Goal: Task Accomplishment & Management: Manage account settings

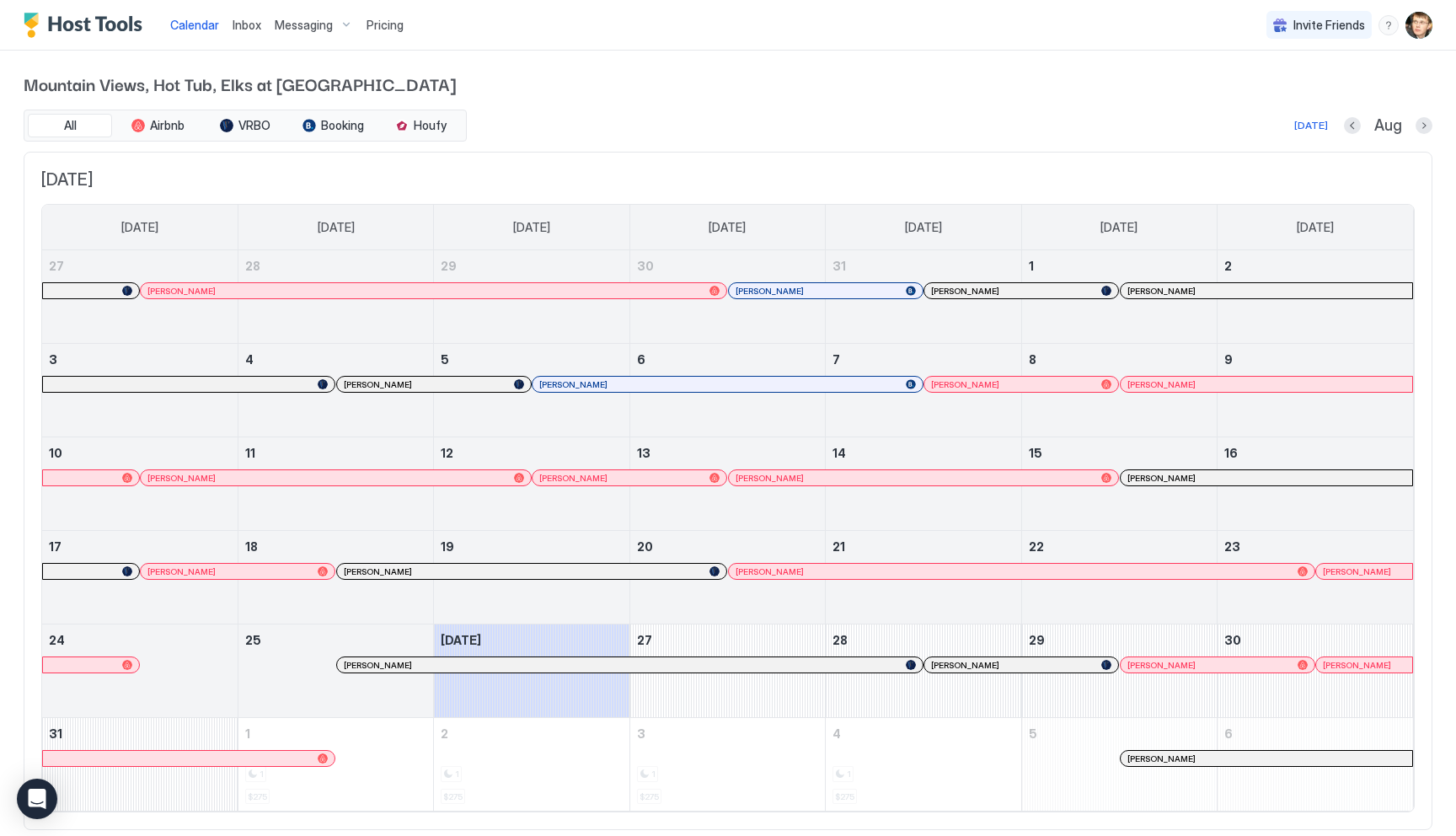
click at [393, 29] on span "Pricing" at bounding box center [385, 25] width 37 height 15
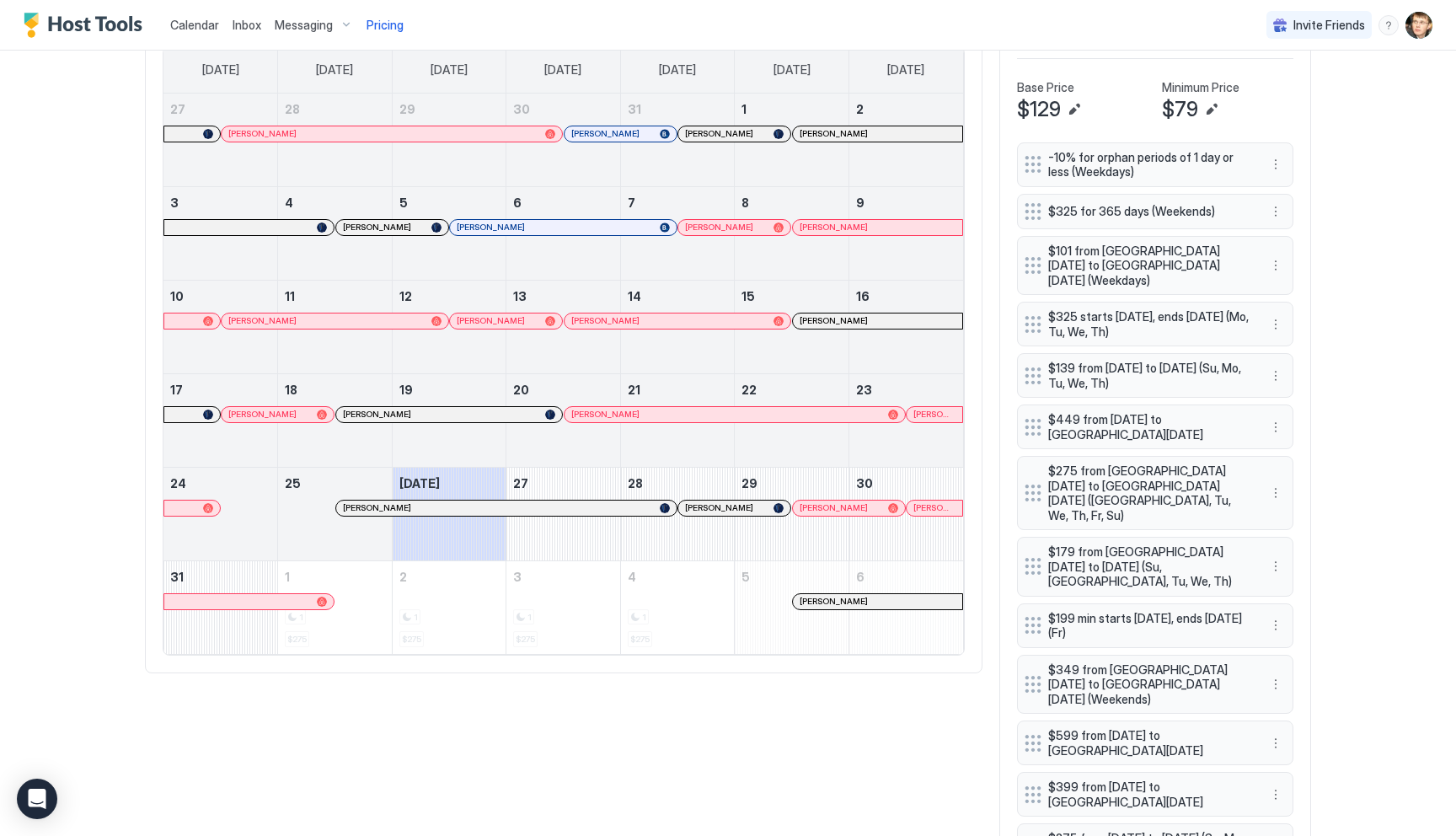
scroll to position [622, 0]
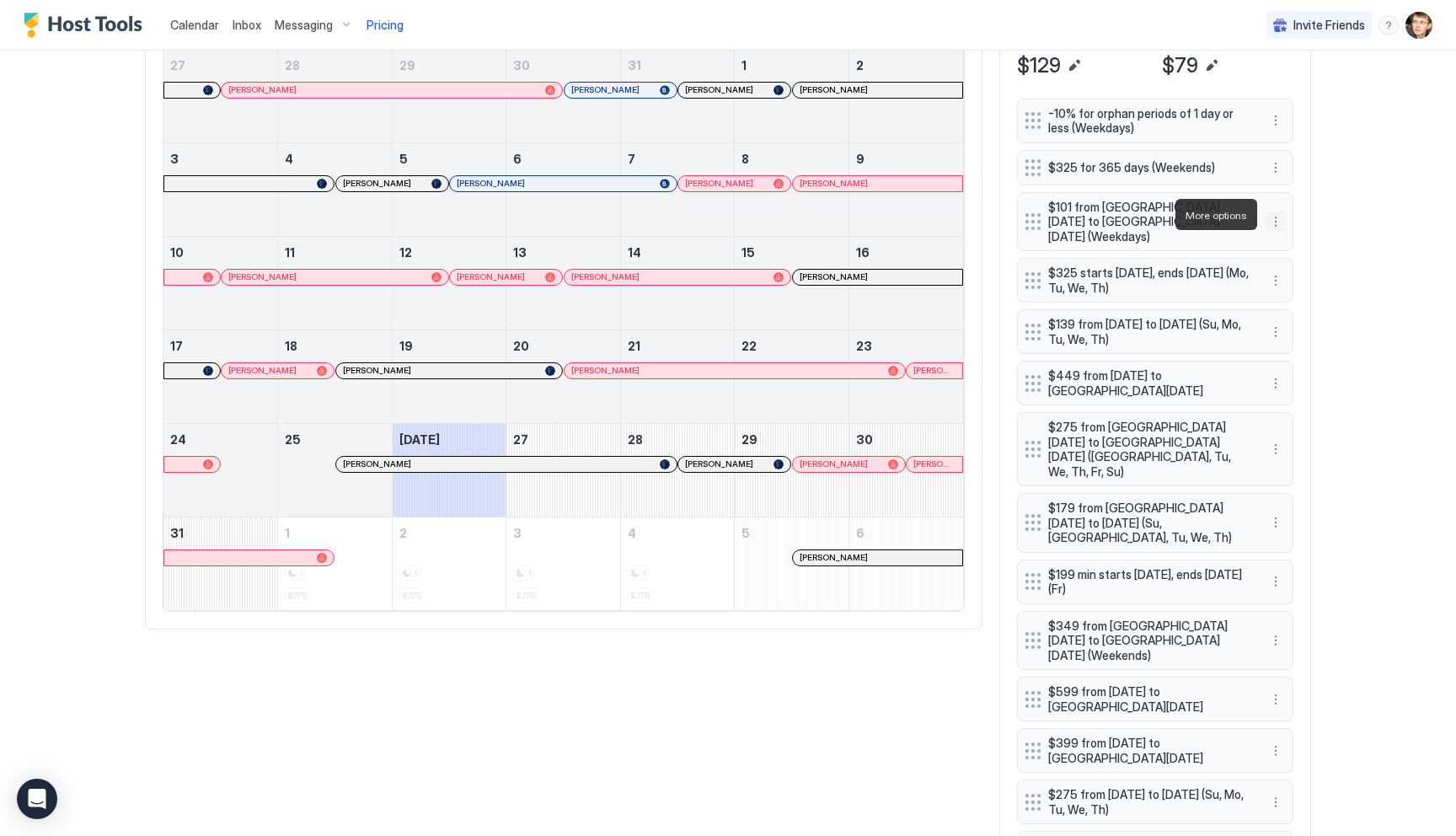
click at [1277, 211] on button "More options" at bounding box center [1275, 221] width 20 height 20
click at [1294, 295] on span "Delete" at bounding box center [1307, 292] width 31 height 13
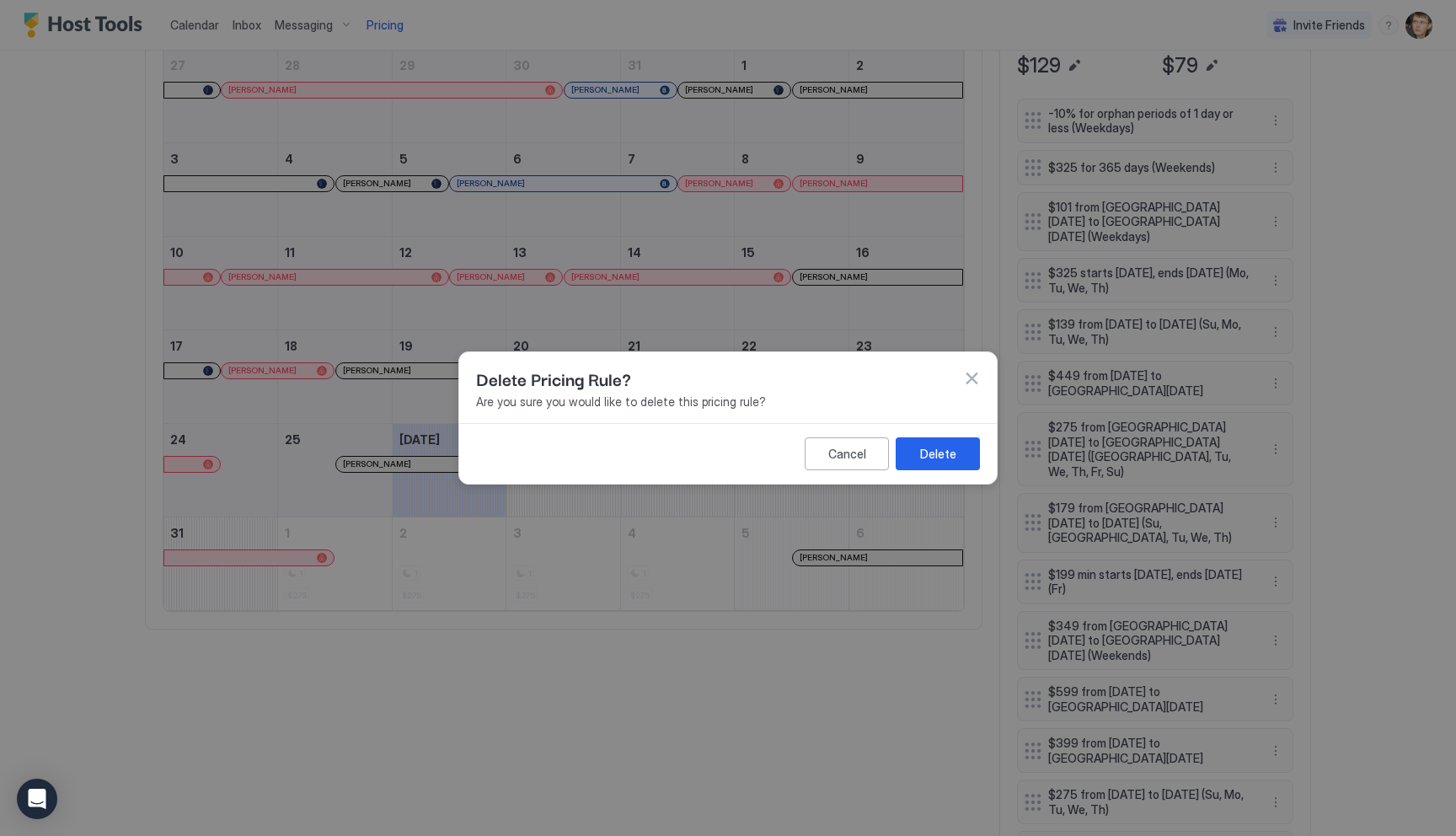
click at [972, 385] on button "button" at bounding box center [971, 378] width 17 height 17
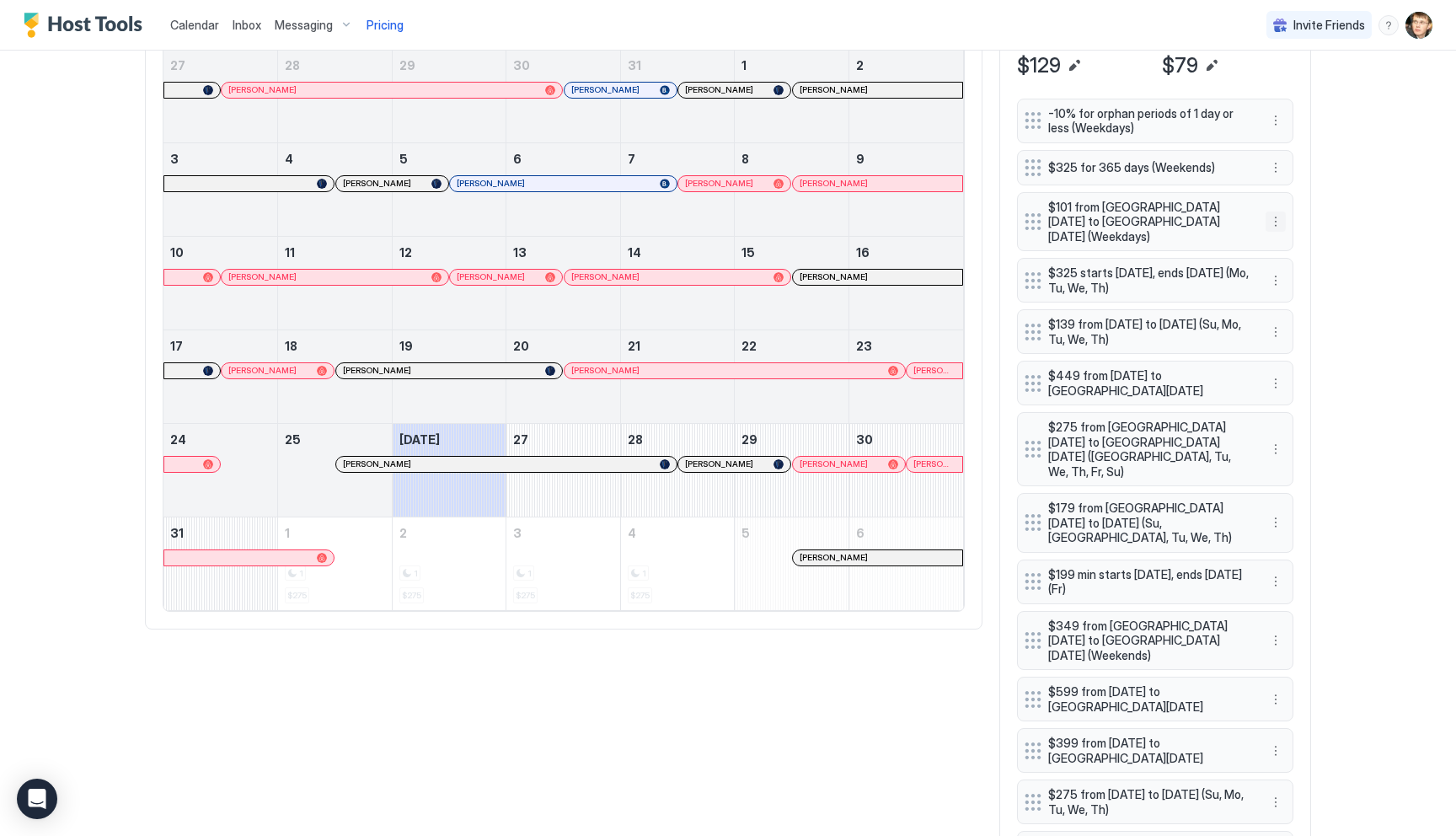
click at [1274, 215] on button "More options" at bounding box center [1275, 221] width 20 height 20
click at [1285, 236] on div "Edit" at bounding box center [1291, 238] width 37 height 13
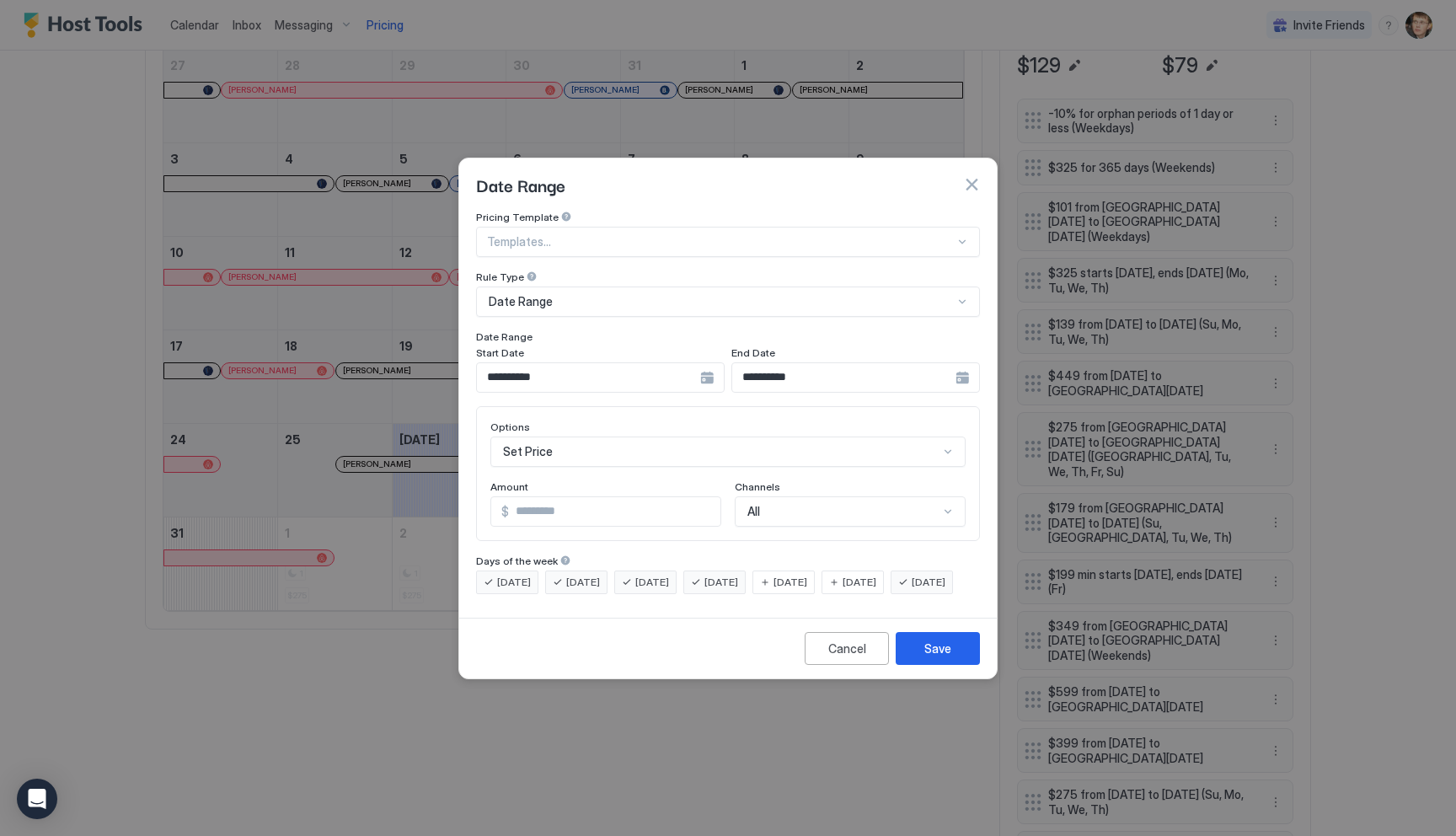
click at [628, 363] on input "**********" at bounding box center [589, 378] width 223 height 29
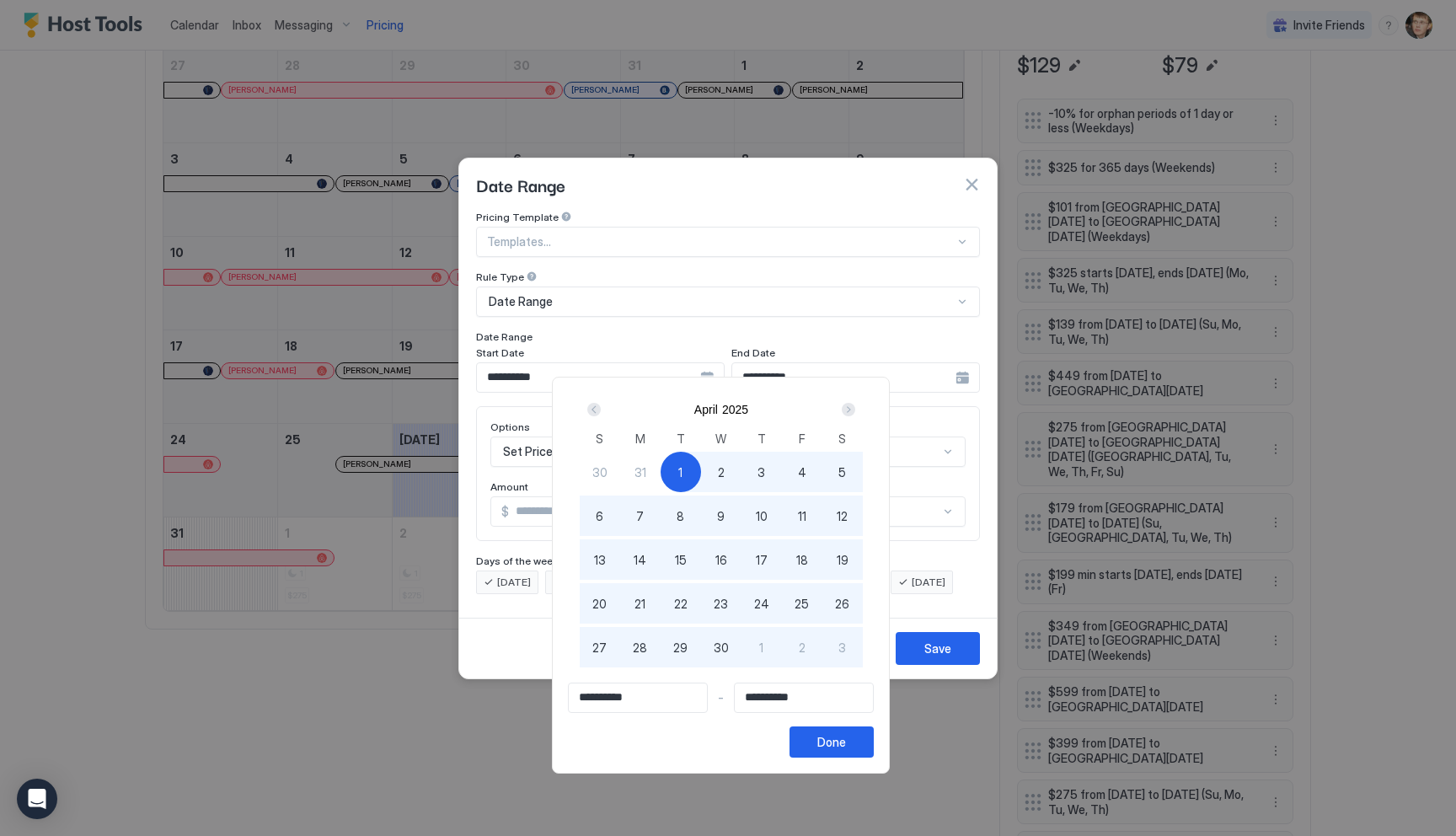
click at [855, 407] on div "Next" at bounding box center [848, 409] width 13 height 13
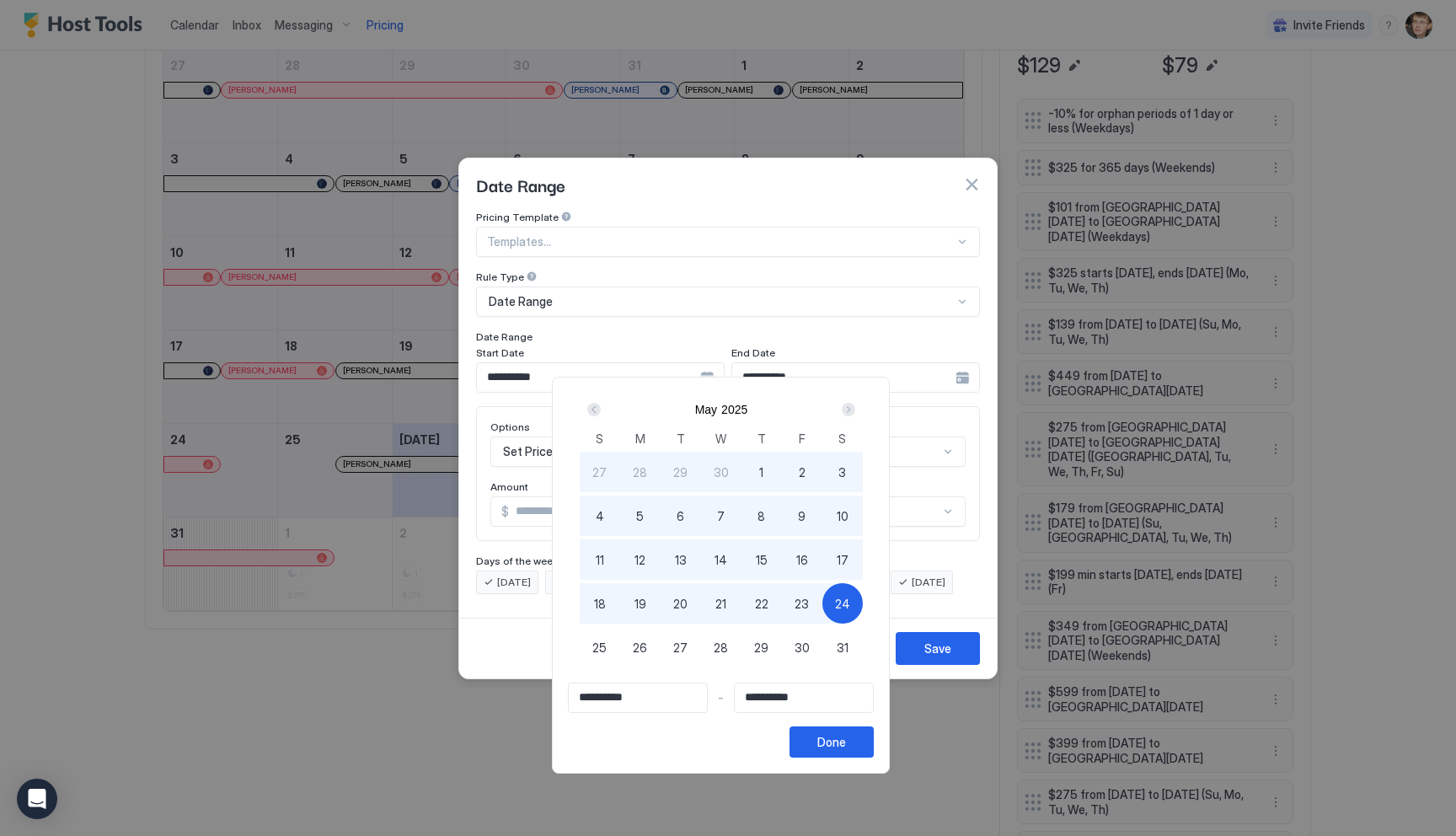
click at [855, 407] on div "Next" at bounding box center [848, 409] width 13 height 13
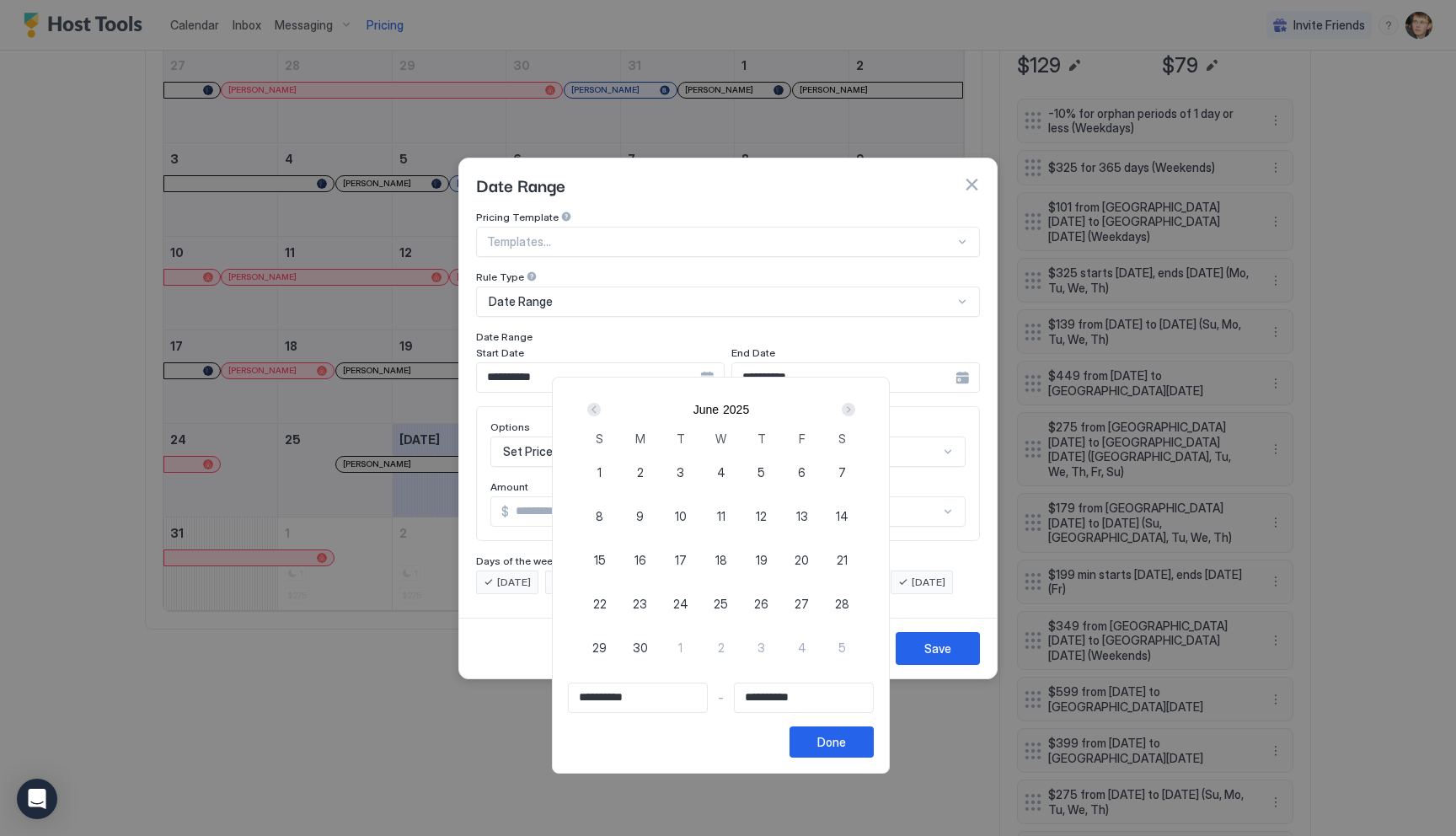
click at [855, 407] on div "Next" at bounding box center [848, 409] width 13 height 13
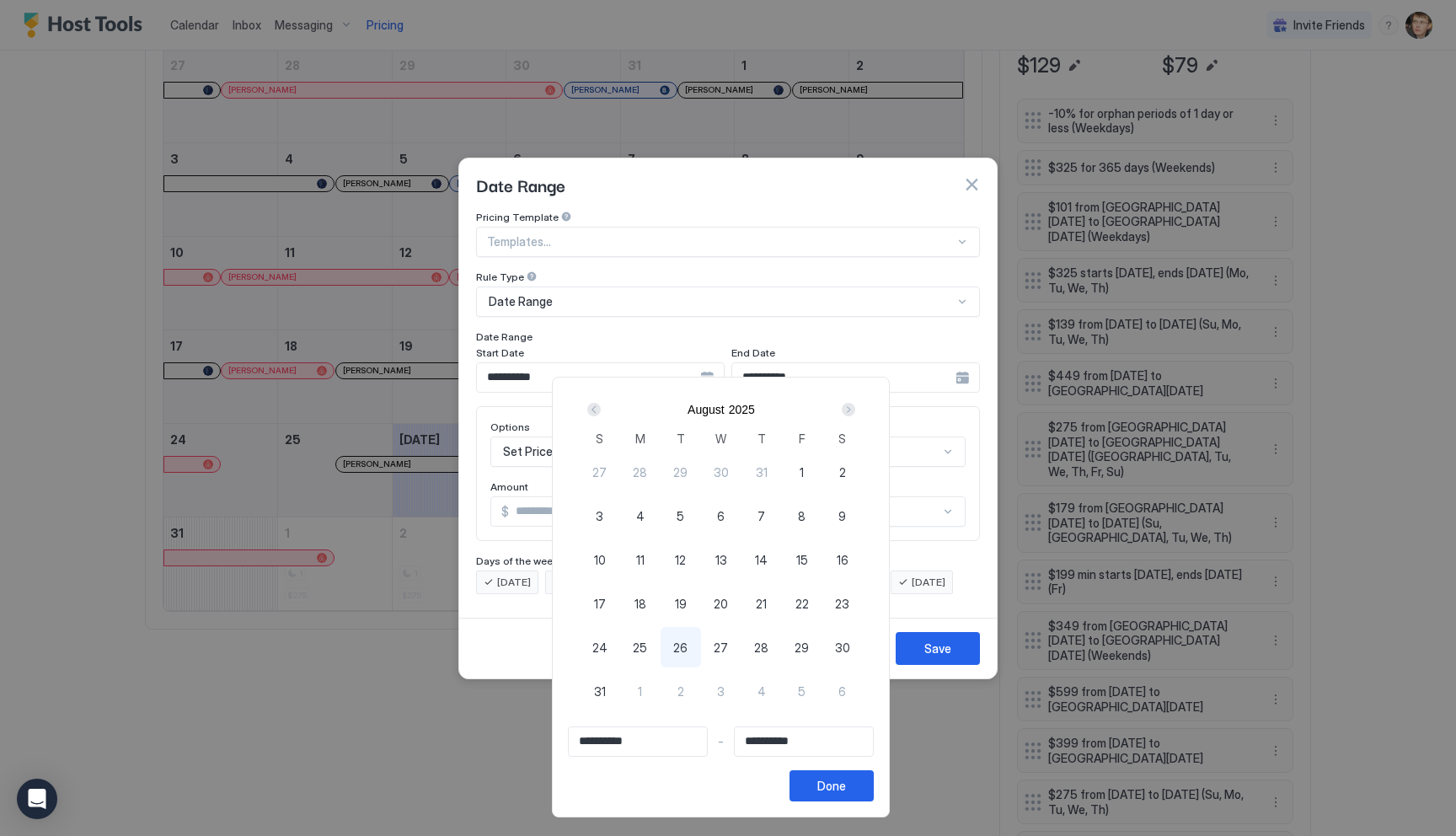
click at [855, 407] on div "Next" at bounding box center [848, 409] width 13 height 13
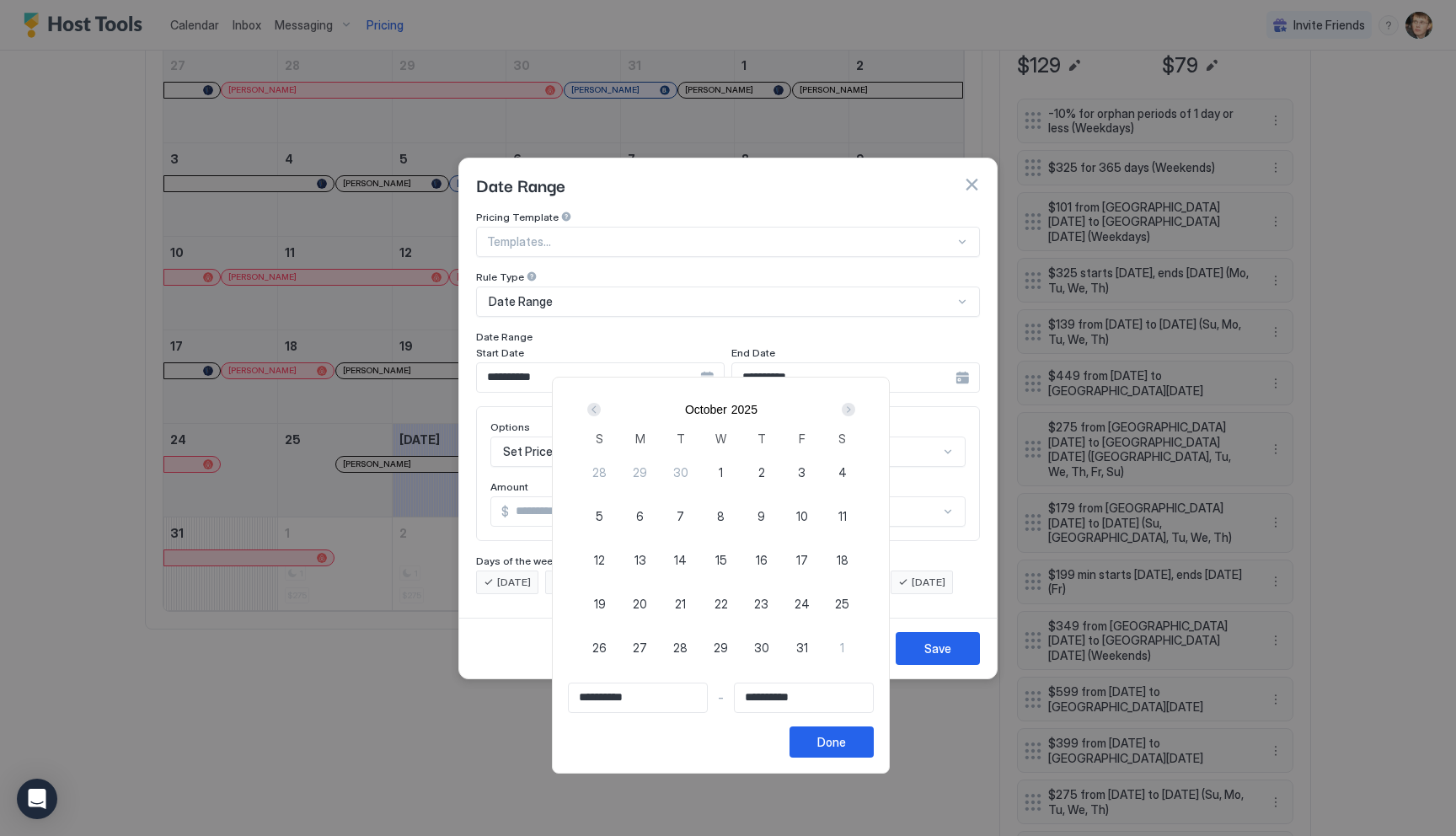
click at [855, 407] on div "Next" at bounding box center [848, 409] width 13 height 13
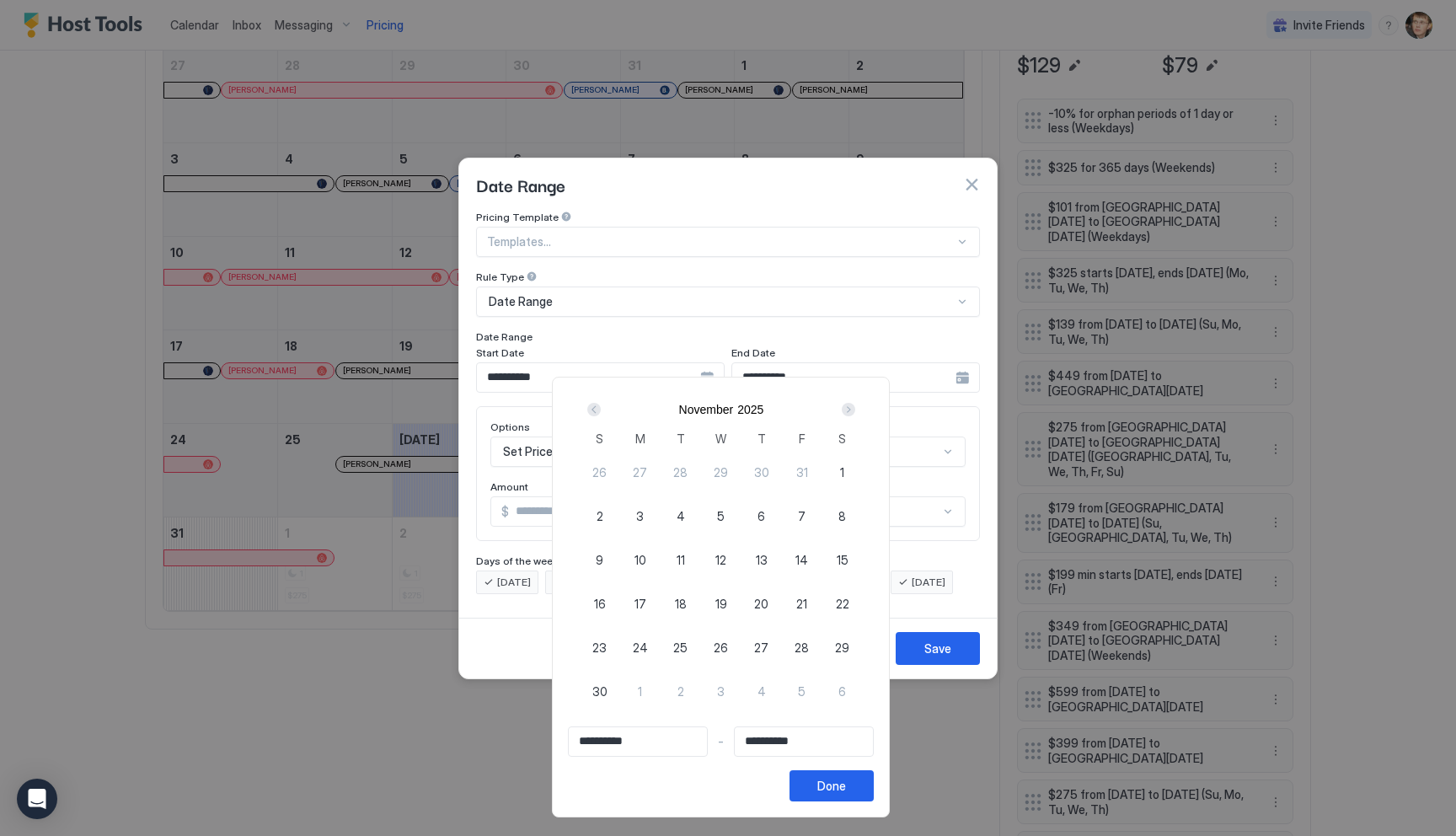
click at [855, 407] on div "Next" at bounding box center [848, 409] width 13 height 13
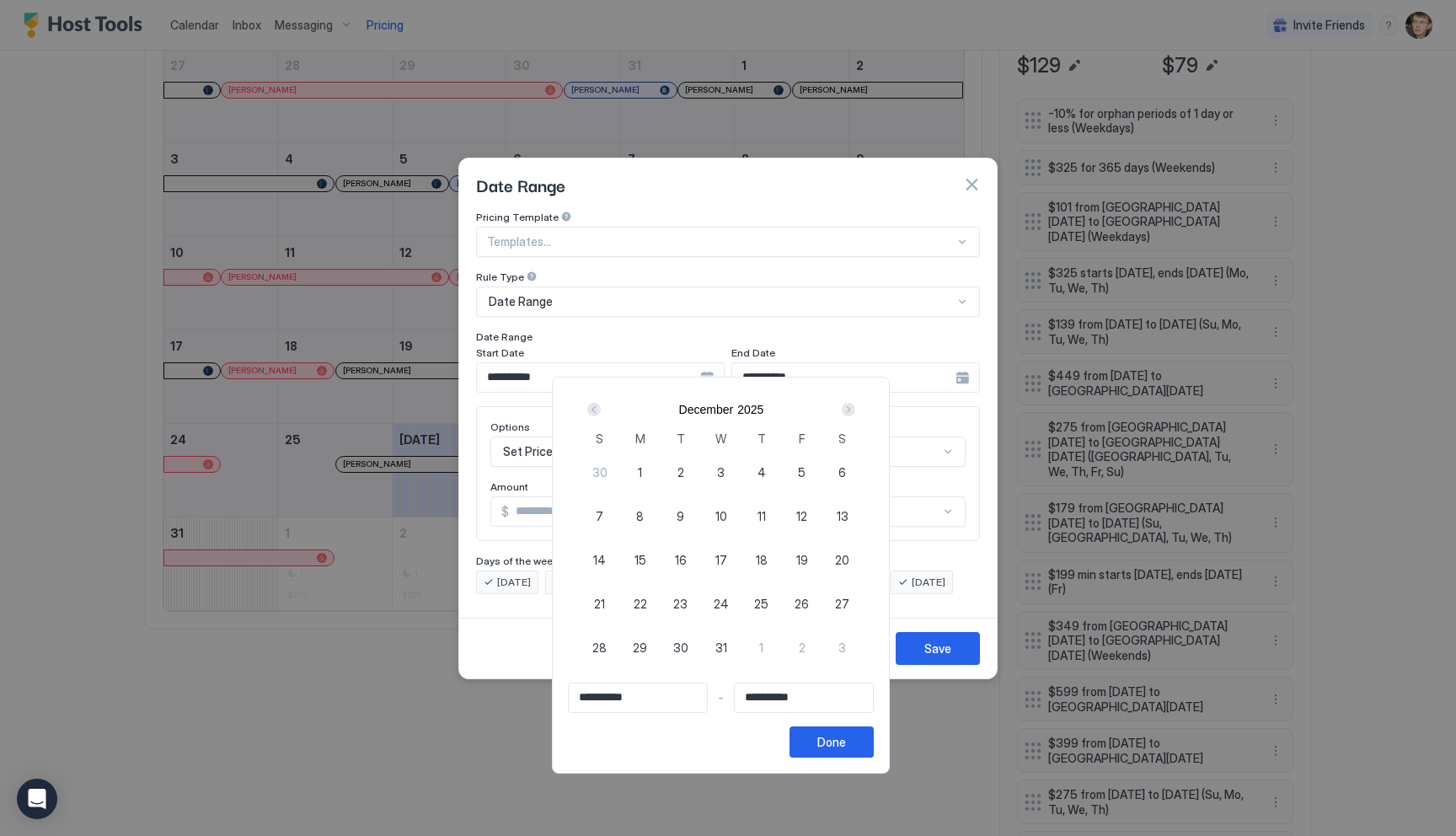
click at [855, 407] on div "Next" at bounding box center [848, 409] width 13 height 13
click at [722, 467] on div "1" at bounding box center [721, 471] width 40 height 40
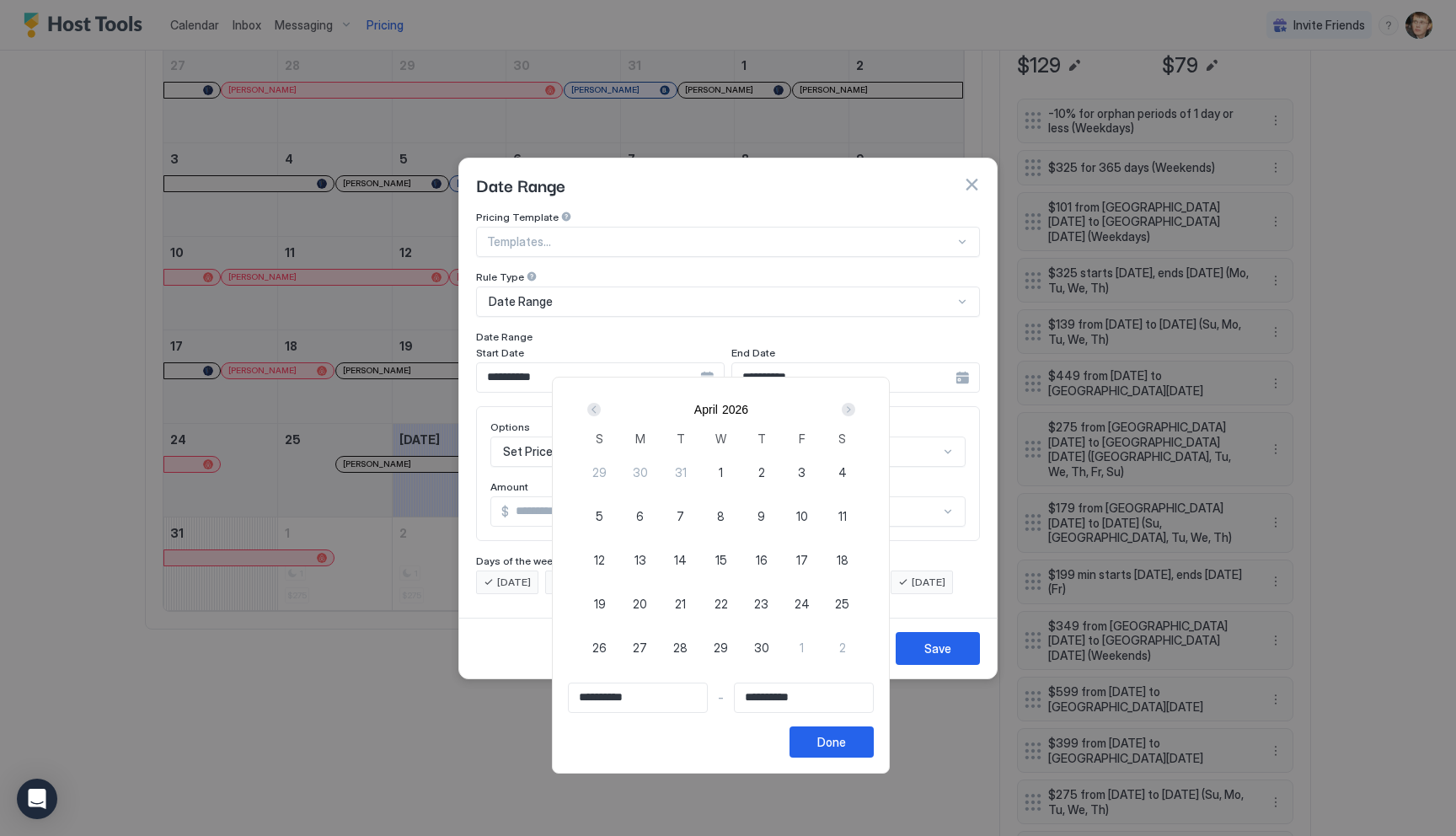
type input "**********"
click at [794, 359] on div at bounding box center [728, 418] width 1456 height 836
type input "**********"
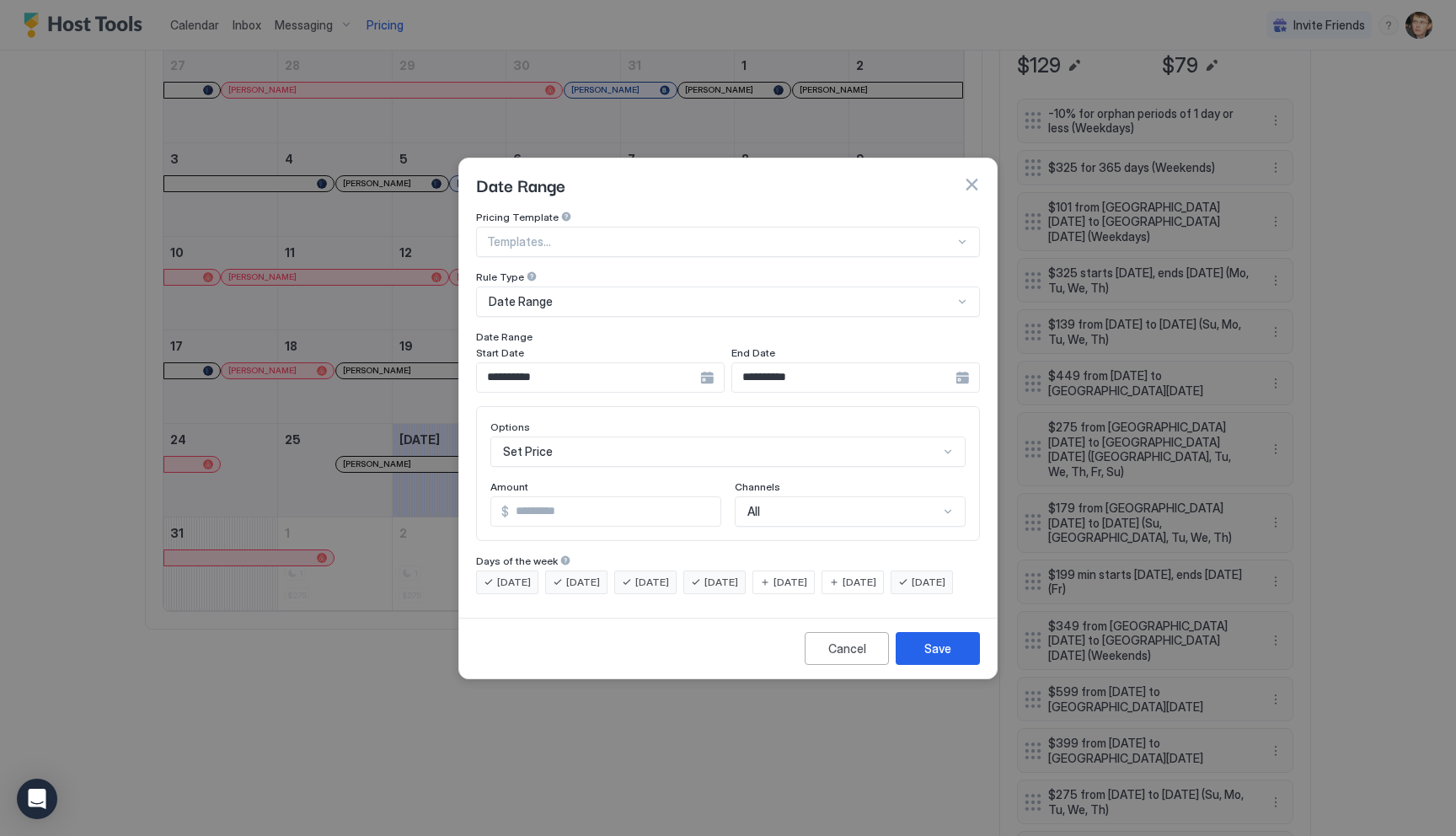
click at [724, 365] on div "**********" at bounding box center [600, 378] width 249 height 31
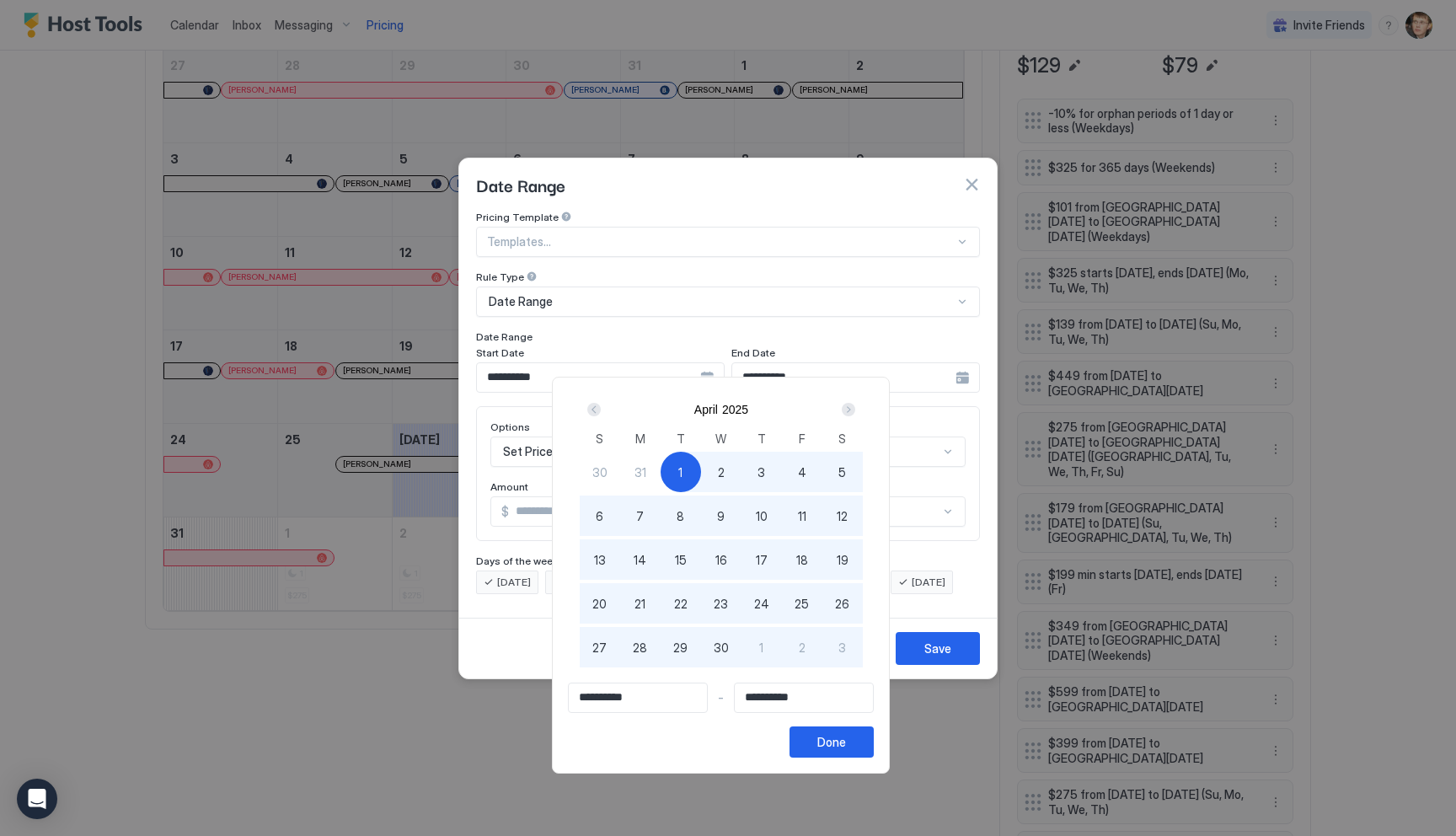
click at [854, 407] on div "Next" at bounding box center [848, 409] width 13 height 13
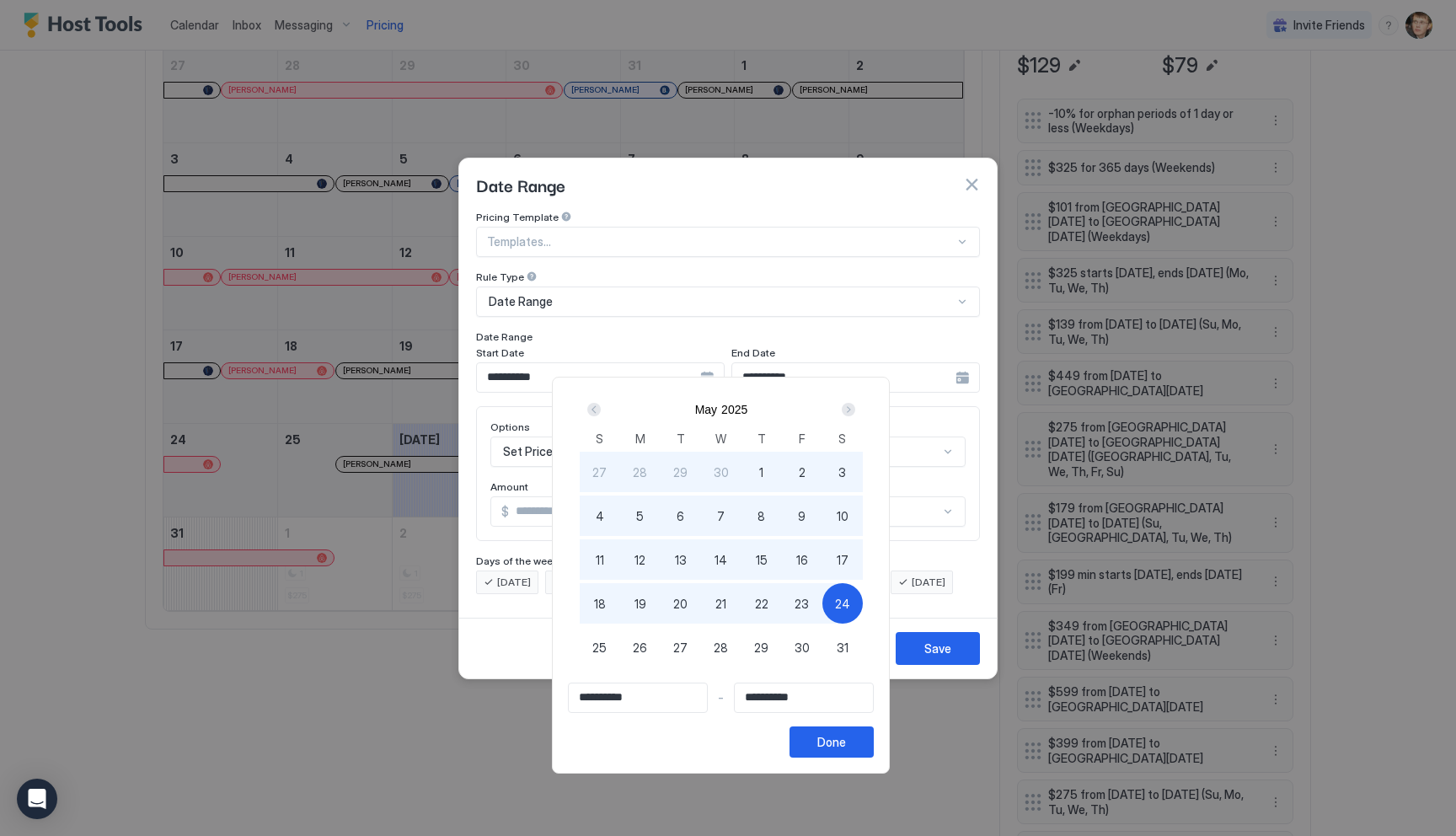
click at [768, 603] on span "22" at bounding box center [761, 604] width 13 height 18
type input "**********"
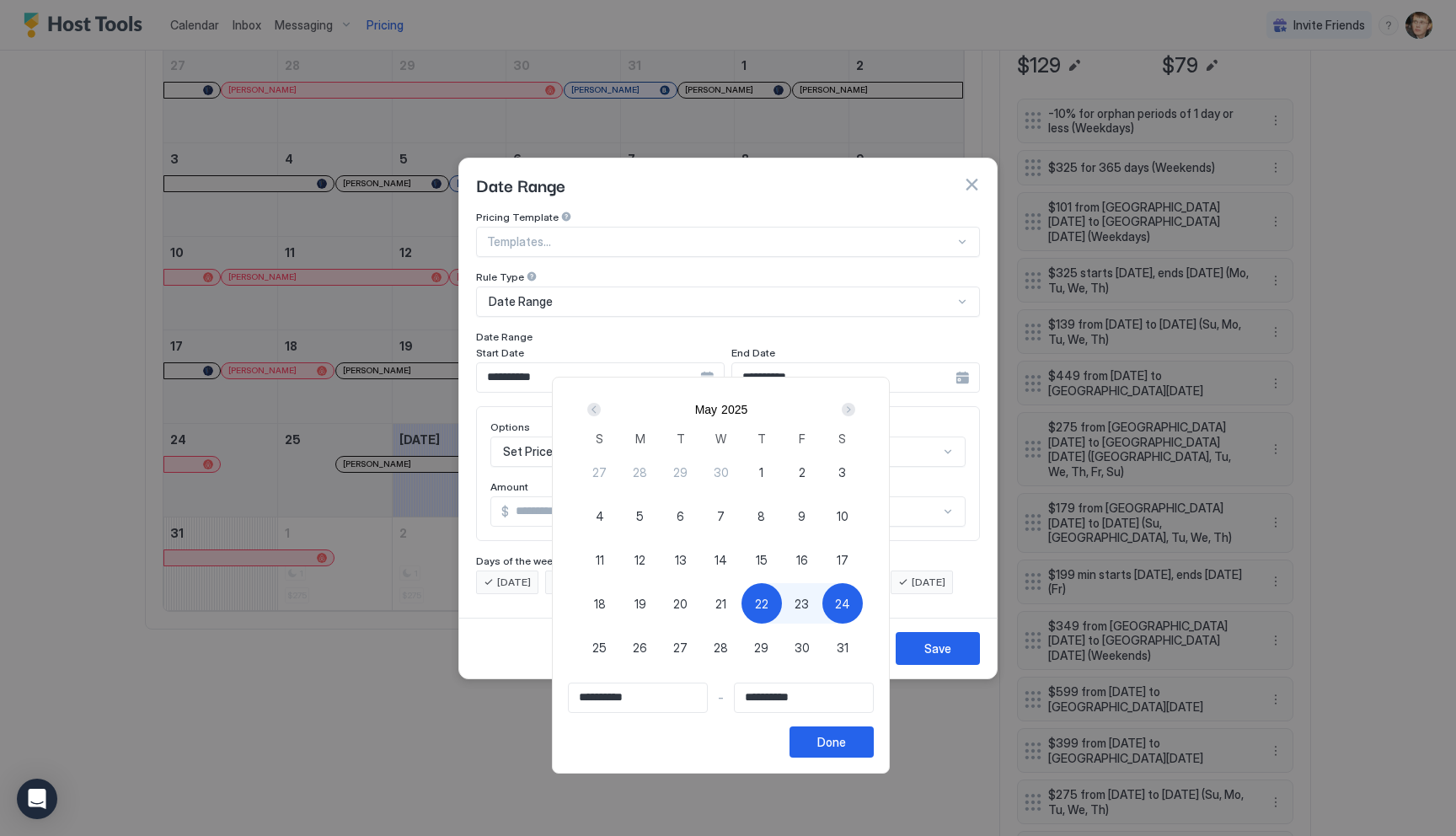
click at [600, 409] on div "Prev" at bounding box center [593, 409] width 13 height 13
click at [682, 471] on span "1" at bounding box center [680, 473] width 4 height 18
type input "**********"
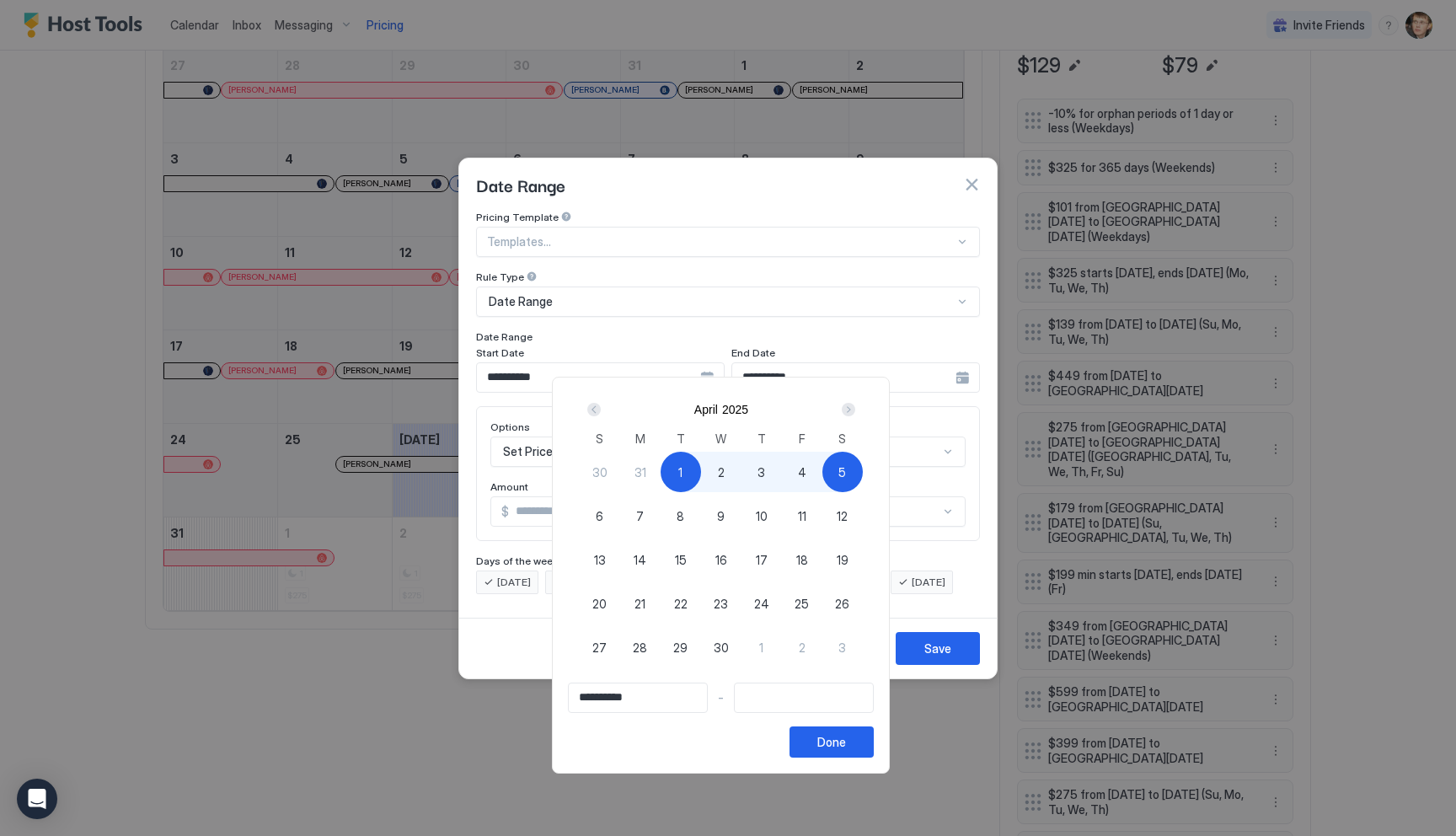
click at [855, 414] on div "Next" at bounding box center [848, 409] width 13 height 13
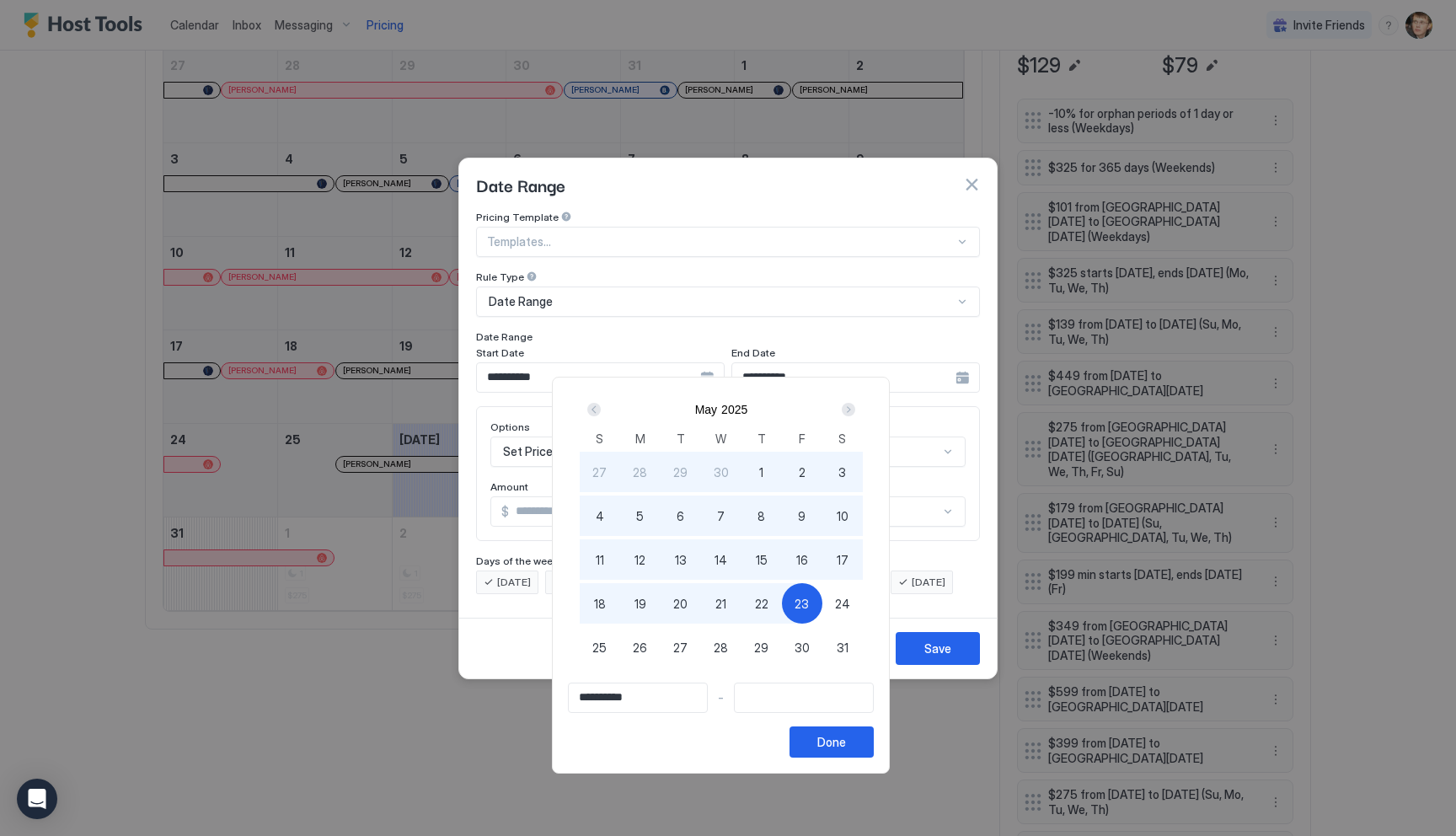
type input "**********"
click at [781, 600] on div "22" at bounding box center [761, 603] width 40 height 40
type input "**********"
click at [828, 736] on button "Done" at bounding box center [831, 742] width 84 height 31
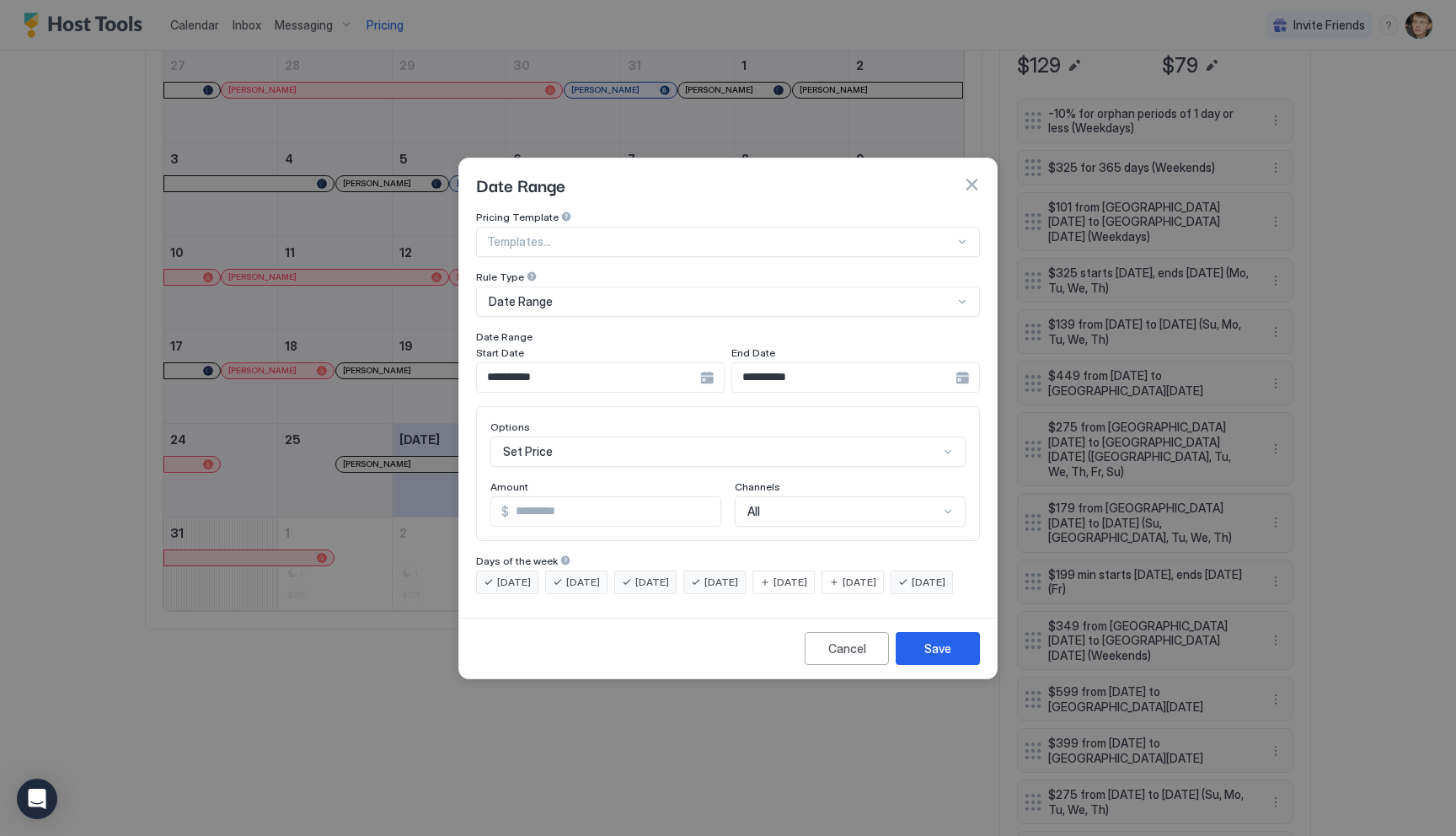
click at [616, 500] on input "***" at bounding box center [614, 511] width 211 height 29
type input "***"
click at [954, 665] on button "Save" at bounding box center [937, 648] width 84 height 33
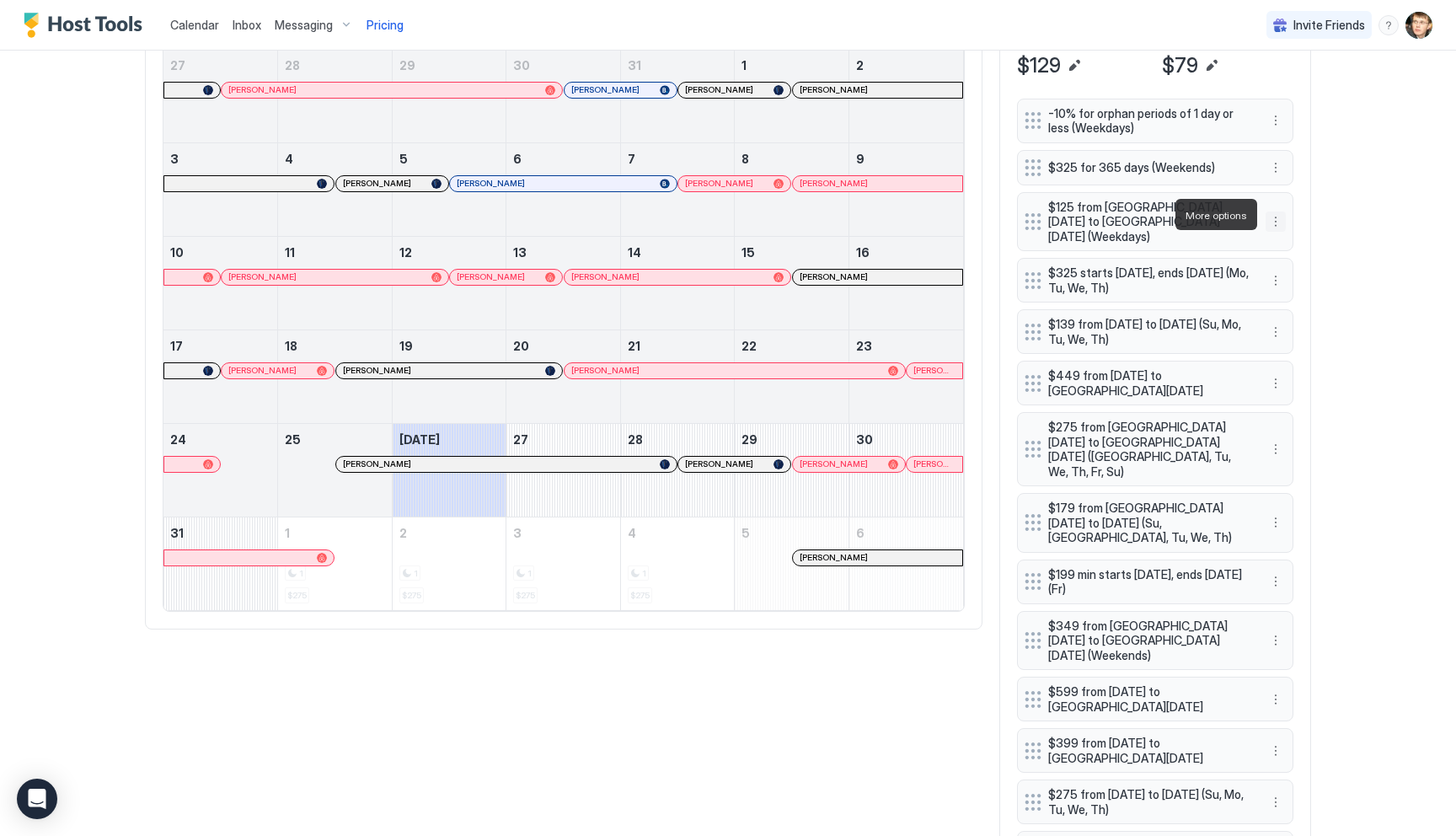
click at [1271, 213] on button "More options" at bounding box center [1275, 221] width 20 height 20
click at [1279, 229] on div "Edit" at bounding box center [1298, 238] width 63 height 27
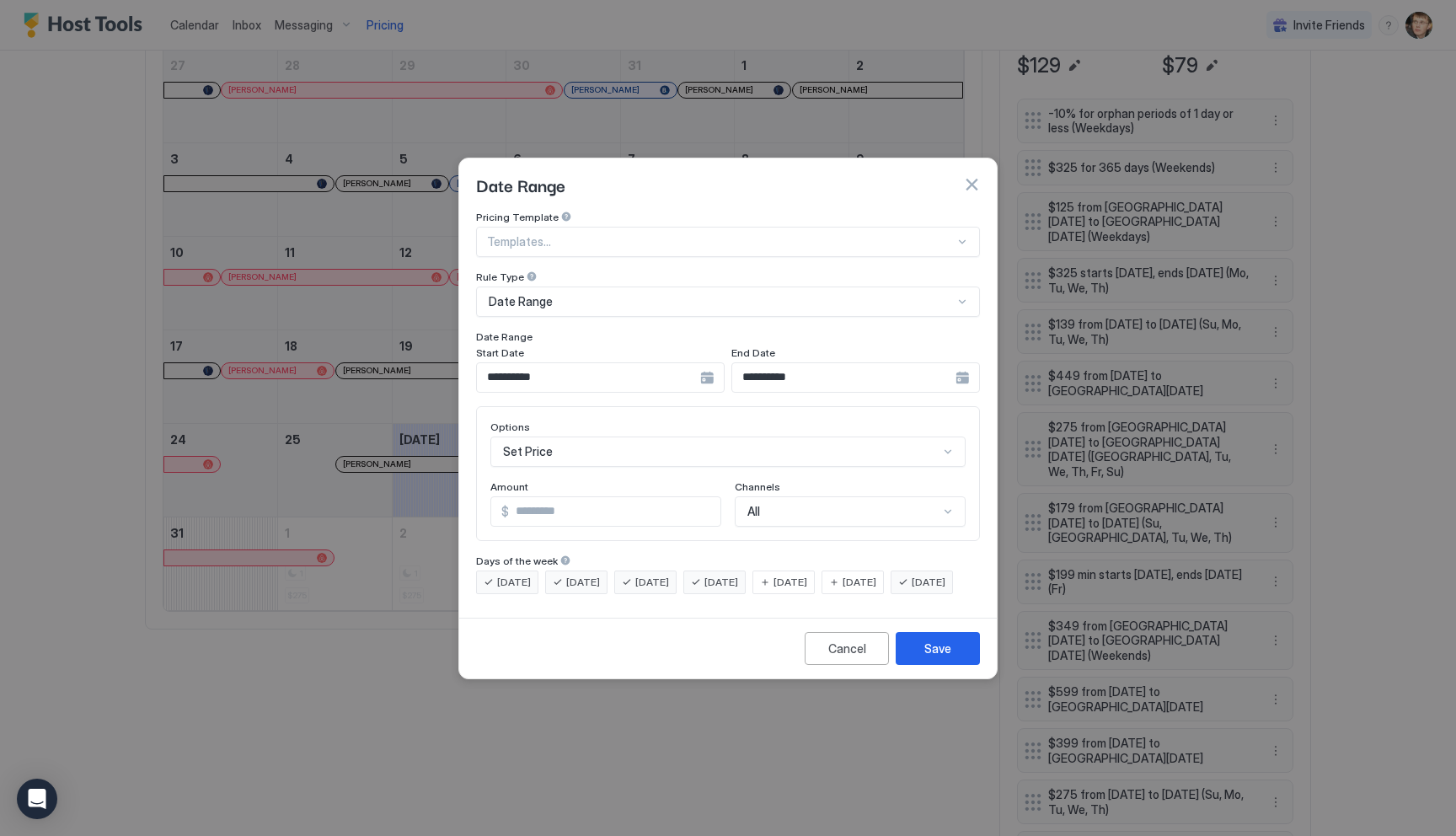
click at [629, 363] on input "**********" at bounding box center [589, 378] width 223 height 29
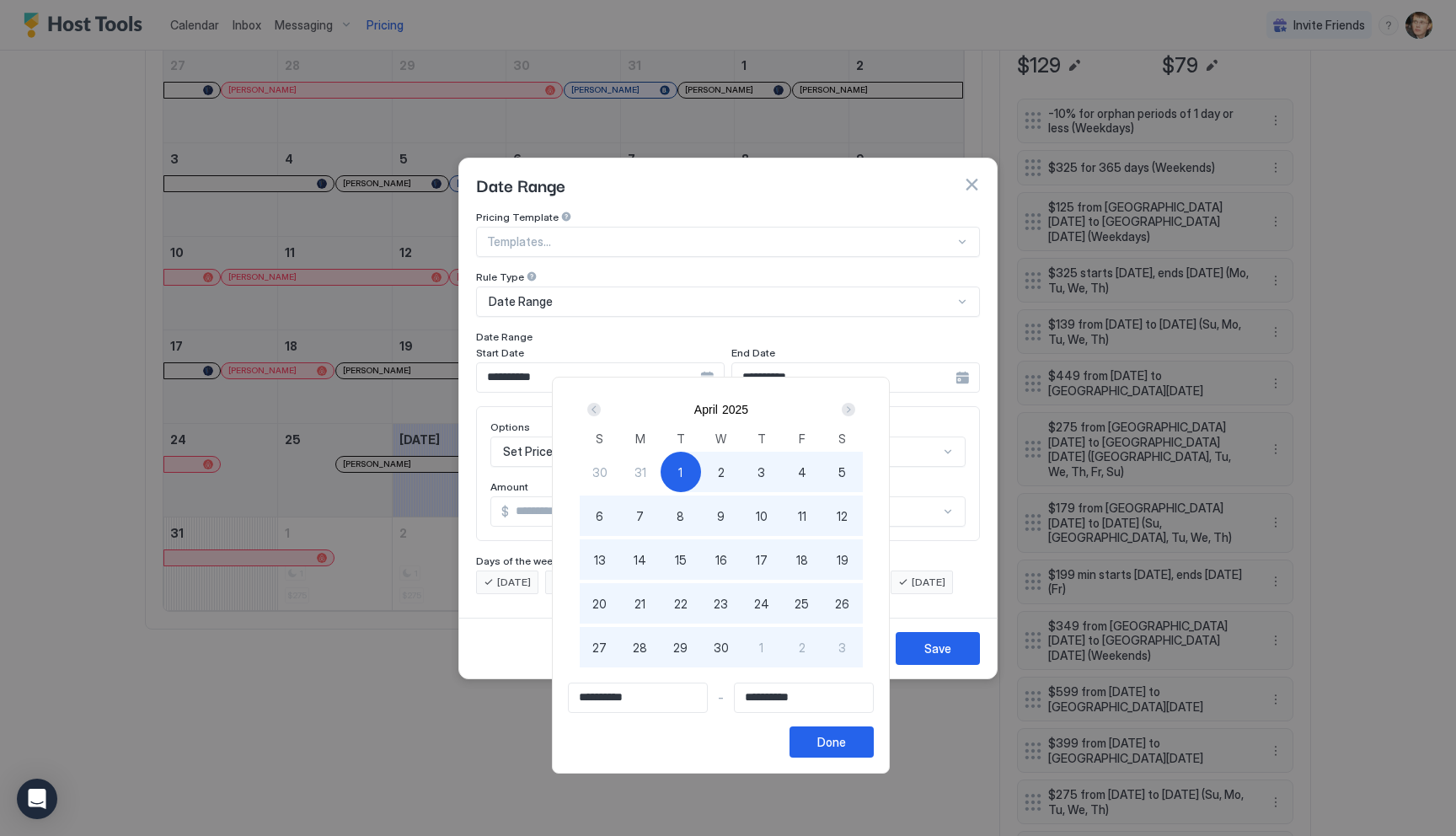
click at [747, 409] on div "2025" at bounding box center [734, 409] width 26 height 13
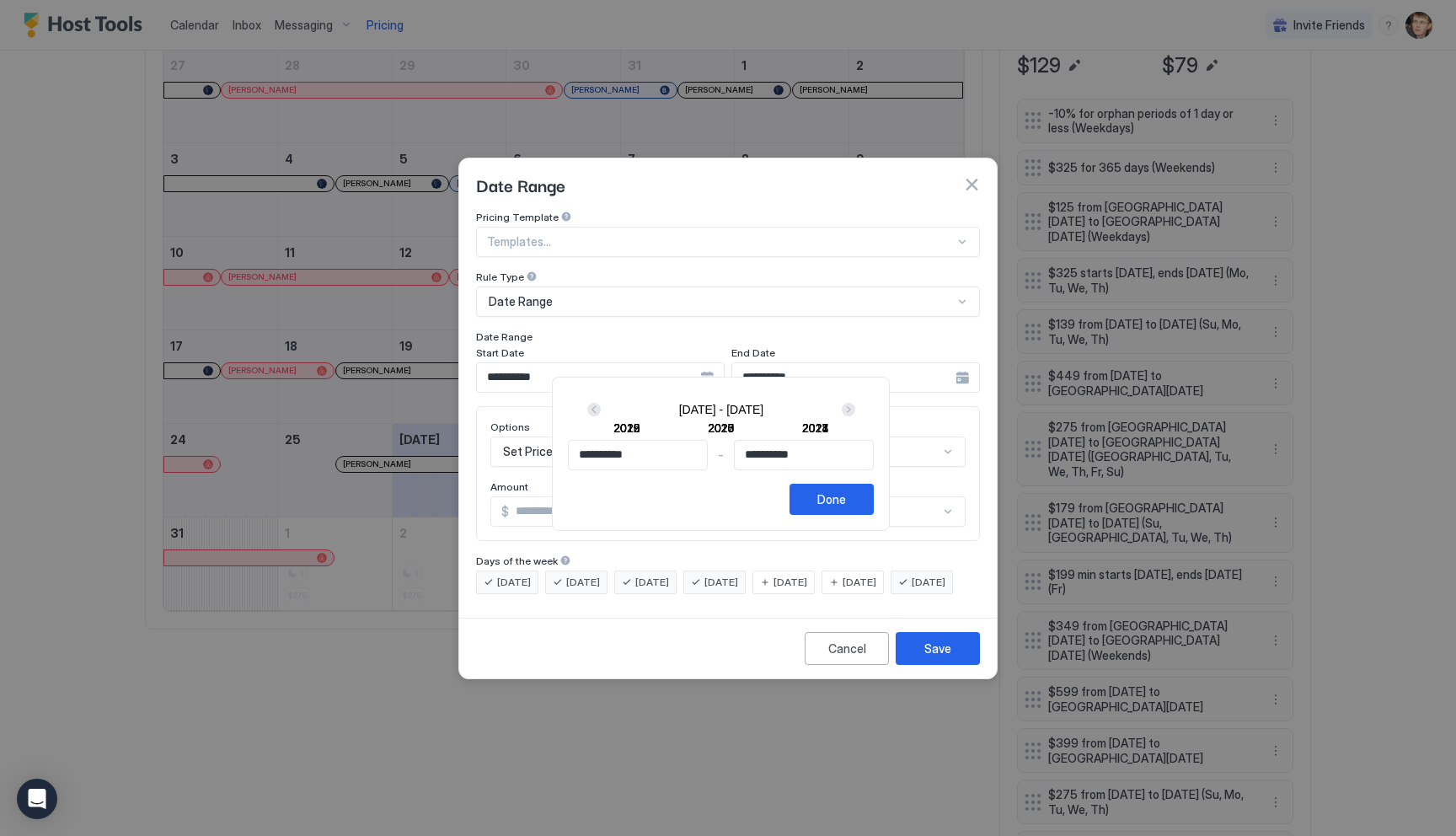
click at [641, 475] on div "**********" at bounding box center [721, 476] width 306 height 75
click at [653, 447] on input "**********" at bounding box center [638, 455] width 138 height 29
click at [656, 460] on input "**********" at bounding box center [638, 455] width 138 height 29
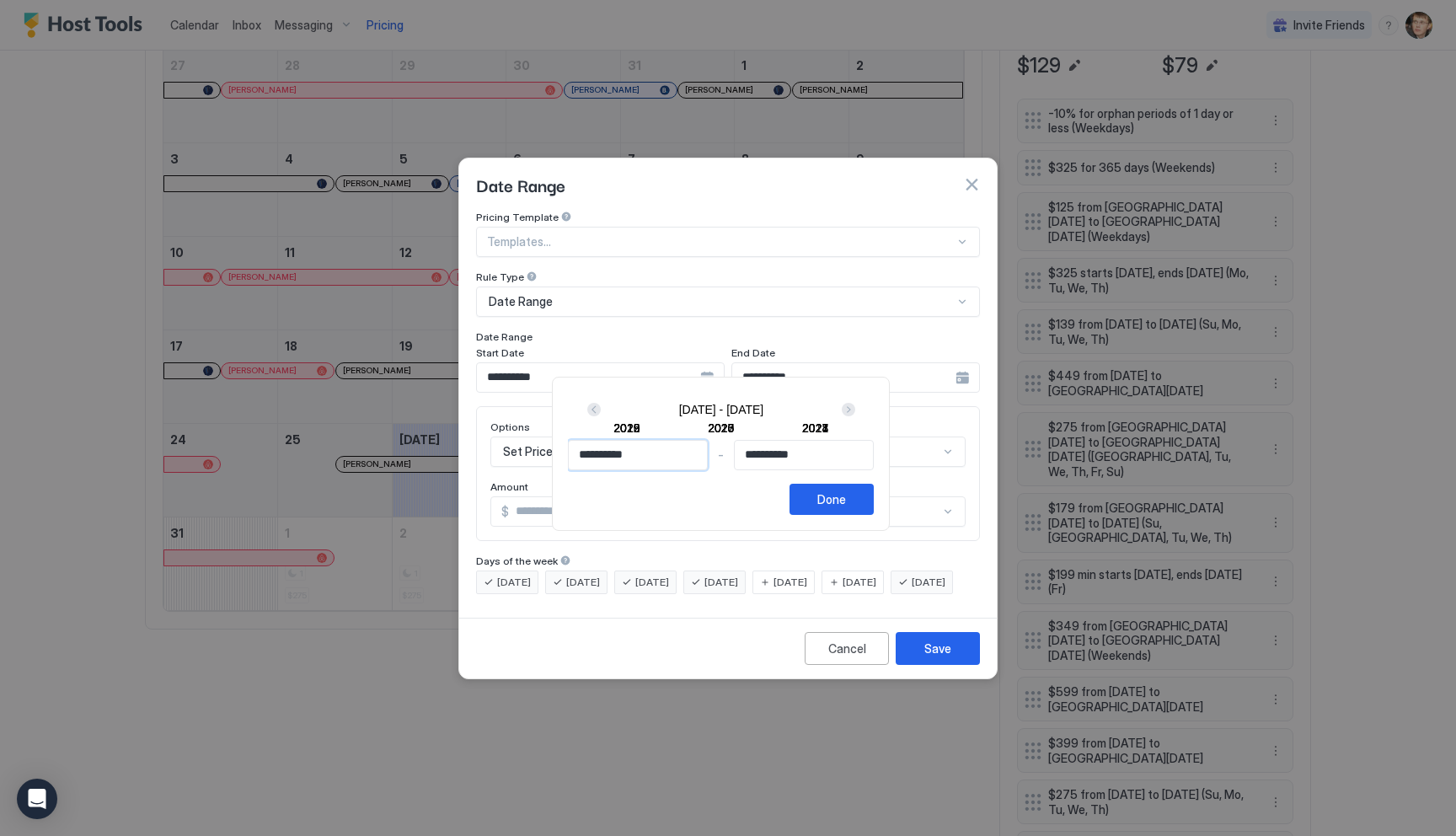
click at [656, 460] on input "**********" at bounding box center [638, 455] width 138 height 29
click at [846, 456] on input "**********" at bounding box center [803, 455] width 138 height 29
click at [855, 411] on div "Next" at bounding box center [848, 409] width 13 height 13
click at [599, 404] on div "Prev" at bounding box center [593, 409] width 13 height 13
click at [721, 432] on div "2026" at bounding box center [720, 428] width 26 height 13
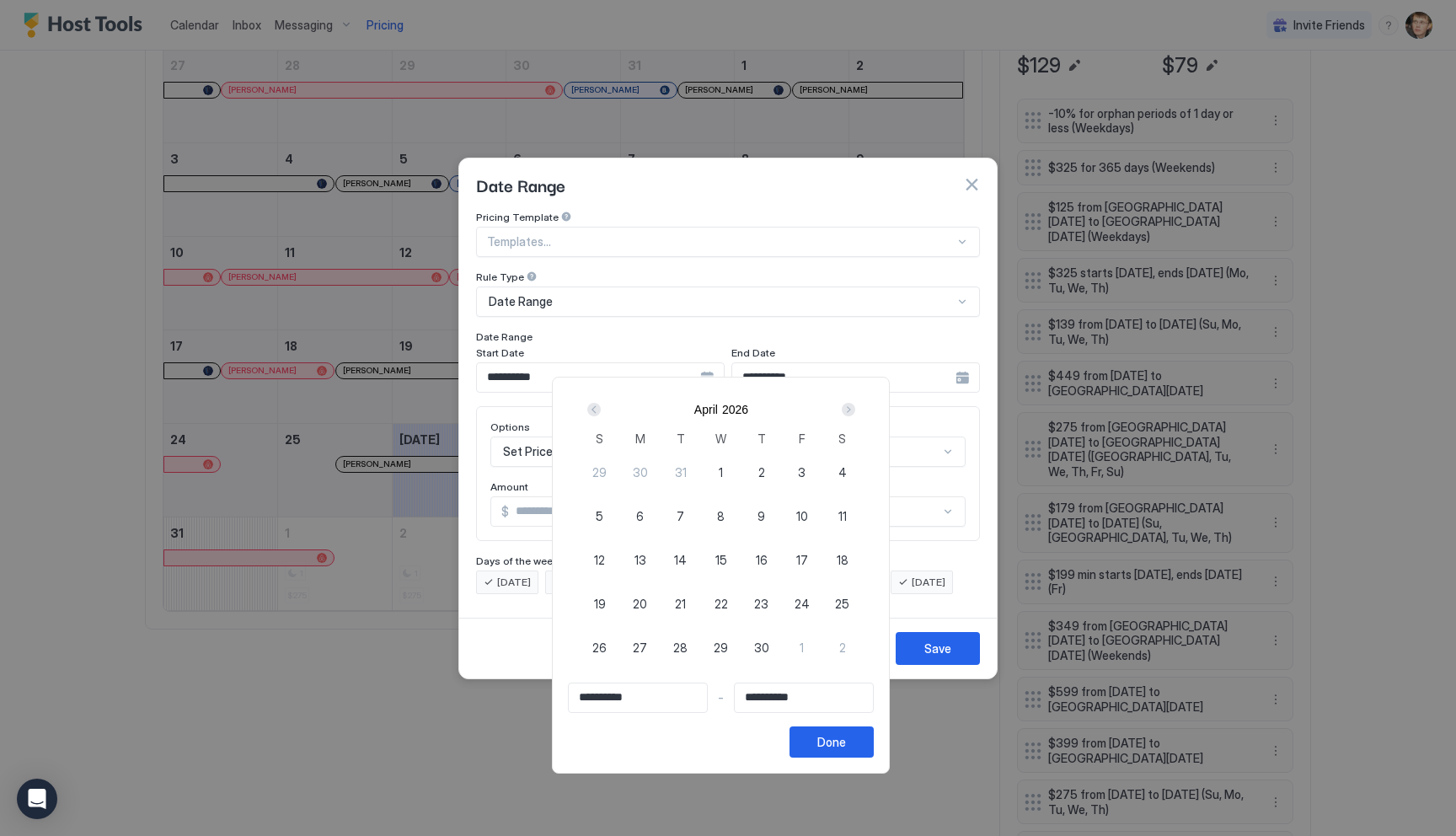
click at [732, 475] on div "1" at bounding box center [721, 471] width 40 height 40
type input "**********"
click at [855, 409] on div "Next" at bounding box center [848, 409] width 13 height 13
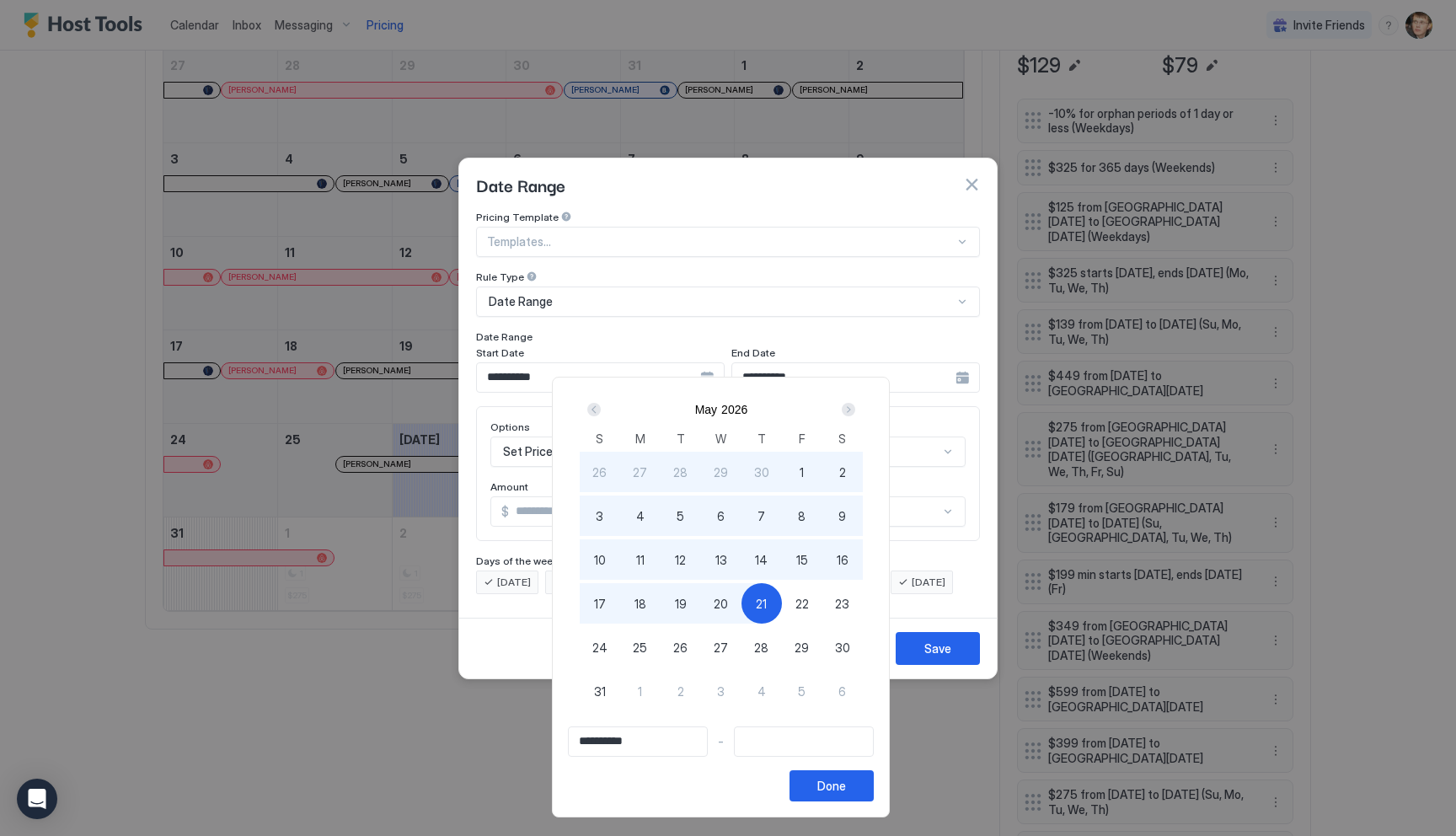
type input "**********"
click at [777, 636] on div "28" at bounding box center [761, 646] width 40 height 40
type input "**********"
click at [929, 660] on div at bounding box center [728, 418] width 1456 height 836
type input "**********"
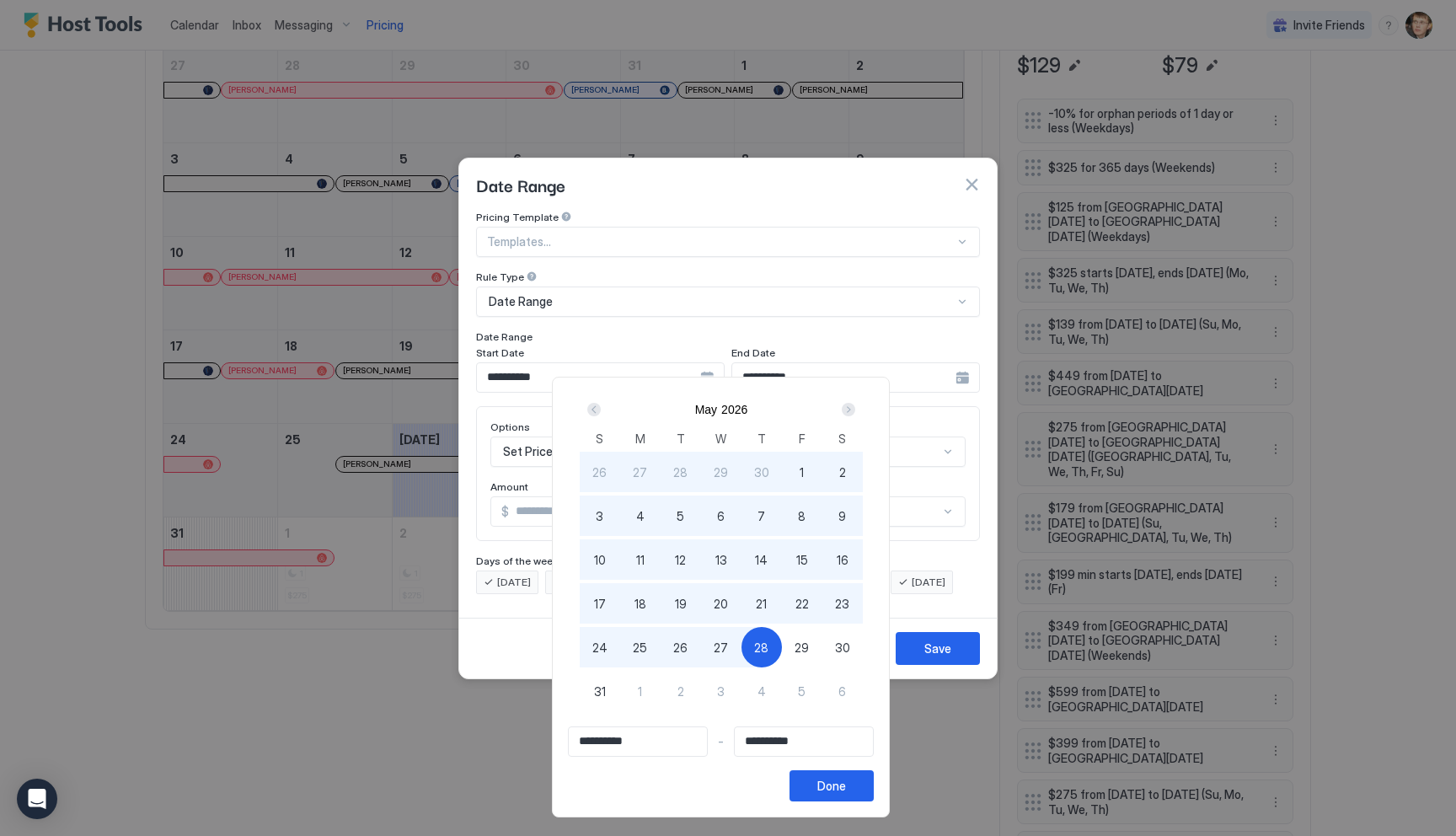
type input "**********"
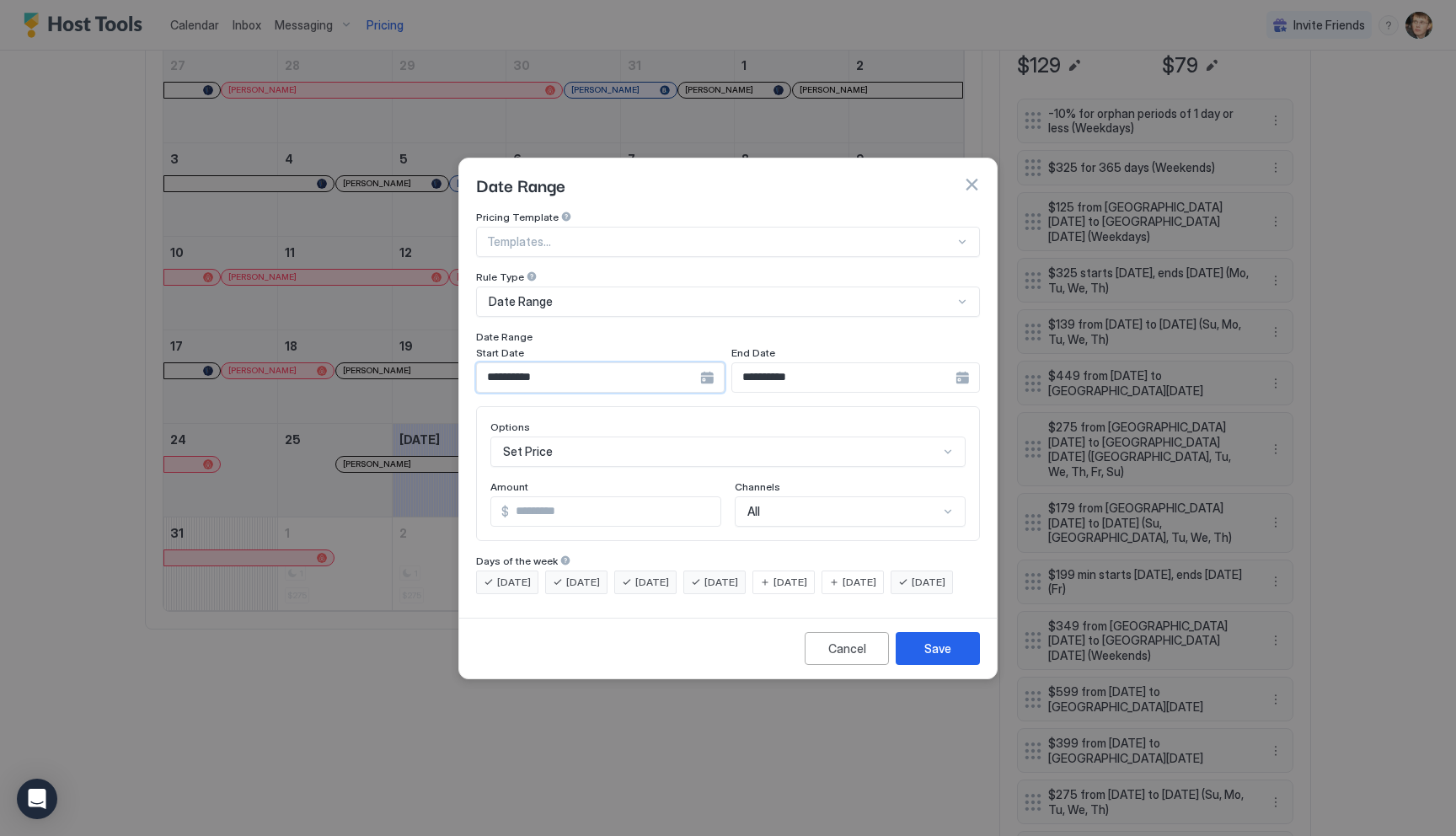
click at [657, 366] on input "**********" at bounding box center [589, 378] width 223 height 29
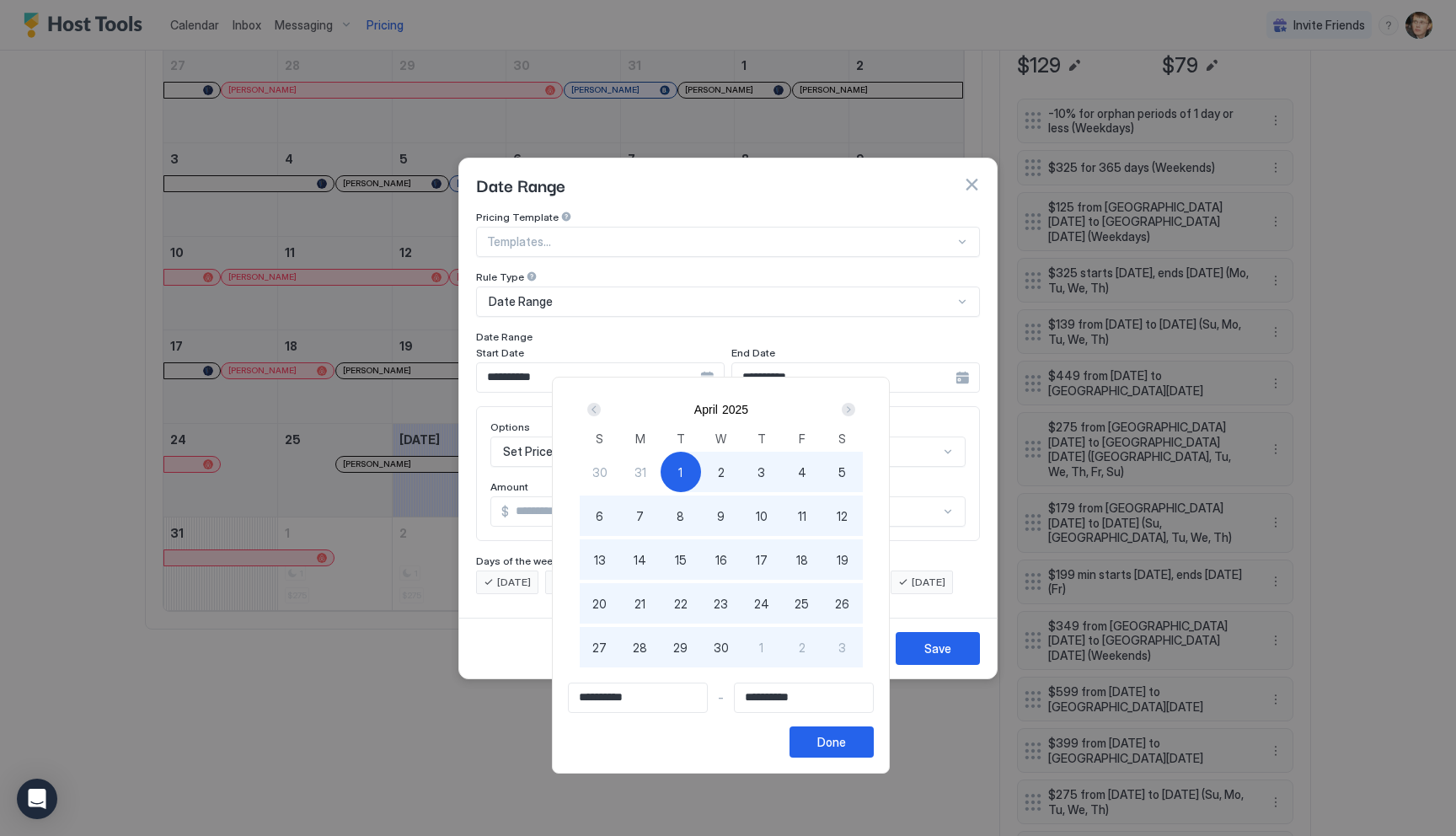
click at [855, 408] on div "Next" at bounding box center [848, 409] width 13 height 13
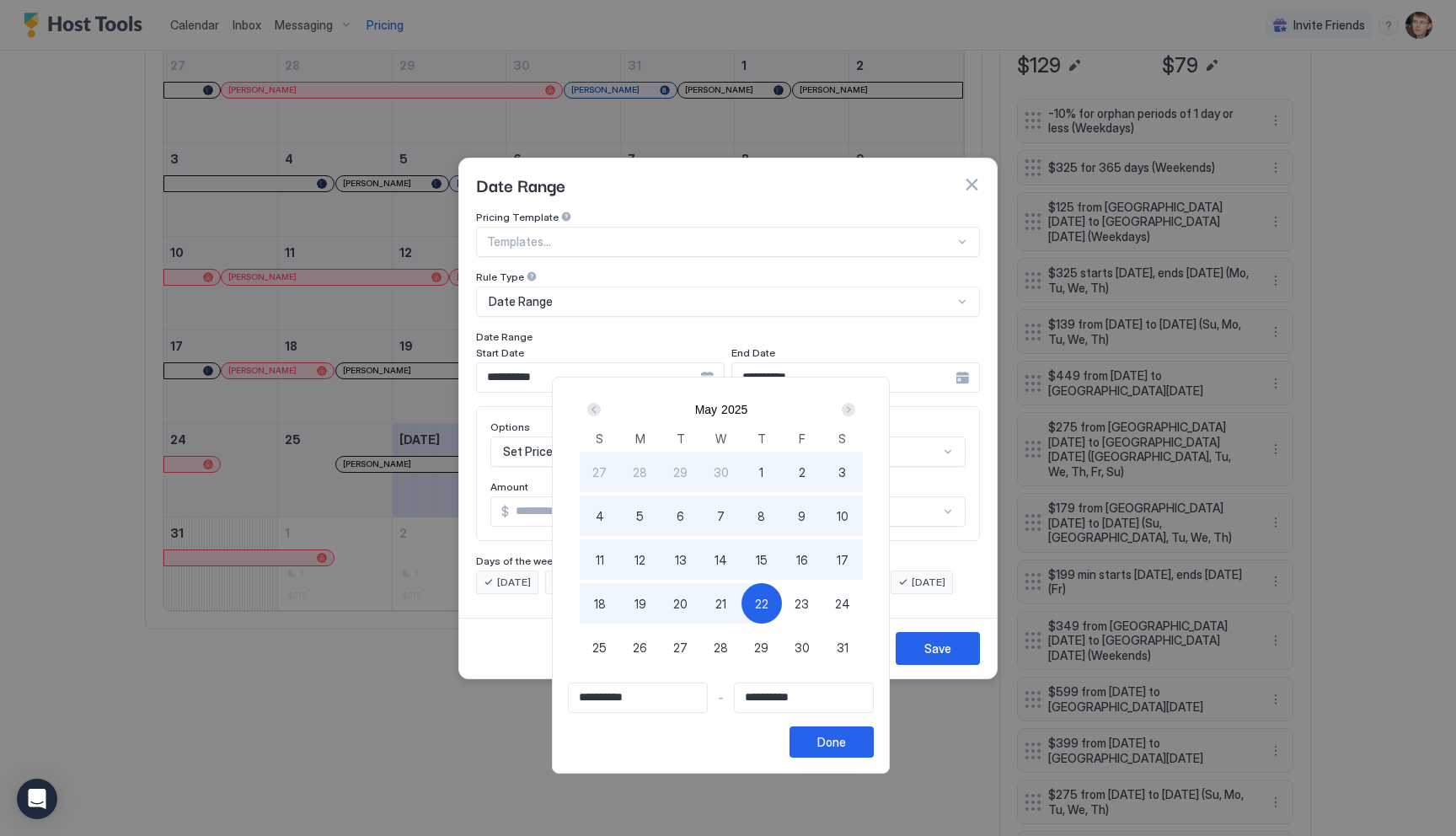
click at [855, 408] on div "Next" at bounding box center [848, 409] width 13 height 13
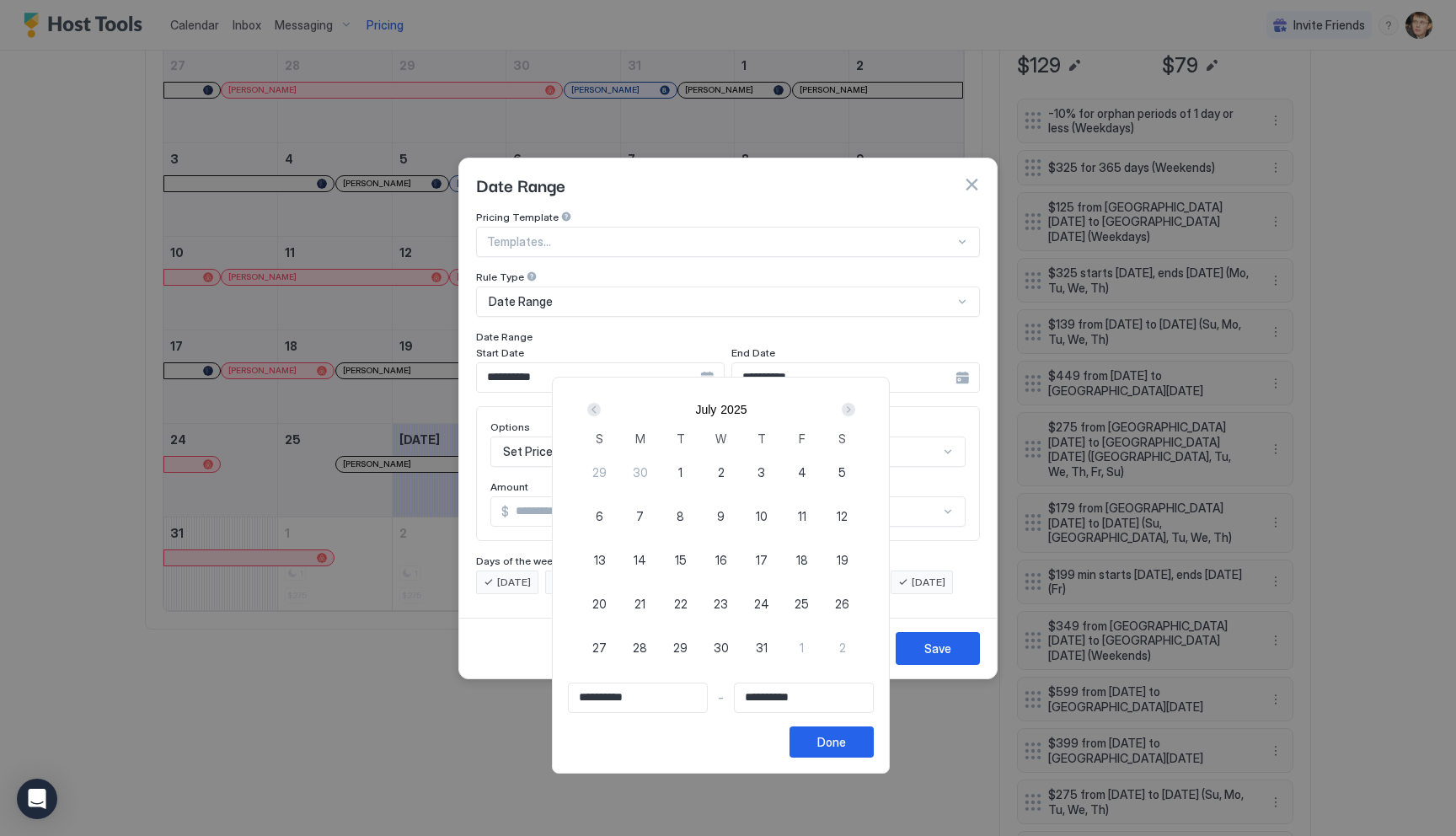
click at [855, 408] on div "Next" at bounding box center [848, 409] width 13 height 13
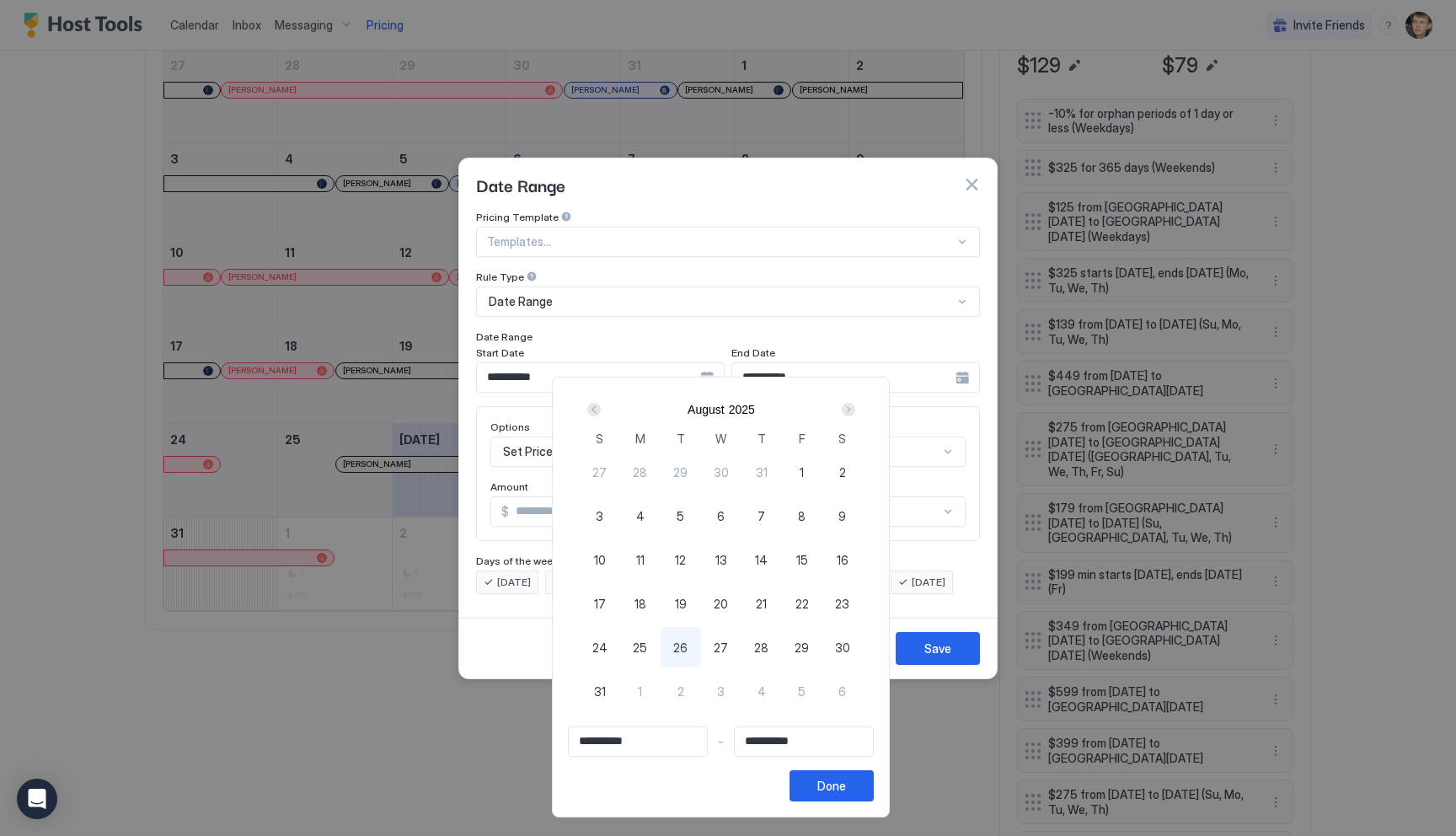
click at [855, 408] on div "Next" at bounding box center [848, 409] width 13 height 13
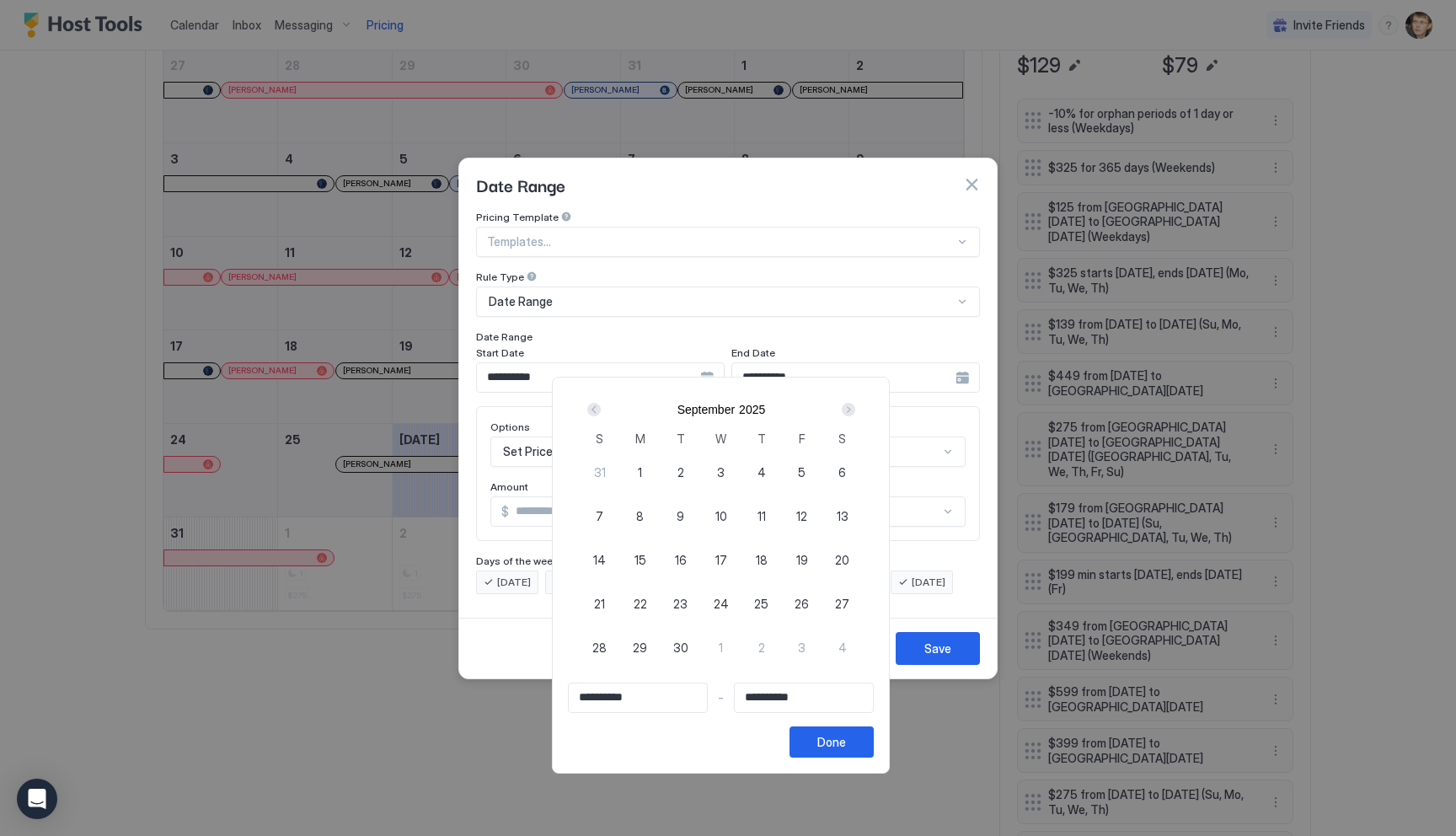
click at [855, 408] on div "Next" at bounding box center [848, 409] width 13 height 13
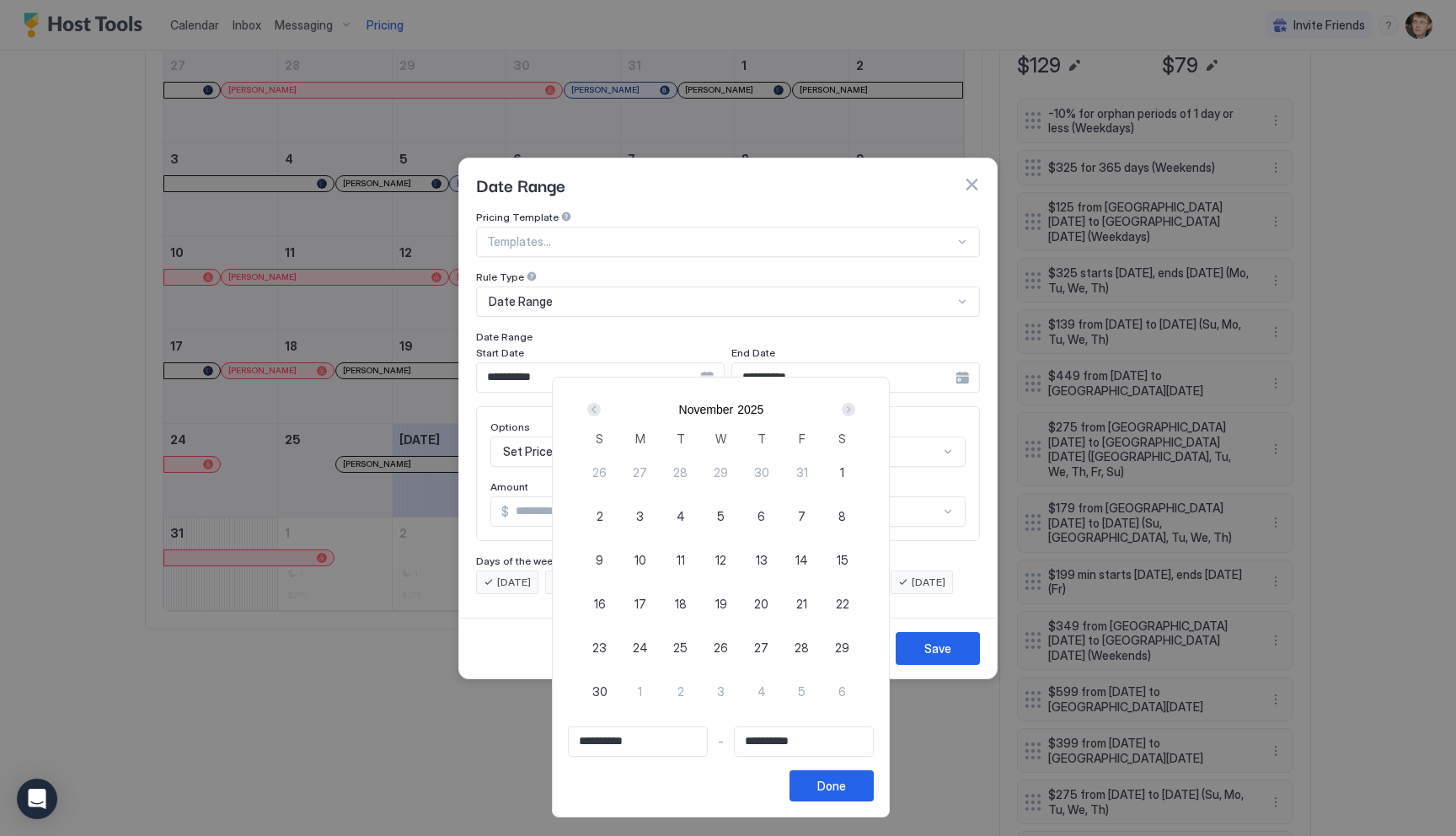
click at [855, 408] on div "Next" at bounding box center [848, 409] width 13 height 13
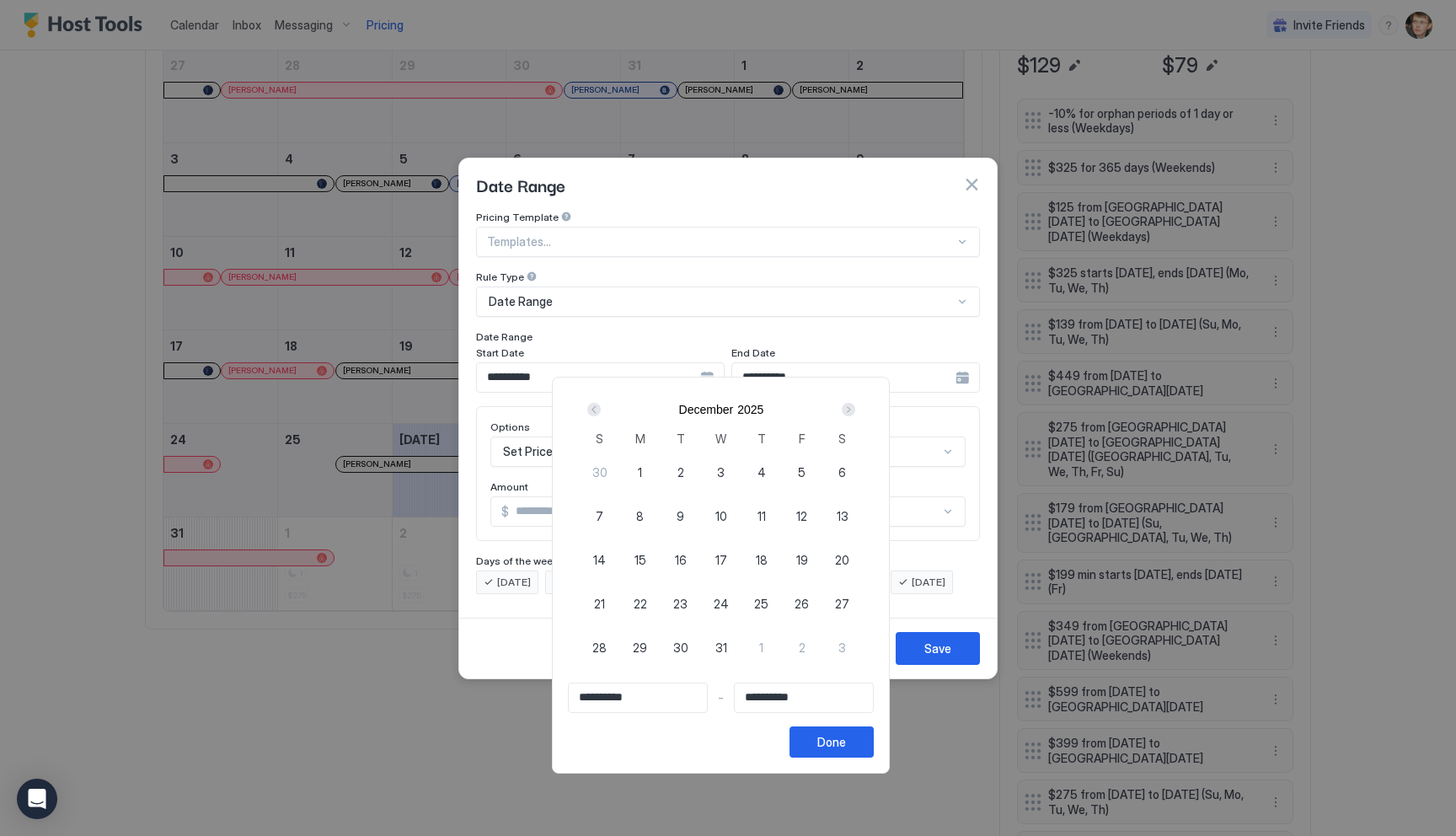
click at [855, 408] on div "Next" at bounding box center [848, 409] width 13 height 13
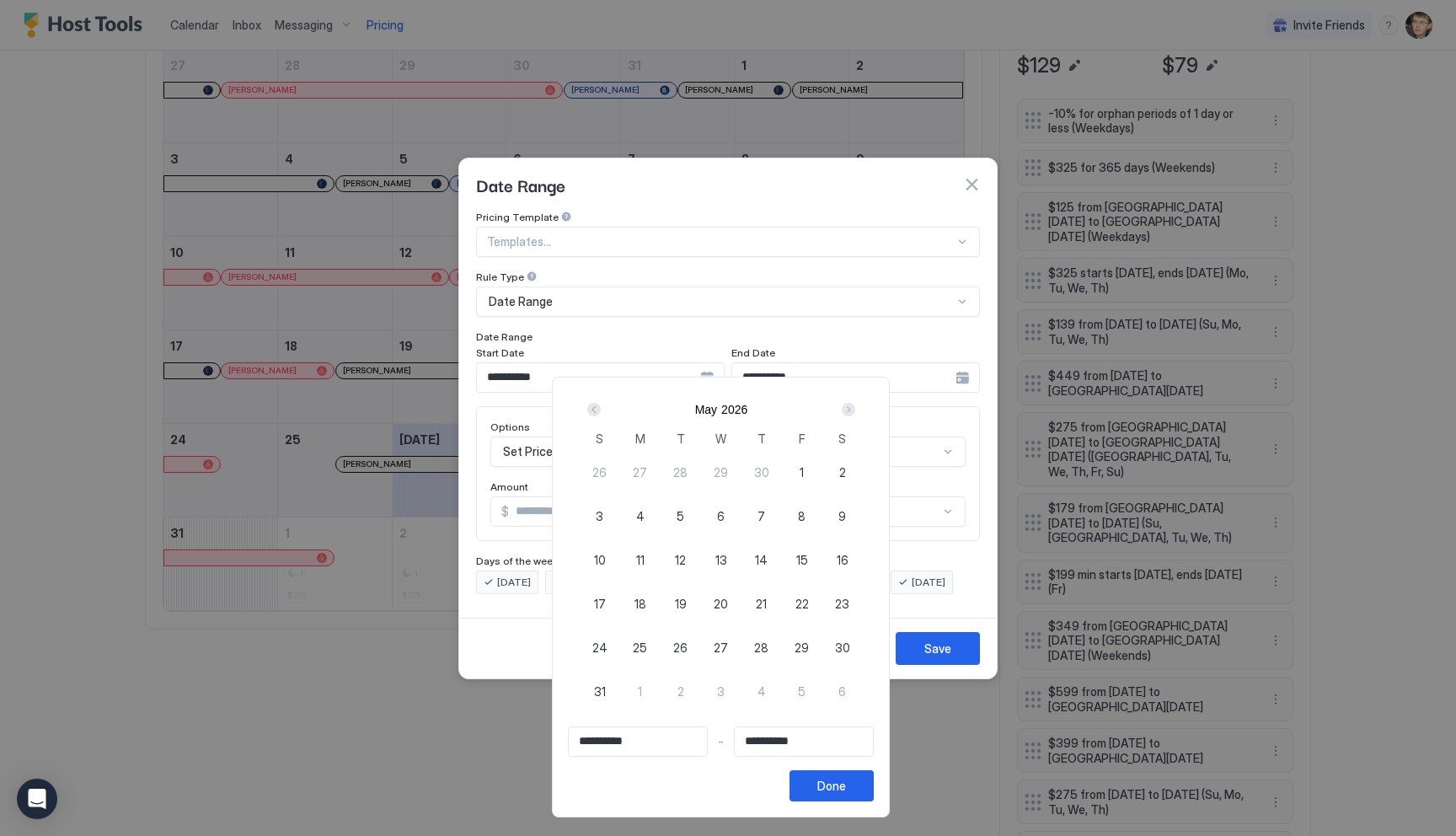
click at [598, 402] on div "Prev" at bounding box center [594, 409] width 20 height 20
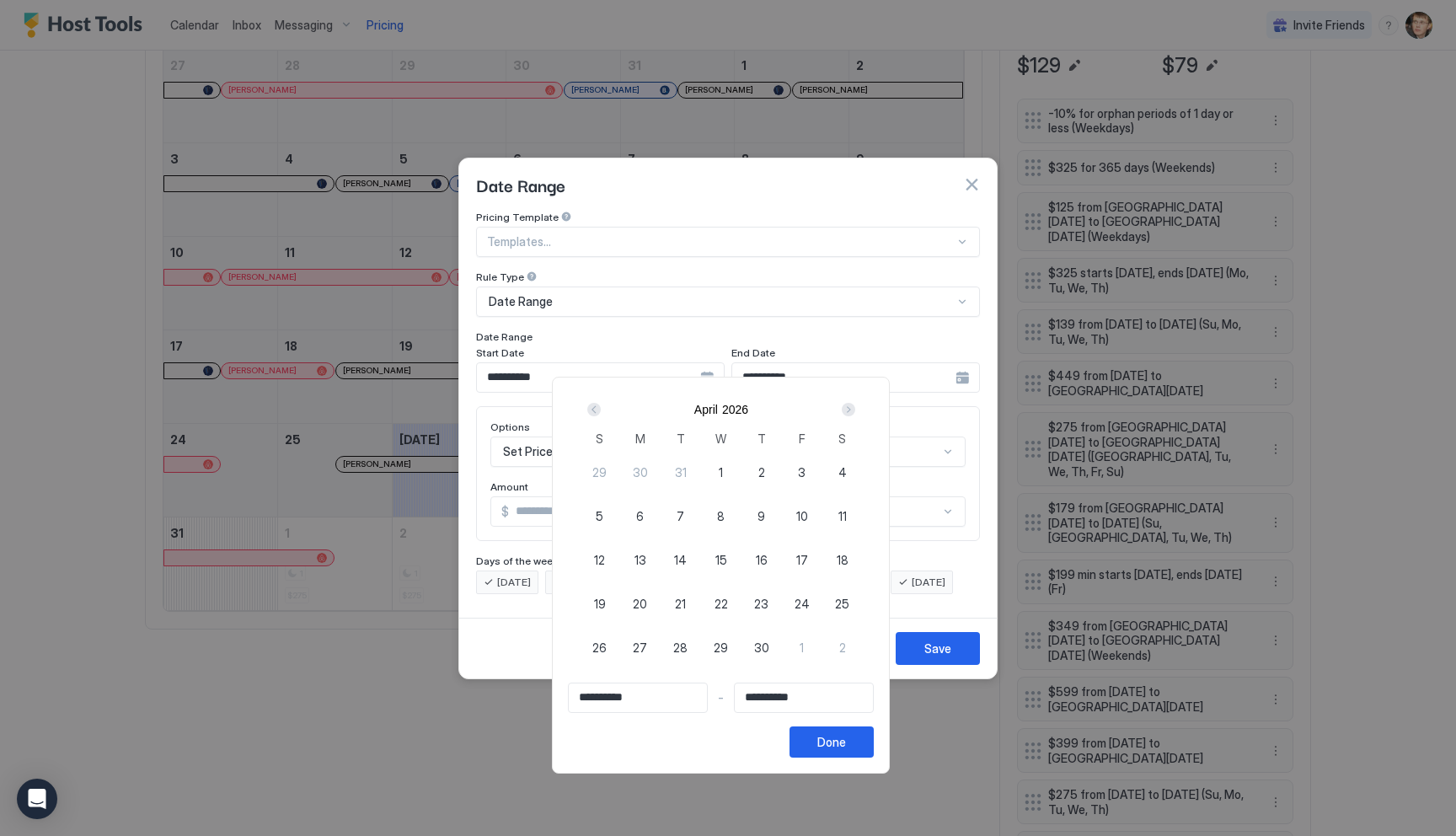
click at [723, 474] on div "1" at bounding box center [721, 471] width 40 height 40
type input "**********"
click at [851, 411] on div "Next" at bounding box center [848, 409] width 13 height 13
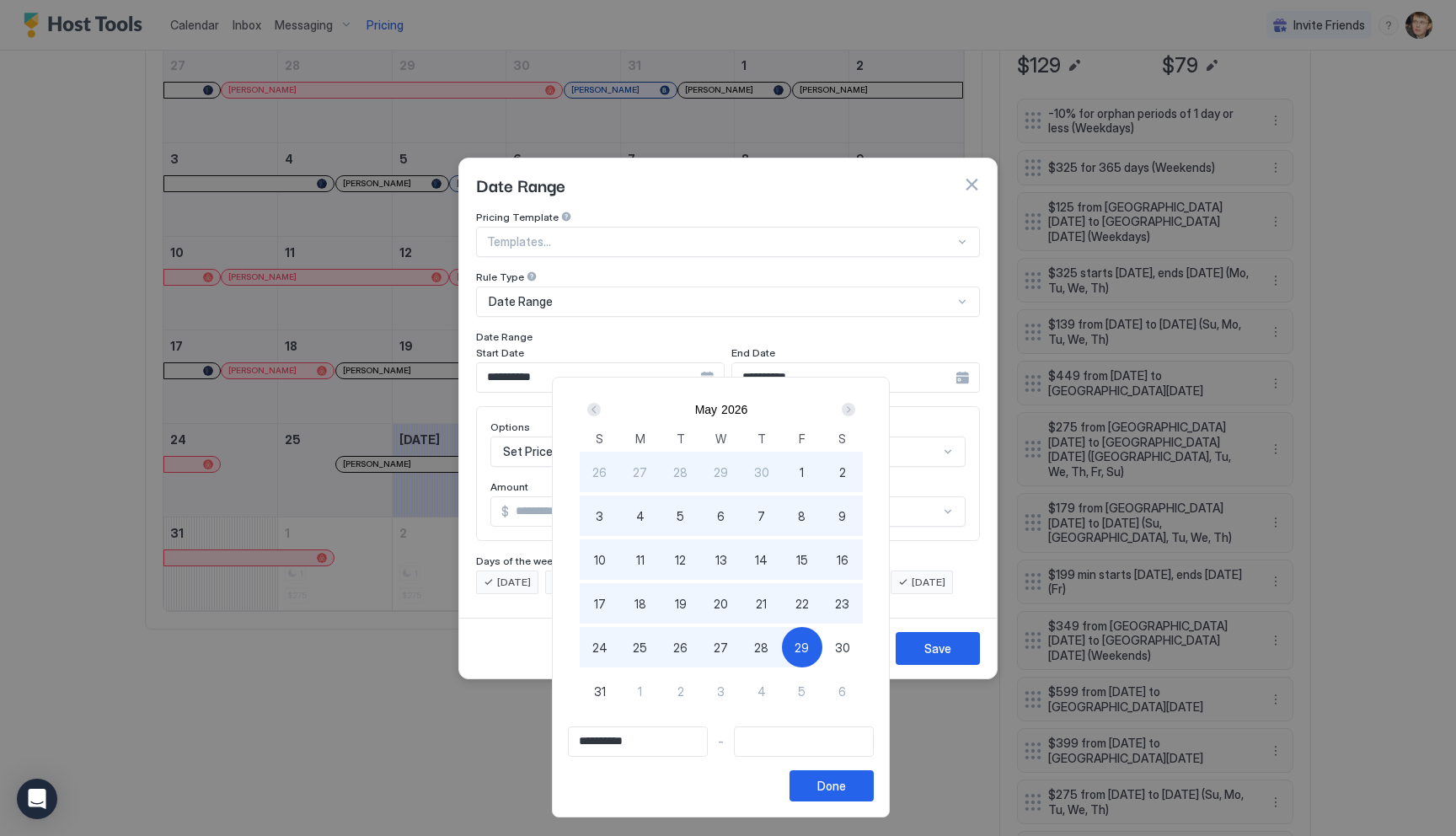
type input "**********"
click at [761, 643] on span "28" at bounding box center [761, 648] width 14 height 18
type input "**********"
click at [860, 784] on button "Done" at bounding box center [831, 786] width 84 height 31
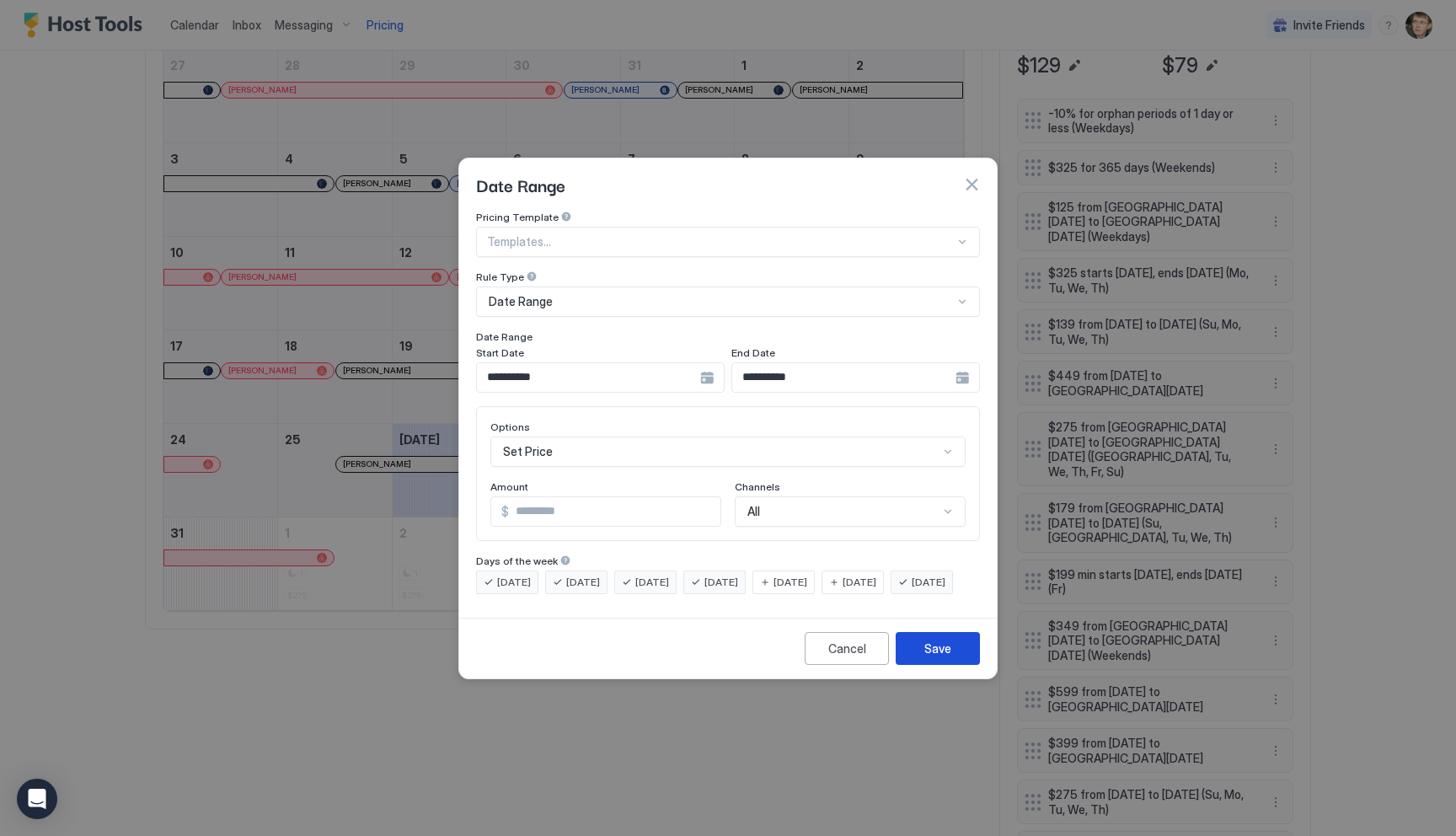
click at [944, 657] on div "Save" at bounding box center [937, 648] width 27 height 18
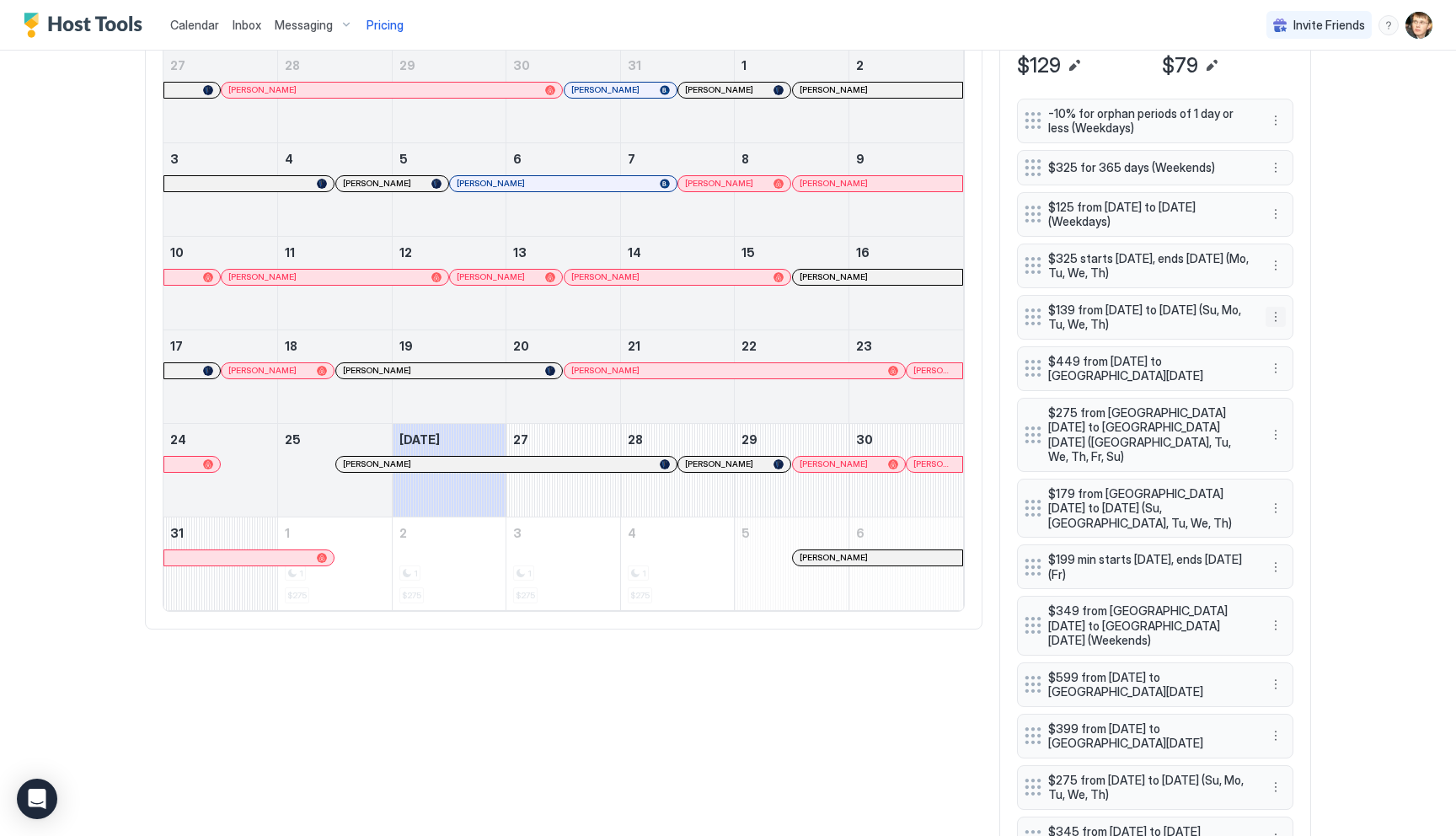
click at [1279, 316] on button "More options" at bounding box center [1275, 316] width 20 height 20
click at [1284, 340] on div "Edit" at bounding box center [1291, 341] width 37 height 13
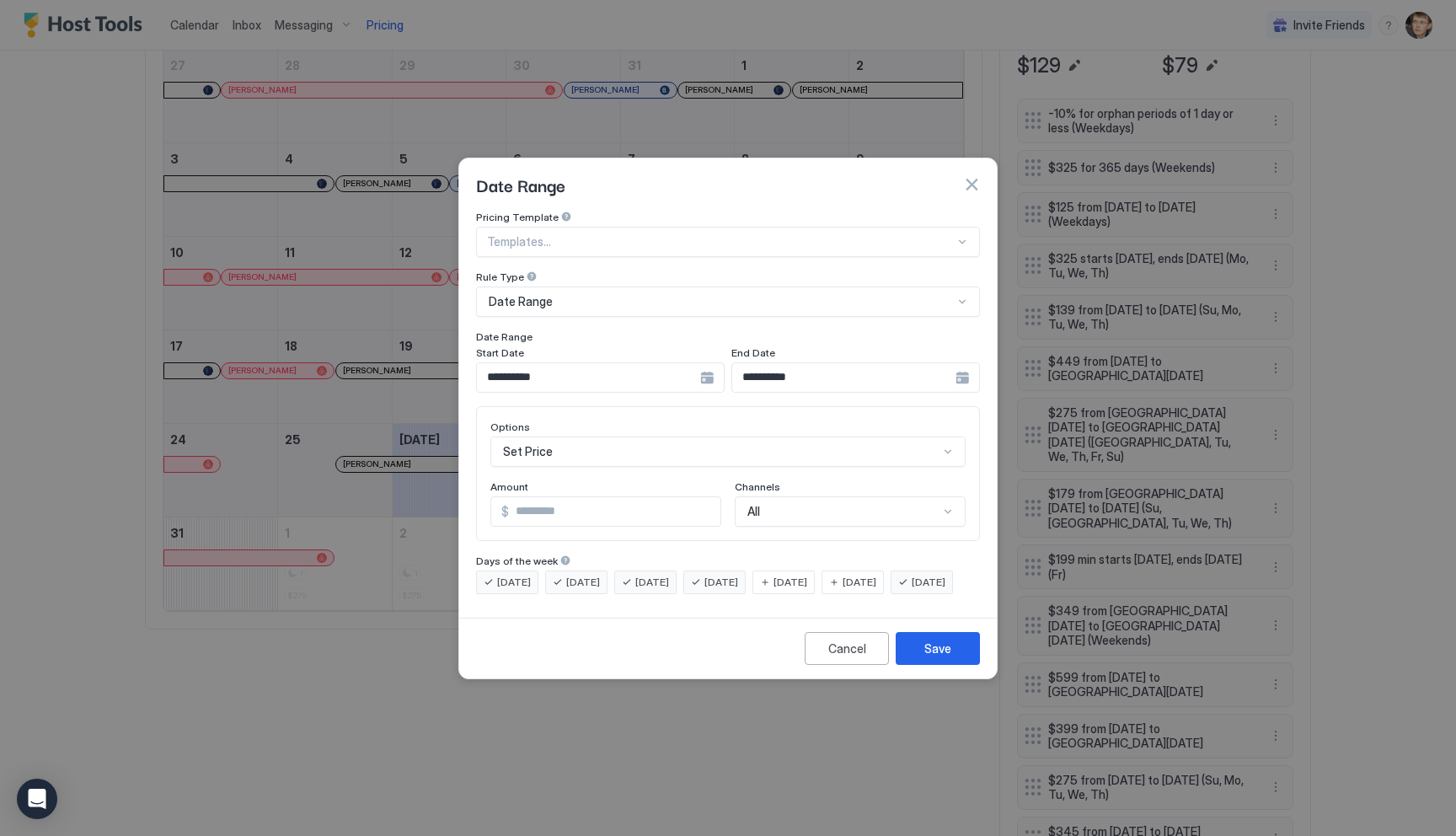
click at [620, 502] on input "***" at bounding box center [614, 511] width 211 height 29
type input "***"
click at [715, 369] on div "**********" at bounding box center [600, 378] width 249 height 31
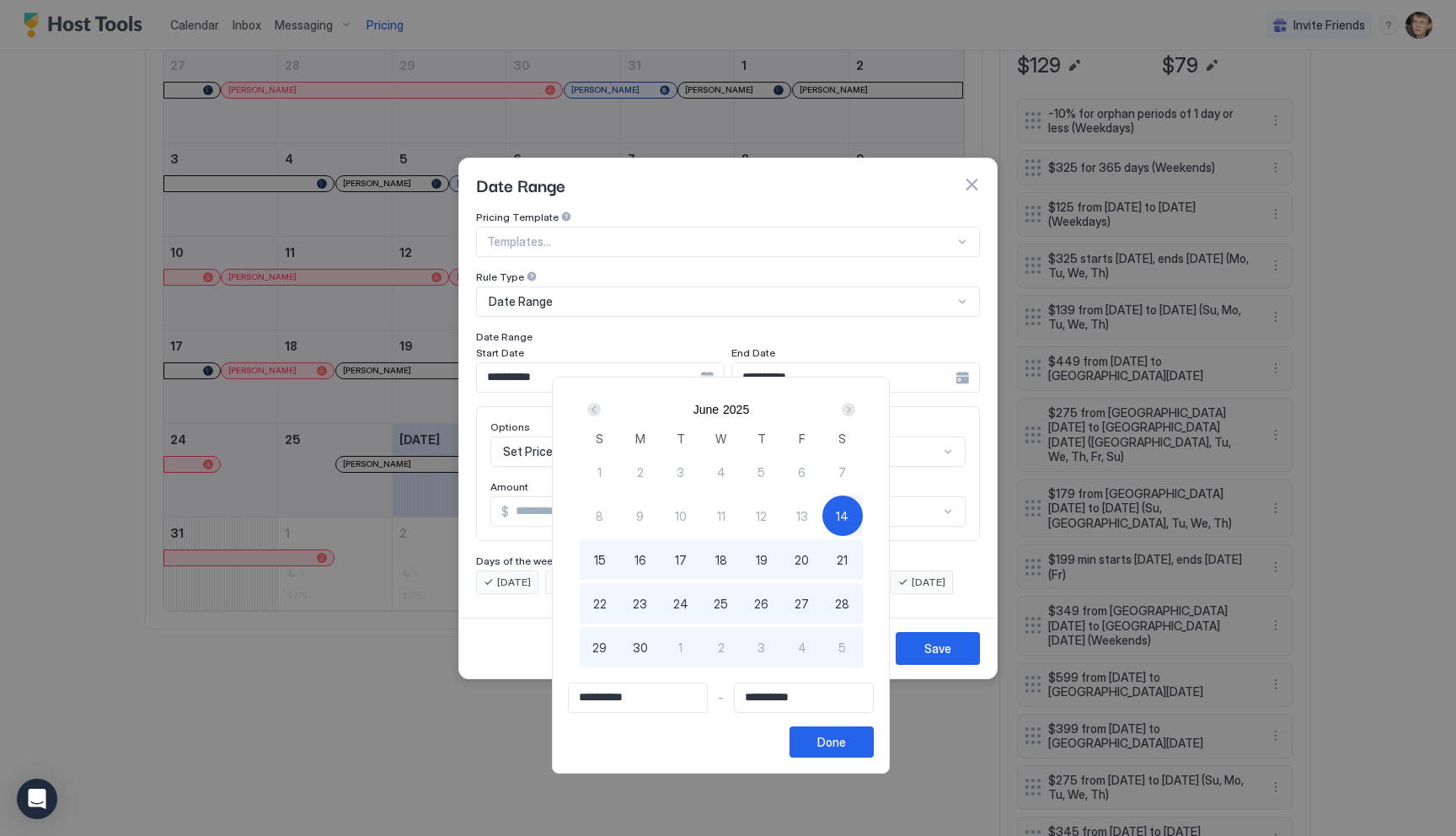
click at [855, 307] on div at bounding box center [728, 418] width 1456 height 836
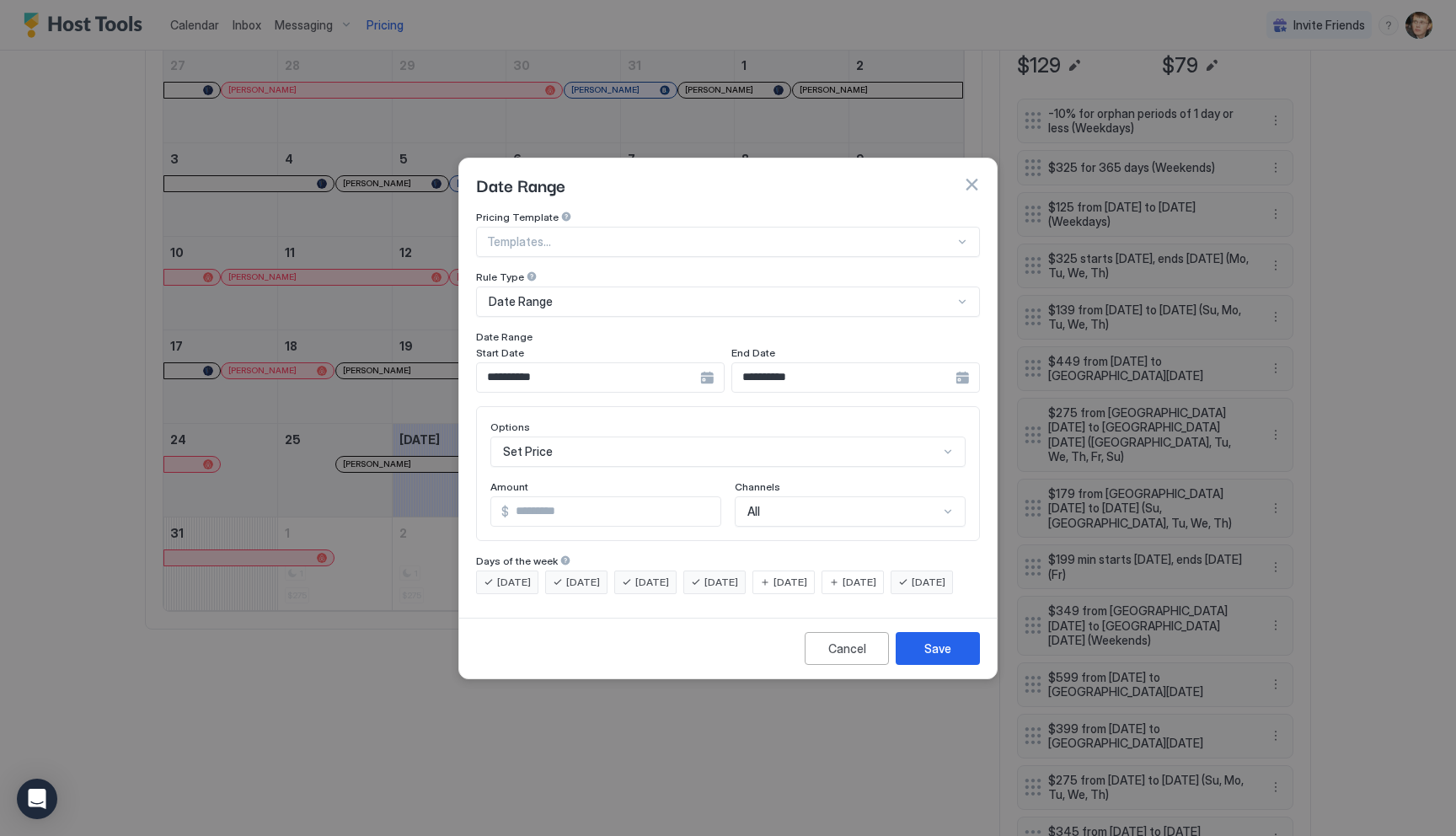
click at [838, 648] on button "Cancel" at bounding box center [847, 648] width 84 height 33
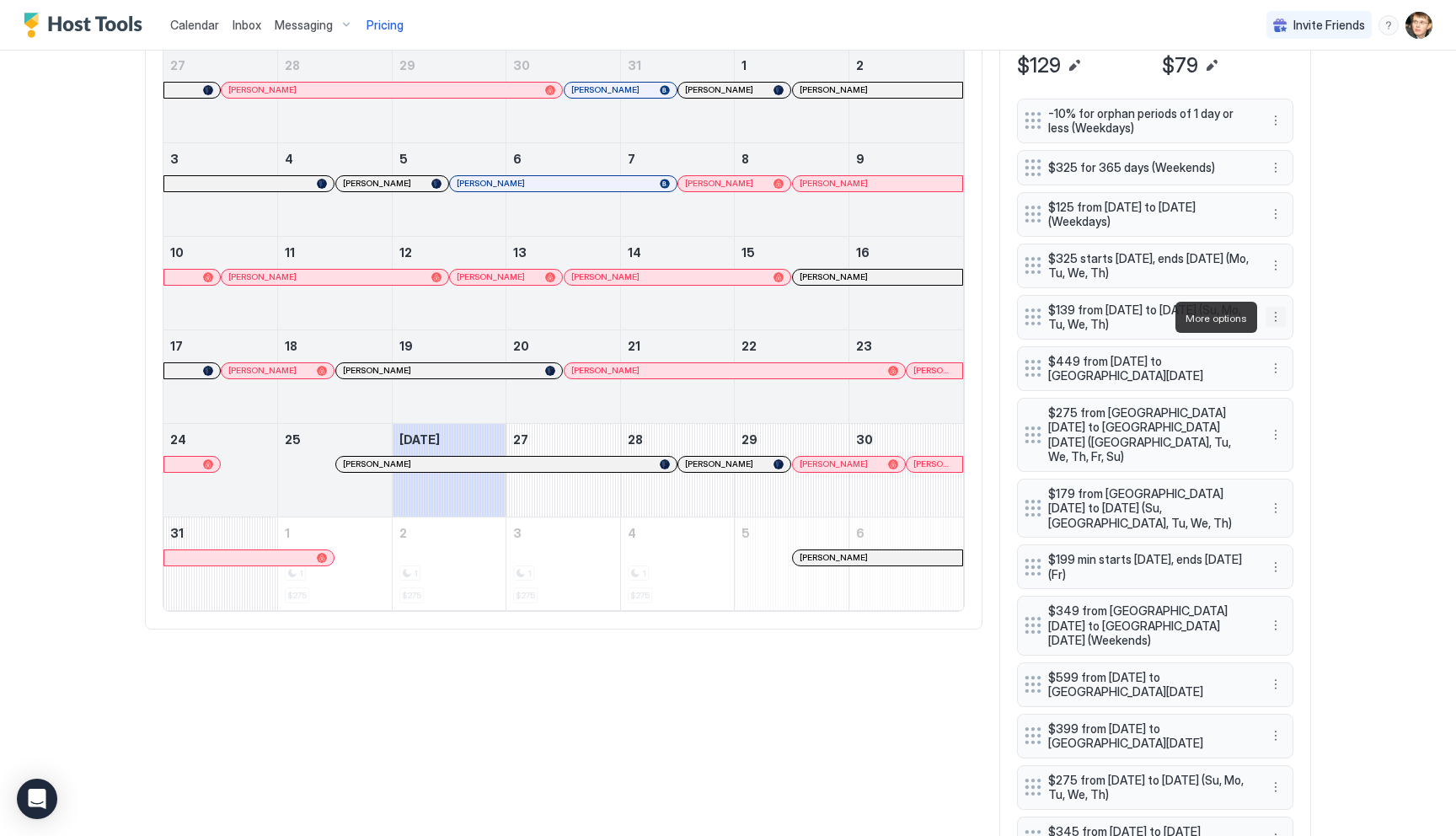
click at [1278, 314] on button "More options" at bounding box center [1275, 316] width 20 height 20
click at [1284, 333] on div "Edit" at bounding box center [1298, 342] width 63 height 27
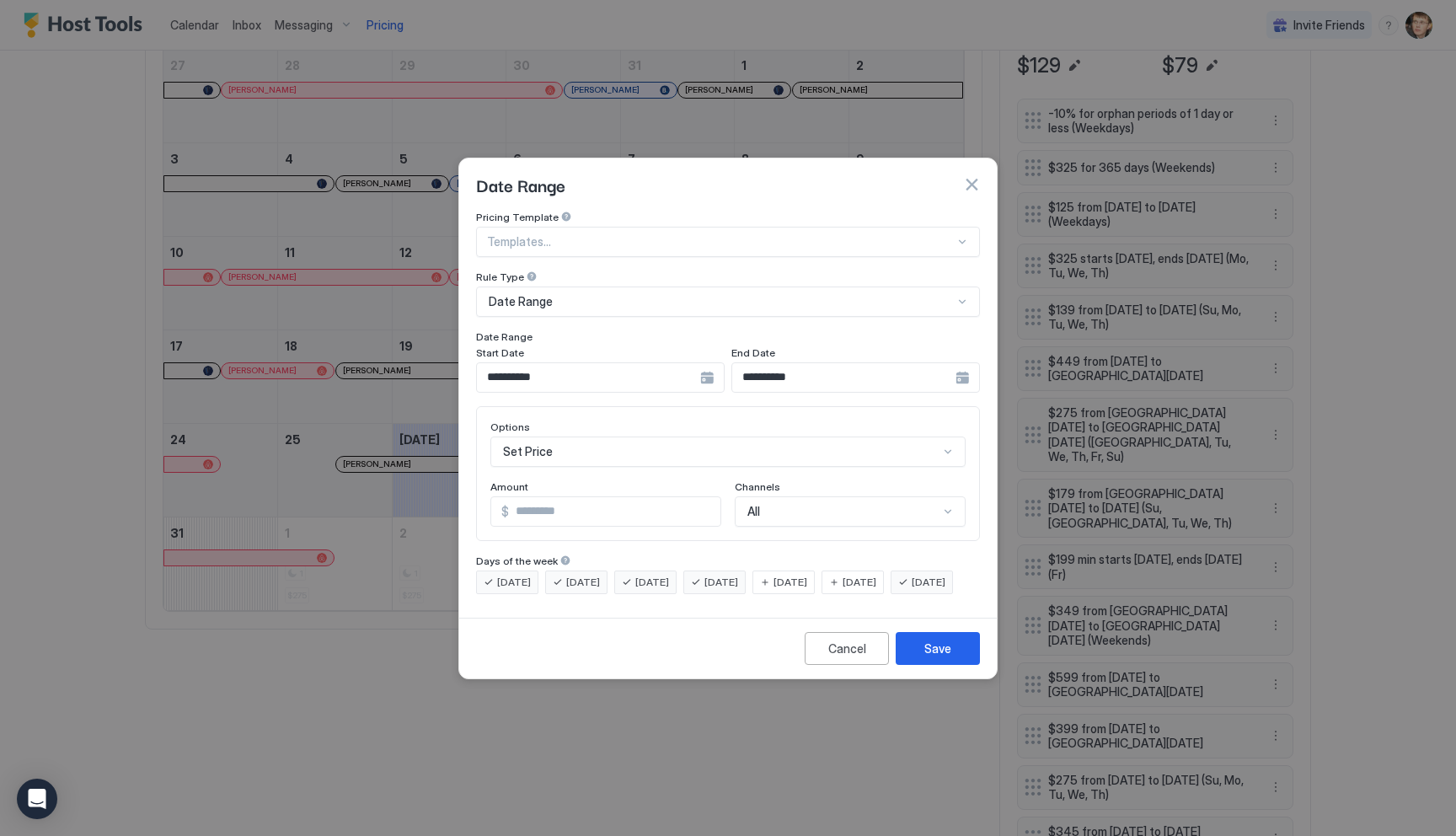
click at [673, 366] on input "**********" at bounding box center [589, 378] width 223 height 29
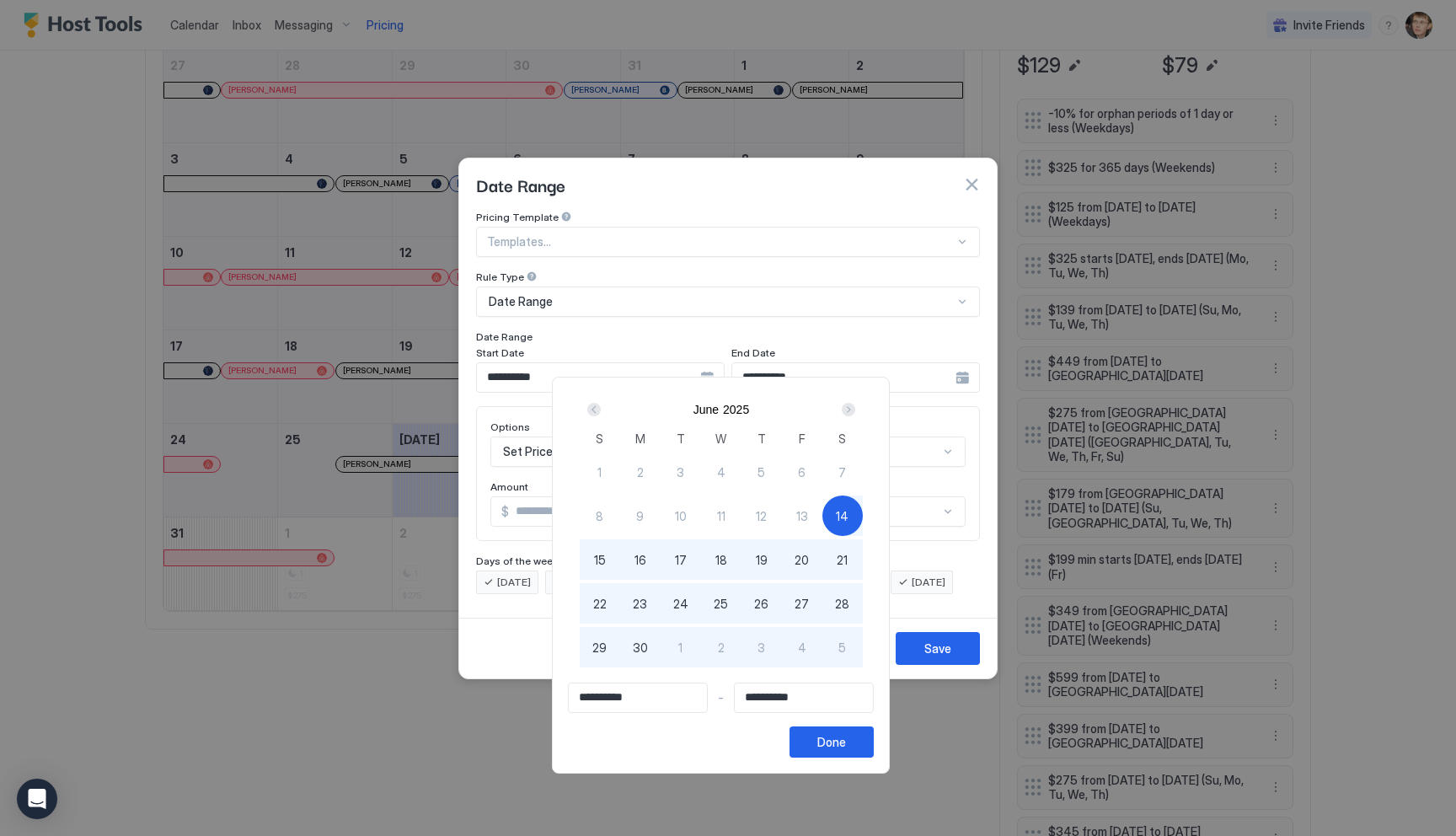
click at [851, 414] on div "Next" at bounding box center [848, 409] width 13 height 13
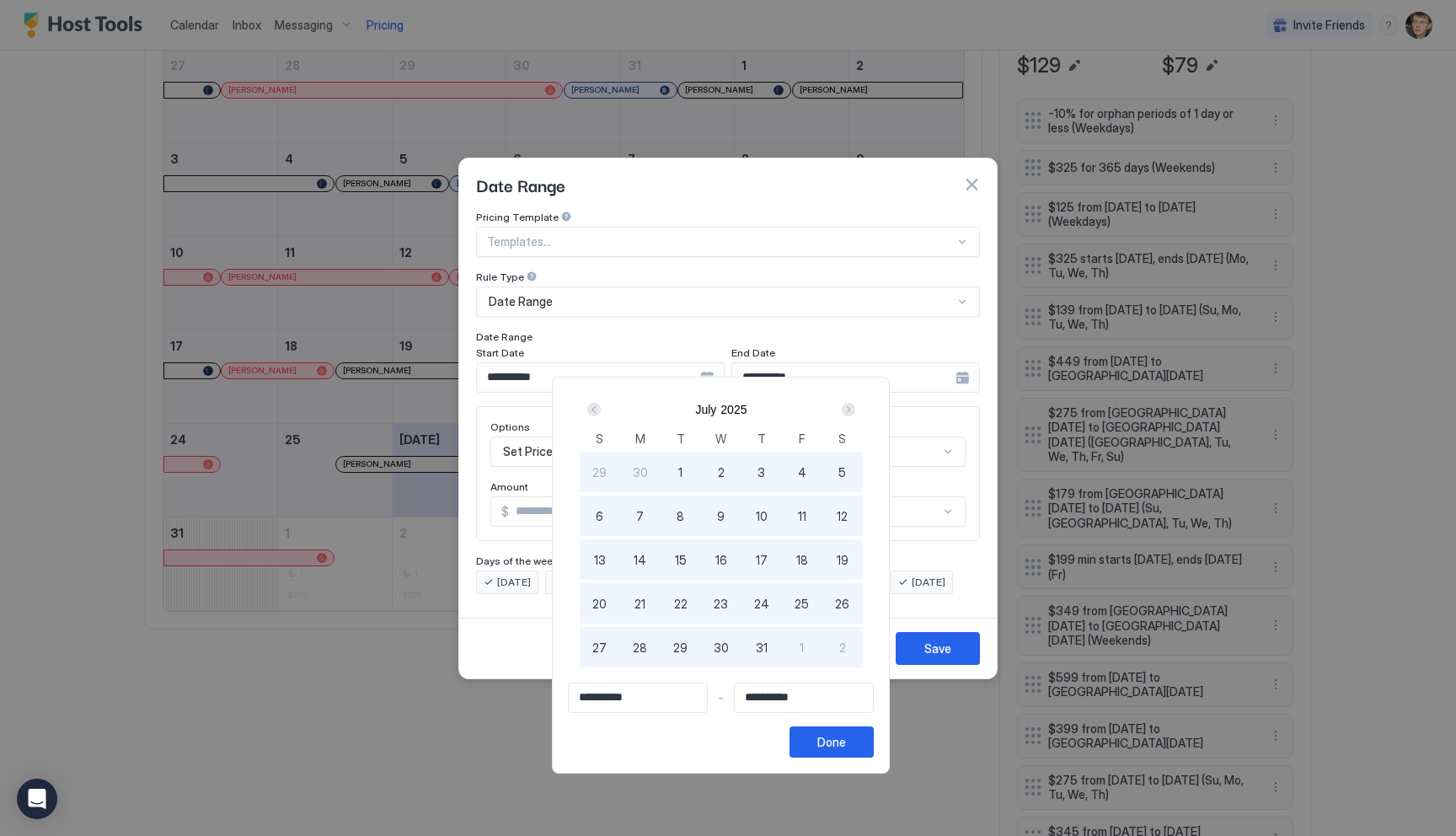
click at [851, 414] on div "Next" at bounding box center [848, 409] width 13 height 13
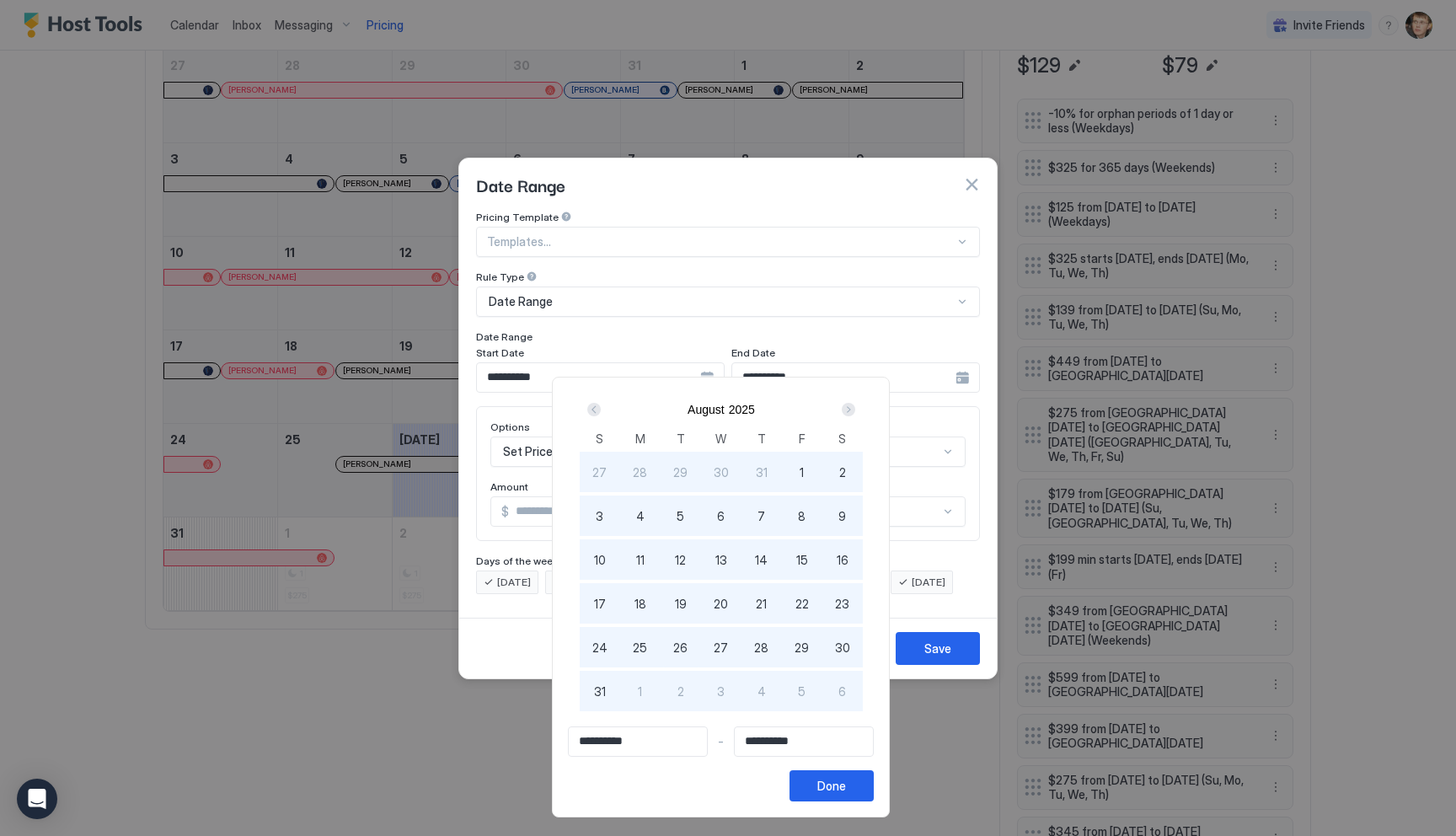
click at [851, 414] on div "Next" at bounding box center [848, 409] width 13 height 13
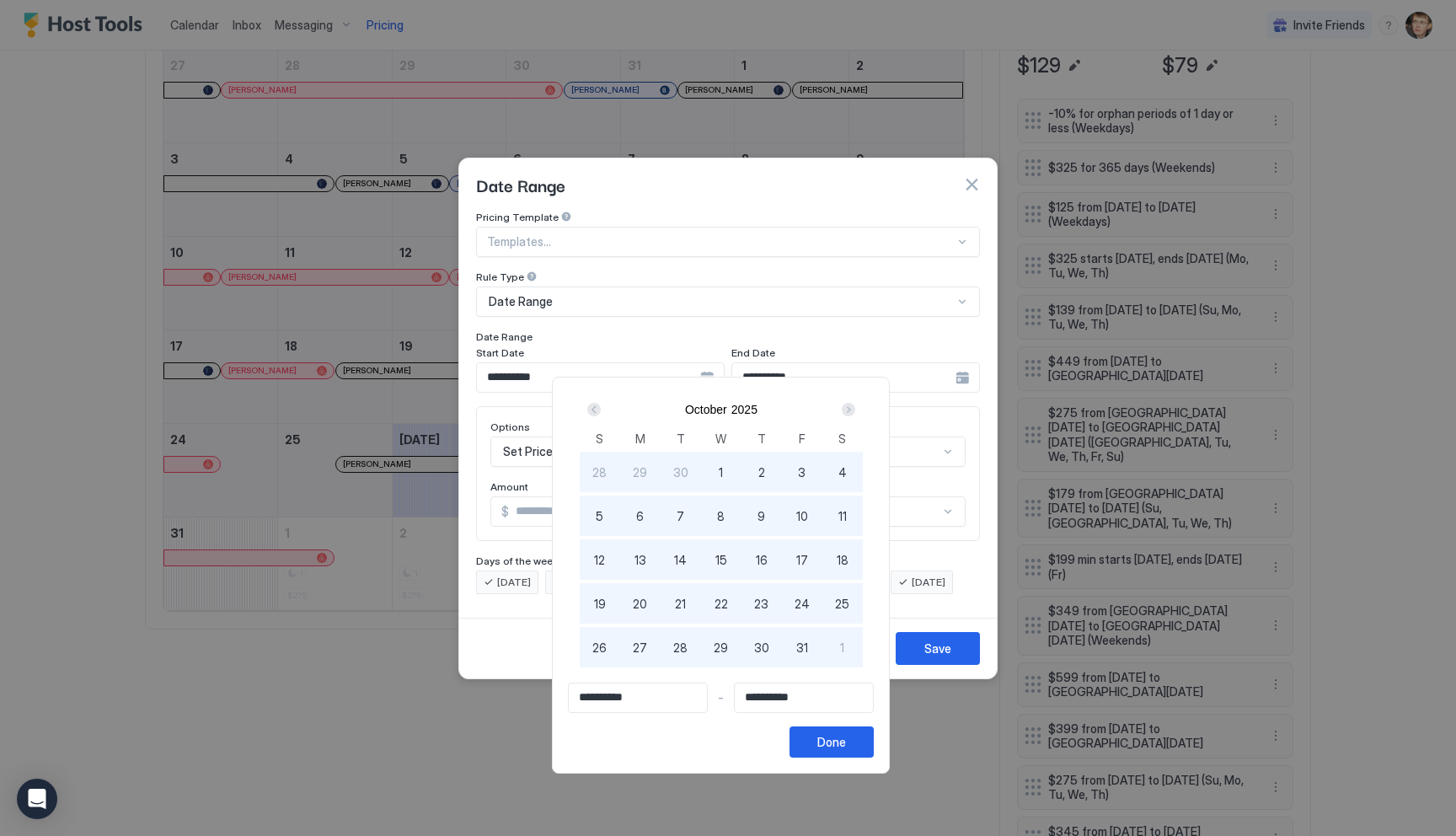
click at [851, 414] on div "Next" at bounding box center [848, 409] width 13 height 13
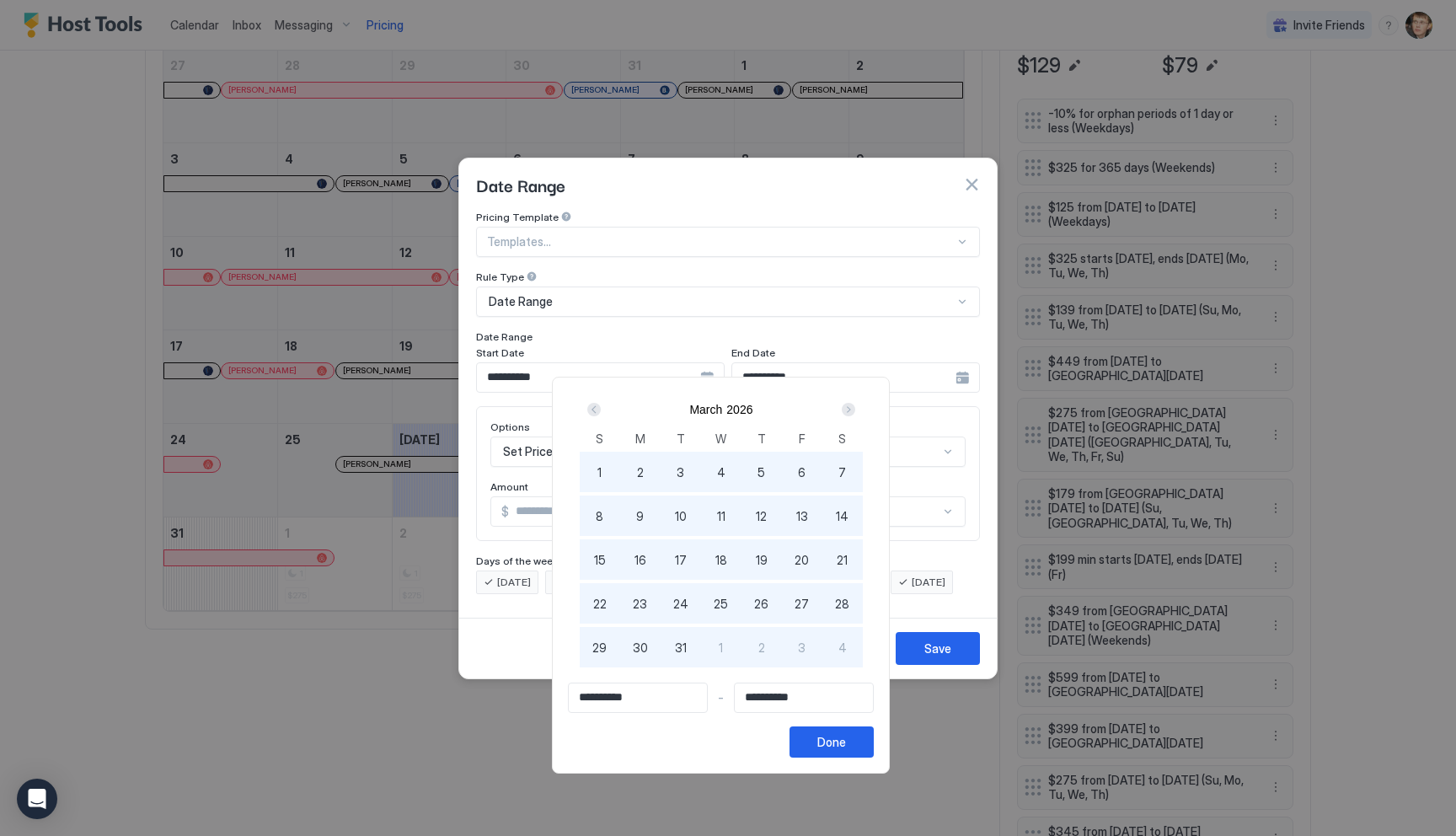
click at [851, 414] on div "Next" at bounding box center [848, 409] width 13 height 13
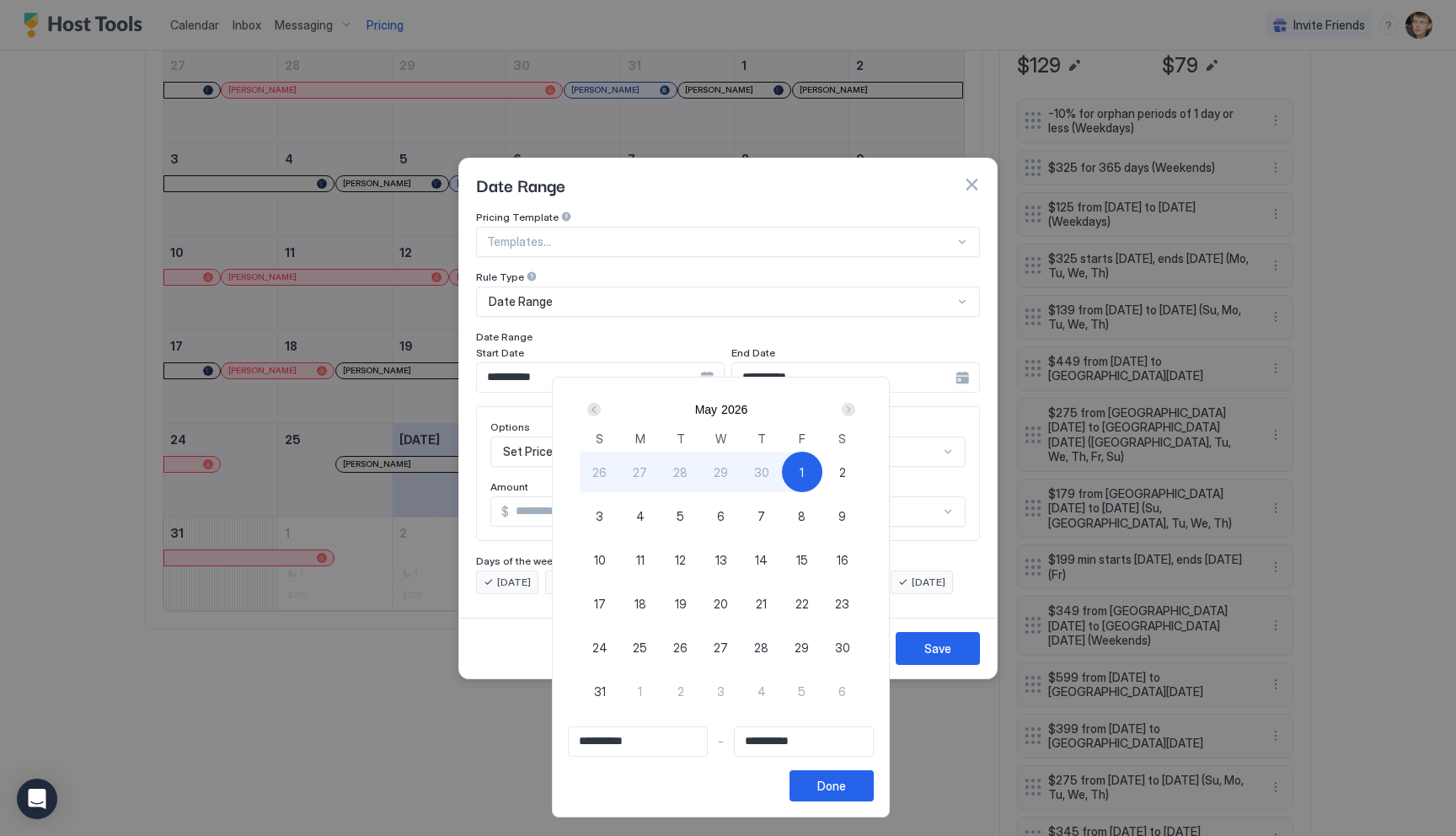
click at [851, 414] on div "Next" at bounding box center [848, 409] width 13 height 13
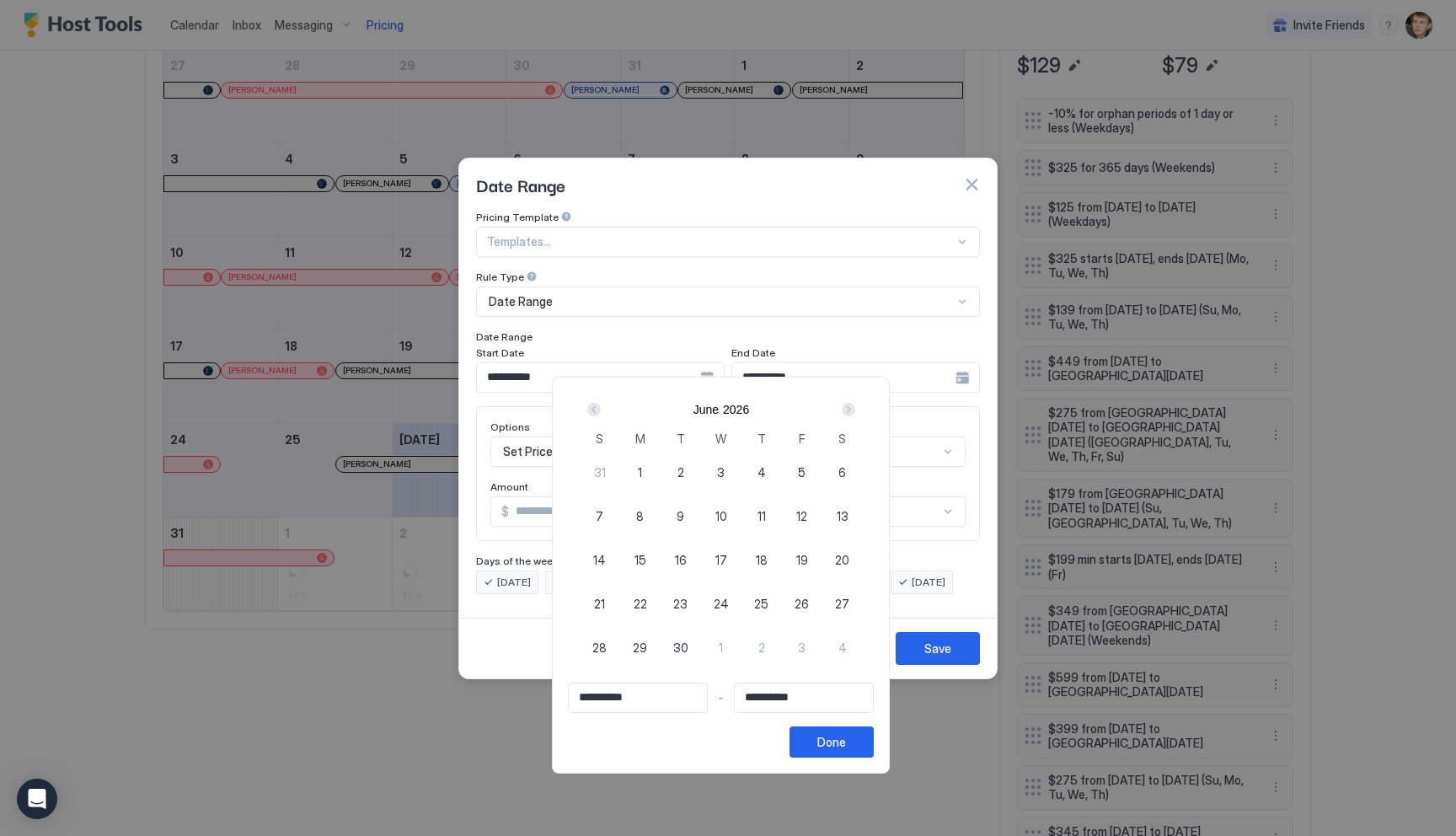
click at [642, 470] on span "1" at bounding box center [640, 473] width 4 height 18
type input "**********"
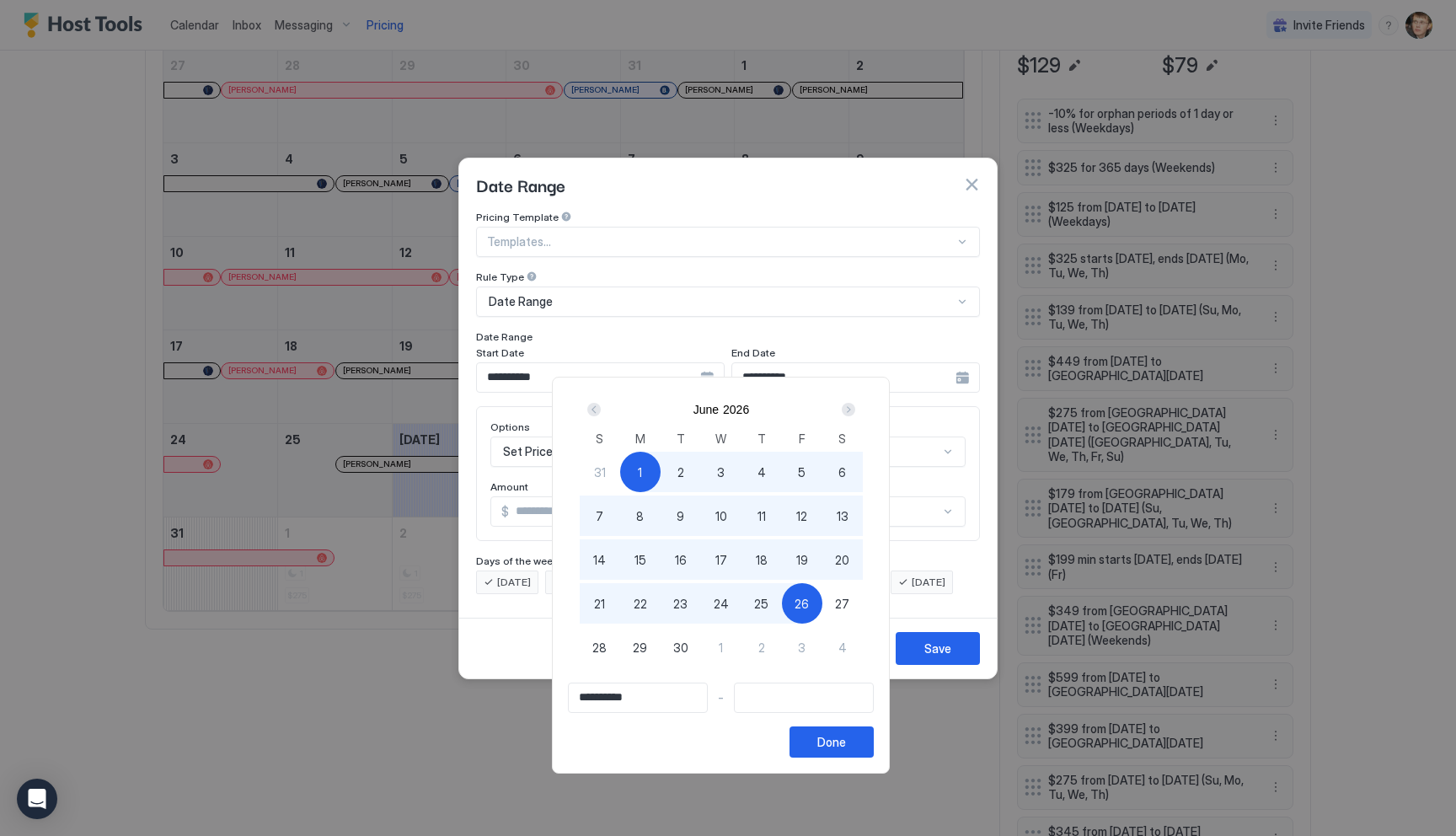
type input "**********"
click at [697, 607] on div "23" at bounding box center [680, 603] width 40 height 40
type input "**********"
click at [818, 743] on button "Done" at bounding box center [831, 742] width 84 height 31
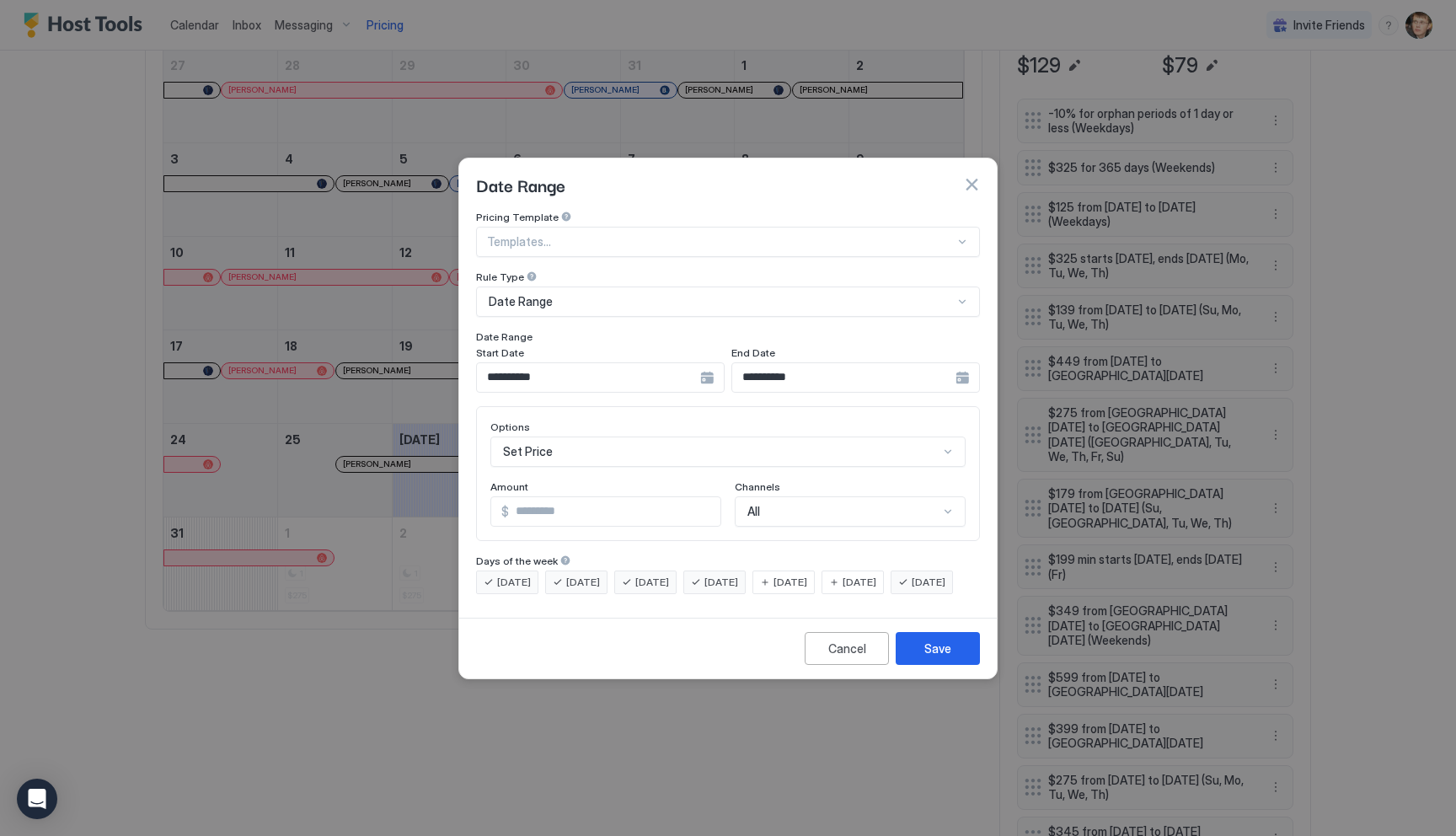
click at [618, 497] on input "***" at bounding box center [614, 511] width 211 height 29
type input "***"
click at [928, 657] on div "Save" at bounding box center [937, 648] width 27 height 18
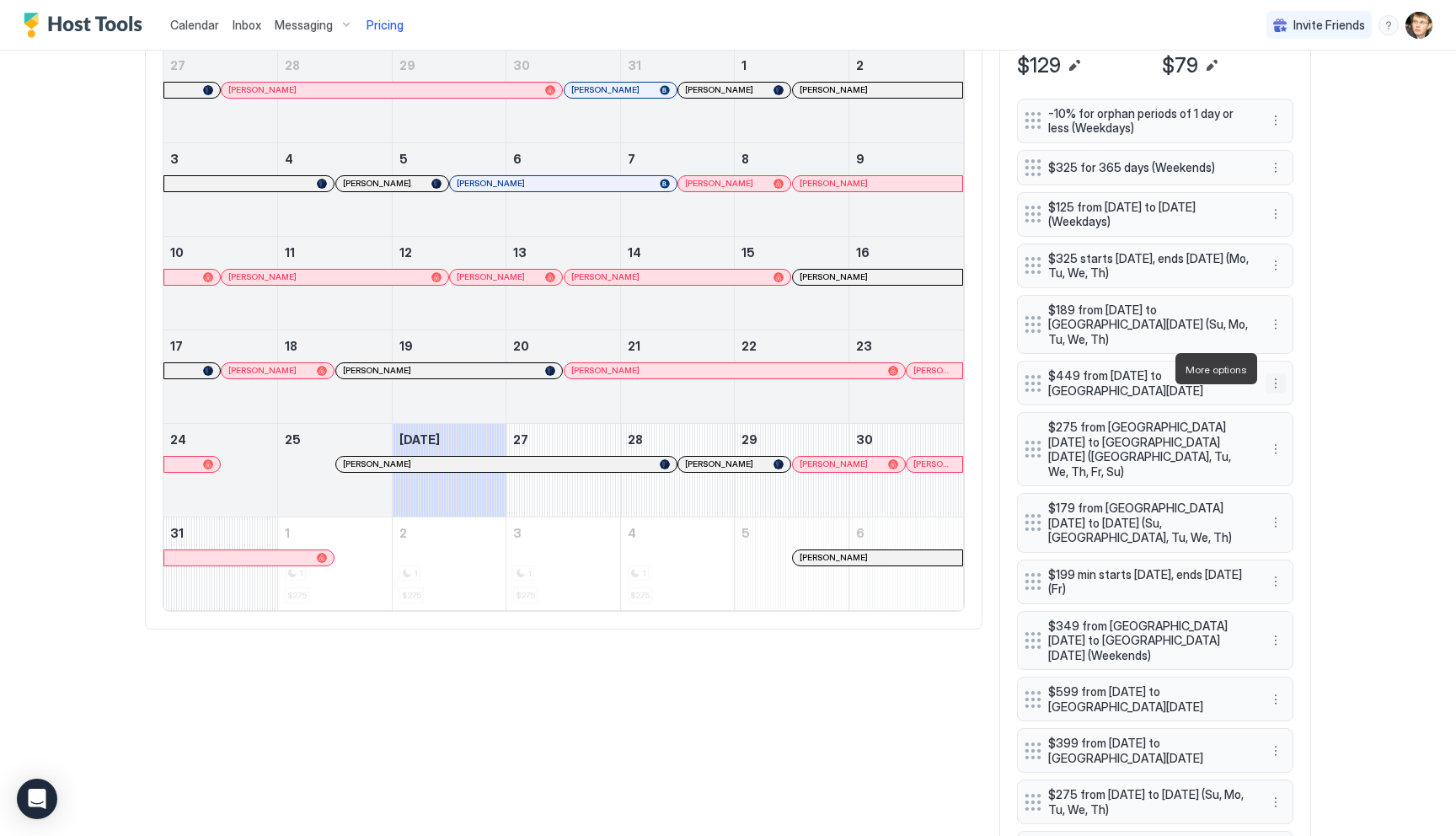
click at [1280, 373] on button "More options" at bounding box center [1275, 383] width 20 height 20
click at [1305, 390] on span "Edit" at bounding box center [1301, 392] width 19 height 13
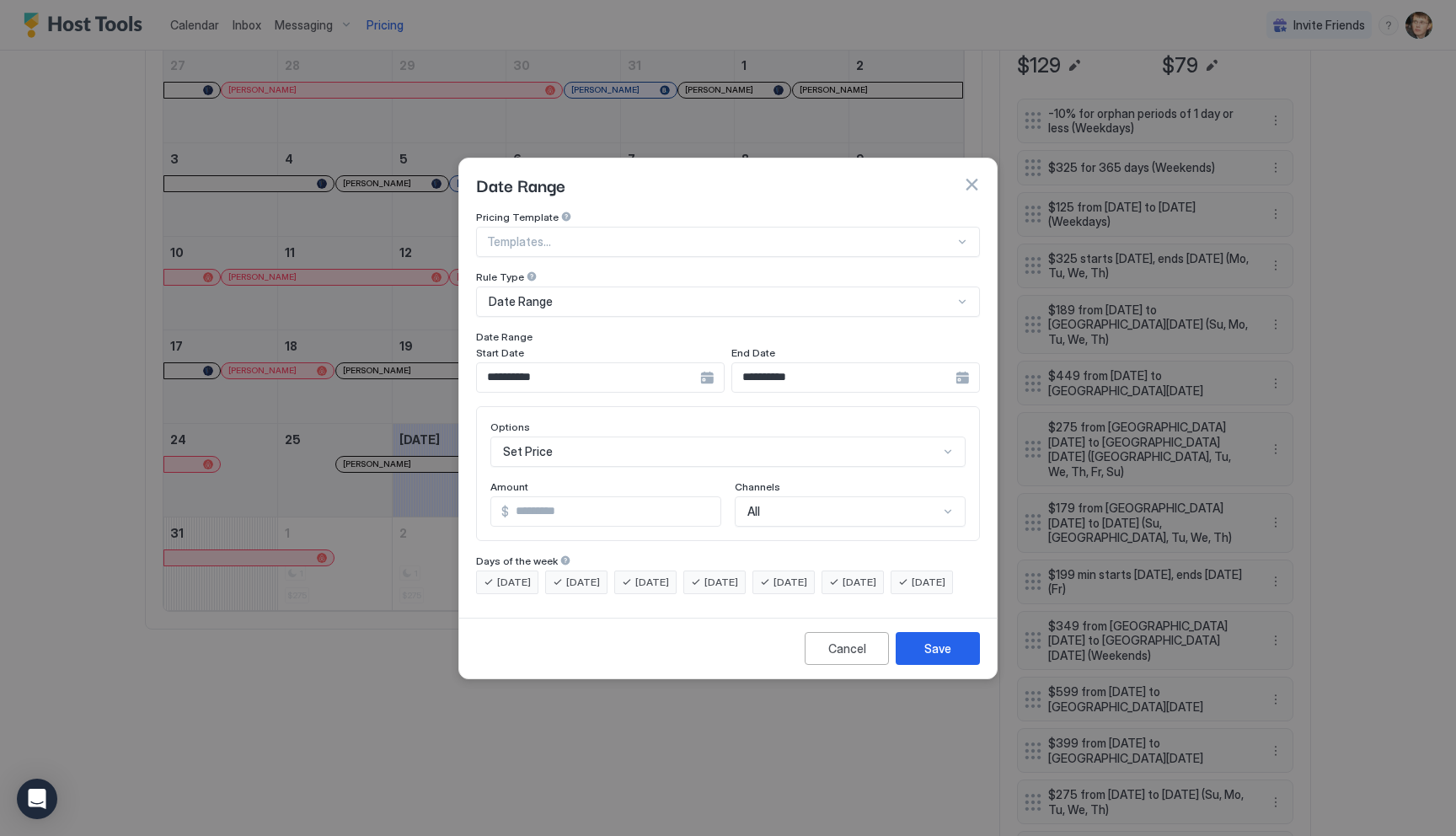
click at [706, 362] on div "**********" at bounding box center [600, 378] width 249 height 31
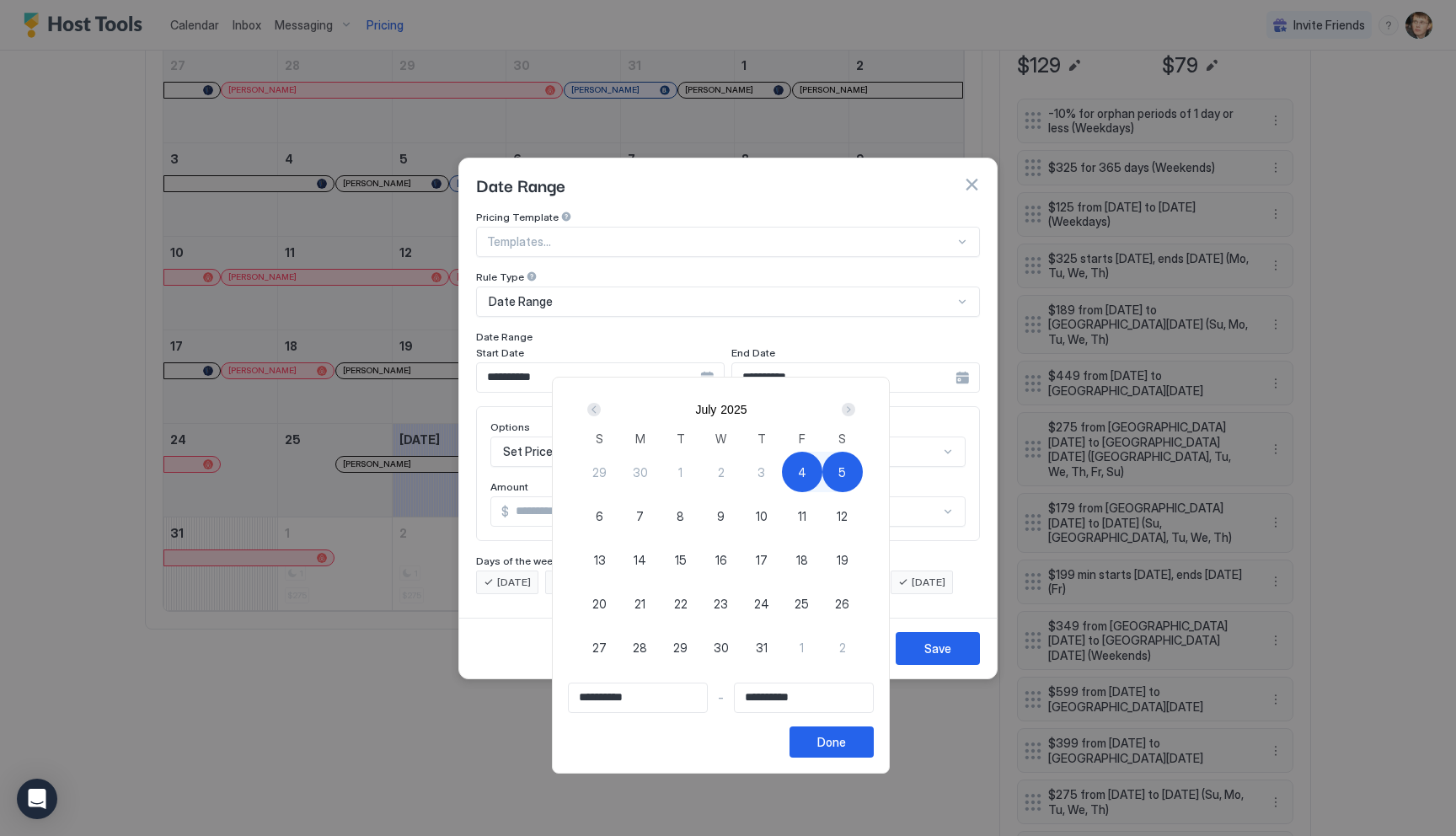
click at [855, 410] on div "Next" at bounding box center [848, 409] width 13 height 13
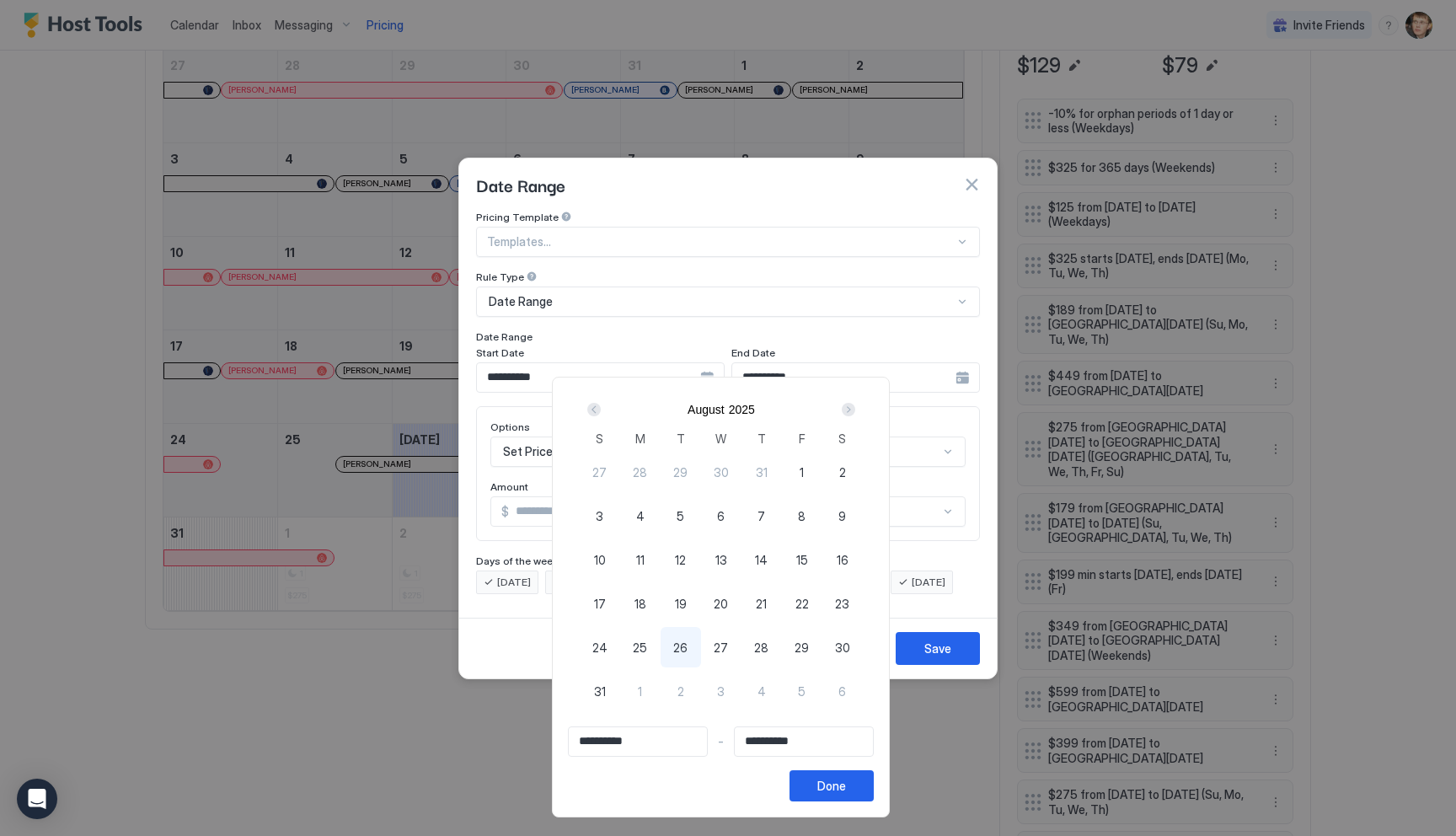
click at [855, 410] on div "Next" at bounding box center [848, 409] width 13 height 13
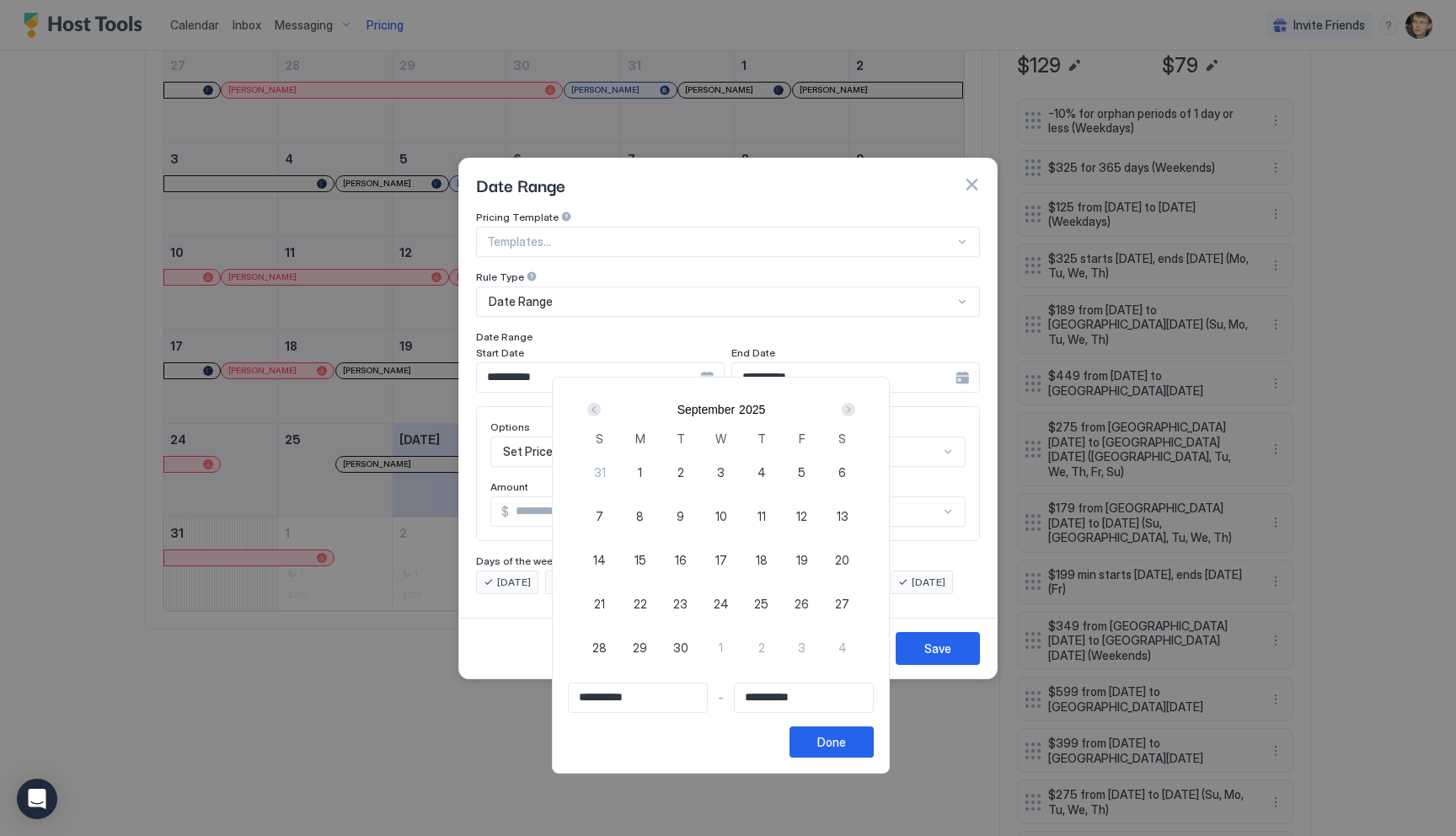
click at [855, 410] on div "Next" at bounding box center [848, 409] width 13 height 13
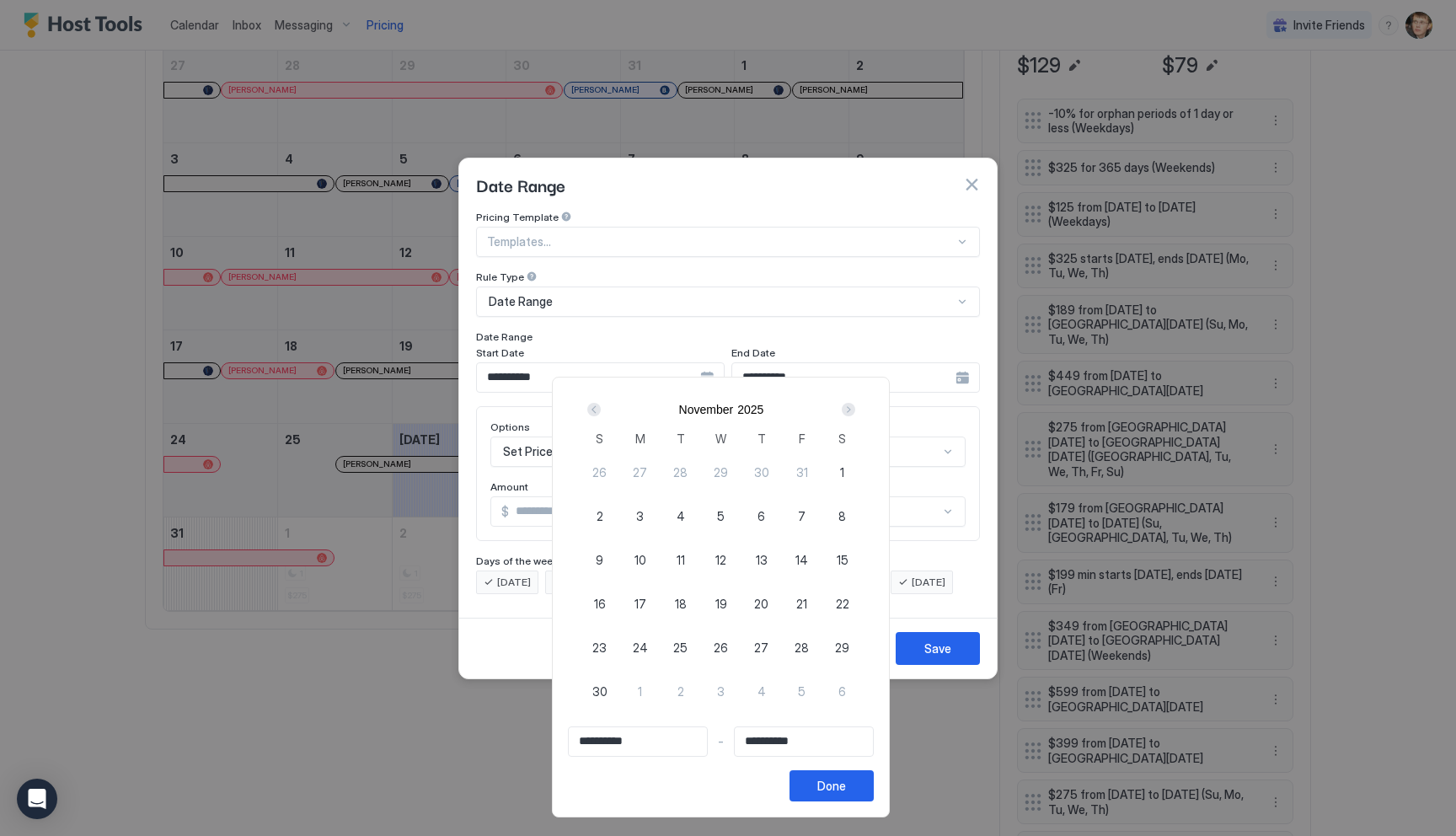
click at [855, 410] on div "Next" at bounding box center [848, 409] width 13 height 13
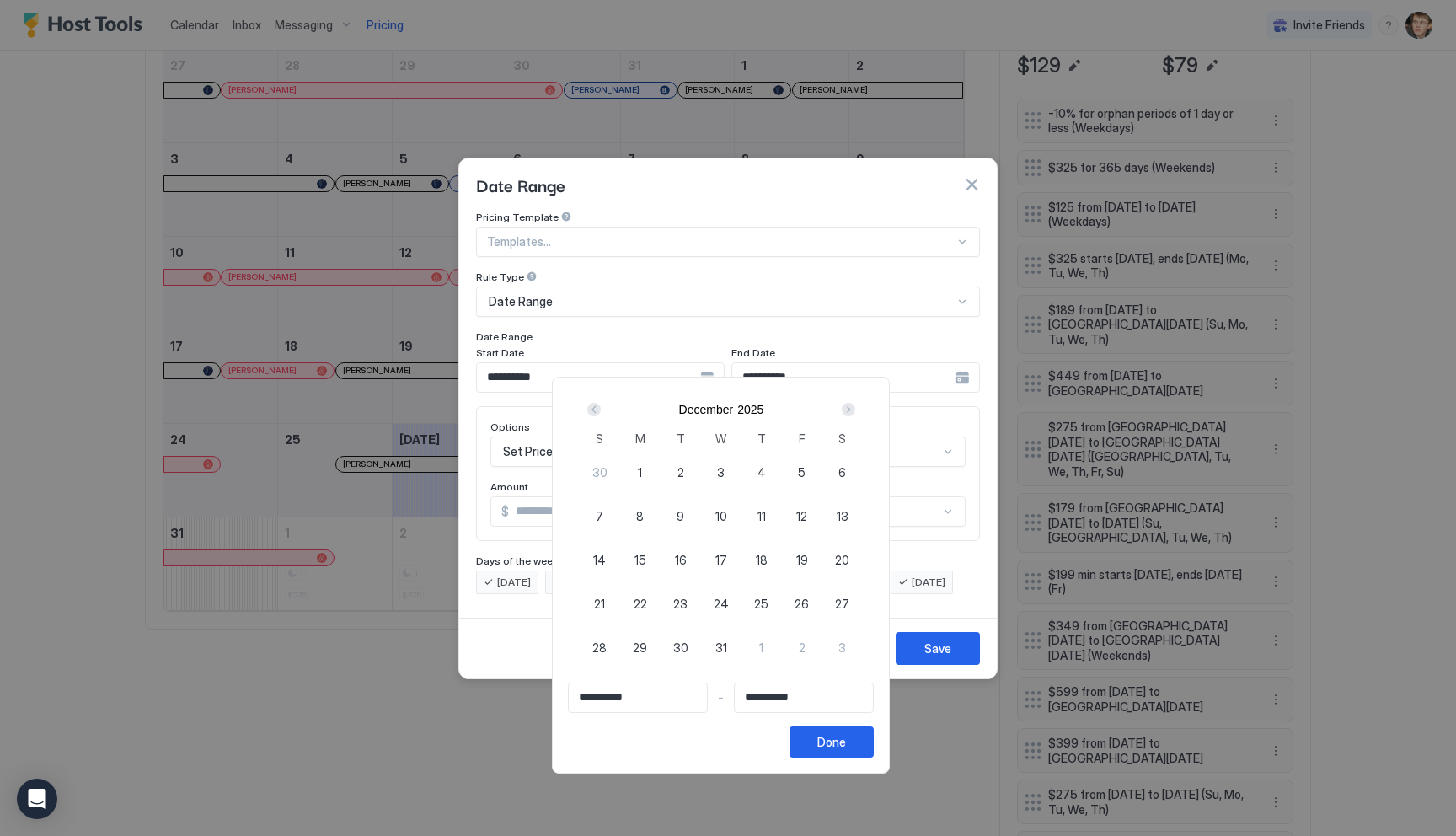
click at [855, 410] on div "Next" at bounding box center [848, 409] width 13 height 13
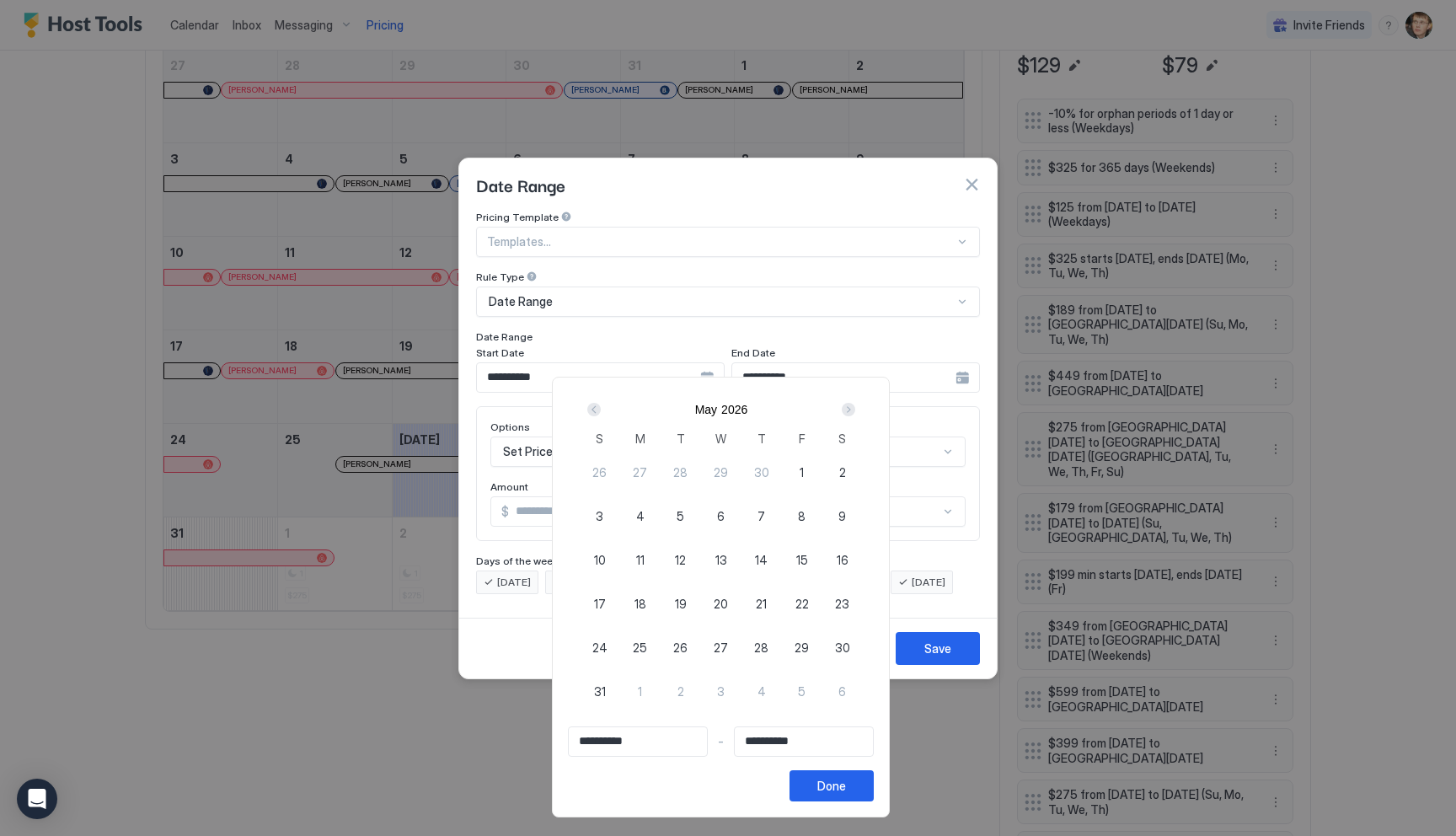
click at [855, 410] on div "Next" at bounding box center [848, 409] width 13 height 13
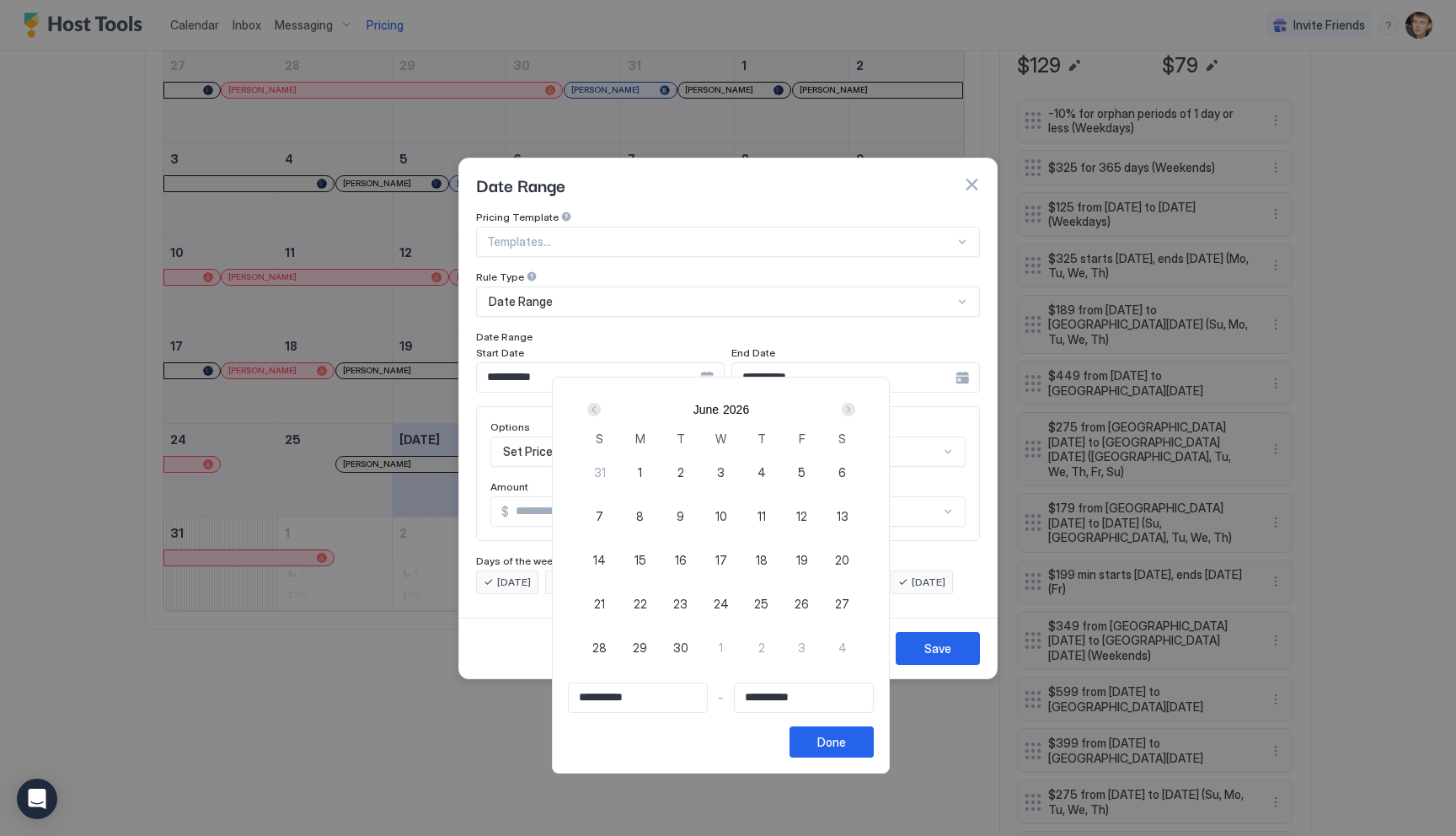
click at [855, 410] on div "Next" at bounding box center [848, 409] width 13 height 13
click at [847, 467] on span "4" at bounding box center [842, 473] width 8 height 18
type input "**********"
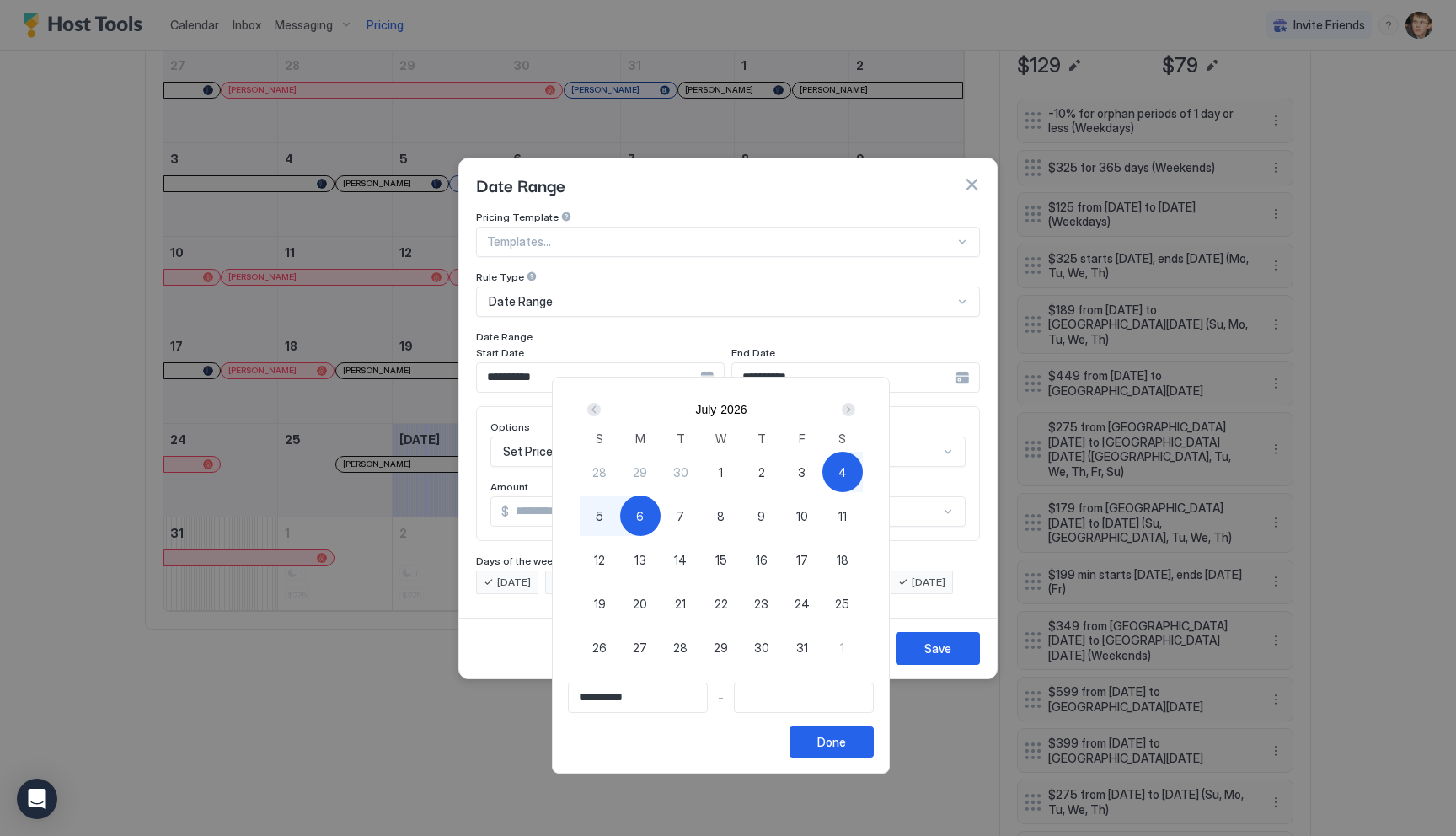
click at [654, 515] on div "6" at bounding box center [640, 515] width 40 height 40
type input "**********"
click at [874, 747] on button "Done" at bounding box center [831, 742] width 84 height 31
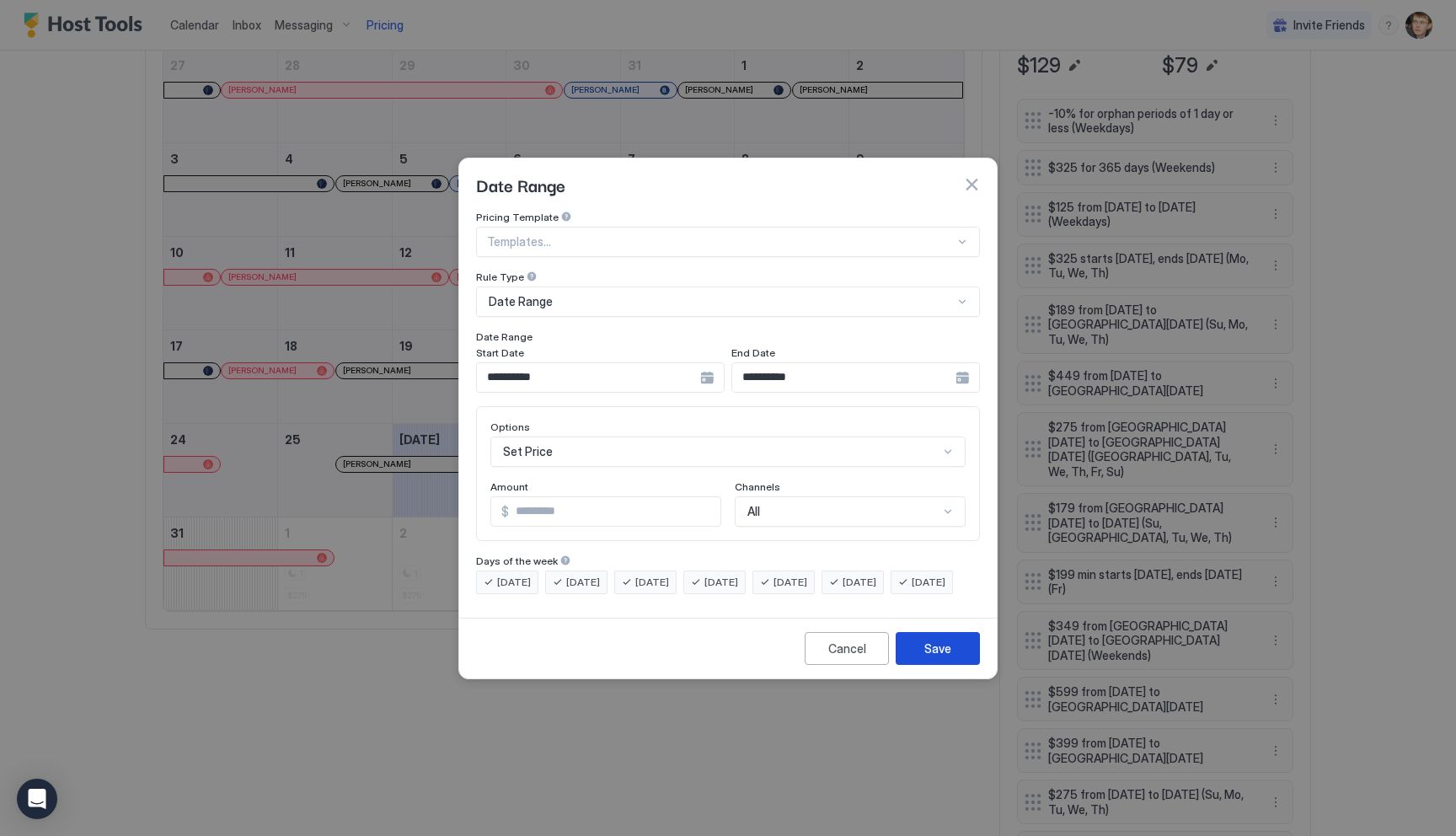
click at [935, 657] on div "Save" at bounding box center [937, 648] width 27 height 18
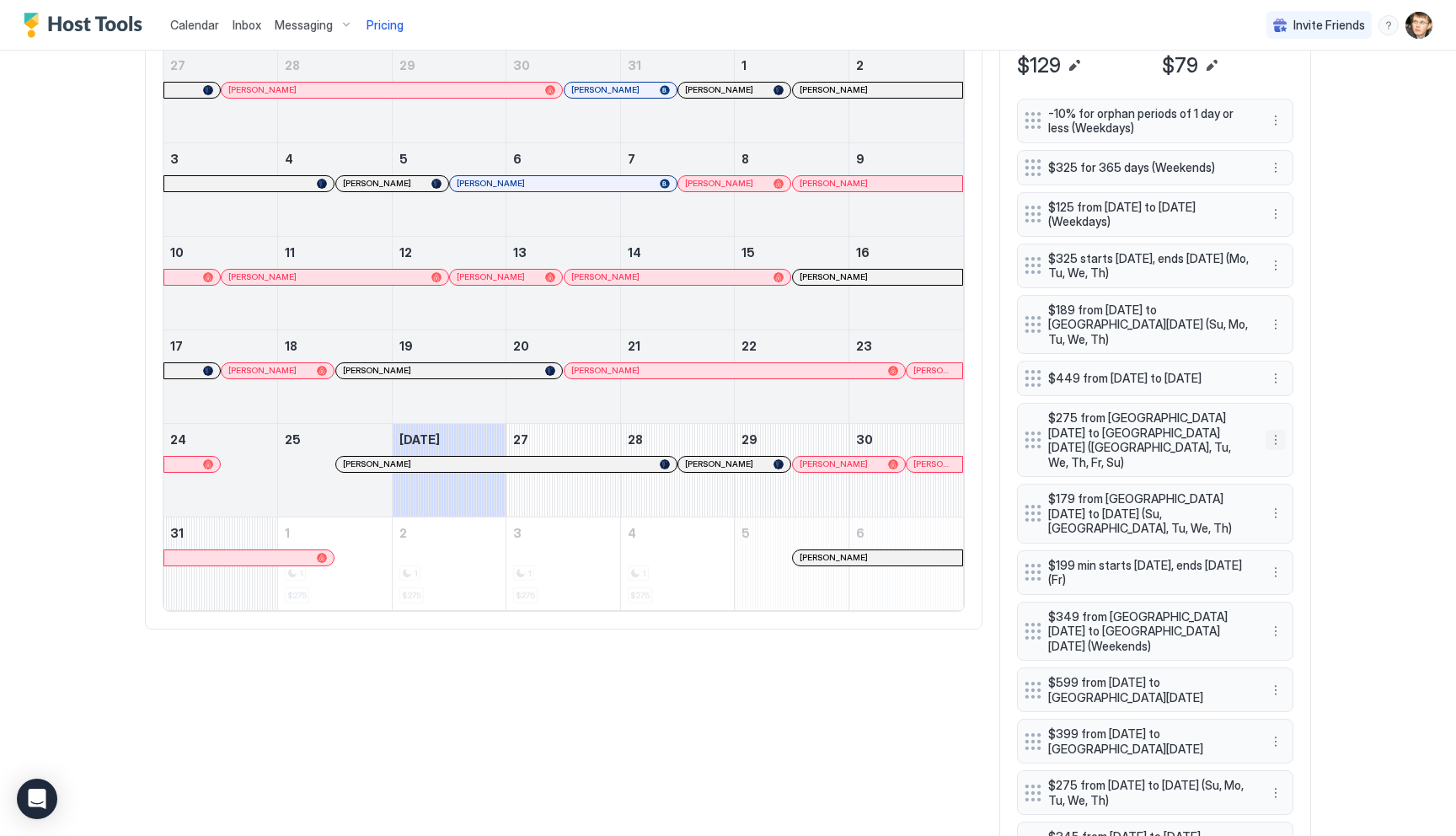
click at [1279, 430] on button "More options" at bounding box center [1275, 440] width 20 height 20
click at [1333, 387] on div at bounding box center [728, 418] width 1456 height 836
click at [1278, 503] on button "More options" at bounding box center [1275, 513] width 20 height 20
click at [1285, 507] on div "Edit" at bounding box center [1291, 510] width 37 height 13
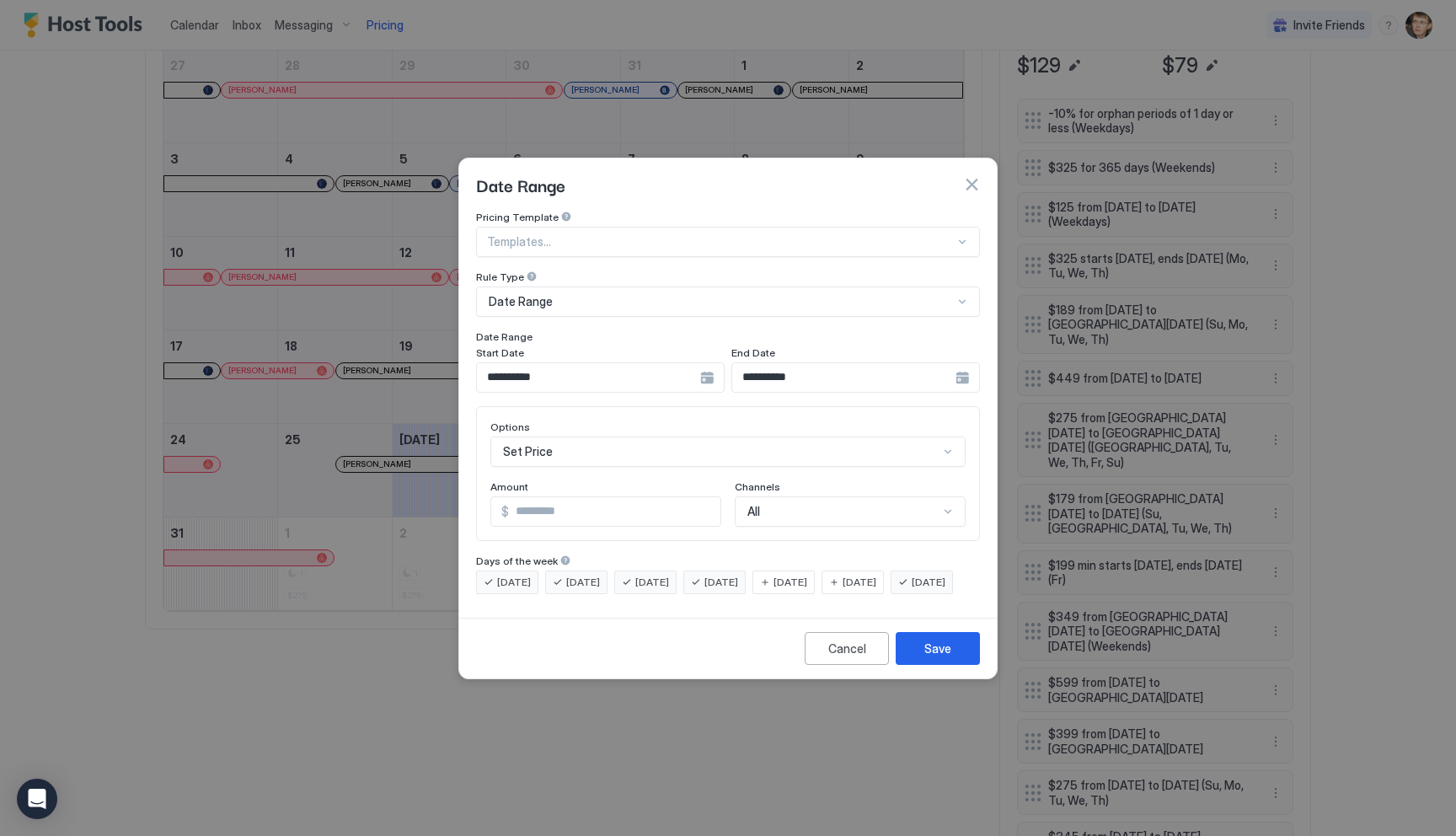
click at [667, 363] on input "**********" at bounding box center [589, 378] width 223 height 29
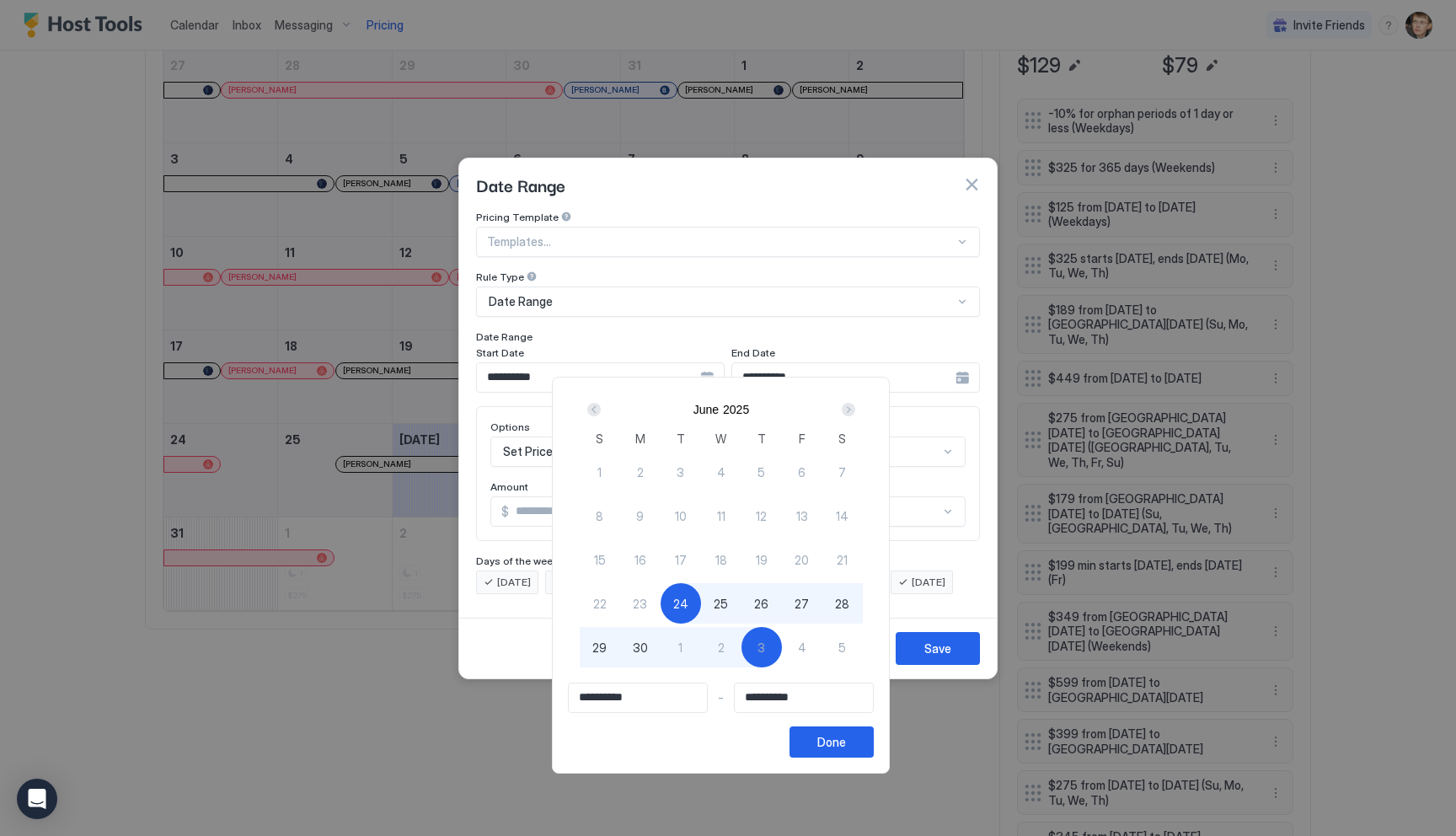
click at [850, 407] on div "Next" at bounding box center [848, 409] width 13 height 13
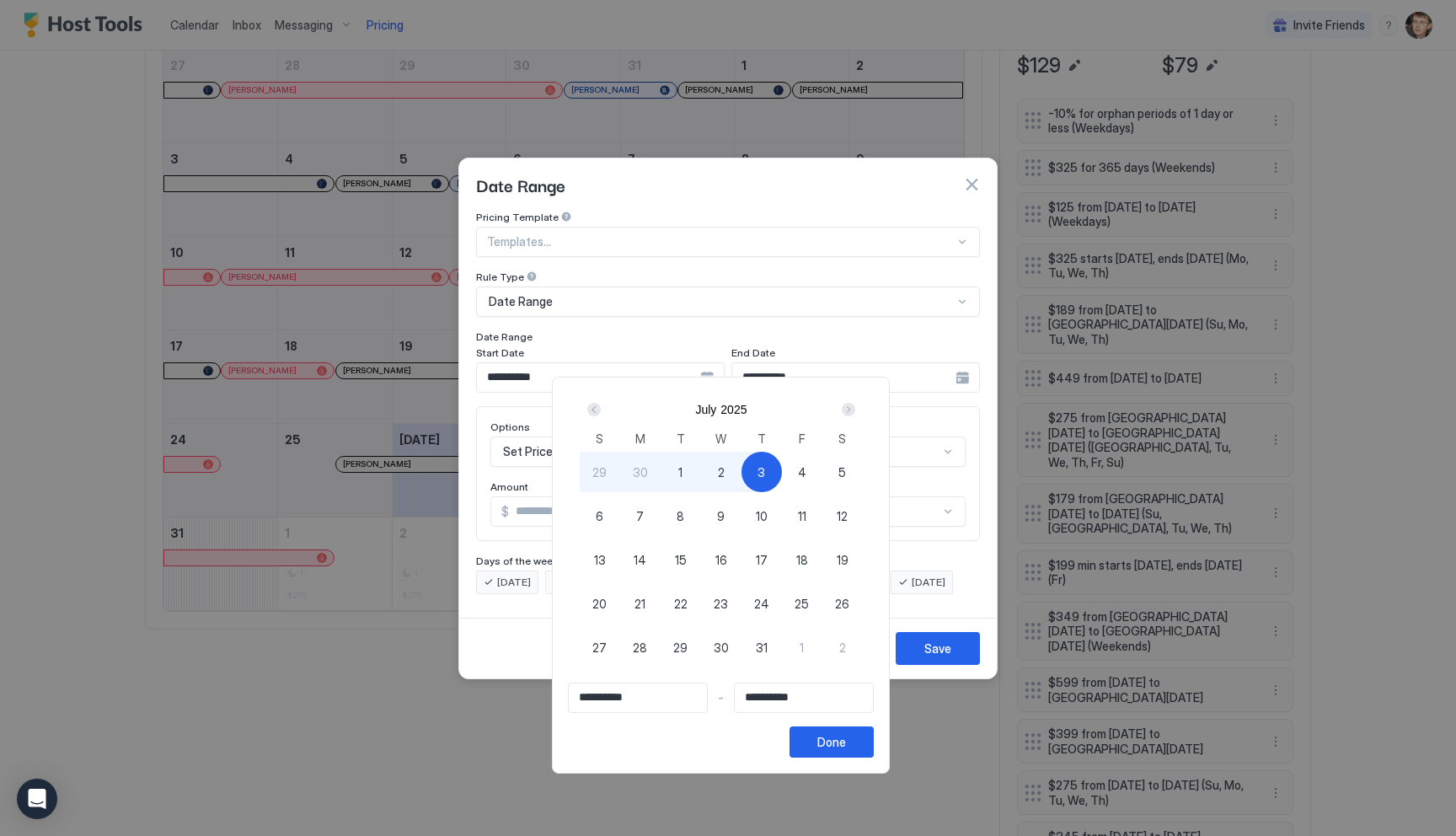
click at [850, 407] on div "Next" at bounding box center [848, 409] width 13 height 13
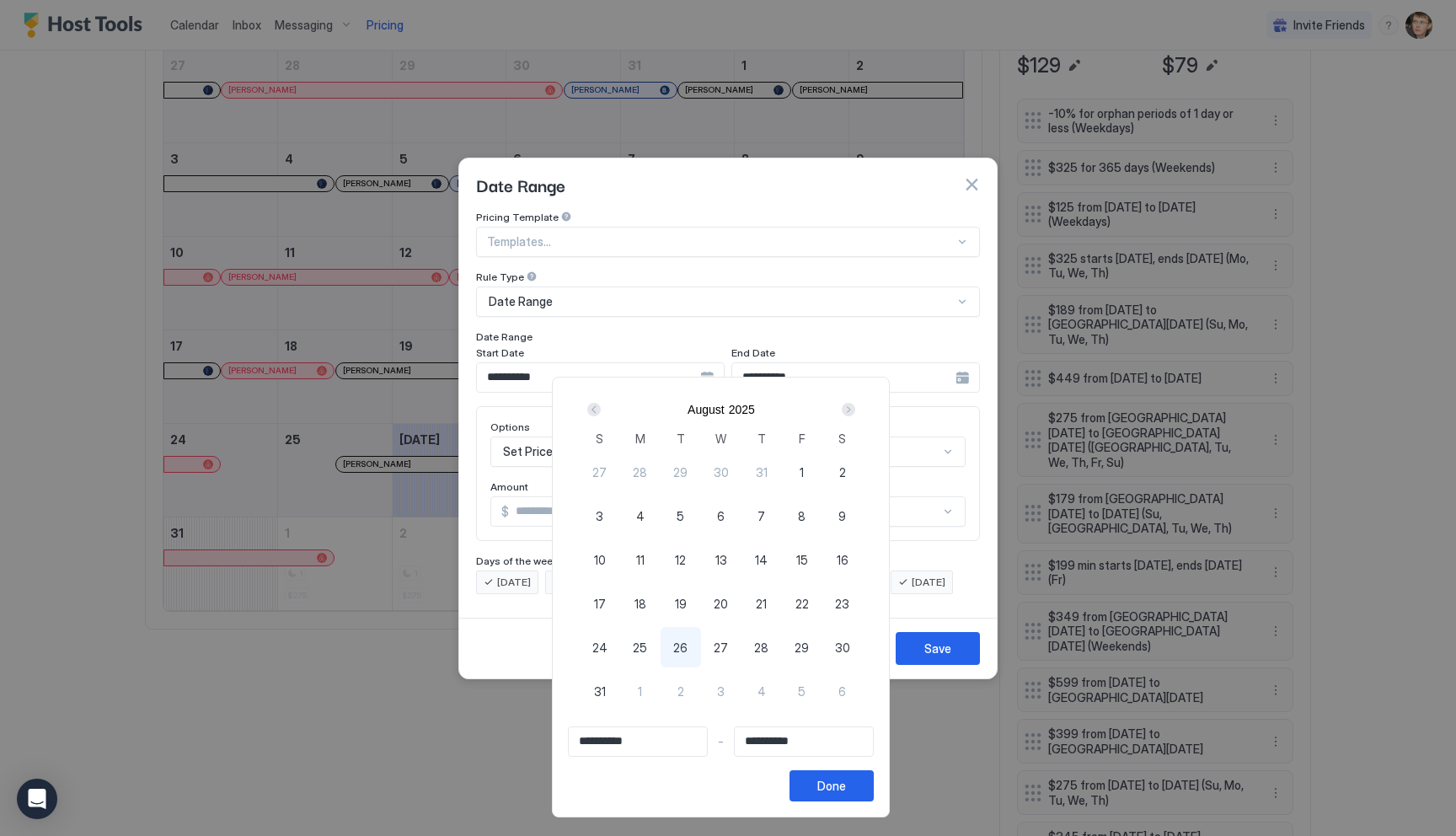
click at [850, 407] on div "Next" at bounding box center [848, 409] width 13 height 13
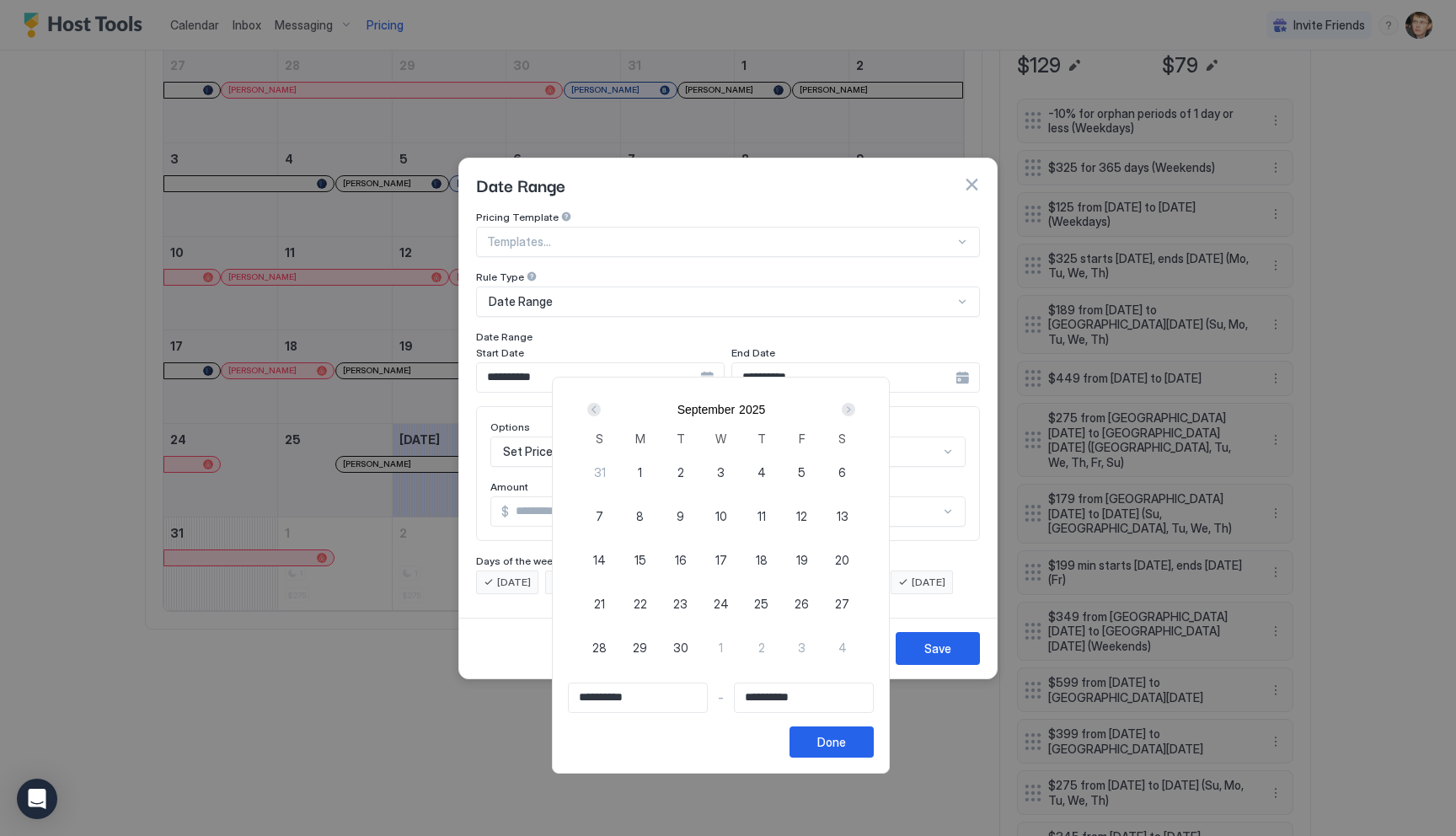
click at [850, 407] on div "Next" at bounding box center [848, 409] width 13 height 13
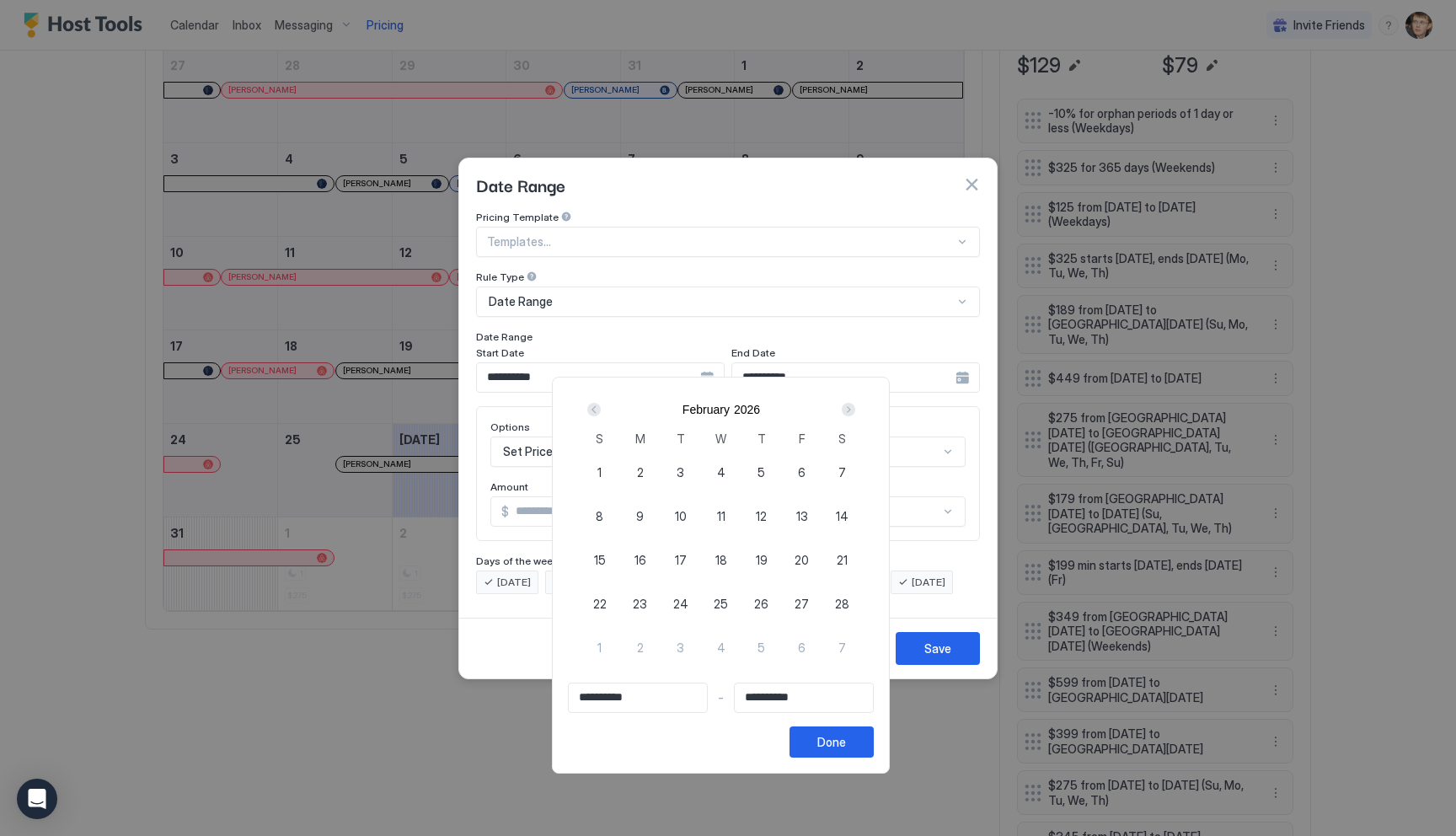
click at [850, 407] on div "Next" at bounding box center [848, 409] width 13 height 13
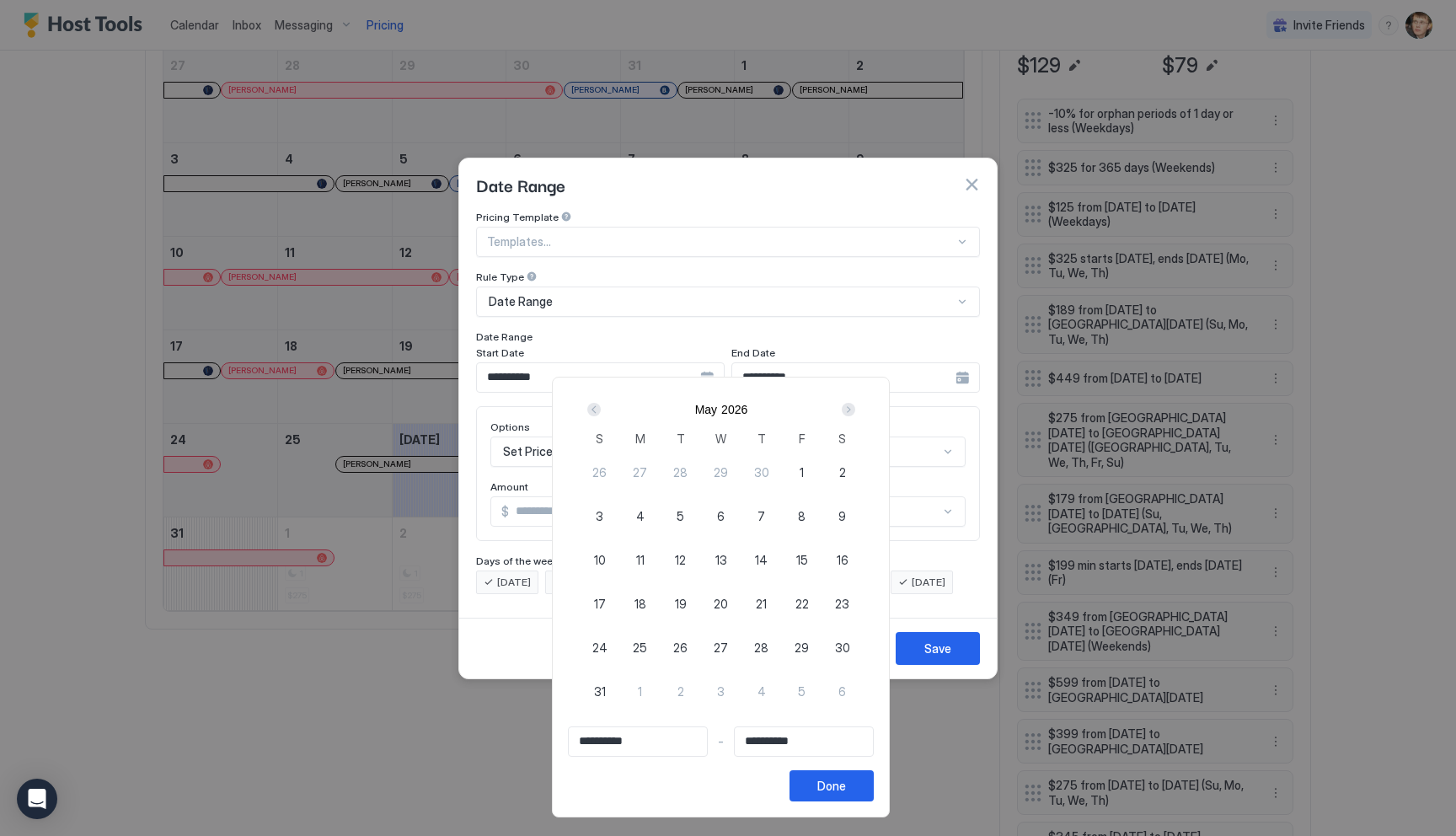
click at [848, 405] on div "Next" at bounding box center [848, 409] width 20 height 20
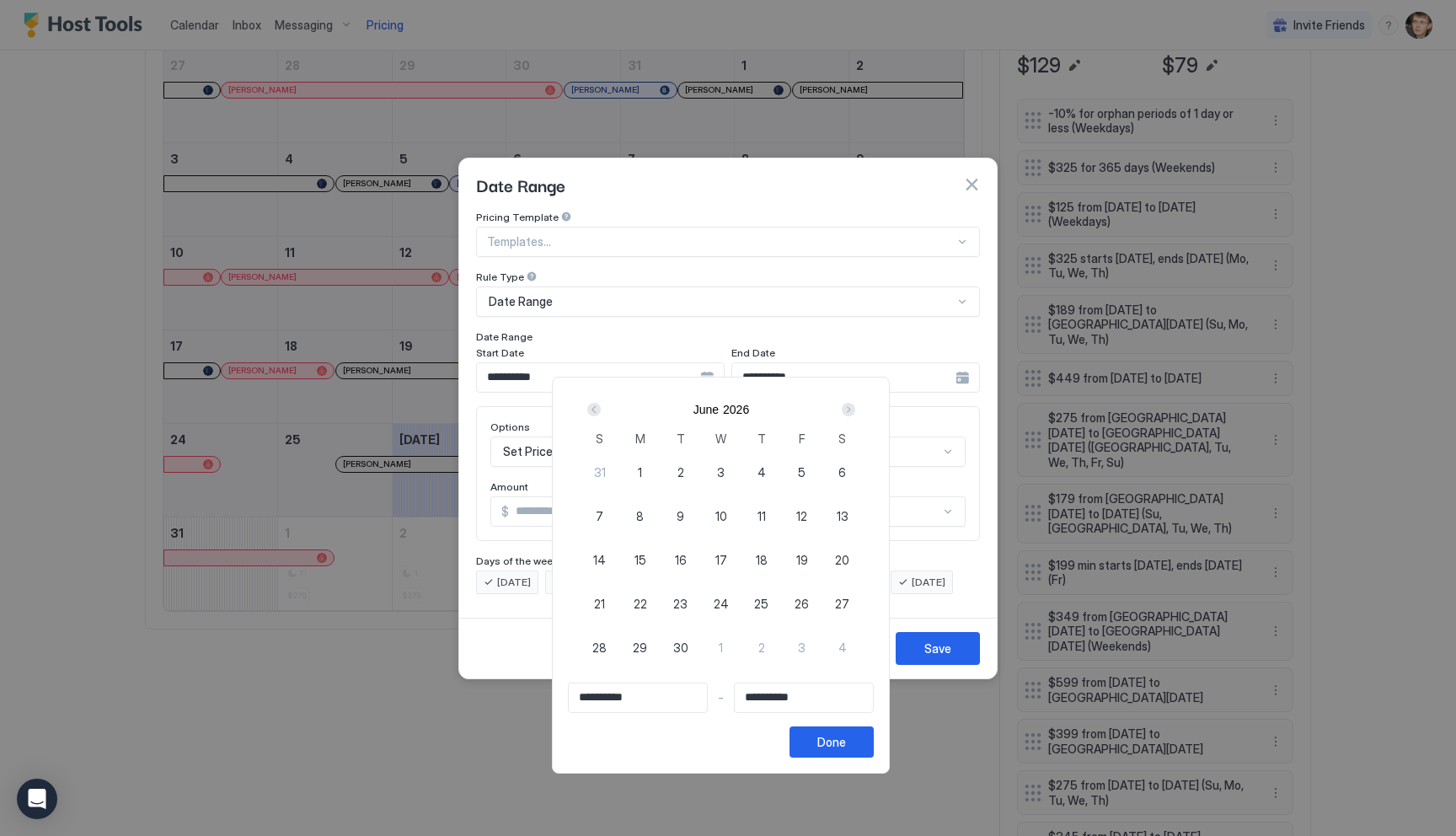
click at [850, 408] on div "Next" at bounding box center [848, 409] width 13 height 13
click at [733, 467] on div "1" at bounding box center [721, 471] width 40 height 40
type input "**********"
click at [855, 410] on div "Next" at bounding box center [848, 409] width 13 height 13
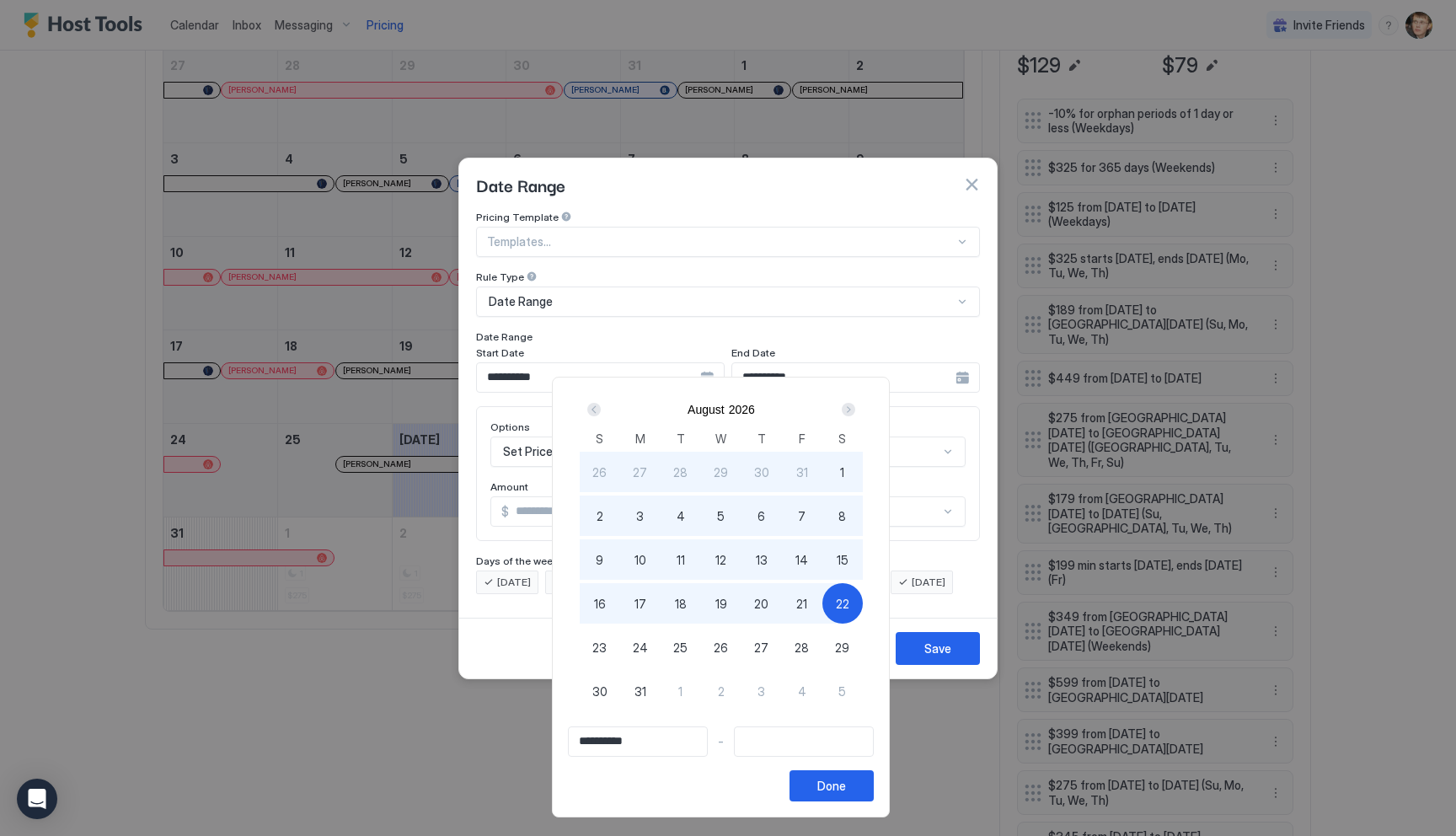
type input "**********"
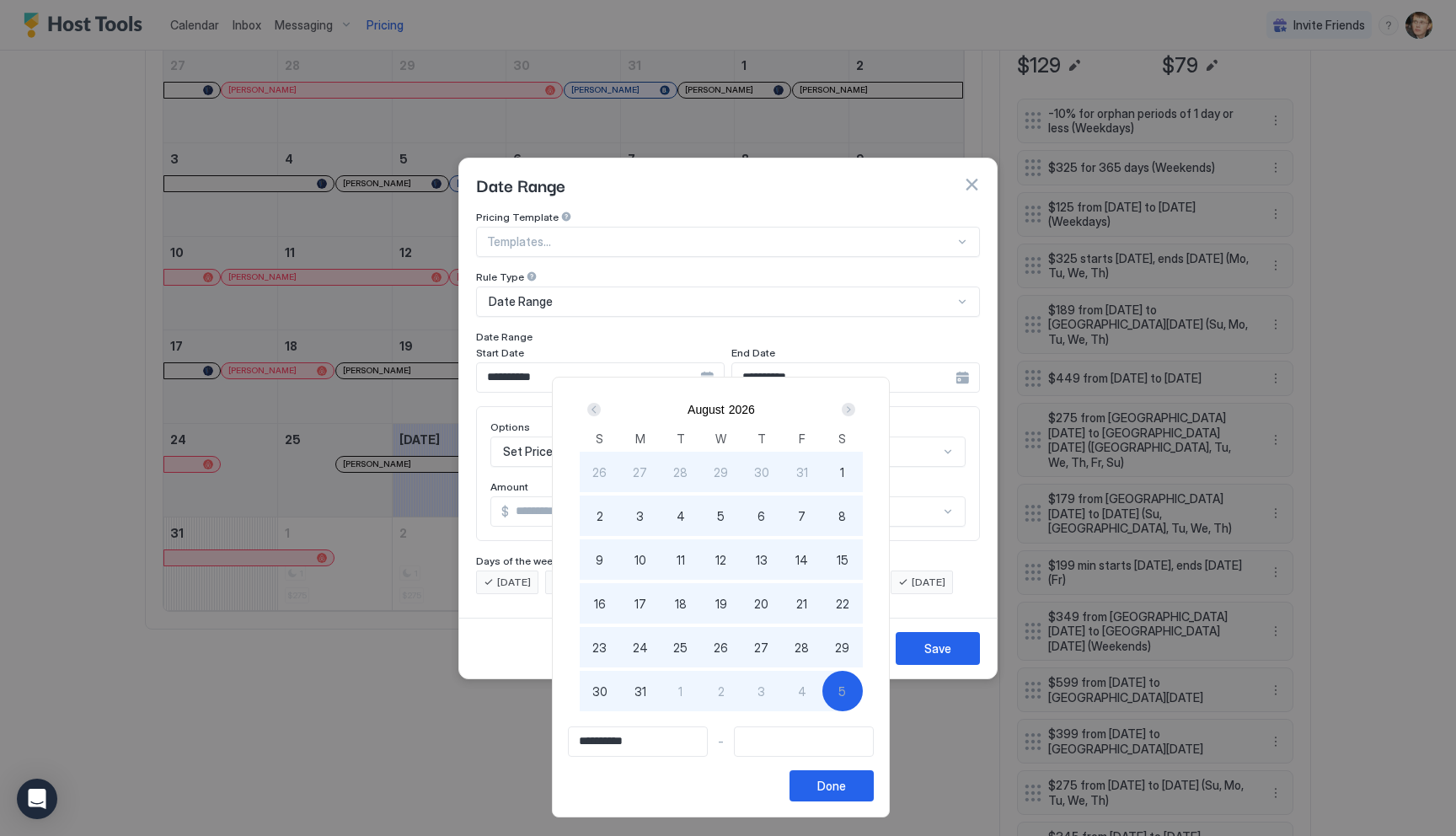
click at [853, 700] on div "5" at bounding box center [842, 690] width 40 height 40
type input "**********"
click at [861, 784] on button "Done" at bounding box center [831, 786] width 84 height 31
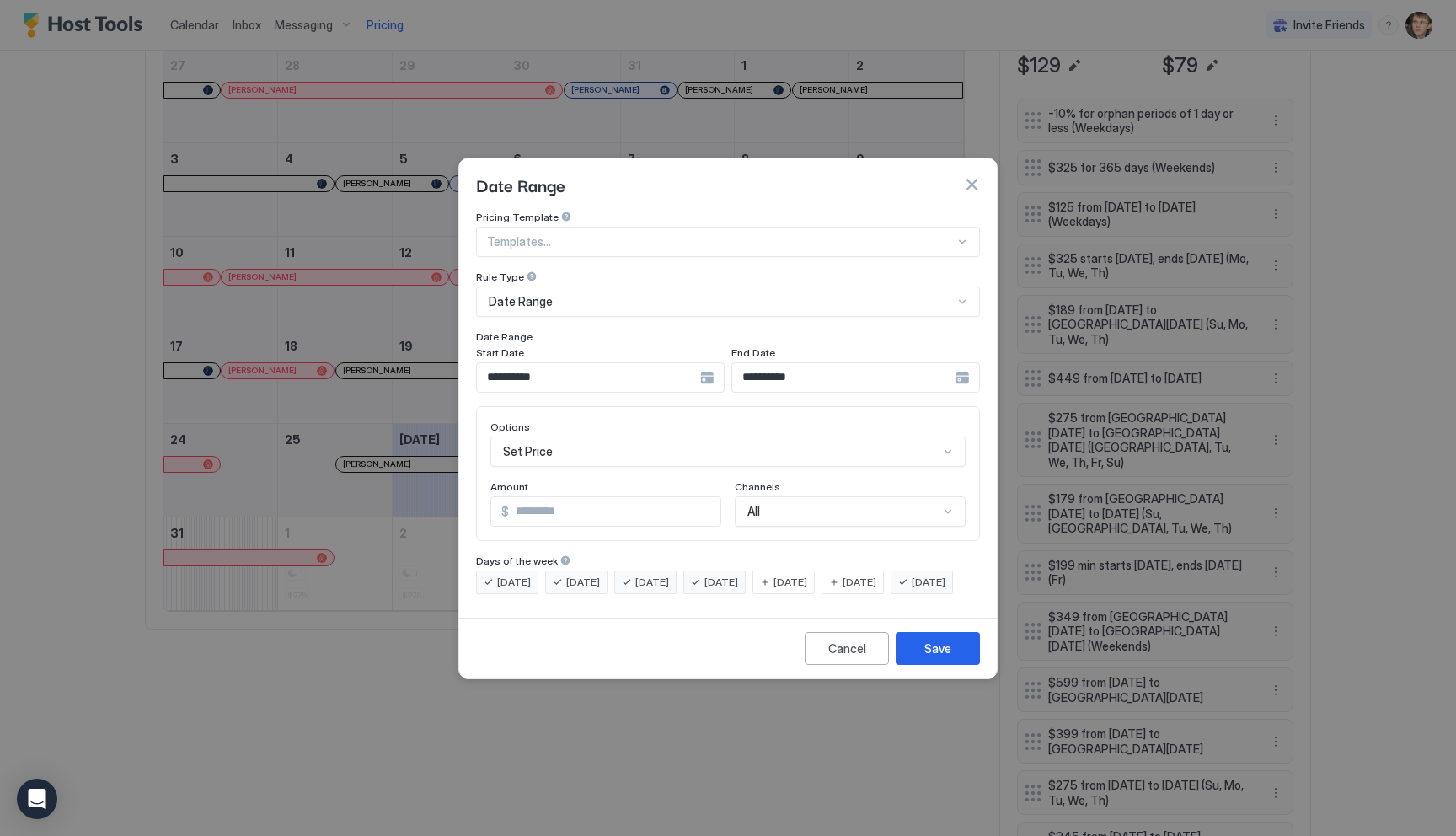
click at [639, 499] on input "***" at bounding box center [614, 511] width 211 height 29
type input "*"
type input "***"
click at [952, 665] on button "Save" at bounding box center [937, 648] width 84 height 33
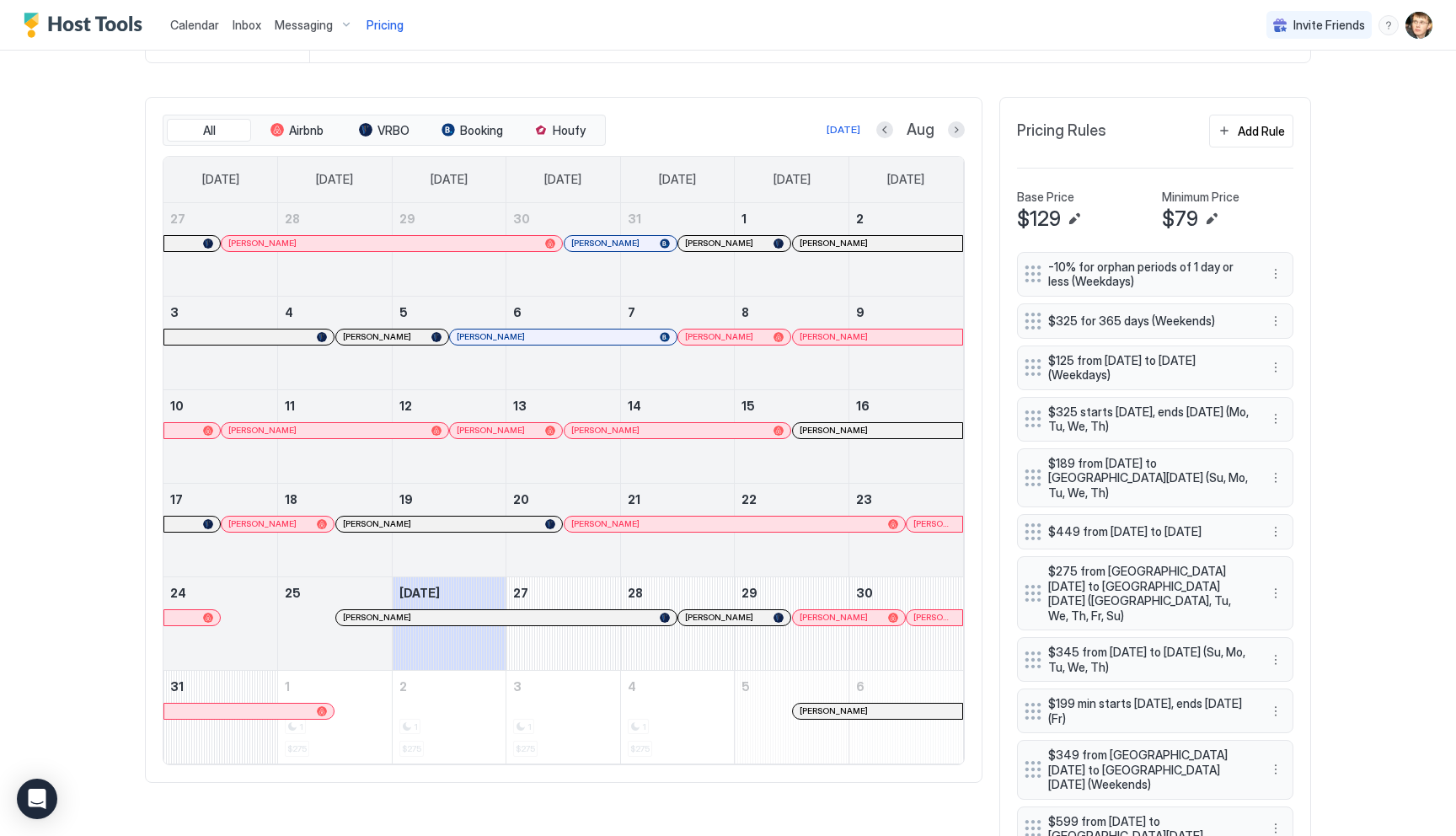
scroll to position [193, 0]
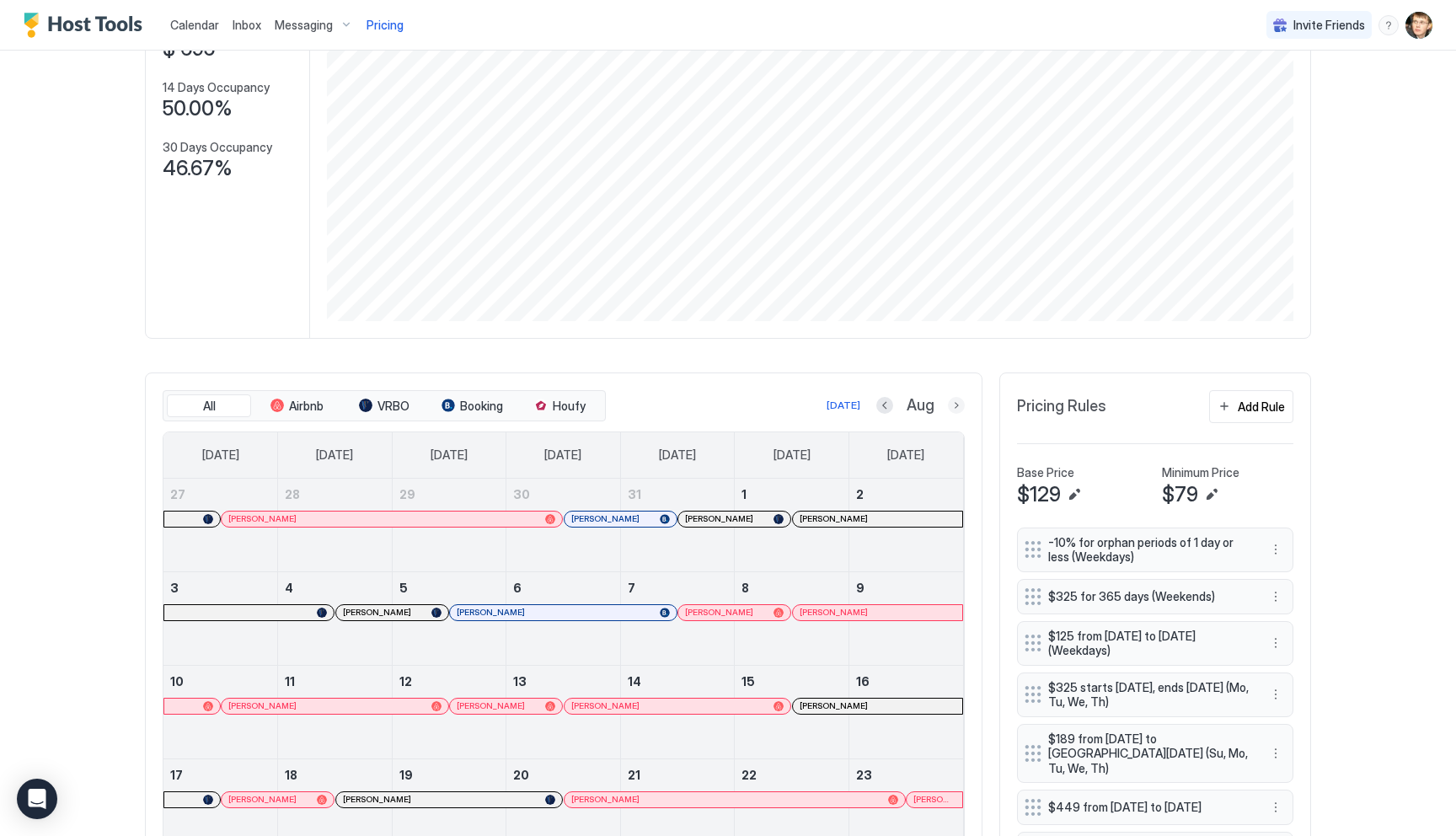
click at [959, 404] on button "Next month" at bounding box center [956, 405] width 17 height 17
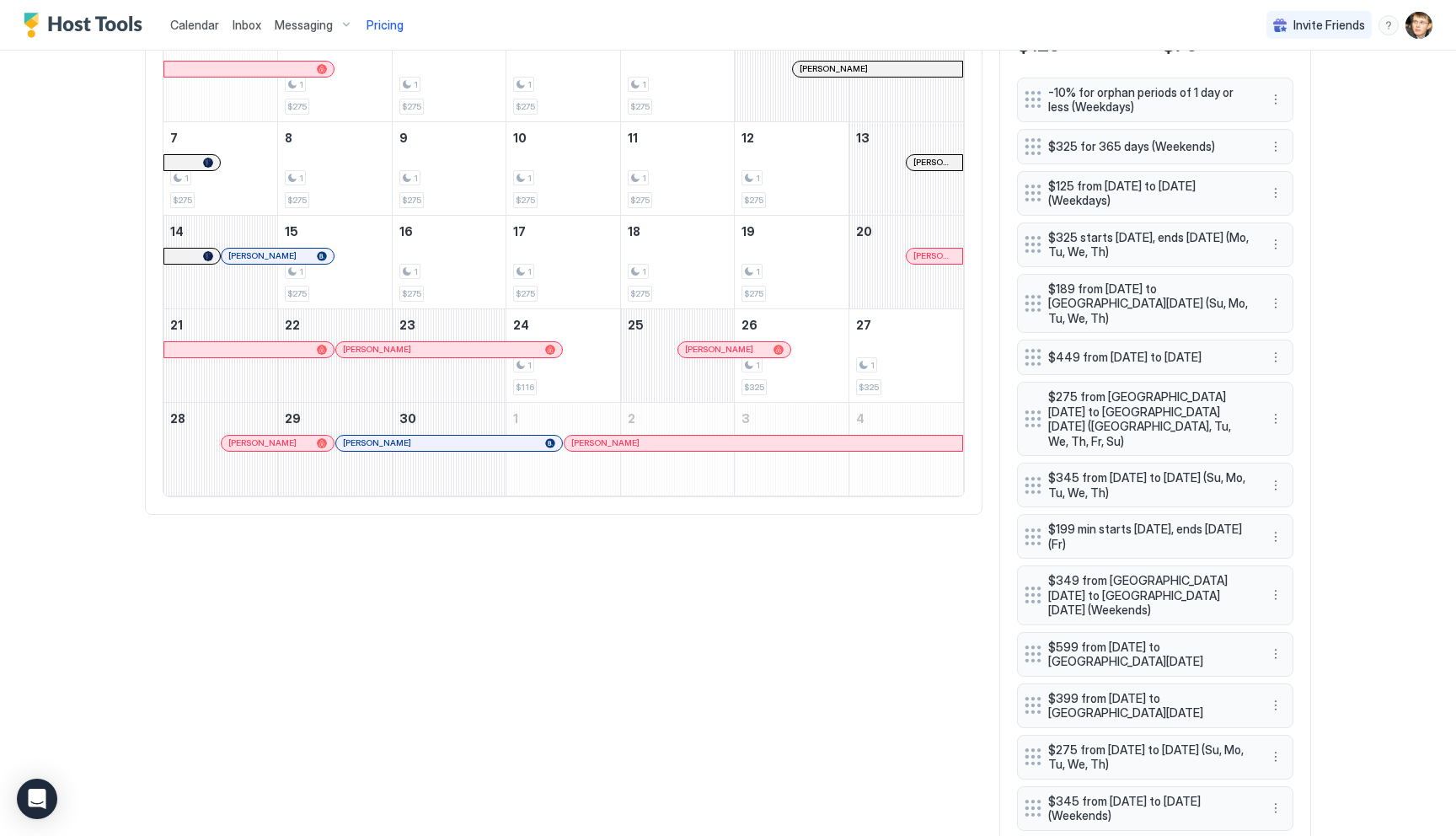
scroll to position [646, 0]
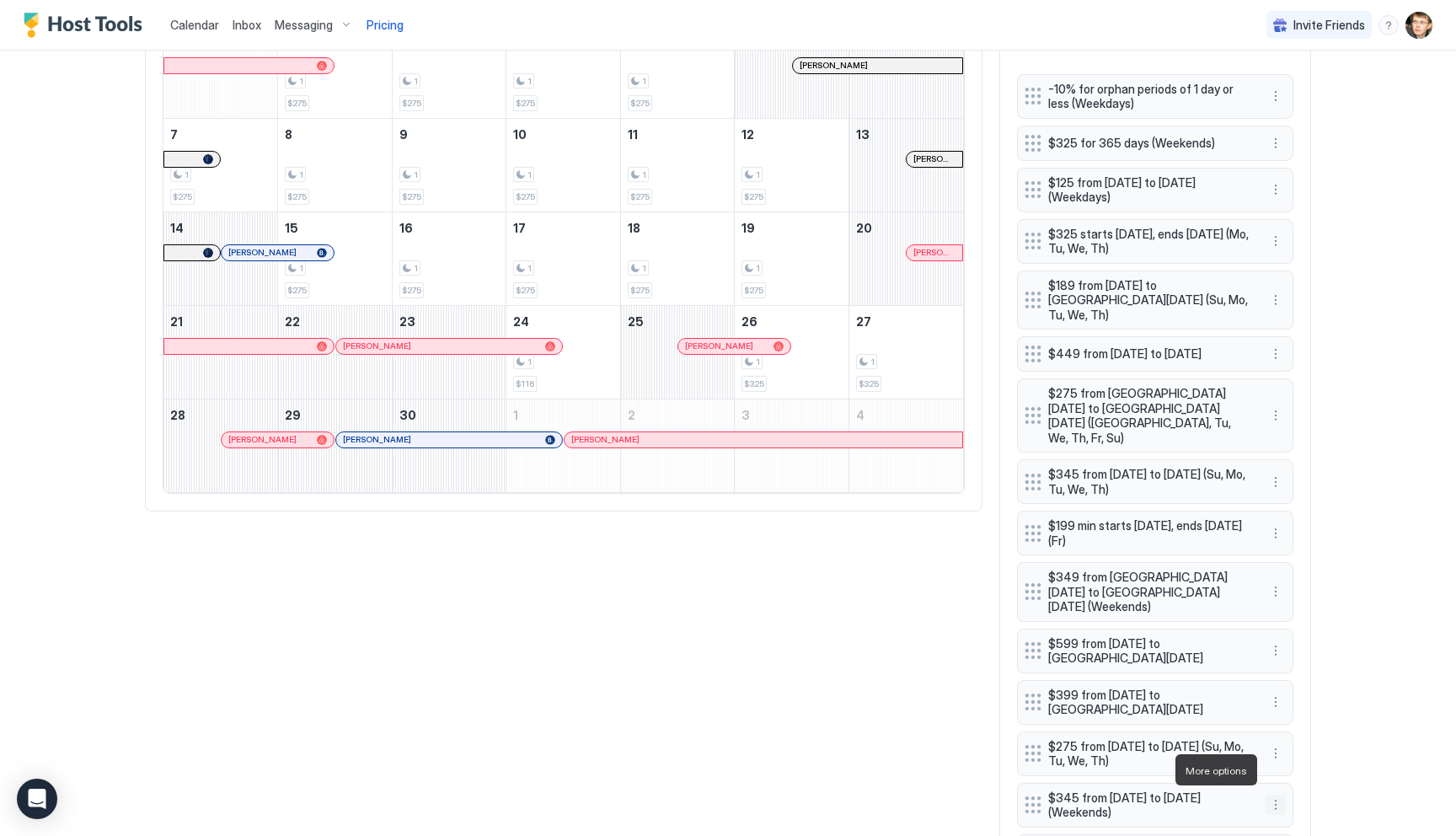
click at [1276, 795] on button "More options" at bounding box center [1275, 805] width 20 height 20
click at [1285, 684] on div "Edit" at bounding box center [1298, 692] width 63 height 27
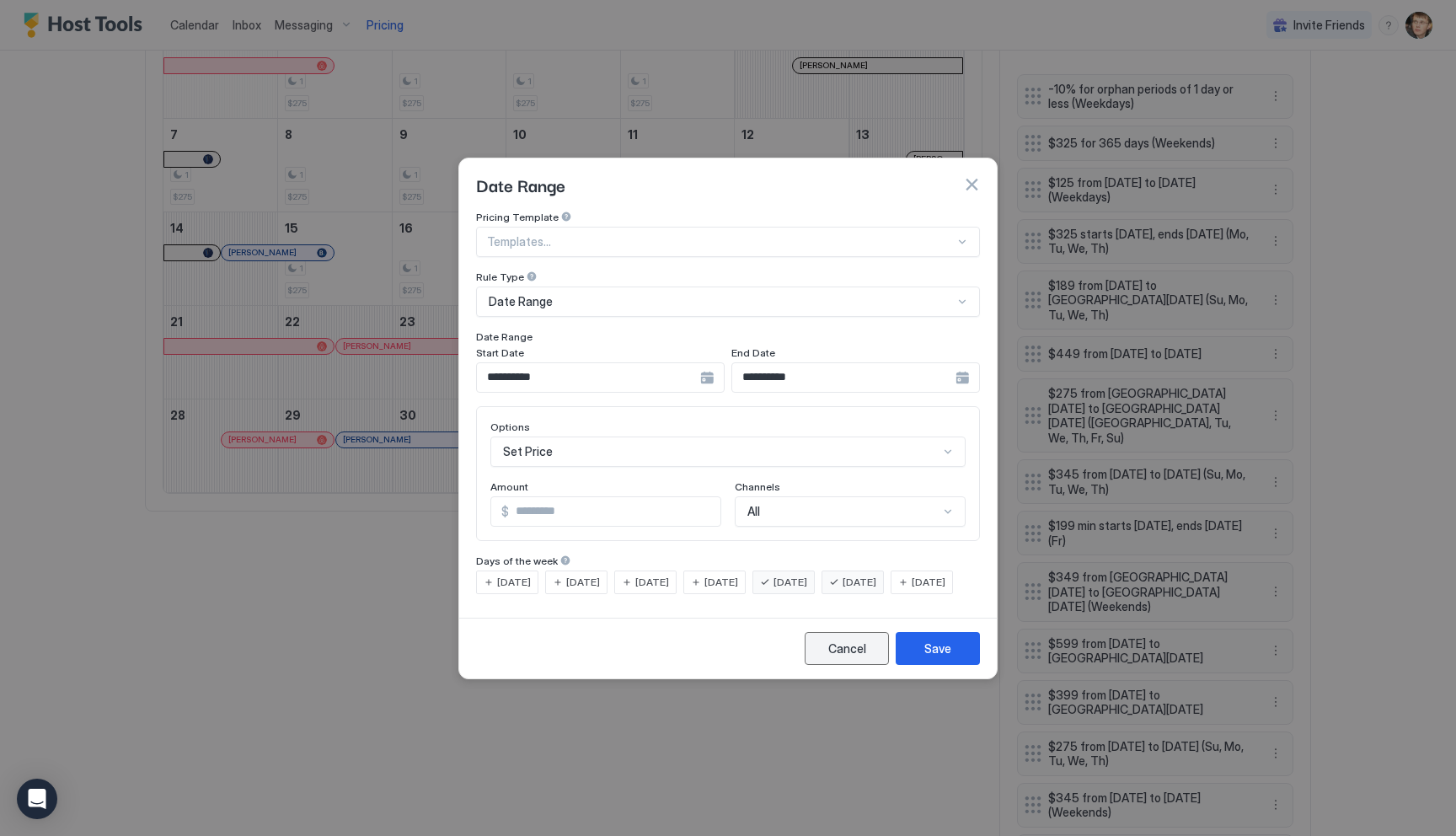
click at [829, 654] on div "Cancel" at bounding box center [847, 648] width 38 height 18
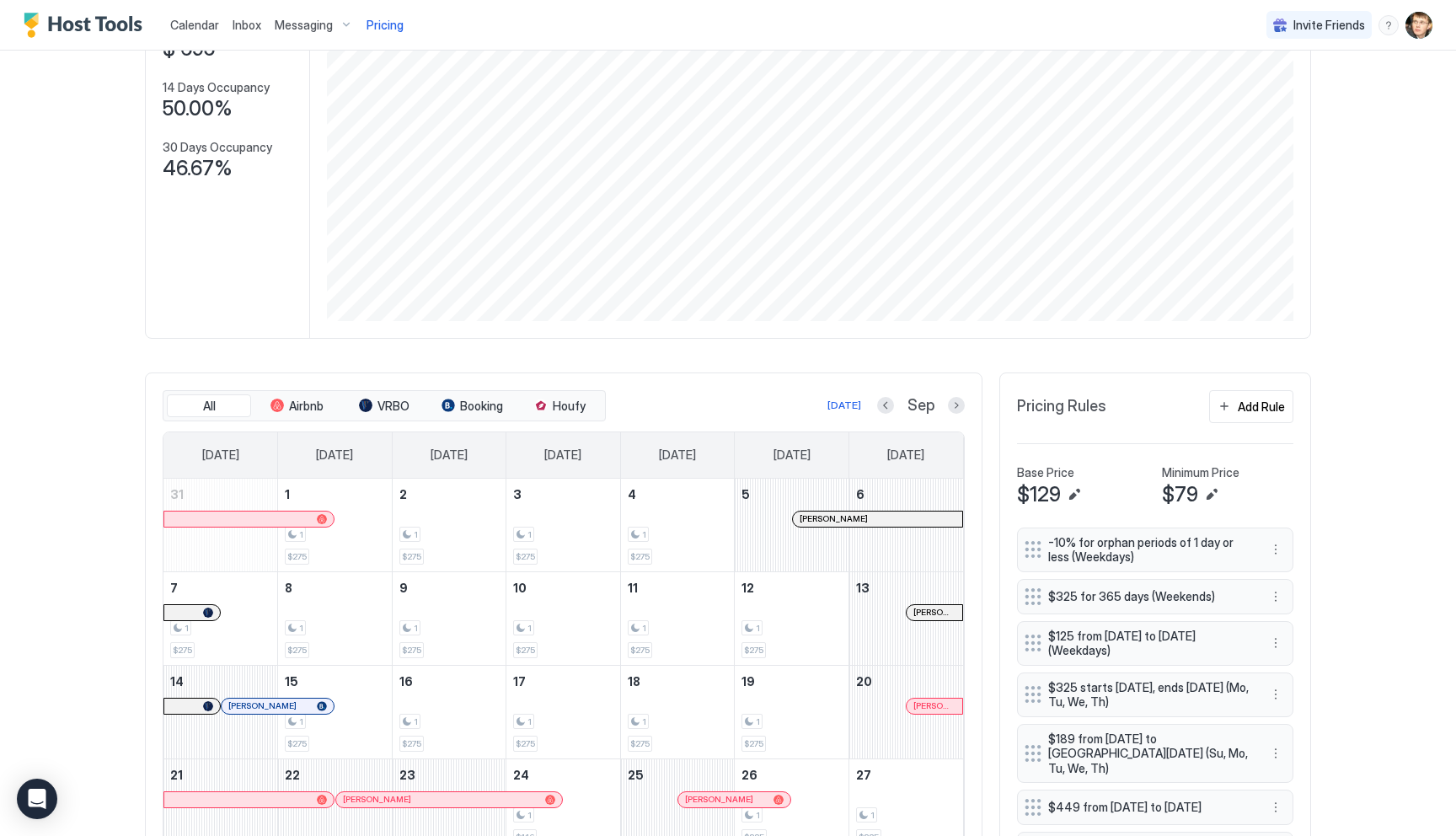
scroll to position [0, 0]
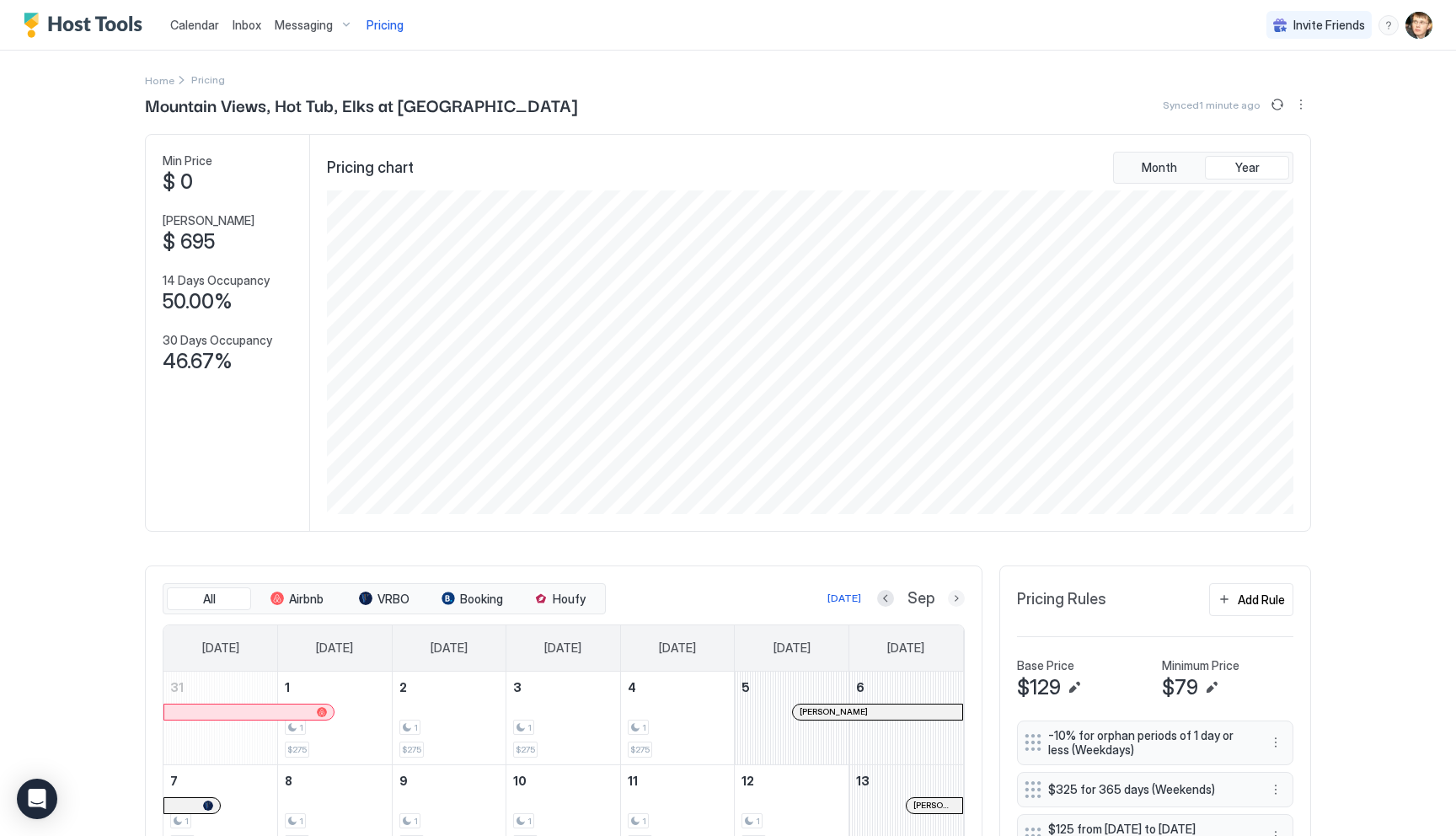
click at [955, 600] on button "Next month" at bounding box center [956, 598] width 17 height 17
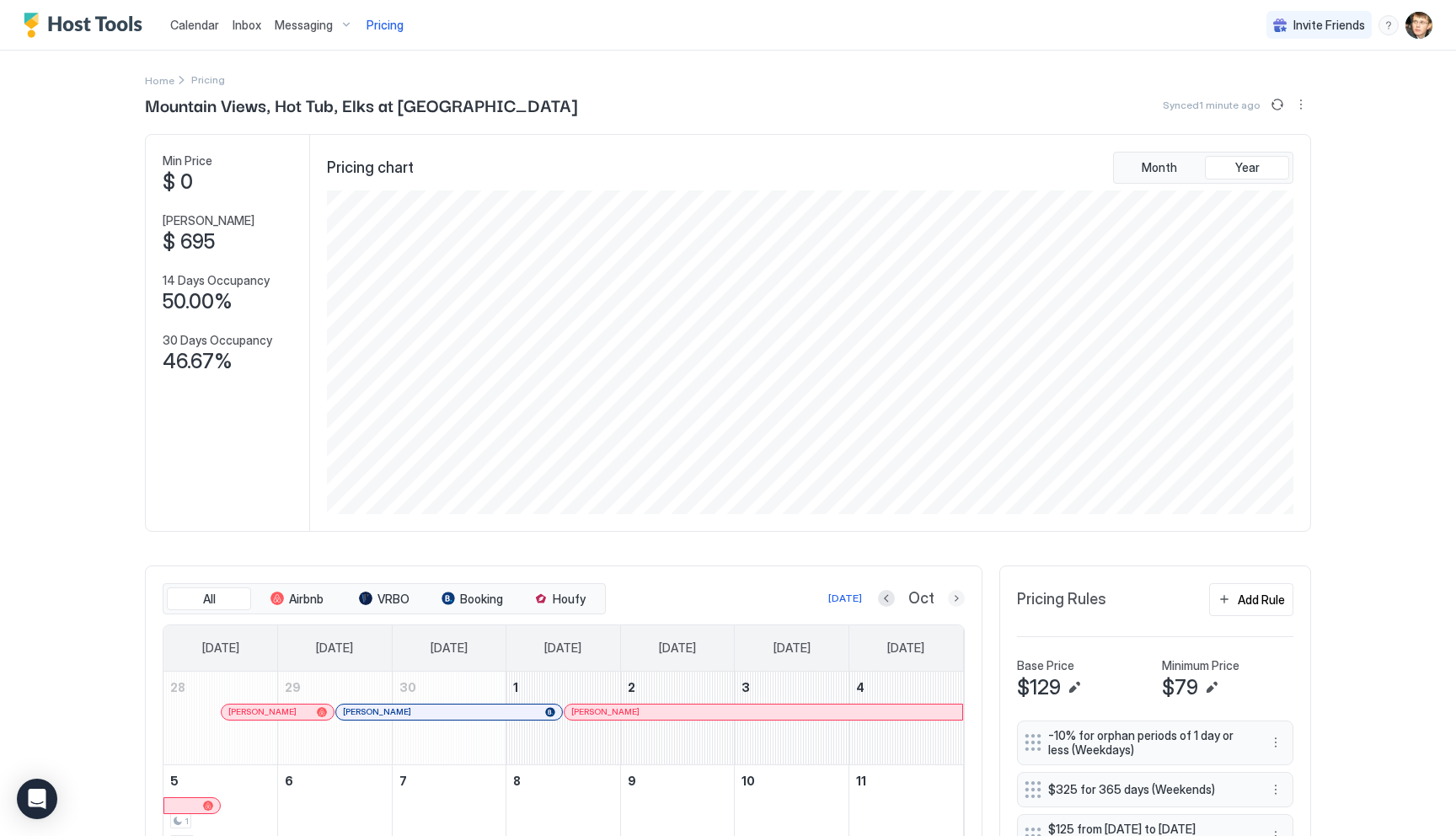
click at [955, 600] on button "Next month" at bounding box center [956, 598] width 17 height 17
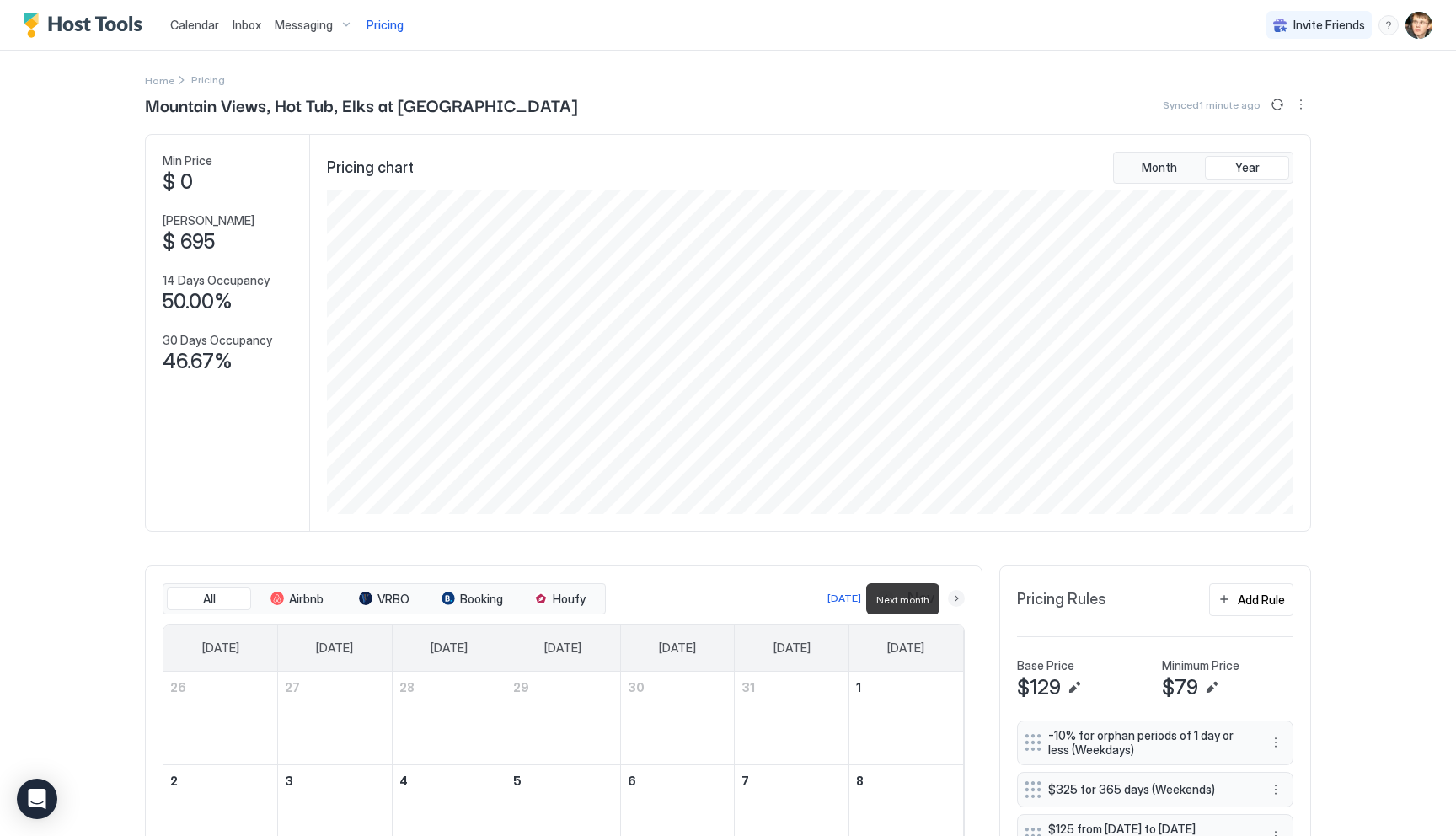
click at [955, 600] on button "Next month" at bounding box center [956, 598] width 17 height 17
click at [955, 599] on button "Next month" at bounding box center [956, 598] width 17 height 17
click at [953, 599] on button "Next month" at bounding box center [956, 598] width 17 height 17
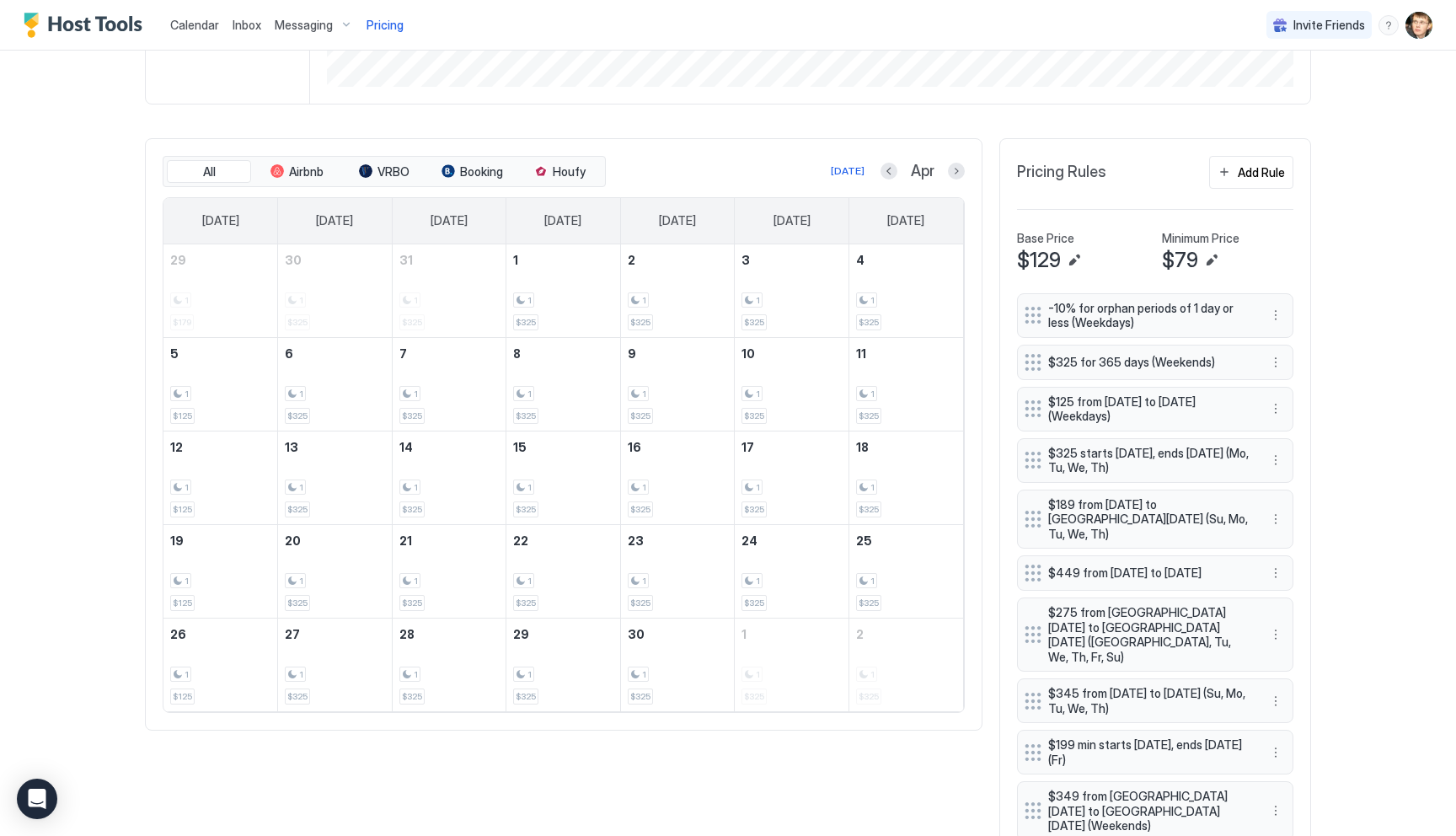
scroll to position [433, 0]
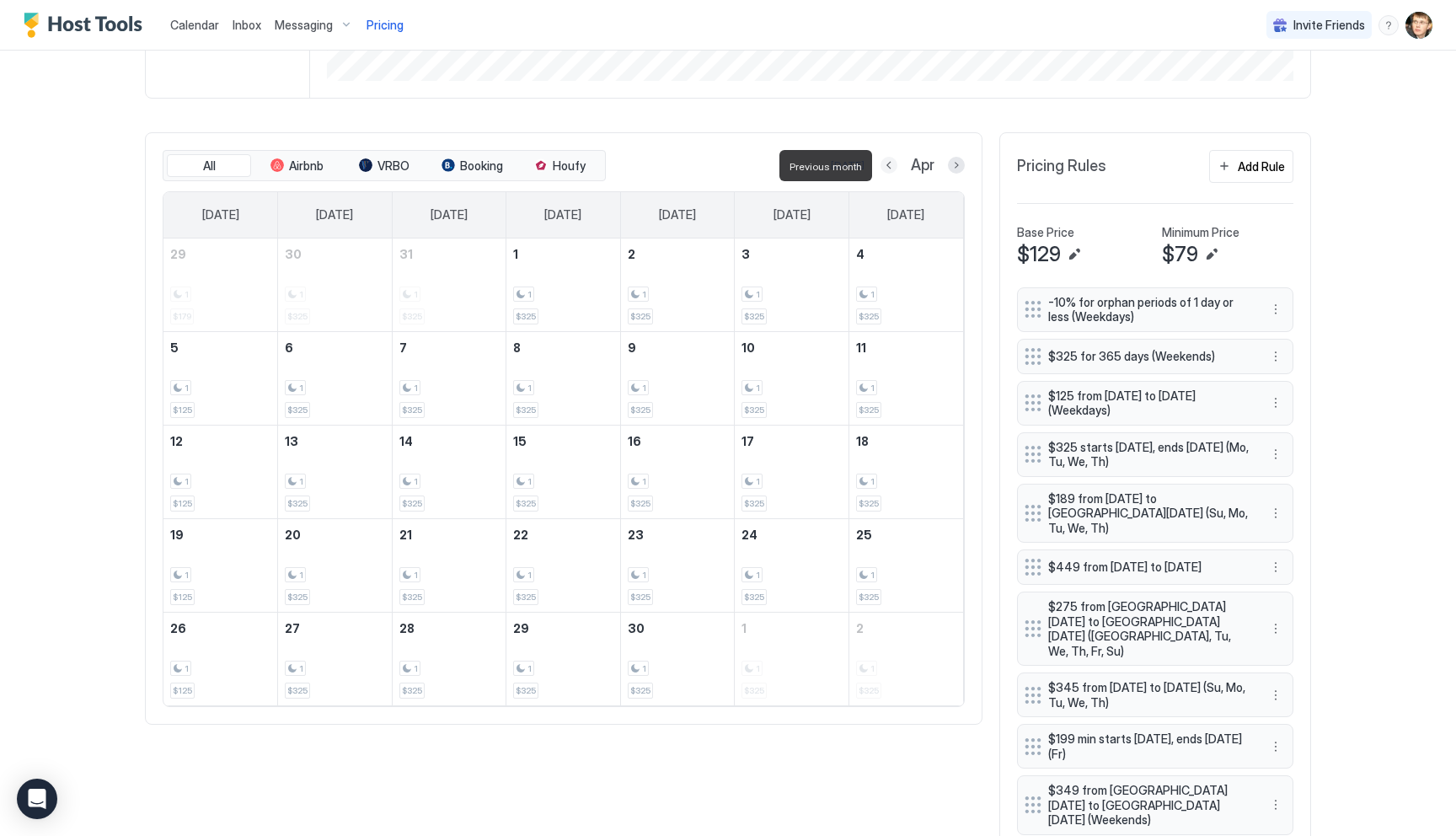
click at [892, 164] on button "Previous month" at bounding box center [889, 165] width 17 height 17
click at [948, 164] on button "Next month" at bounding box center [956, 165] width 17 height 17
click at [959, 167] on button "Next month" at bounding box center [956, 165] width 17 height 17
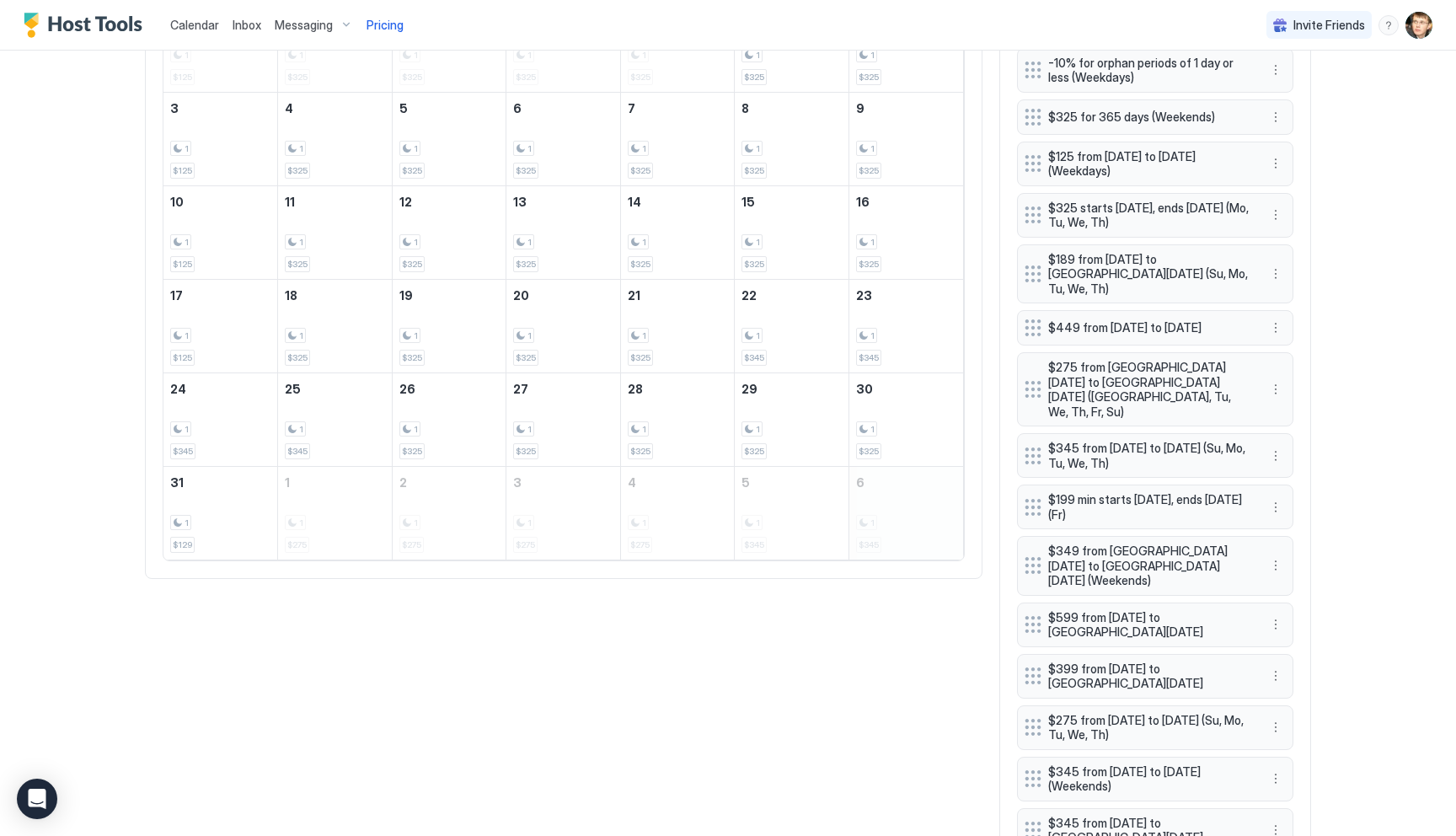
scroll to position [521, 0]
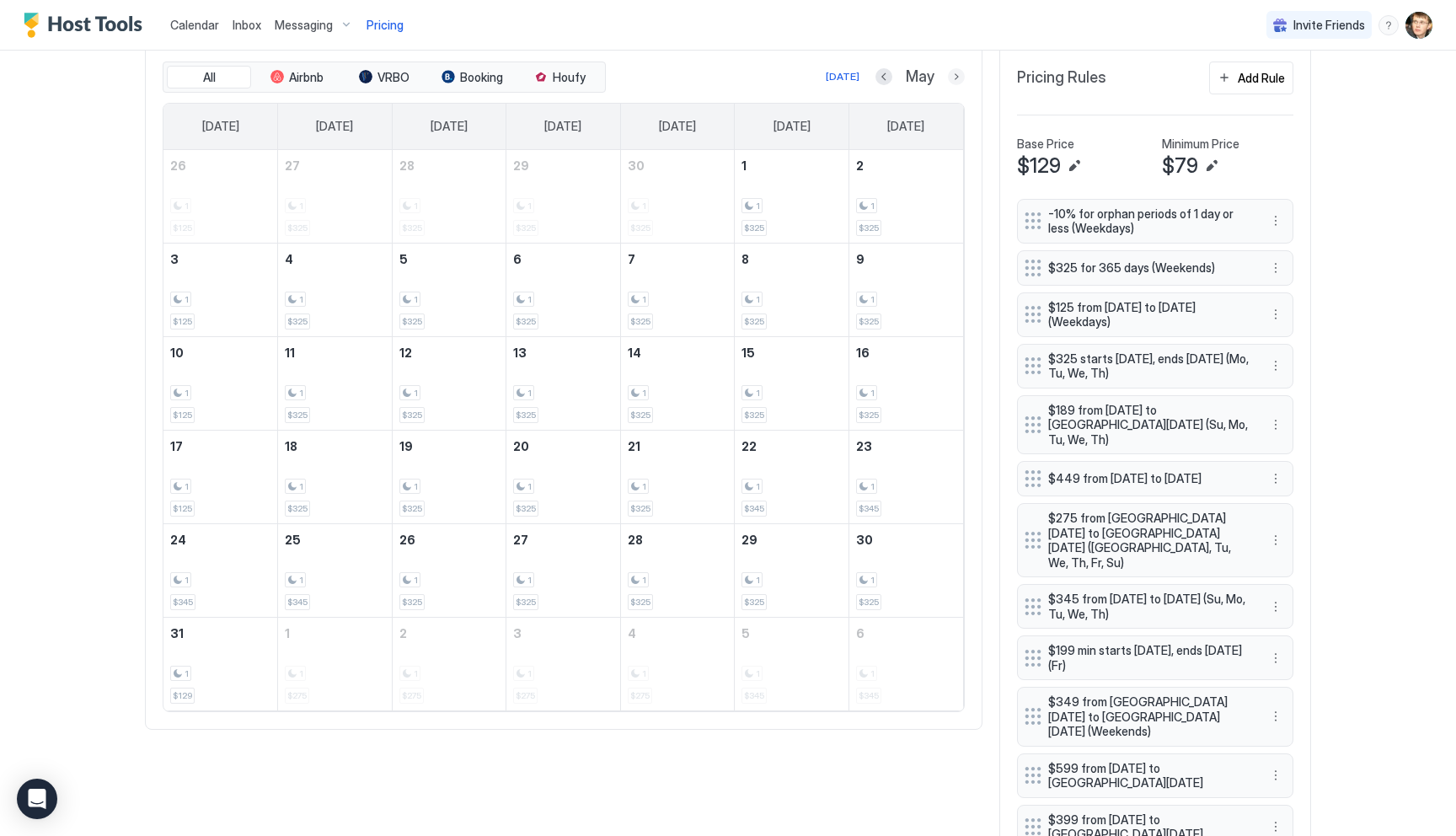
click at [954, 74] on button "Next month" at bounding box center [956, 76] width 17 height 17
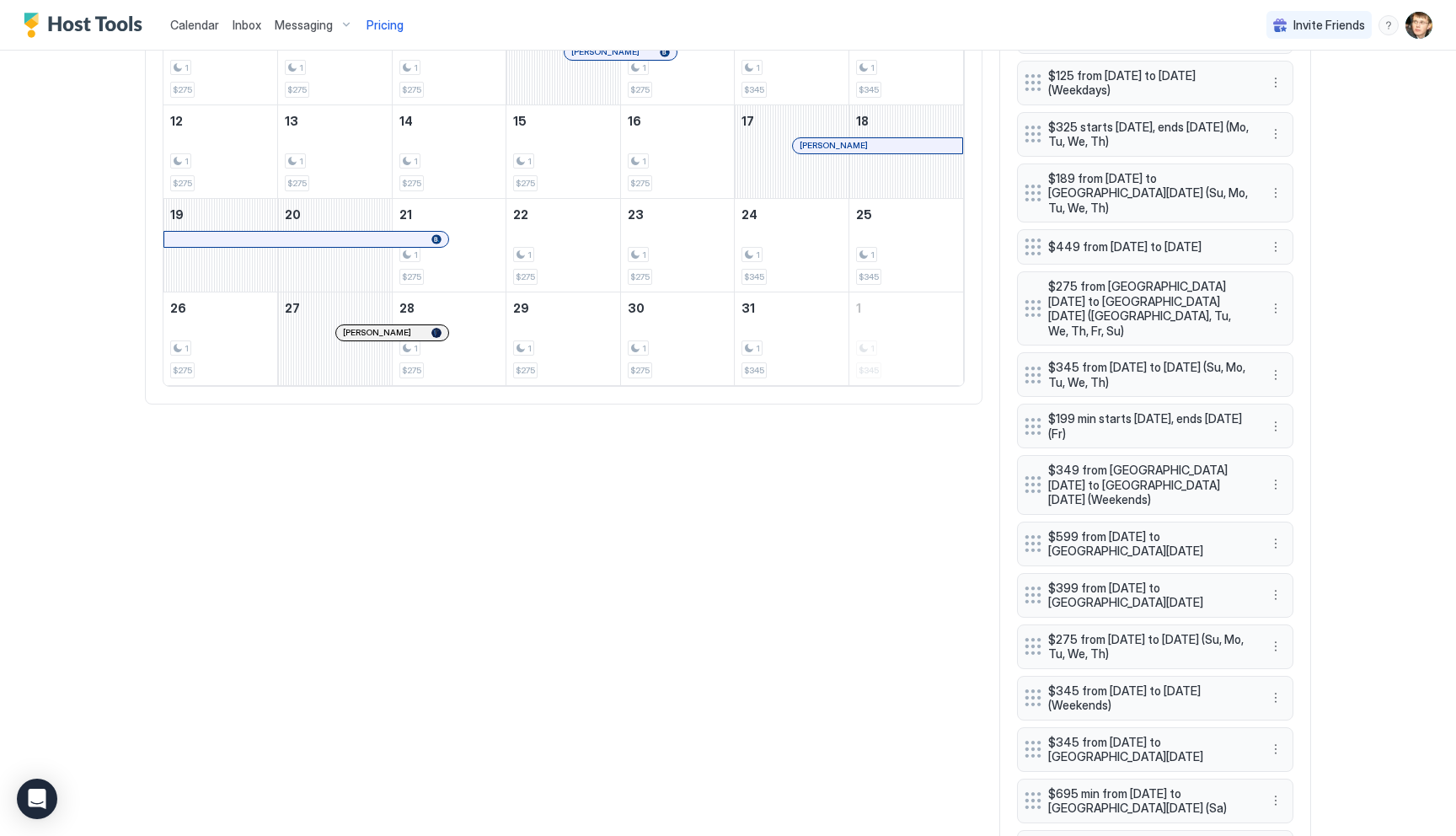
scroll to position [752, 0]
click at [1277, 638] on button "More options" at bounding box center [1275, 648] width 20 height 20
click at [1296, 633] on span "Edit" at bounding box center [1301, 636] width 19 height 13
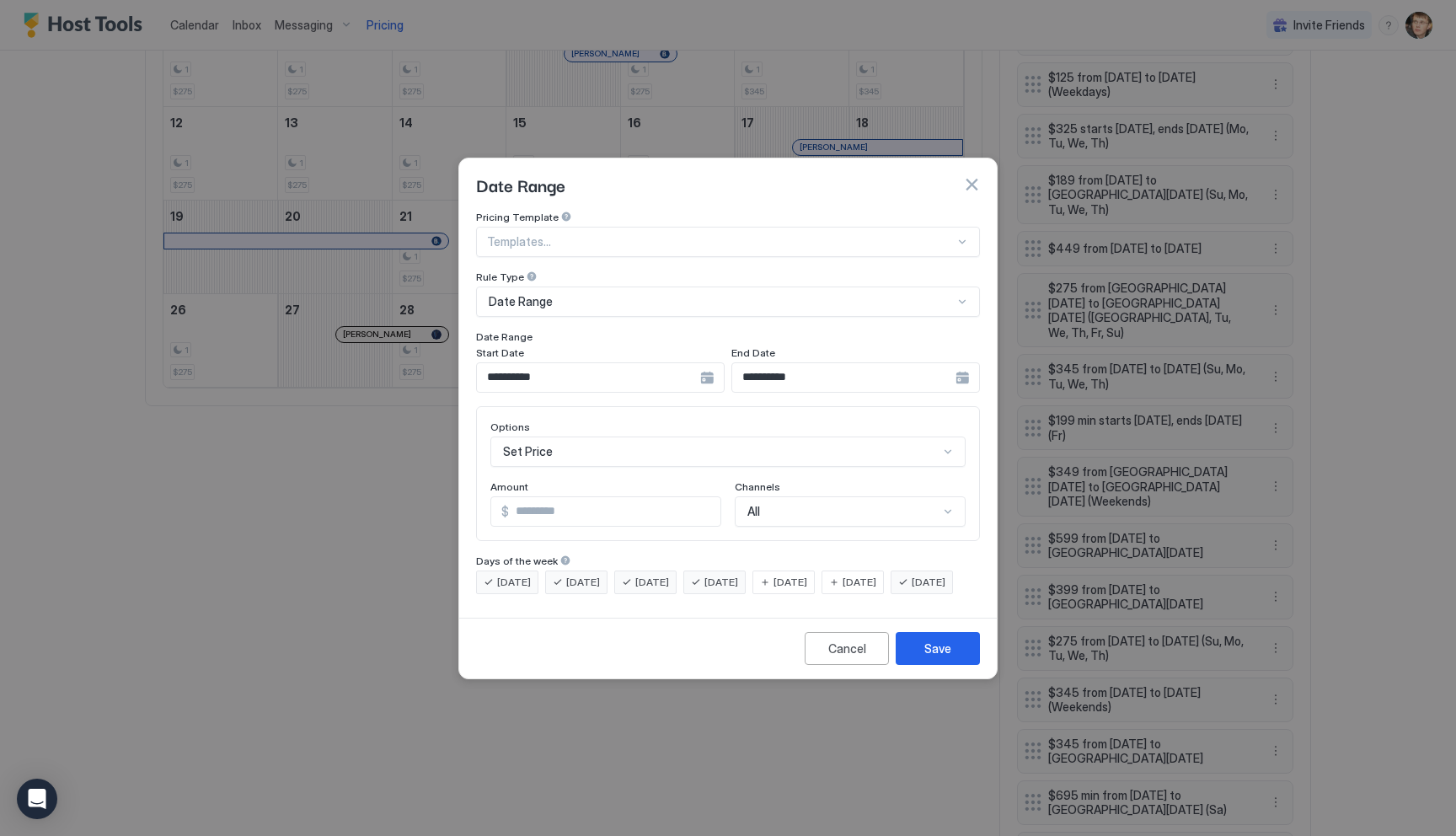
click at [598, 497] on input "***" at bounding box center [614, 511] width 211 height 29
type input "*"
type input "***"
click at [921, 660] on button "Save" at bounding box center [937, 648] width 84 height 33
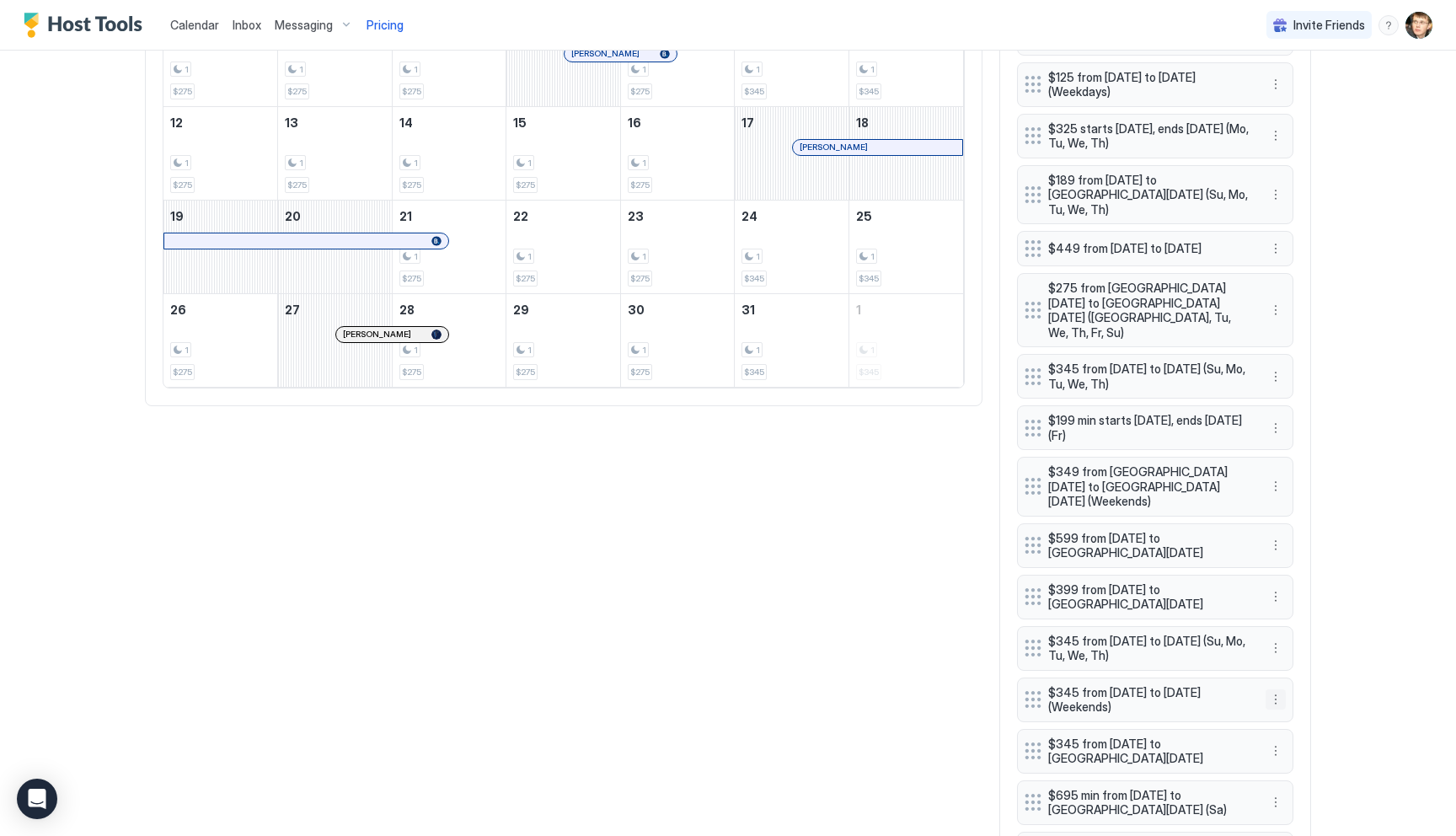
click at [1279, 689] on button "More options" at bounding box center [1275, 699] width 20 height 20
click at [1285, 684] on div "Edit" at bounding box center [1291, 688] width 37 height 13
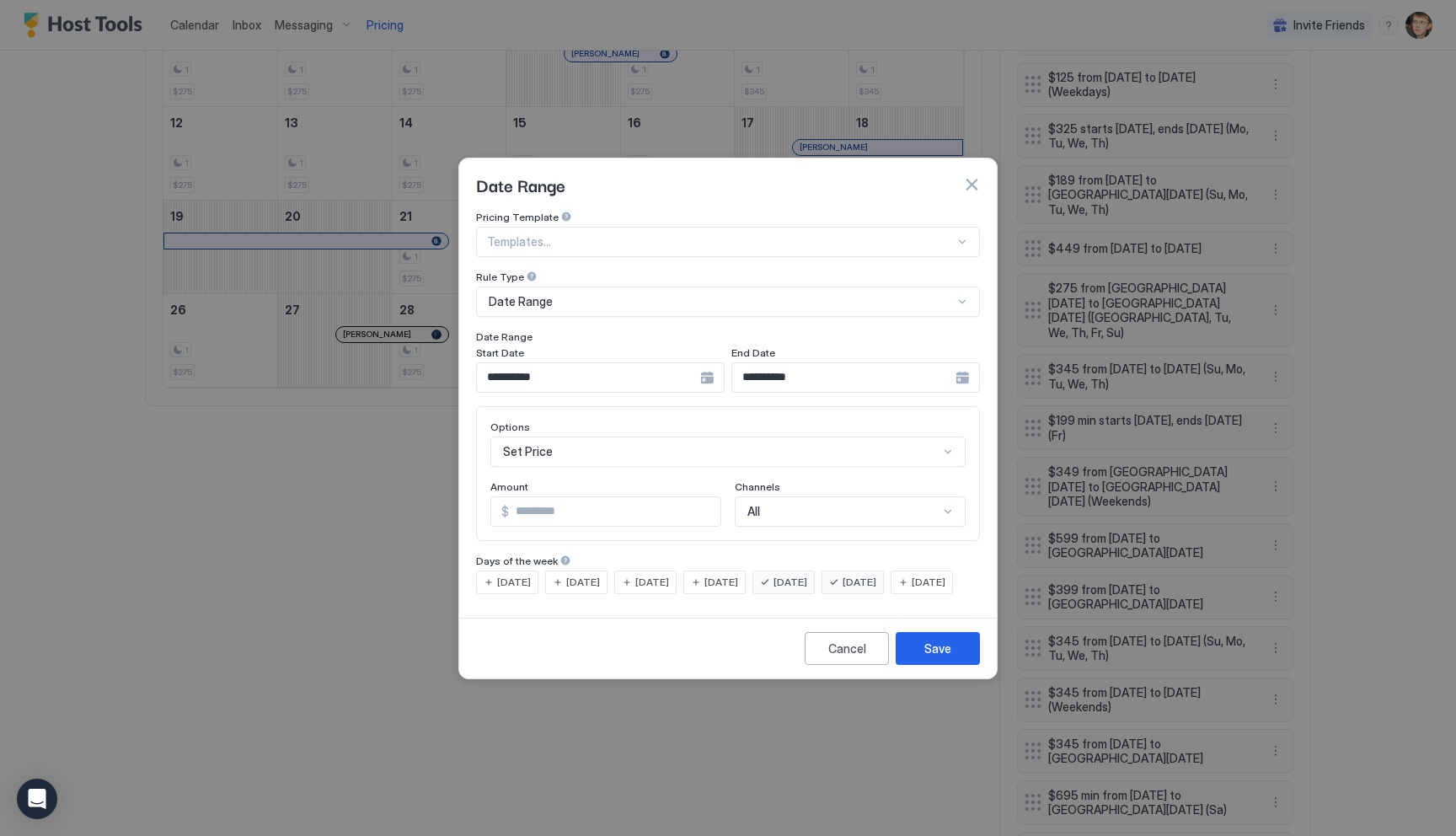
click at [605, 497] on input "***" at bounding box center [614, 511] width 211 height 29
type input "***"
click at [920, 665] on button "Save" at bounding box center [937, 648] width 84 height 33
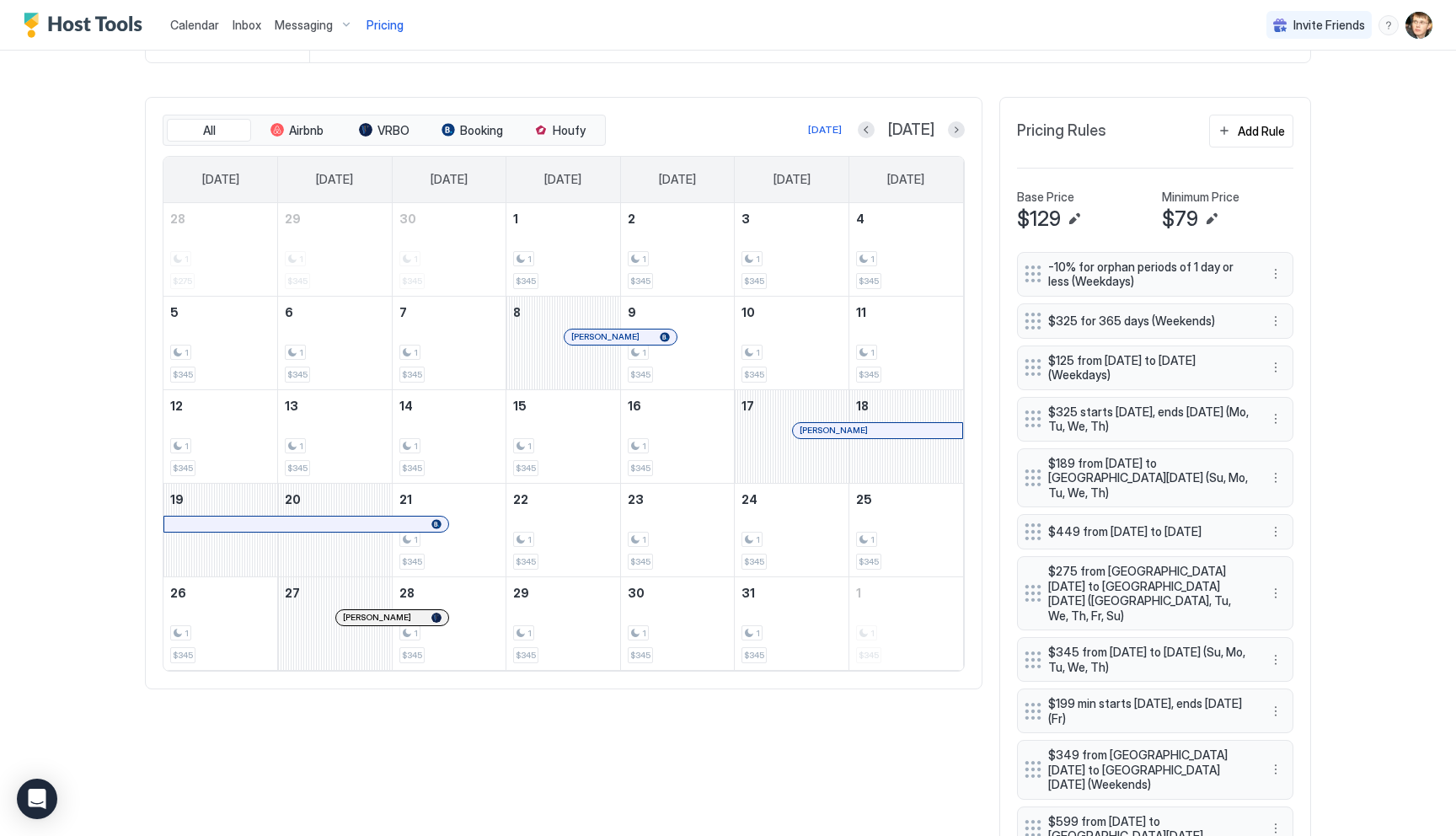
scroll to position [439, 0]
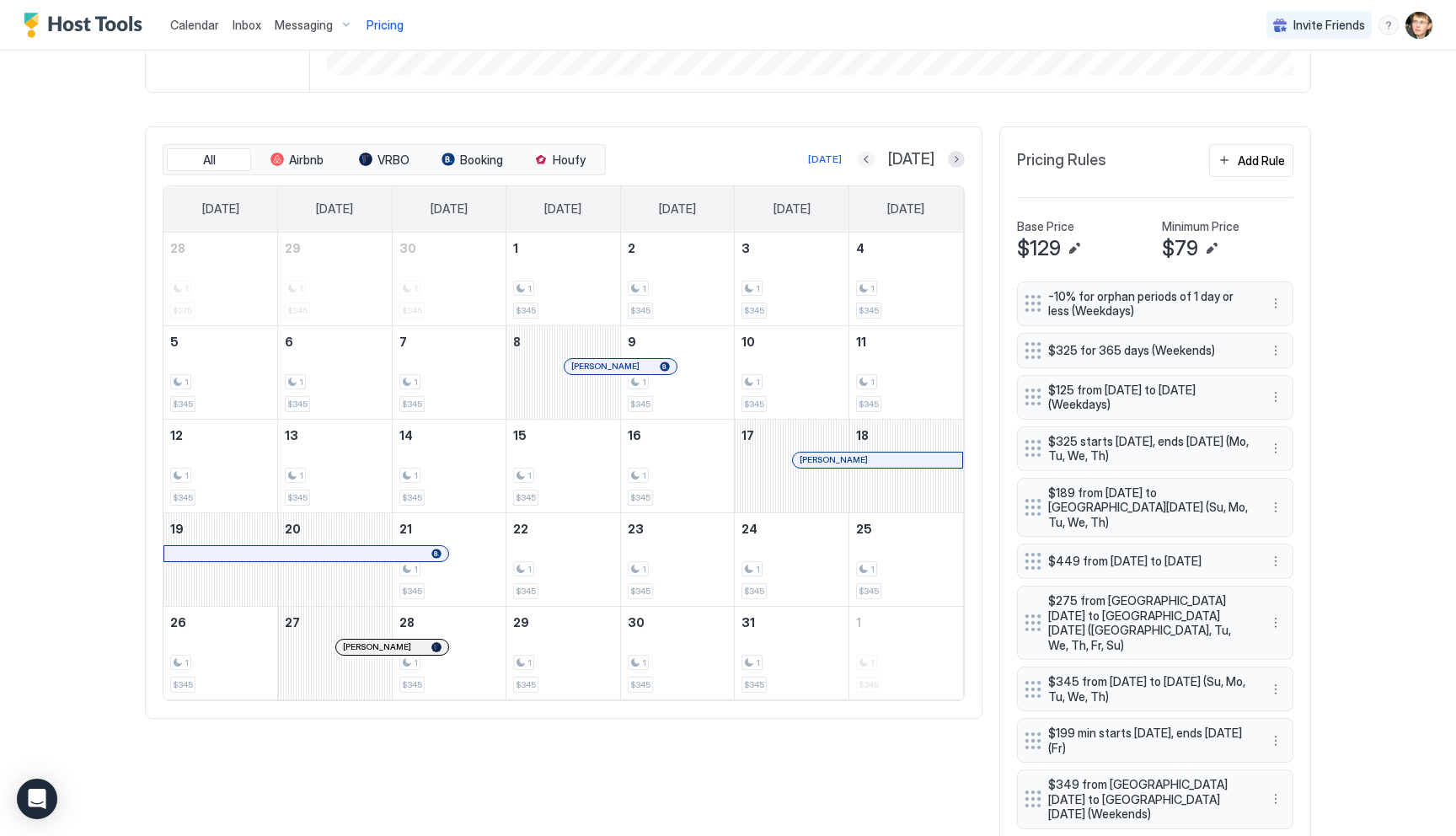
click at [874, 154] on button "Previous month" at bounding box center [866, 159] width 17 height 17
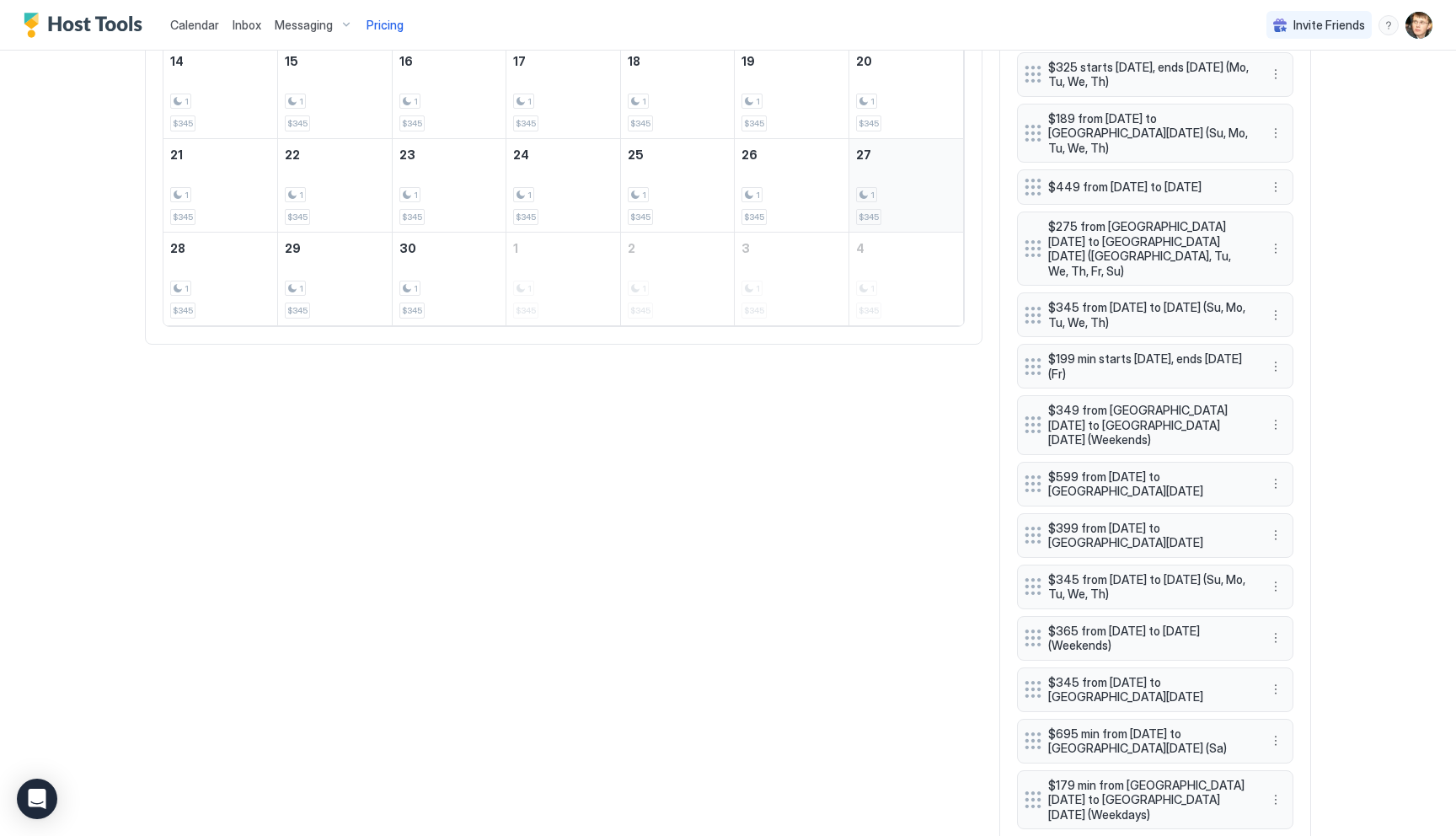
scroll to position [315, 0]
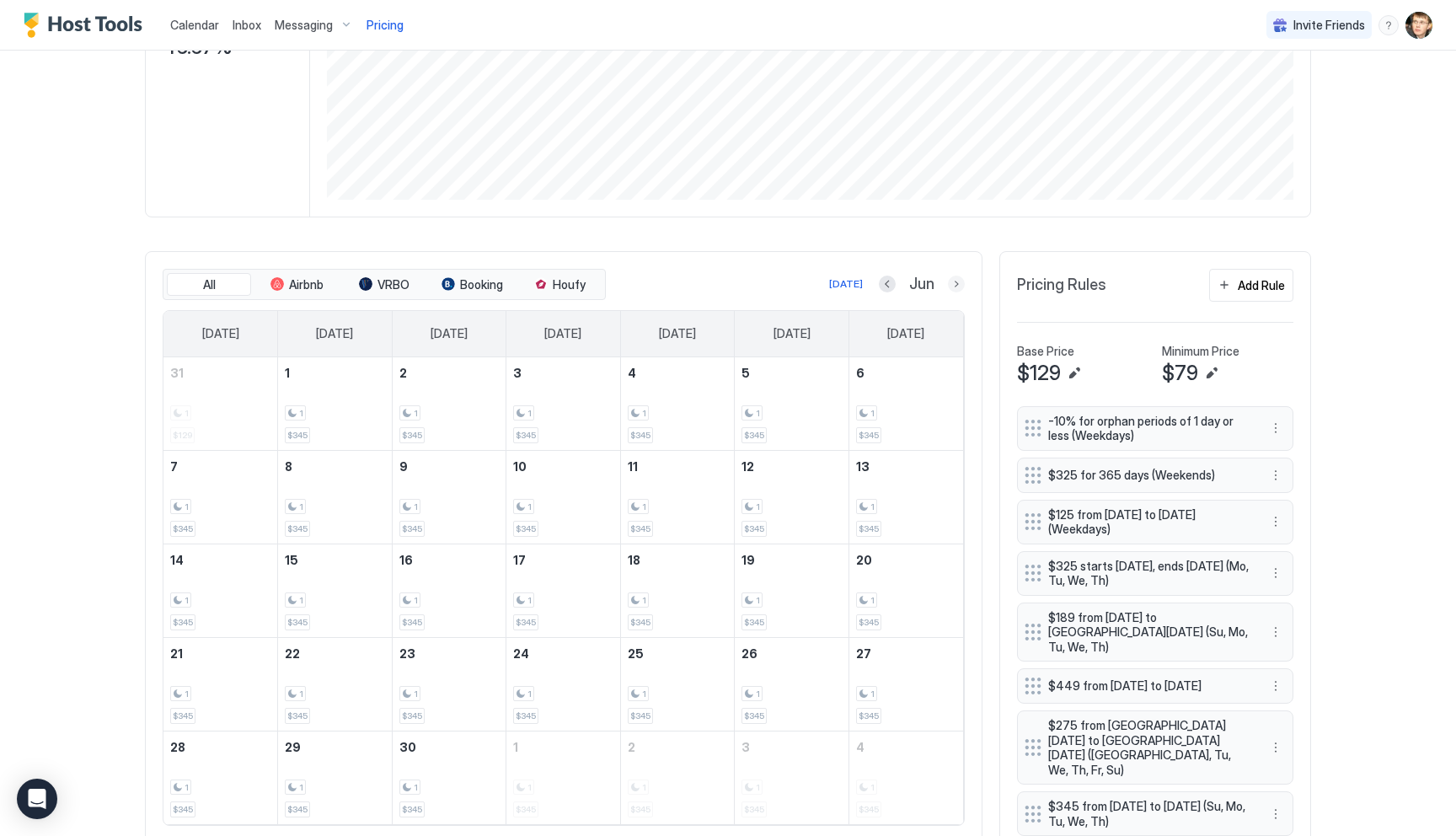
click at [954, 286] on button "Next month" at bounding box center [956, 284] width 17 height 17
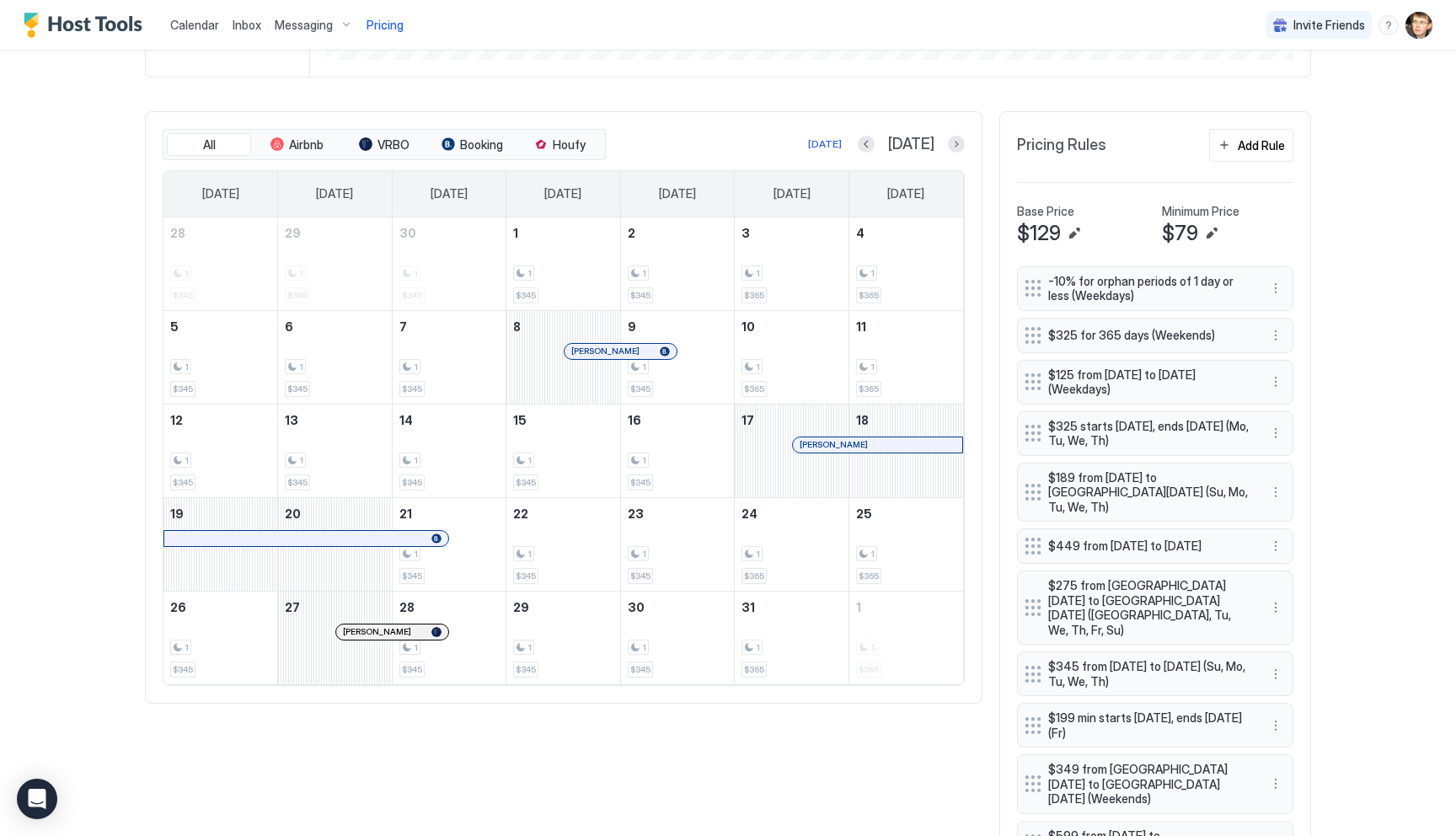
scroll to position [412, 0]
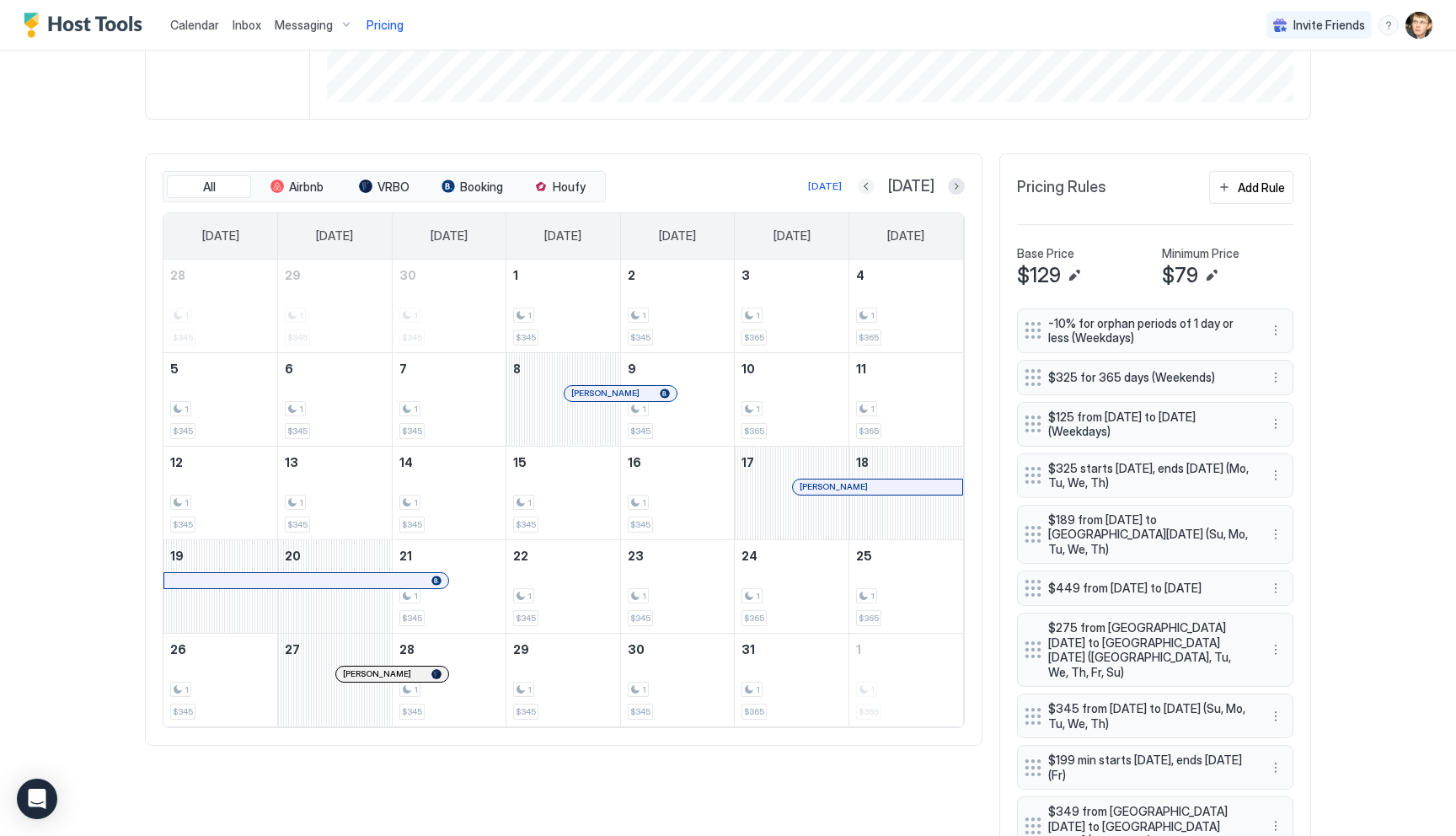
click at [874, 188] on button "Previous month" at bounding box center [866, 186] width 17 height 17
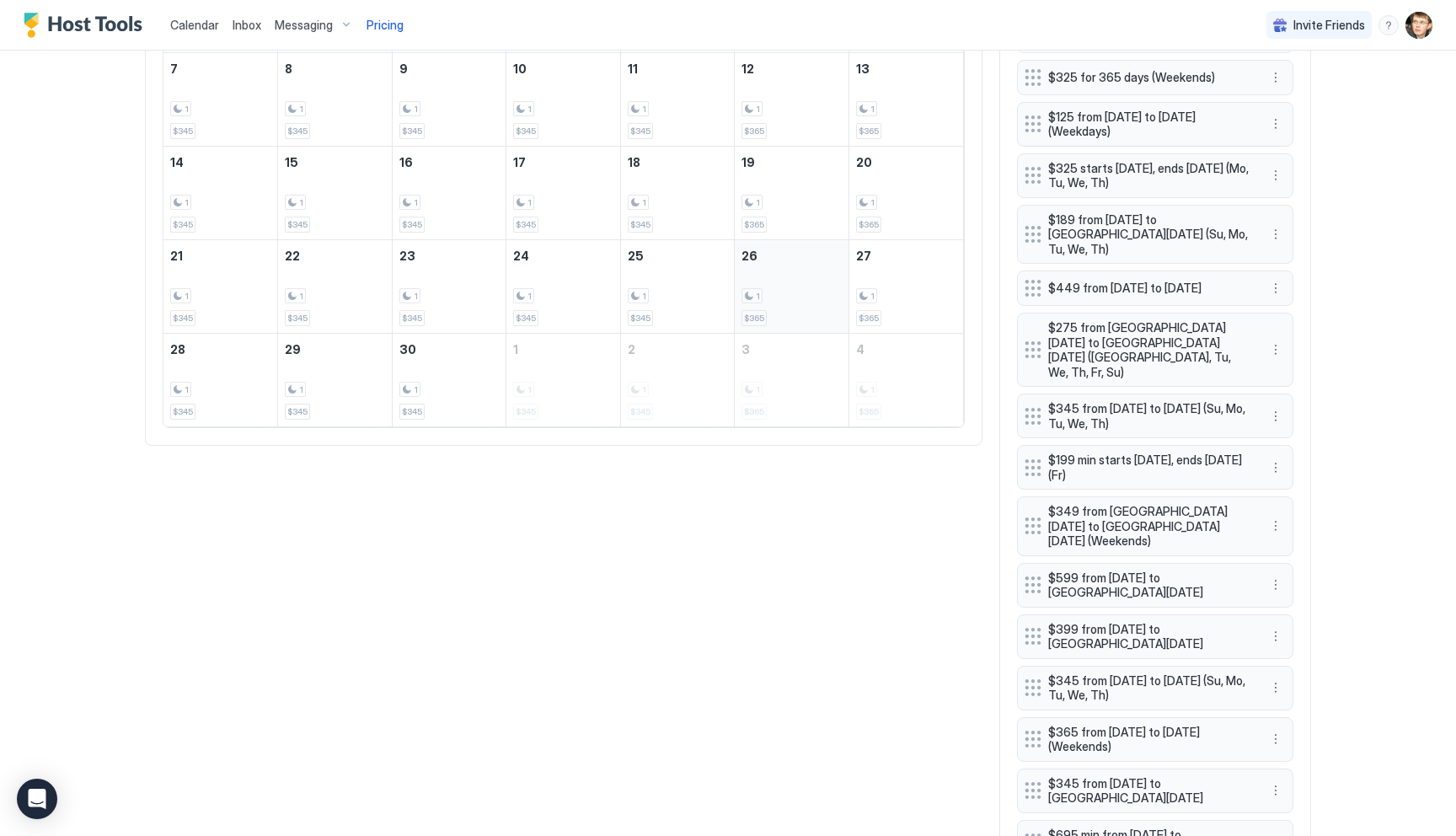
scroll to position [216, 0]
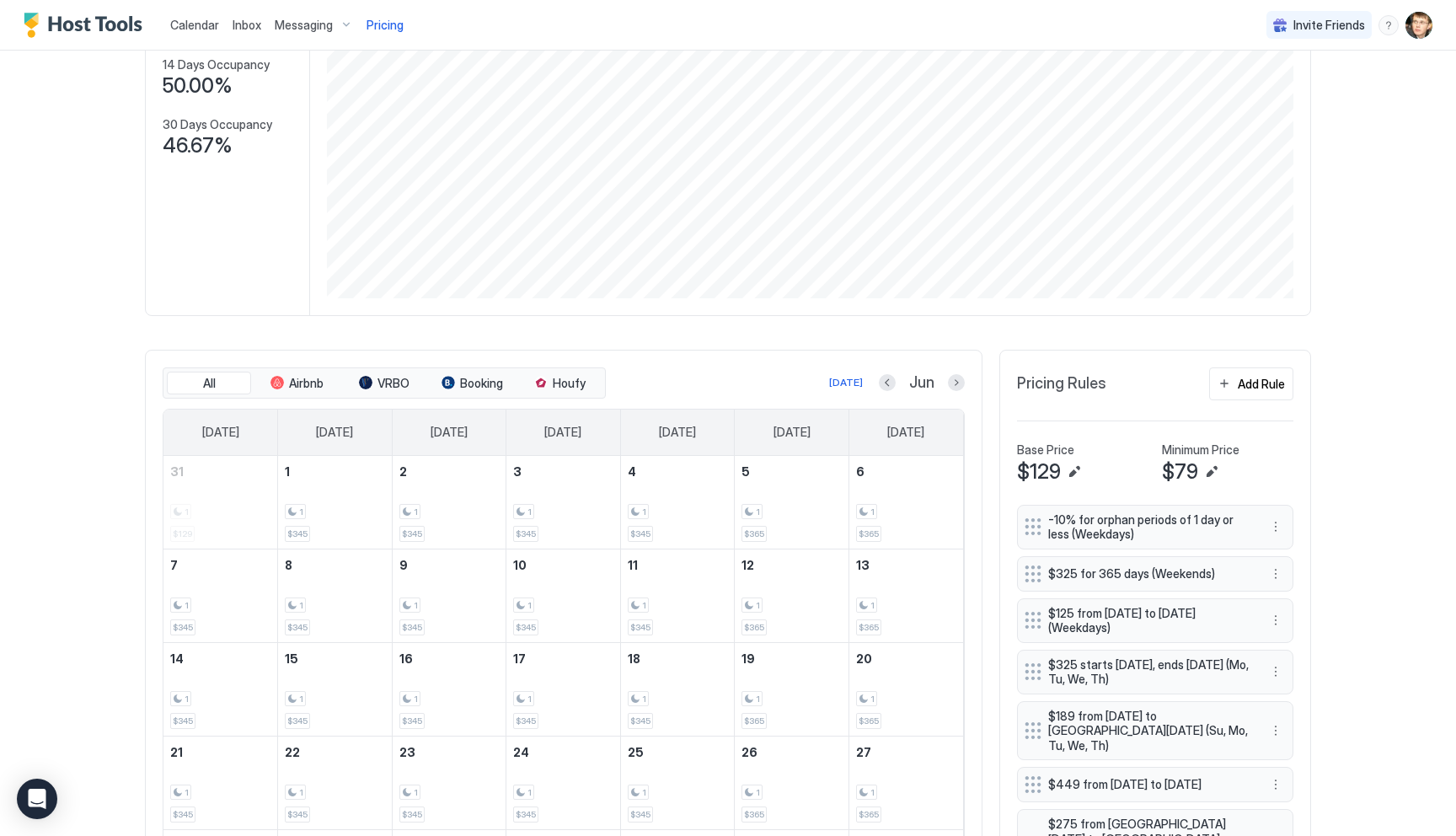
click at [894, 391] on div "Jun" at bounding box center [922, 383] width 86 height 20
click at [894, 388] on div at bounding box center [887, 382] width 17 height 17
click at [889, 385] on button "Previous month" at bounding box center [887, 382] width 17 height 17
click at [950, 382] on button "Next month" at bounding box center [956, 382] width 17 height 17
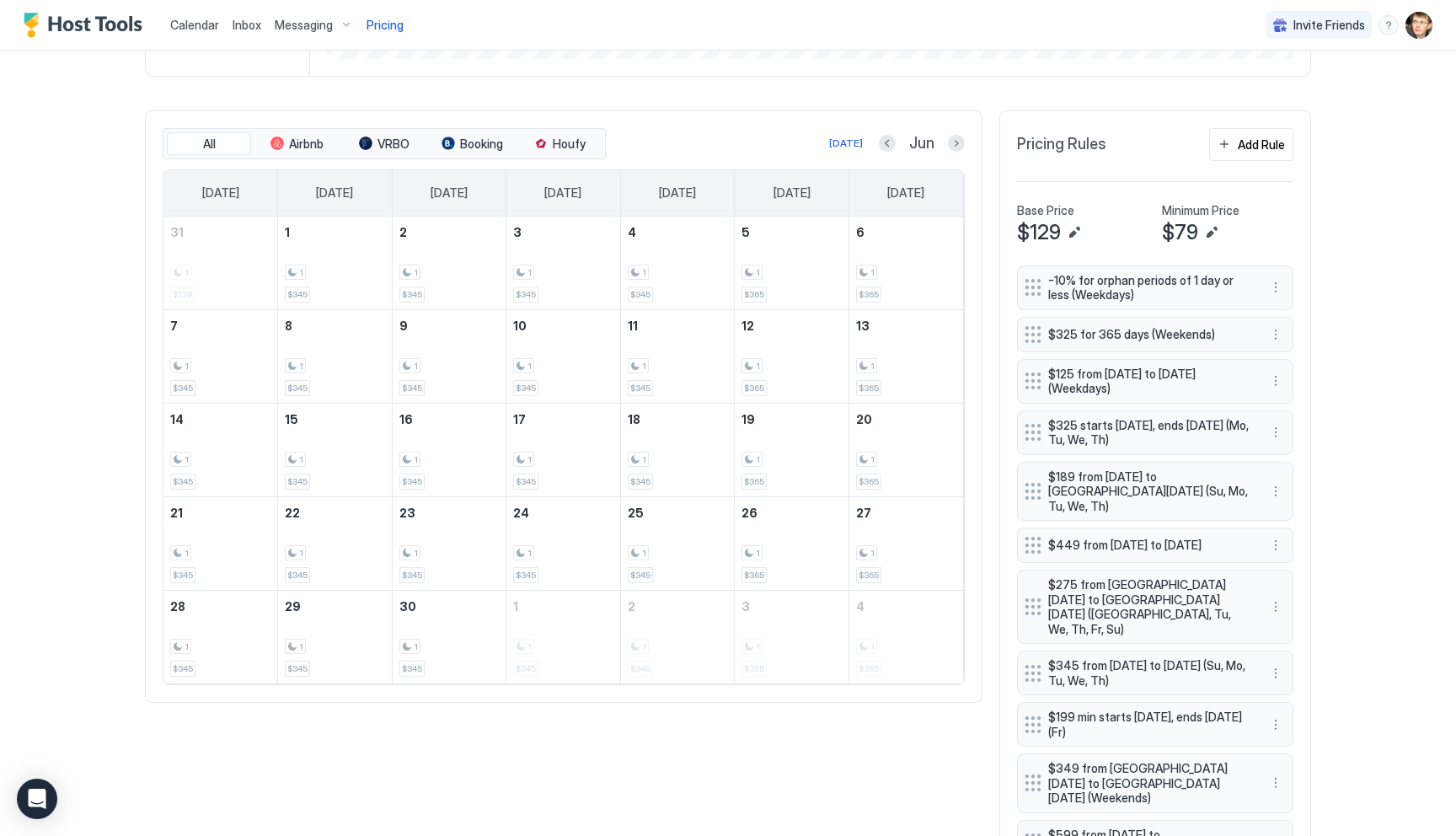
scroll to position [450, 0]
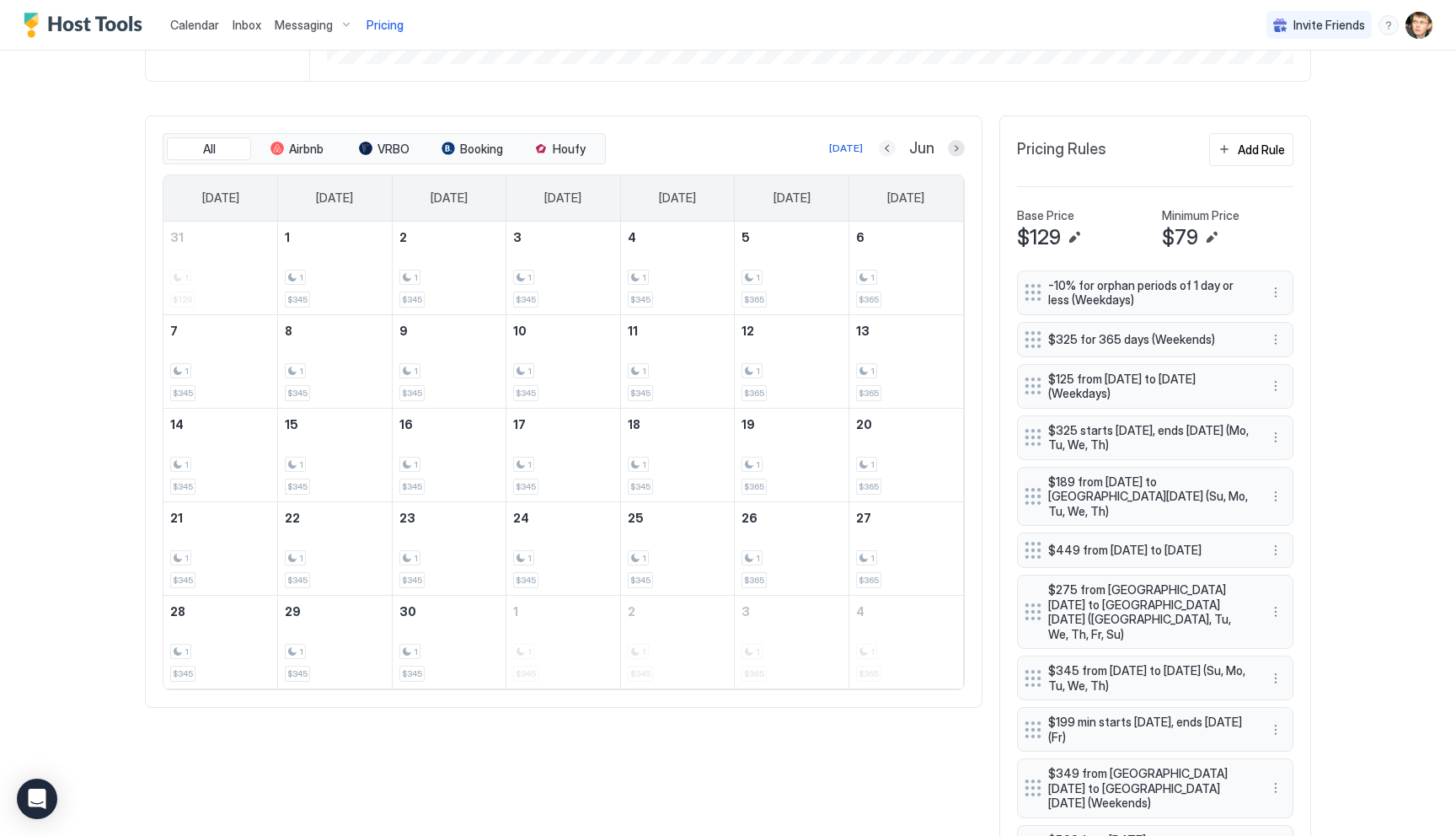
click at [882, 145] on button "Previous month" at bounding box center [887, 148] width 17 height 17
click at [882, 145] on button "Previous month" at bounding box center [883, 148] width 17 height 17
click at [882, 145] on button "Previous month" at bounding box center [889, 148] width 17 height 17
click at [882, 145] on button "Previous month" at bounding box center [886, 148] width 17 height 17
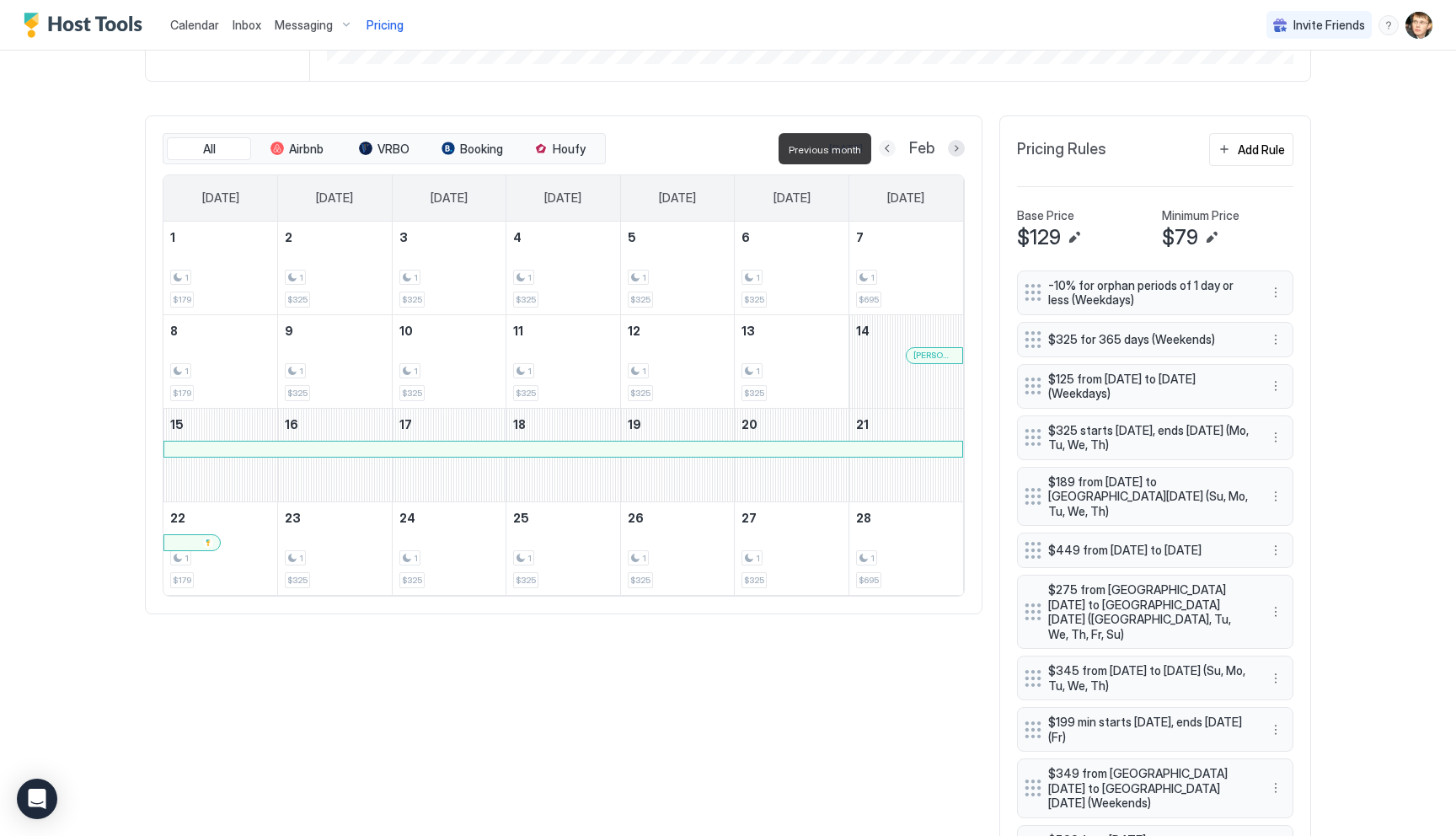
click at [882, 145] on button "Previous month" at bounding box center [887, 148] width 17 height 17
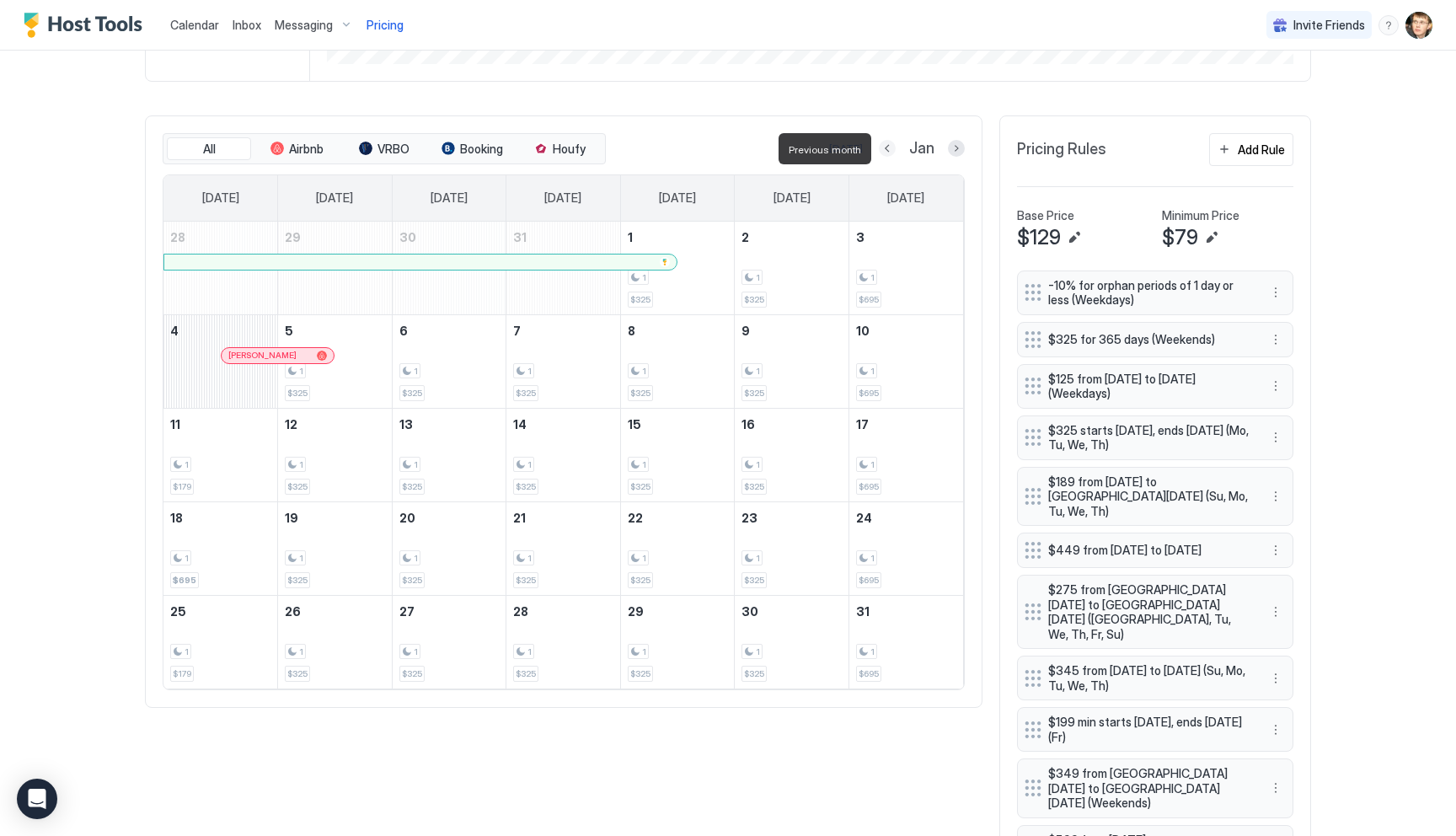
click at [881, 146] on button "Previous month" at bounding box center [887, 148] width 17 height 17
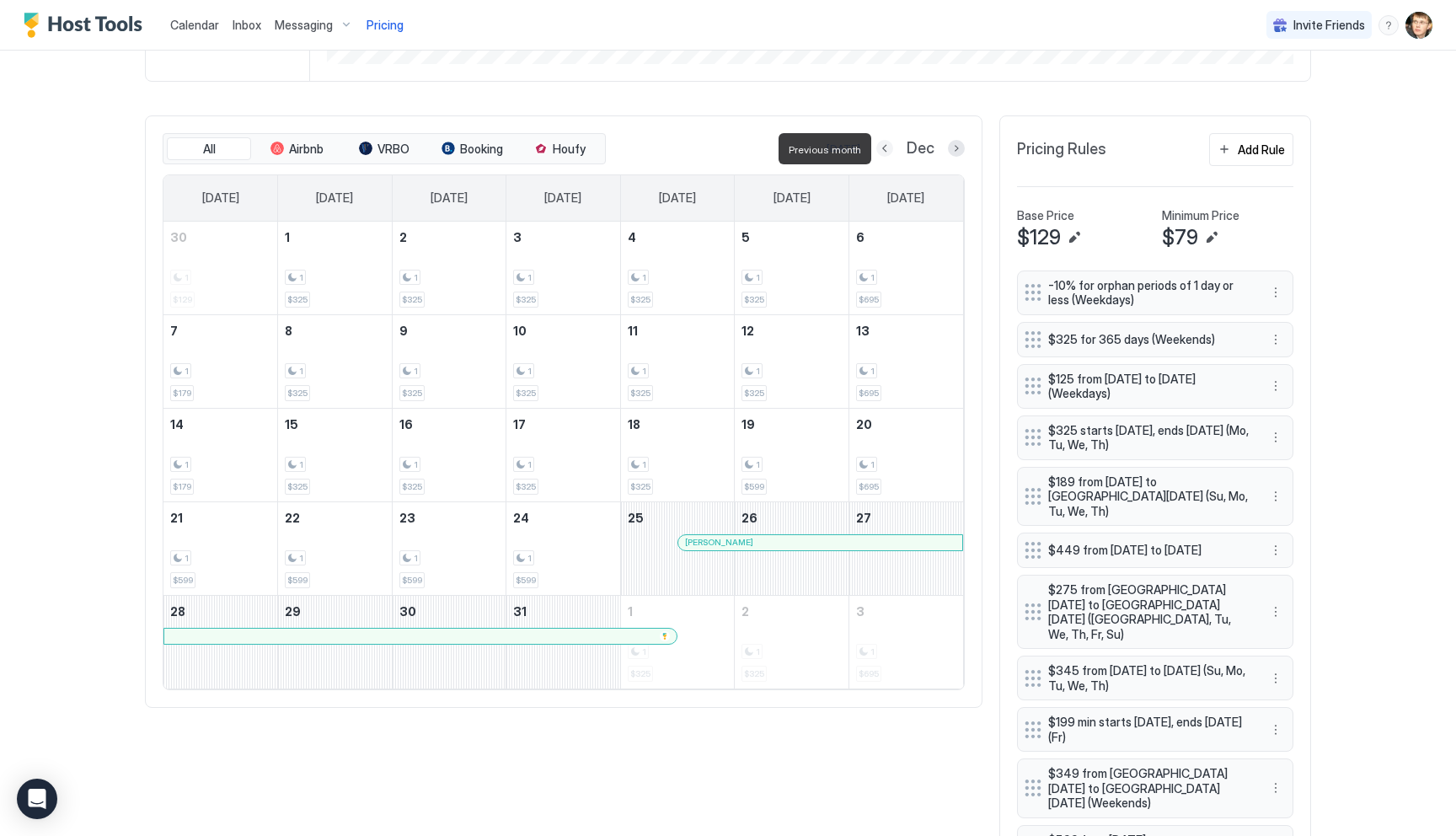
click at [881, 146] on button "Previous month" at bounding box center [884, 148] width 17 height 17
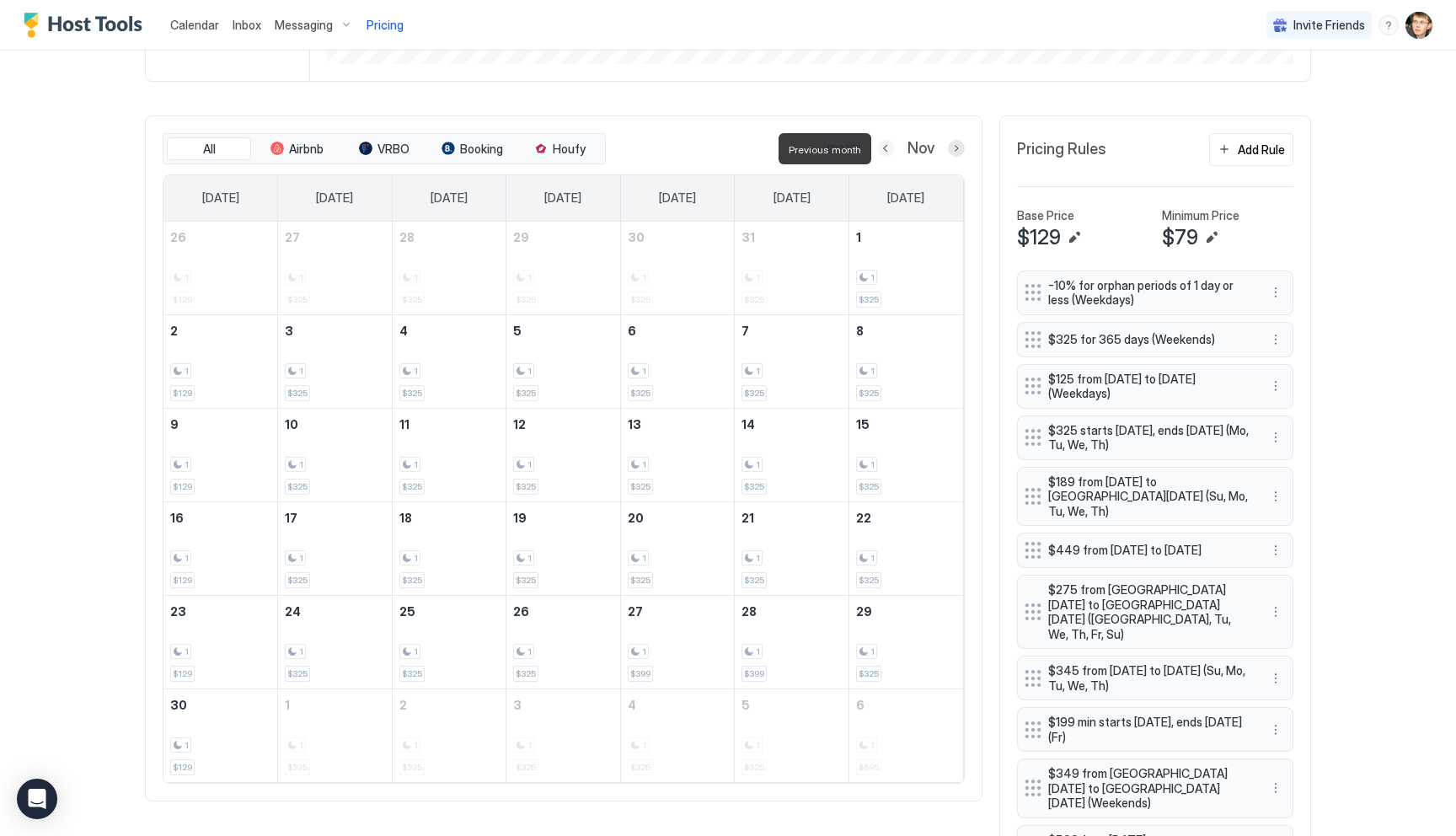
click at [881, 146] on button "Previous month" at bounding box center [885, 148] width 17 height 17
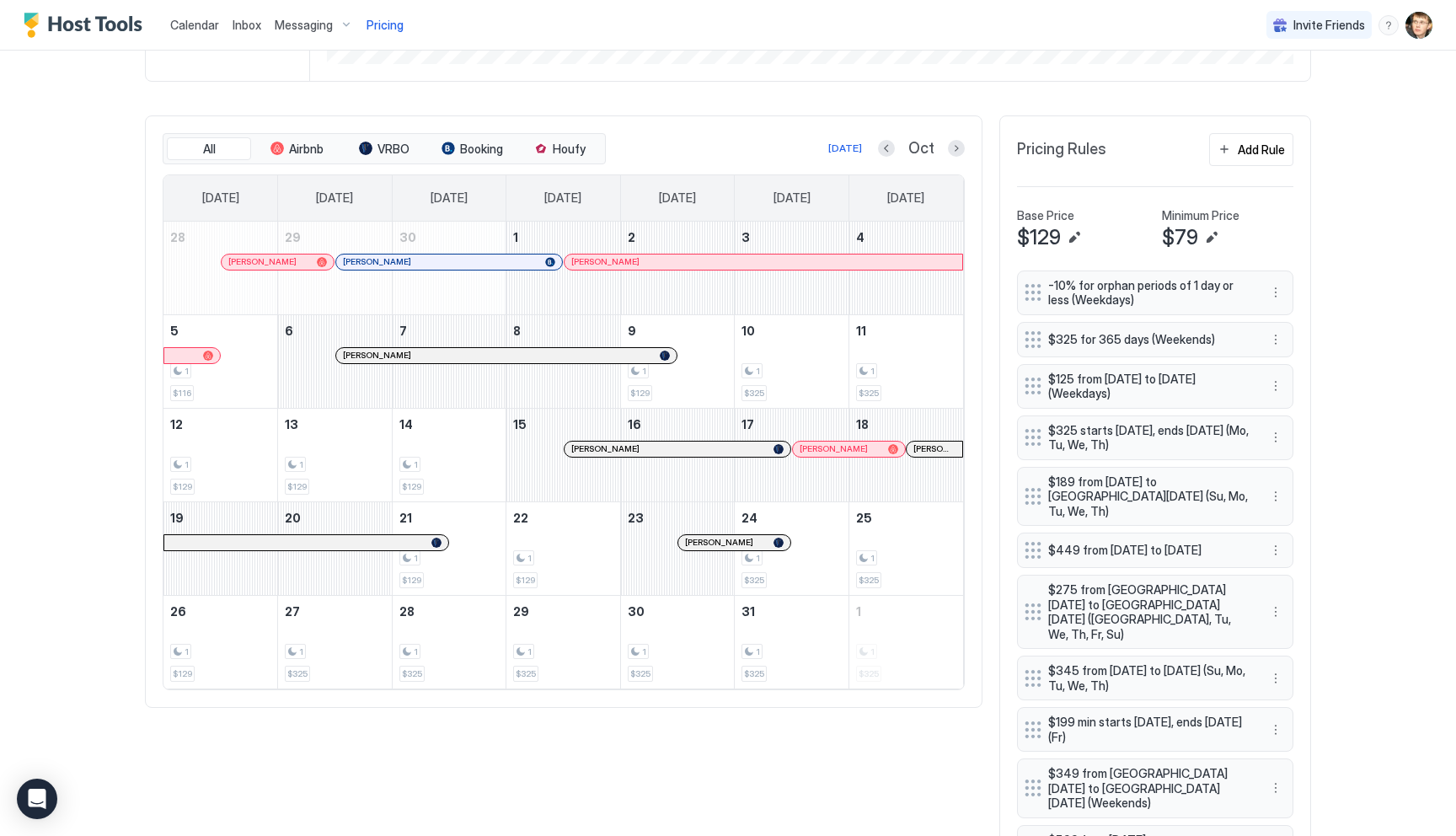
click at [748, 450] on div at bounding box center [748, 449] width 13 height 13
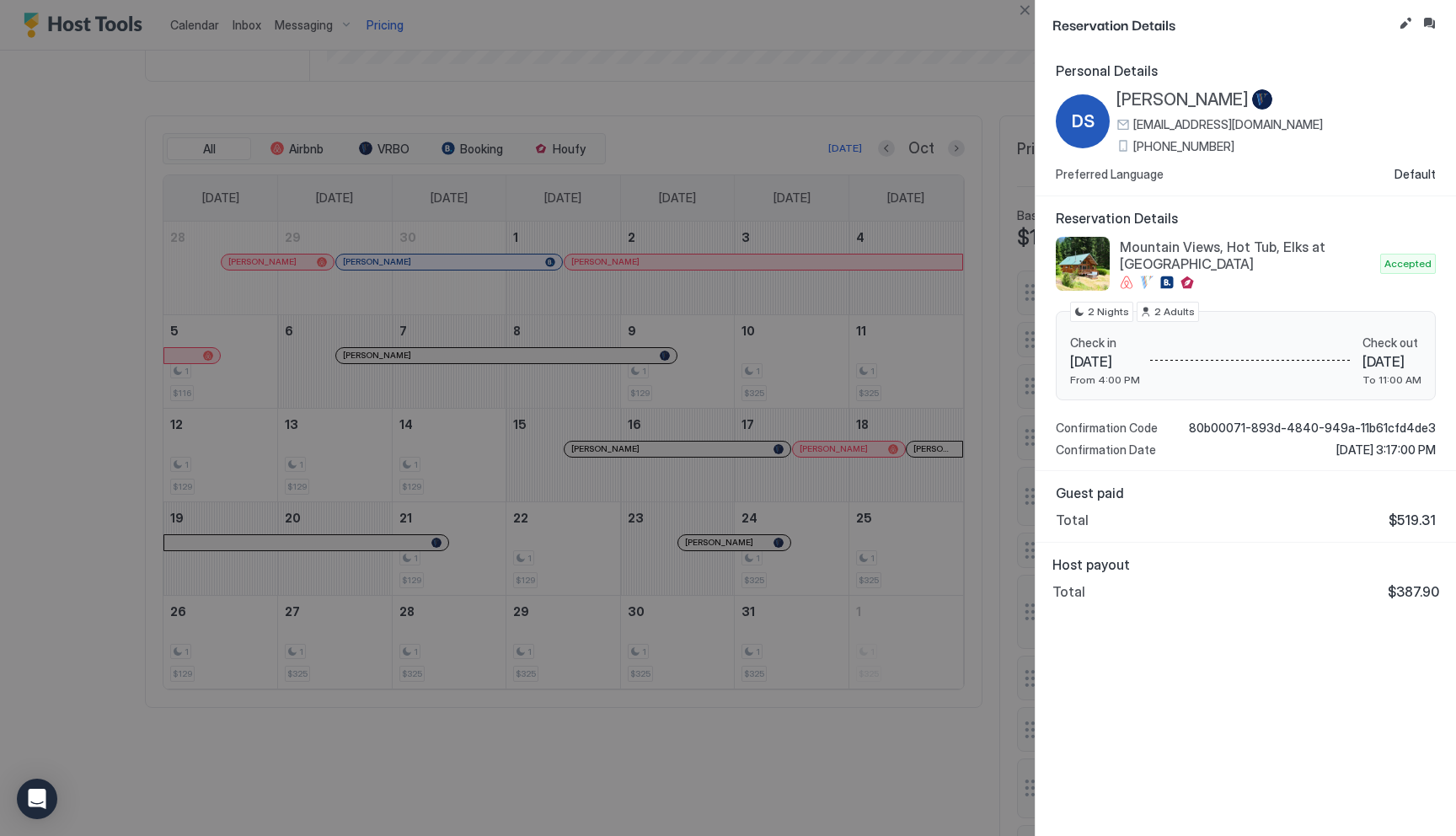
click at [706, 726] on div at bounding box center [728, 418] width 1456 height 836
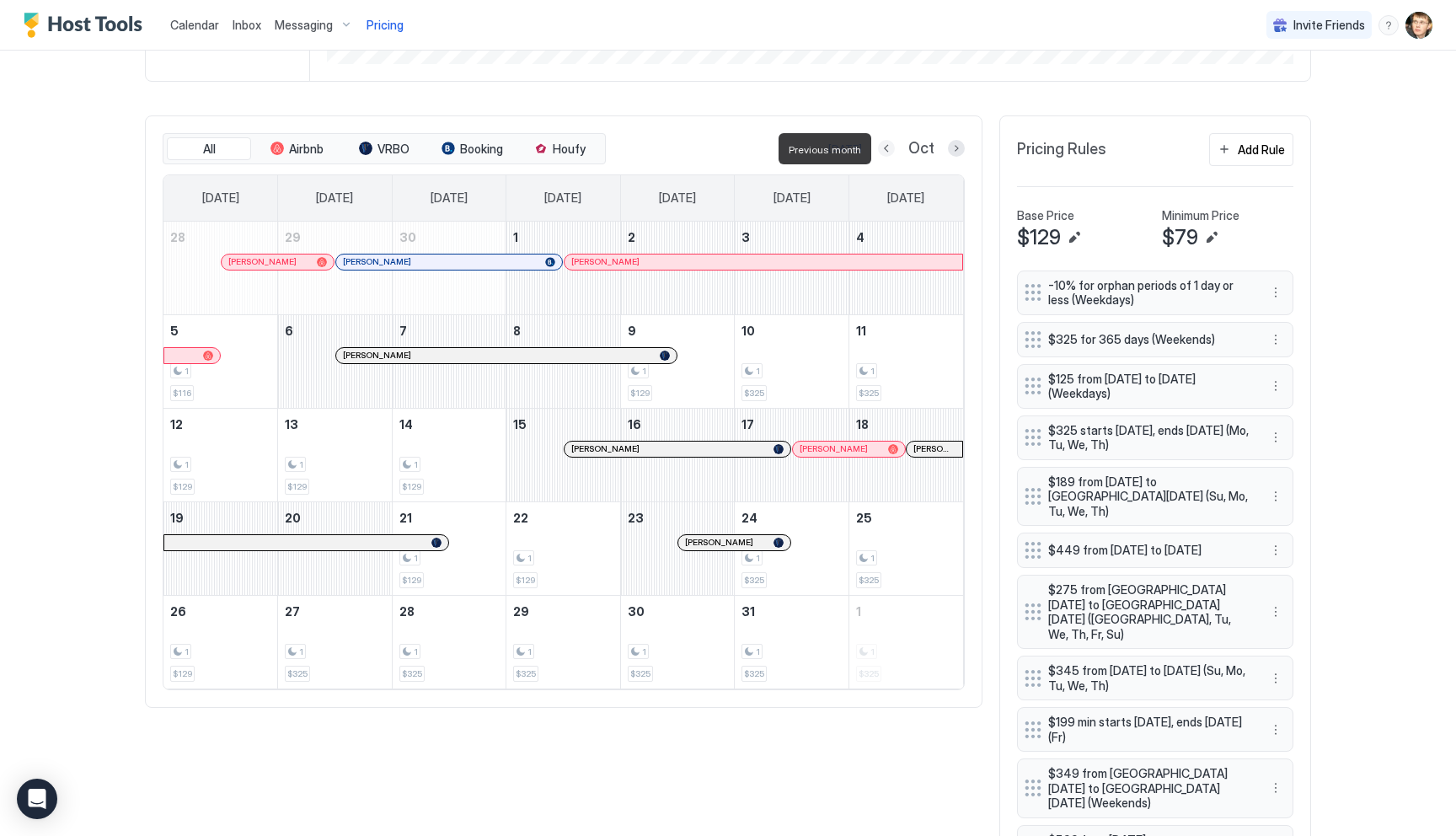
click at [884, 146] on button "Previous month" at bounding box center [886, 148] width 17 height 17
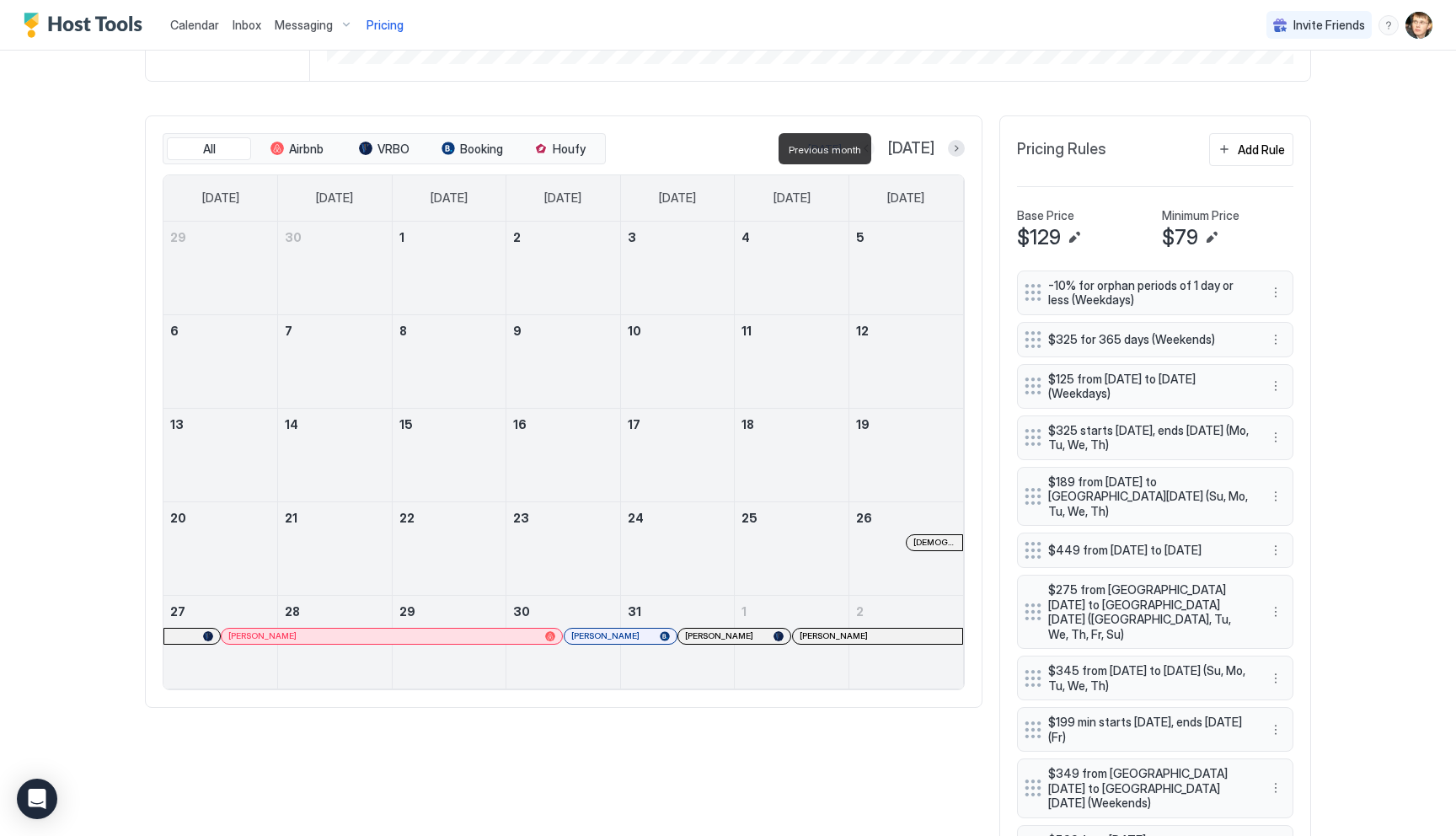
click at [874, 146] on button "Previous month" at bounding box center [866, 148] width 17 height 17
click at [874, 147] on button "Previous month" at bounding box center [866, 148] width 17 height 17
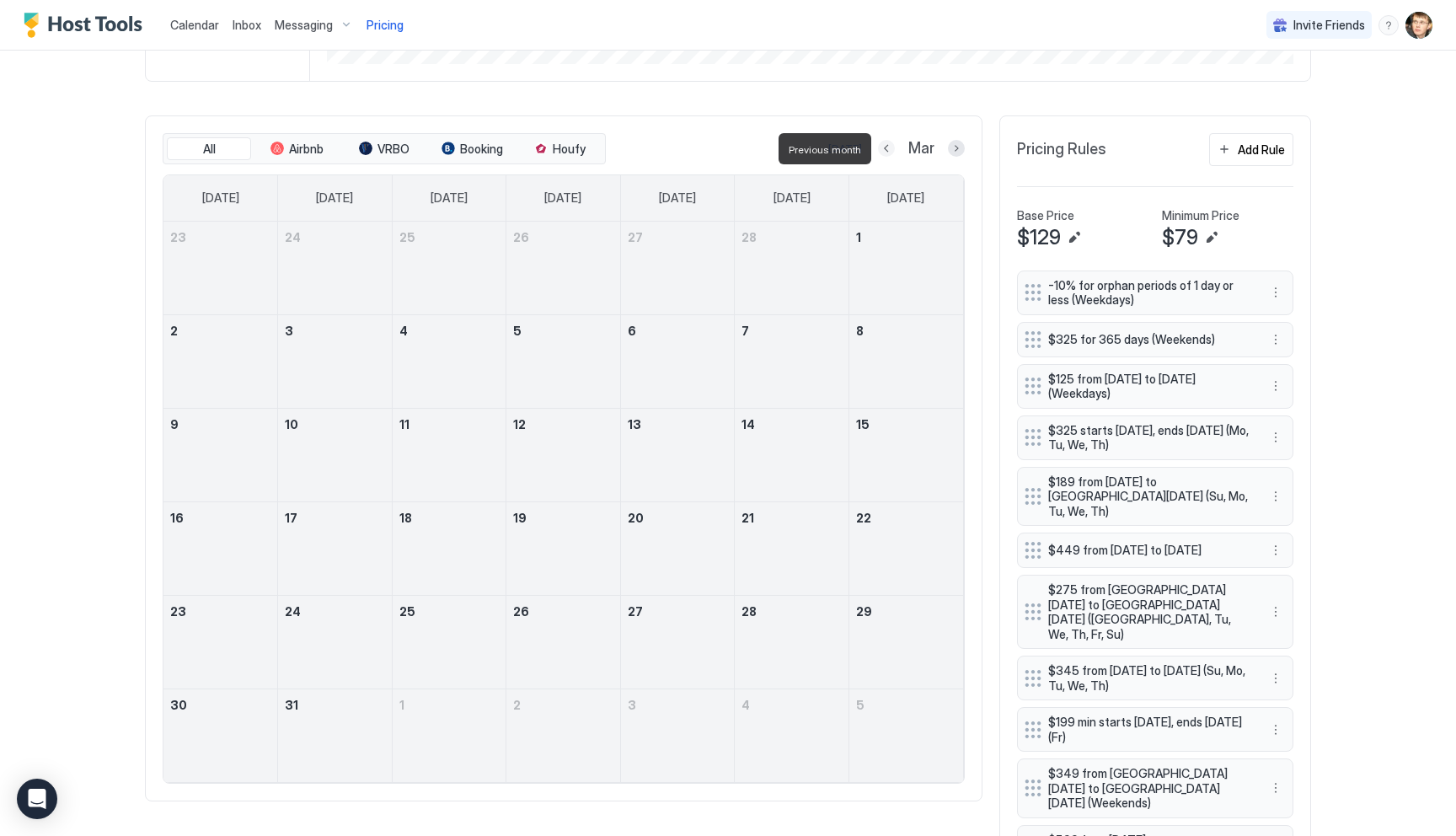
click at [889, 147] on button "Previous month" at bounding box center [886, 148] width 17 height 17
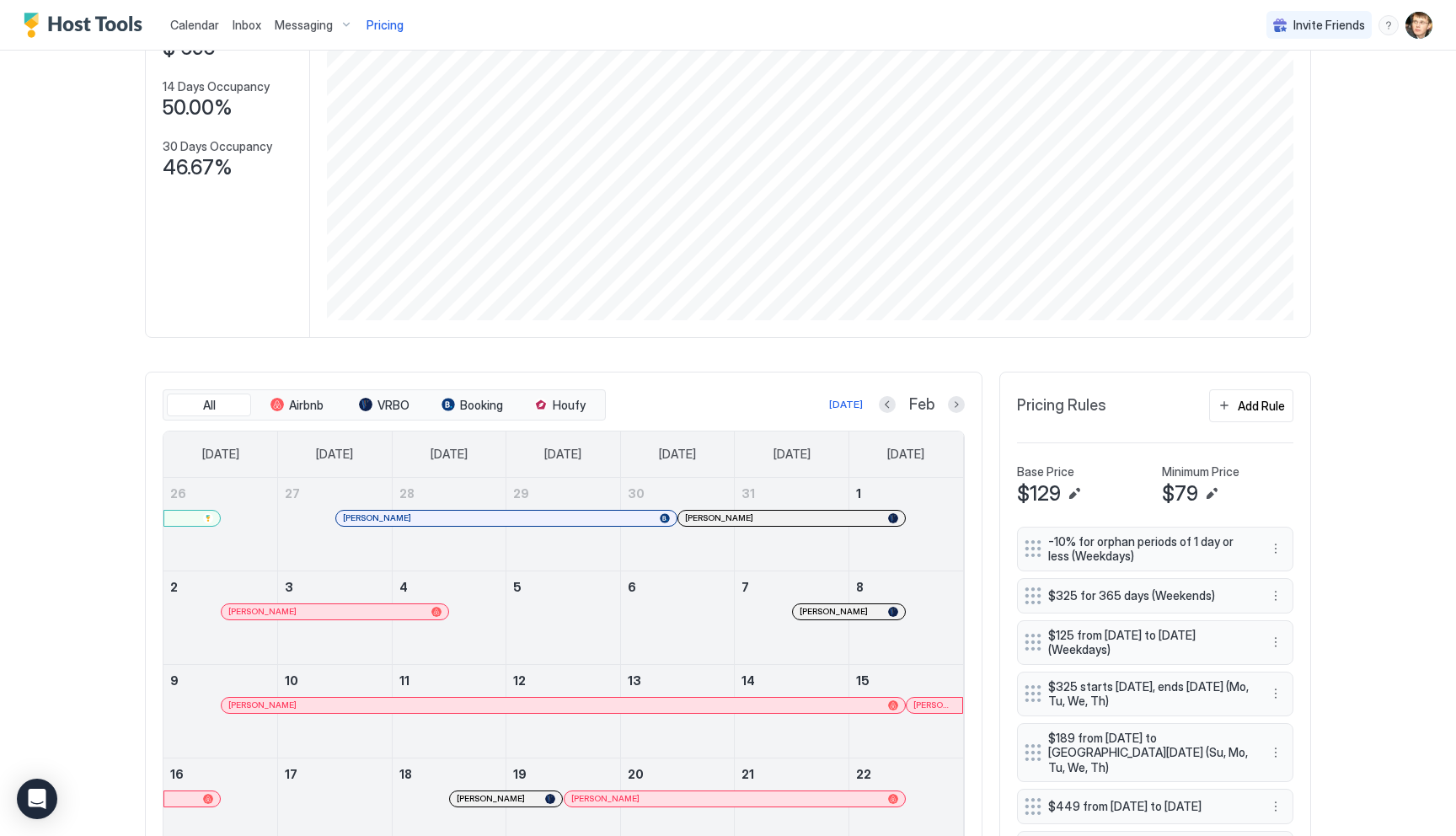
scroll to position [215, 0]
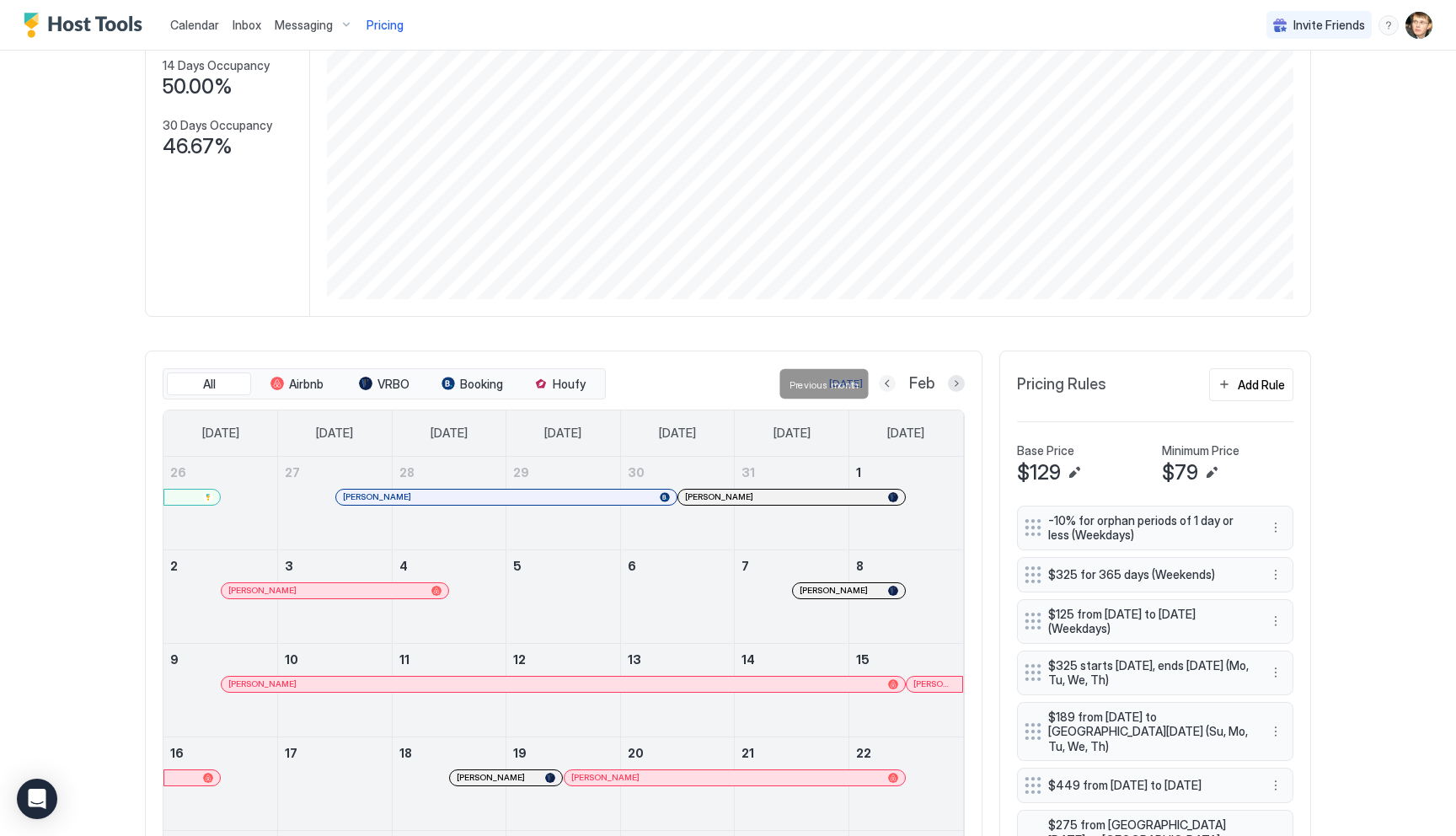
click at [884, 382] on button "Previous month" at bounding box center [887, 383] width 17 height 17
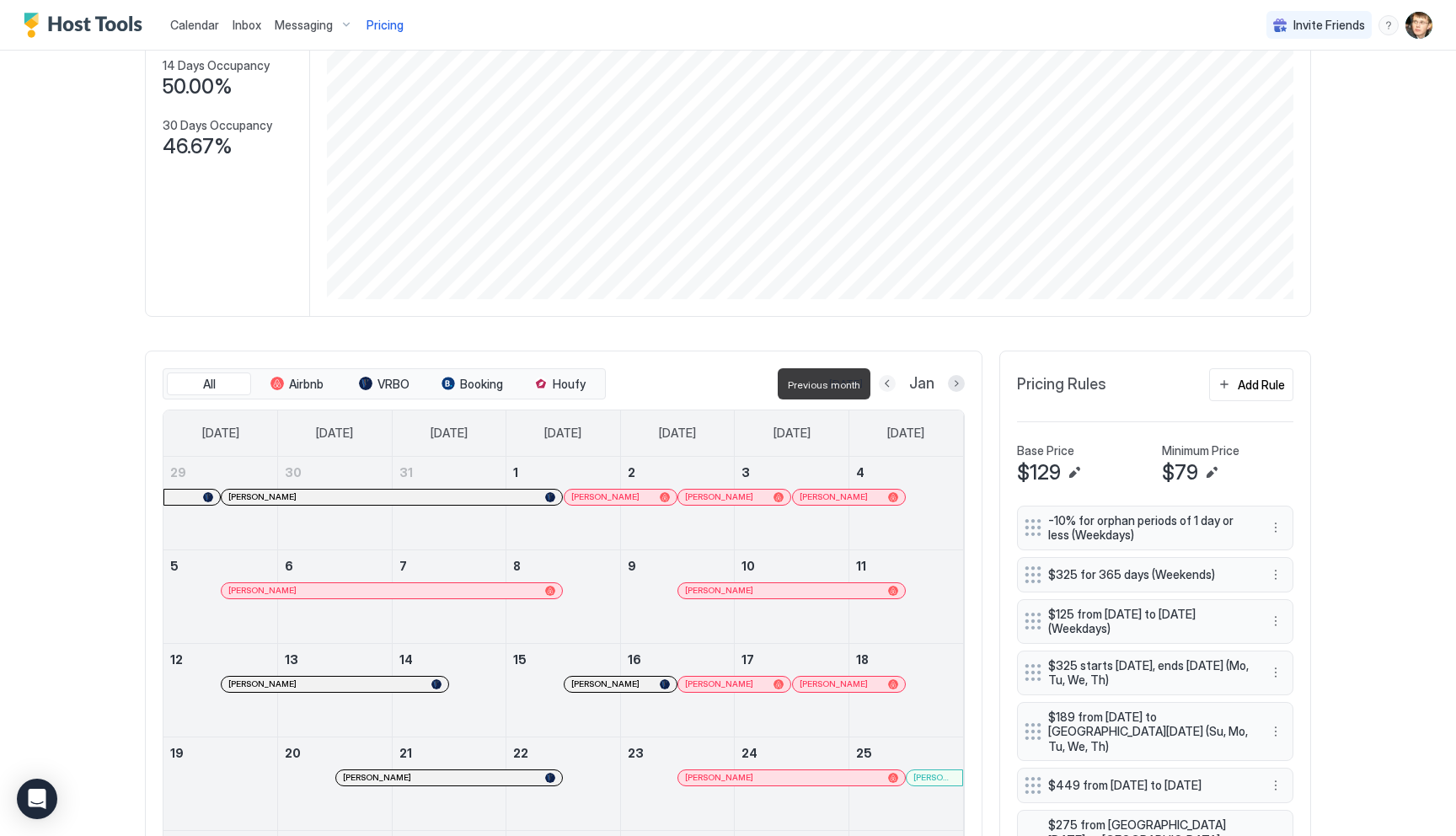
click at [884, 382] on button "Previous month" at bounding box center [887, 383] width 17 height 17
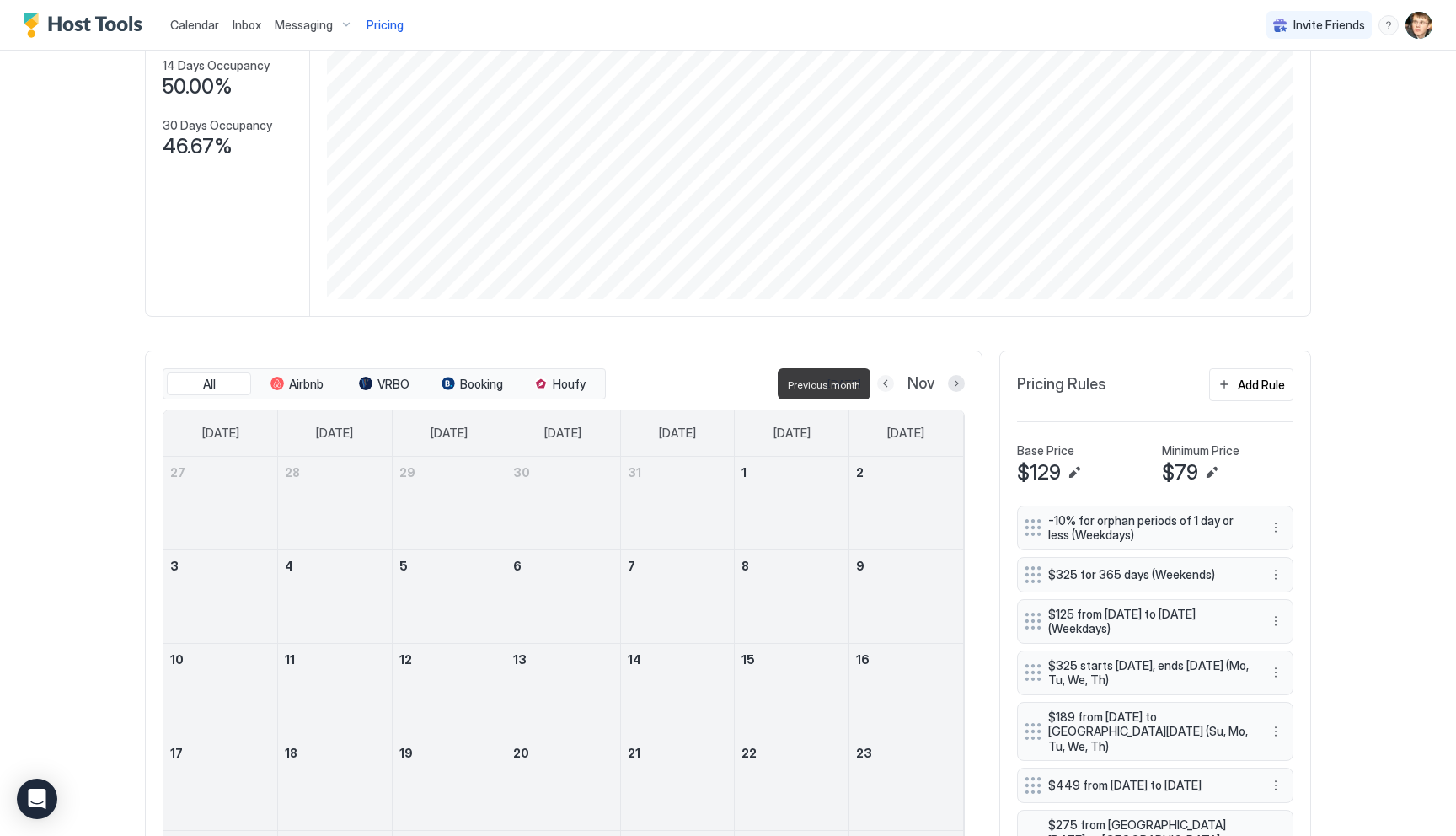
click at [715, 369] on div "All Airbnb VRBO Booking Houfy Today Nov" at bounding box center [564, 385] width 802 height 32
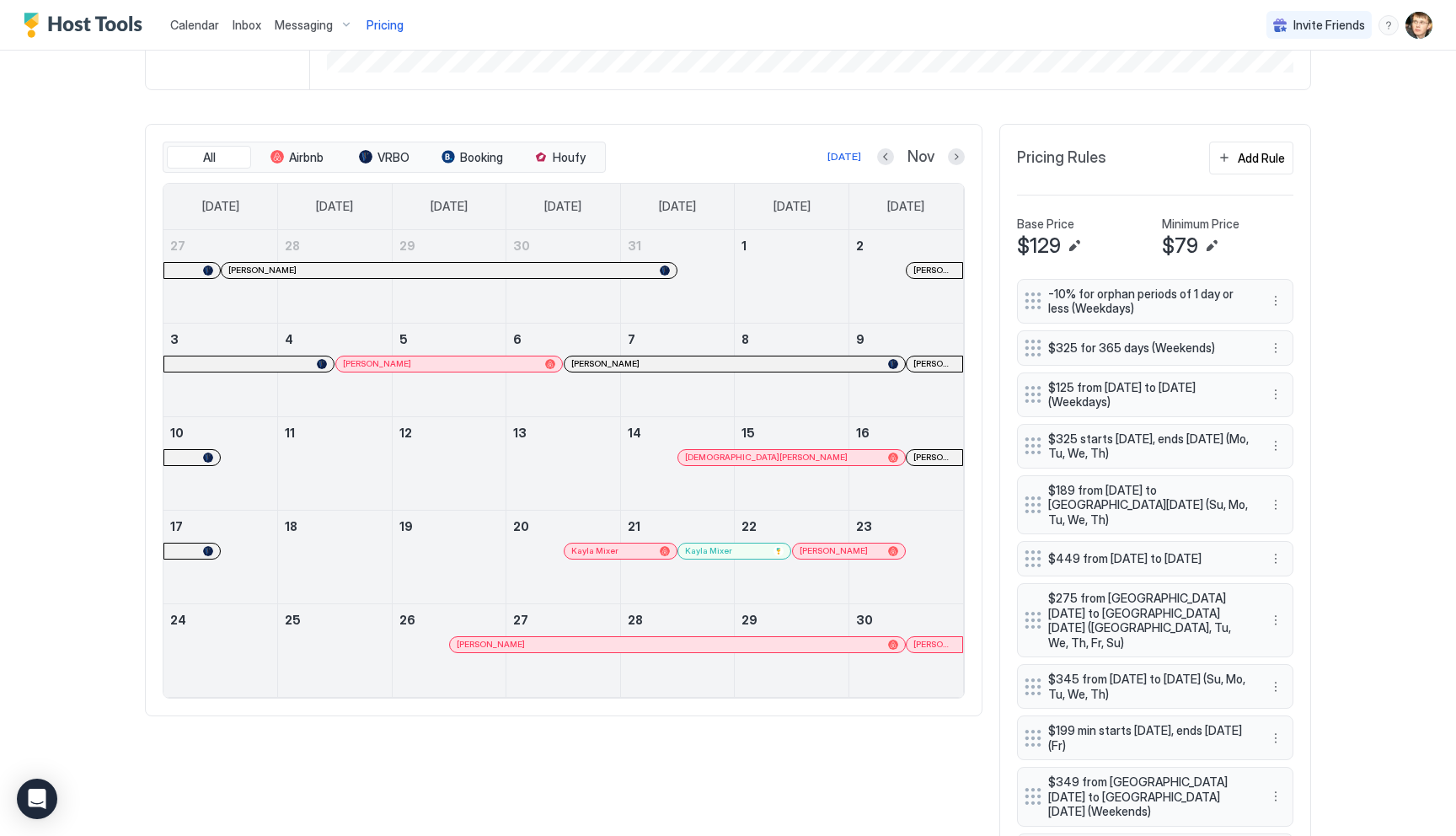
scroll to position [337, 0]
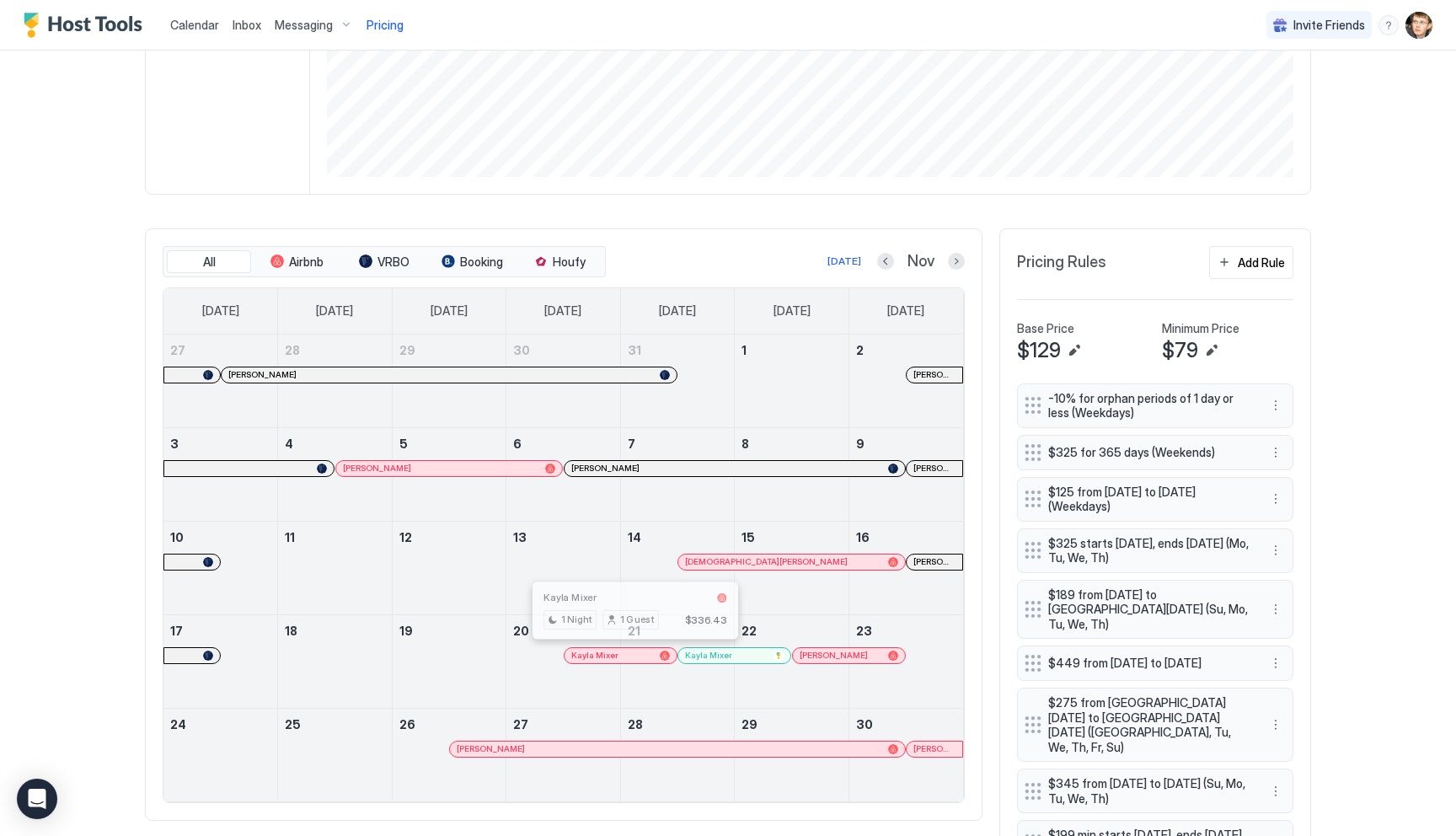
click at [630, 652] on div at bounding box center [630, 655] width 13 height 13
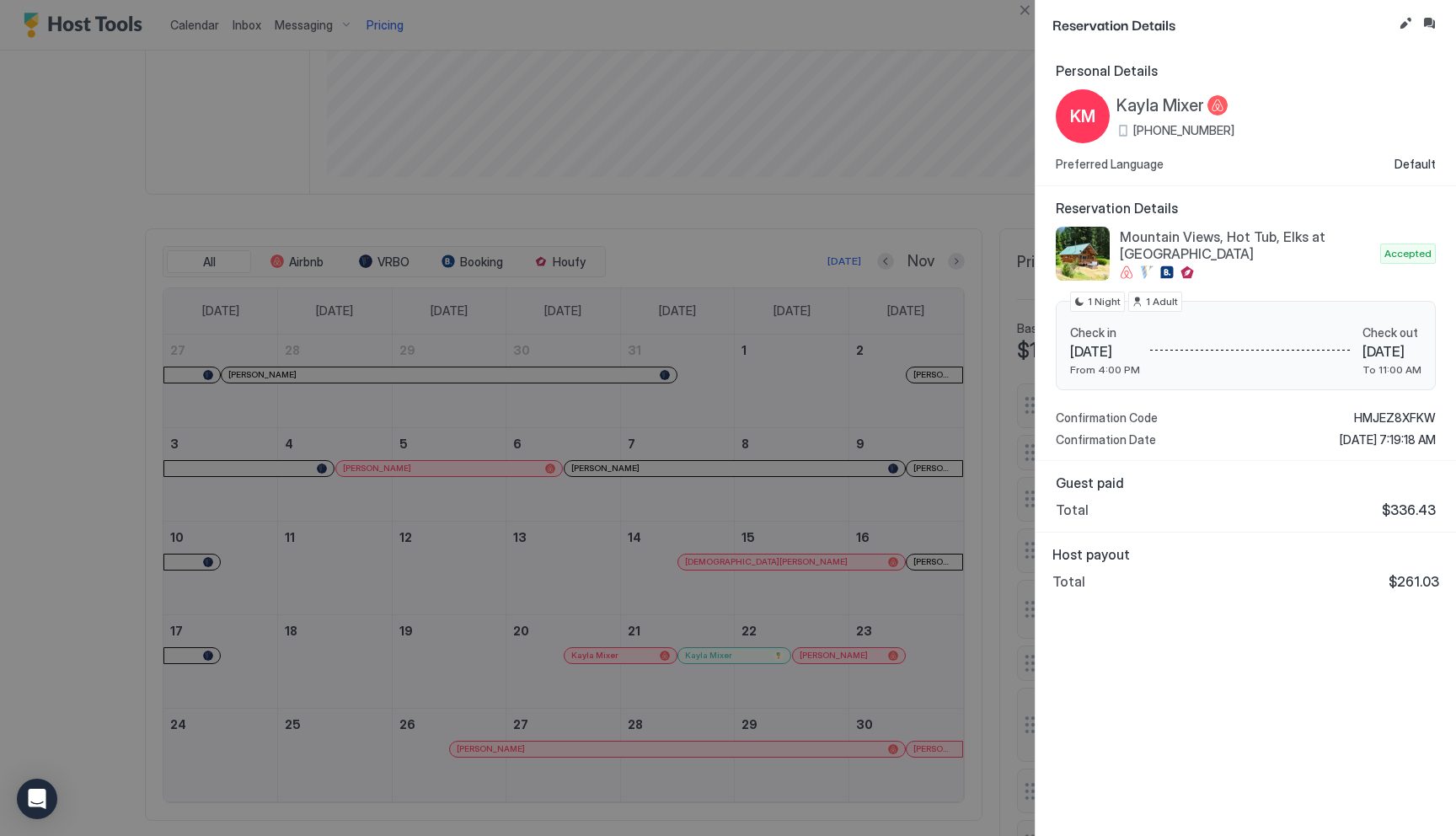
click at [995, 620] on div at bounding box center [728, 418] width 1456 height 836
click at [638, 810] on div at bounding box center [728, 418] width 1456 height 836
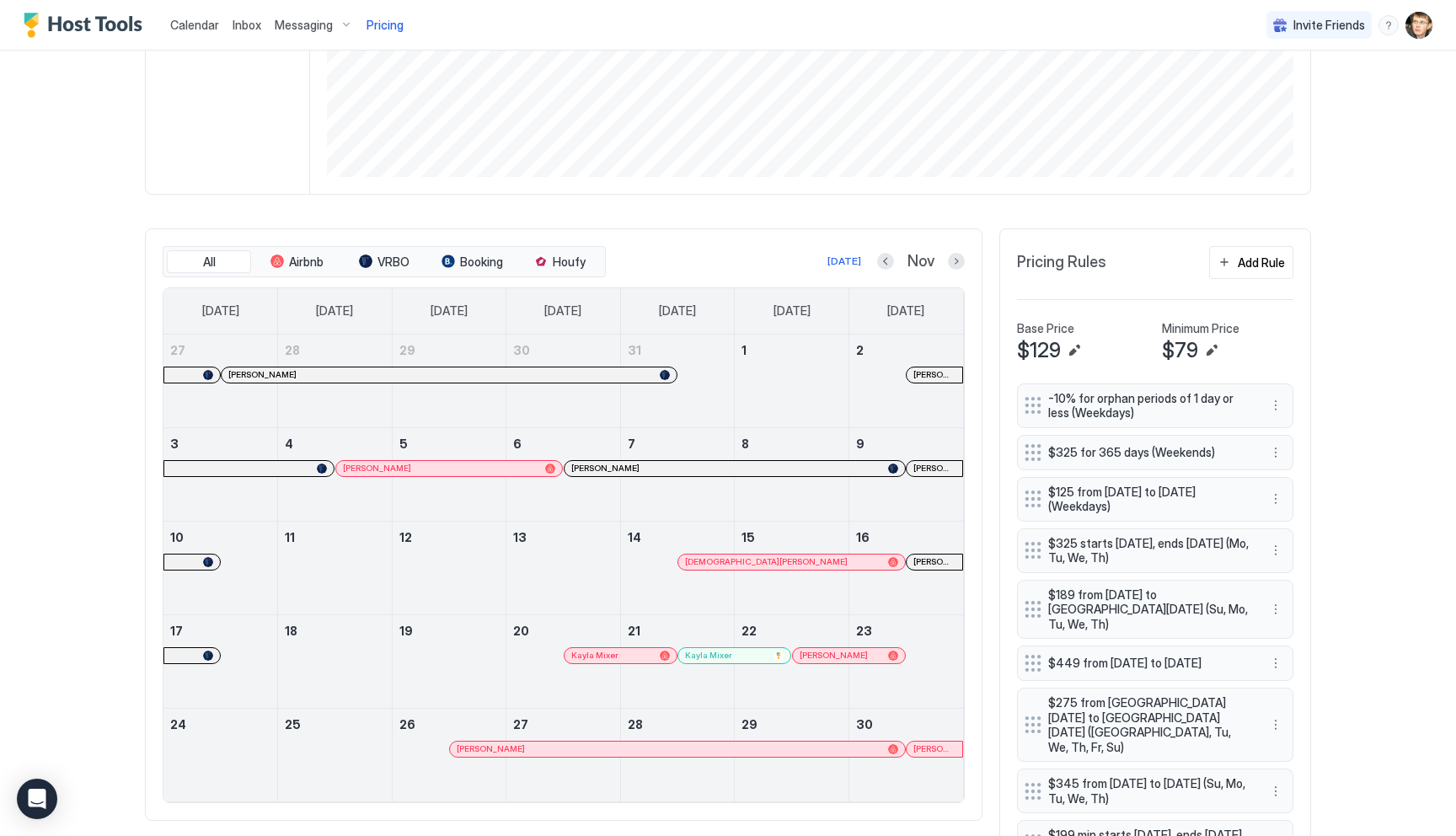
click at [500, 465] on div at bounding box center [499, 468] width 13 height 13
click at [888, 262] on button "Previous month" at bounding box center [885, 261] width 17 height 17
click at [950, 260] on button "Next month" at bounding box center [956, 261] width 17 height 17
click at [955, 263] on button "Next month" at bounding box center [956, 261] width 17 height 17
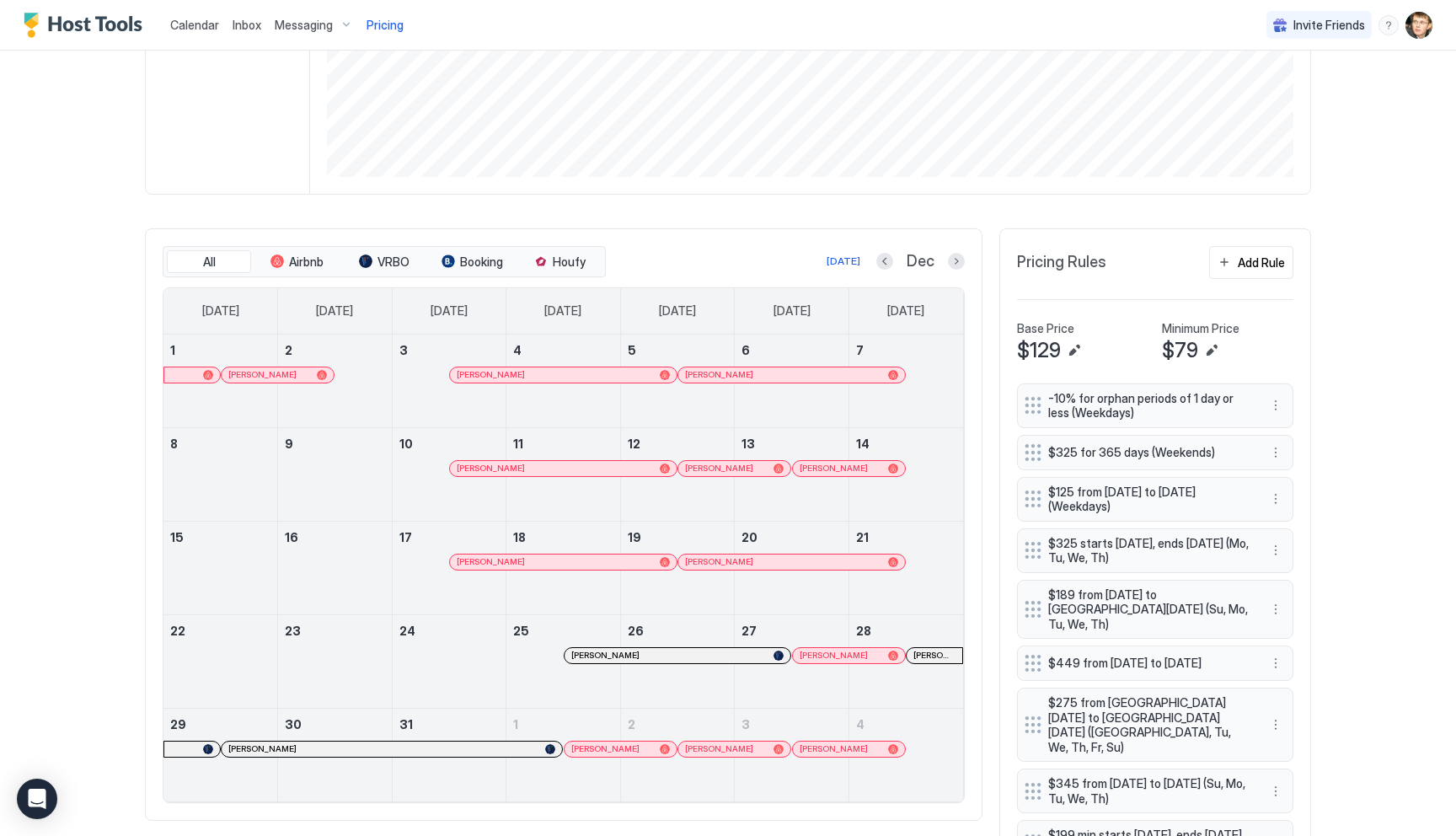
click at [707, 464] on div at bounding box center [707, 468] width 13 height 13
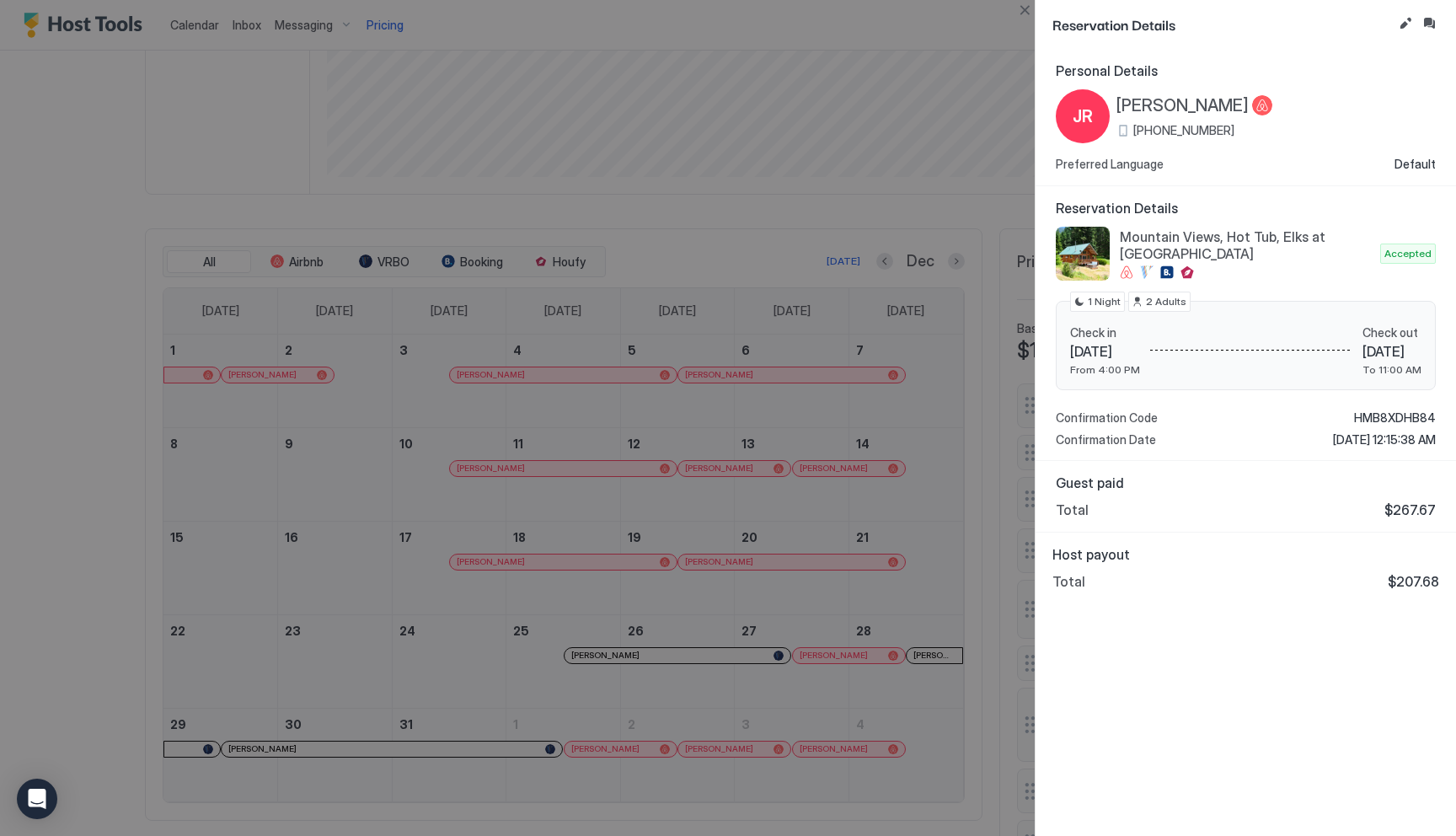
click at [588, 559] on div at bounding box center [728, 418] width 1456 height 836
click at [954, 217] on div at bounding box center [728, 418] width 1456 height 836
click at [1027, 8] on button "Close" at bounding box center [1025, 10] width 20 height 20
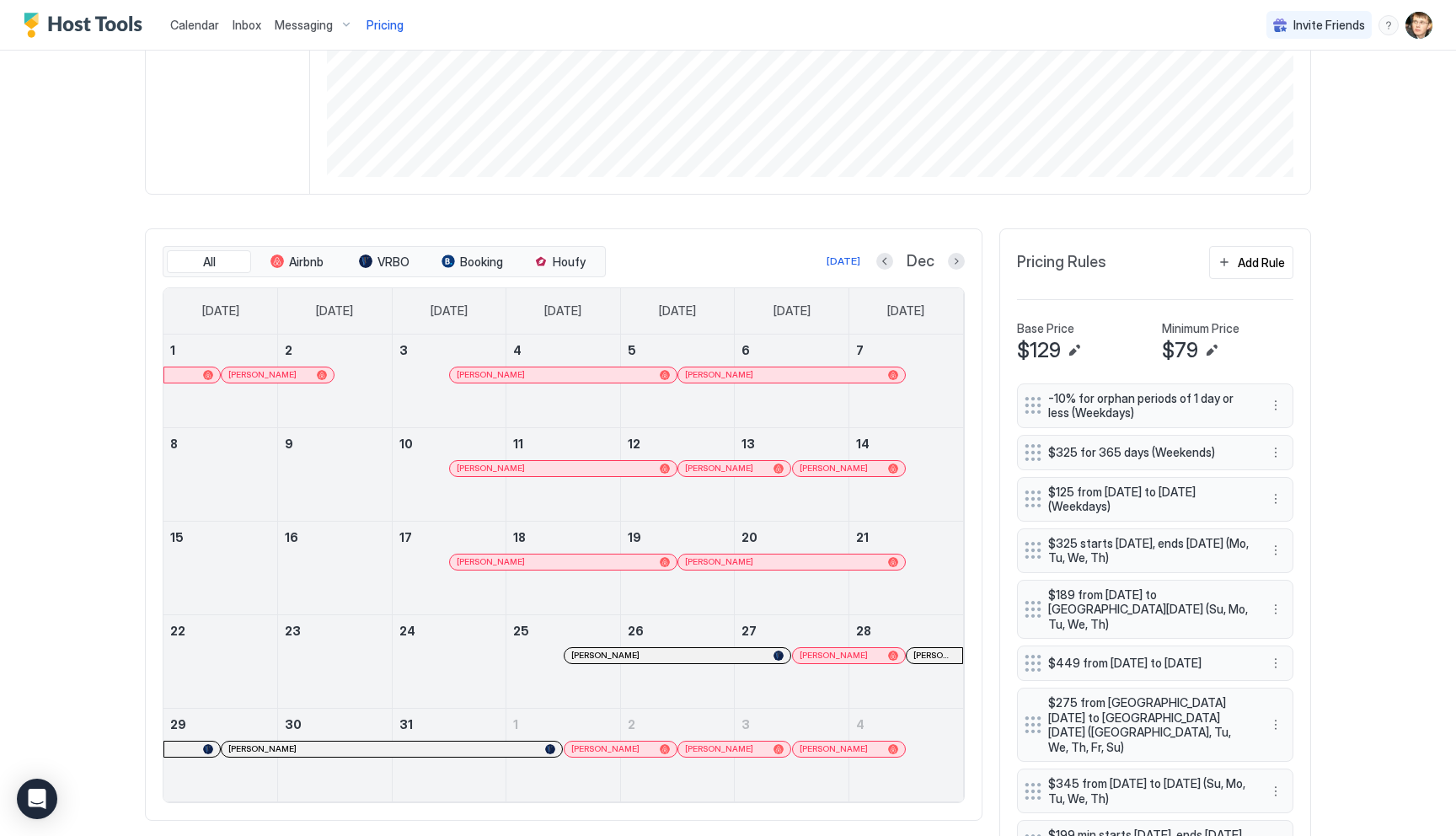
click at [528, 557] on div at bounding box center [527, 562] width 13 height 13
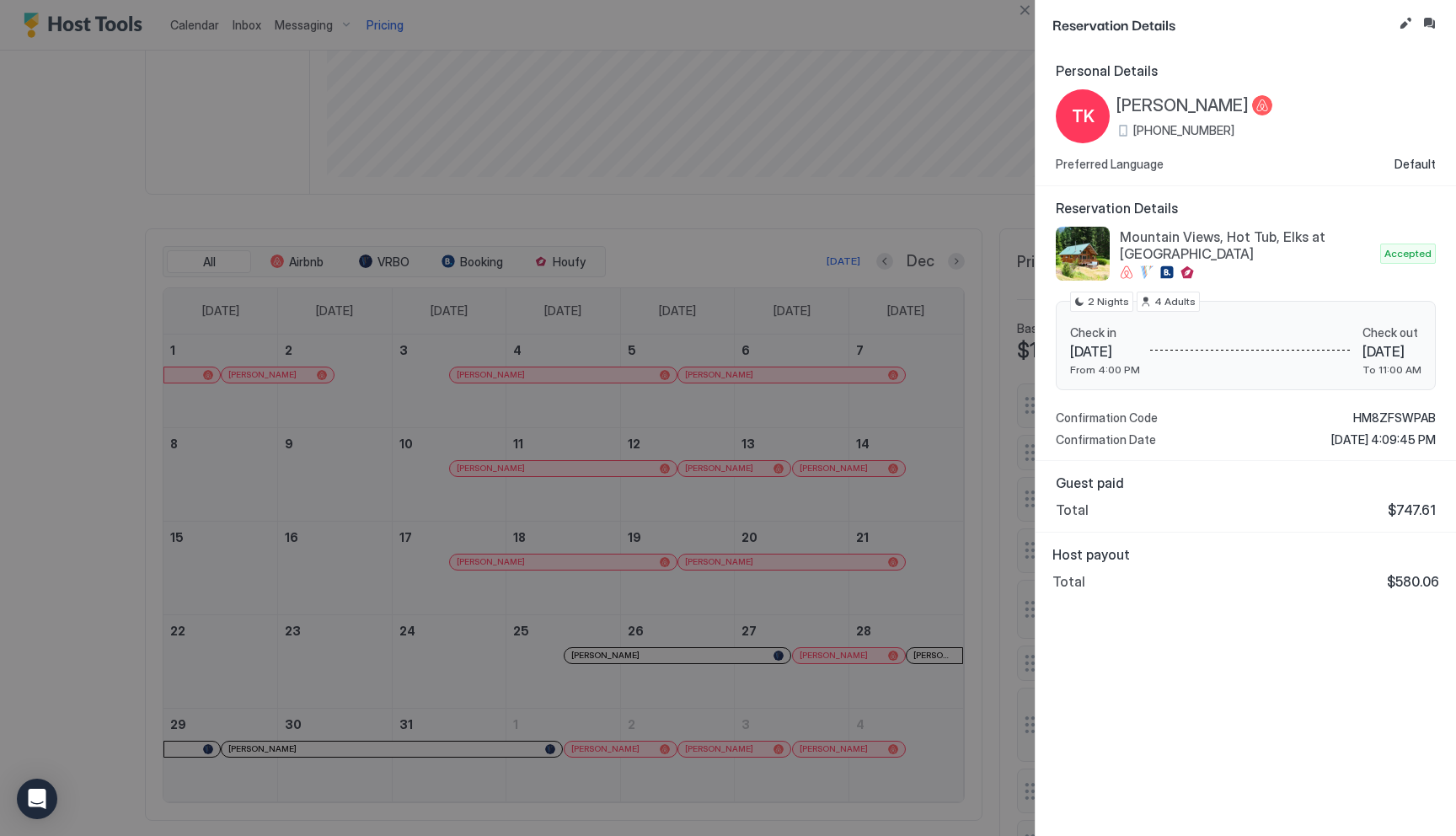
click at [787, 169] on div at bounding box center [728, 418] width 1456 height 836
click at [810, 183] on div at bounding box center [728, 418] width 1456 height 836
click at [1024, 15] on button "Close" at bounding box center [1025, 10] width 20 height 20
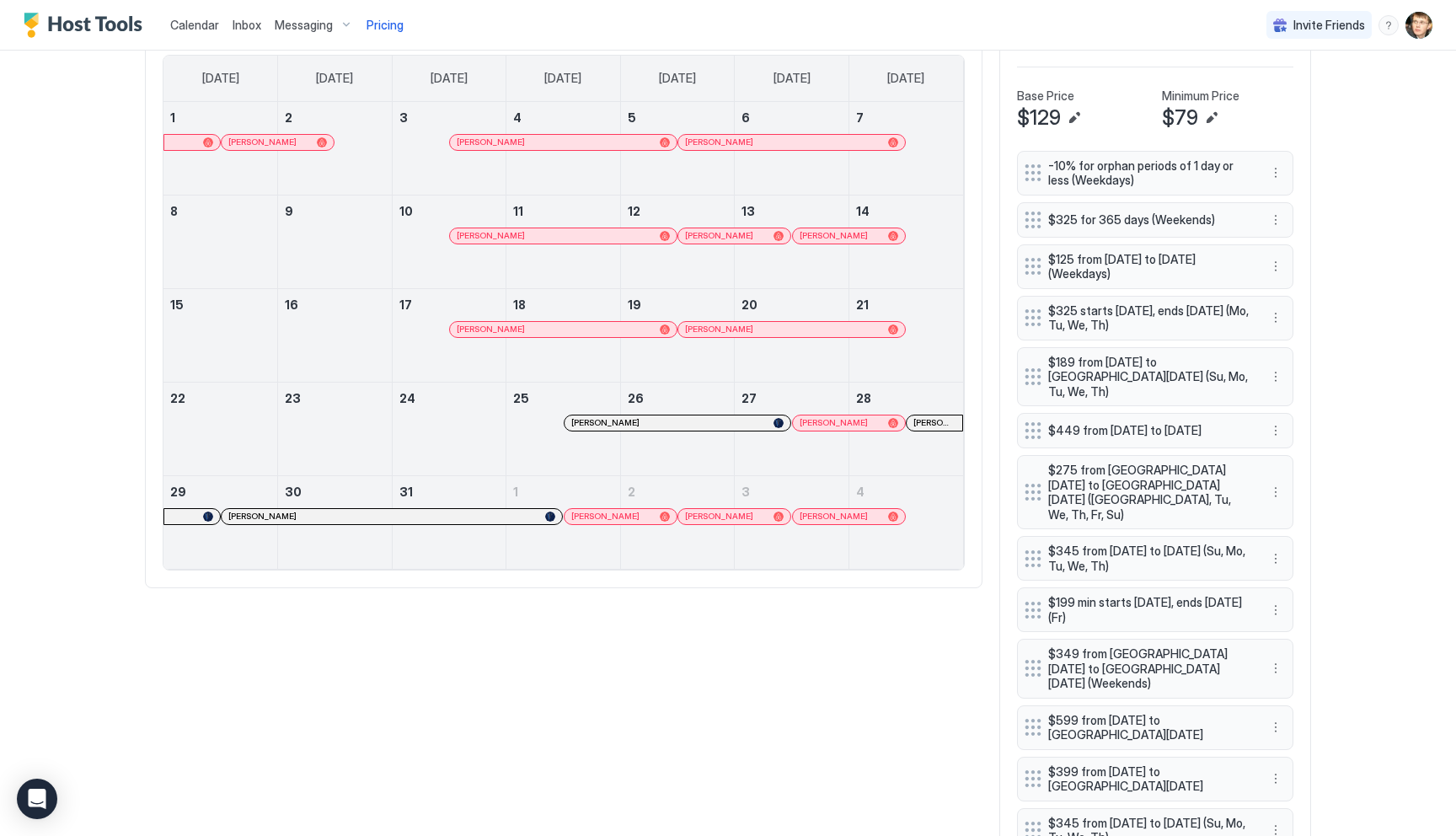
scroll to position [565, 0]
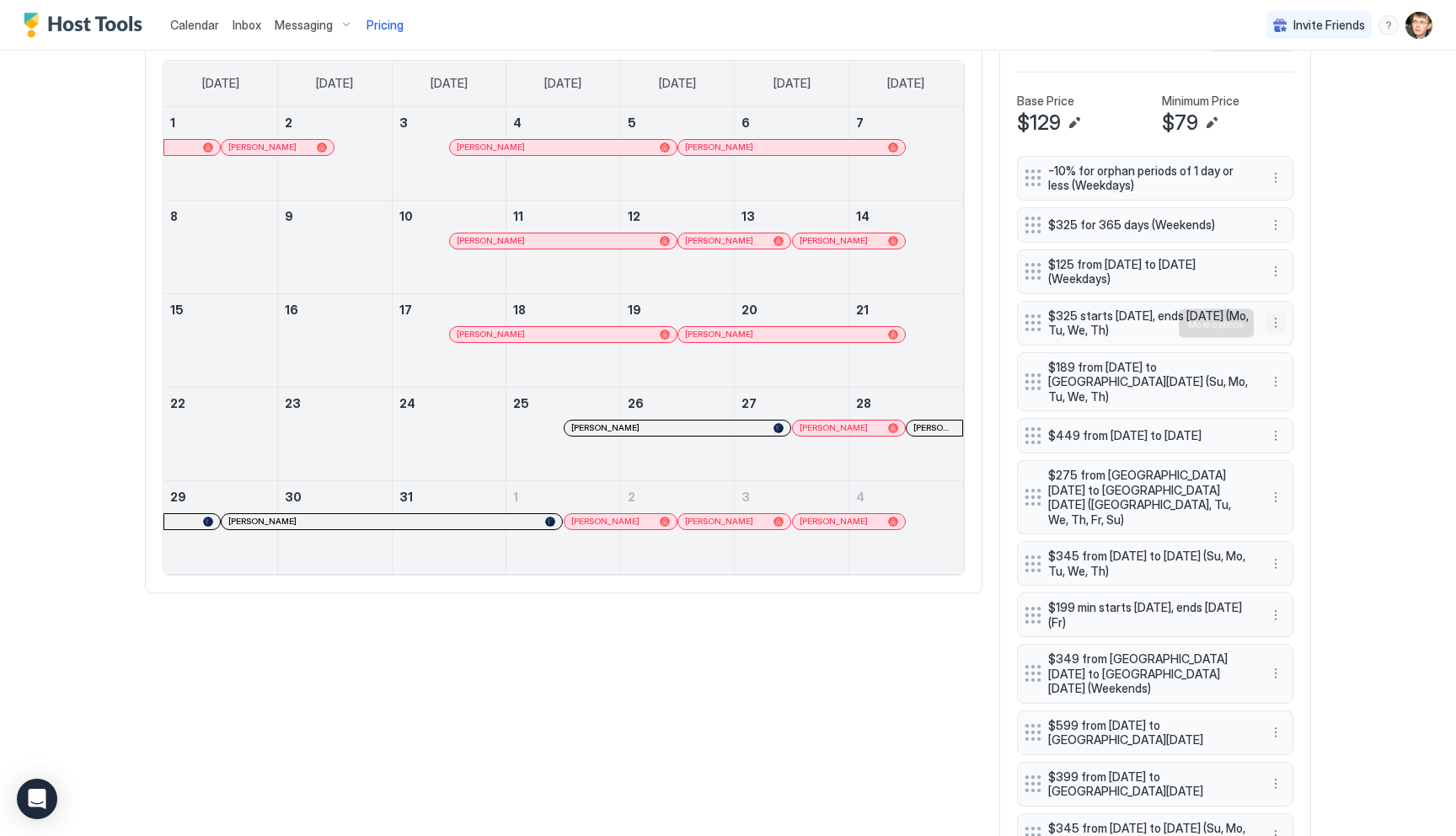
click at [1276, 323] on button "More options" at bounding box center [1275, 323] width 20 height 20
click at [1290, 395] on div "Delete" at bounding box center [1297, 401] width 49 height 13
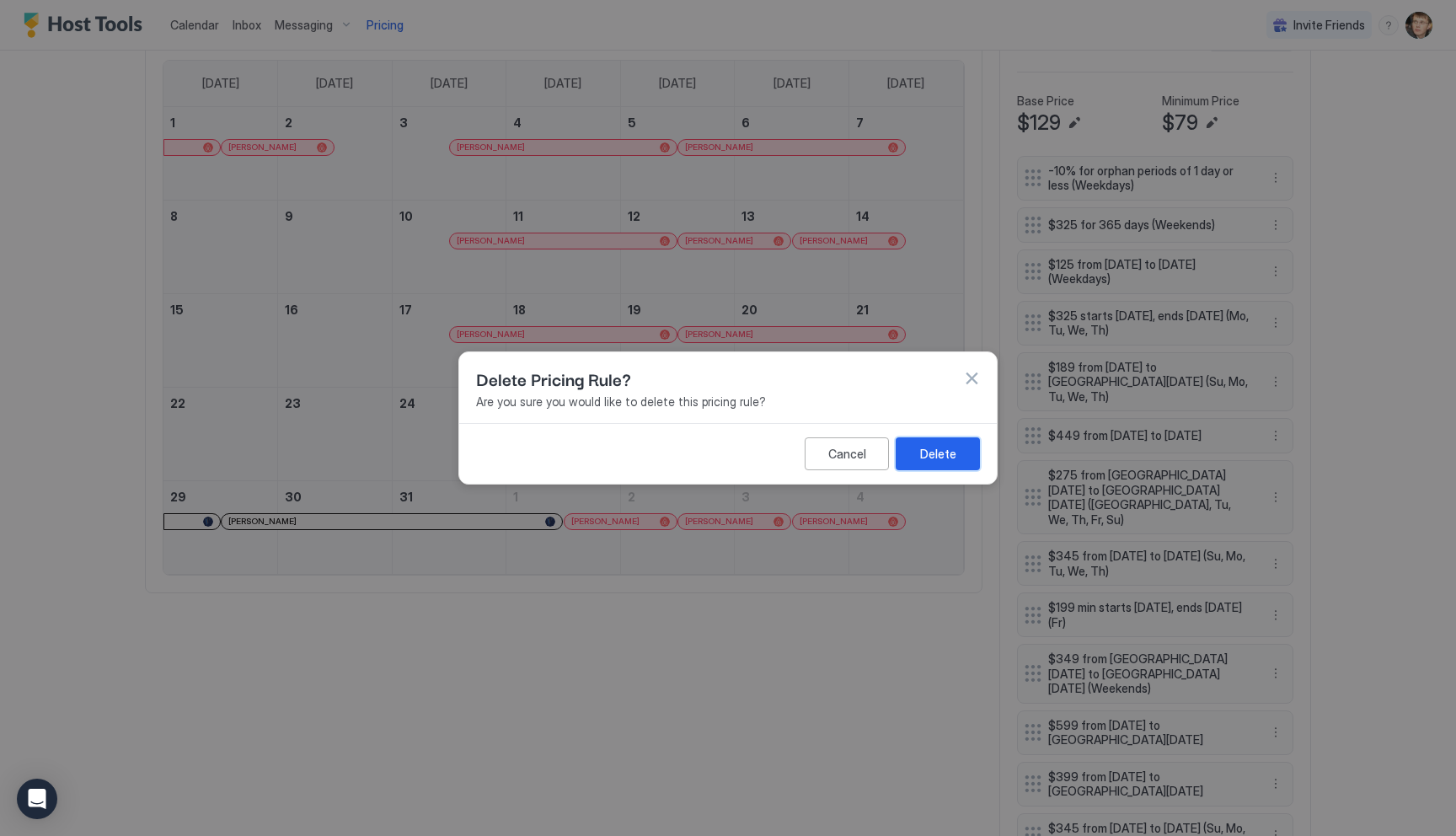
click at [921, 460] on div "Delete" at bounding box center [938, 454] width 36 height 18
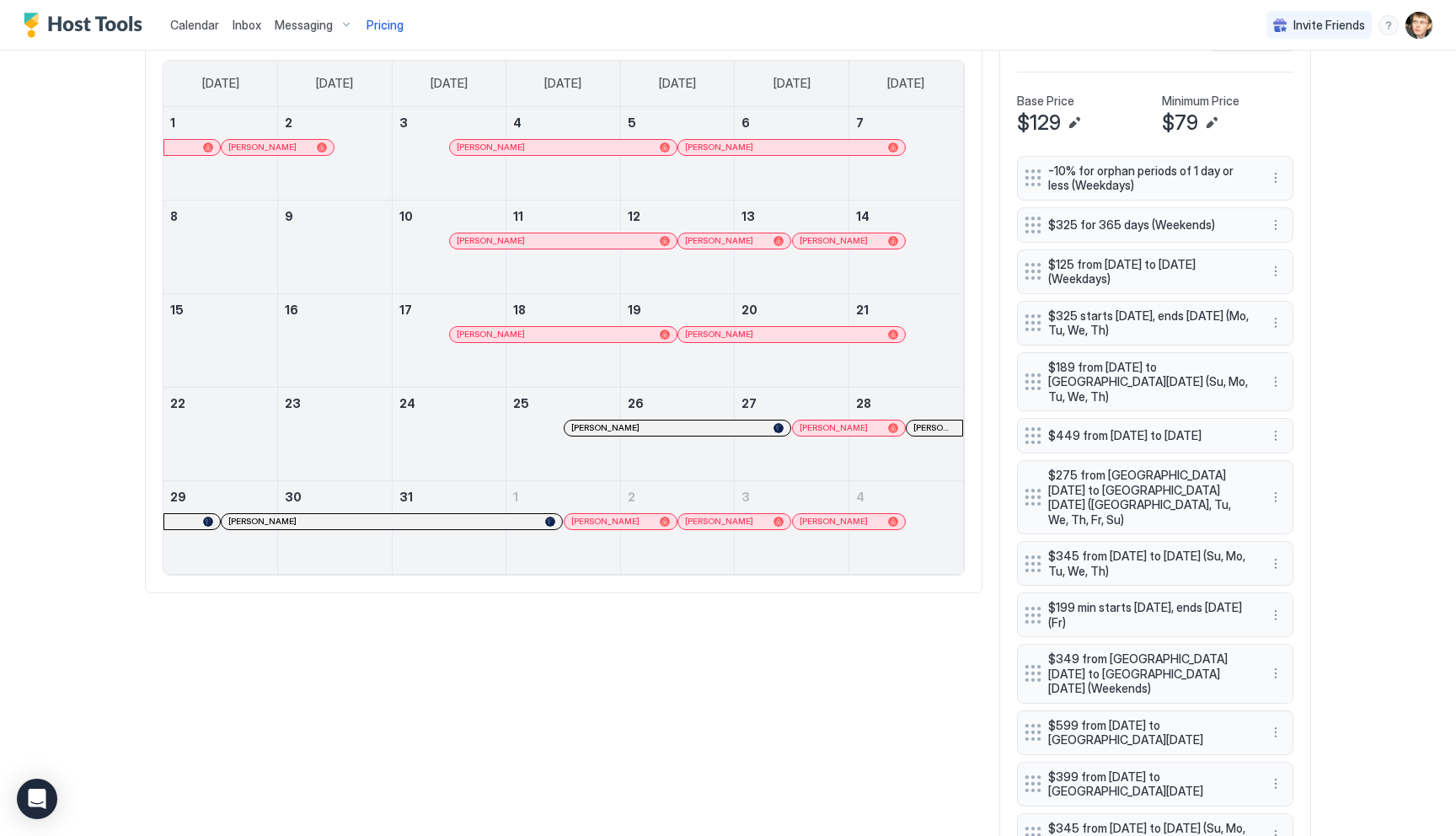
click at [954, 491] on link "4" at bounding box center [906, 496] width 114 height 31
click at [983, 448] on div "All Airbnb VRBO Booking Houfy Today Dec Sunday Monday Tuesday Wednesday Thursda…" at bounding box center [727, 548] width 1166 height 1096
click at [955, 42] on button "Next month" at bounding box center [956, 33] width 17 height 17
click at [954, 42] on button "Next month" at bounding box center [956, 33] width 17 height 17
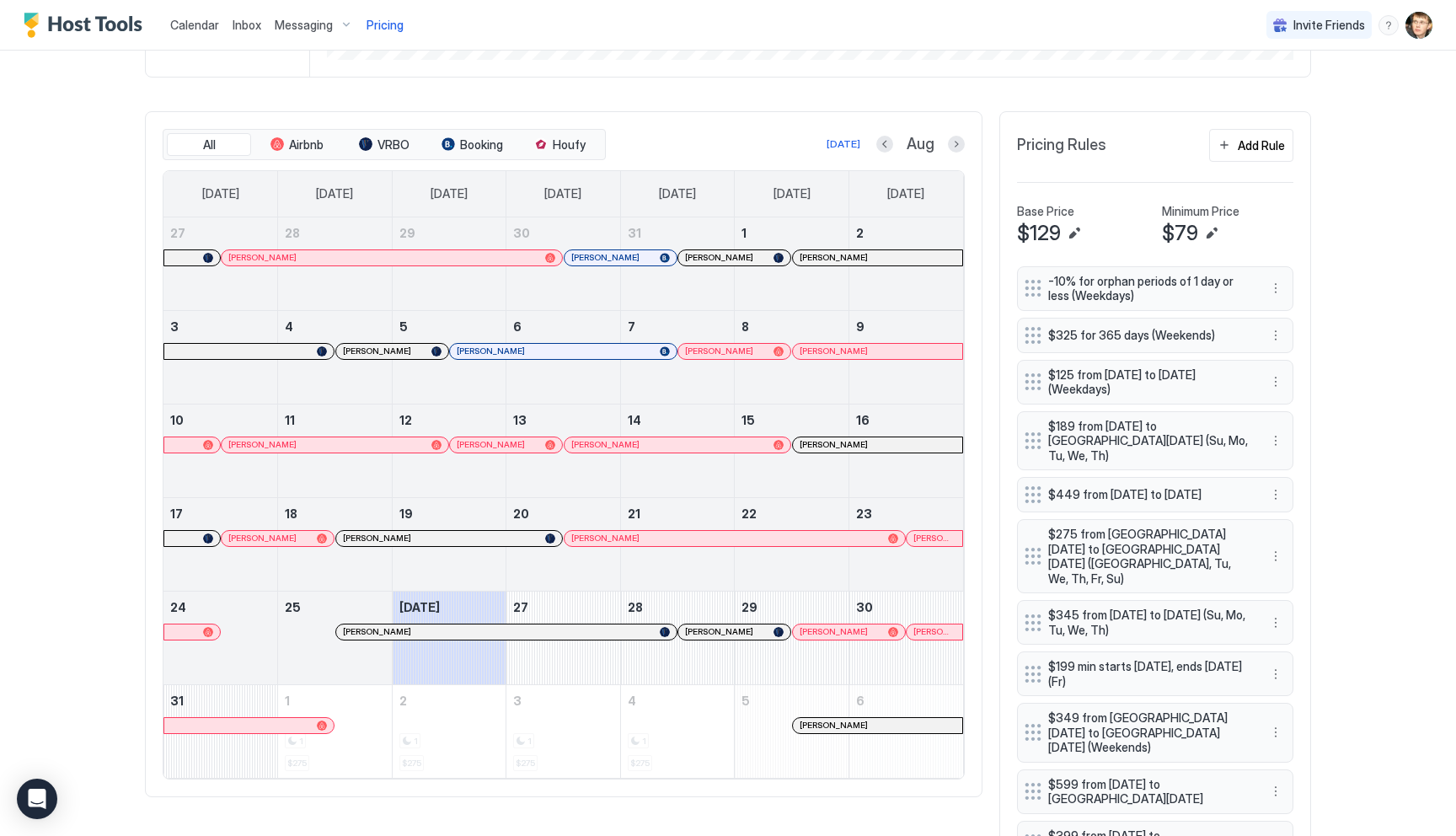
scroll to position [477, 0]
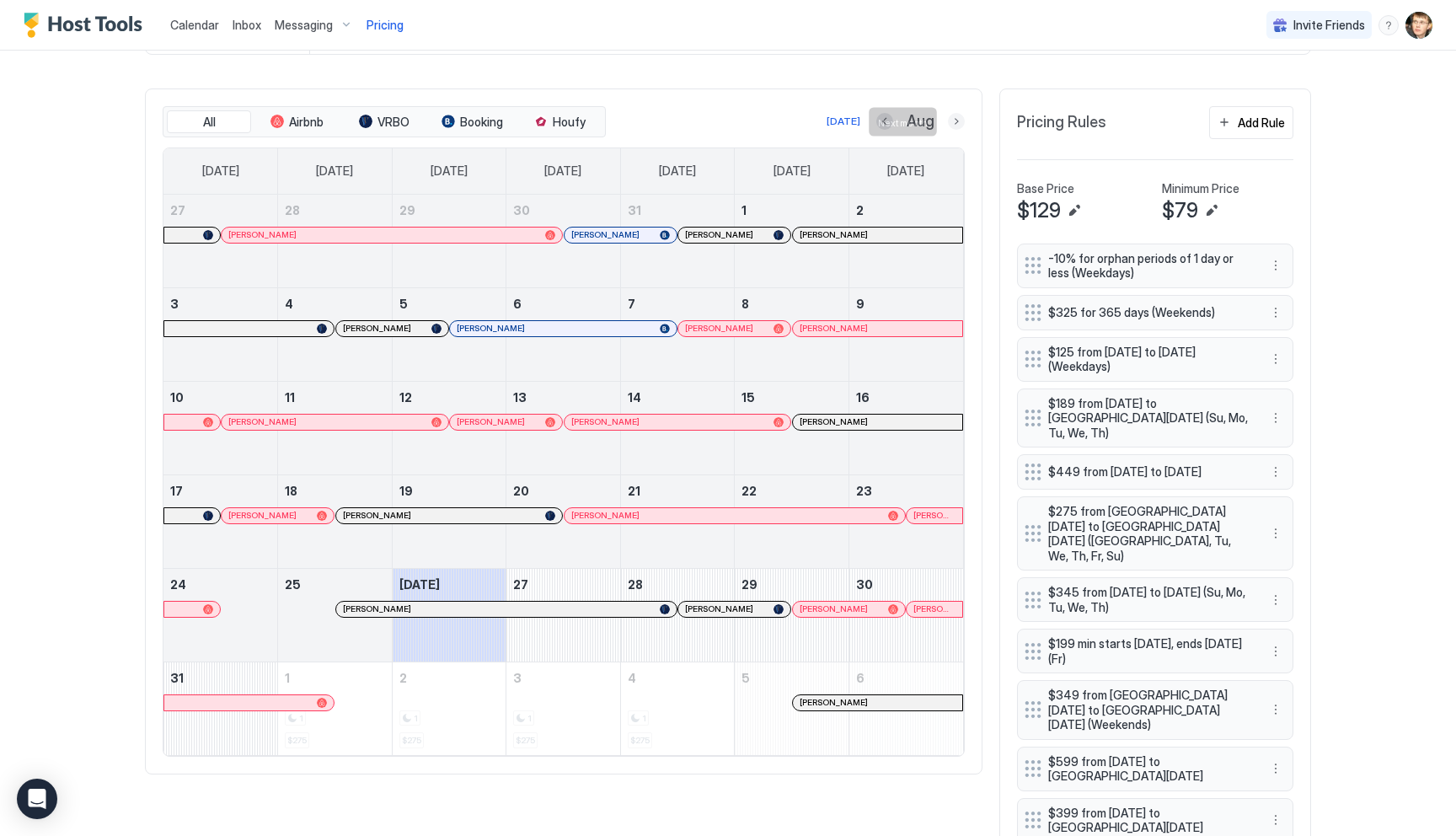
click at [954, 118] on button "Next month" at bounding box center [956, 121] width 17 height 17
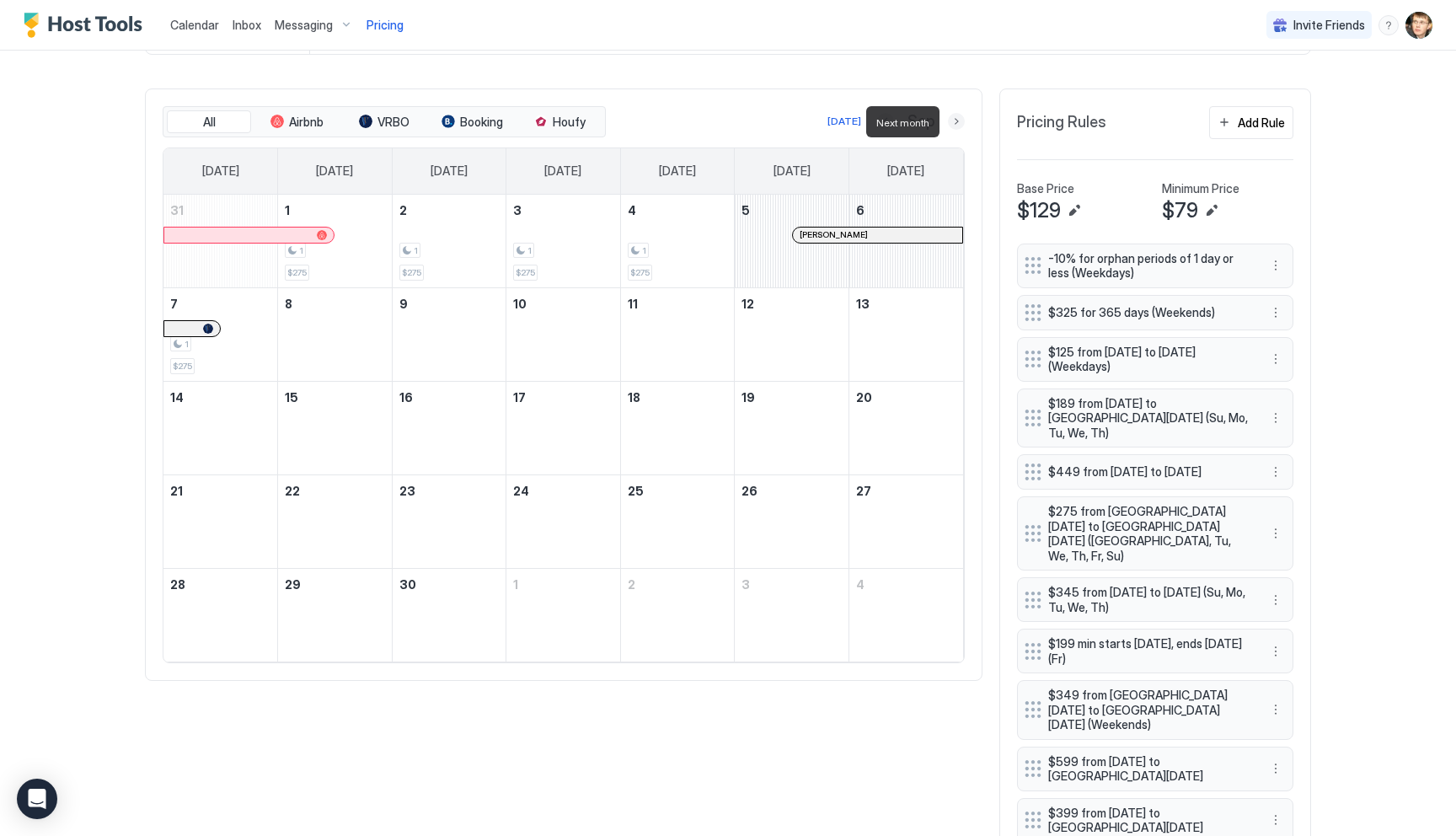
click at [954, 118] on button "Next month" at bounding box center [956, 121] width 17 height 17
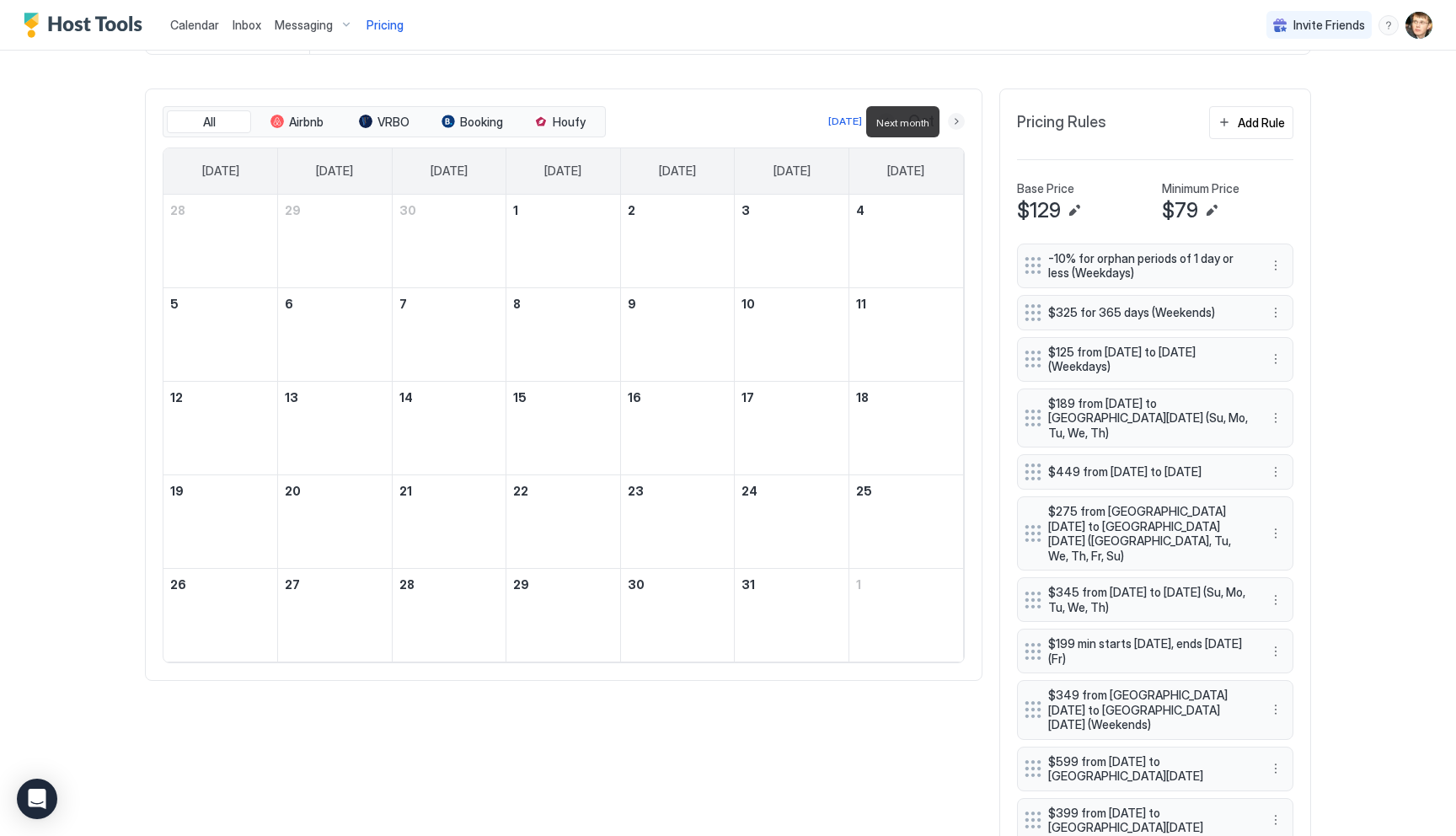
click at [954, 118] on button "Next month" at bounding box center [956, 121] width 17 height 17
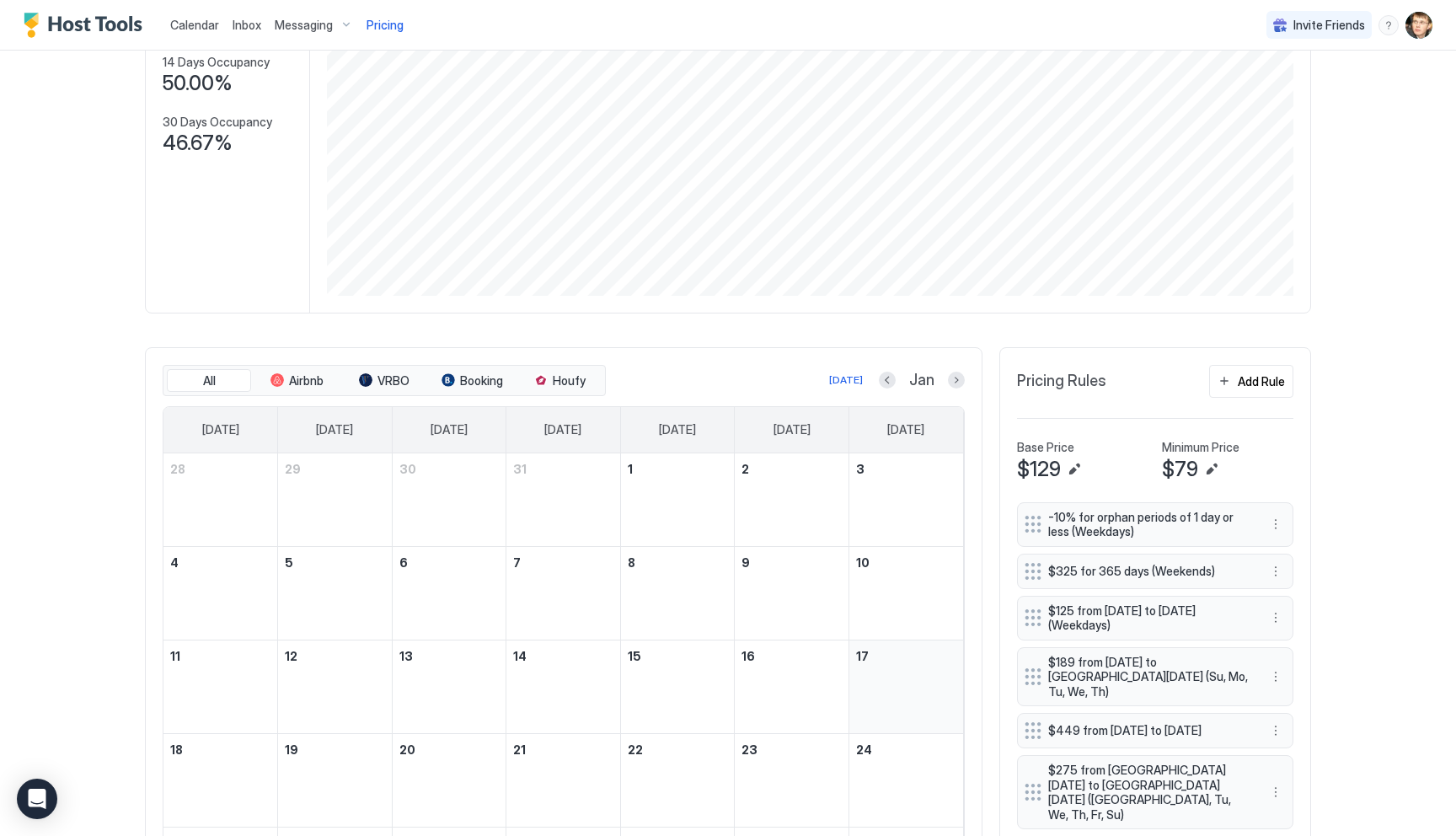
scroll to position [117, 0]
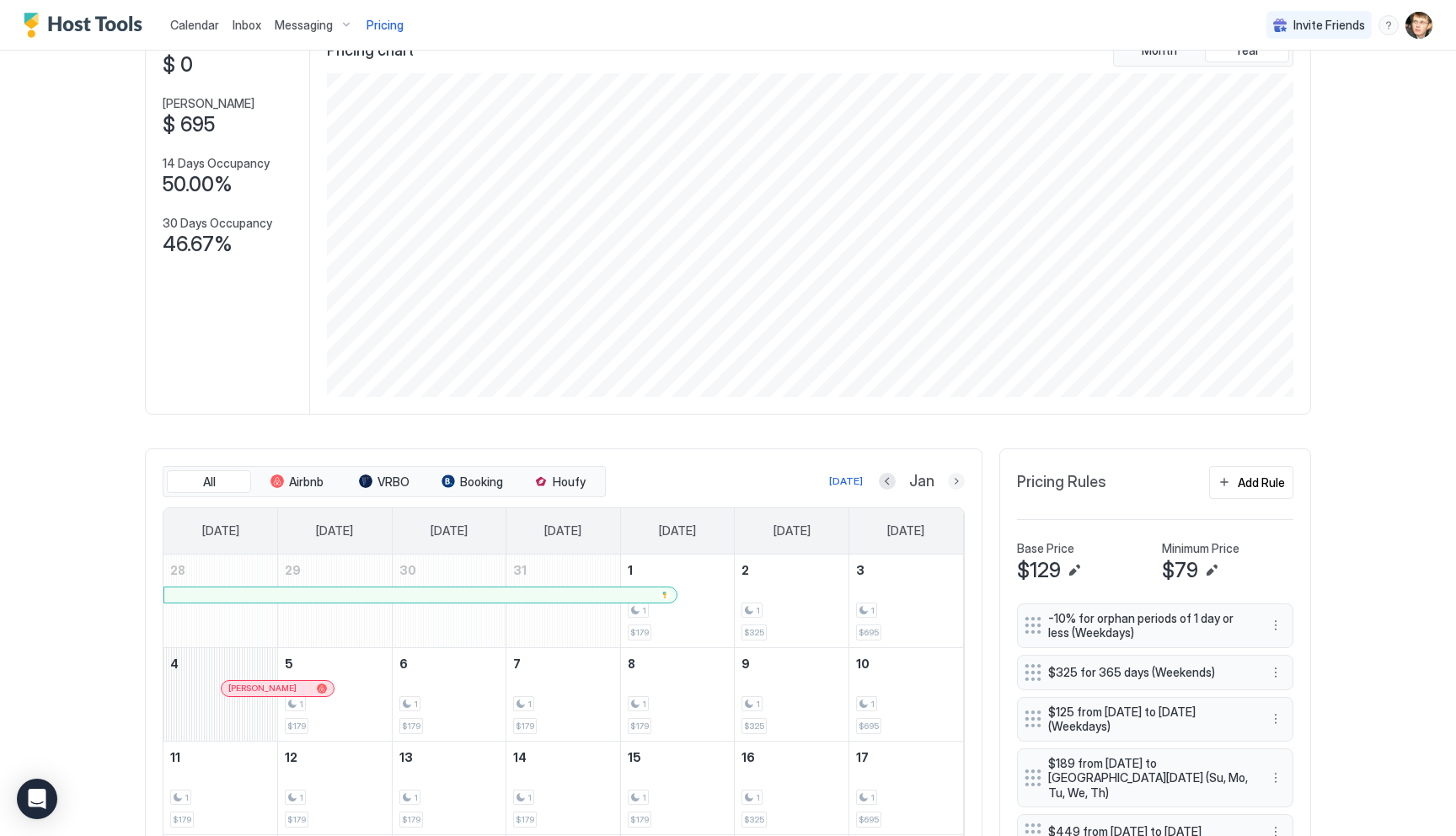
click at [955, 485] on button "Next month" at bounding box center [956, 481] width 17 height 17
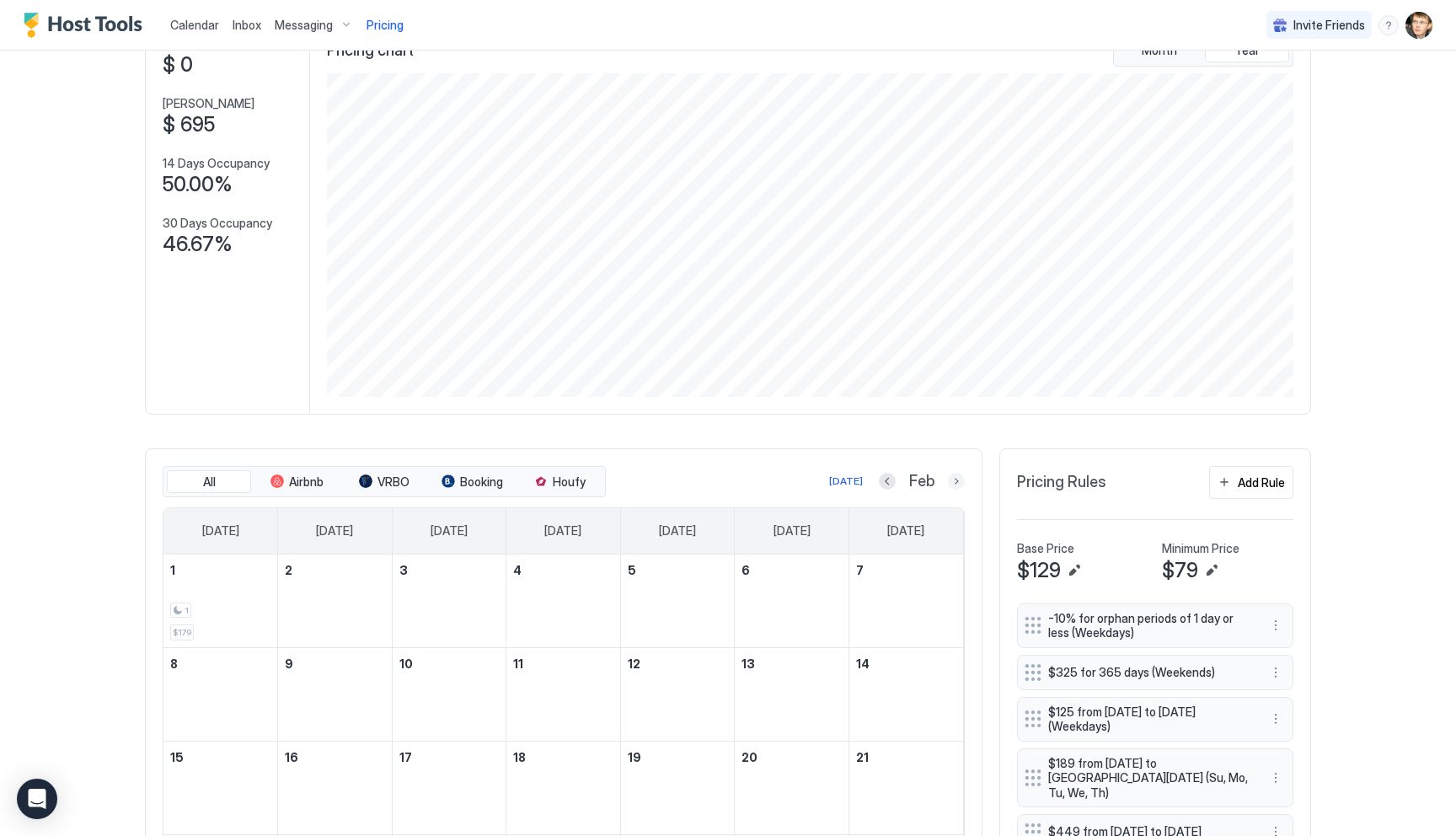
click at [955, 485] on button "Next month" at bounding box center [956, 481] width 17 height 17
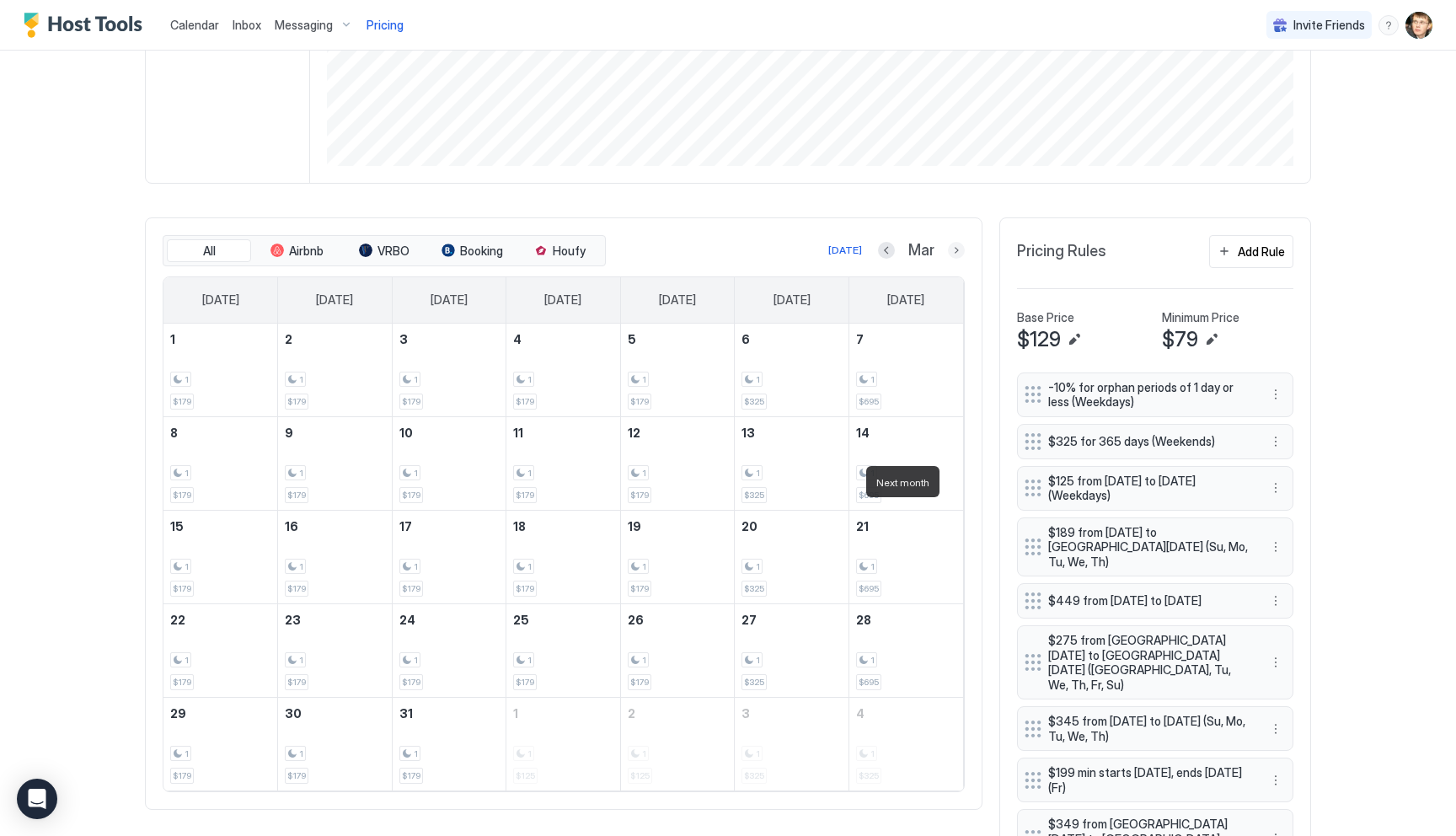
scroll to position [422, 0]
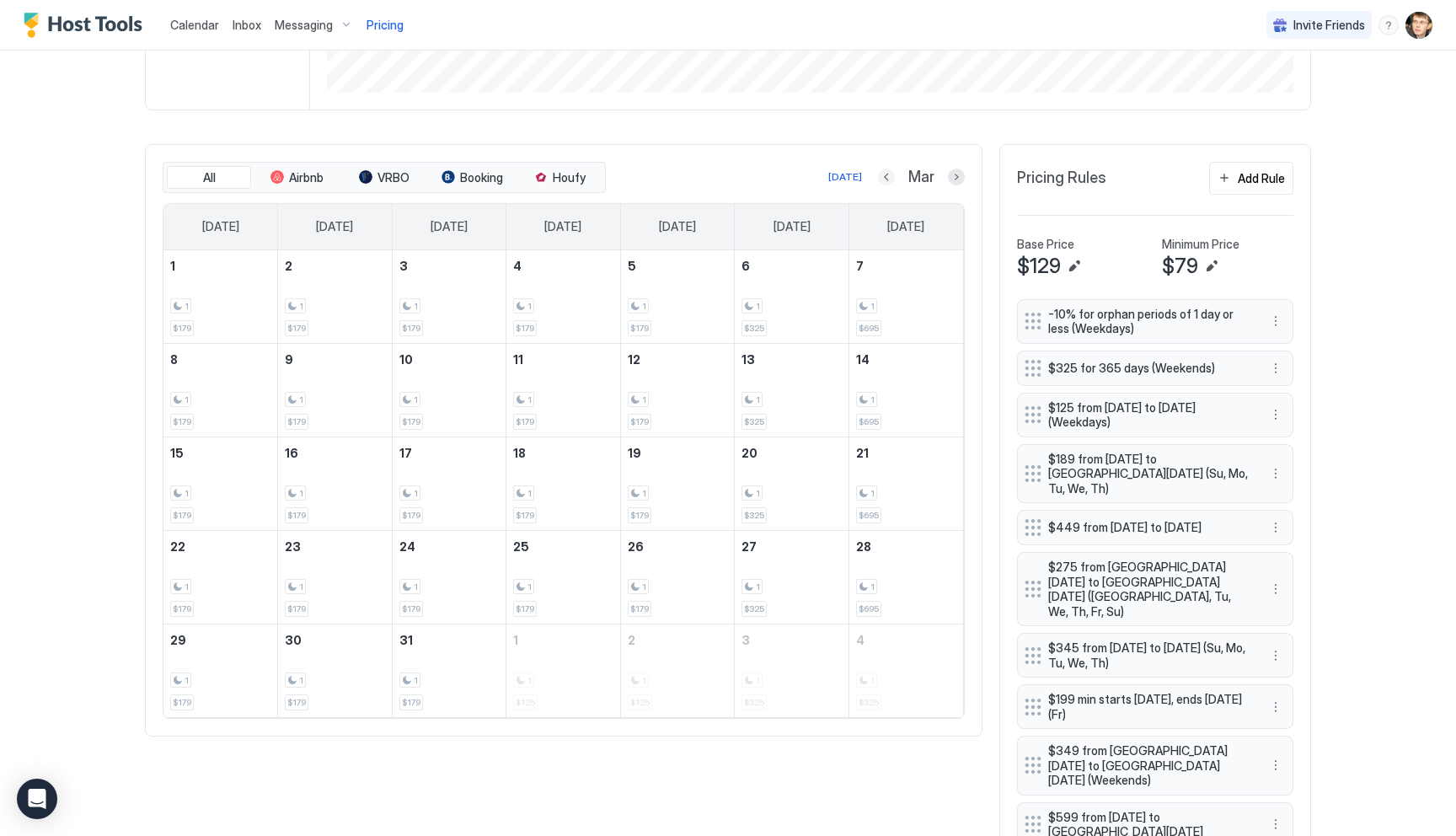
click at [886, 177] on button "Previous month" at bounding box center [886, 176] width 17 height 17
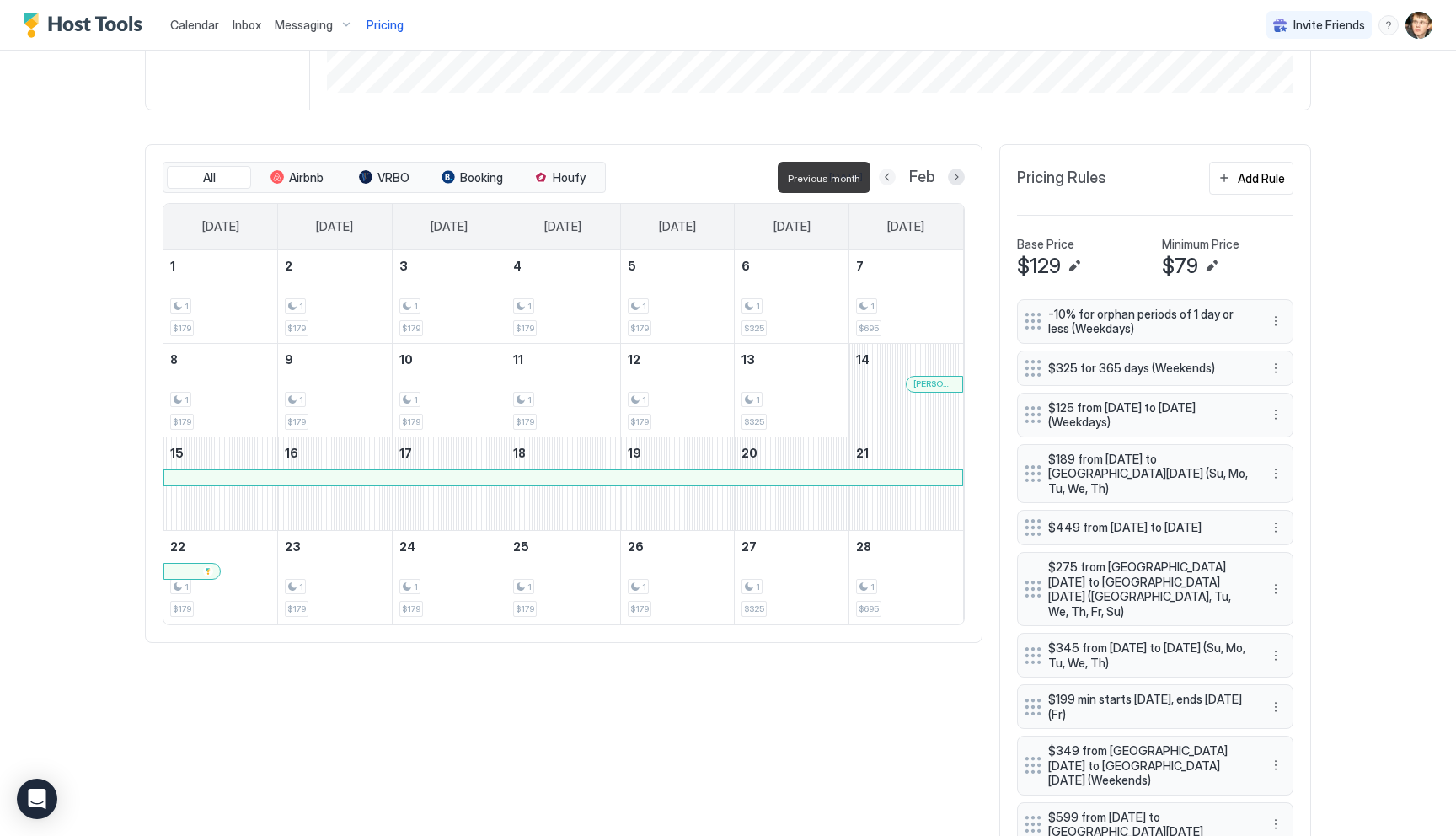
click at [886, 177] on button "Previous month" at bounding box center [887, 176] width 17 height 17
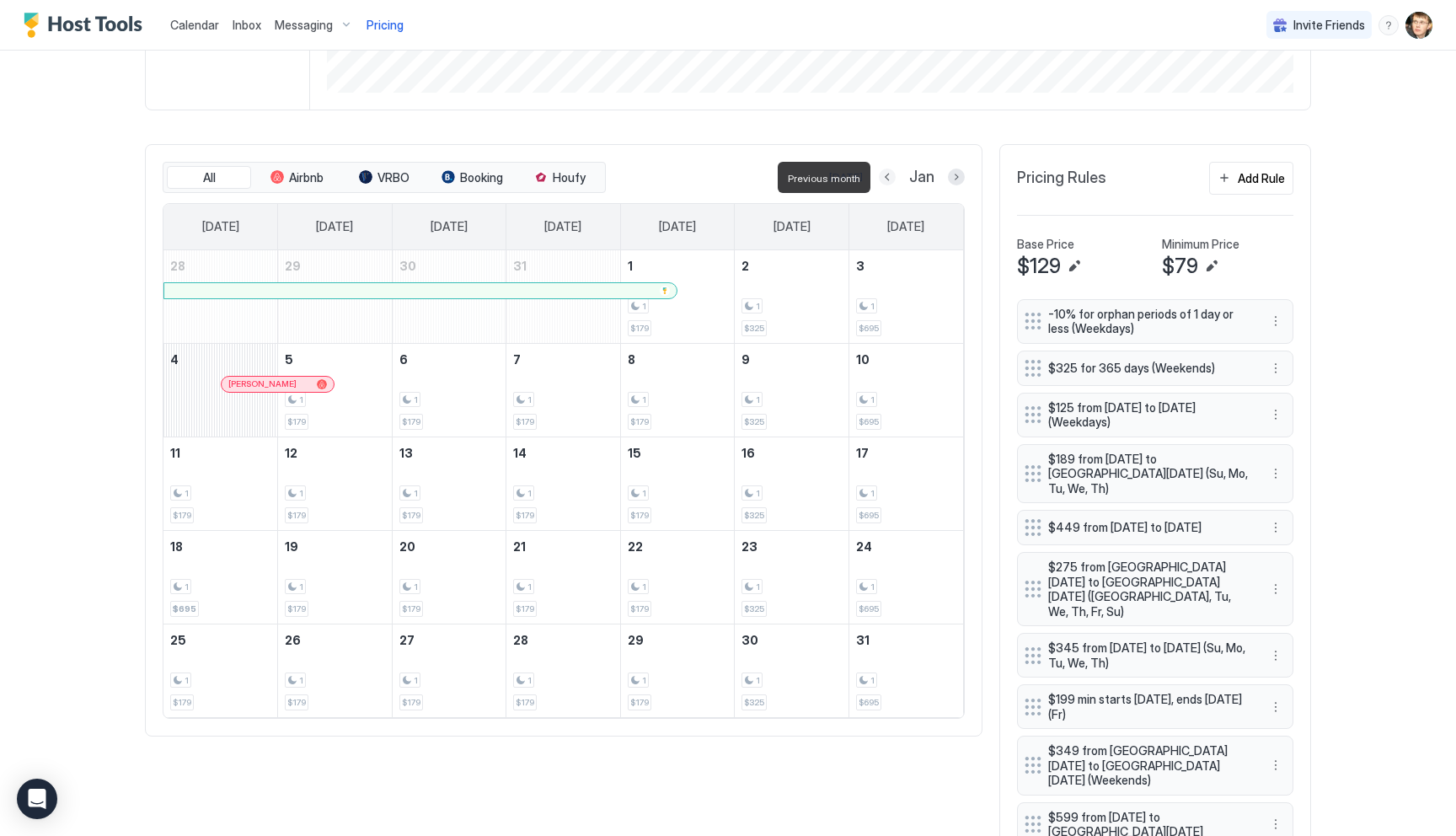
click at [886, 177] on button "Previous month" at bounding box center [887, 176] width 17 height 17
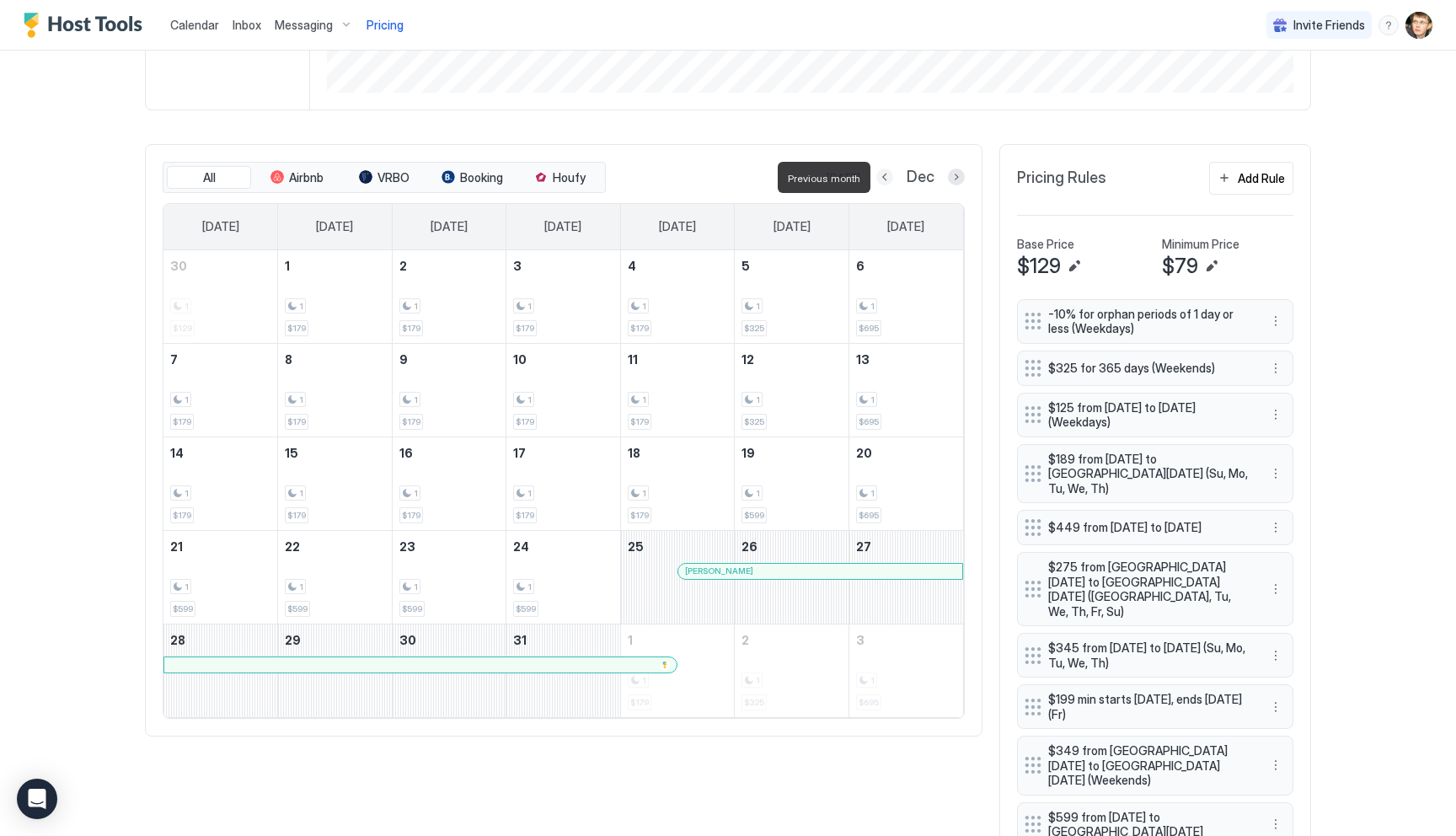
click at [886, 177] on button "Previous month" at bounding box center [884, 176] width 17 height 17
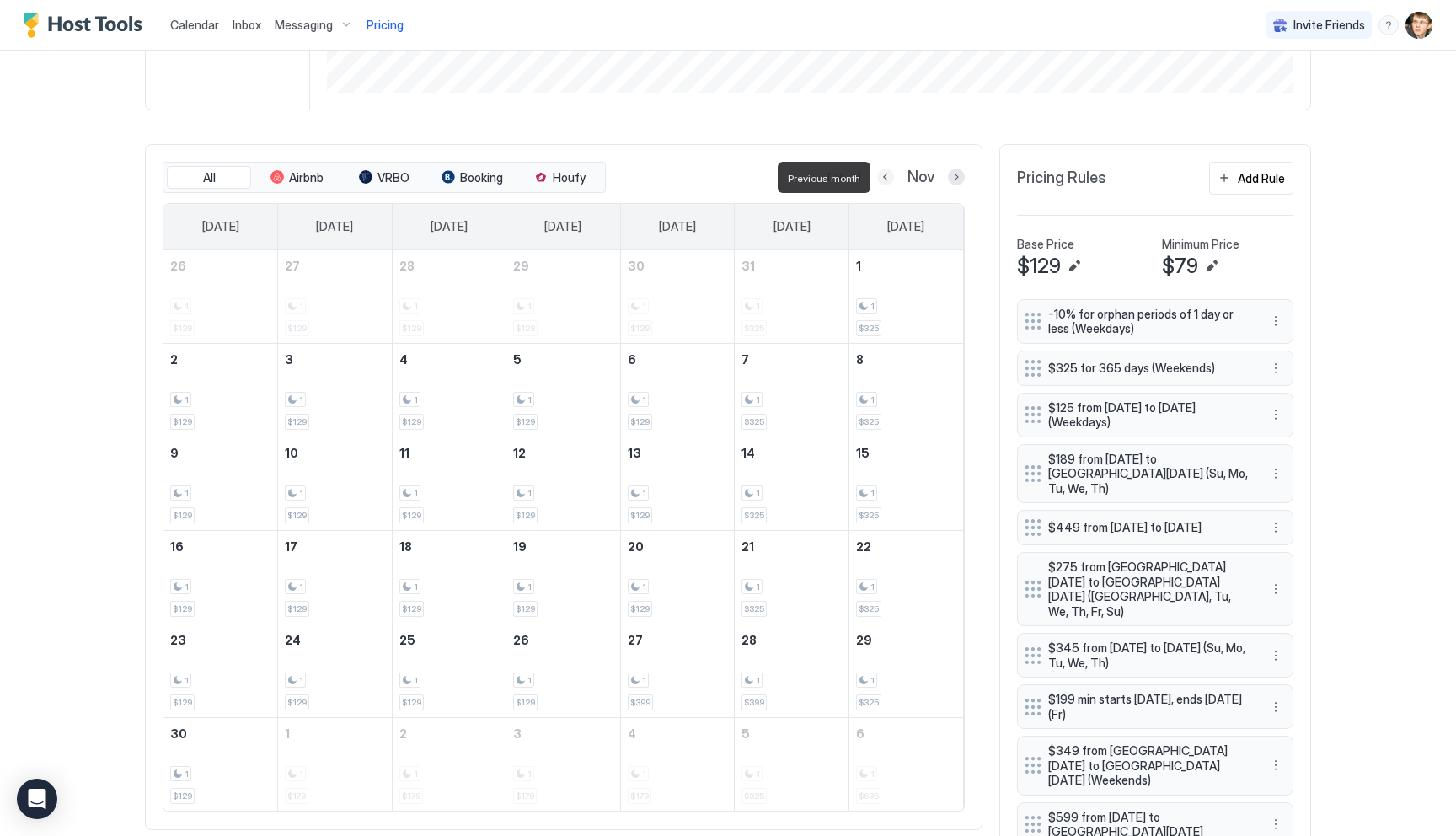
click at [885, 178] on button "Previous month" at bounding box center [885, 176] width 17 height 17
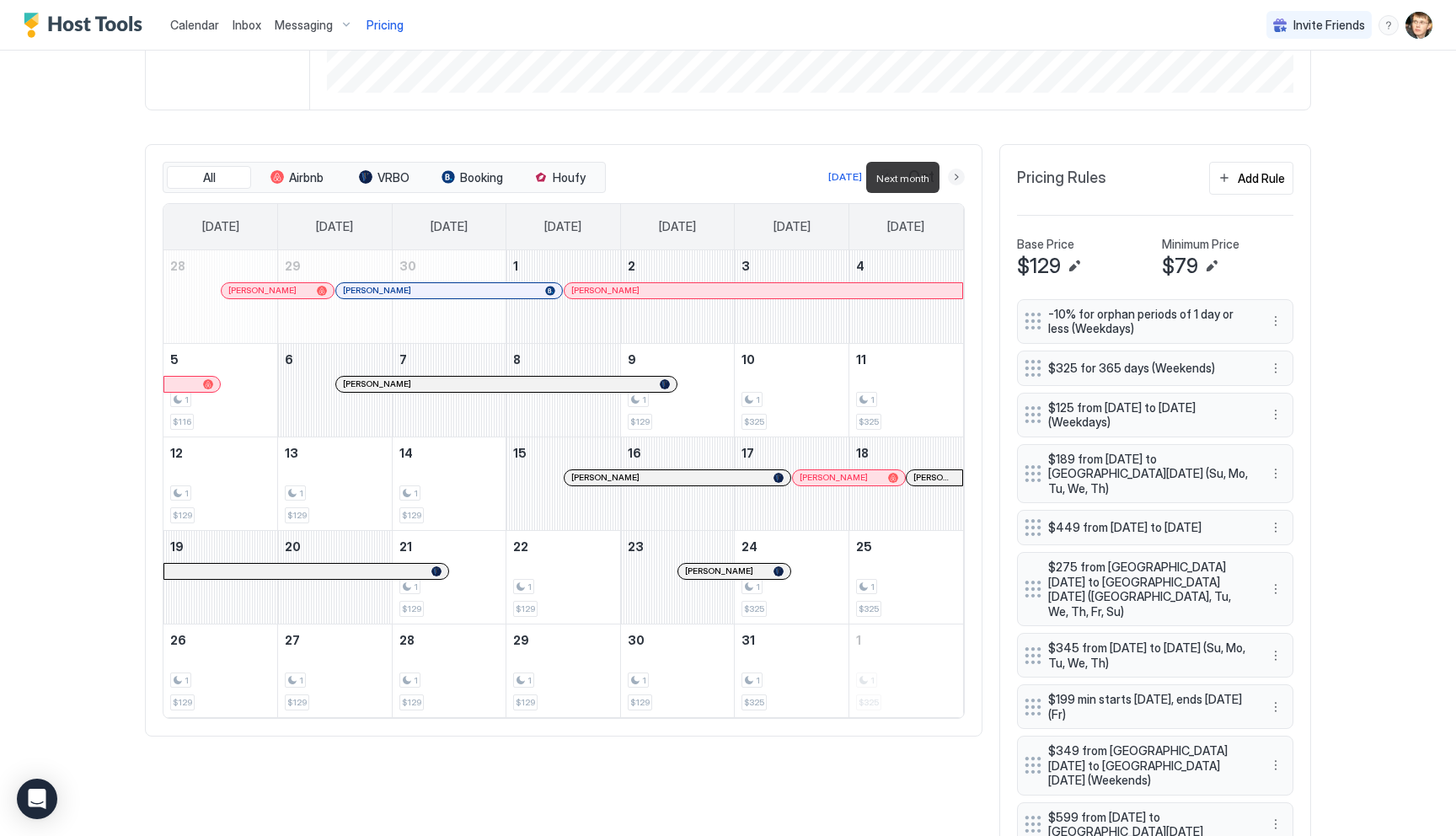
click at [960, 180] on button "Next month" at bounding box center [956, 176] width 17 height 17
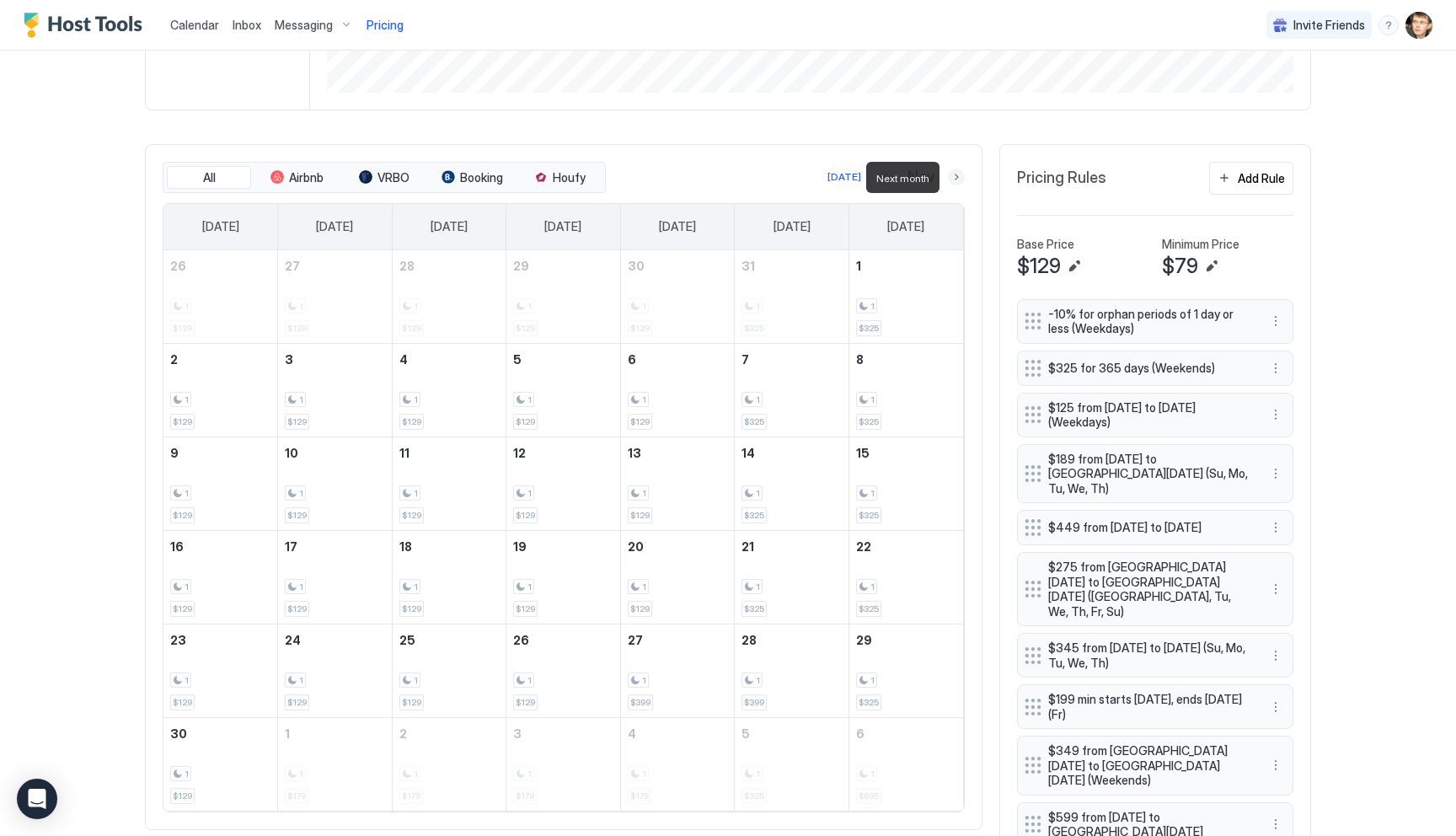
click at [957, 179] on button "Next month" at bounding box center [956, 176] width 17 height 17
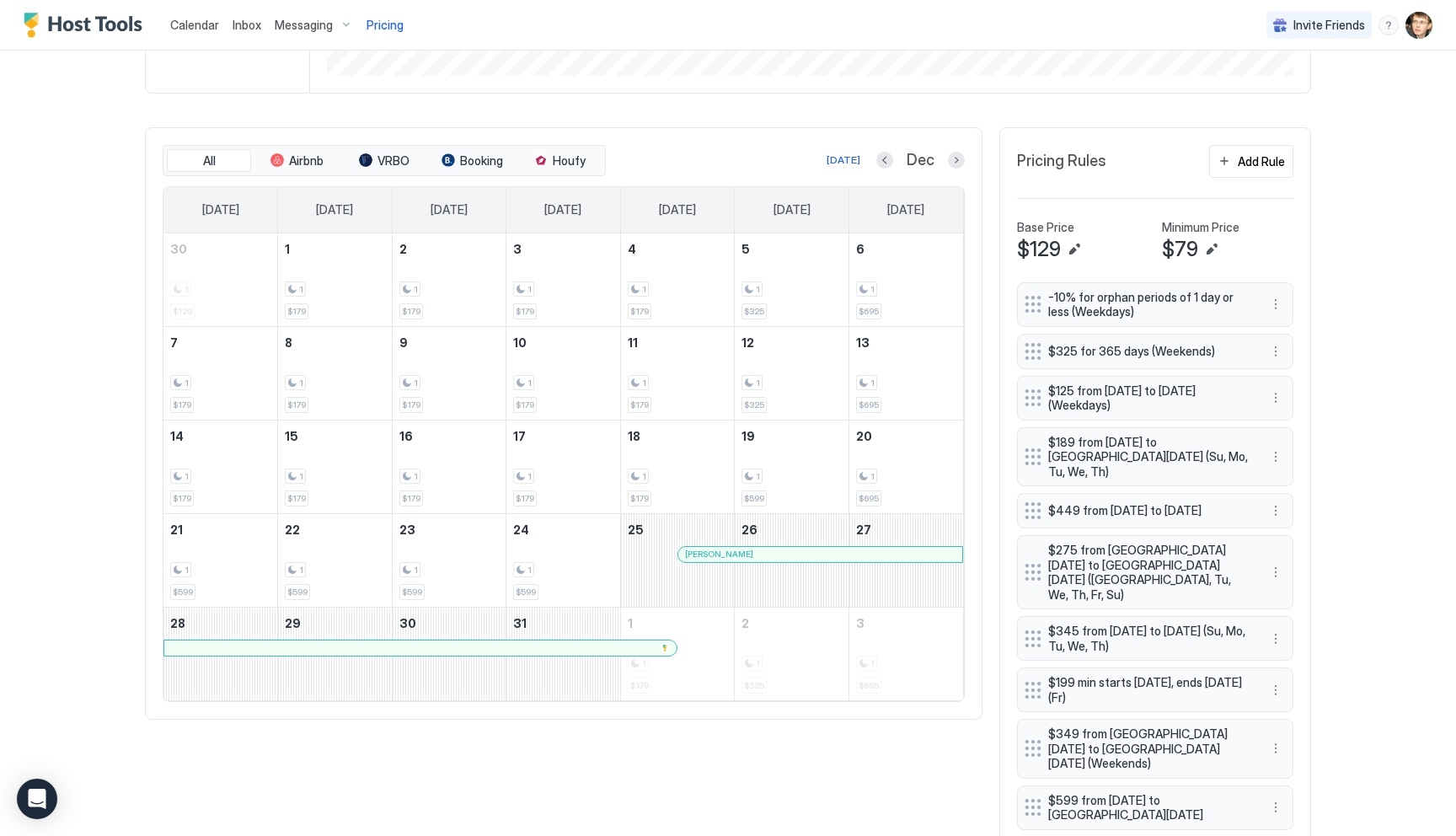
scroll to position [387, 0]
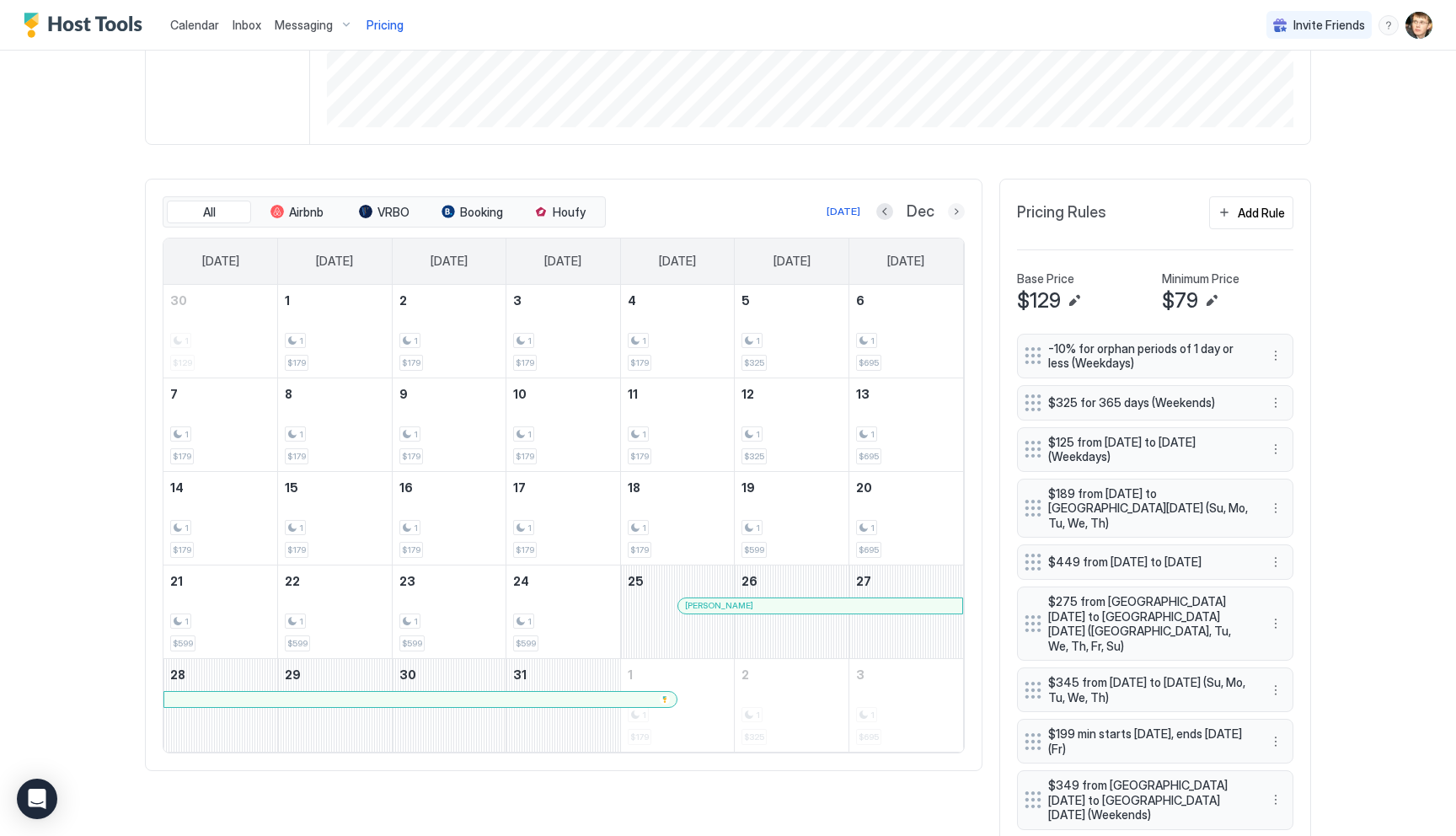
click at [962, 215] on button "Next month" at bounding box center [956, 211] width 17 height 17
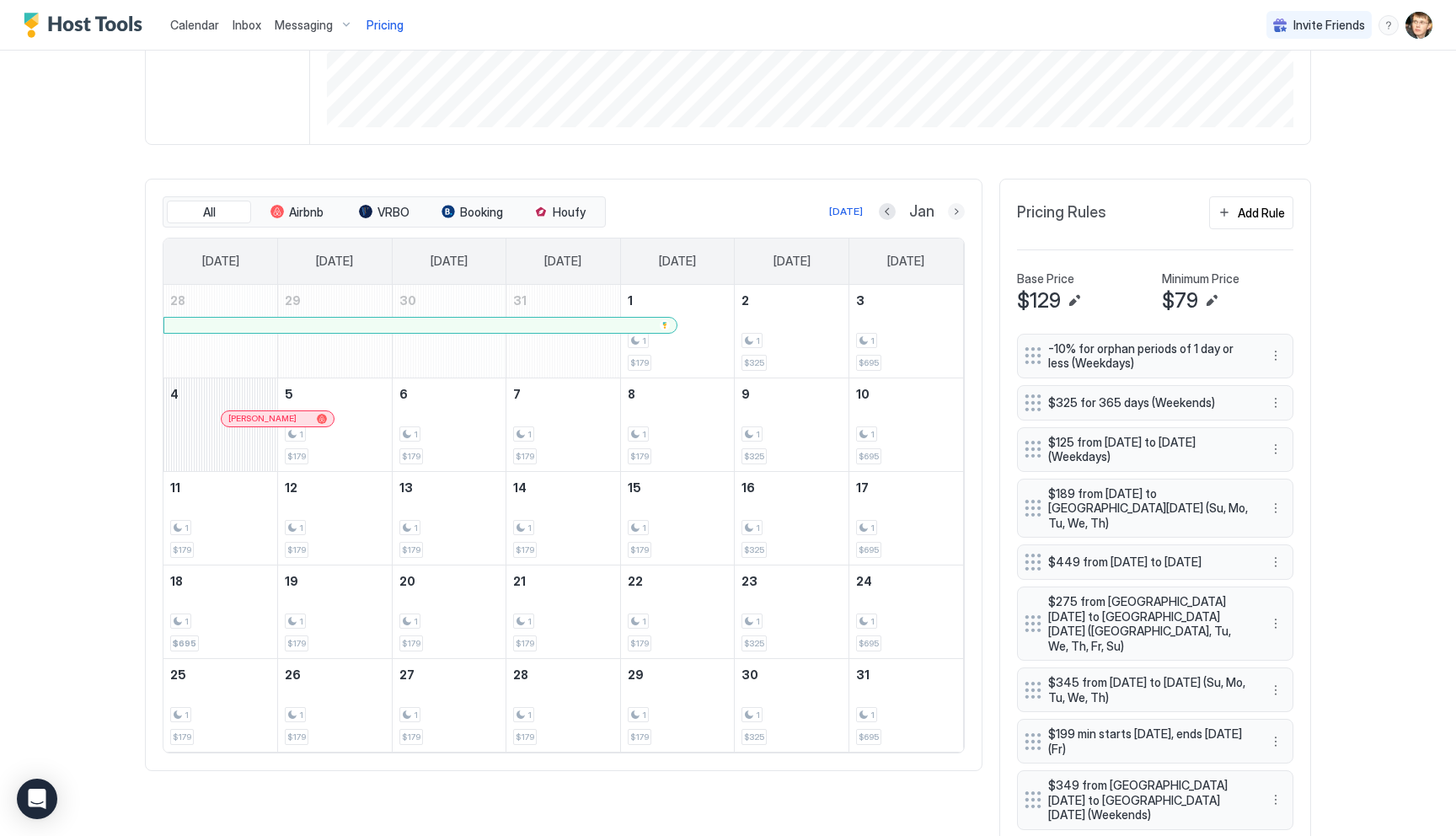
click at [956, 214] on button "Next month" at bounding box center [956, 211] width 17 height 17
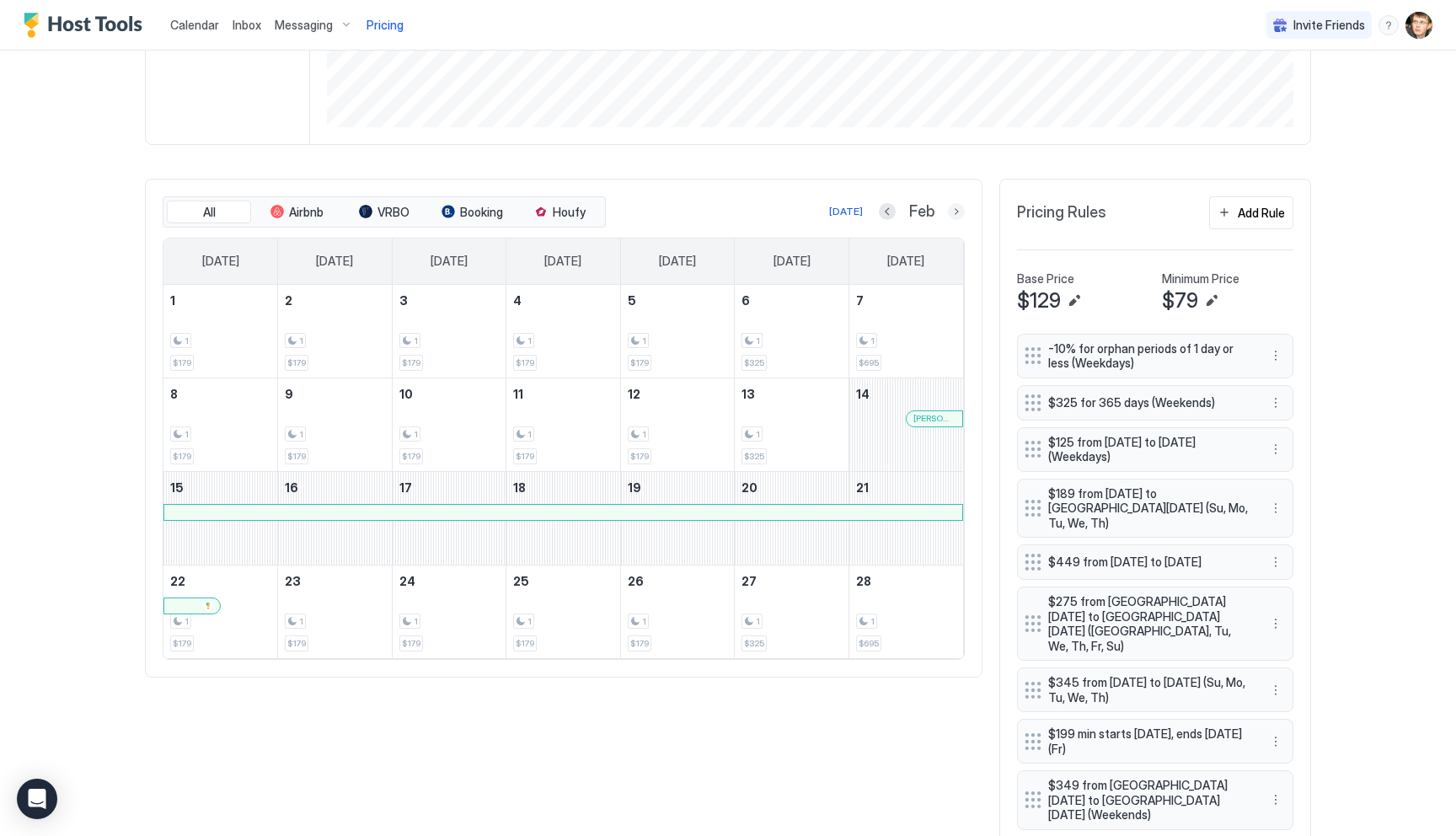
click at [958, 218] on button "Next month" at bounding box center [956, 211] width 17 height 17
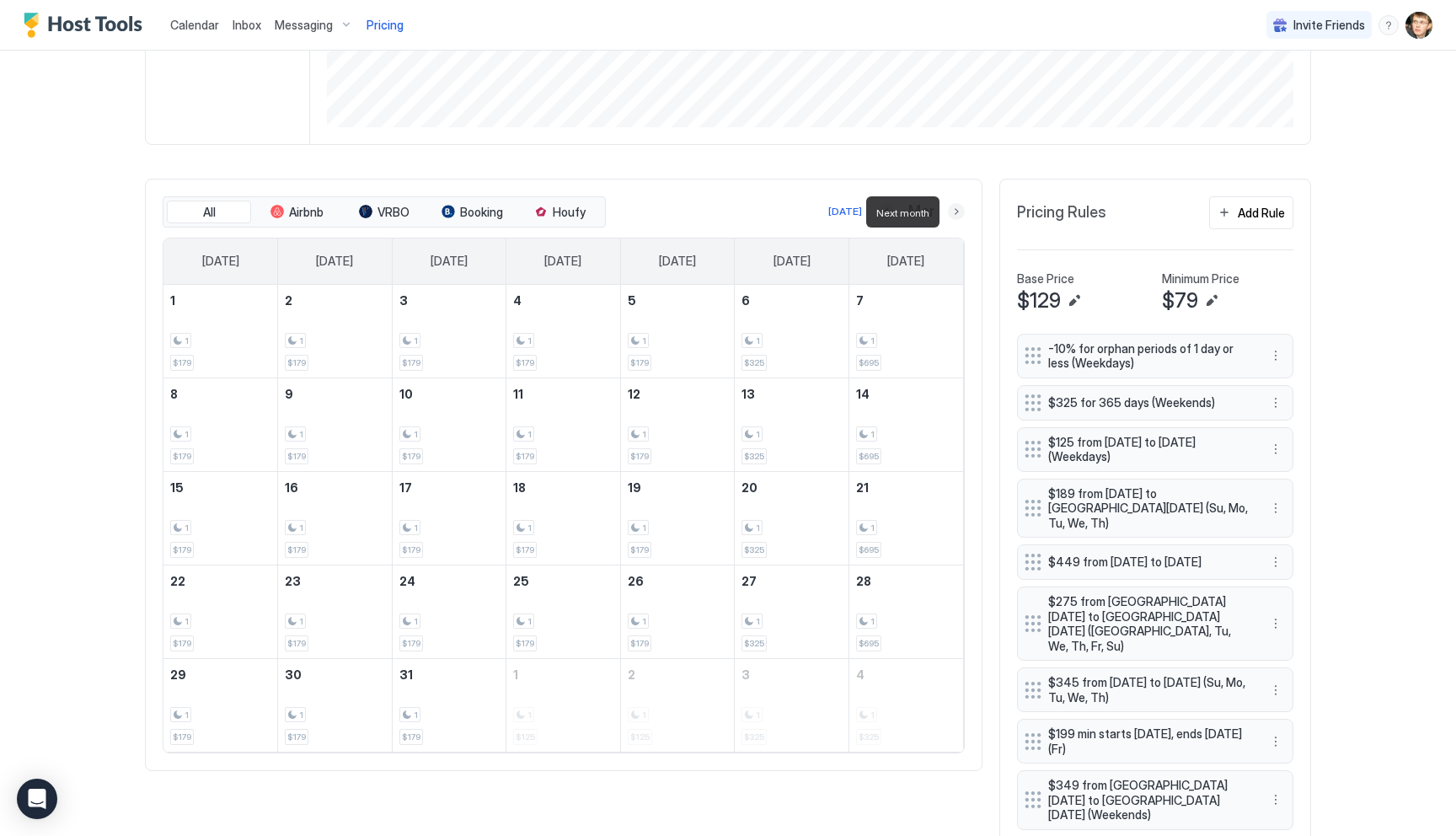
click at [956, 216] on button "Next month" at bounding box center [956, 211] width 17 height 17
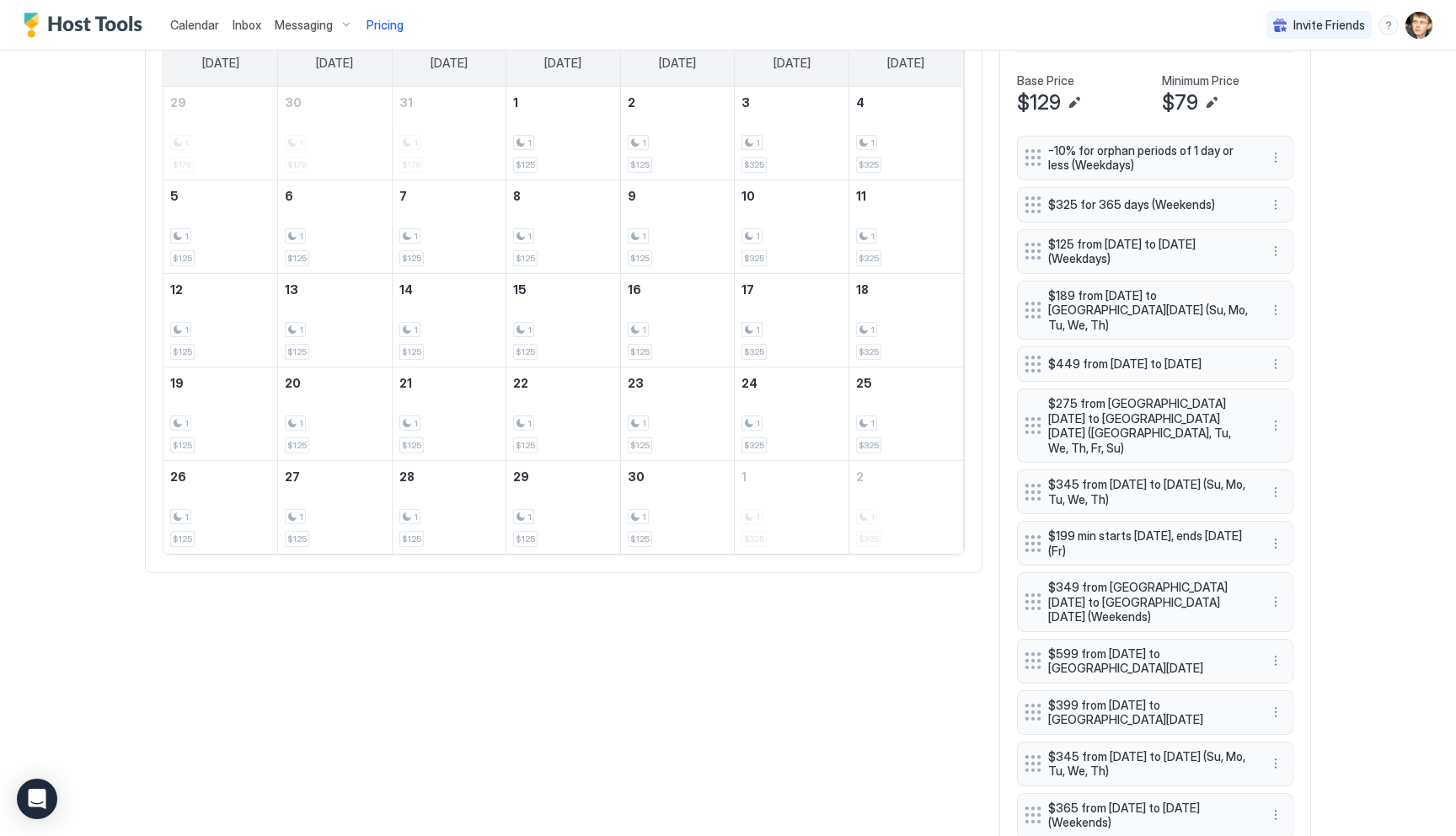
scroll to position [698, 0]
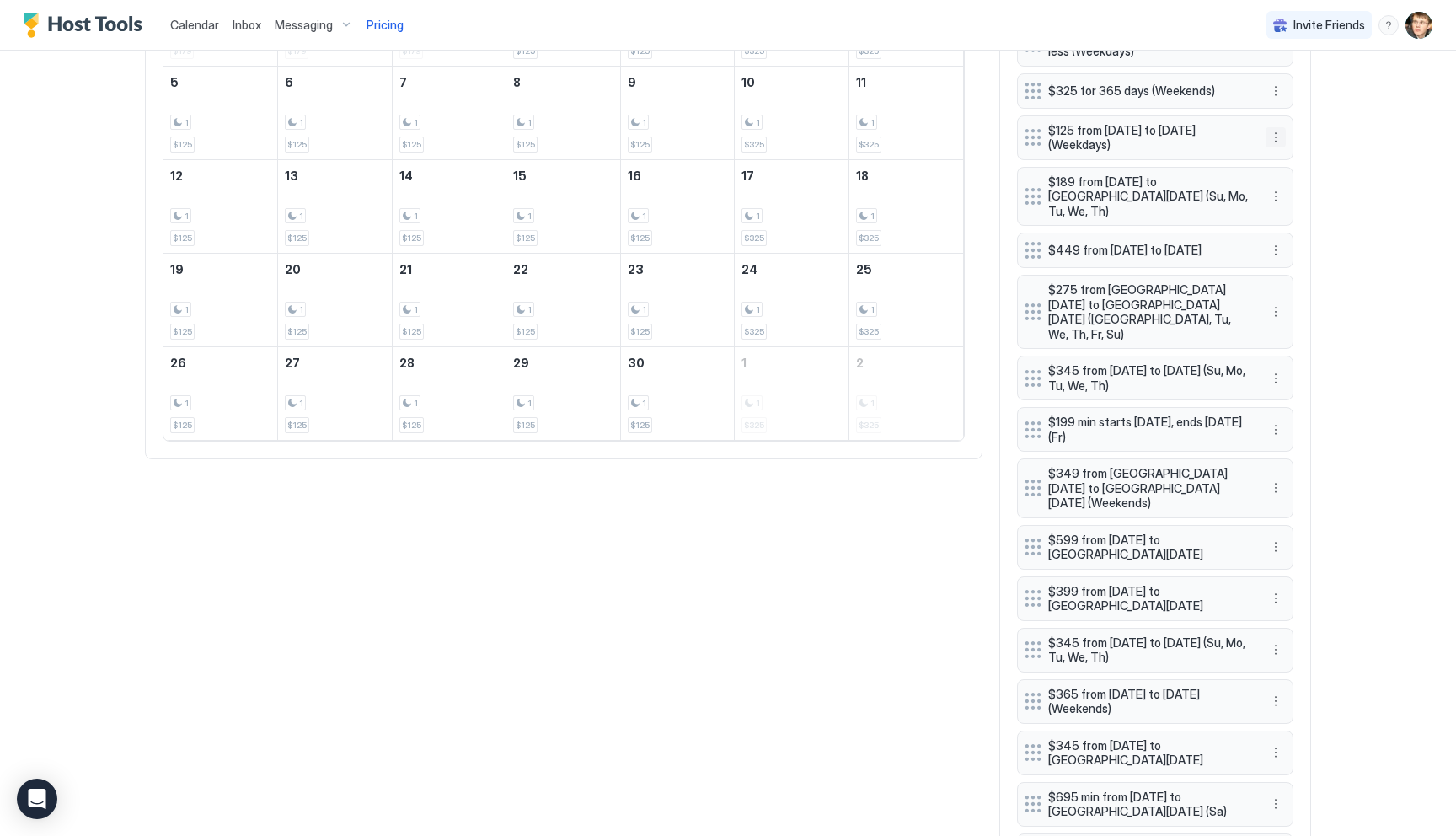
click at [1274, 133] on button "More options" at bounding box center [1275, 138] width 20 height 20
click at [1292, 220] on span "Delete" at bounding box center [1307, 215] width 31 height 13
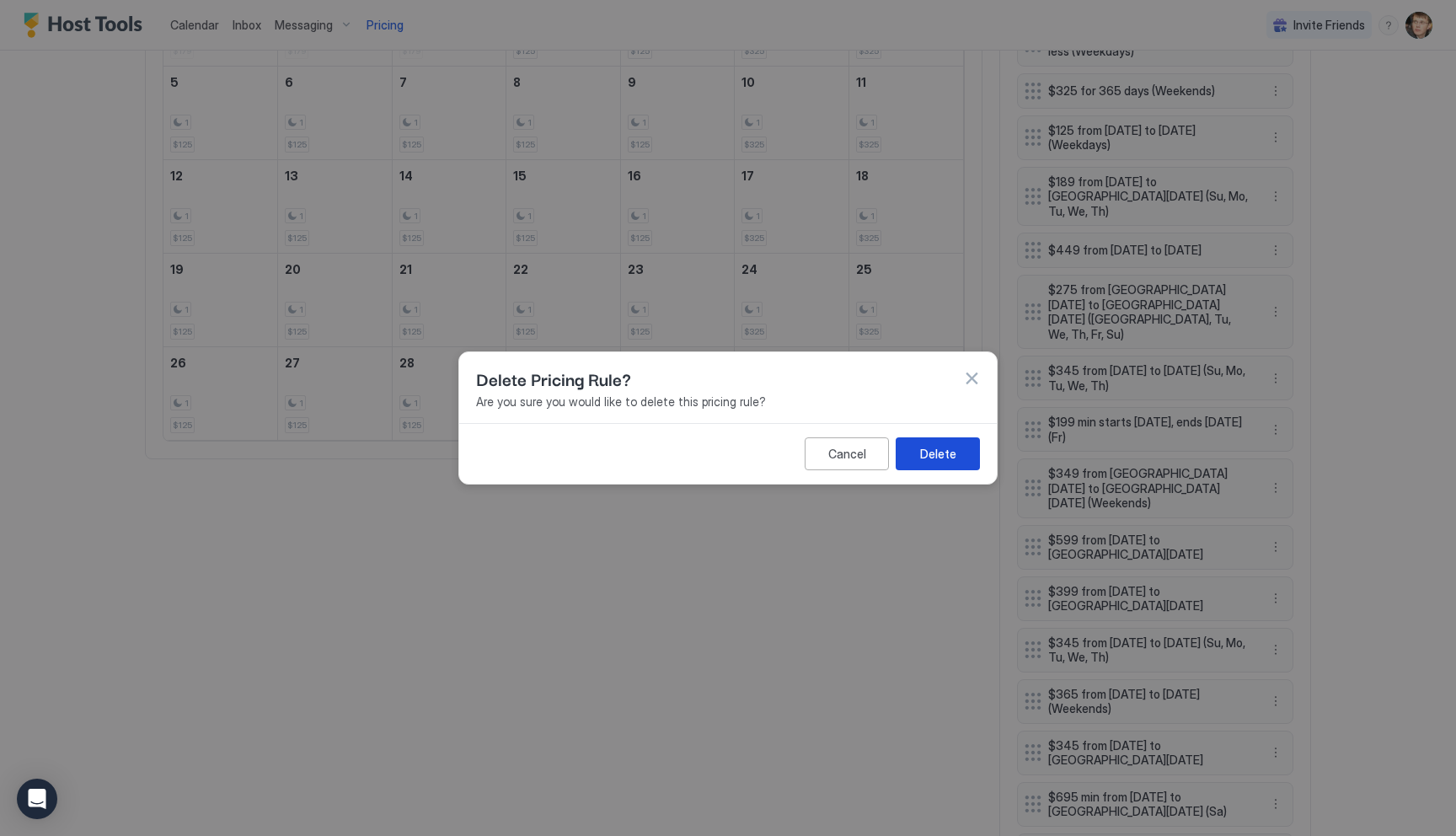
click at [925, 449] on div "Delete" at bounding box center [938, 454] width 36 height 18
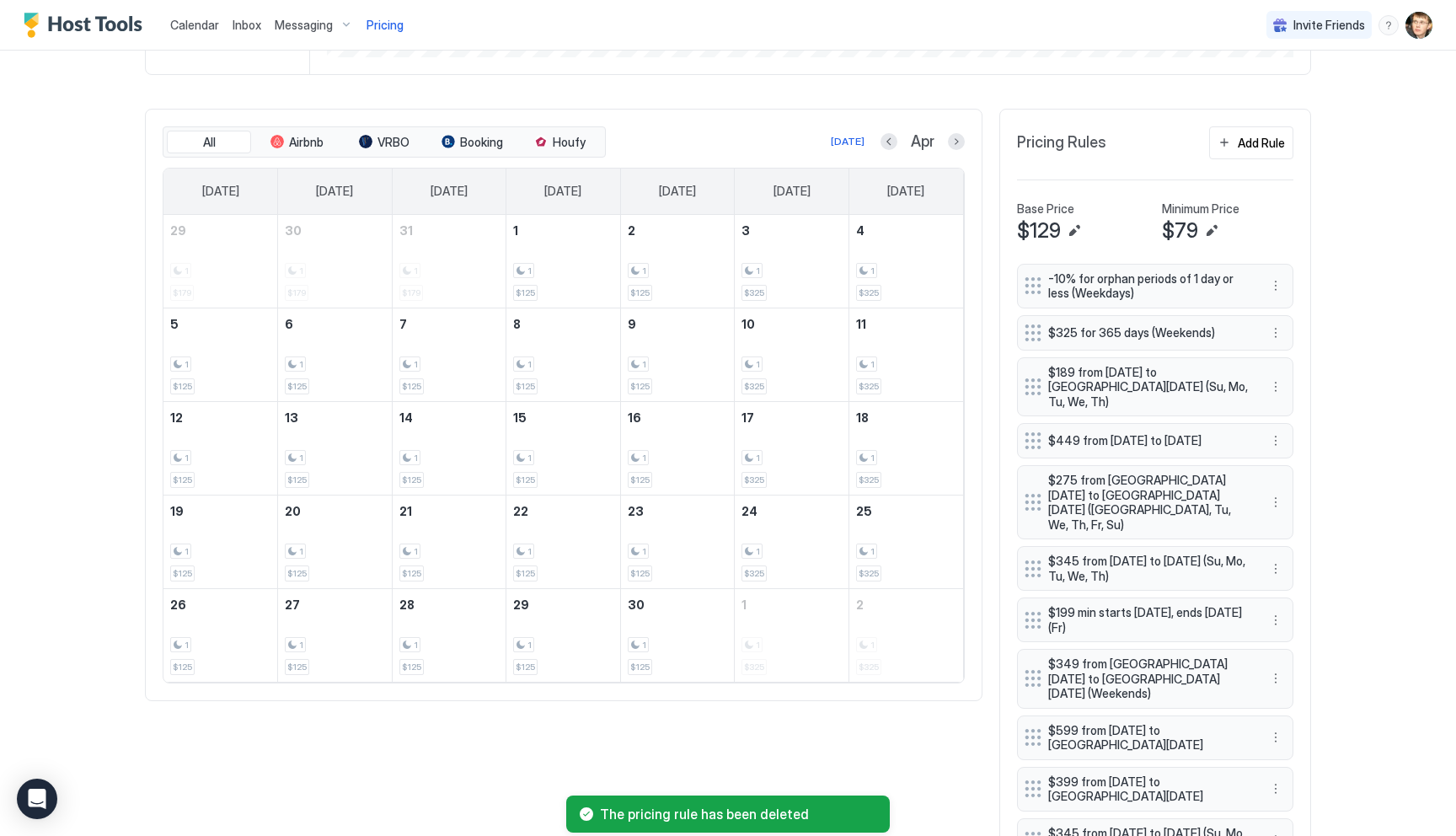
scroll to position [303, 0]
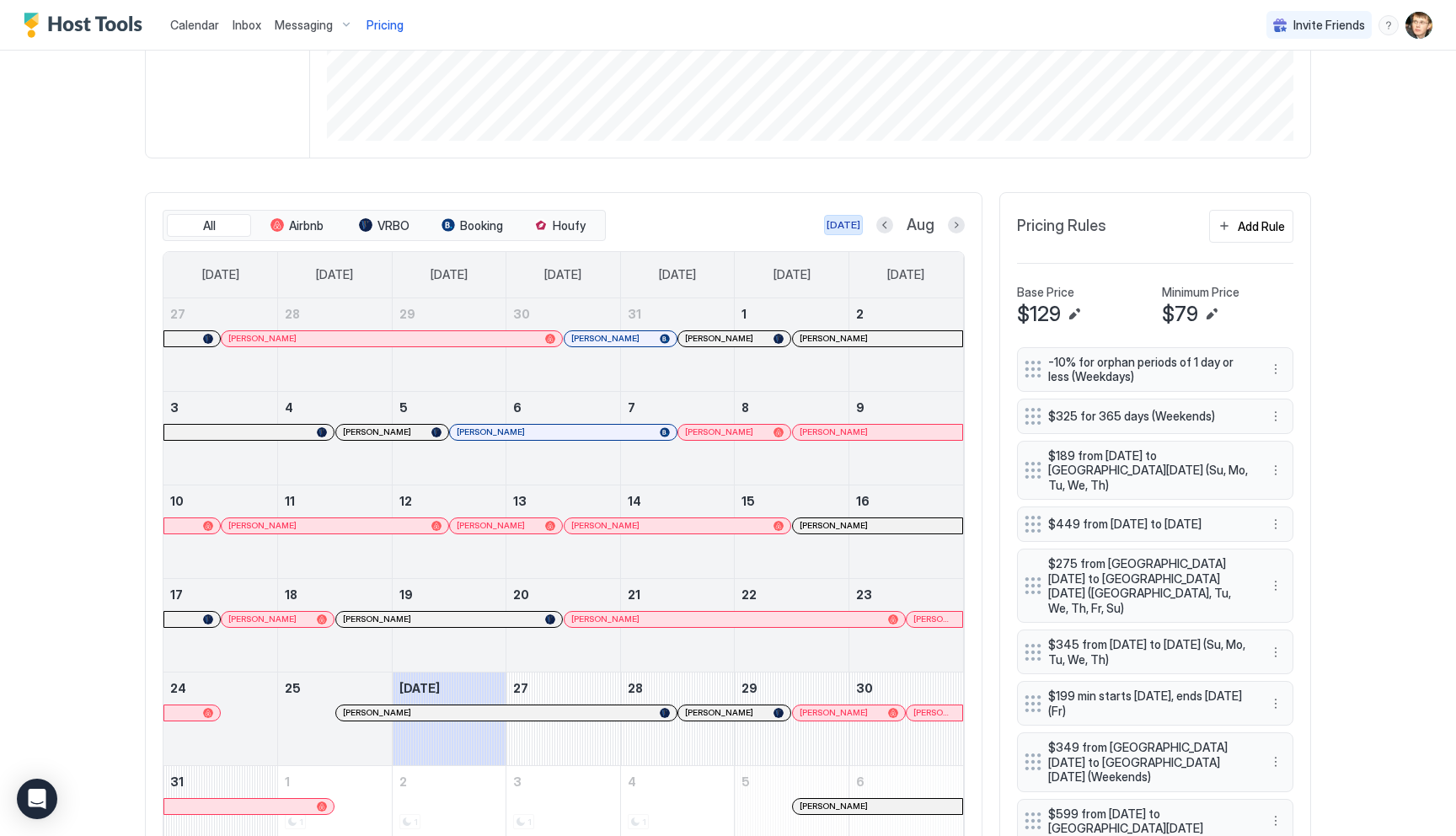
scroll to position [419, 0]
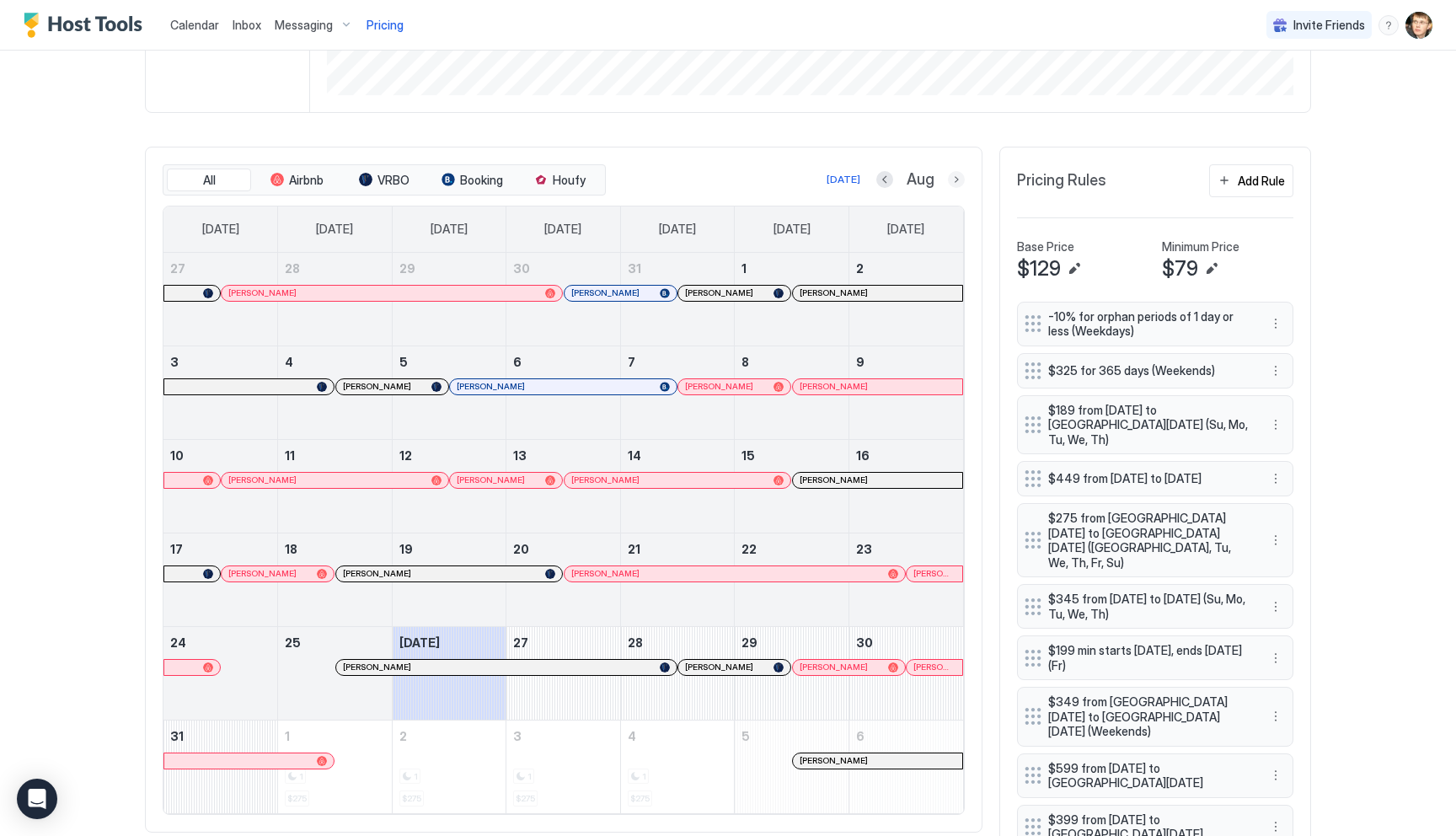
click at [957, 177] on button "Next month" at bounding box center [956, 179] width 17 height 17
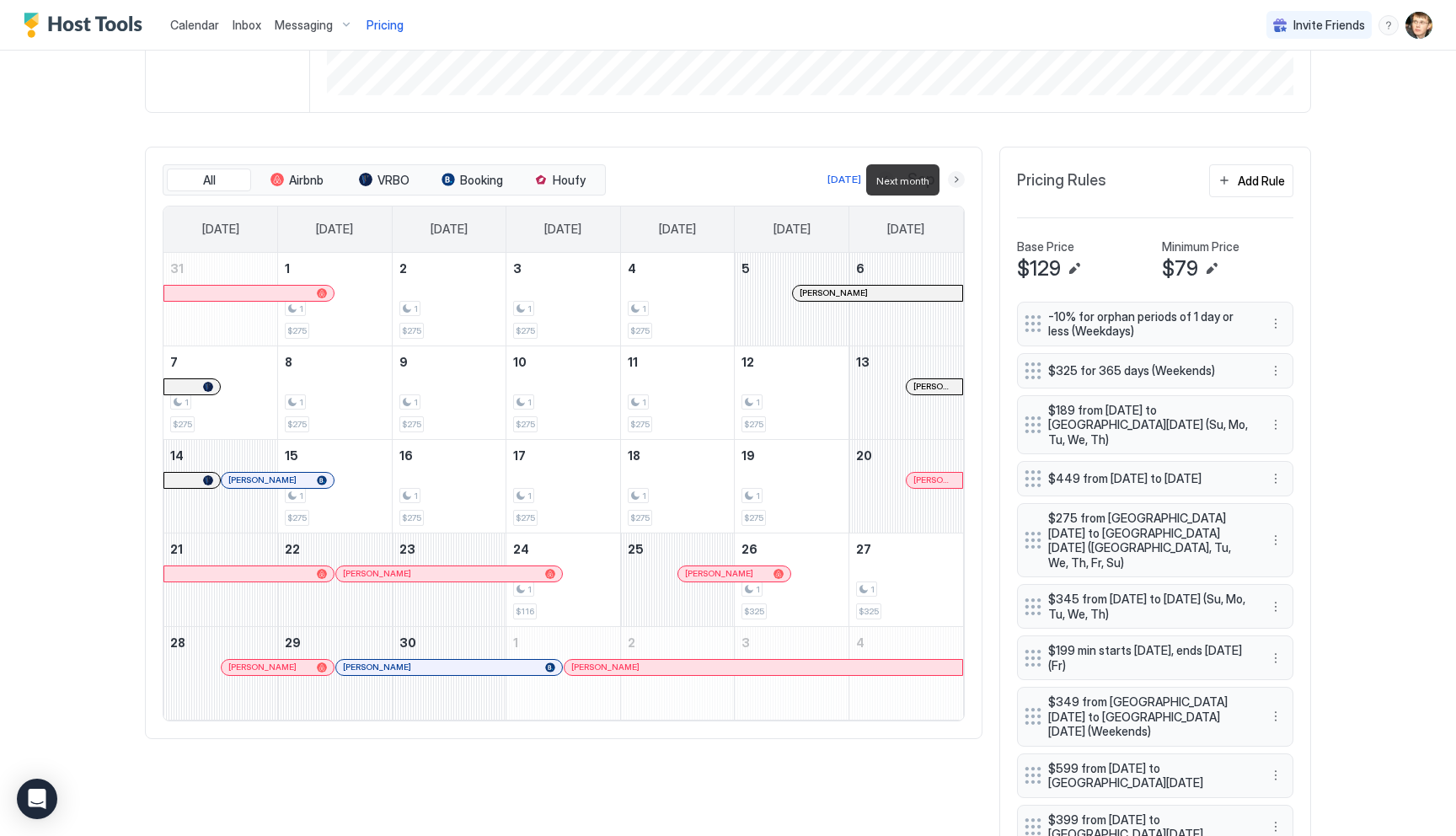
click at [957, 177] on button "Next month" at bounding box center [956, 179] width 17 height 17
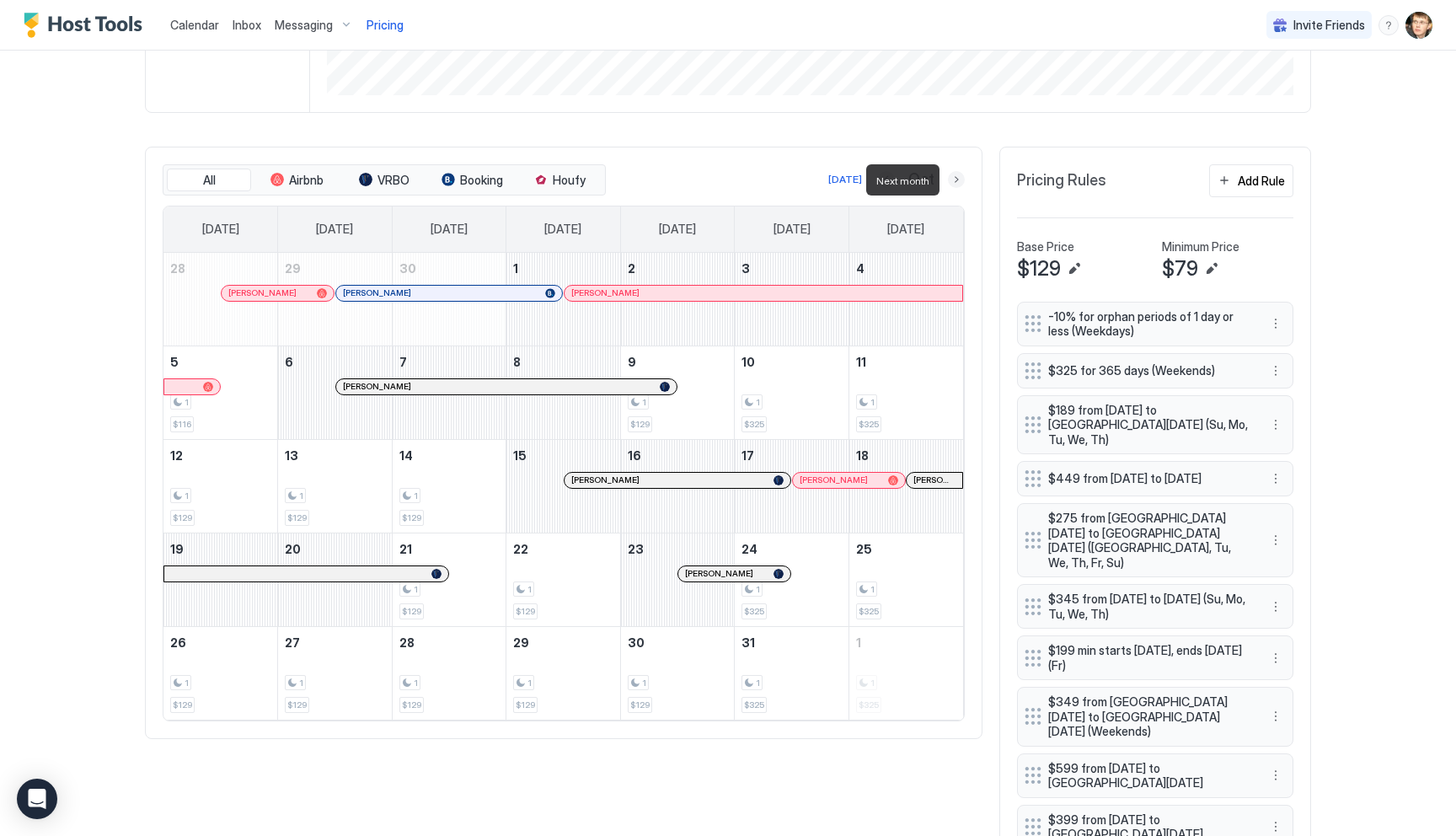
click at [957, 177] on button "Next month" at bounding box center [956, 179] width 17 height 17
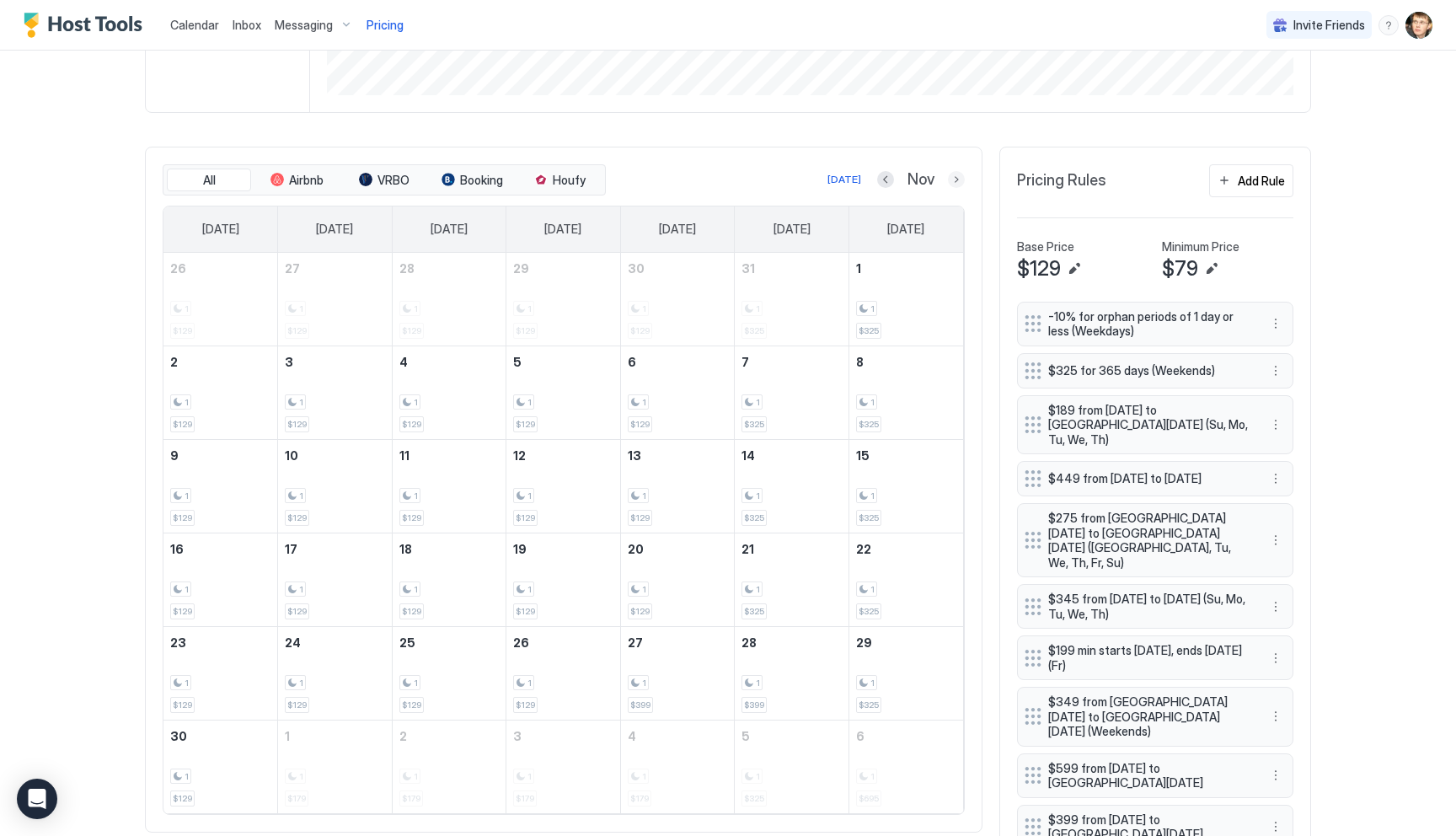
click at [960, 182] on button "Next month" at bounding box center [956, 179] width 17 height 17
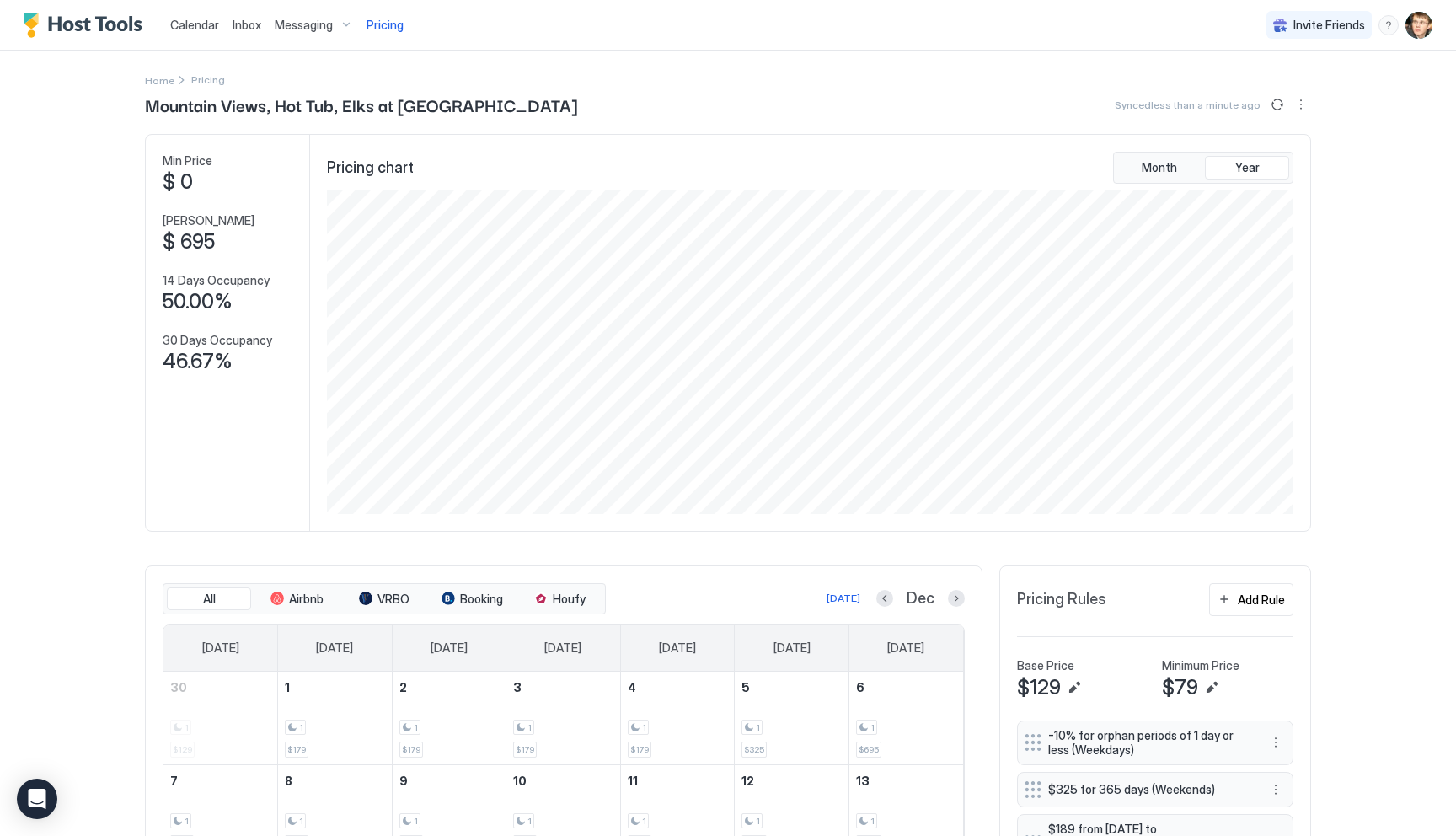
scroll to position [518, 0]
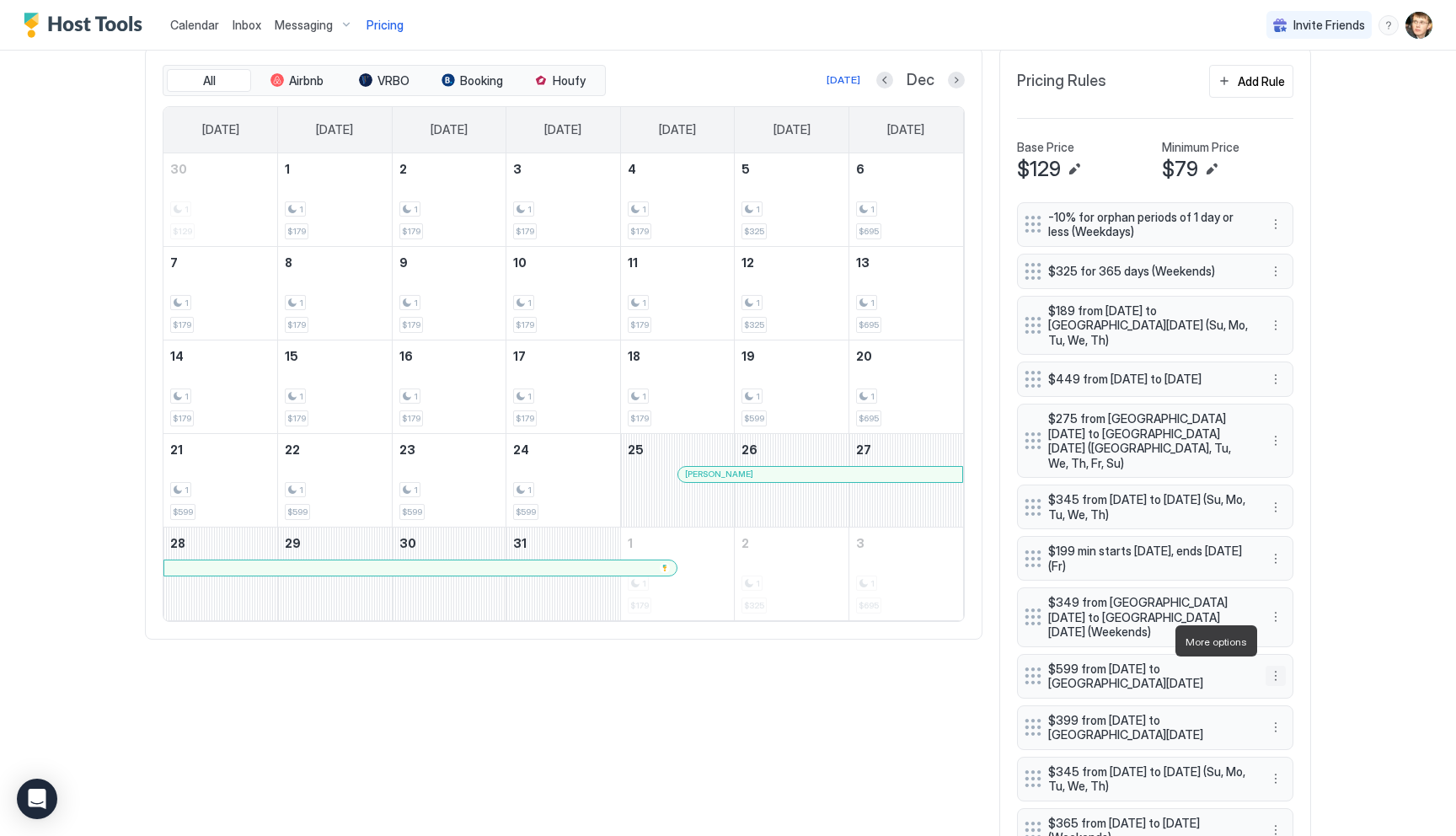
click at [1272, 666] on button "More options" at bounding box center [1275, 676] width 20 height 20
click at [1297, 658] on span "Edit" at bounding box center [1301, 664] width 19 height 13
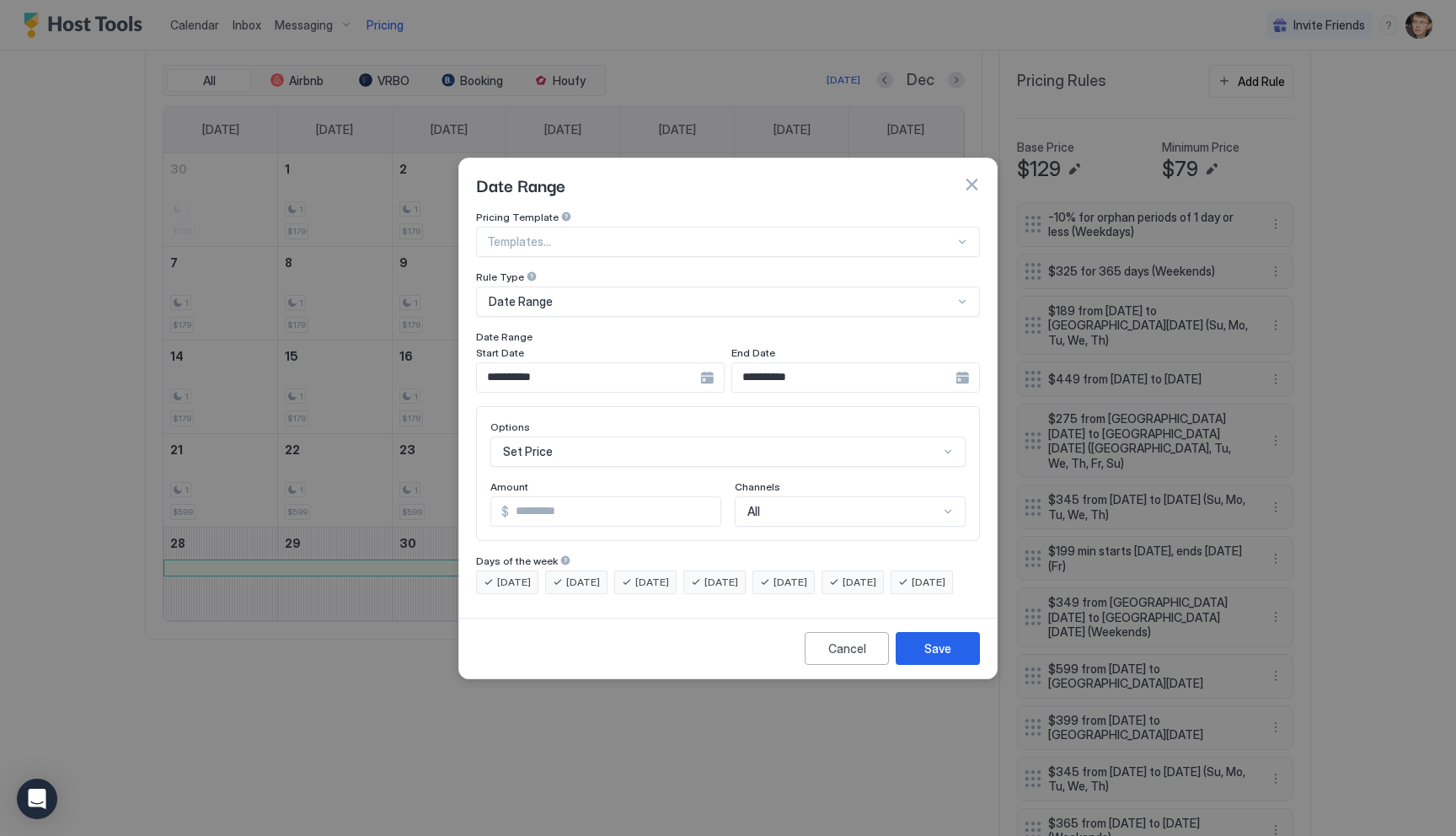
click at [590, 503] on input "***" at bounding box center [614, 511] width 211 height 29
type input "*"
type input "***"
click at [918, 660] on button "Save" at bounding box center [937, 648] width 84 height 33
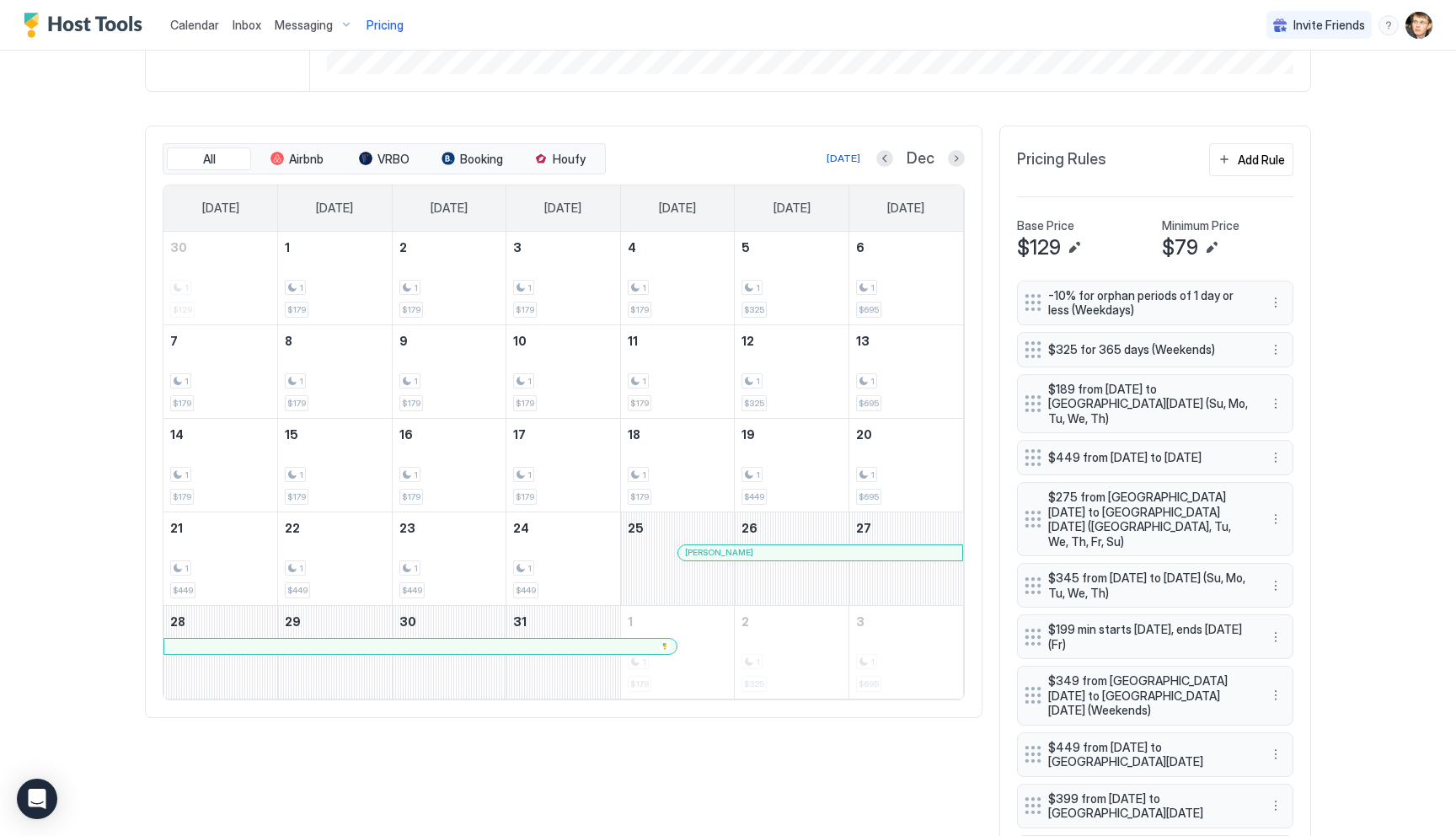
scroll to position [431, 0]
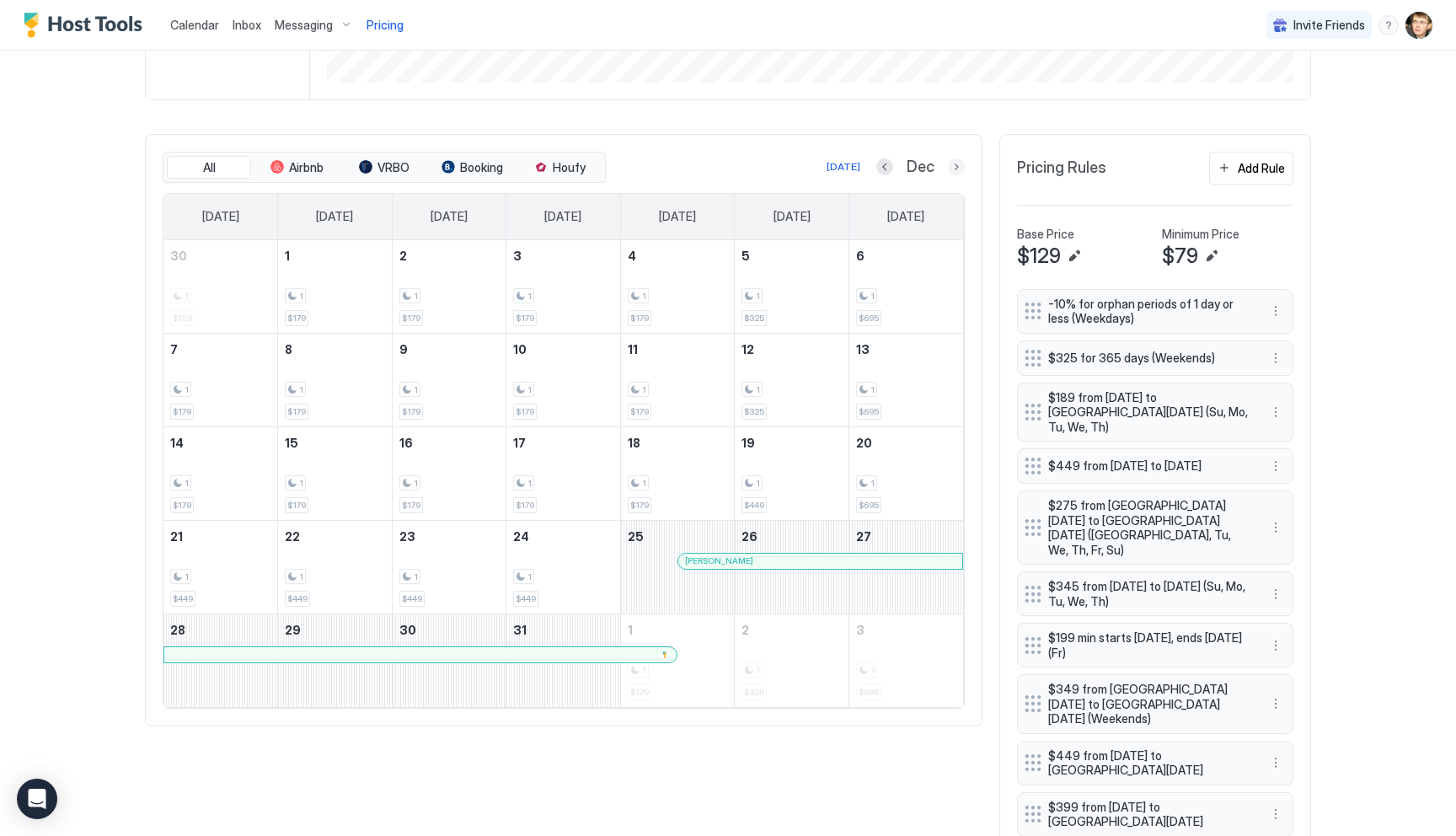
click at [960, 169] on button "Next month" at bounding box center [956, 166] width 17 height 17
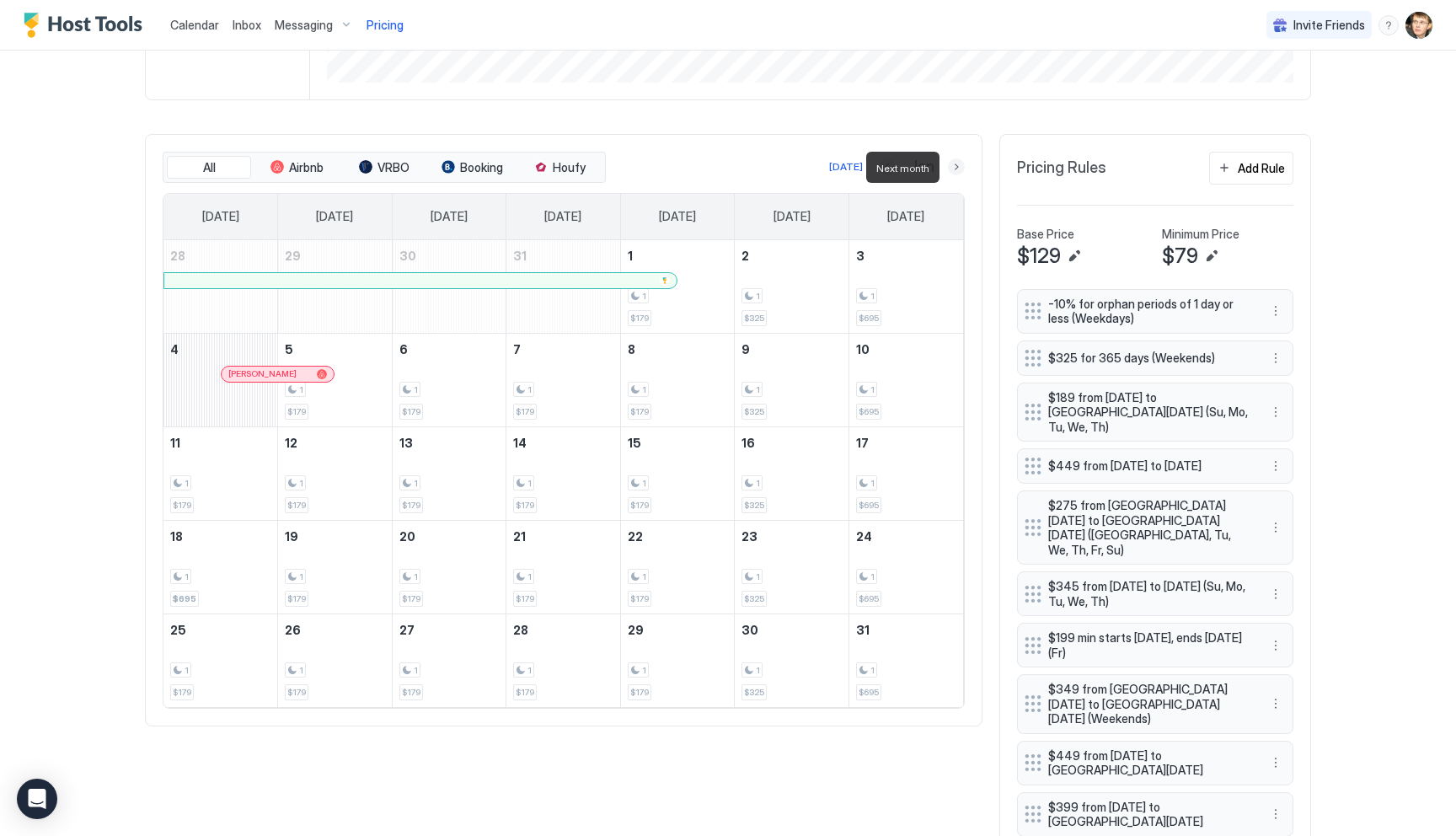
click at [960, 169] on button "Next month" at bounding box center [956, 166] width 17 height 17
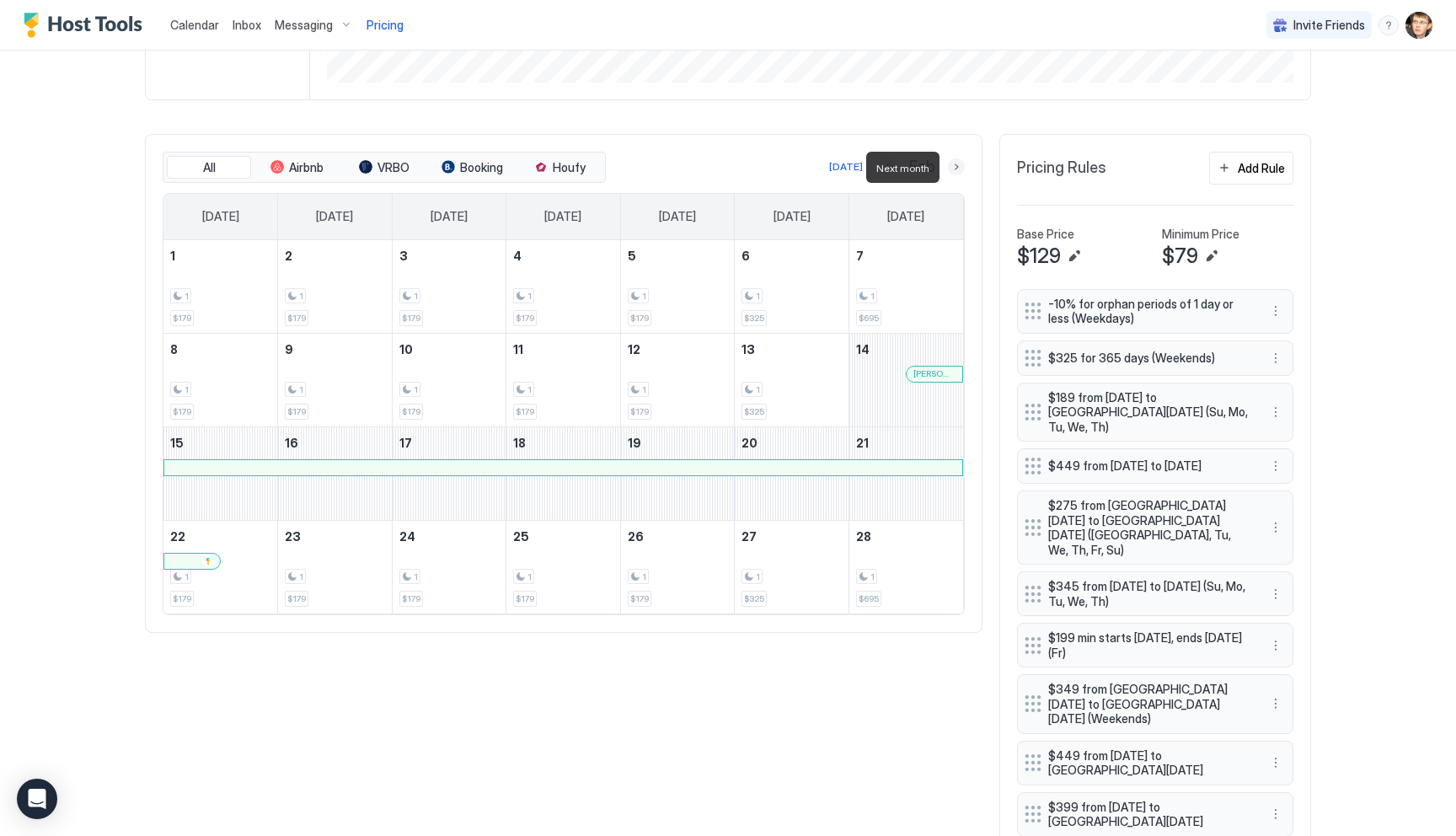
click at [960, 169] on button "Next month" at bounding box center [956, 166] width 17 height 17
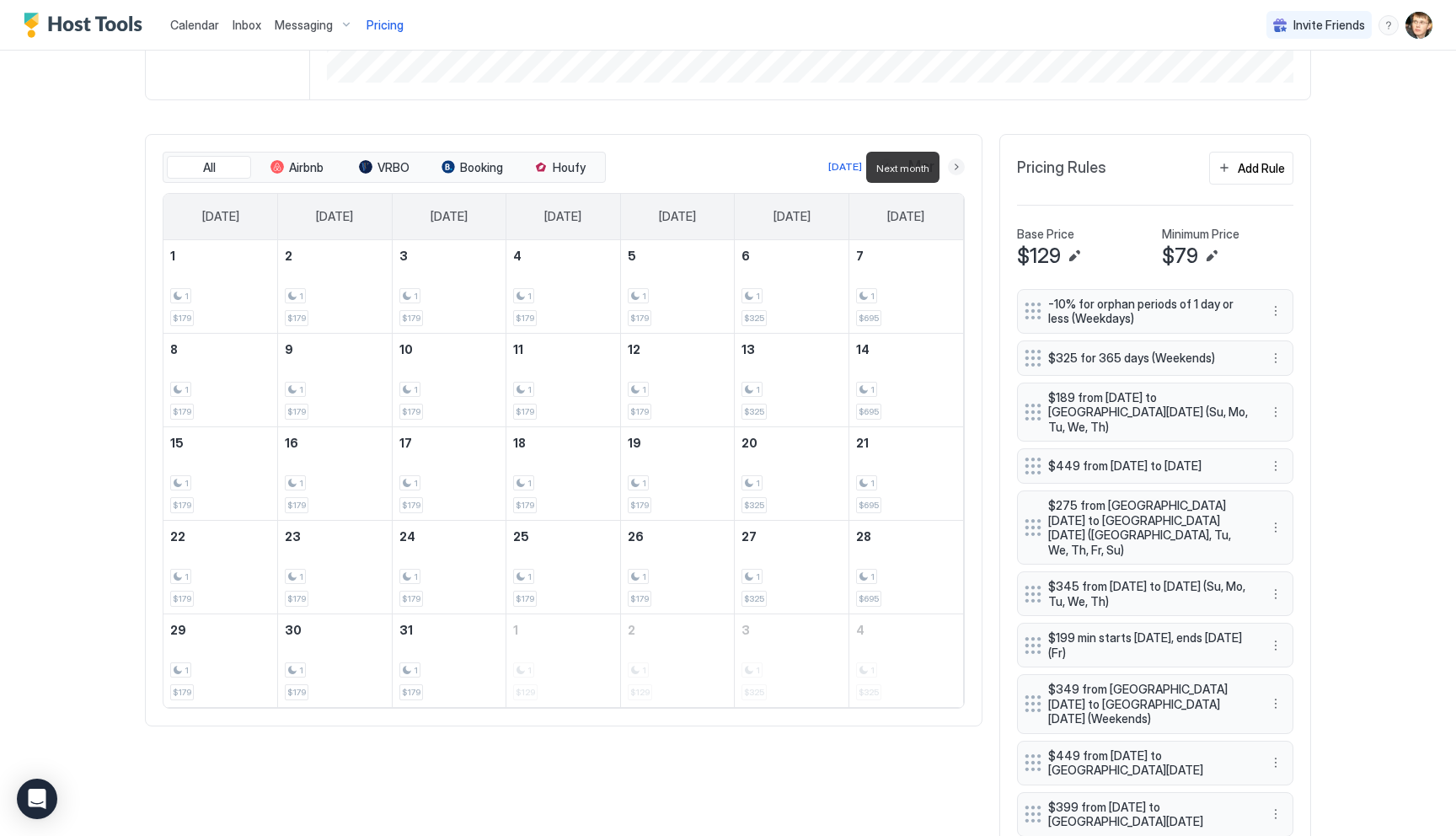
click at [960, 168] on button "Next month" at bounding box center [956, 166] width 17 height 17
click at [956, 169] on button "Next month" at bounding box center [956, 166] width 17 height 17
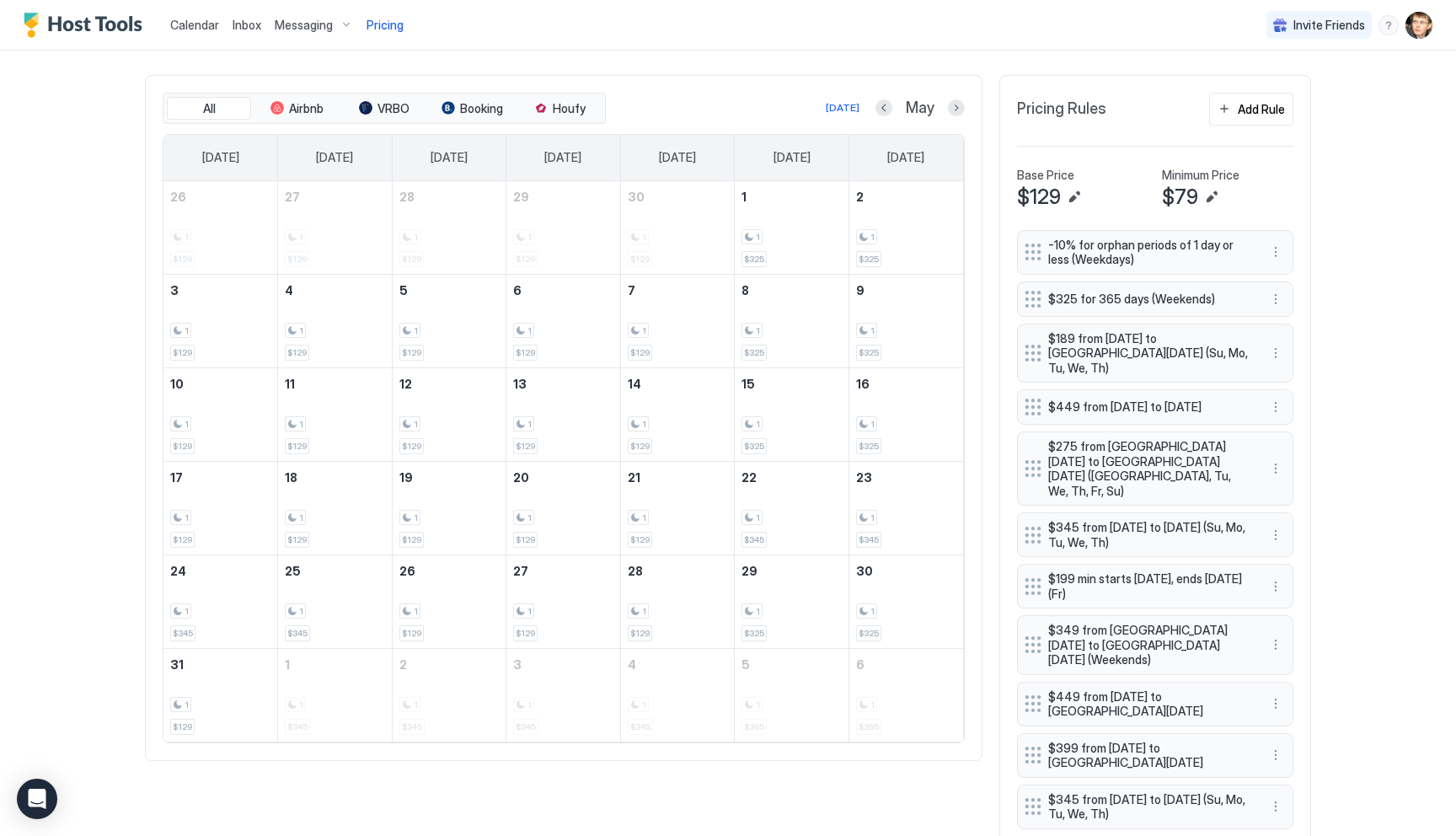
scroll to position [509, 0]
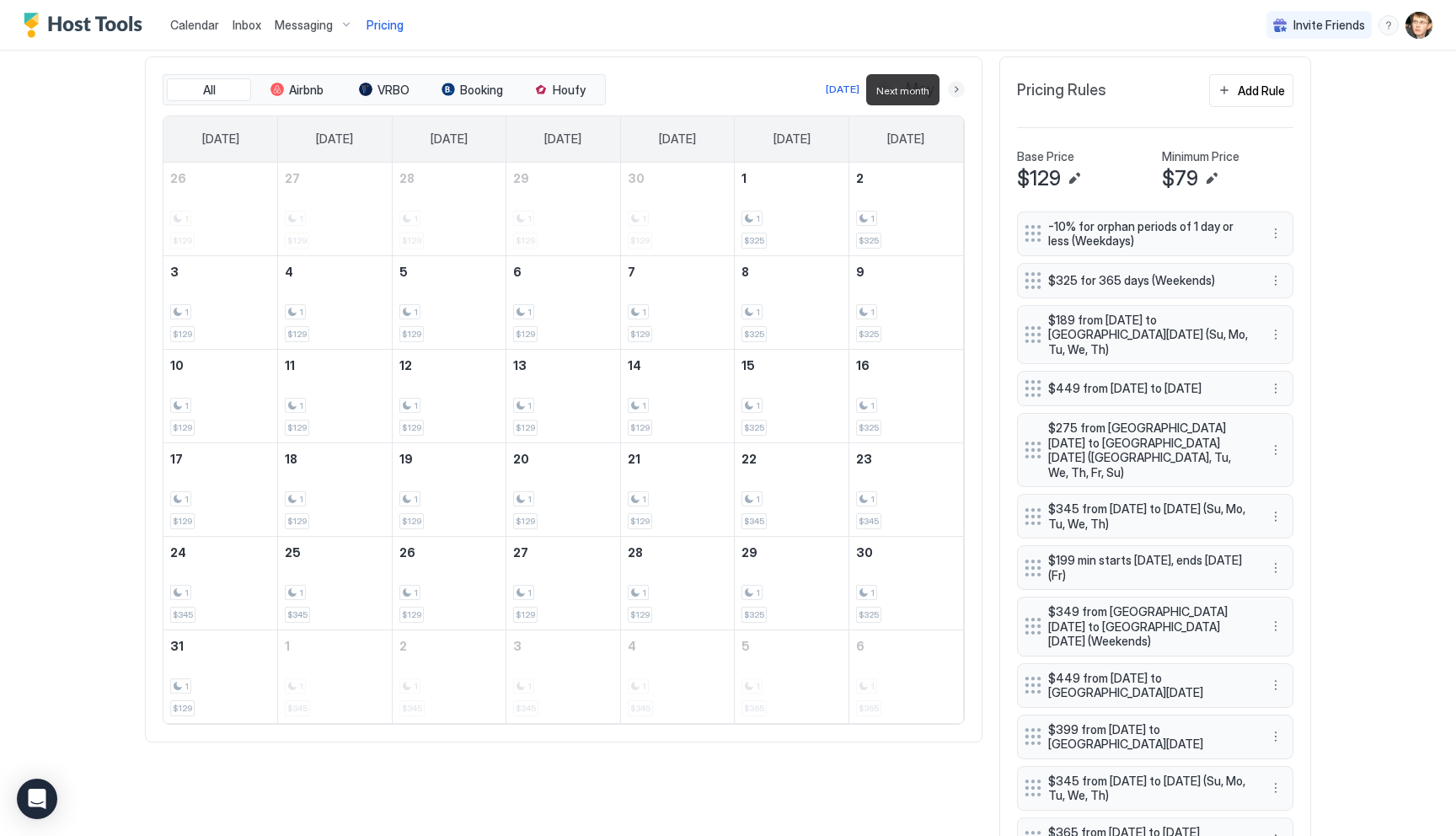
click at [954, 87] on button "Next month" at bounding box center [956, 89] width 17 height 17
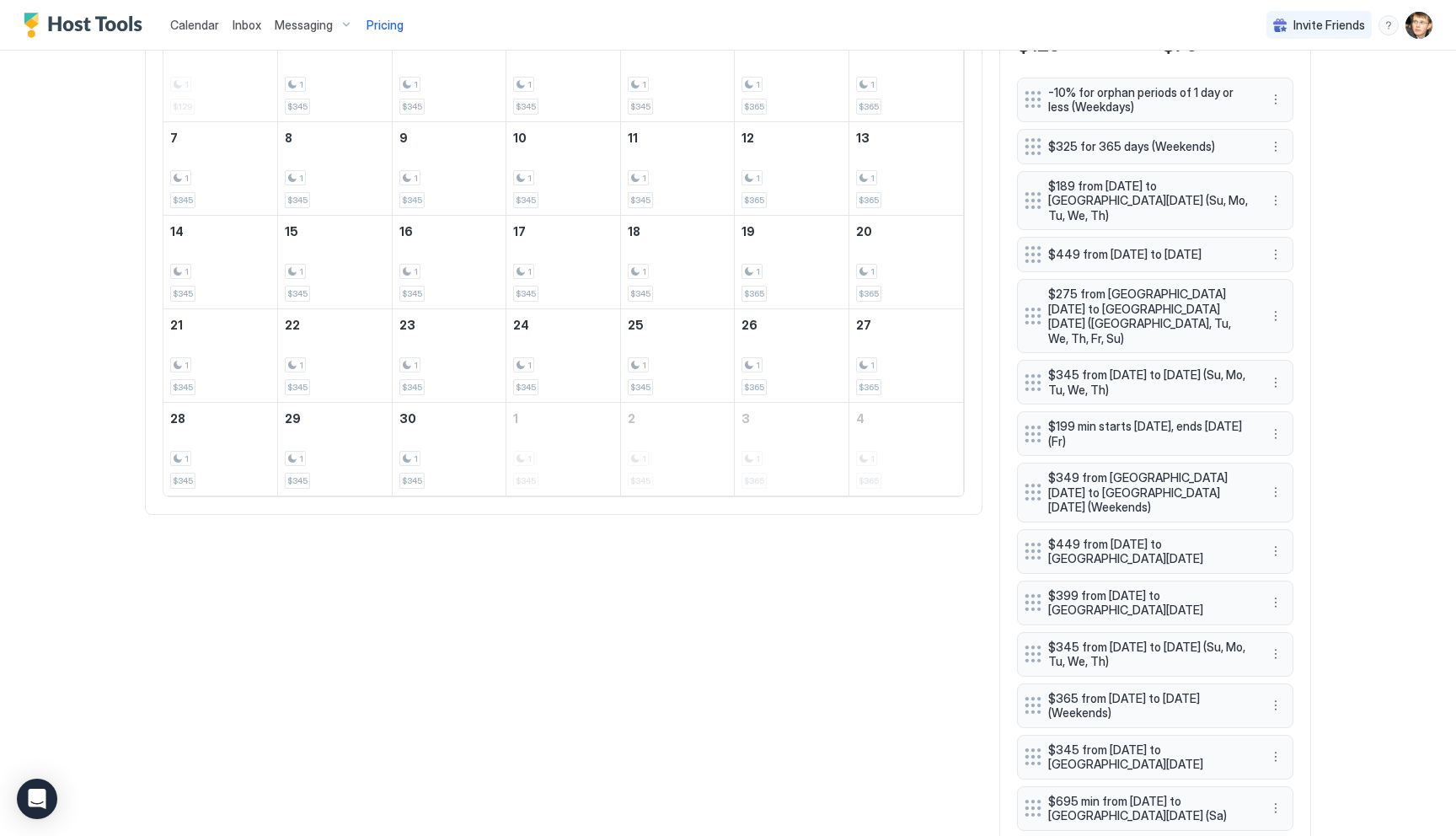
scroll to position [658, 0]
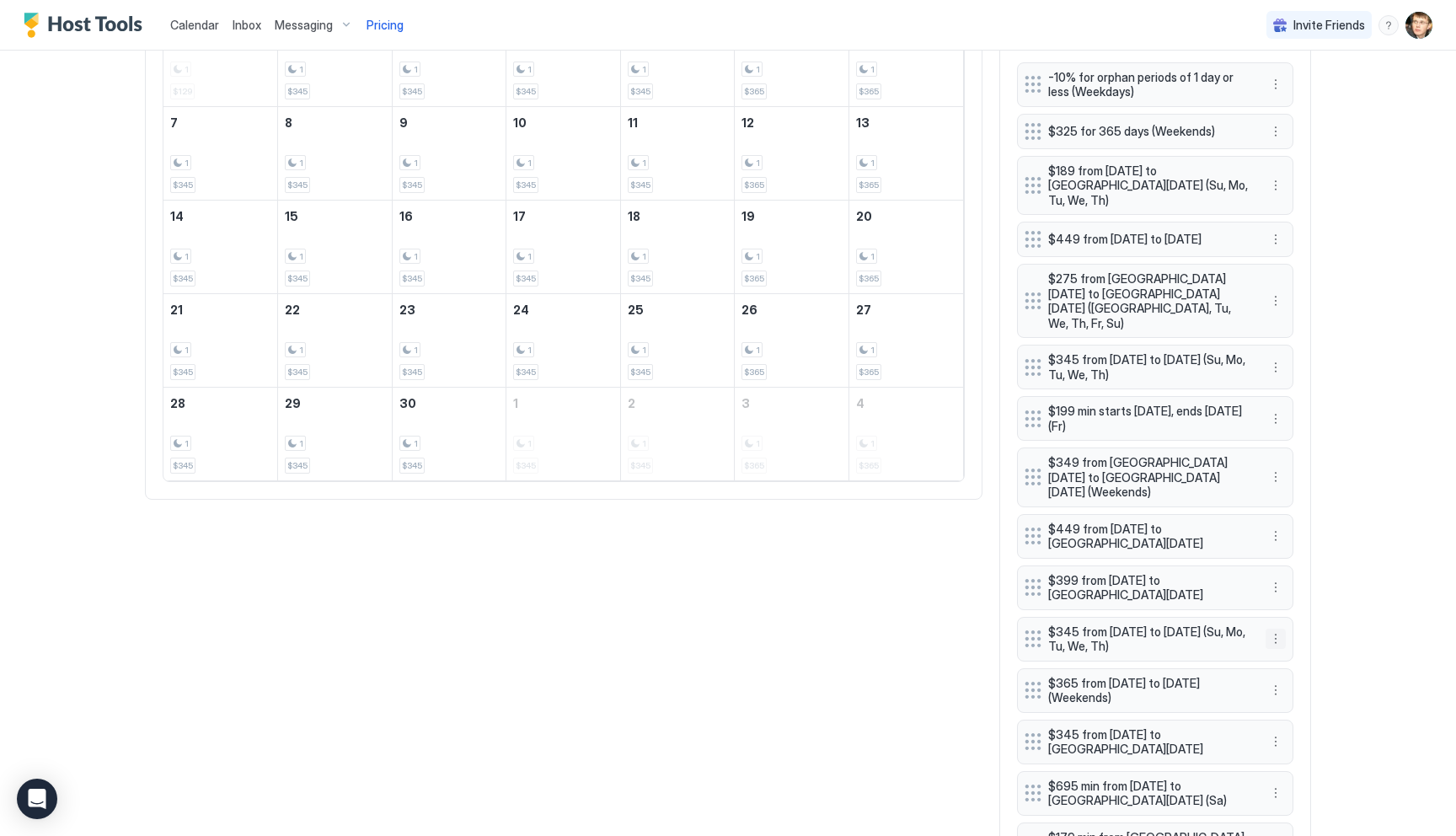
click at [1275, 628] on button "More options" at bounding box center [1275, 638] width 20 height 20
click at [1285, 625] on div "Edit" at bounding box center [1291, 627] width 37 height 13
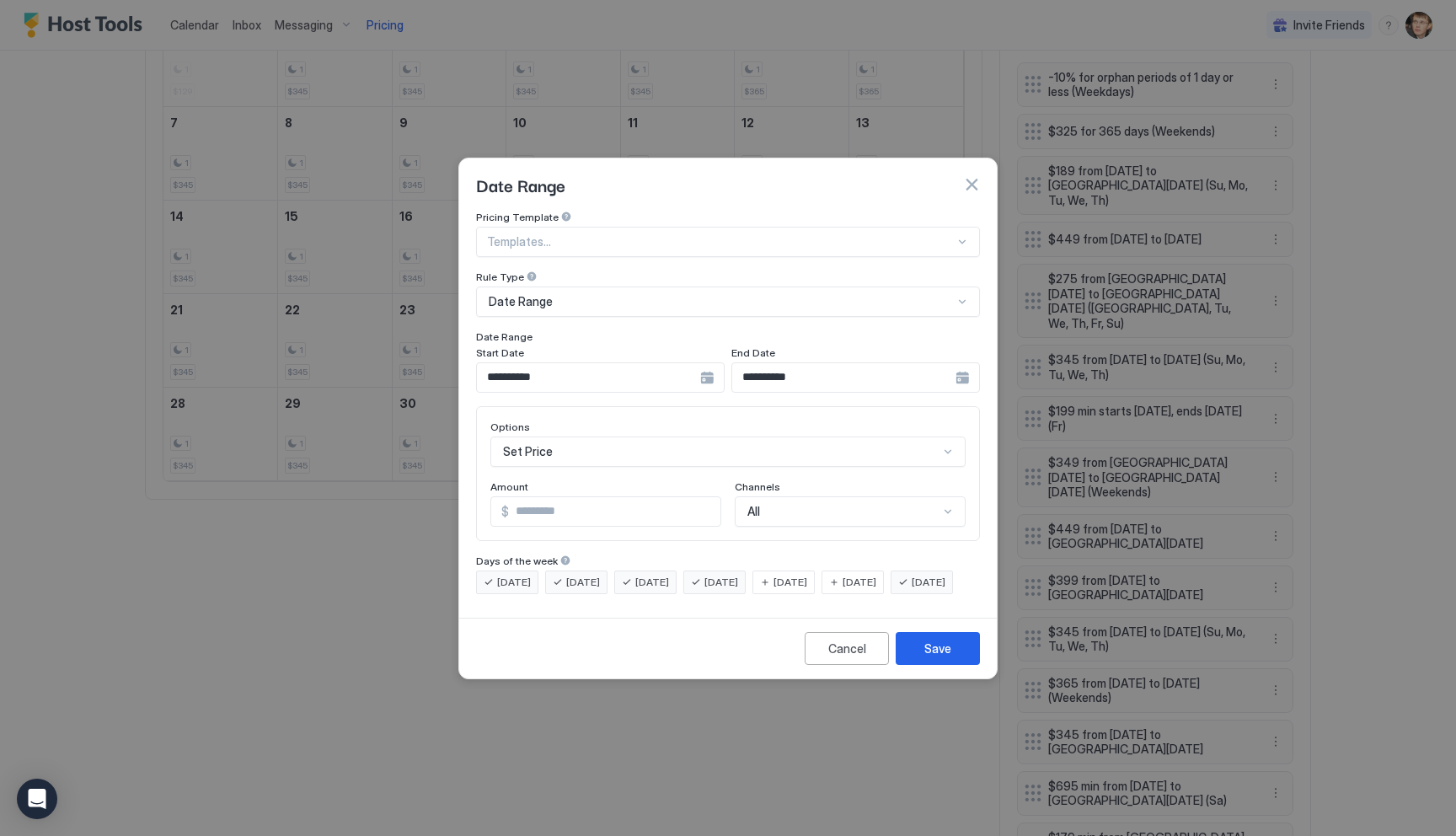
click at [600, 363] on input "**********" at bounding box center [589, 378] width 223 height 29
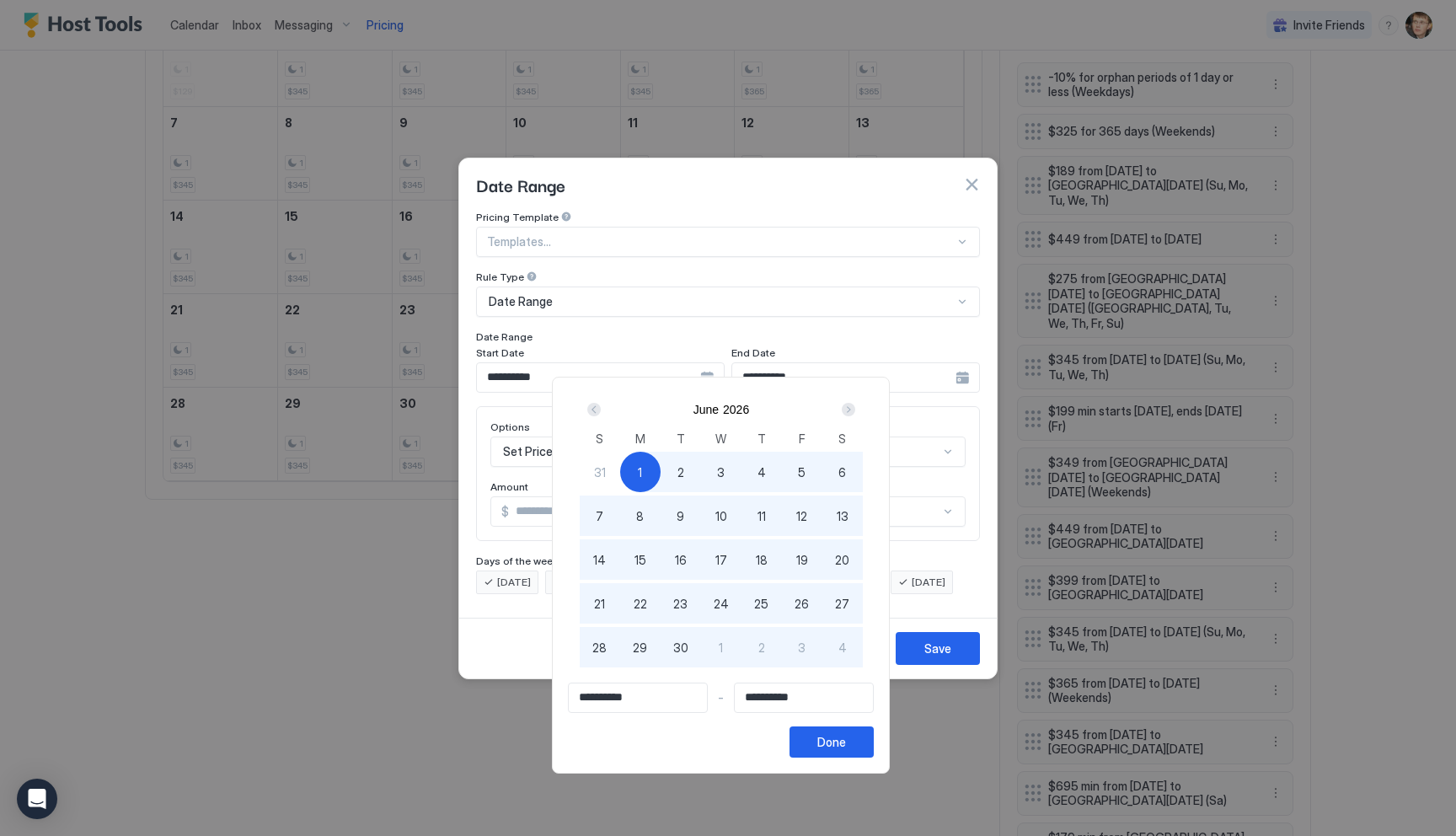
click at [858, 415] on div "Next" at bounding box center [848, 409] width 20 height 20
click at [723, 473] on span "1" at bounding box center [721, 473] width 4 height 18
type input "**********"
click at [599, 407] on div "Prev" at bounding box center [593, 409] width 13 height 13
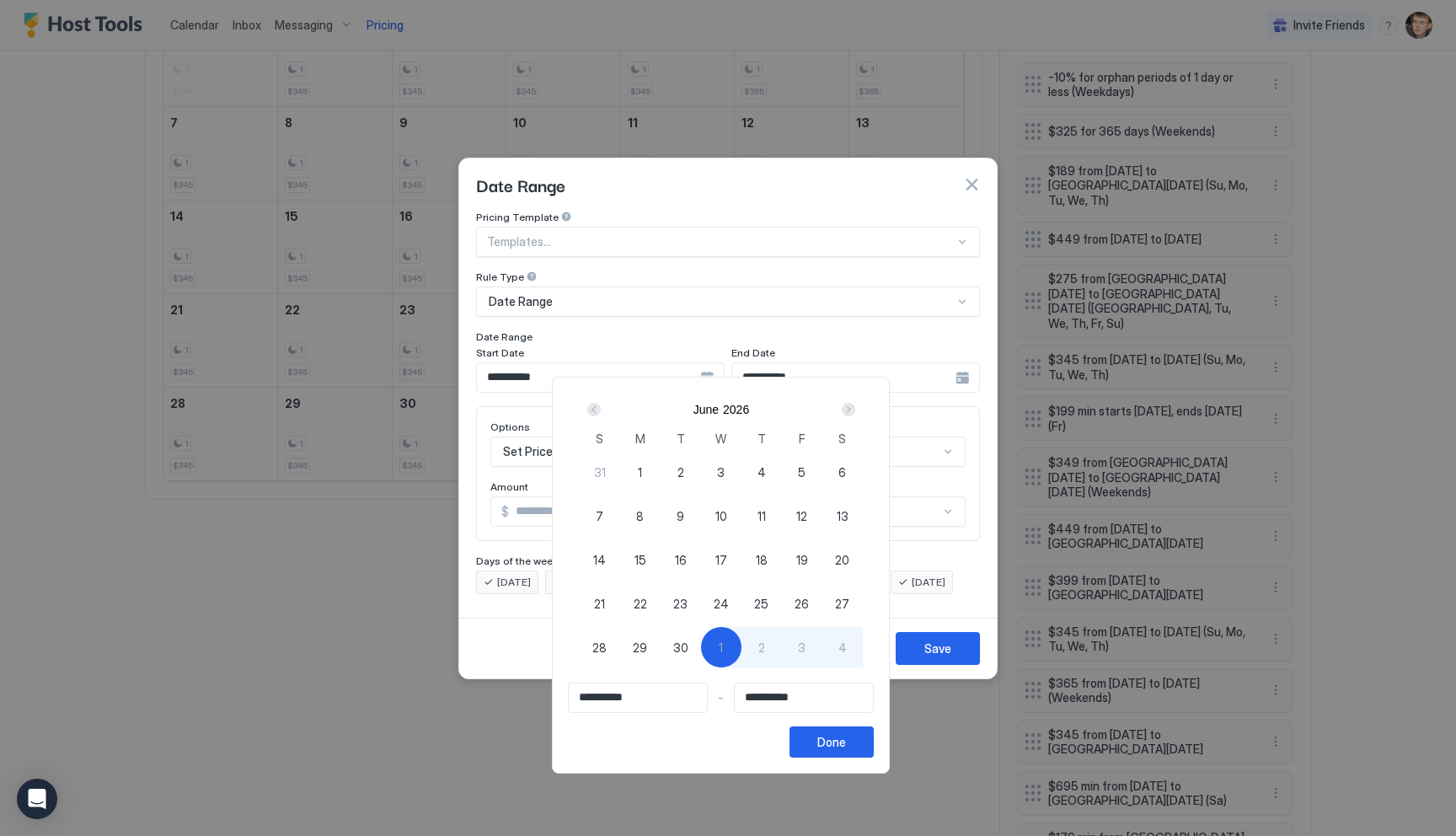
click at [695, 605] on div "23" at bounding box center [680, 603] width 40 height 40
type input "**********"
click at [855, 407] on div "Next" at bounding box center [848, 409] width 13 height 13
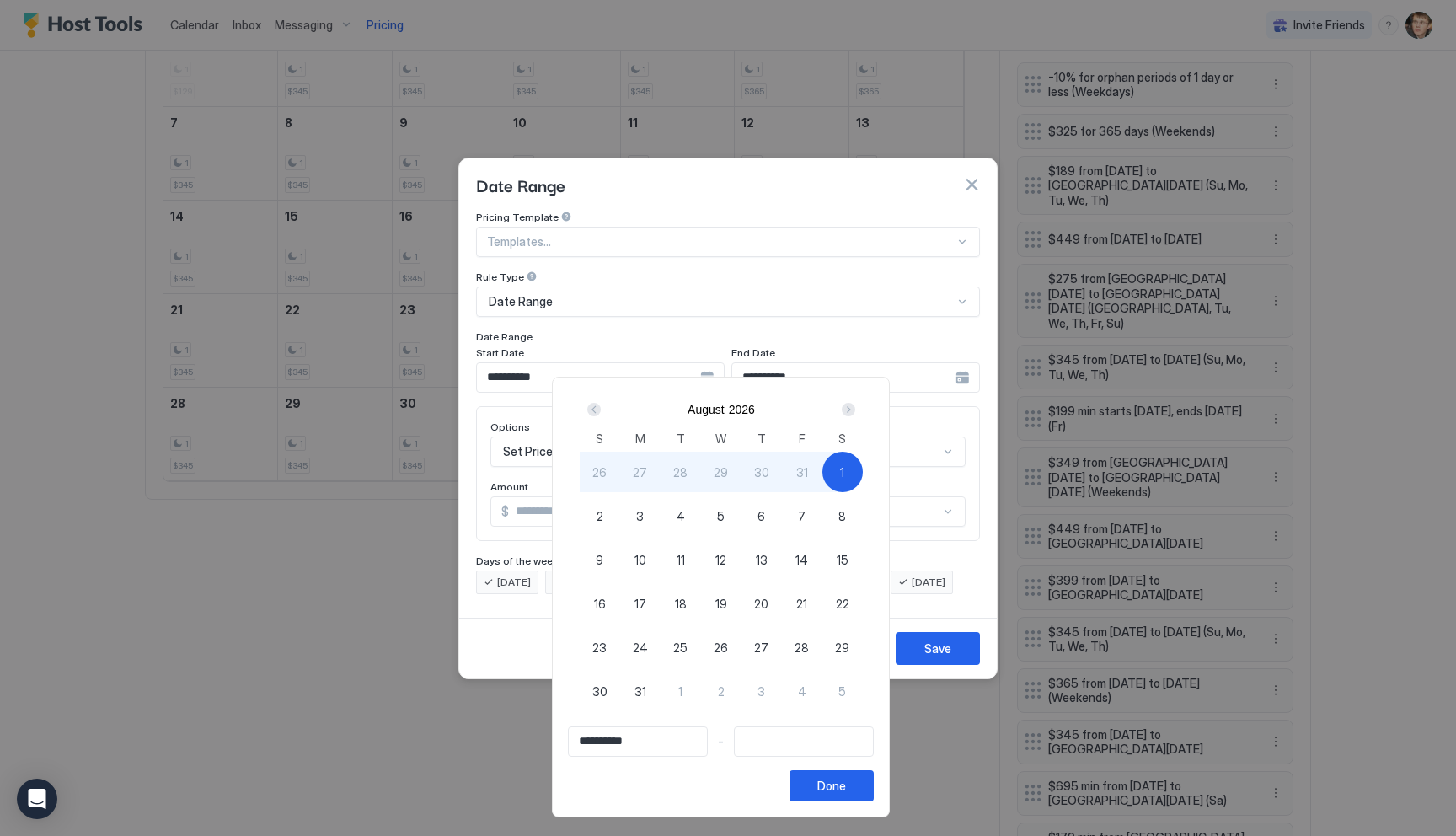
click at [855, 414] on div "Next" at bounding box center [848, 409] width 13 height 13
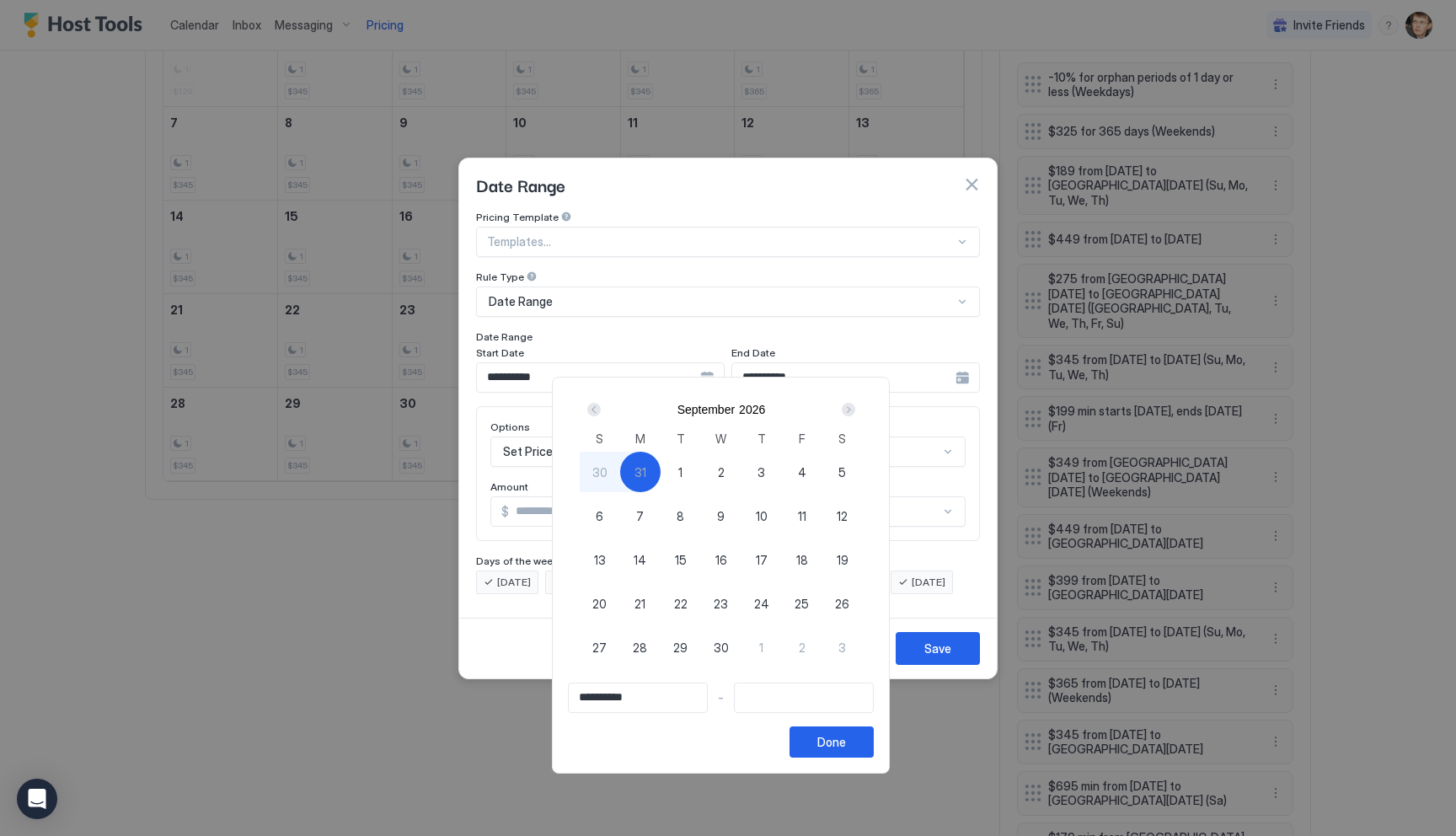
type input "**********"
click at [612, 514] on div "6" at bounding box center [599, 515] width 40 height 40
type input "**********"
click at [641, 511] on div "7" at bounding box center [640, 515] width 40 height 40
type input "**********"
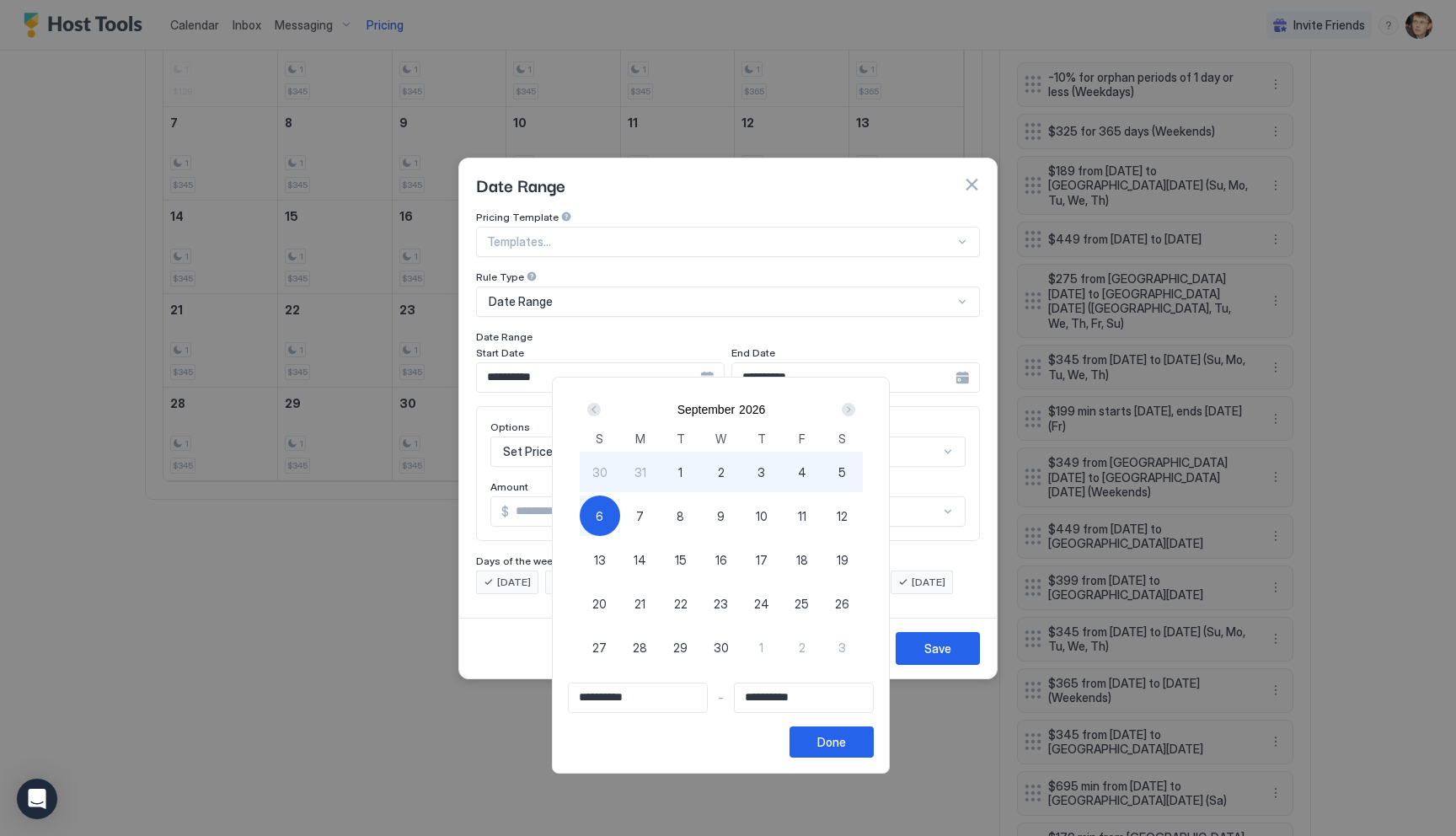
type input "**********"
click at [600, 407] on div "Prev" at bounding box center [593, 409] width 13 height 13
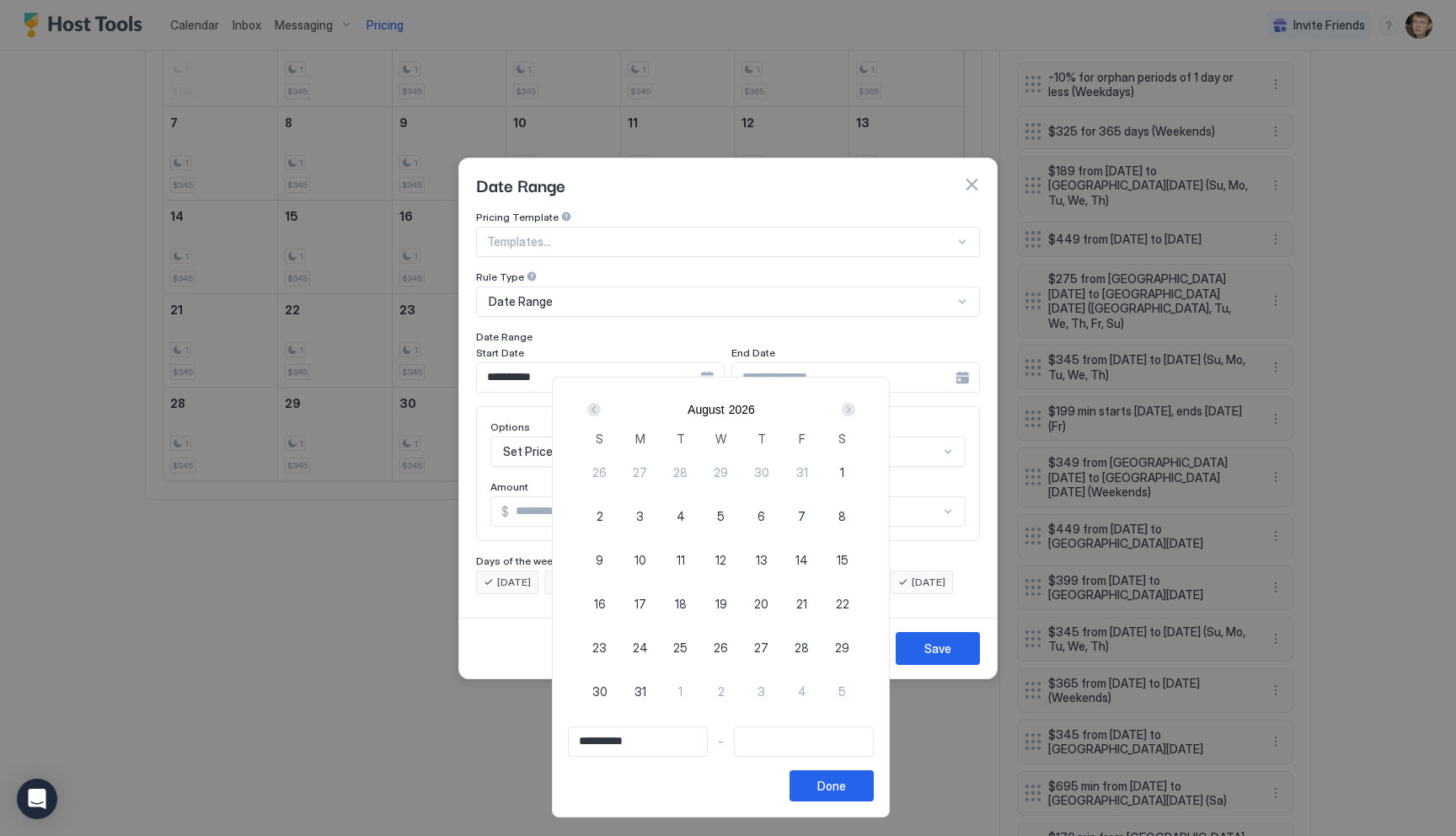
click at [600, 409] on div "Prev" at bounding box center [593, 409] width 13 height 13
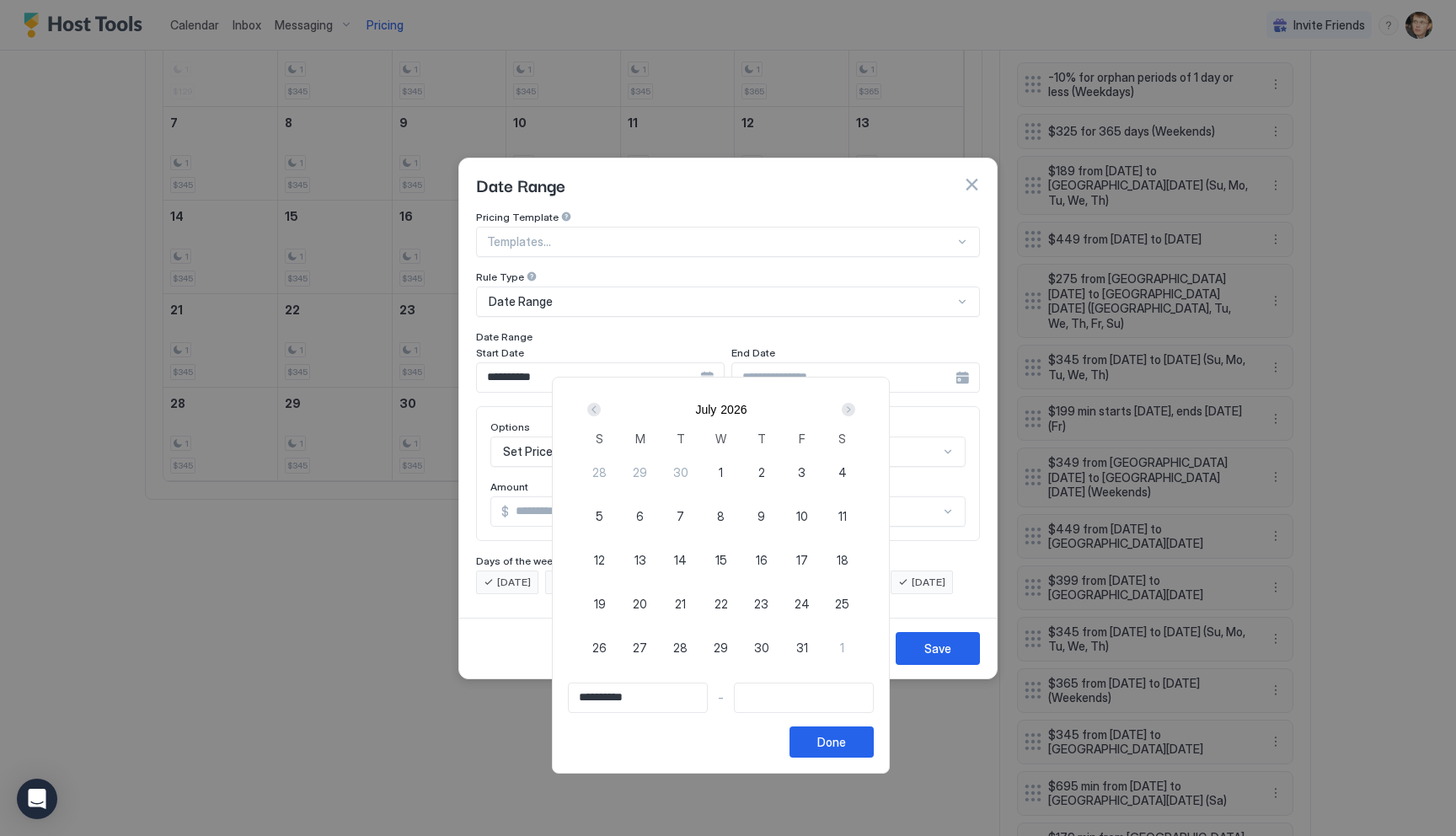
click at [723, 468] on span "1" at bounding box center [721, 473] width 4 height 18
type input "**********"
click at [855, 412] on div "Next" at bounding box center [848, 409] width 13 height 13
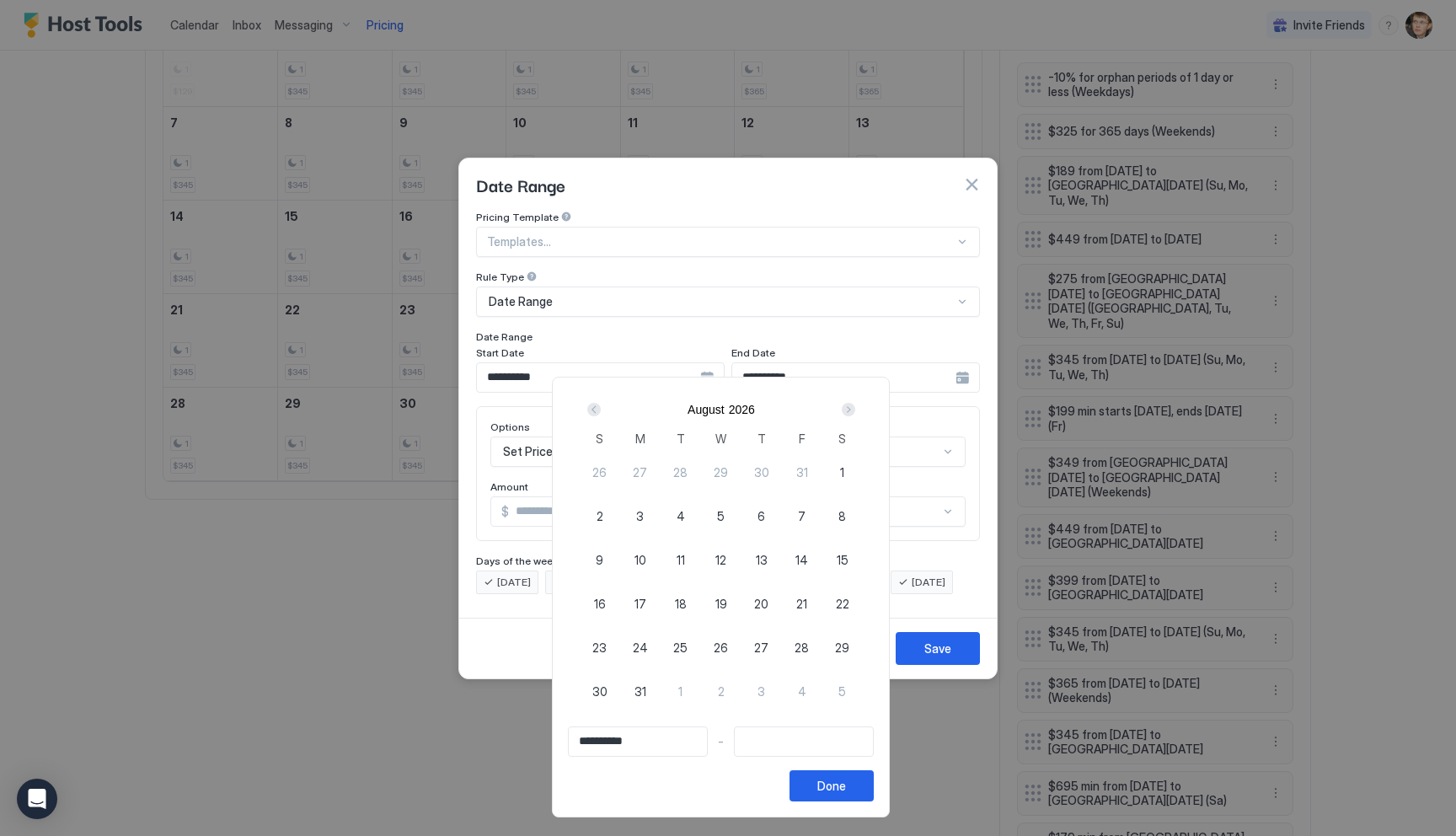
click at [855, 412] on div "Next" at bounding box center [848, 409] width 13 height 13
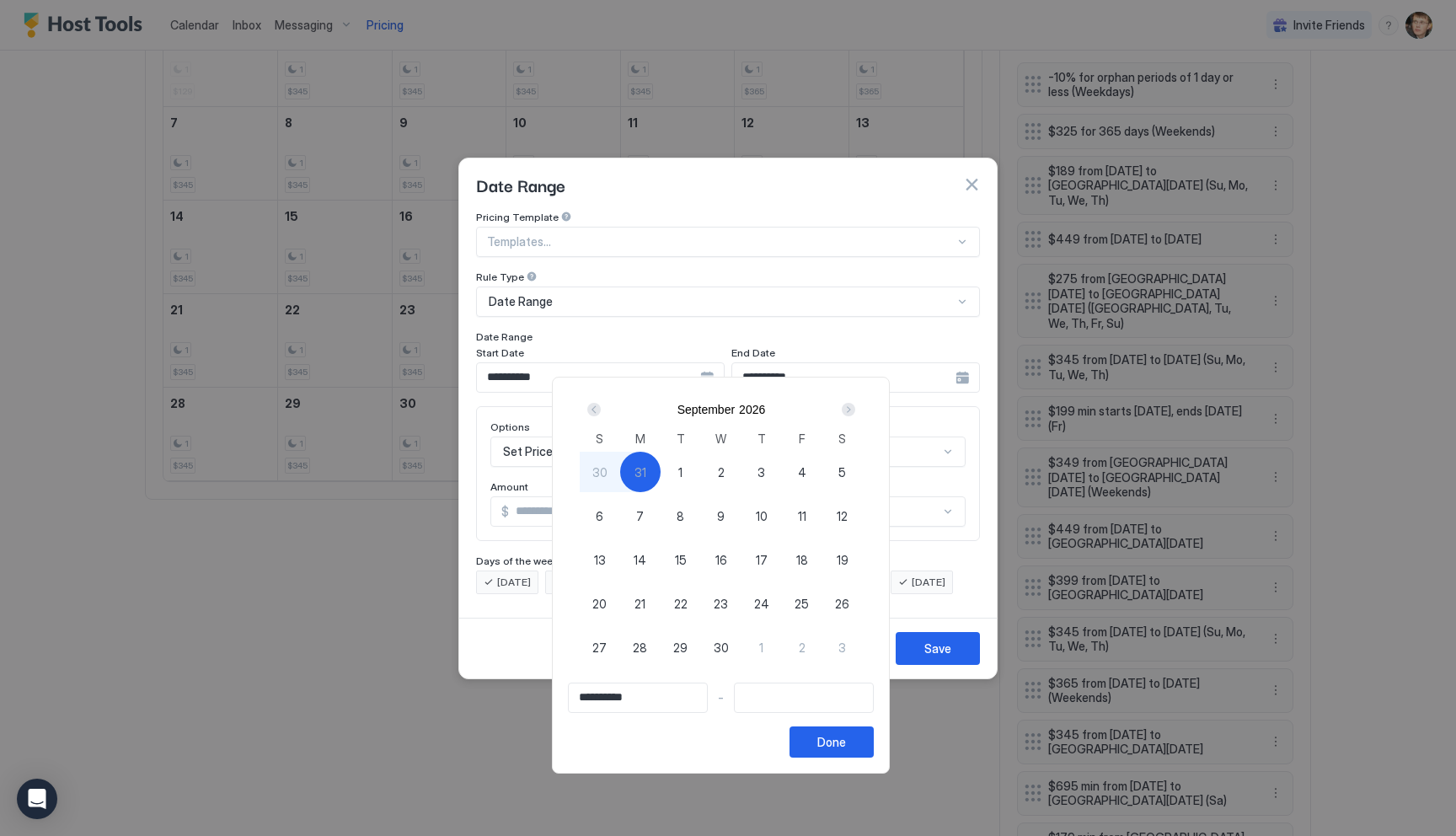
type input "**********"
click at [640, 513] on div "7" at bounding box center [640, 515] width 40 height 40
type input "**********"
click at [863, 750] on button "Done" at bounding box center [831, 742] width 84 height 31
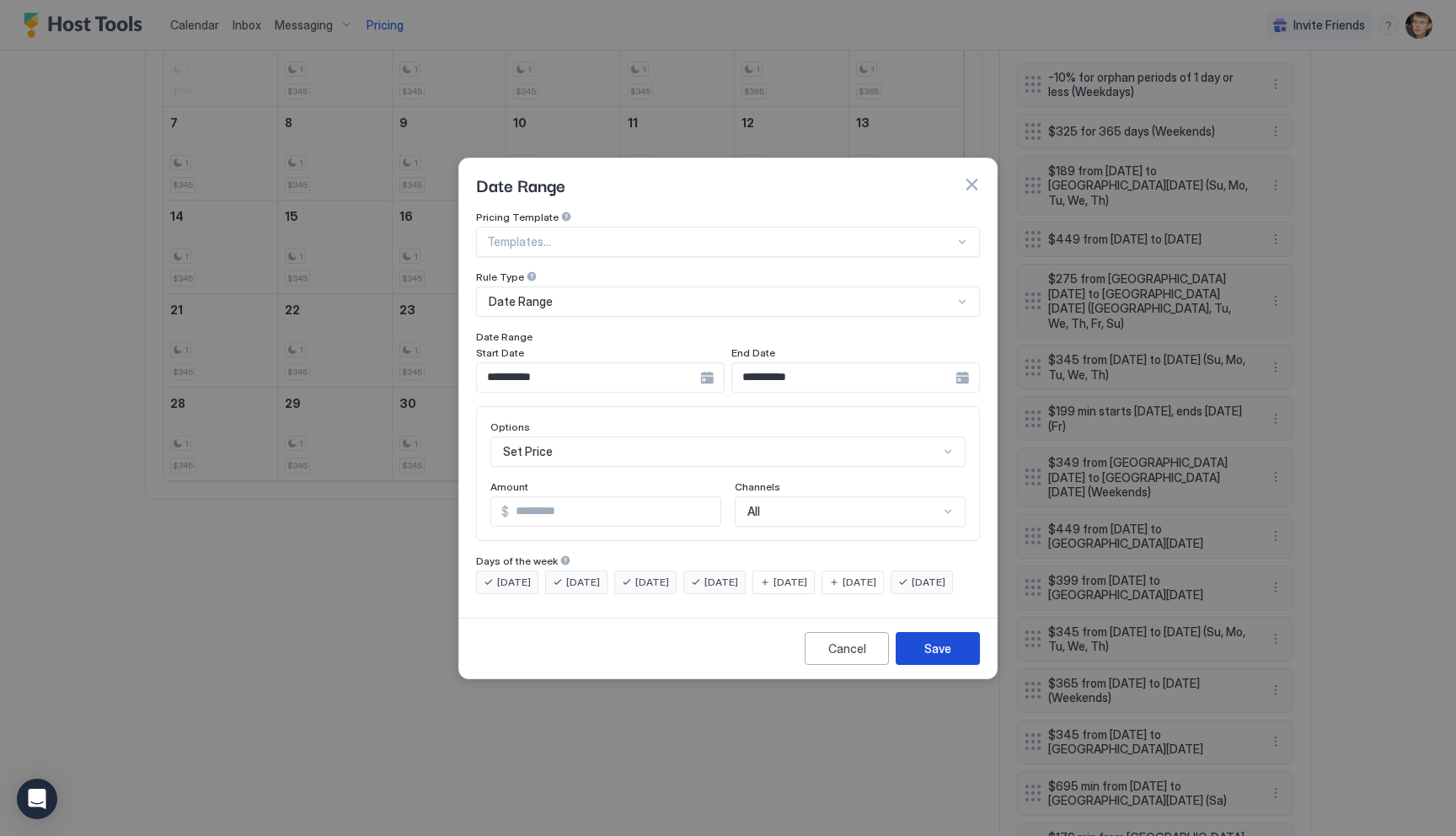
click at [950, 657] on div "Save" at bounding box center [937, 648] width 27 height 18
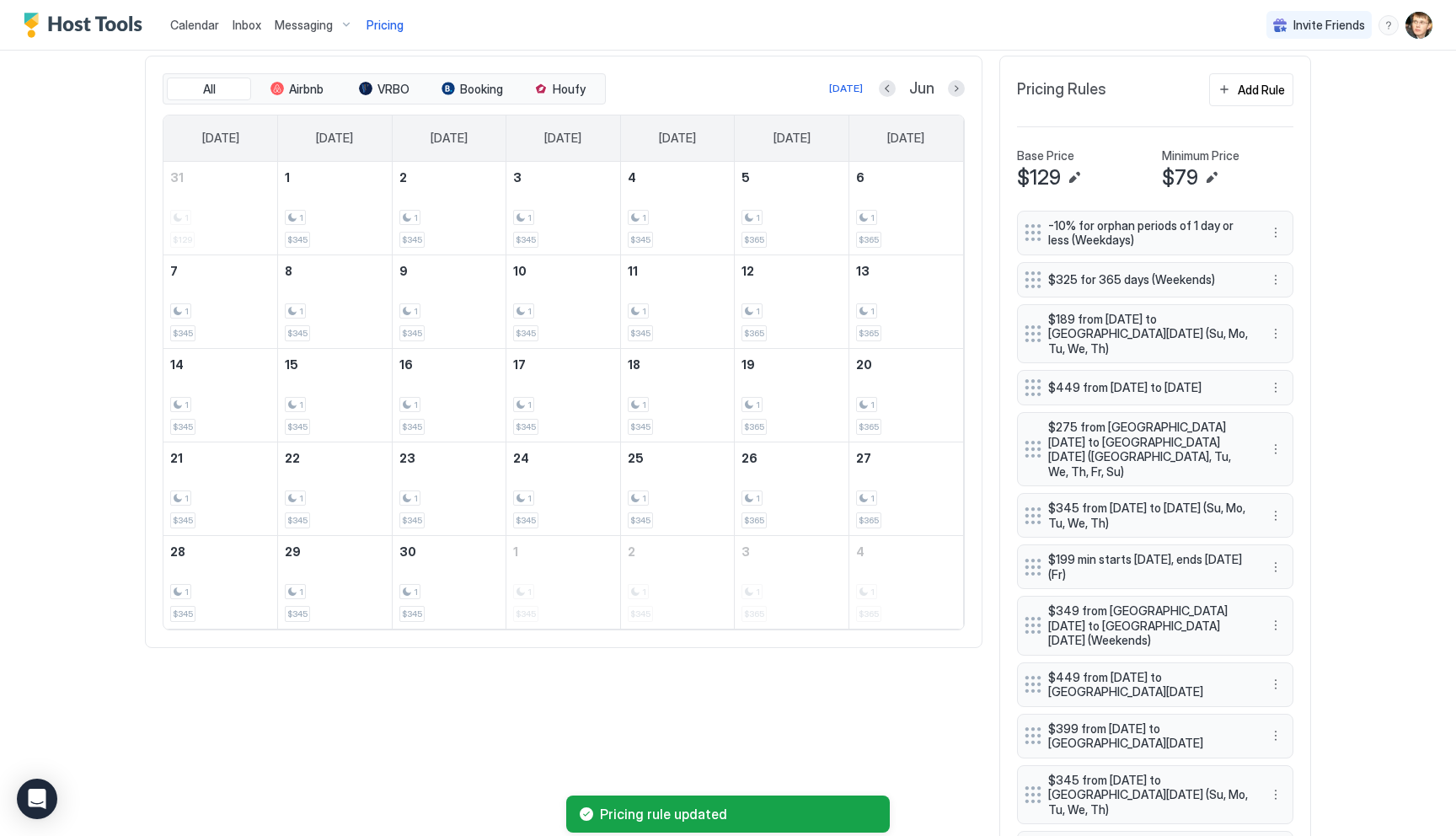
scroll to position [422, 0]
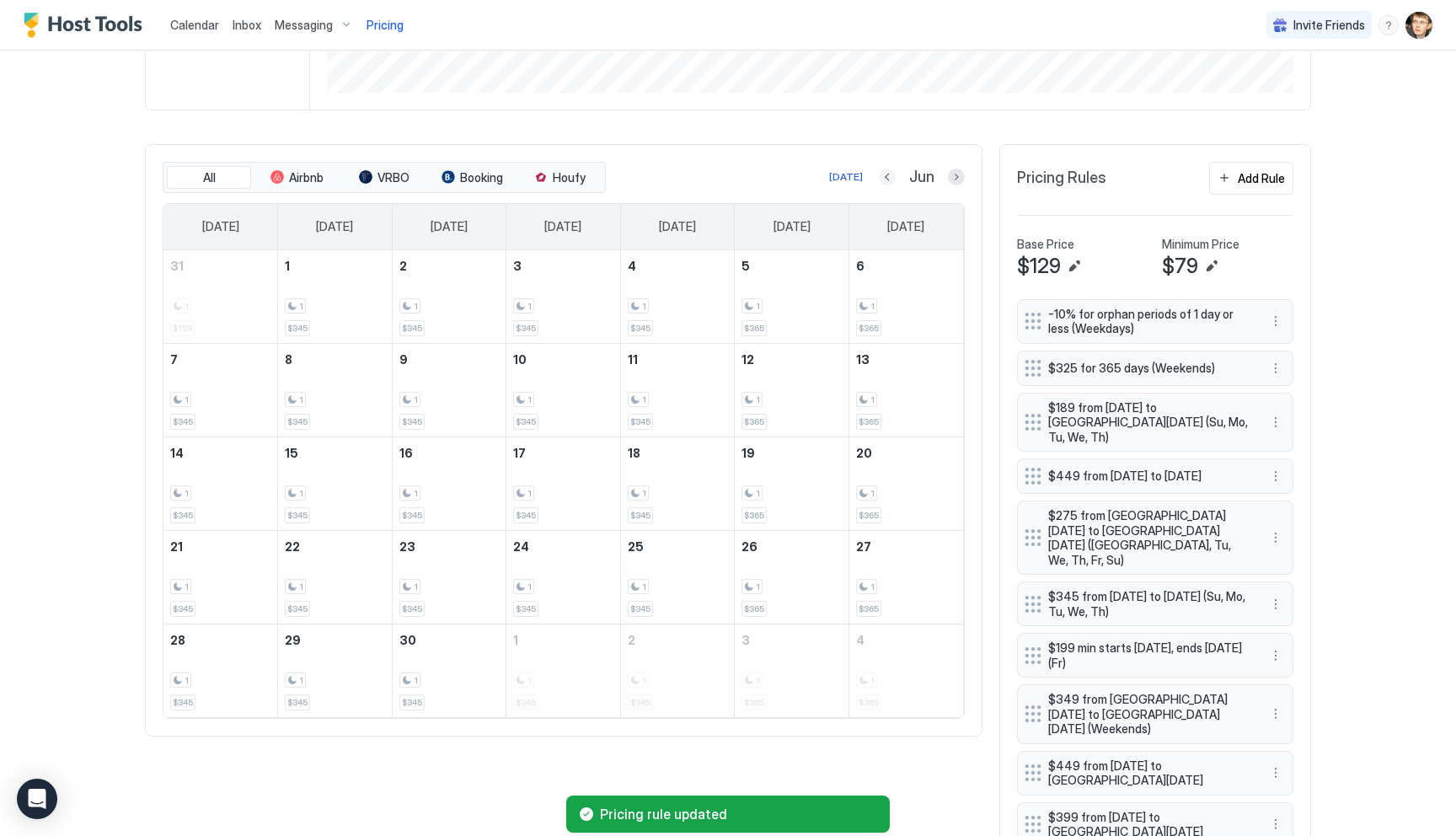
click at [892, 178] on button "Previous month" at bounding box center [887, 176] width 17 height 17
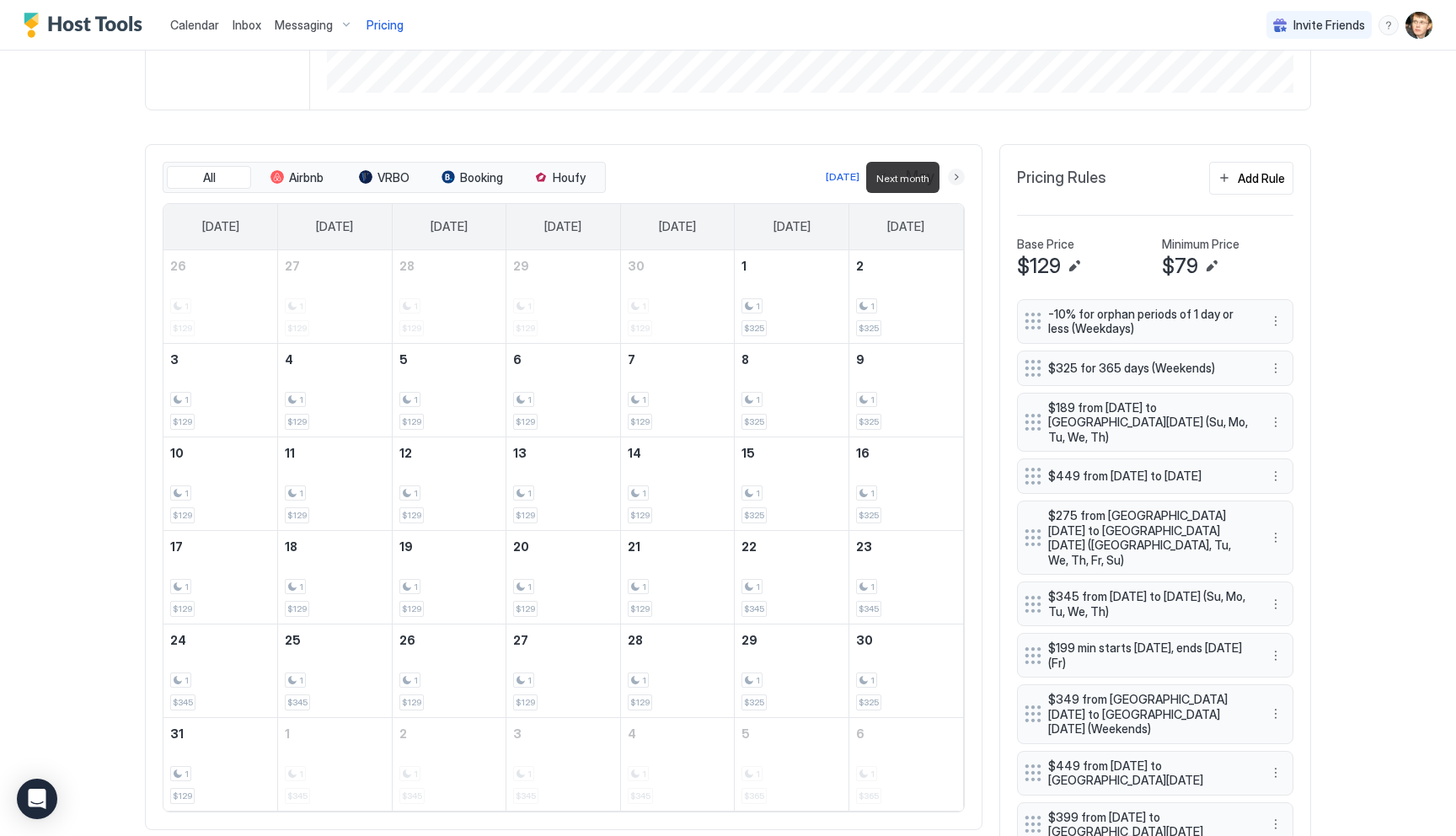
click at [953, 179] on button "Next month" at bounding box center [956, 176] width 17 height 17
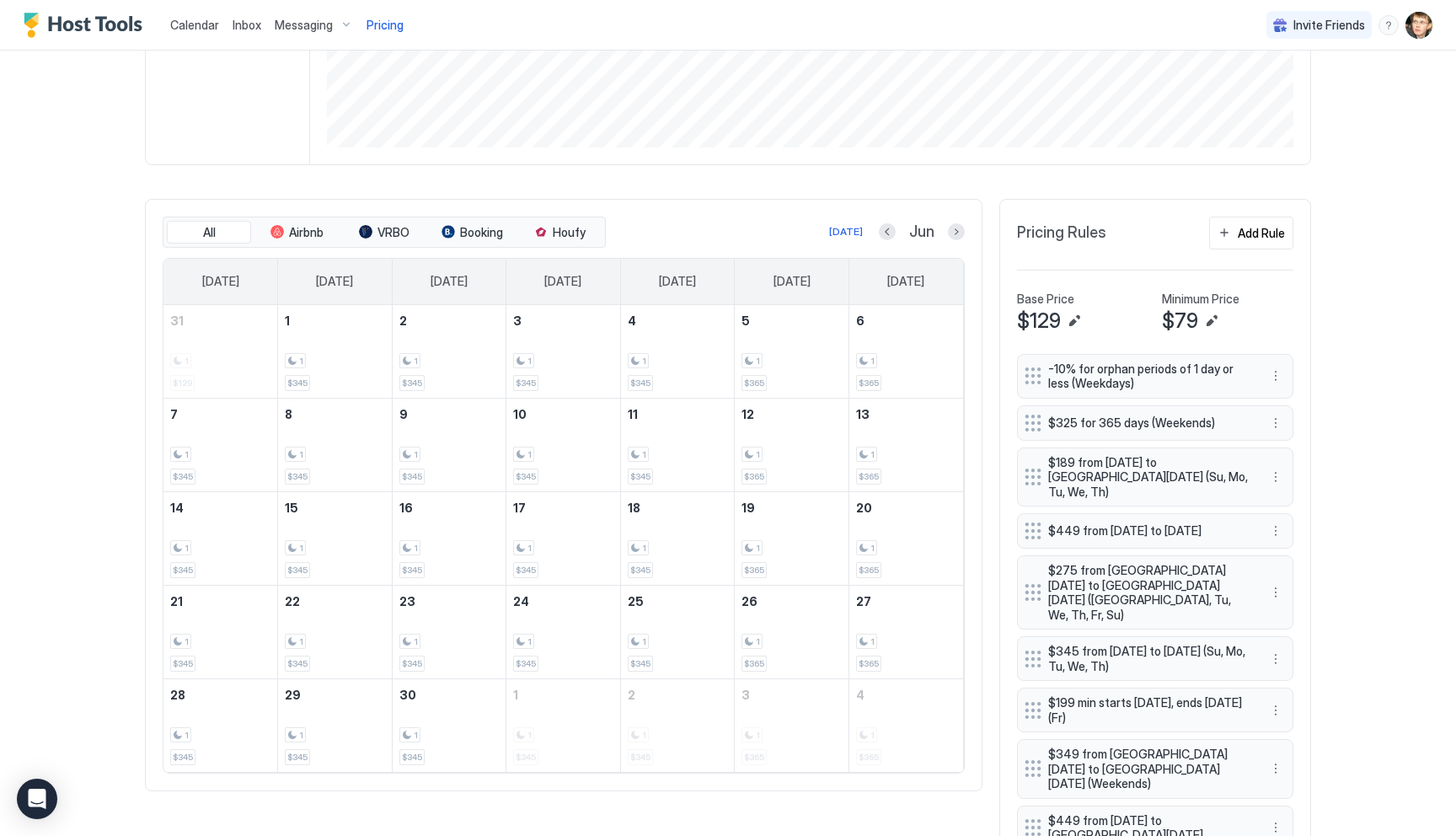
scroll to position [355, 0]
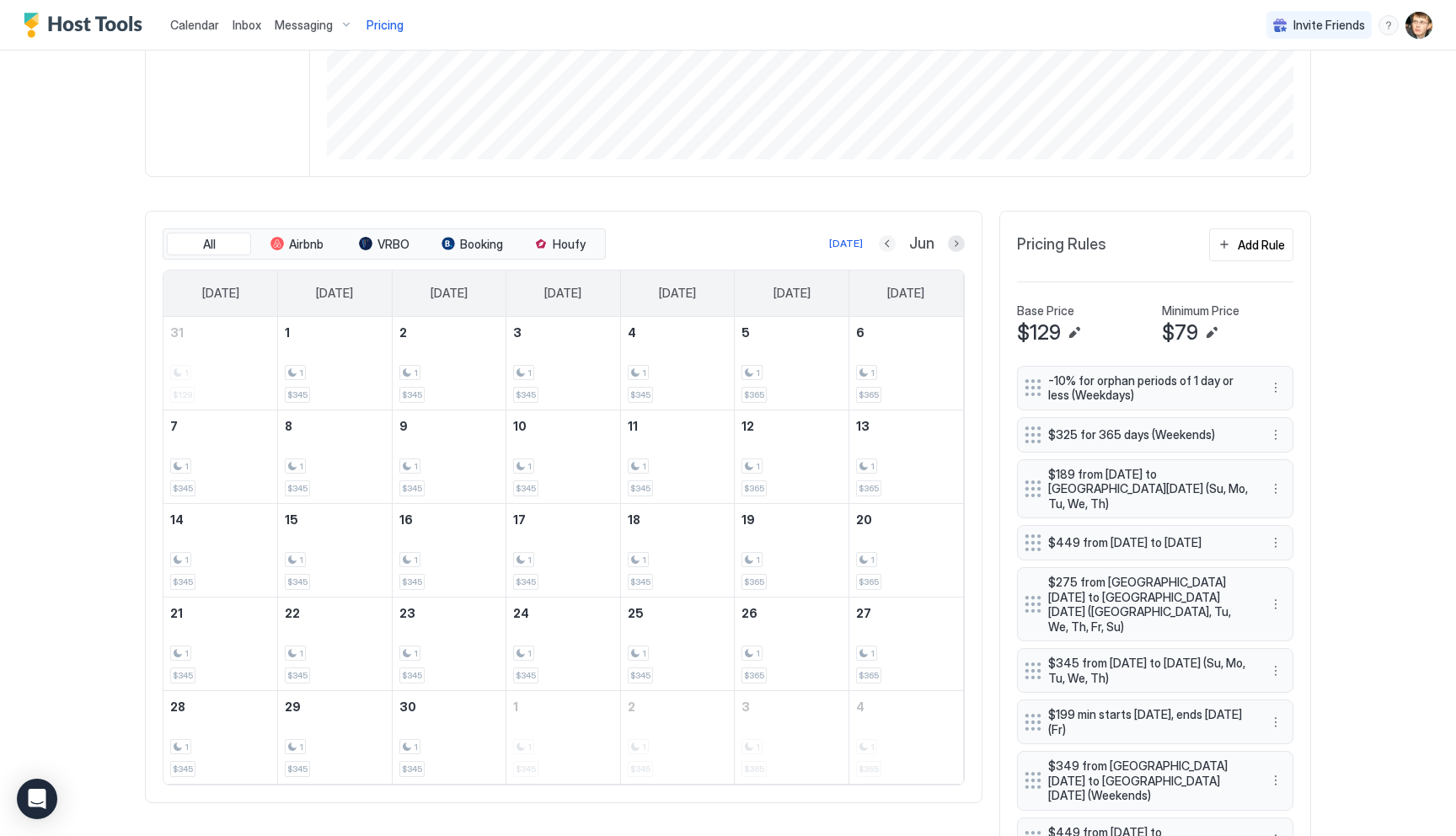
click at [886, 242] on button "Previous month" at bounding box center [887, 244] width 17 height 17
click at [954, 246] on button "Next month" at bounding box center [956, 244] width 17 height 17
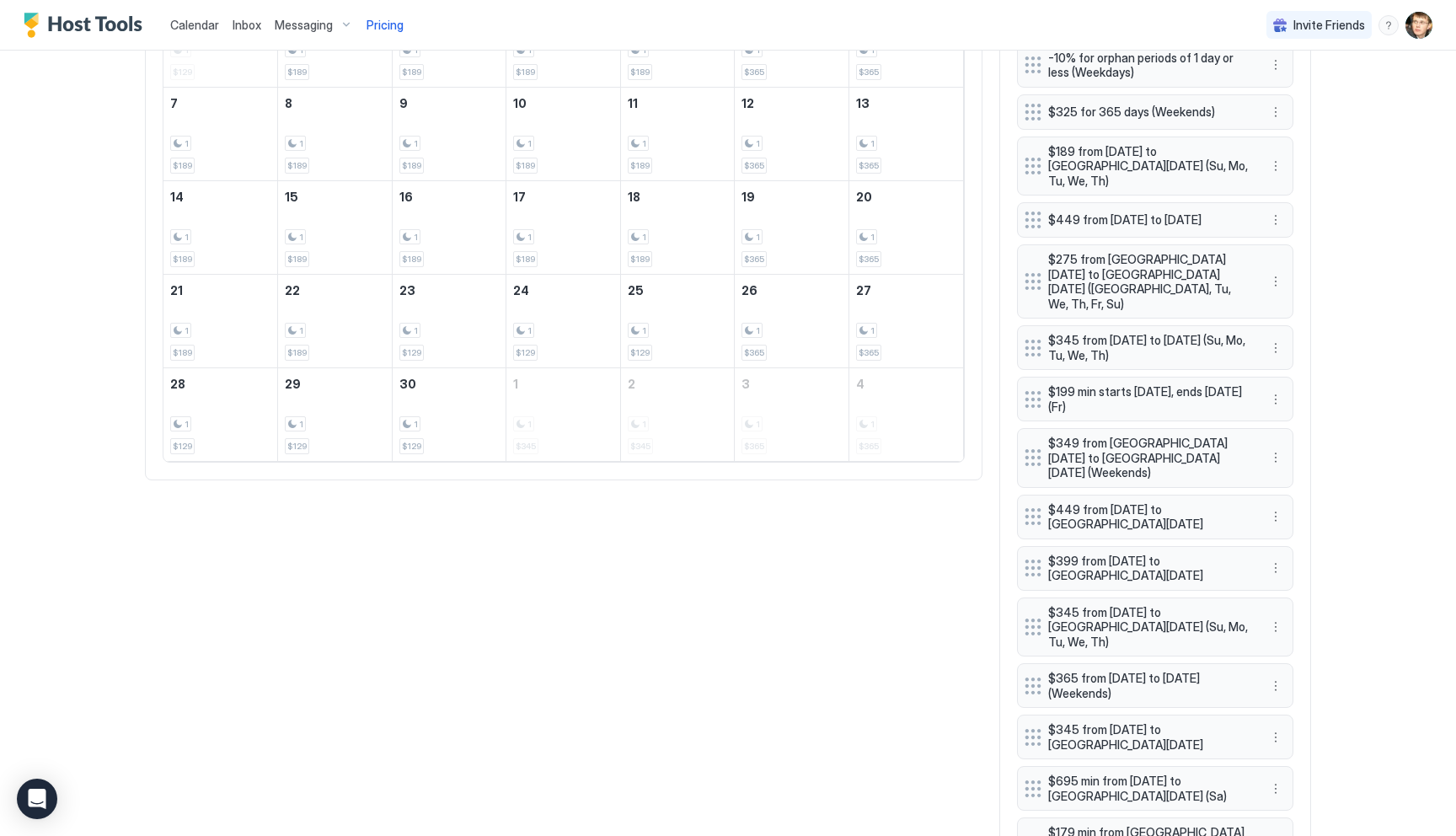
scroll to position [680, 0]
click at [1276, 336] on button "More options" at bounding box center [1275, 346] width 20 height 20
click at [1289, 345] on div "Edit" at bounding box center [1291, 350] width 37 height 13
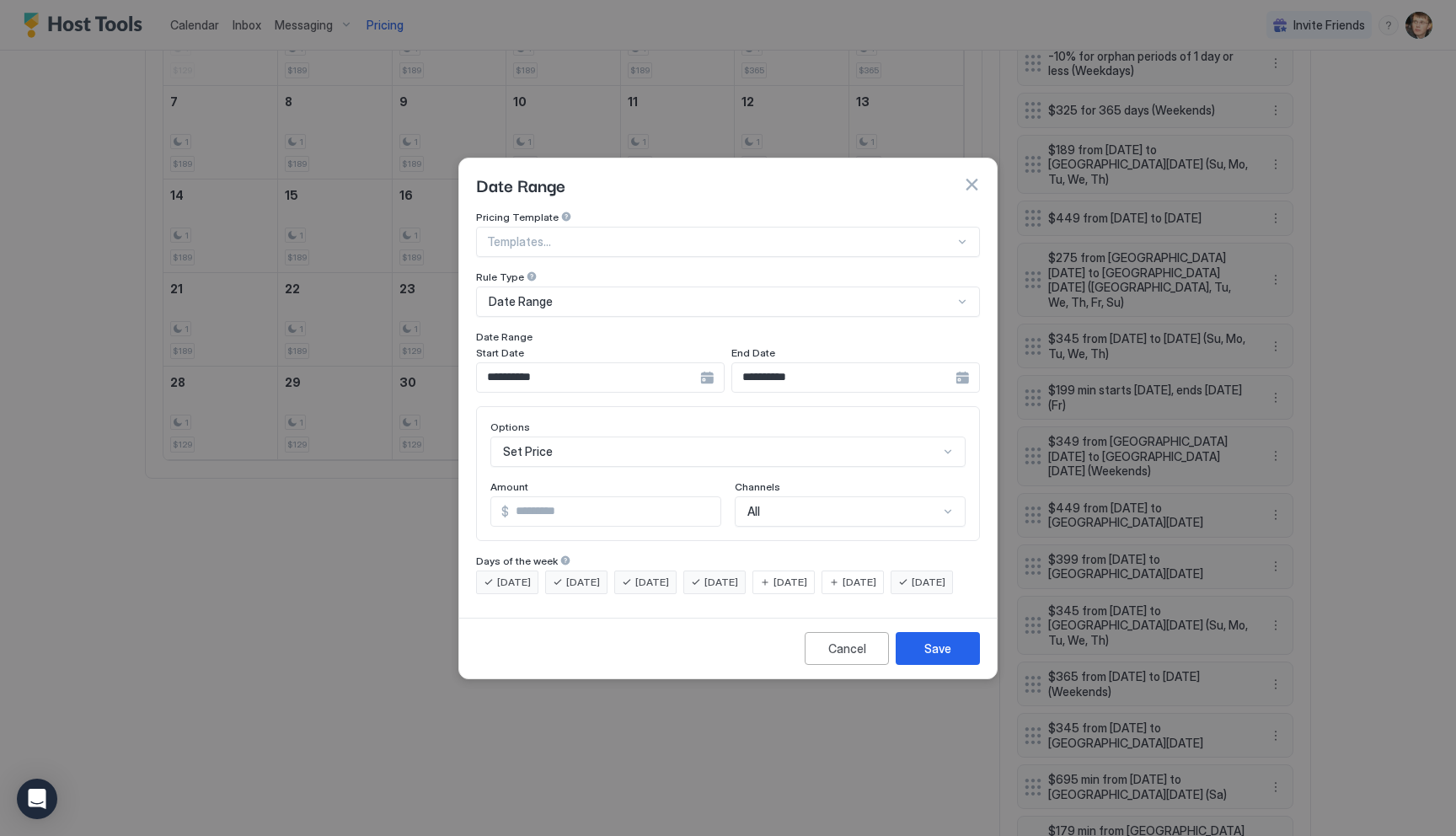
click at [620, 363] on input "**********" at bounding box center [589, 378] width 223 height 29
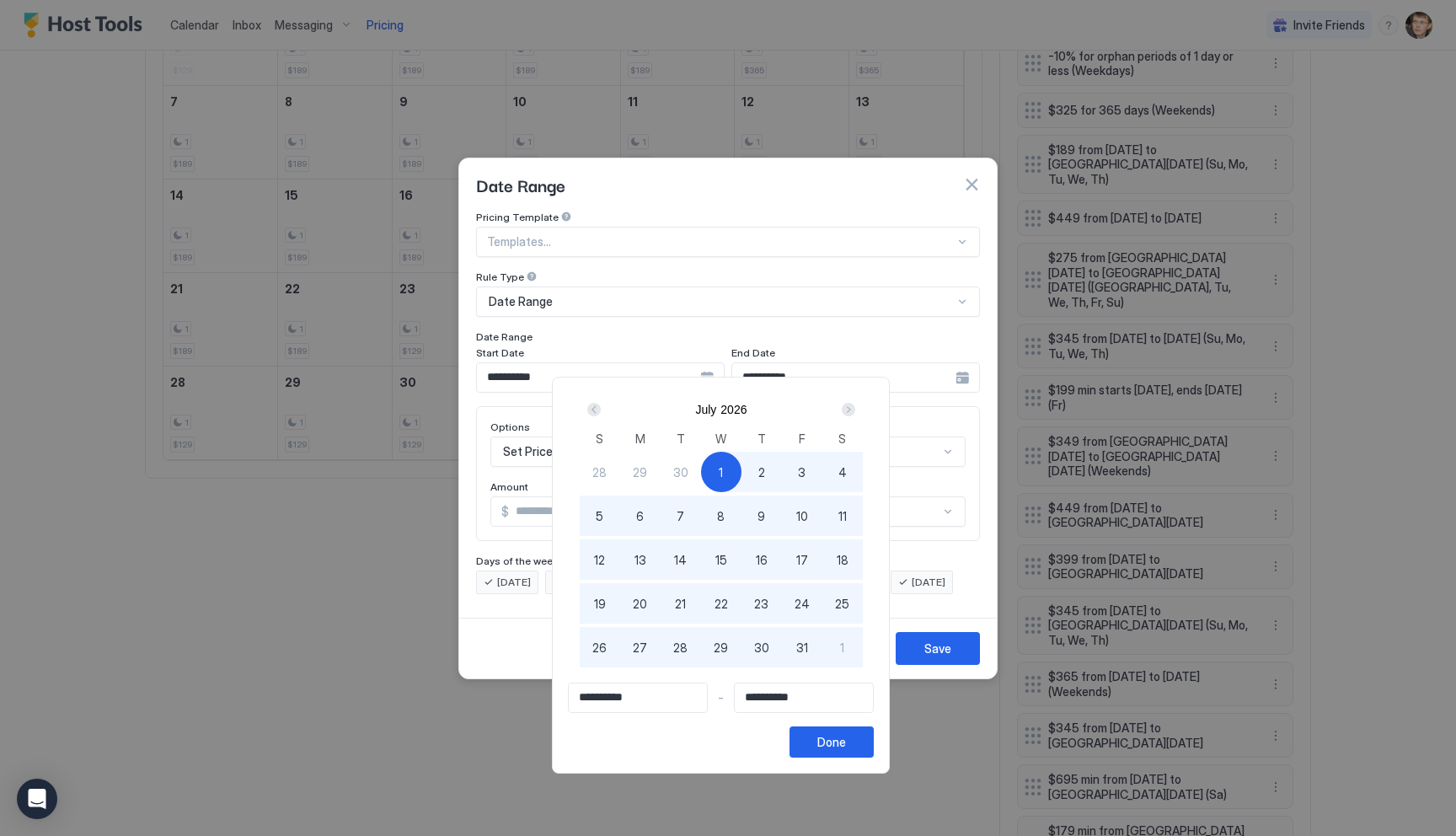
click at [597, 409] on div "Prev" at bounding box center [593, 409] width 13 height 13
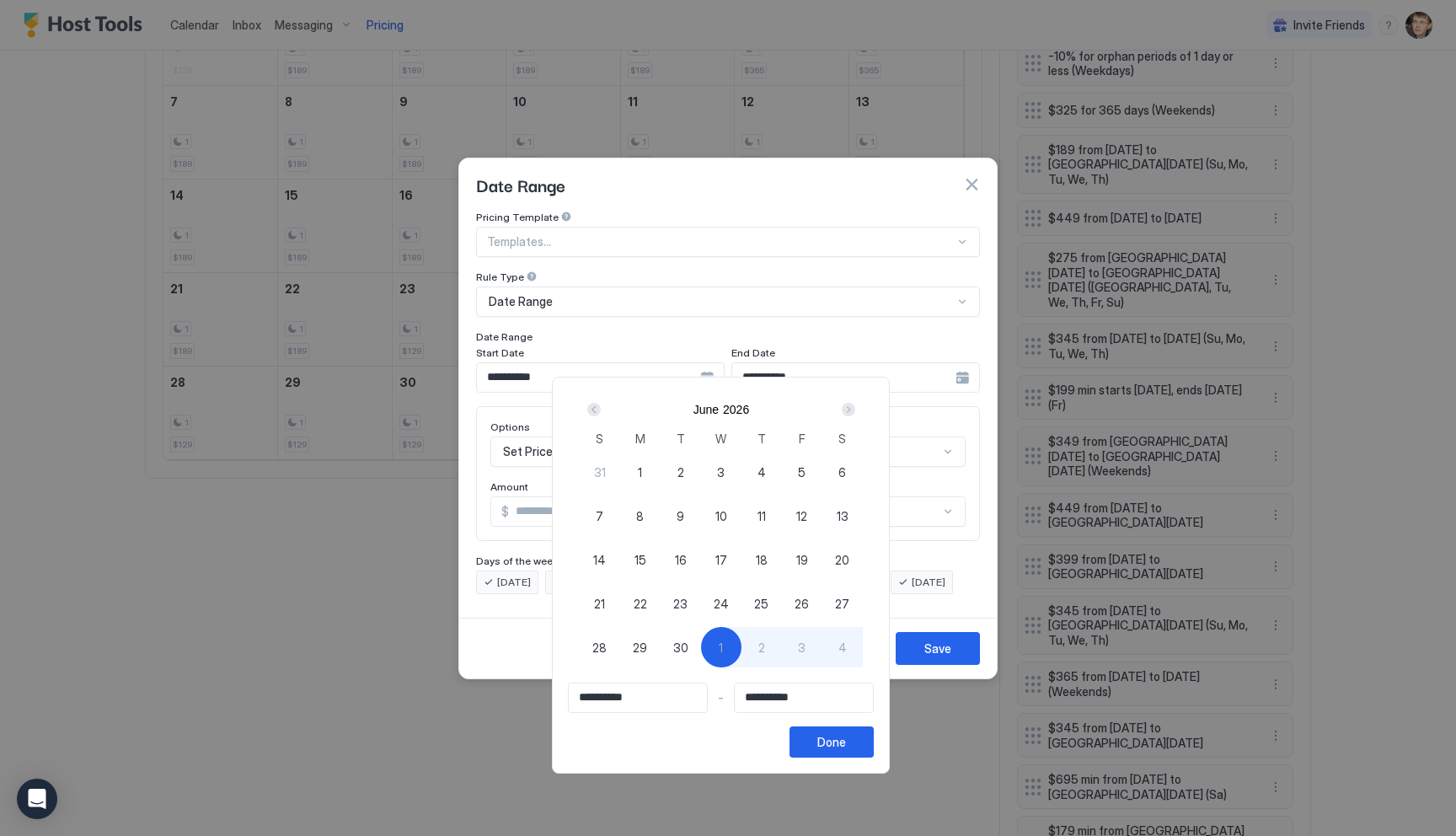
click at [694, 601] on div "23" at bounding box center [680, 603] width 40 height 40
type input "**********"
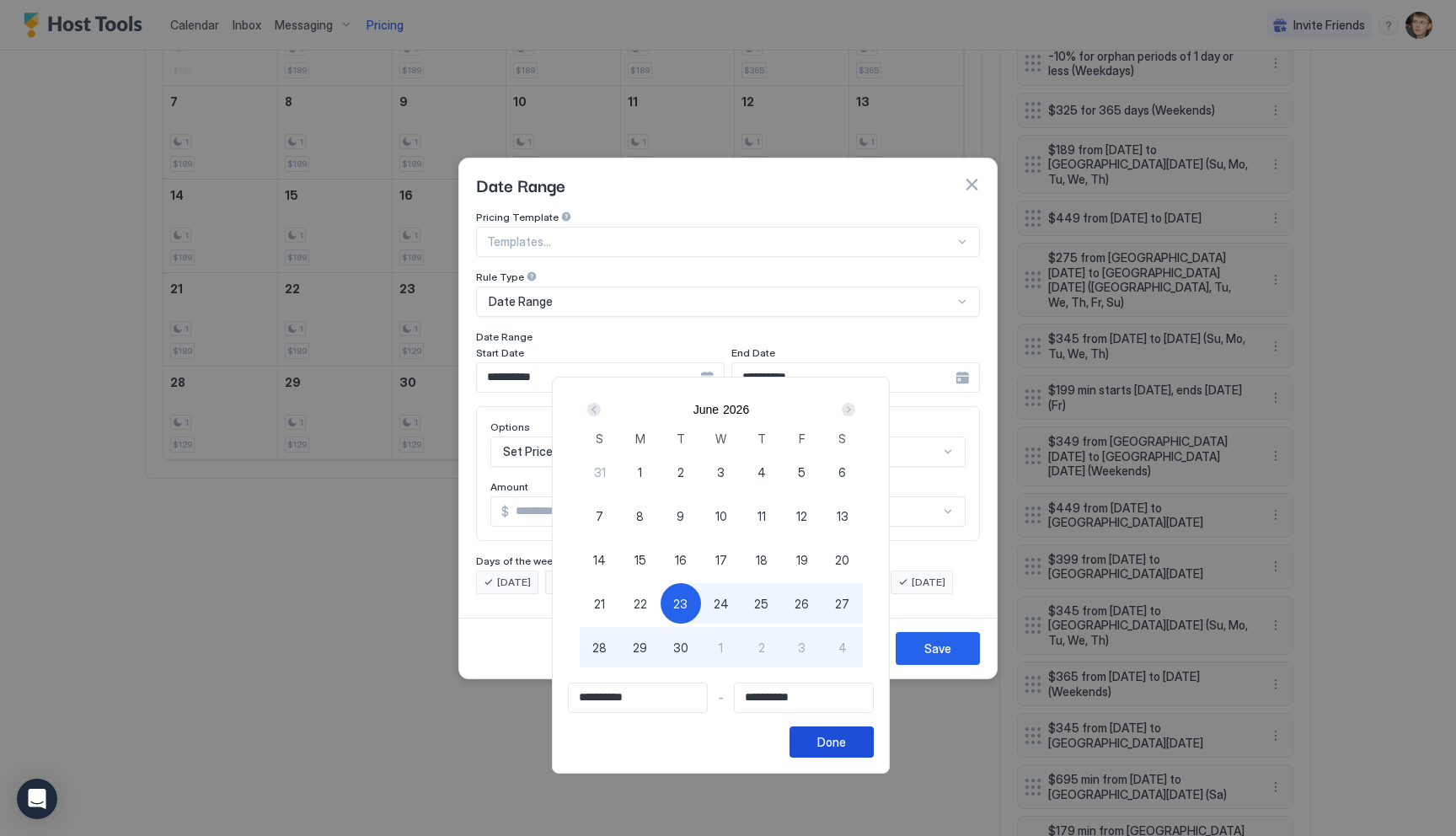
click at [846, 750] on div "Done" at bounding box center [831, 743] width 29 height 18
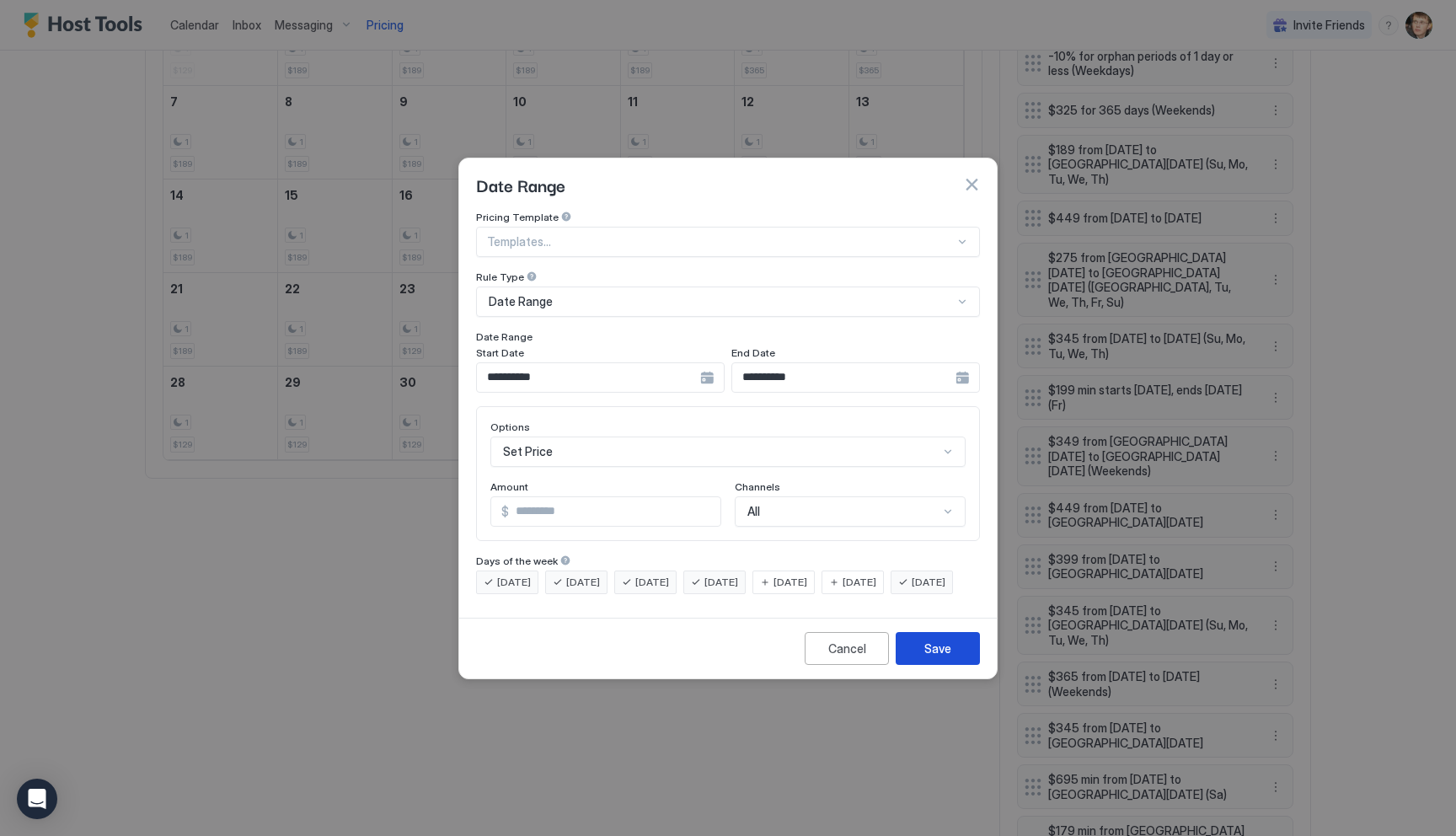
click at [937, 657] on div "Save" at bounding box center [937, 648] width 27 height 18
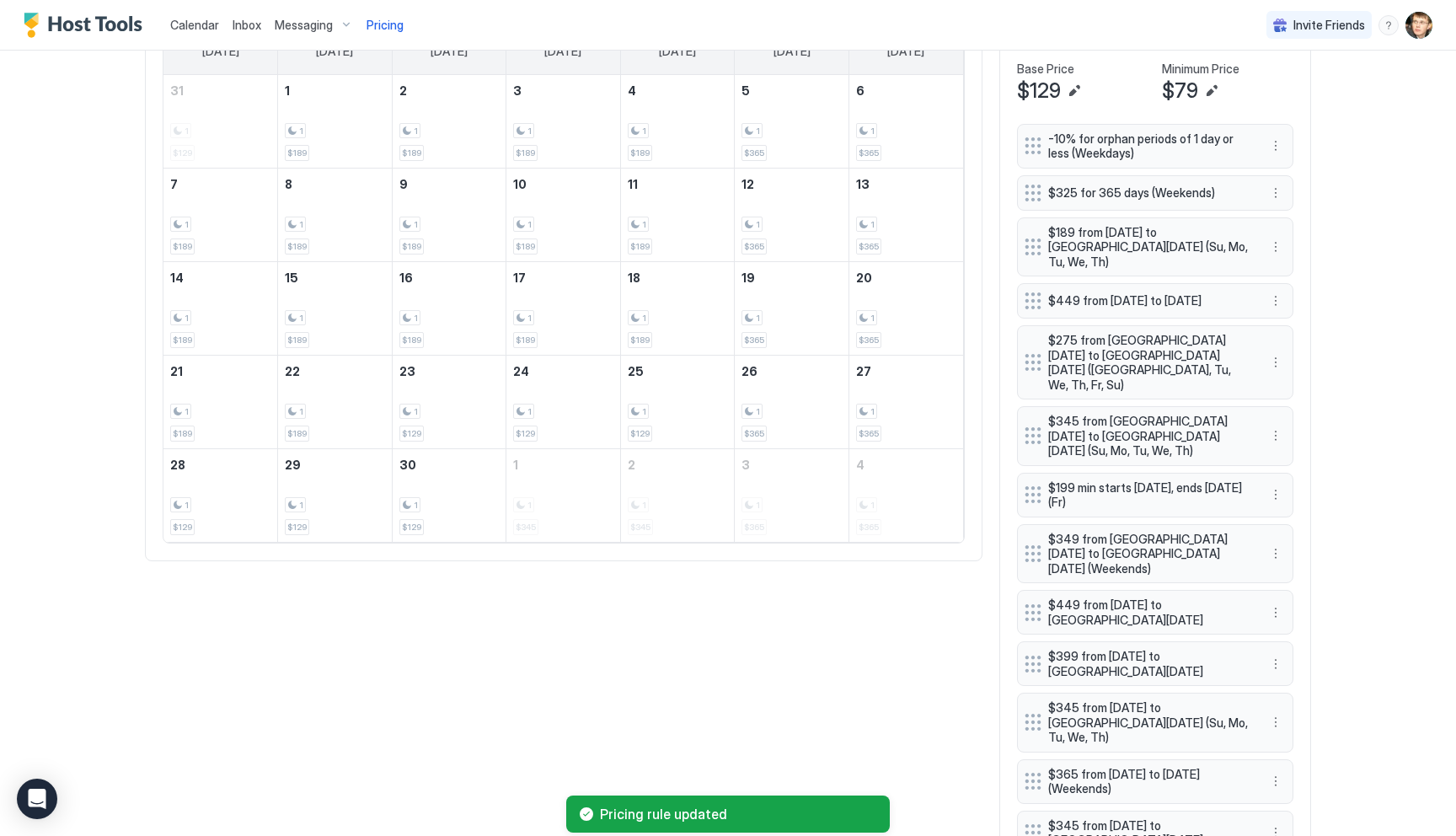
scroll to position [592, 0]
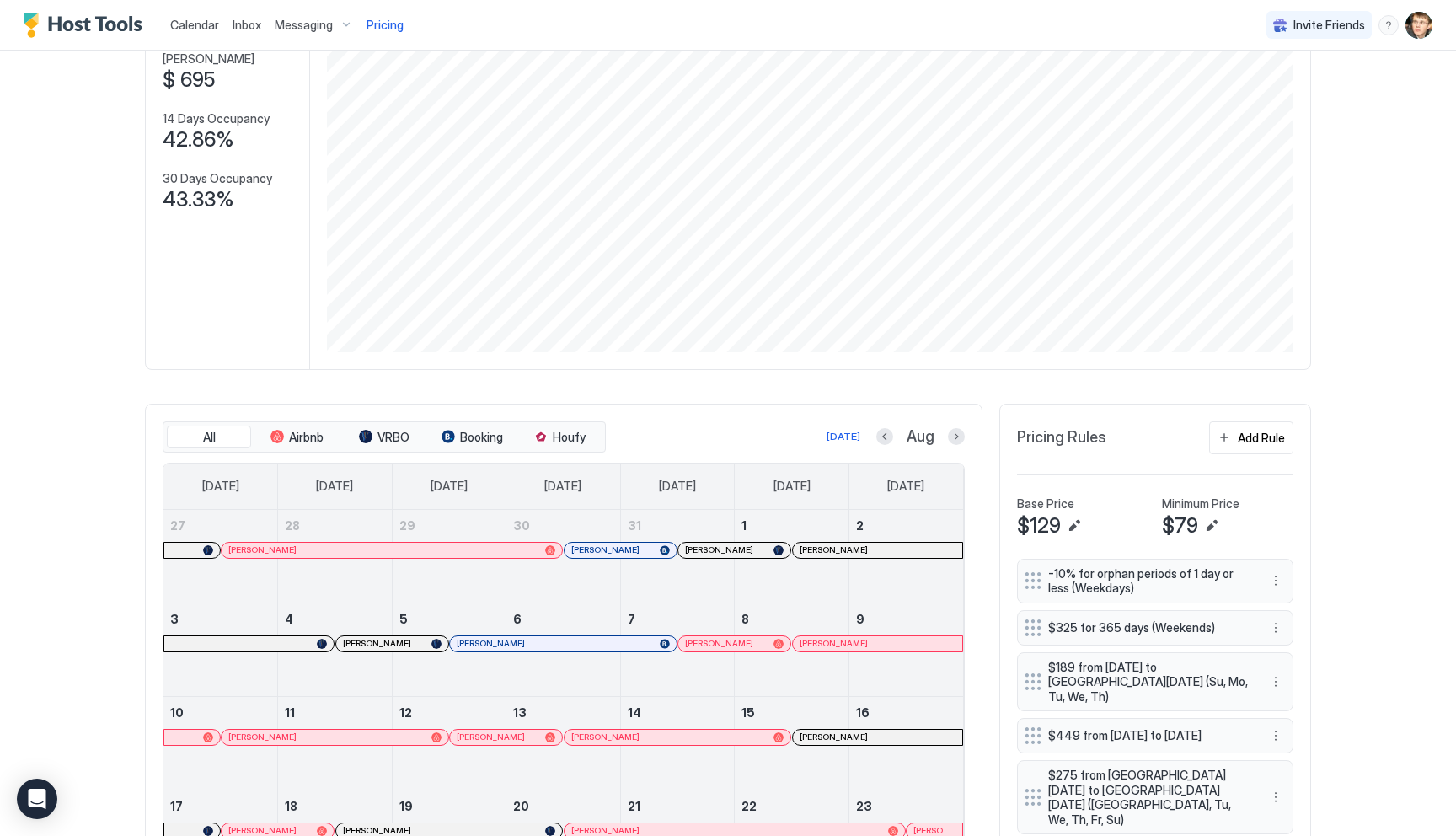
scroll to position [303, 0]
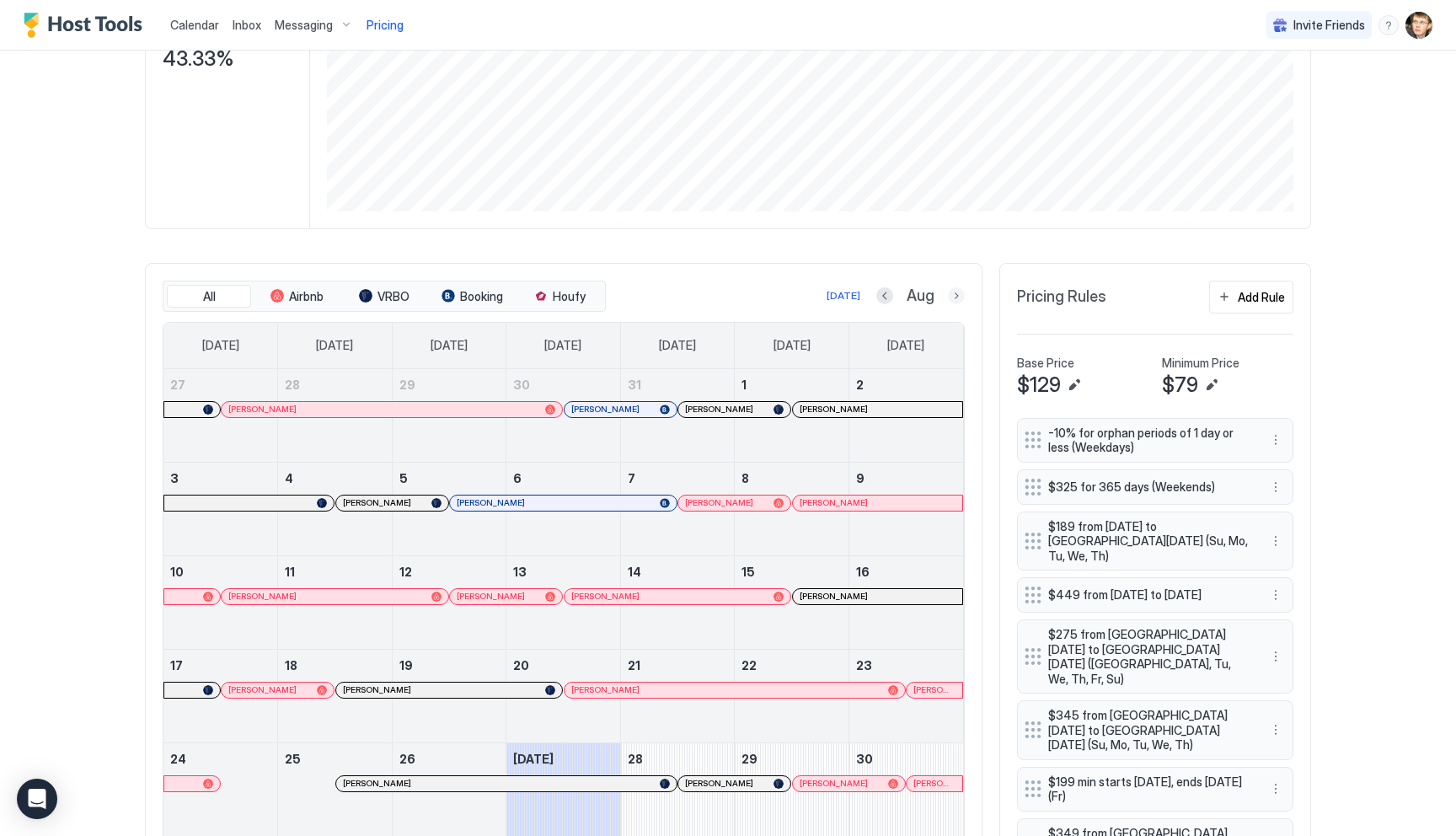
click at [956, 298] on button "Next month" at bounding box center [956, 296] width 17 height 17
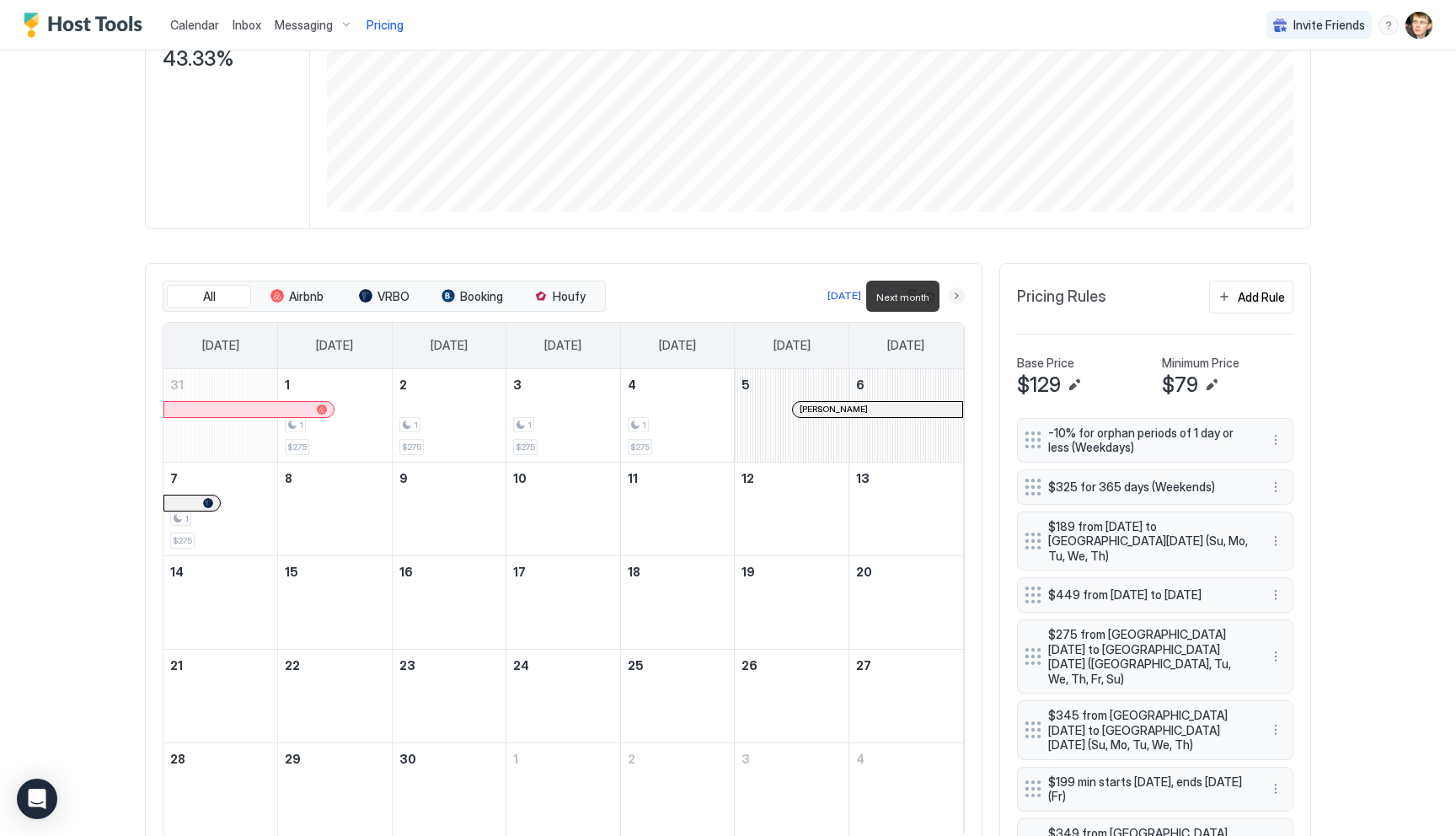
click at [956, 298] on button "Next month" at bounding box center [956, 296] width 17 height 17
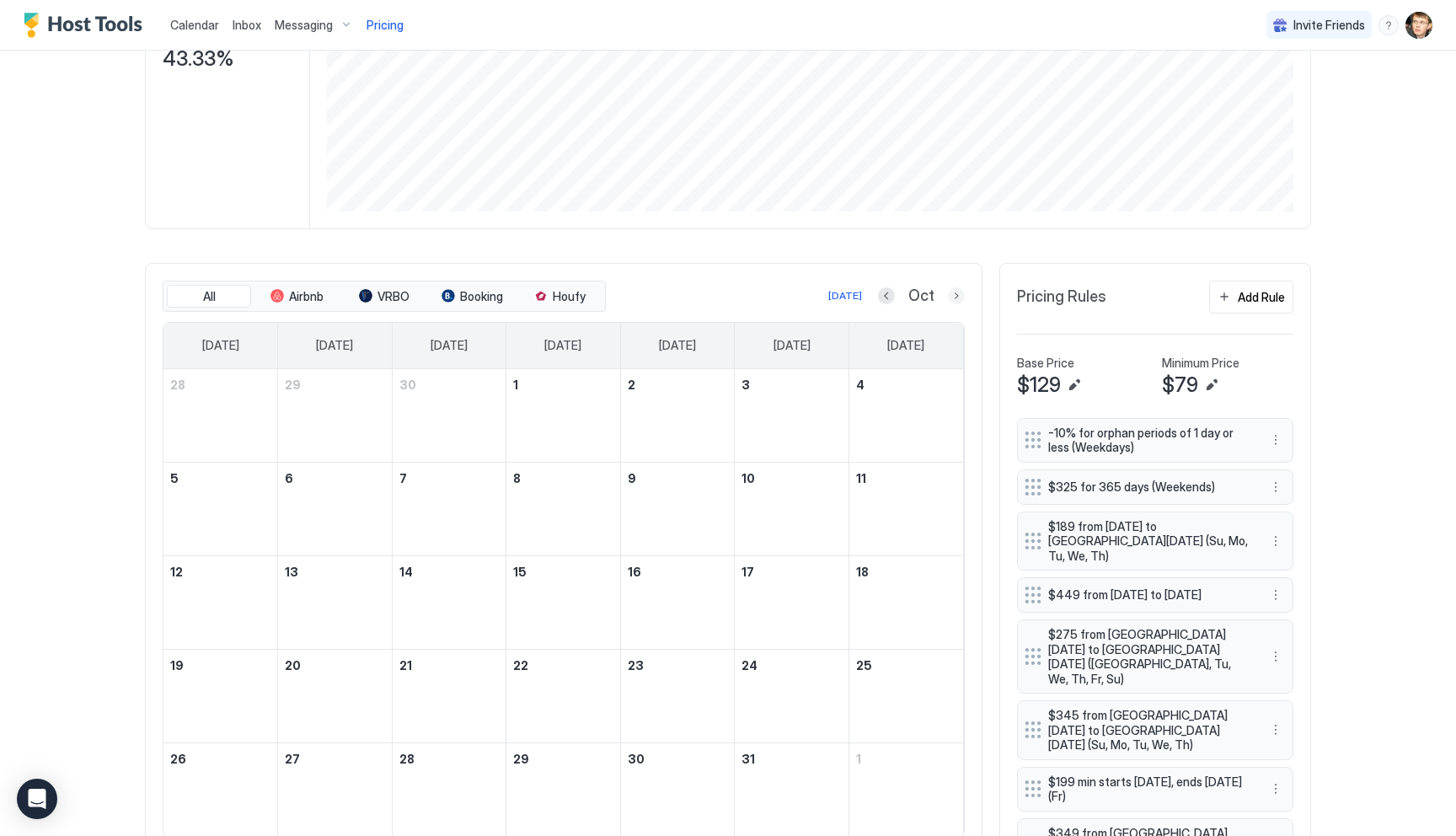
click at [962, 301] on button "Next month" at bounding box center [956, 296] width 17 height 17
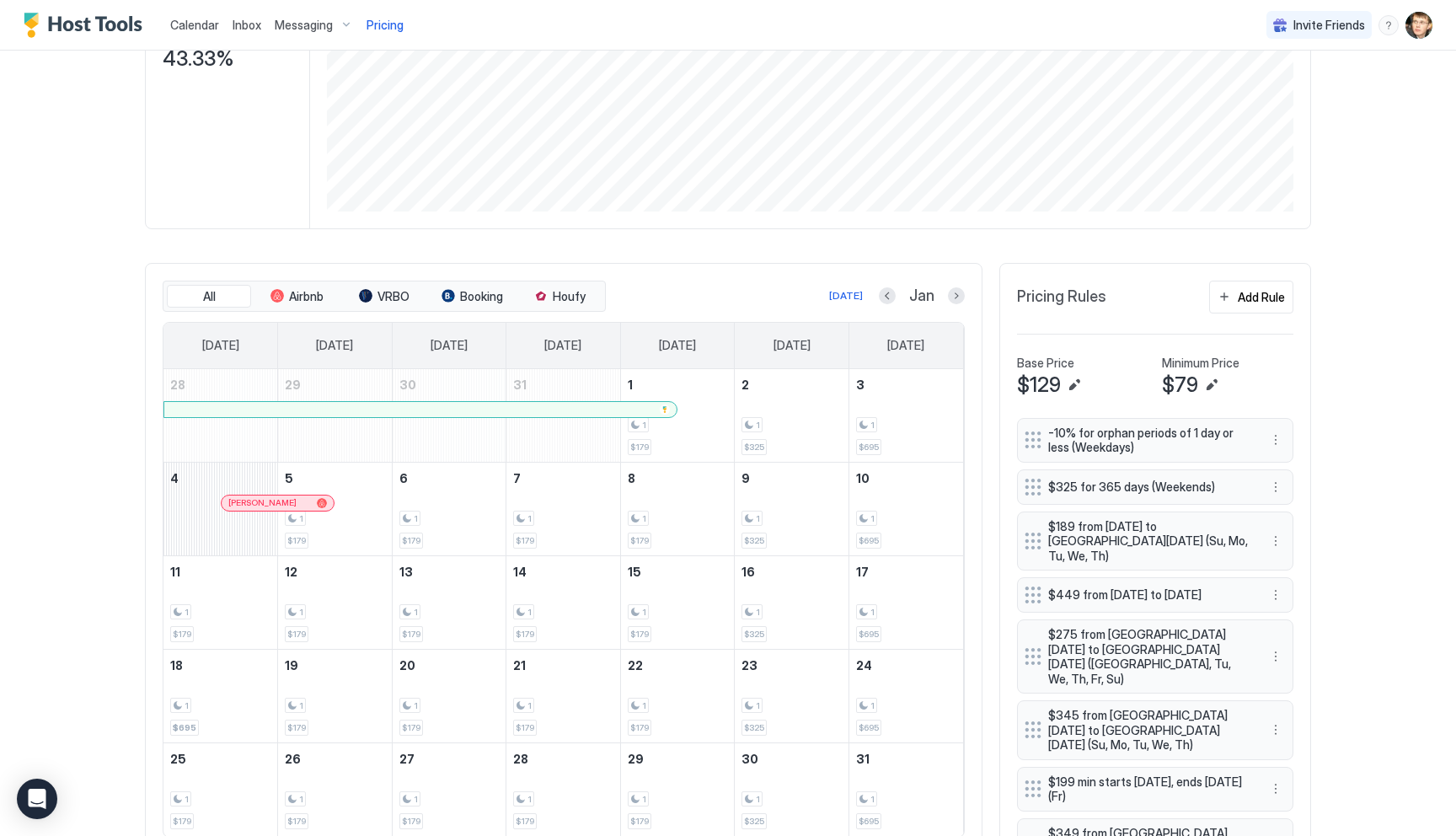
click at [297, 502] on div at bounding box center [297, 502] width 13 height 13
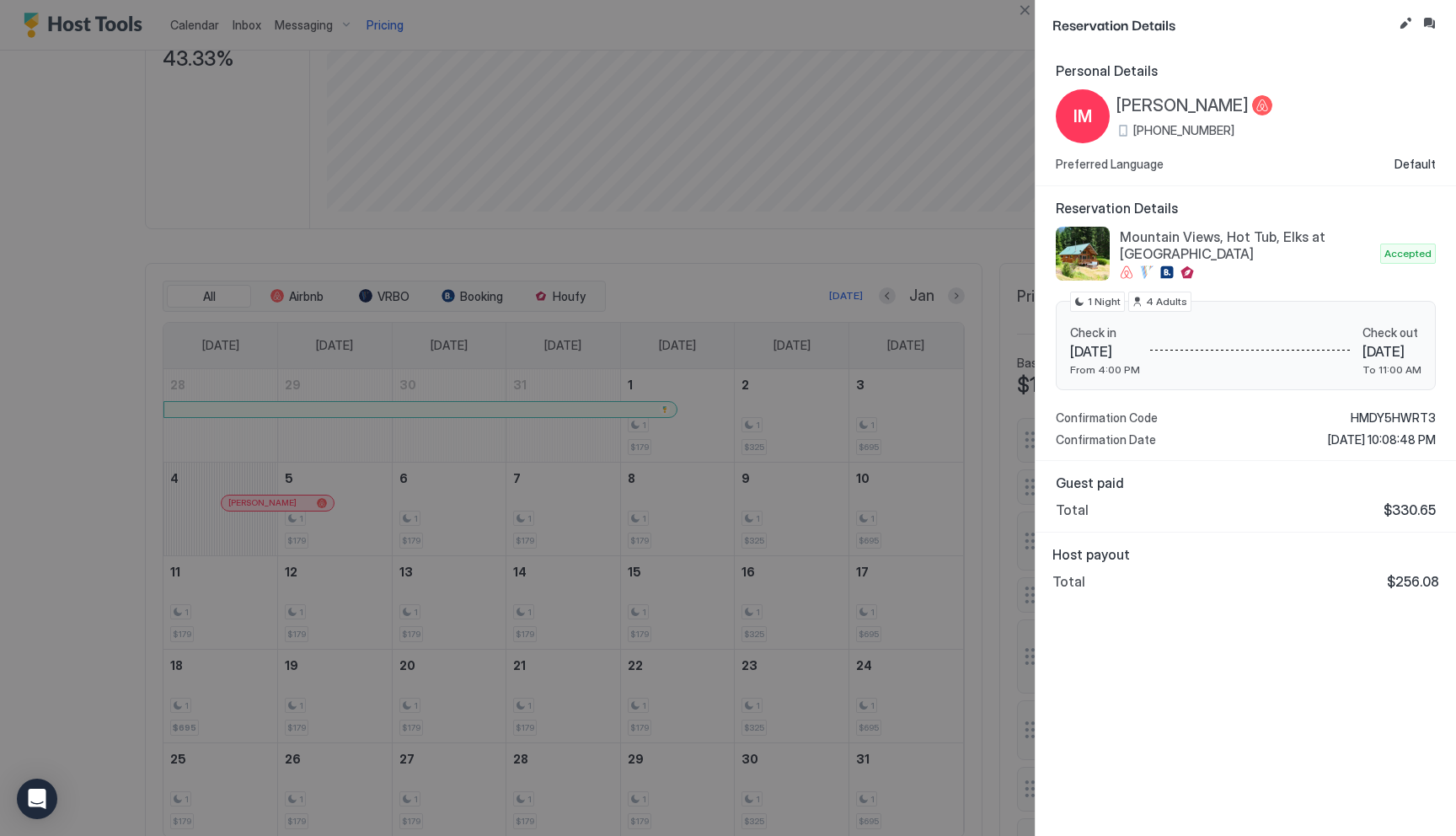
click at [71, 452] on div at bounding box center [728, 418] width 1456 height 836
click at [1024, 13] on button "Close" at bounding box center [1025, 10] width 20 height 20
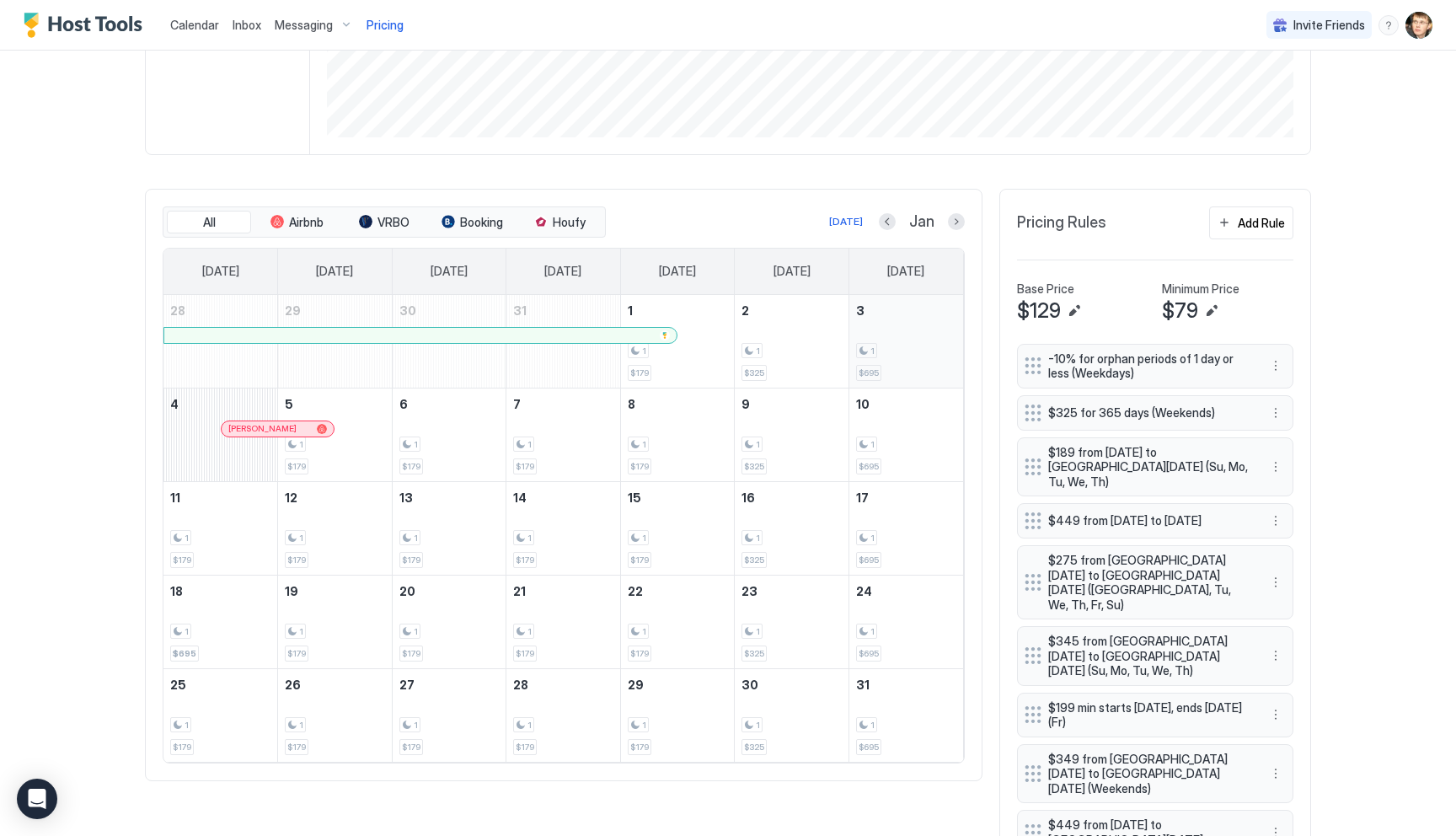
scroll to position [429, 0]
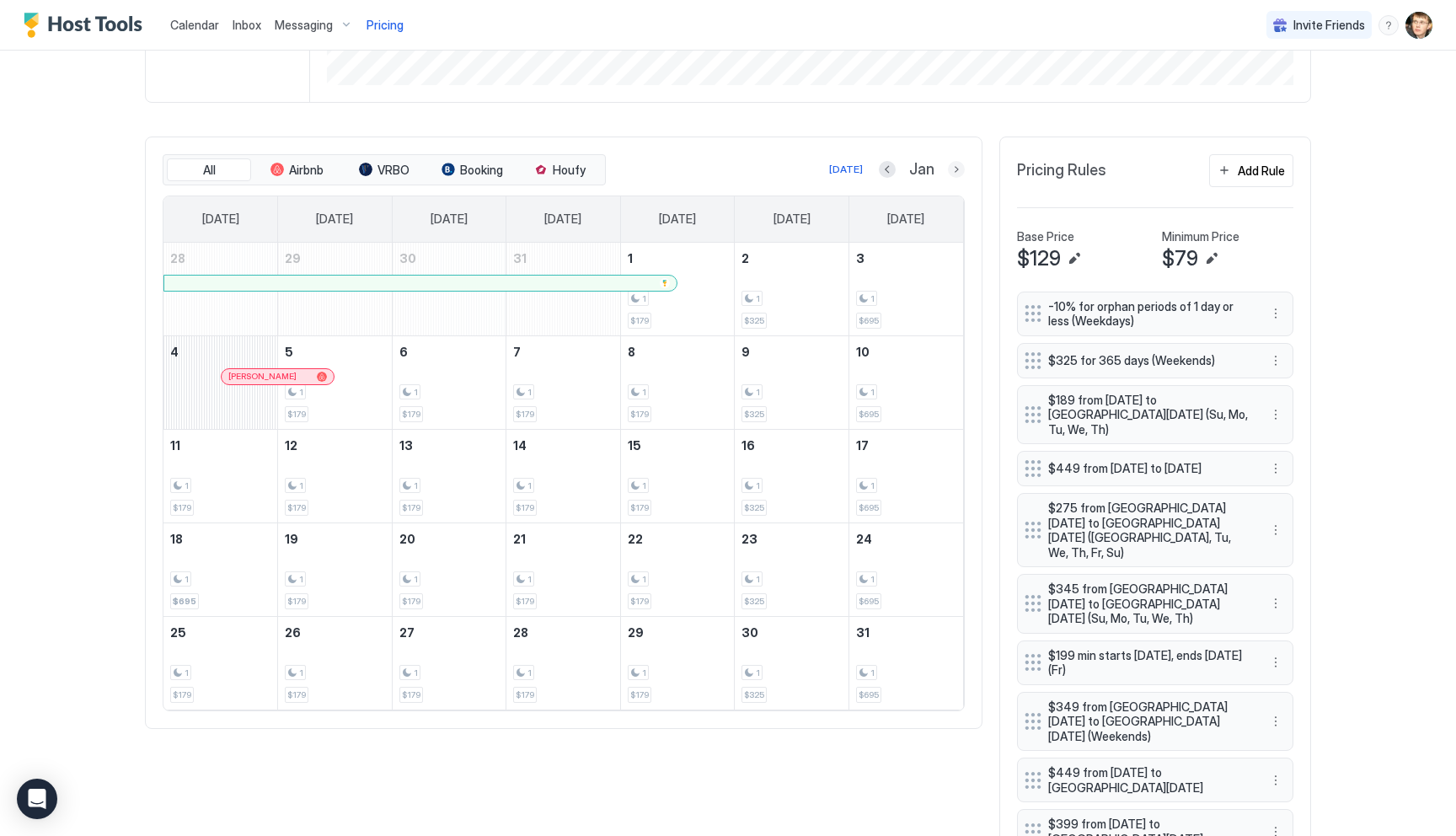
click at [955, 169] on button "Next month" at bounding box center [956, 169] width 17 height 17
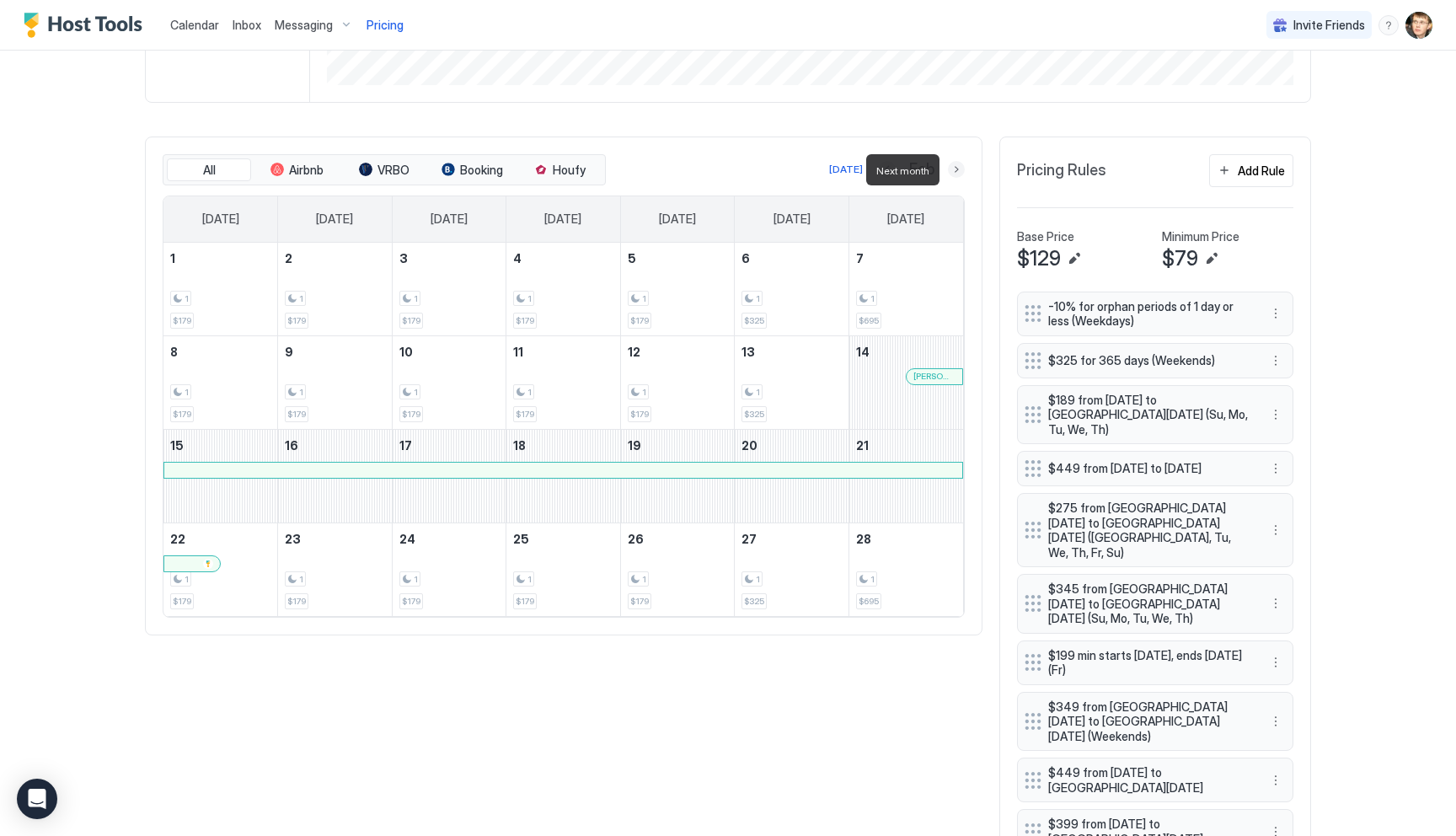
click at [957, 169] on button "Next month" at bounding box center [956, 169] width 17 height 17
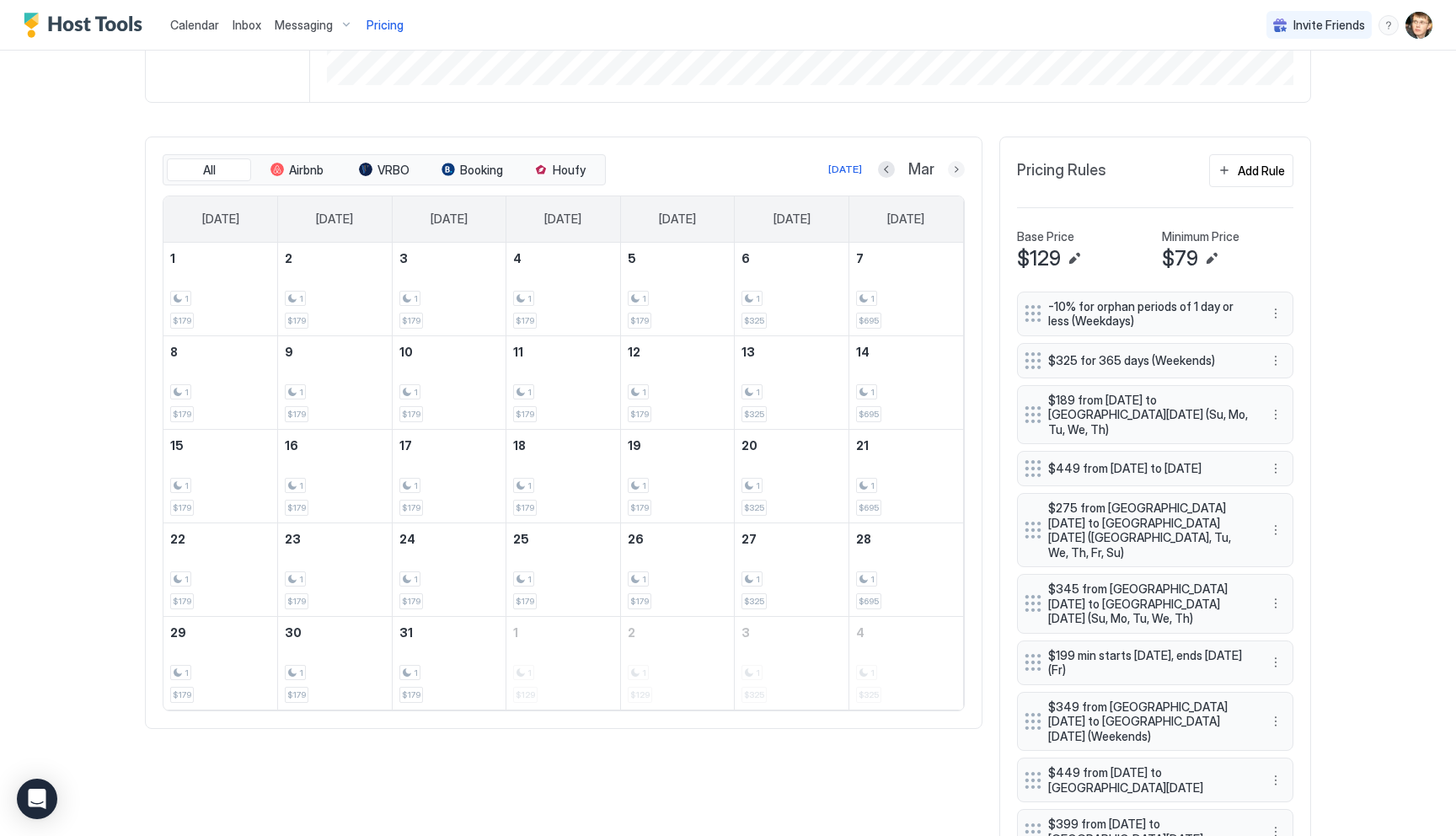
click at [956, 173] on button "Next month" at bounding box center [956, 169] width 17 height 17
click at [960, 171] on button "Next month" at bounding box center [956, 169] width 17 height 17
click at [956, 173] on button "Next month" at bounding box center [956, 169] width 17 height 17
click at [890, 172] on button "Previous month" at bounding box center [887, 169] width 17 height 17
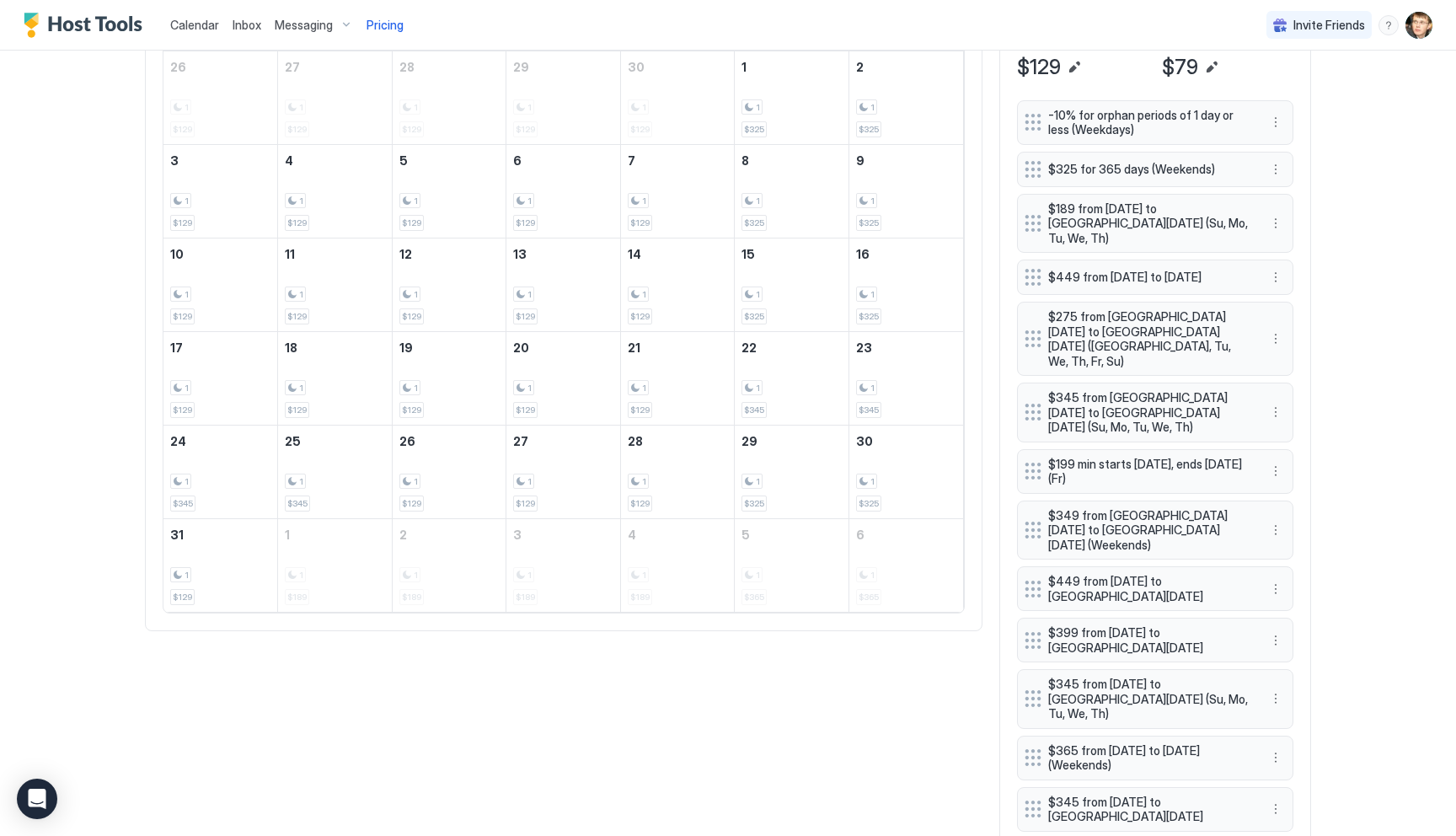
scroll to position [622, 0]
click at [1280, 222] on button "More options" at bounding box center [1275, 221] width 20 height 20
click at [1284, 234] on div "Edit" at bounding box center [1291, 238] width 37 height 13
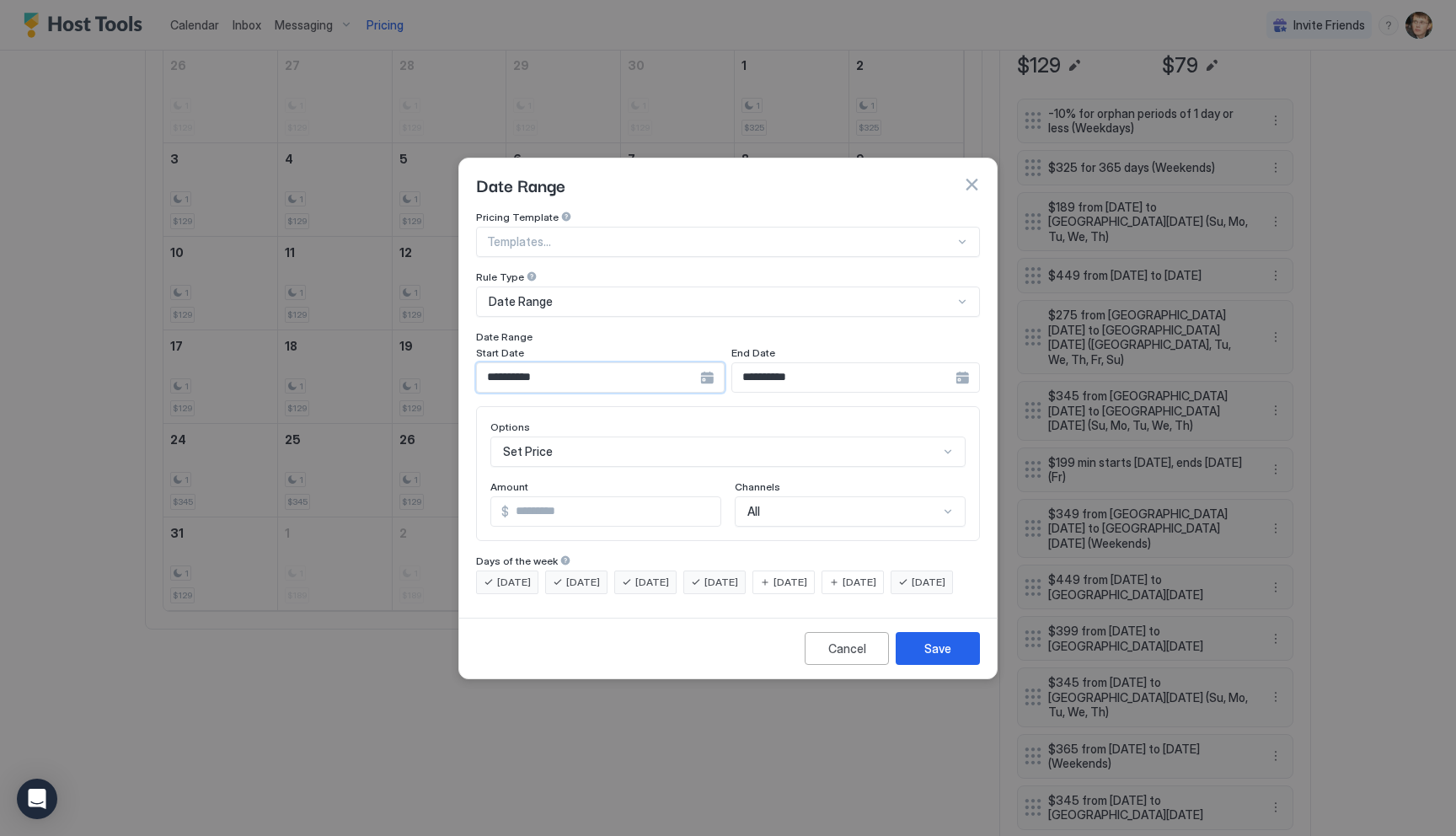
click at [682, 368] on input "**********" at bounding box center [589, 378] width 223 height 29
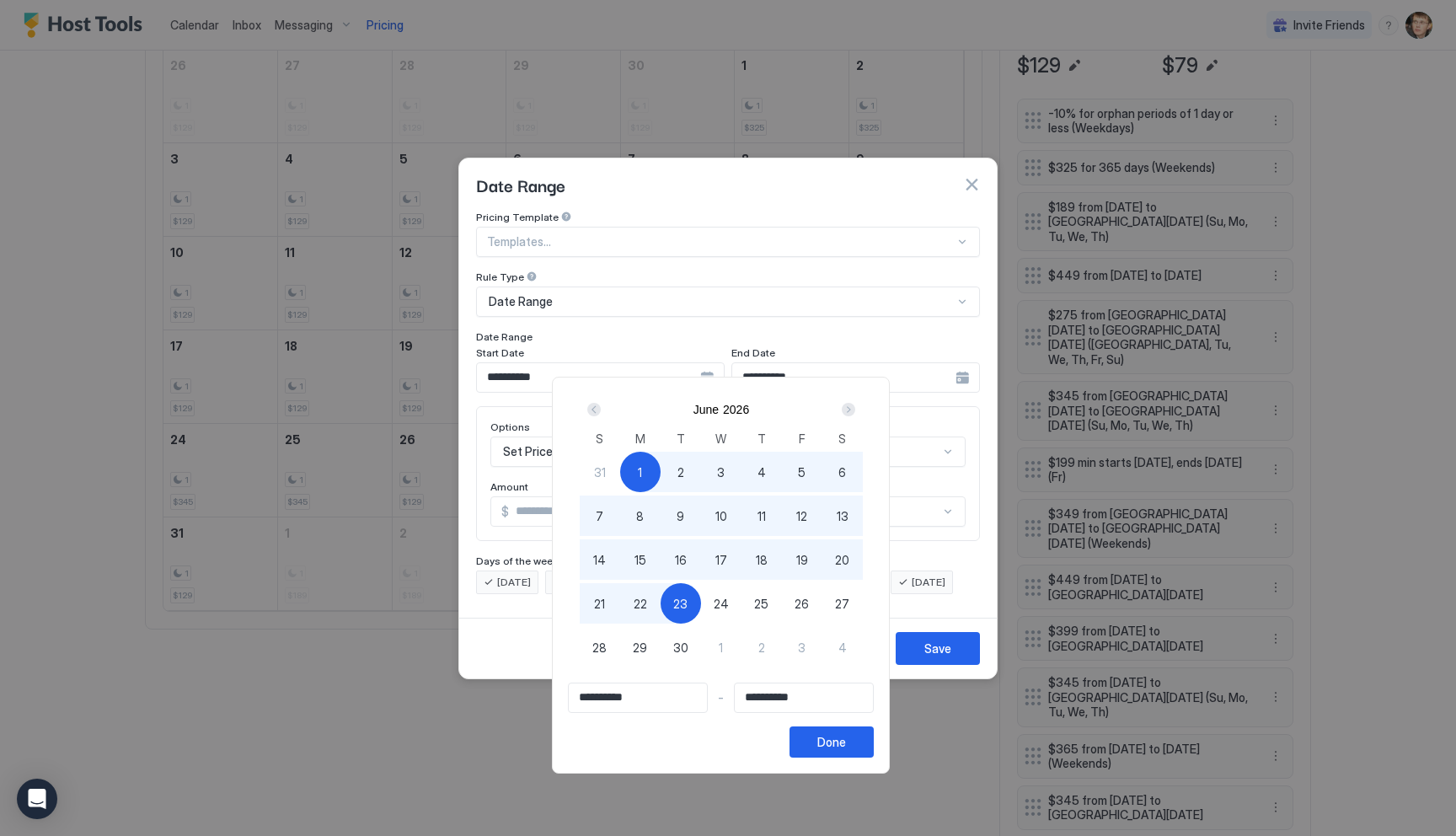
click at [606, 468] on span "31" at bounding box center [599, 473] width 12 height 18
type input "**********"
click at [821, 744] on button "Done" at bounding box center [831, 742] width 84 height 31
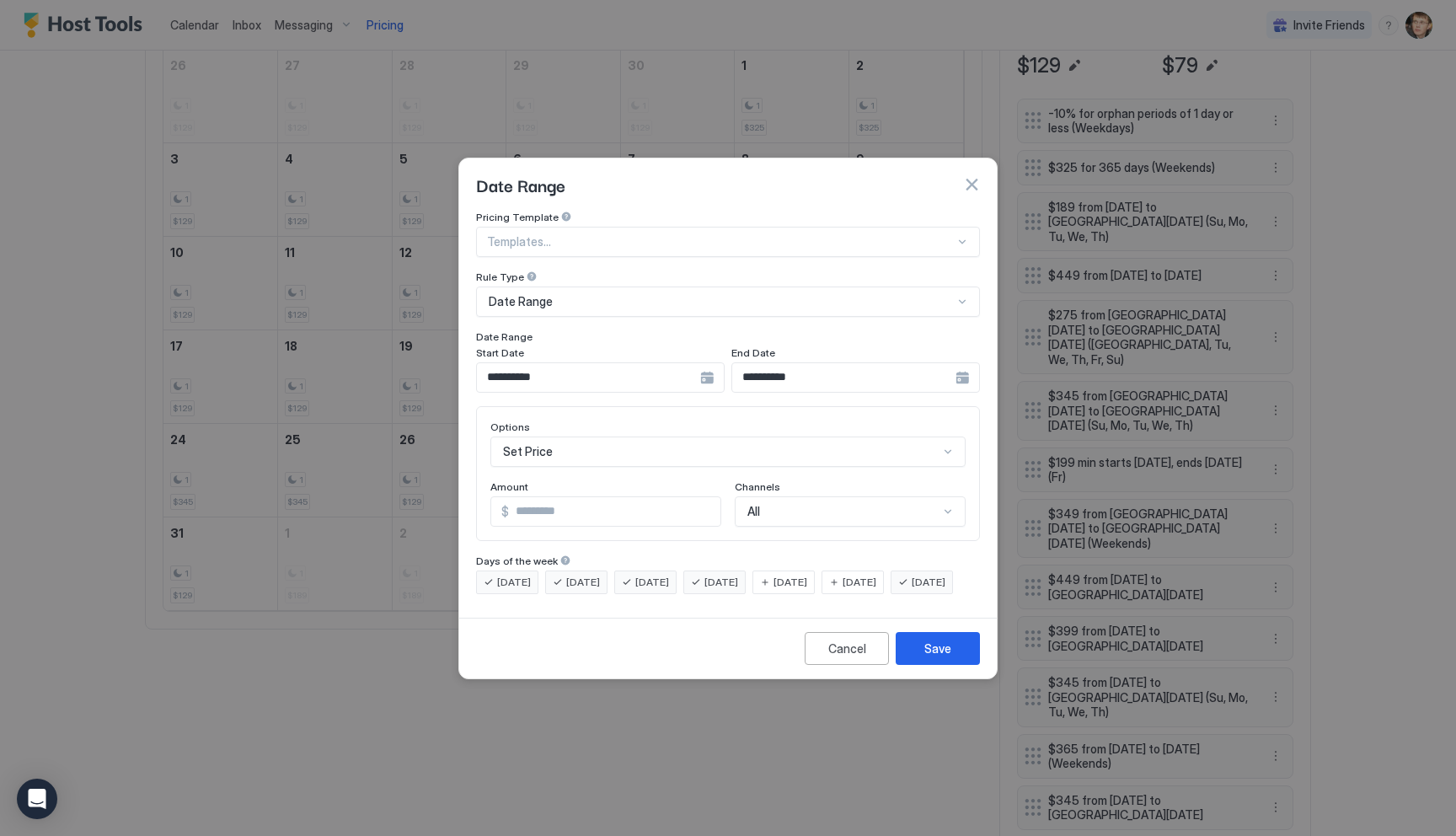
click at [920, 665] on button "Save" at bounding box center [937, 648] width 84 height 33
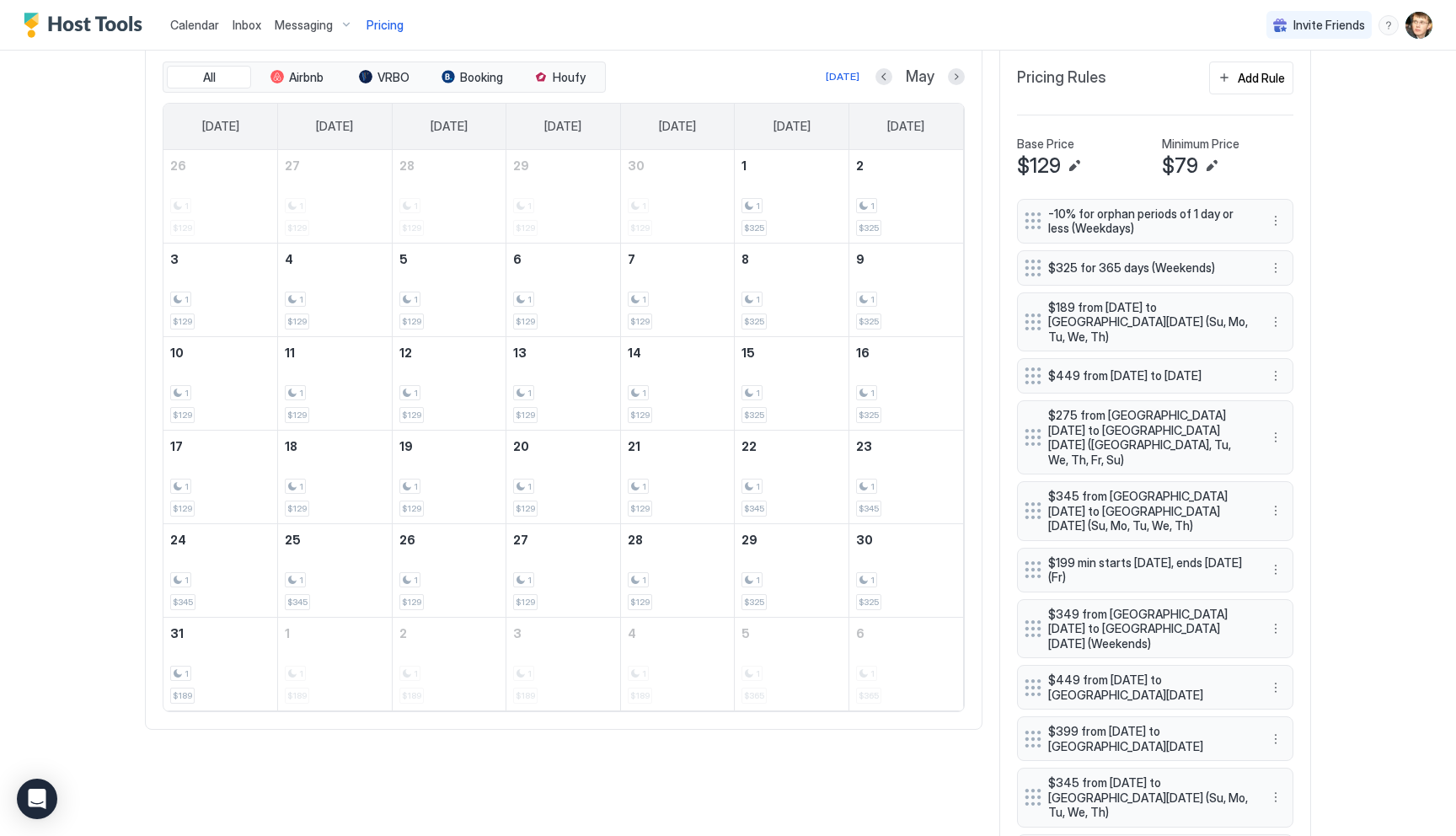
scroll to position [521, 0]
click at [957, 81] on button "Next month" at bounding box center [956, 76] width 17 height 17
click at [1277, 317] on button "More options" at bounding box center [1275, 322] width 20 height 20
click at [1289, 337] on div "Edit" at bounding box center [1291, 338] width 37 height 13
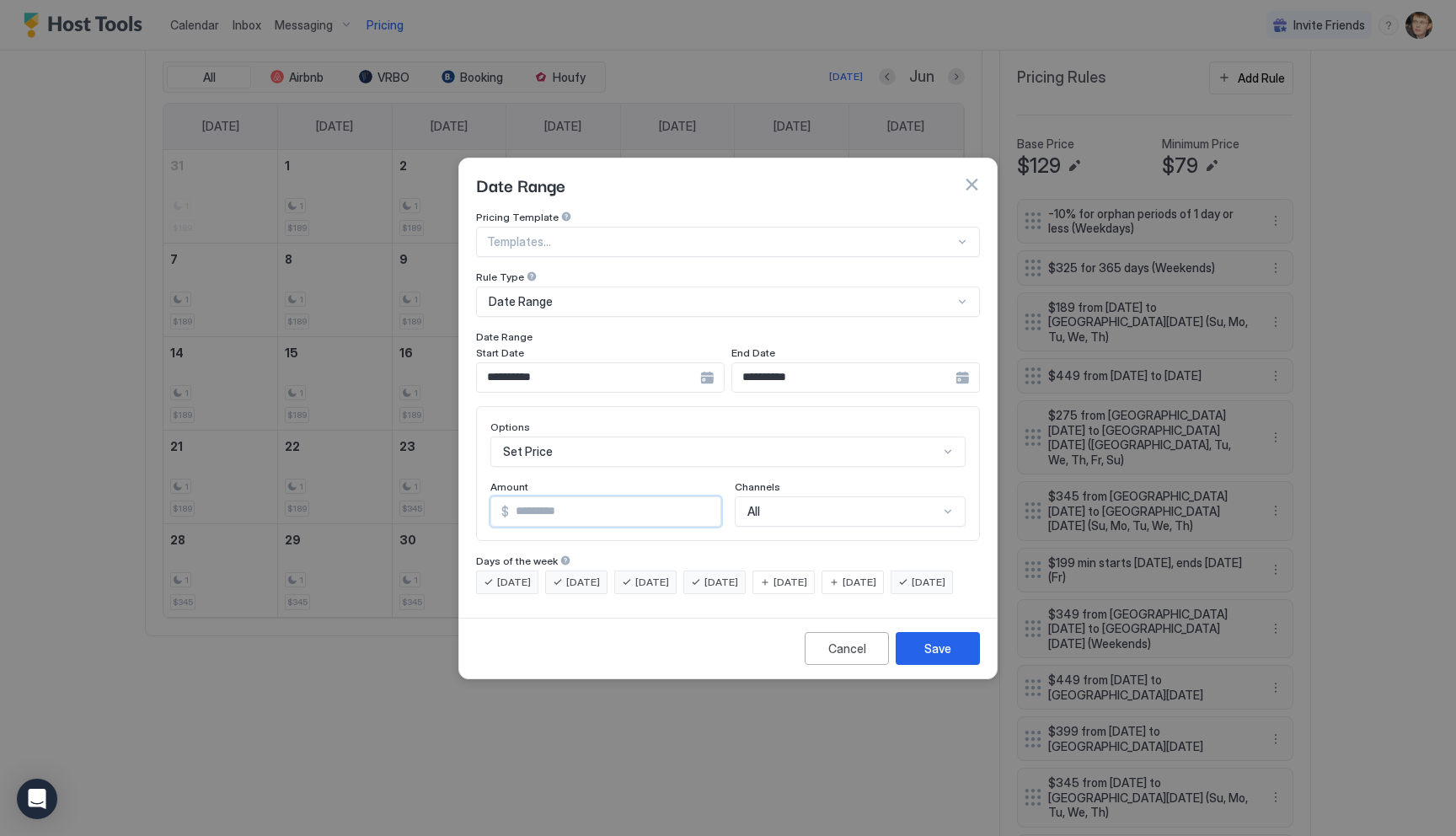
click at [546, 497] on input "***" at bounding box center [614, 511] width 211 height 29
type input "***"
click at [934, 657] on div "Save" at bounding box center [937, 648] width 27 height 18
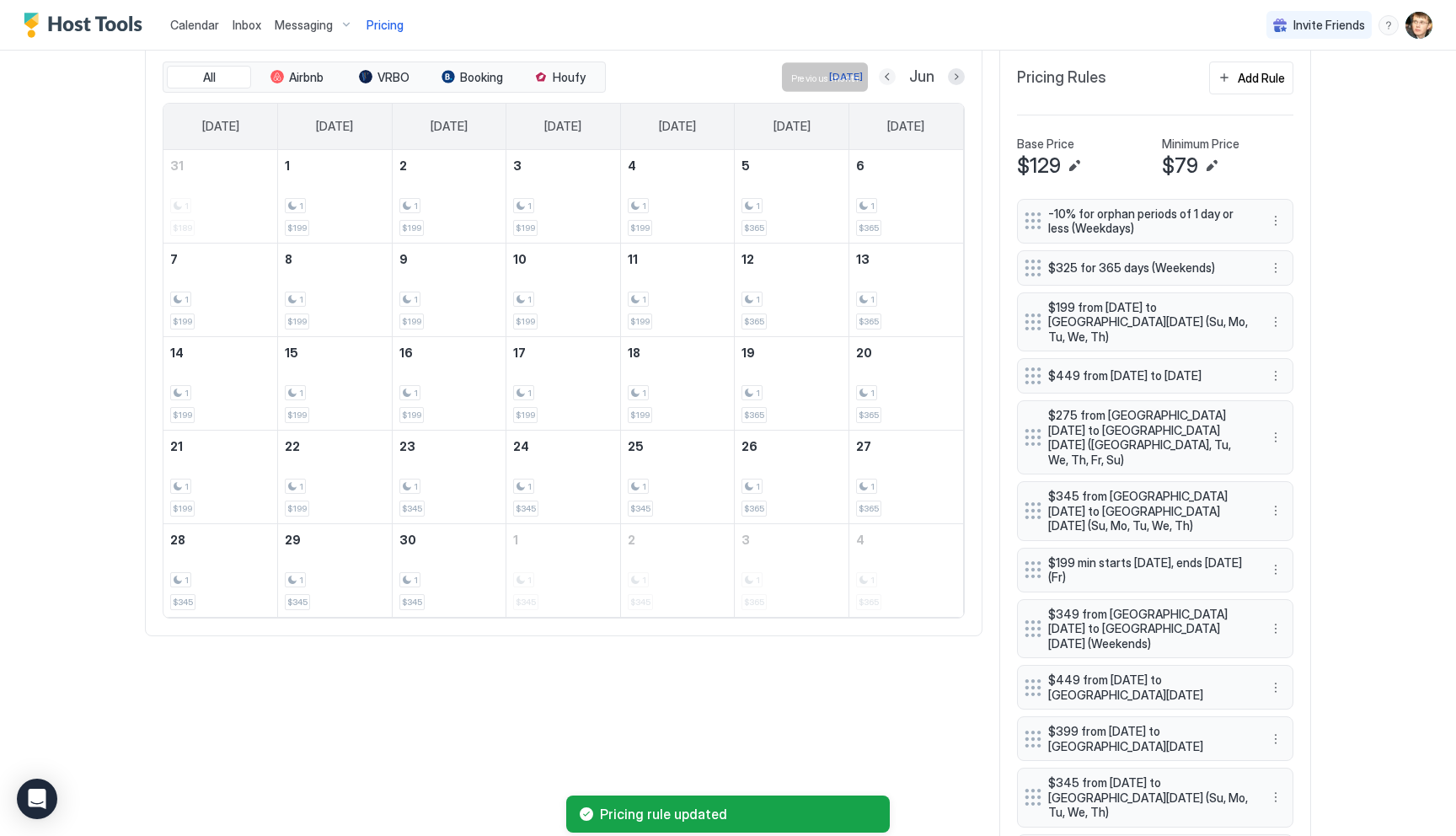
click at [883, 76] on button "Previous month" at bounding box center [887, 76] width 17 height 17
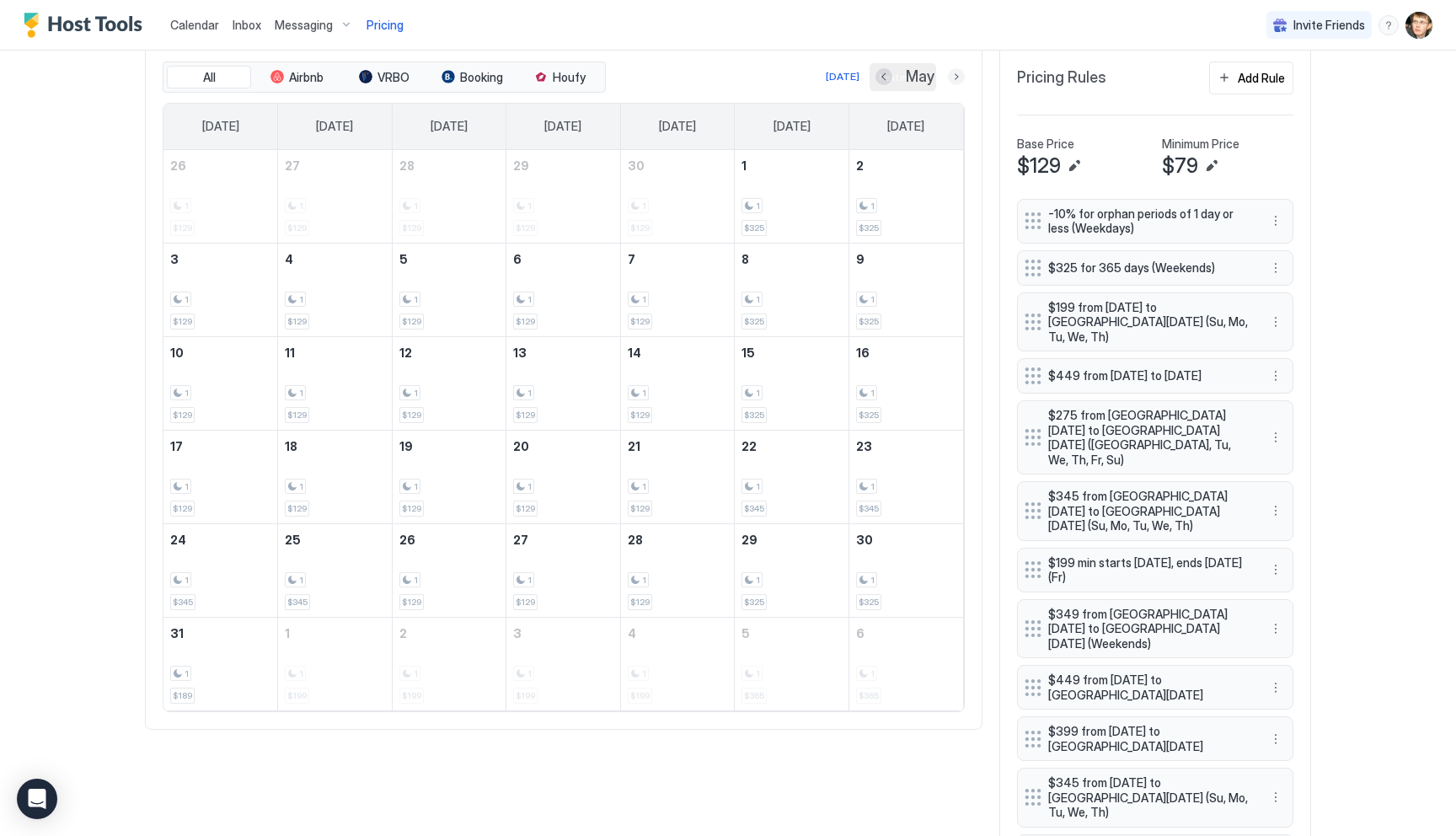
click at [956, 79] on button "Next month" at bounding box center [956, 76] width 17 height 17
click at [1273, 501] on button "More options" at bounding box center [1275, 511] width 20 height 20
click at [1285, 499] on div "Edit" at bounding box center [1298, 507] width 63 height 27
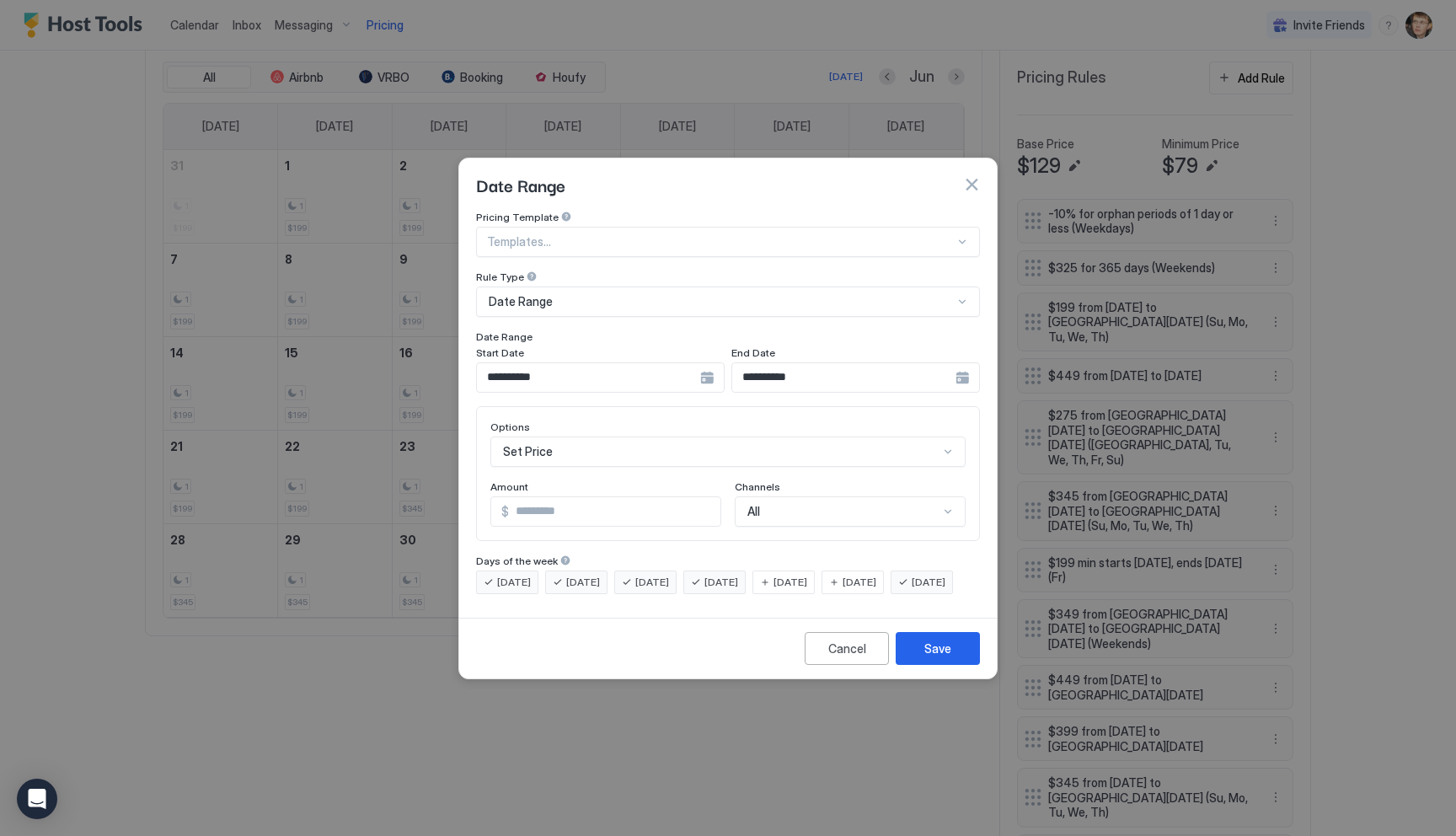
click at [640, 497] on input "***" at bounding box center [614, 511] width 211 height 29
type input "***"
click at [919, 652] on button "Save" at bounding box center [937, 648] width 84 height 33
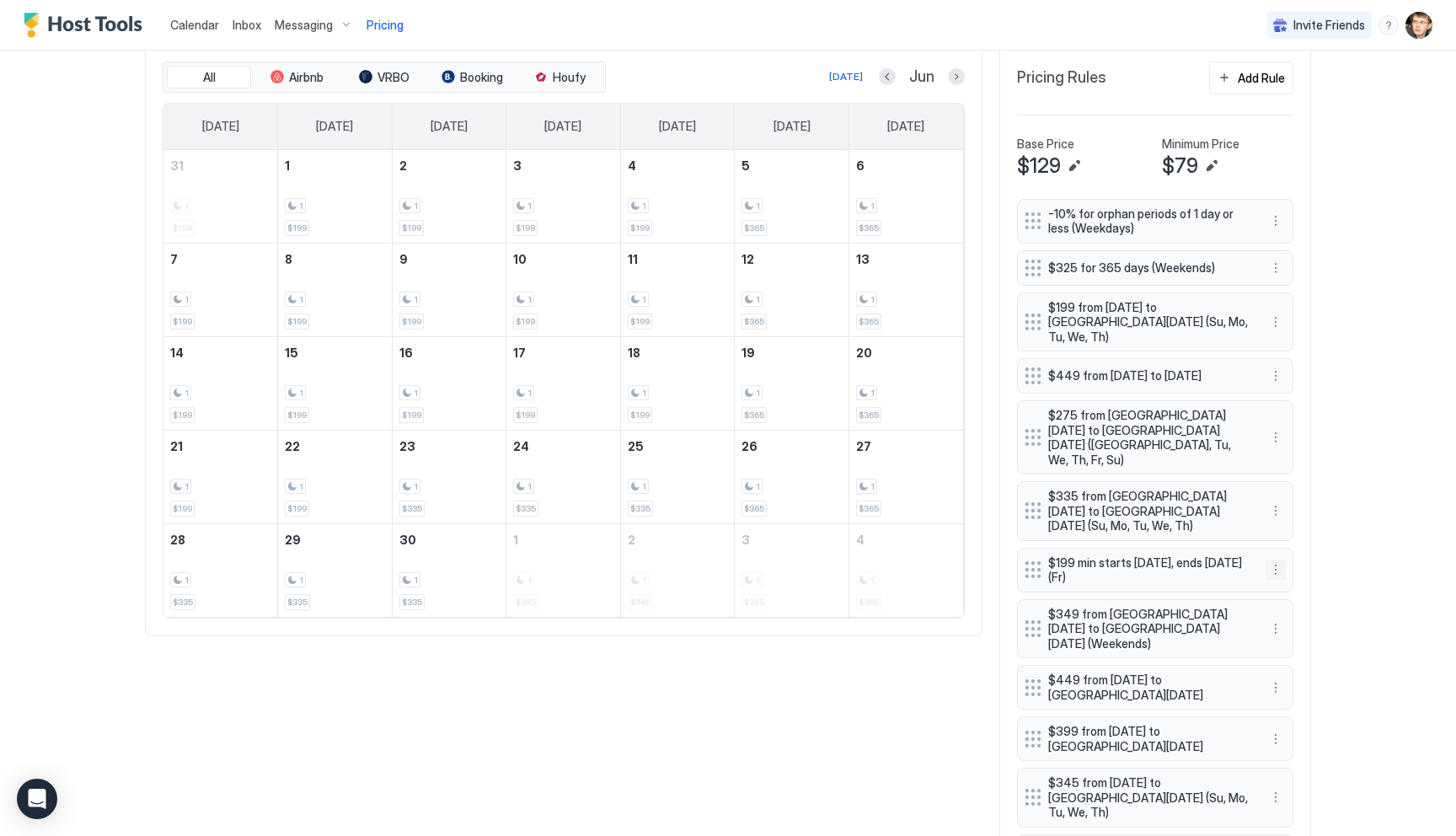
click at [1273, 559] on button "More options" at bounding box center [1275, 569] width 20 height 20
click at [1294, 606] on span "Delete" at bounding box center [1307, 612] width 31 height 13
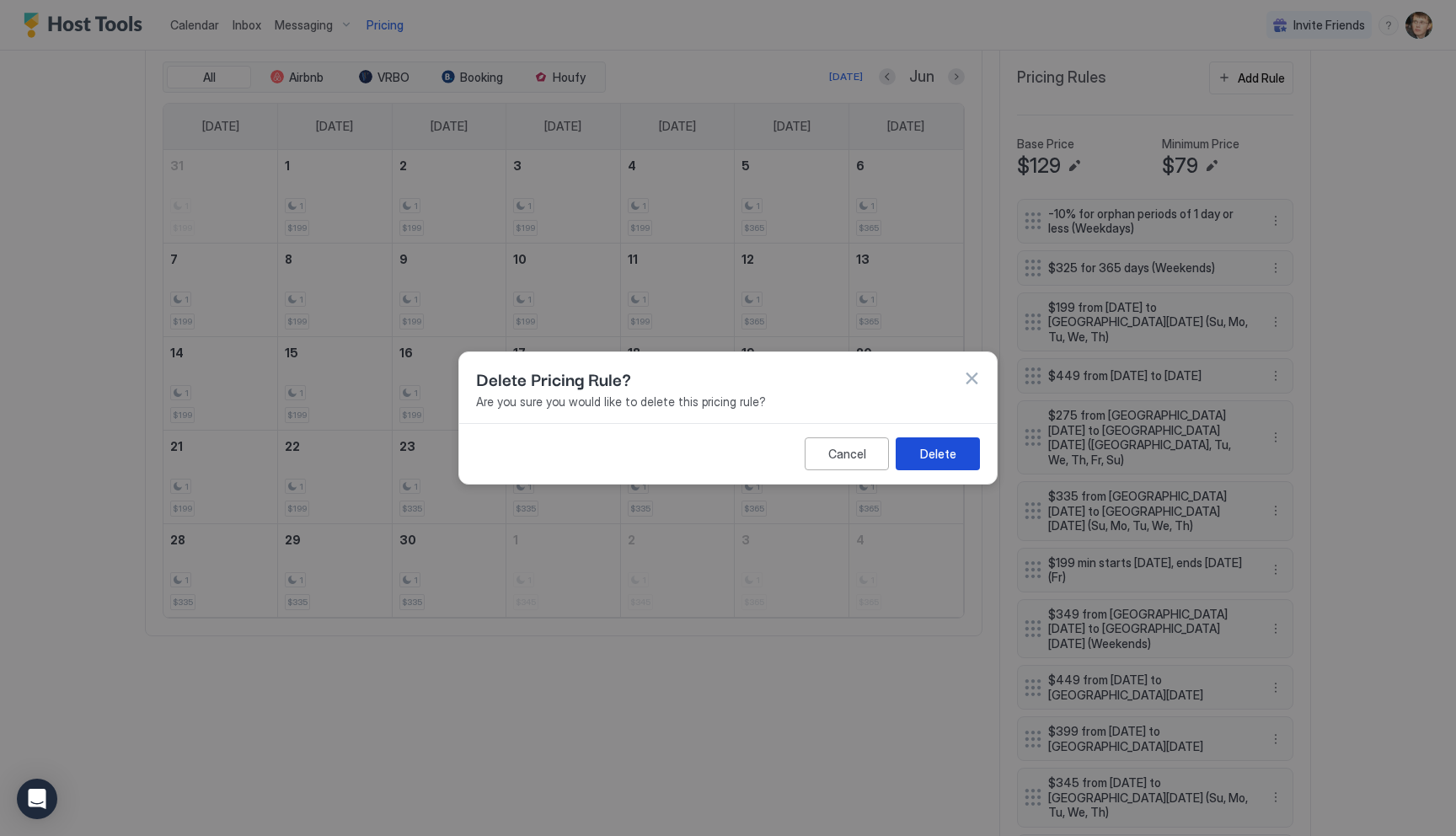
click at [946, 454] on div "Delete" at bounding box center [938, 454] width 36 height 18
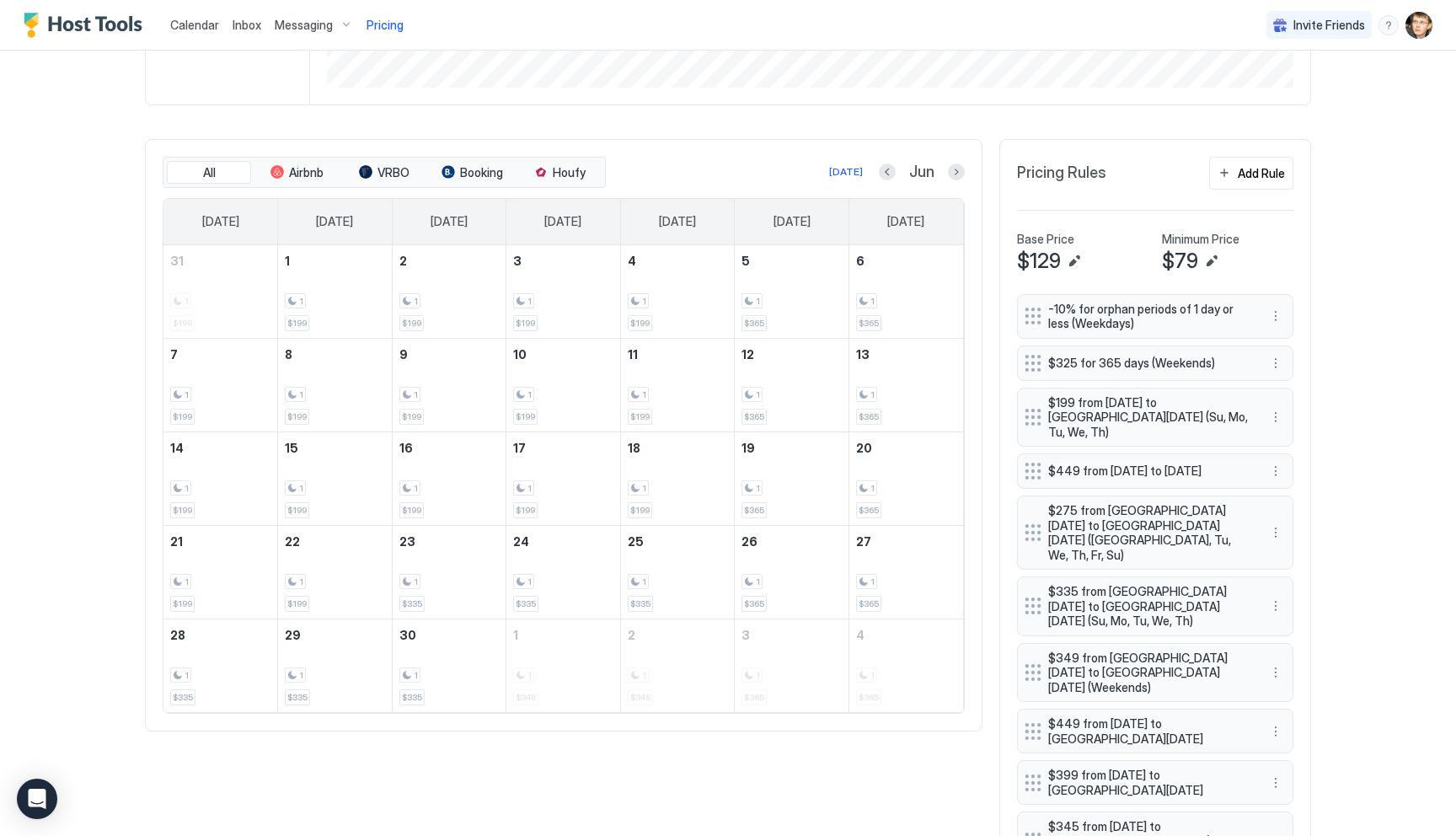
scroll to position [422, 0]
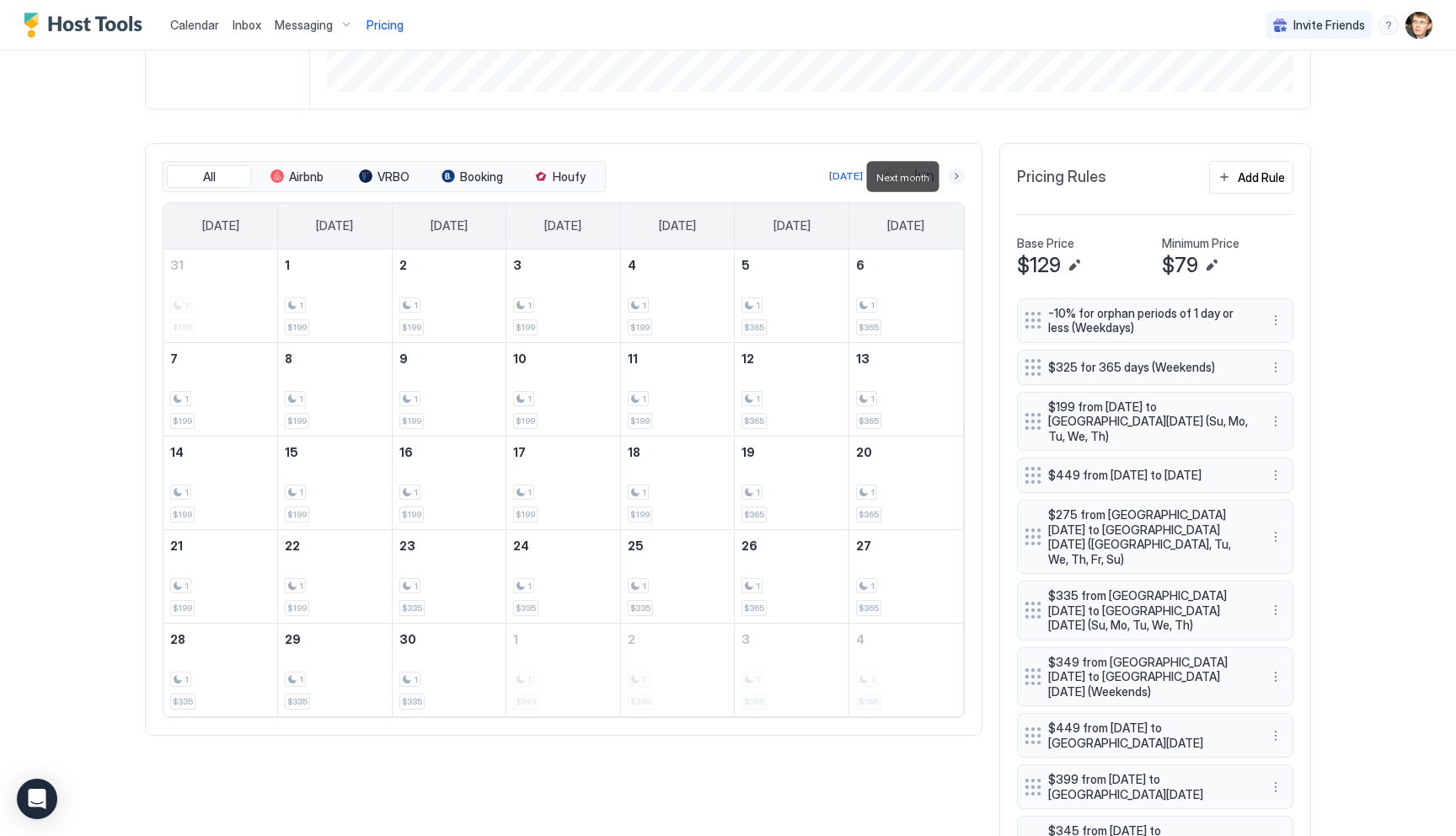
click at [954, 178] on button "Next month" at bounding box center [956, 176] width 17 height 17
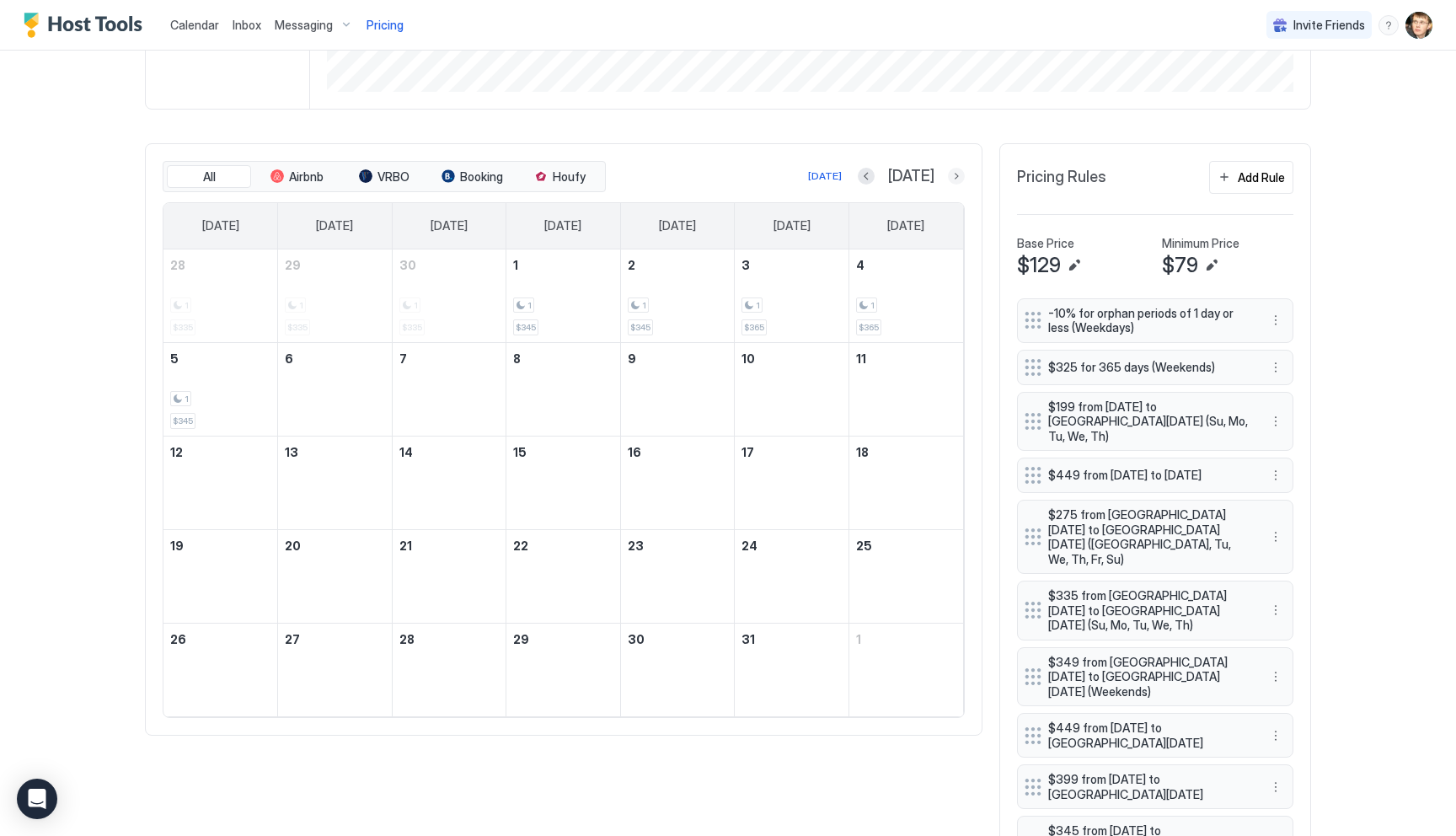
click at [960, 173] on button "Next month" at bounding box center [956, 176] width 17 height 17
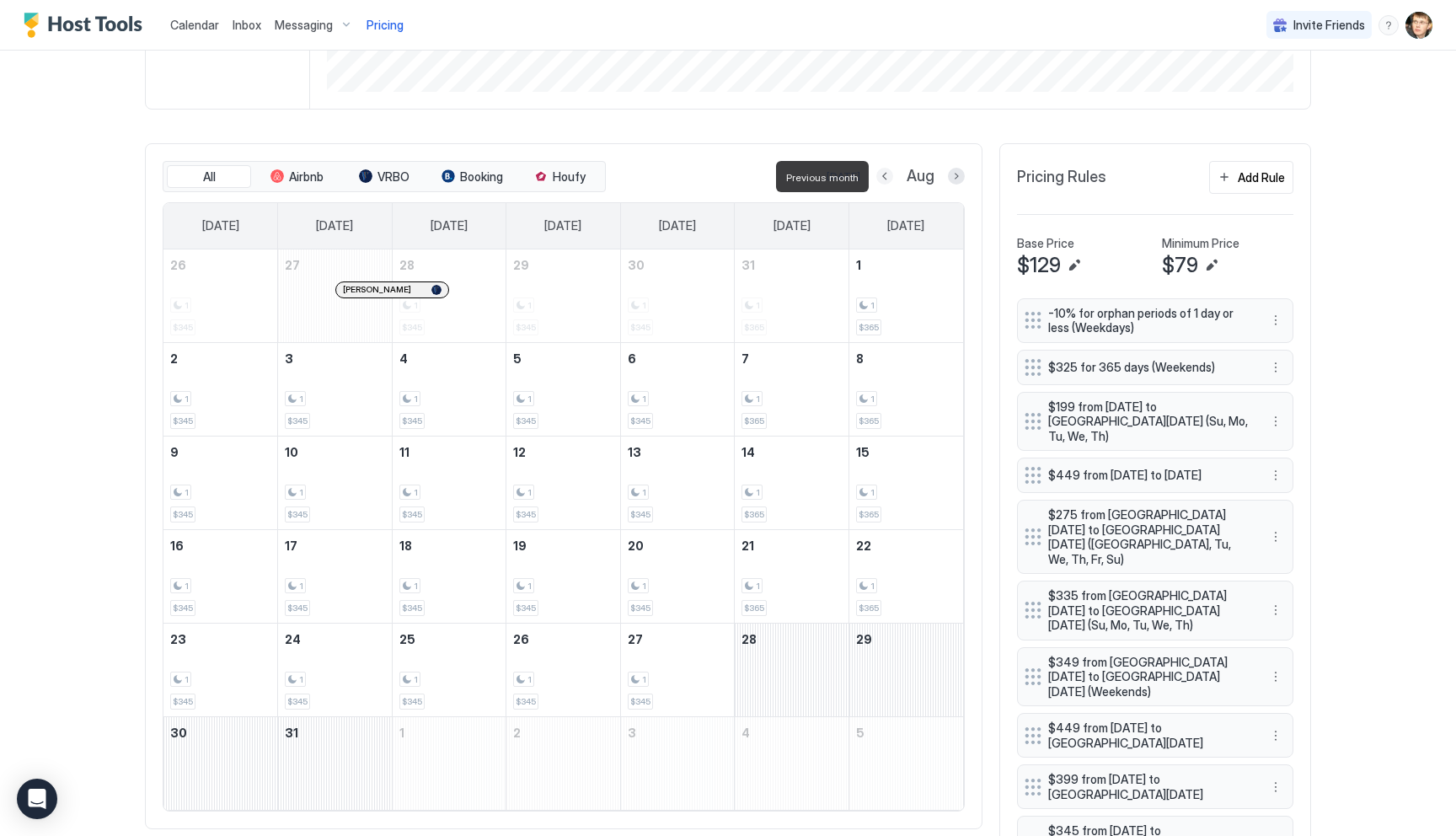
click at [885, 180] on button "Previous month" at bounding box center [884, 176] width 17 height 17
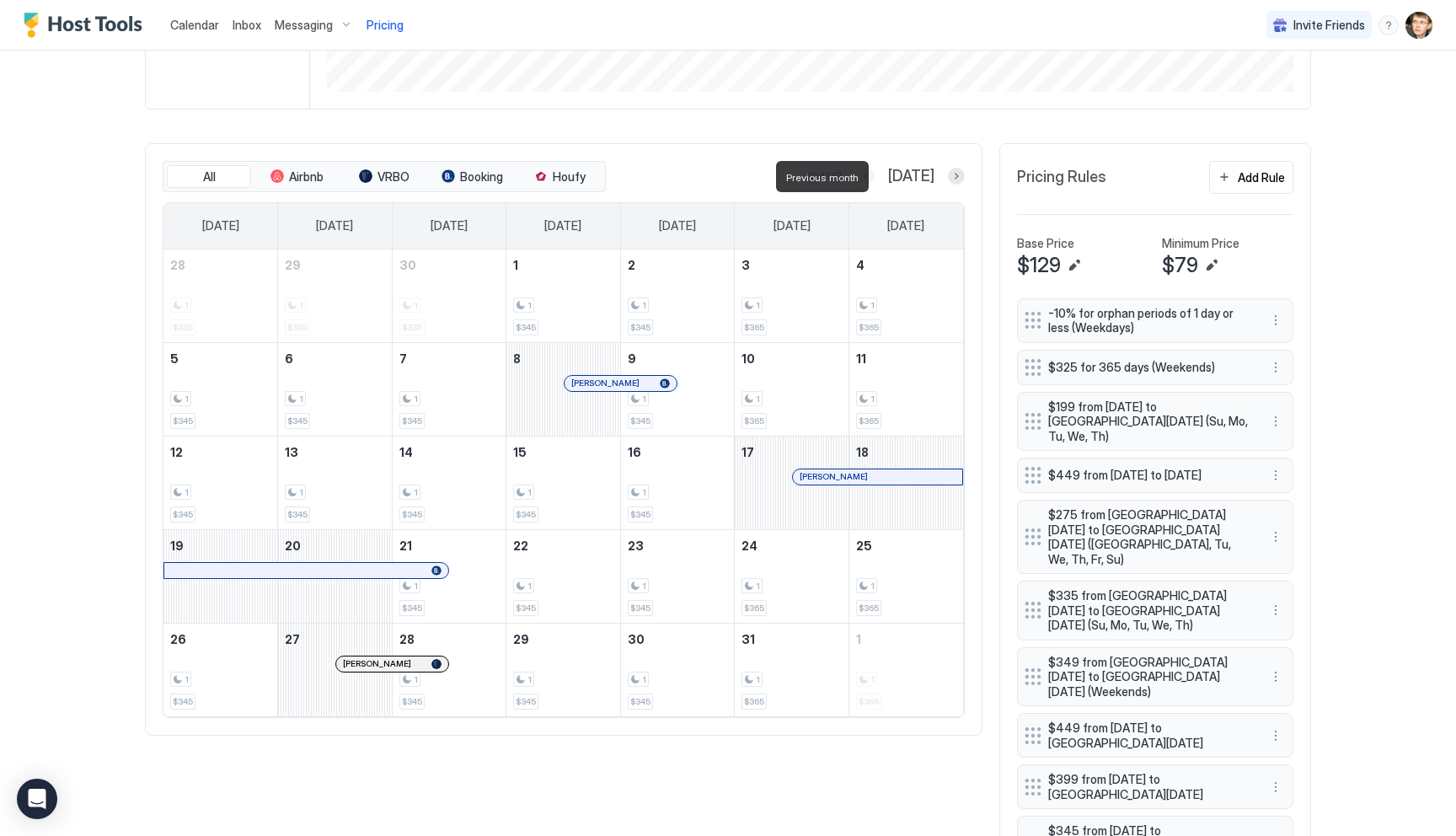
click at [874, 180] on button "Previous month" at bounding box center [866, 176] width 17 height 17
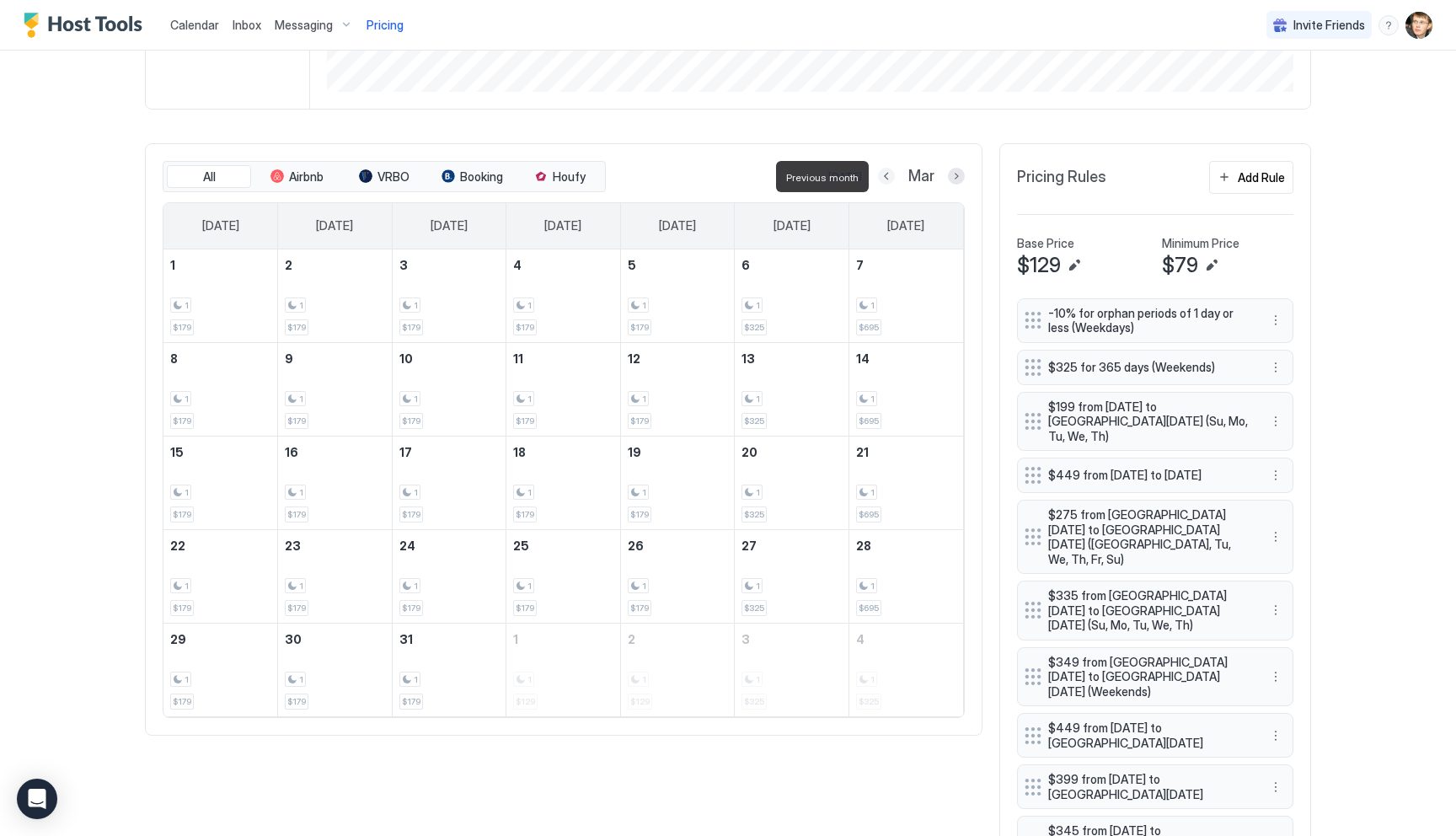
click at [885, 180] on button "Previous month" at bounding box center [886, 176] width 17 height 17
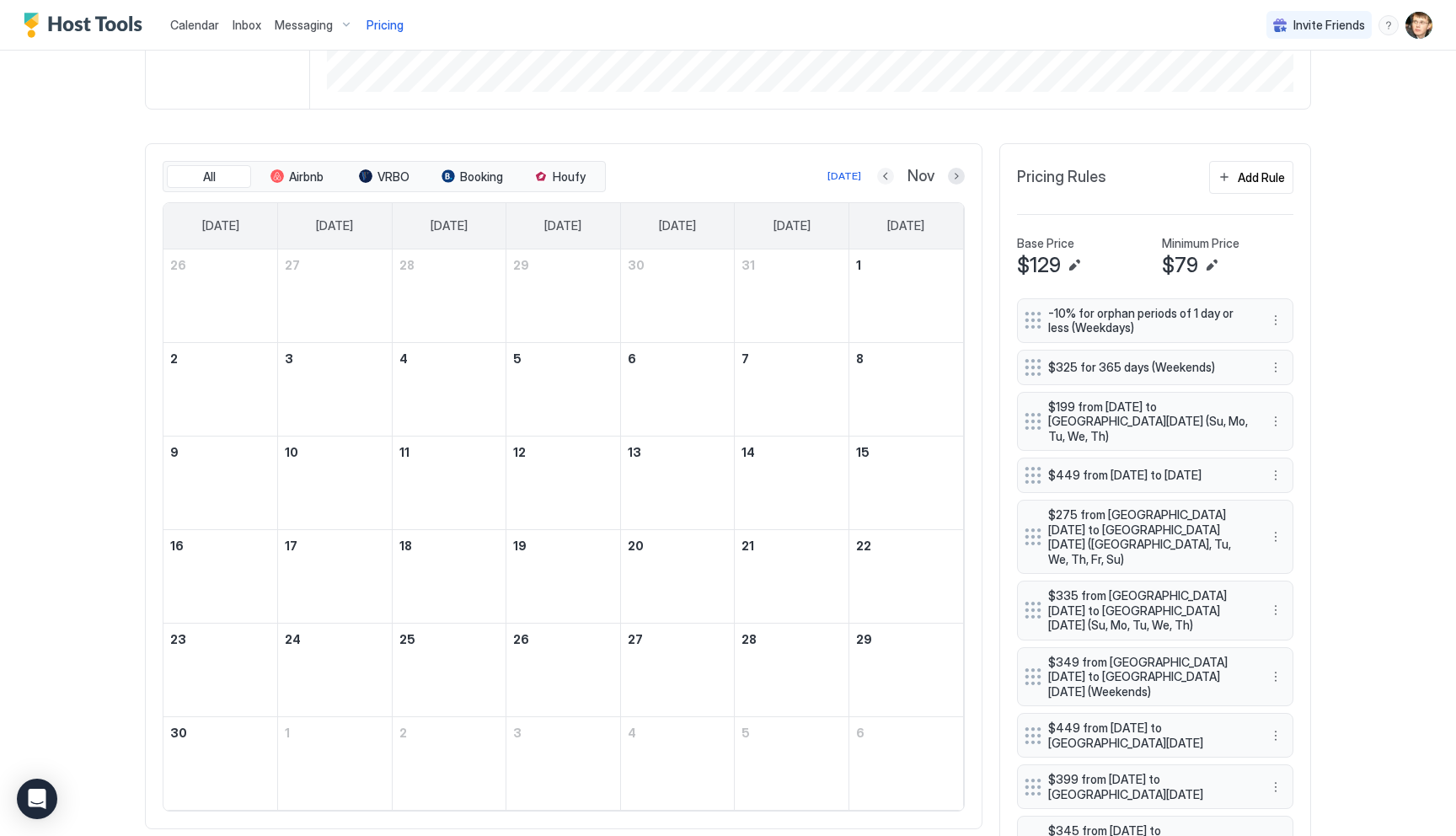
click at [884, 179] on button "Previous month" at bounding box center [885, 176] width 17 height 17
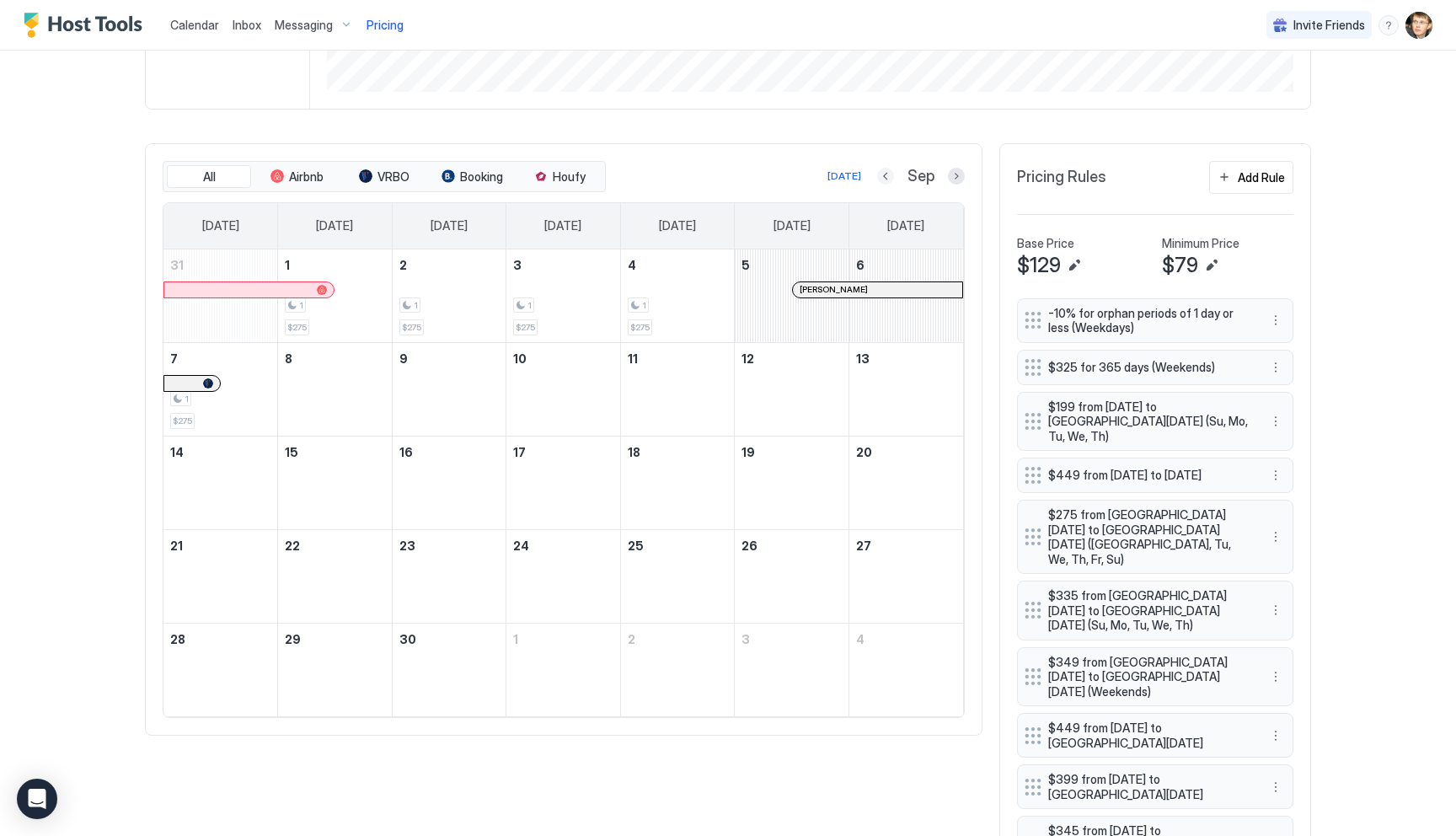
click at [884, 179] on button "Previous month" at bounding box center [885, 176] width 17 height 17
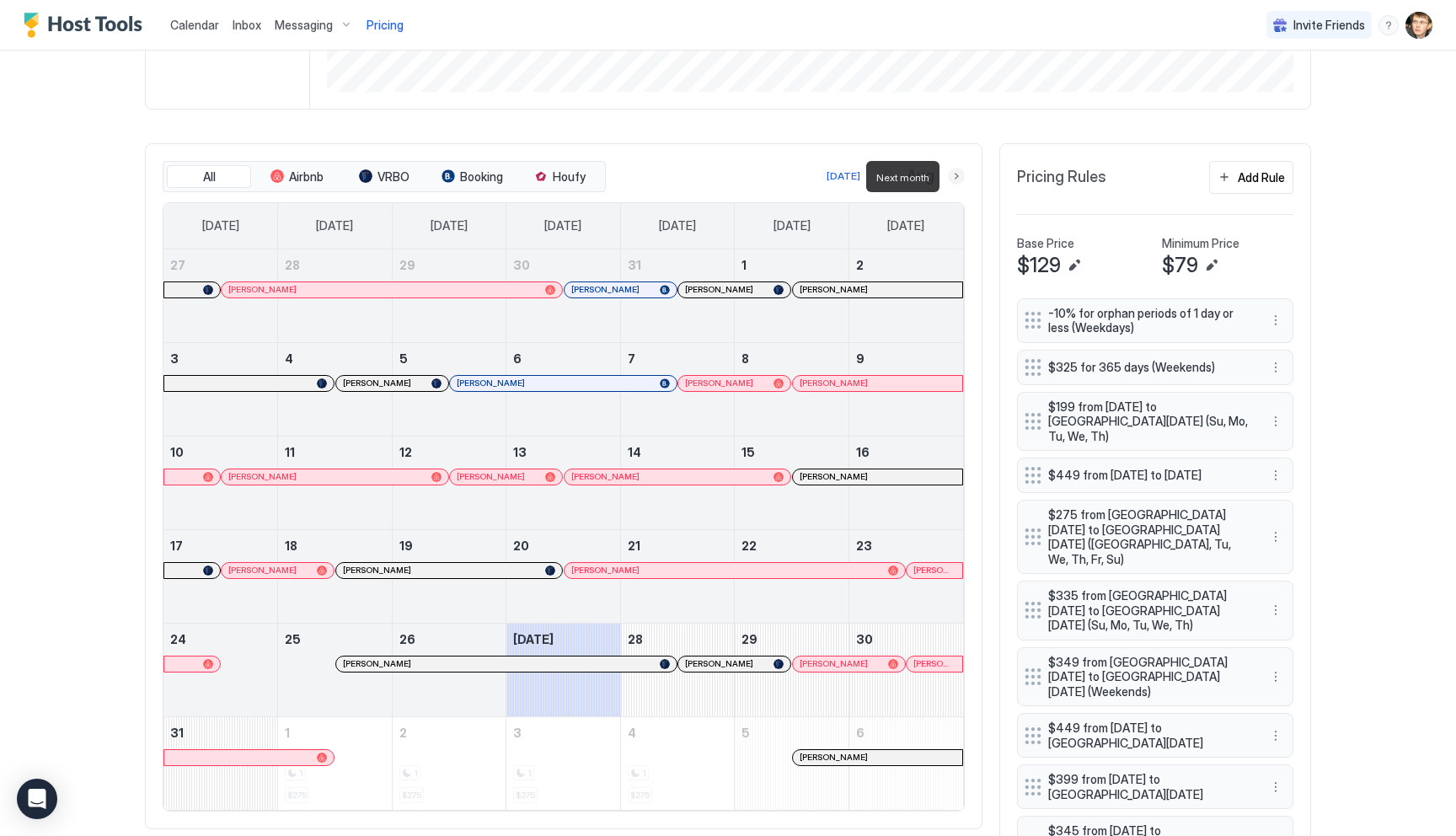
click at [953, 173] on button "Next month" at bounding box center [956, 176] width 17 height 17
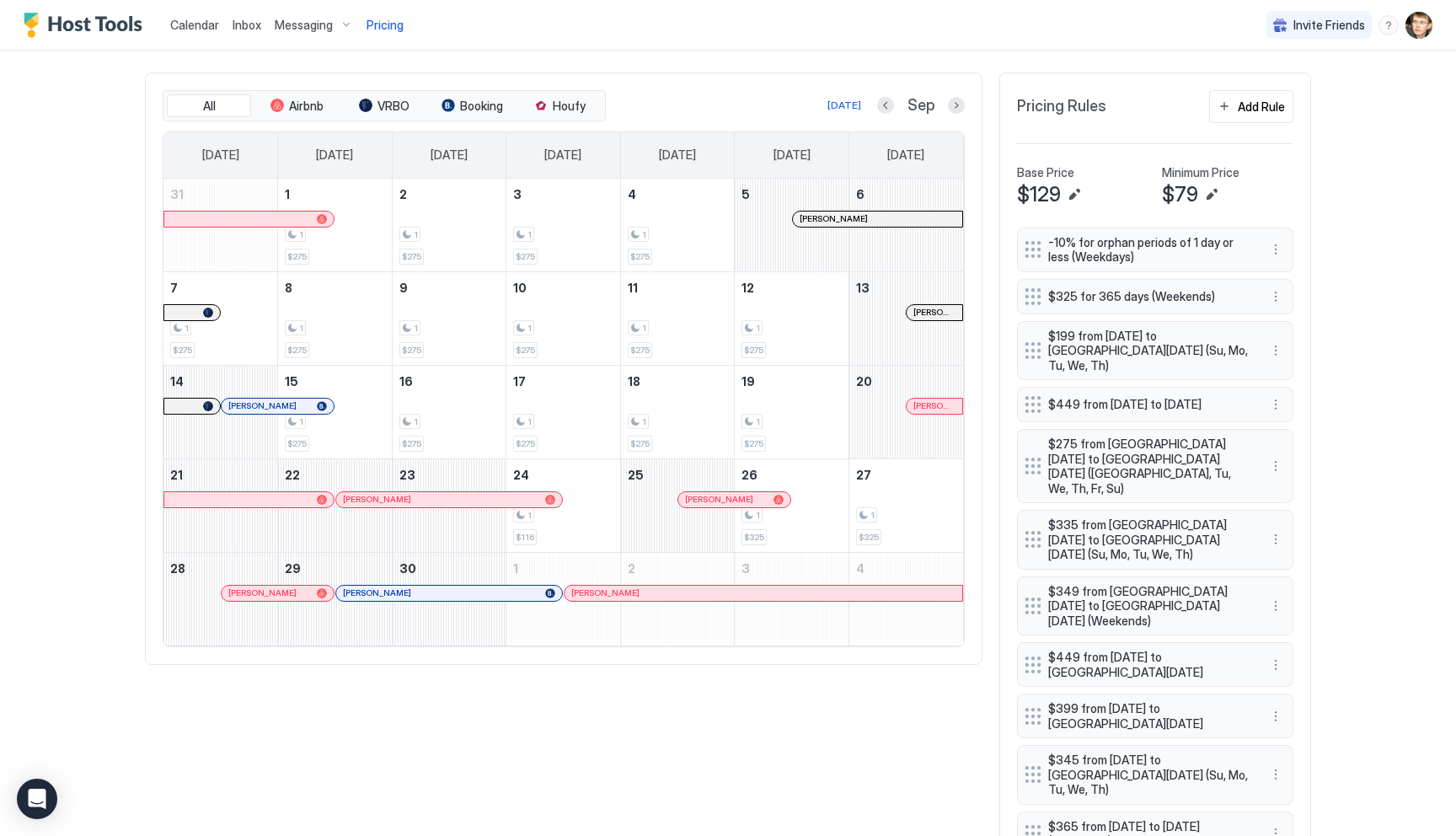
scroll to position [591, 0]
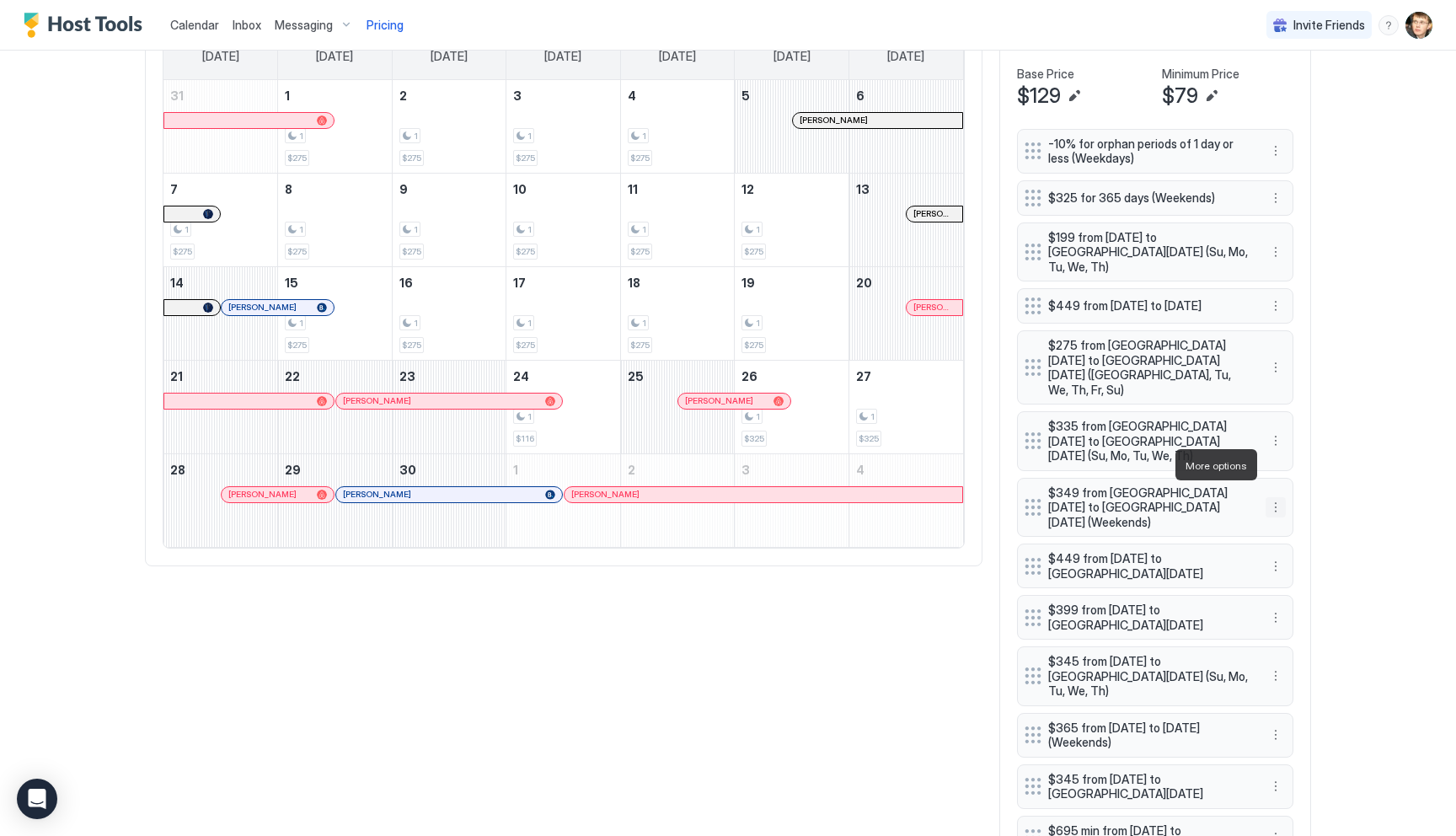
click at [1274, 497] on button "More options" at bounding box center [1275, 507] width 20 height 20
click at [1292, 538] on span "Delete" at bounding box center [1307, 542] width 31 height 13
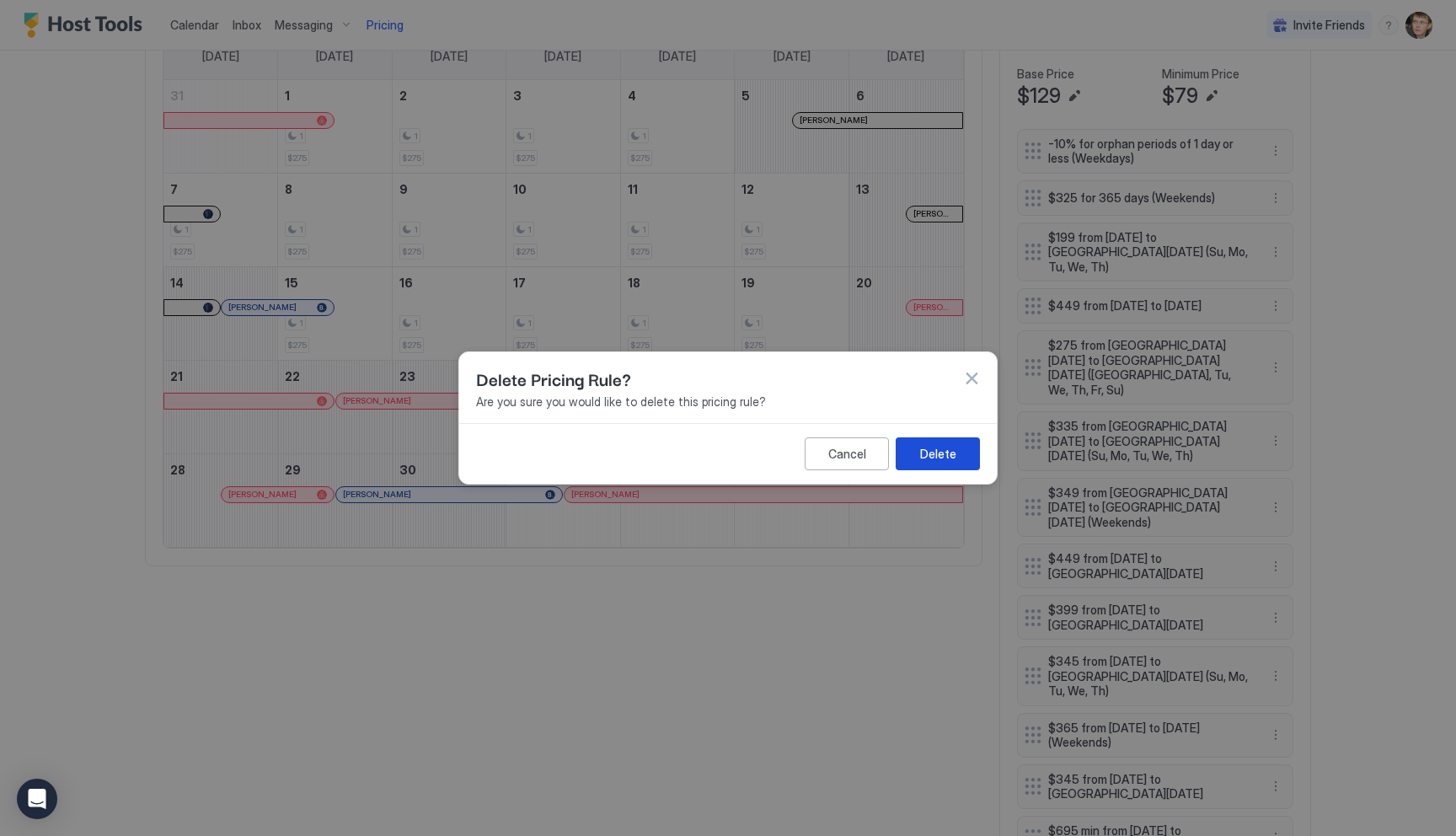
click at [962, 458] on button "Delete" at bounding box center [937, 454] width 84 height 33
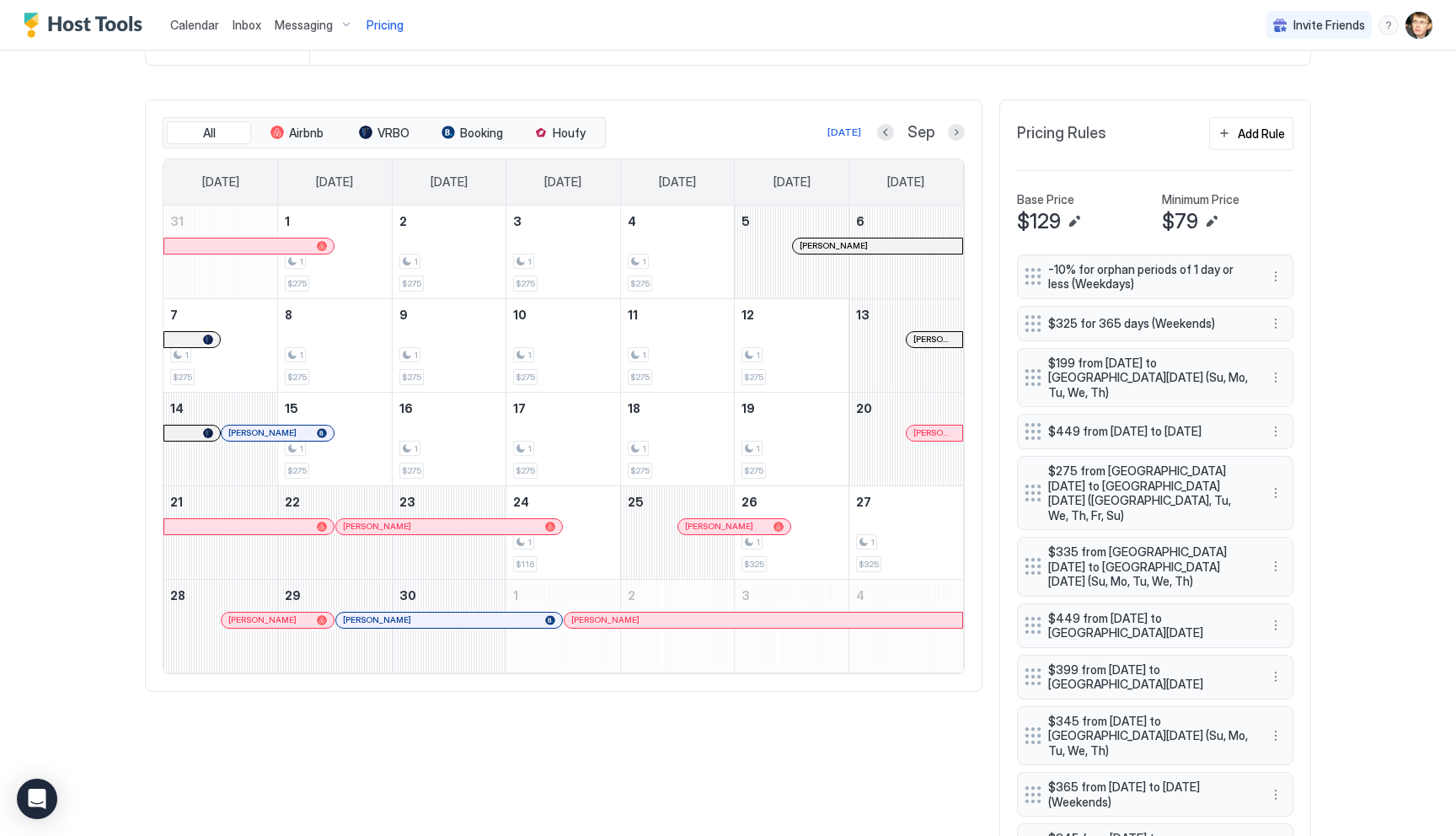
scroll to position [470, 0]
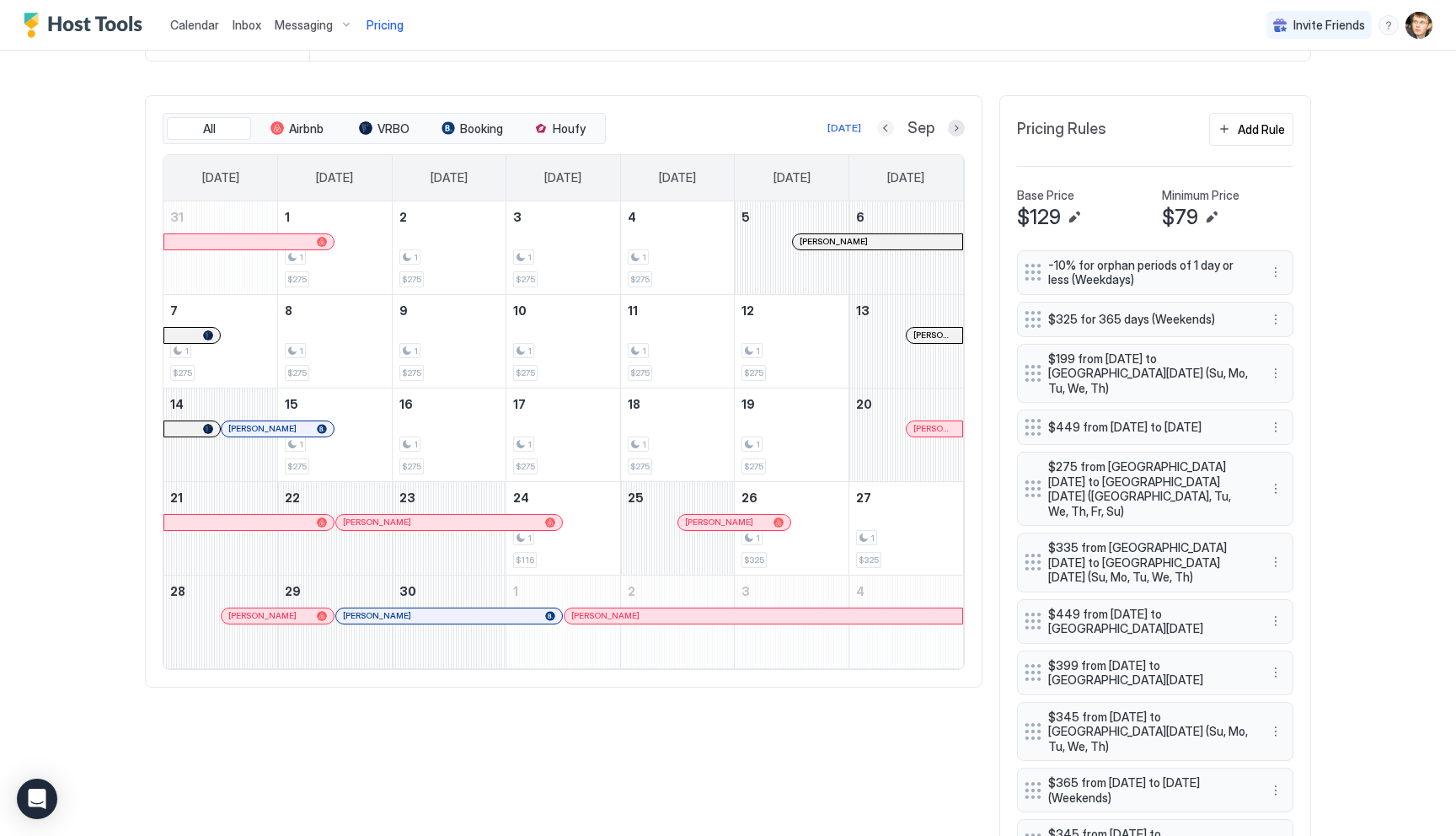
click at [889, 126] on button "Previous month" at bounding box center [885, 128] width 17 height 17
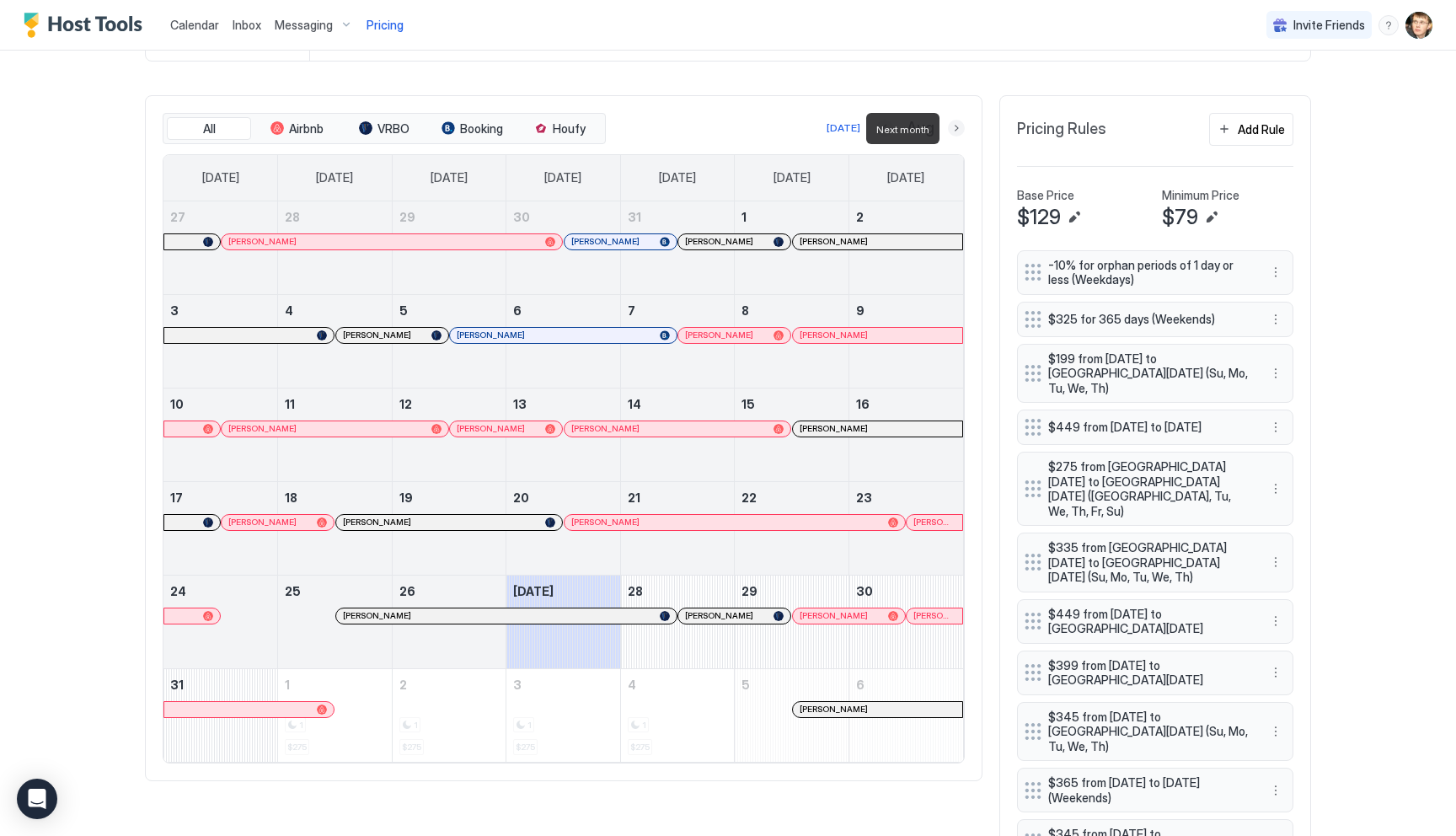
click at [954, 125] on button "Next month" at bounding box center [956, 128] width 17 height 17
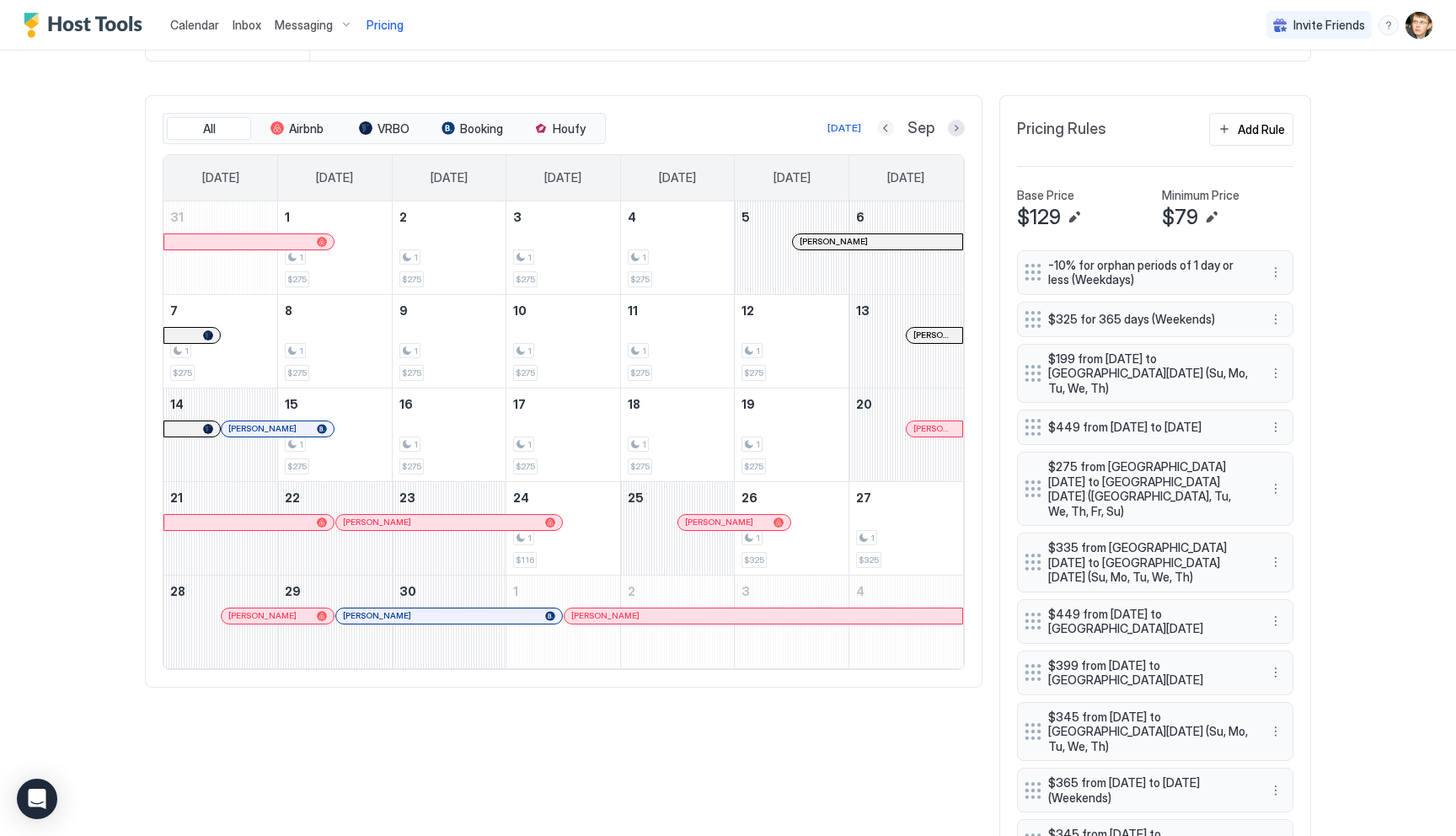
click at [883, 130] on button "Previous month" at bounding box center [885, 128] width 17 height 17
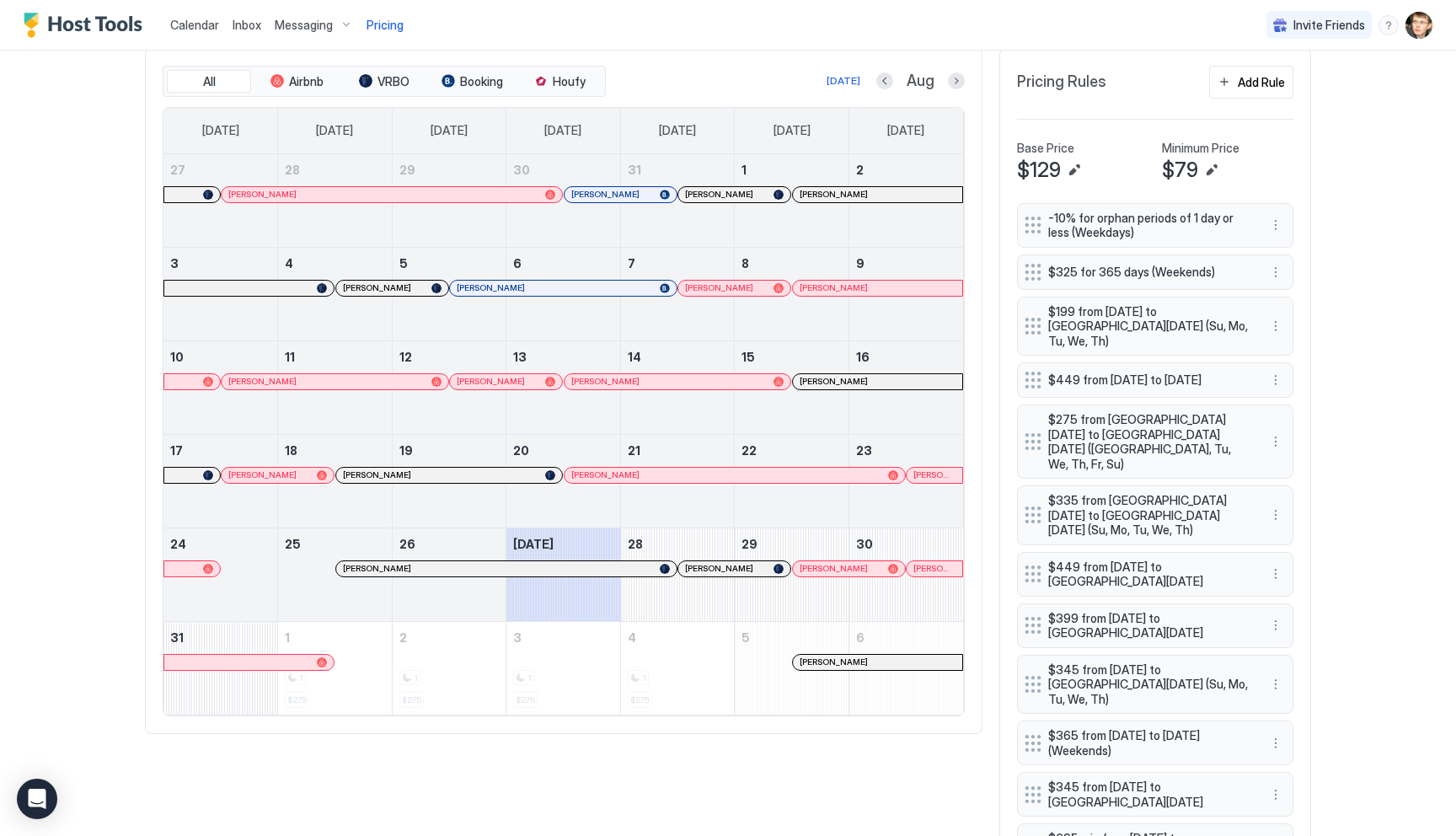
scroll to position [519, 0]
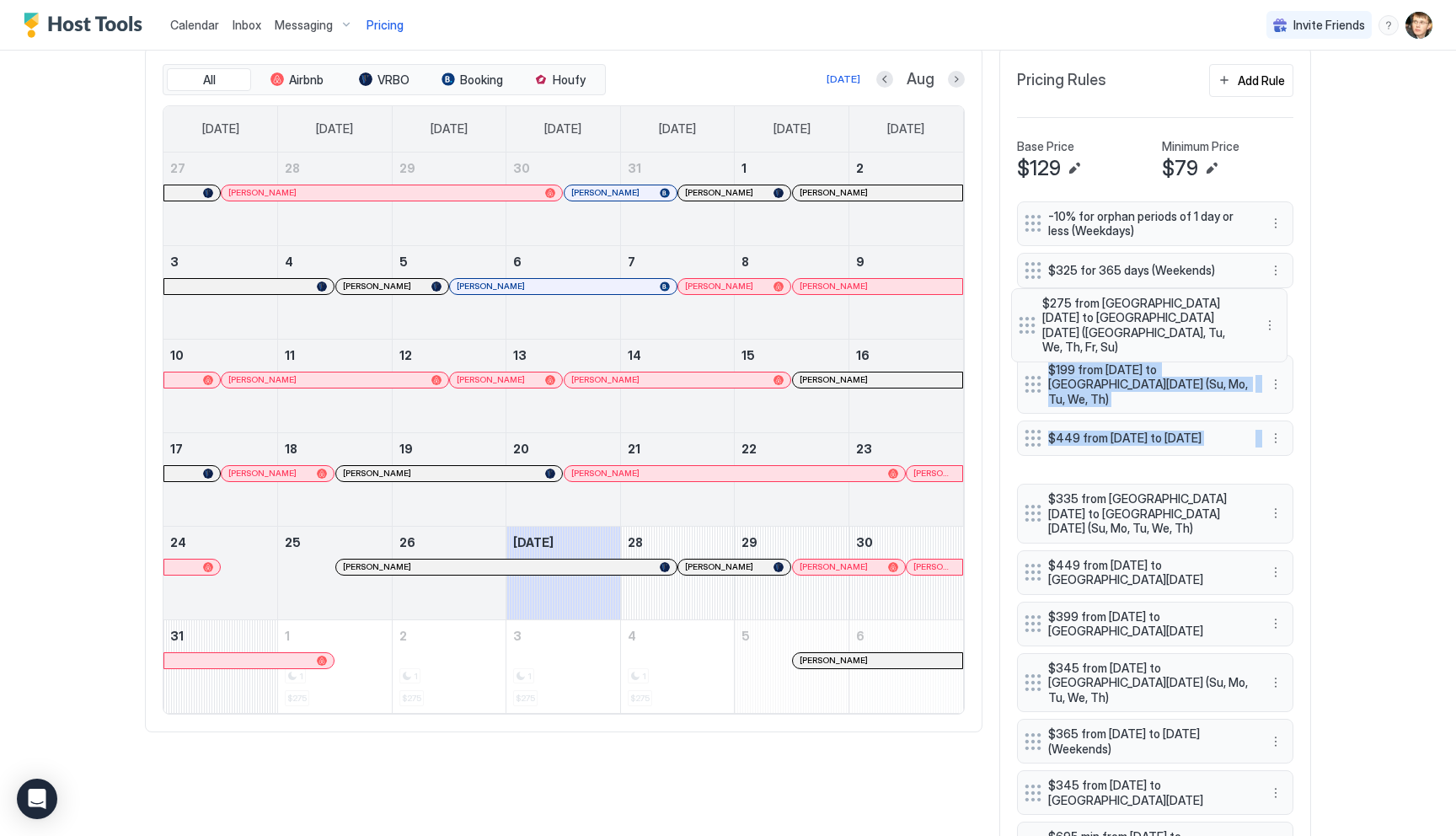
drag, startPoint x: 1029, startPoint y: 428, endPoint x: 1024, endPoint y: 318, distance: 110.1
click at [1024, 318] on div "-10% for orphan periods of 1 day or less (Weekdays) $325 for 365 days (Weekends…" at bounding box center [1154, 567] width 276 height 732
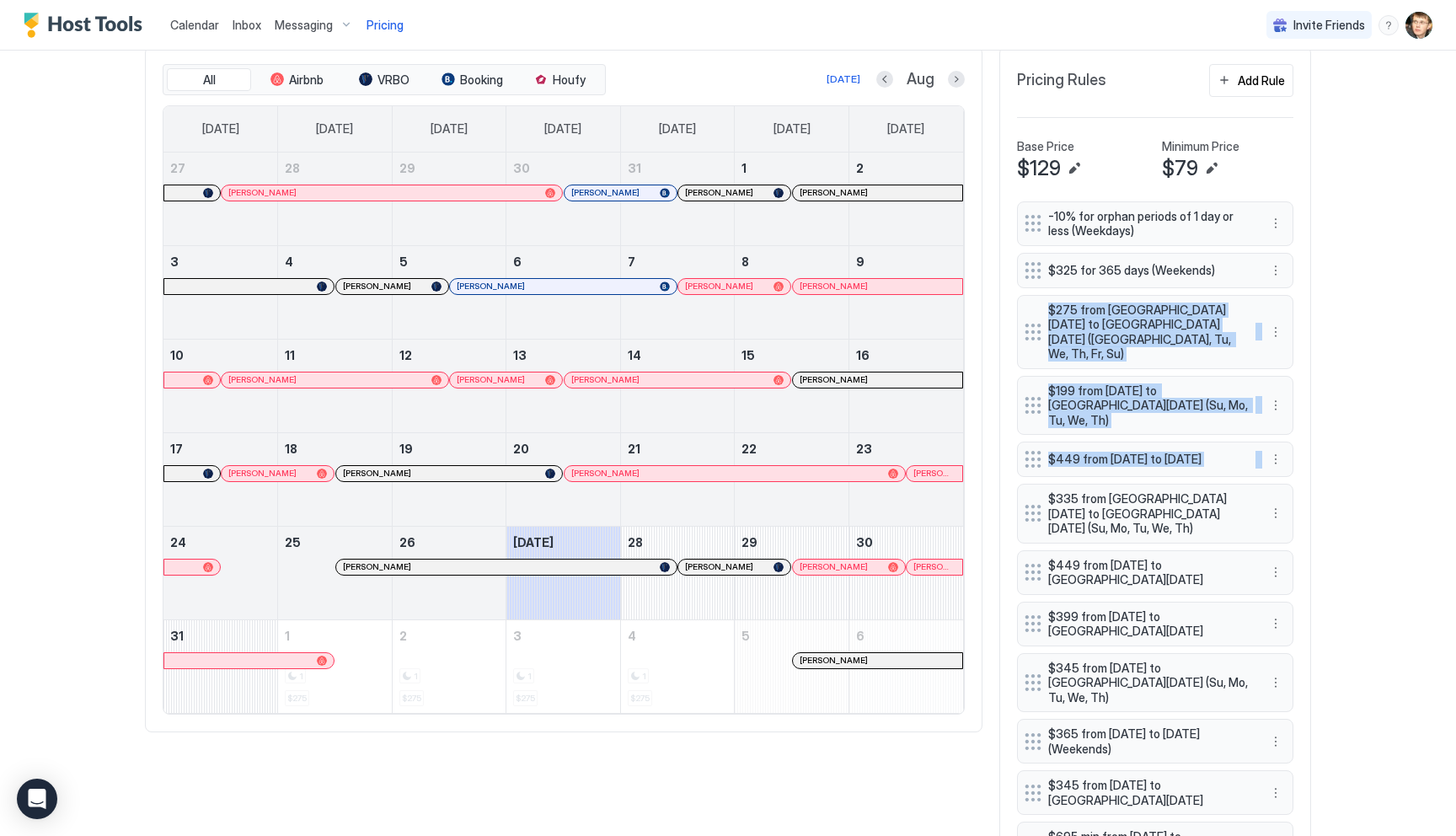
click at [1345, 381] on div "Calendar Inbox Messaging Pricing Invite Friends MS Home Pricing Mountain Views,…" at bounding box center [728, 418] width 1456 height 836
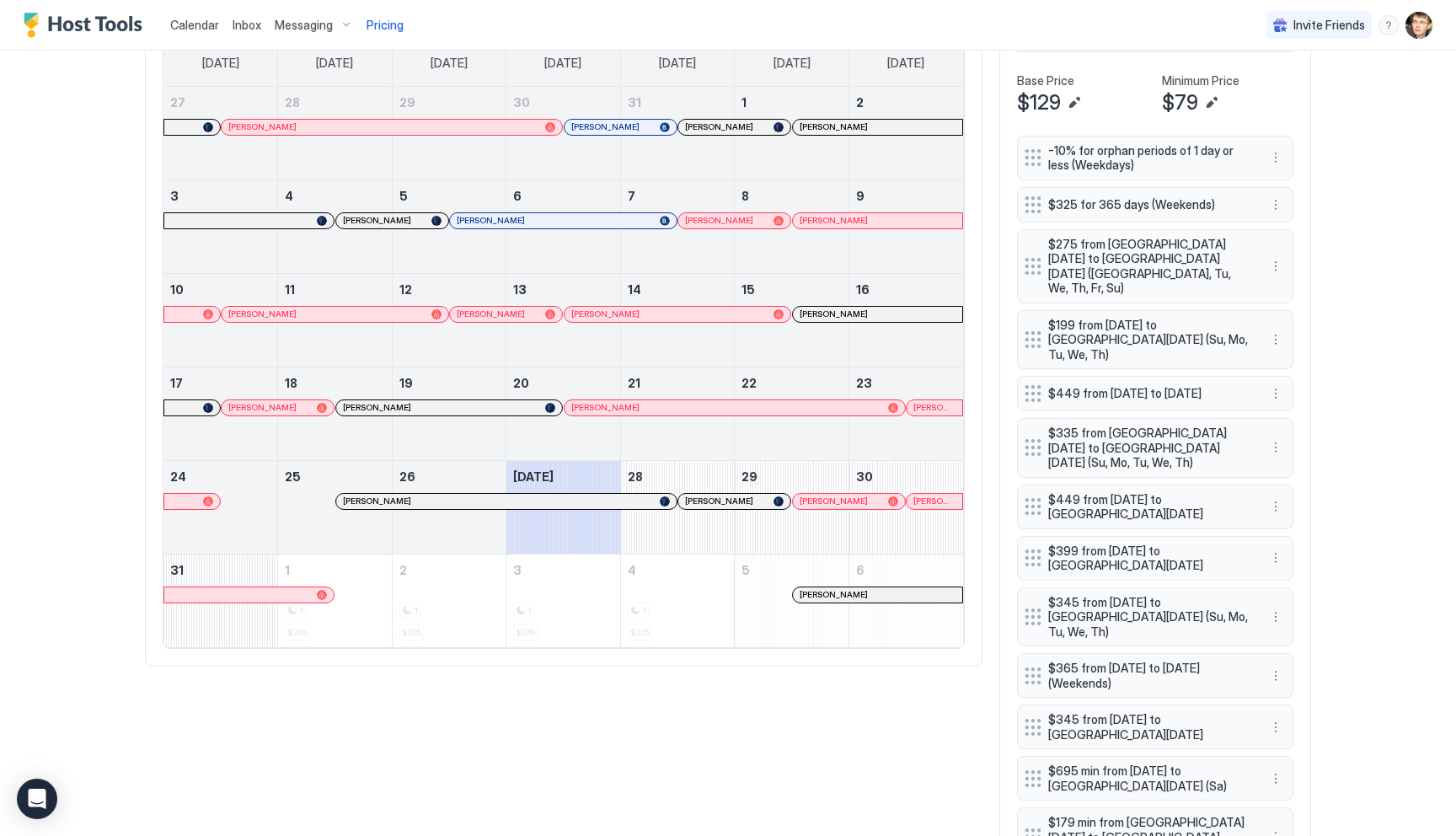
scroll to position [579, 0]
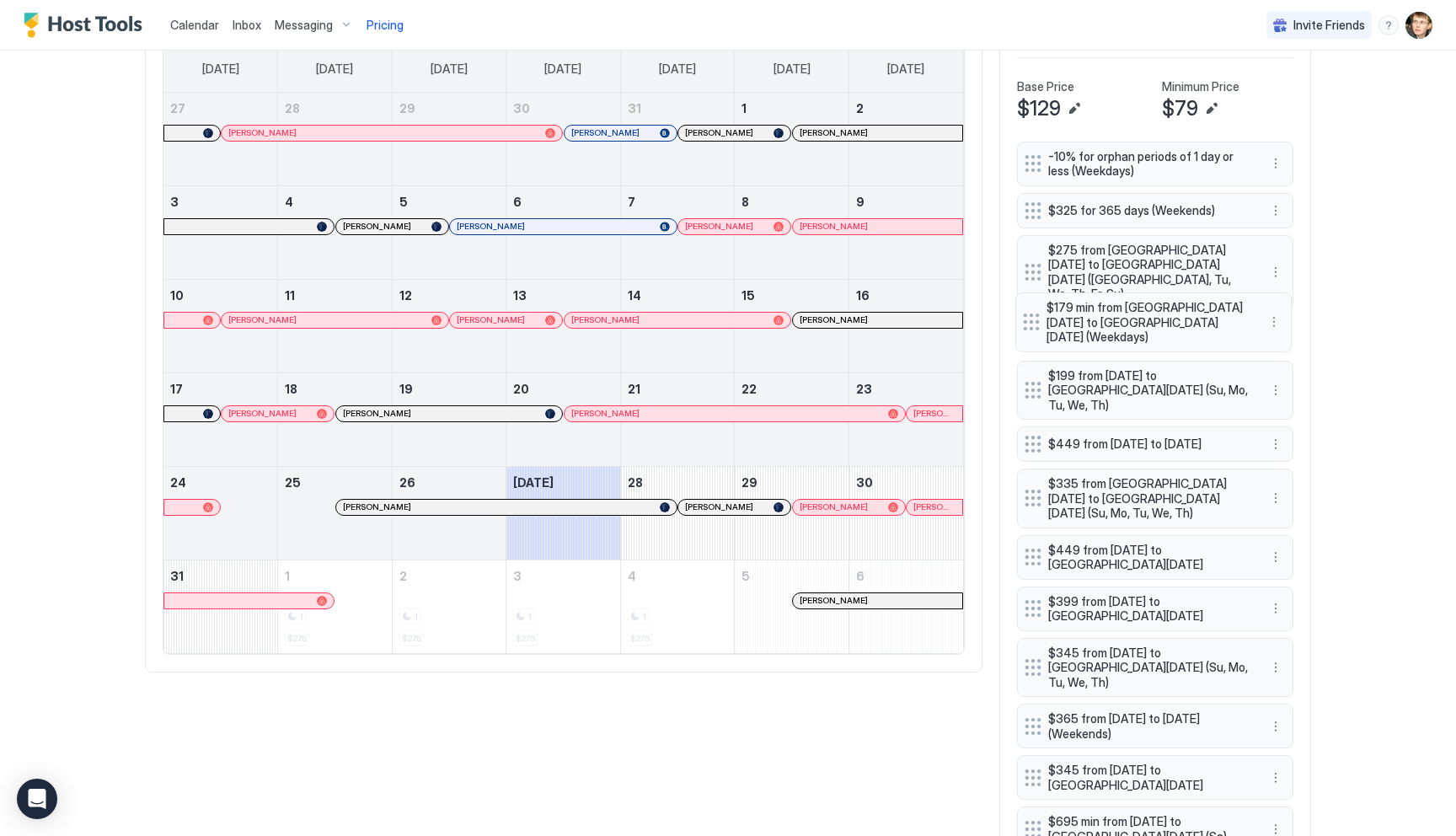
drag, startPoint x: 1033, startPoint y: 781, endPoint x: 1031, endPoint y: 310, distance: 471.0
click at [1031, 310] on div "-10% for orphan periods of 1 day or less (Weekdays) $325 for 365 days (Weekends…" at bounding box center [1154, 507] width 276 height 732
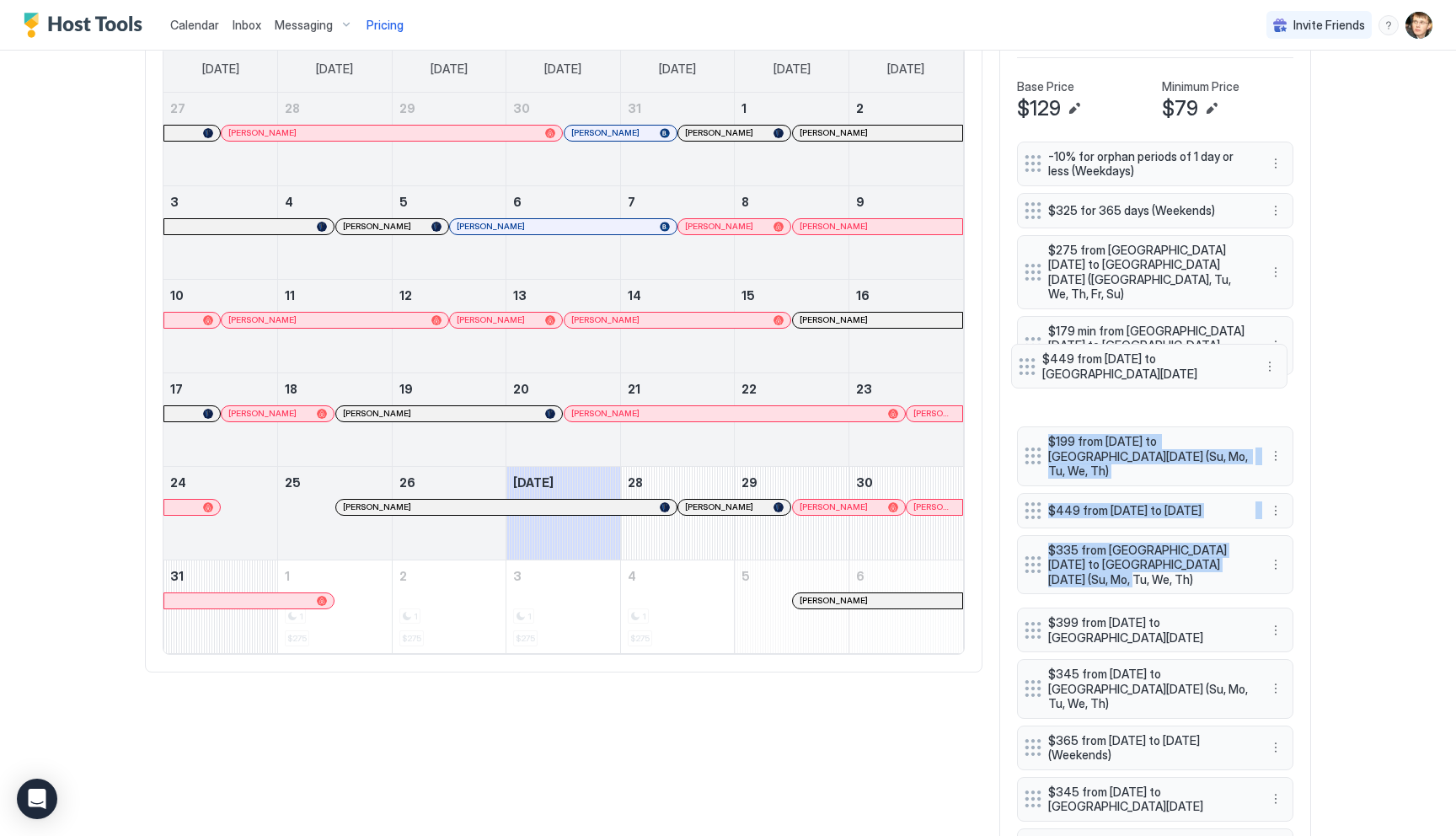
drag, startPoint x: 1029, startPoint y: 528, endPoint x: 1024, endPoint y: 366, distance: 162.1
click at [1024, 366] on div "-10% for orphan periods of 1 day or less (Weekdays) $325 for 365 days (Weekends…" at bounding box center [1154, 507] width 276 height 732
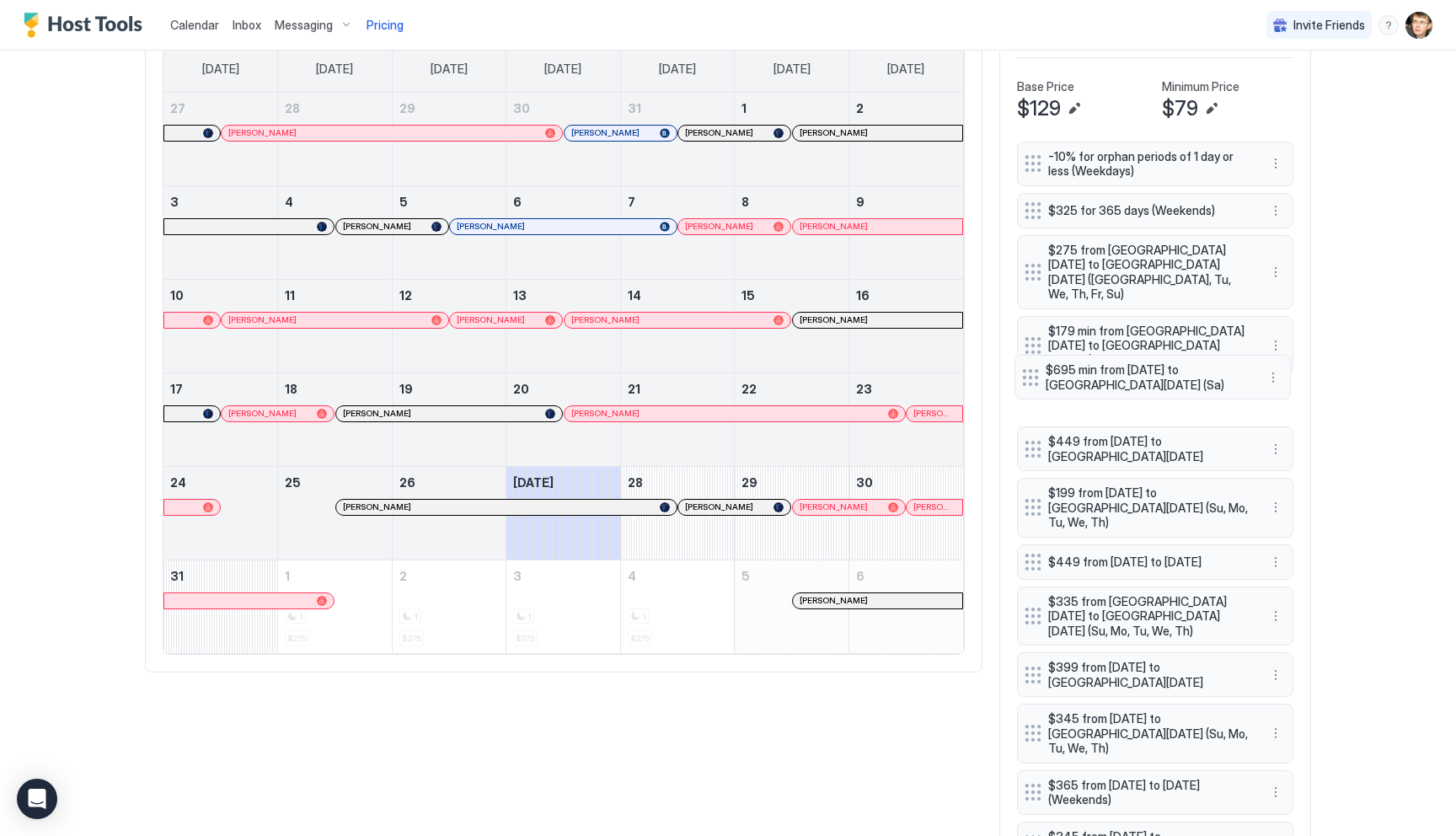
drag, startPoint x: 1026, startPoint y: 786, endPoint x: 1024, endPoint y: 377, distance: 409.0
click at [1024, 377] on div "-10% for orphan periods of 1 day or less (Weekdays) $325 for 365 days (Weekends…" at bounding box center [1154, 507] width 276 height 732
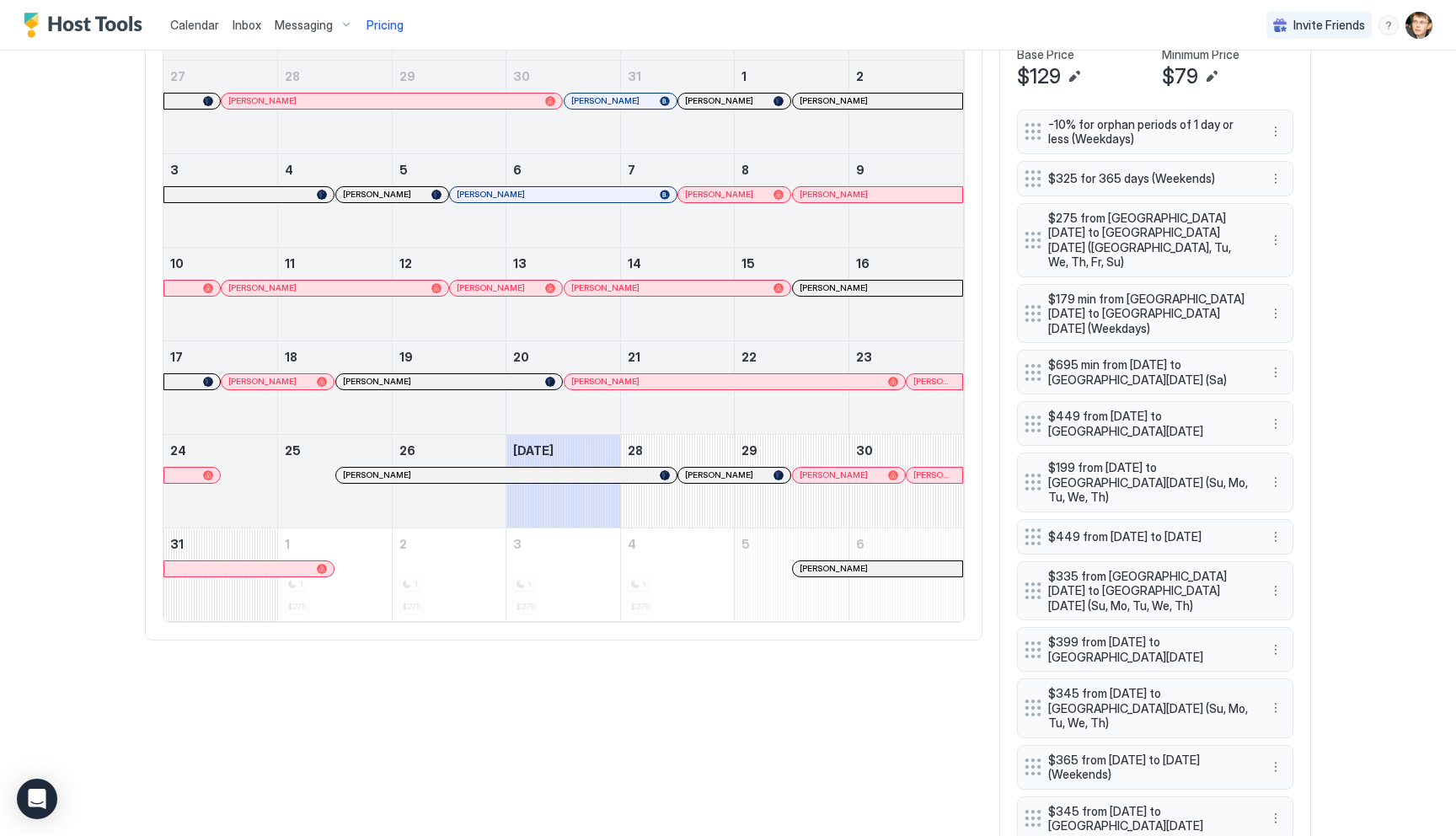
scroll to position [612, 0]
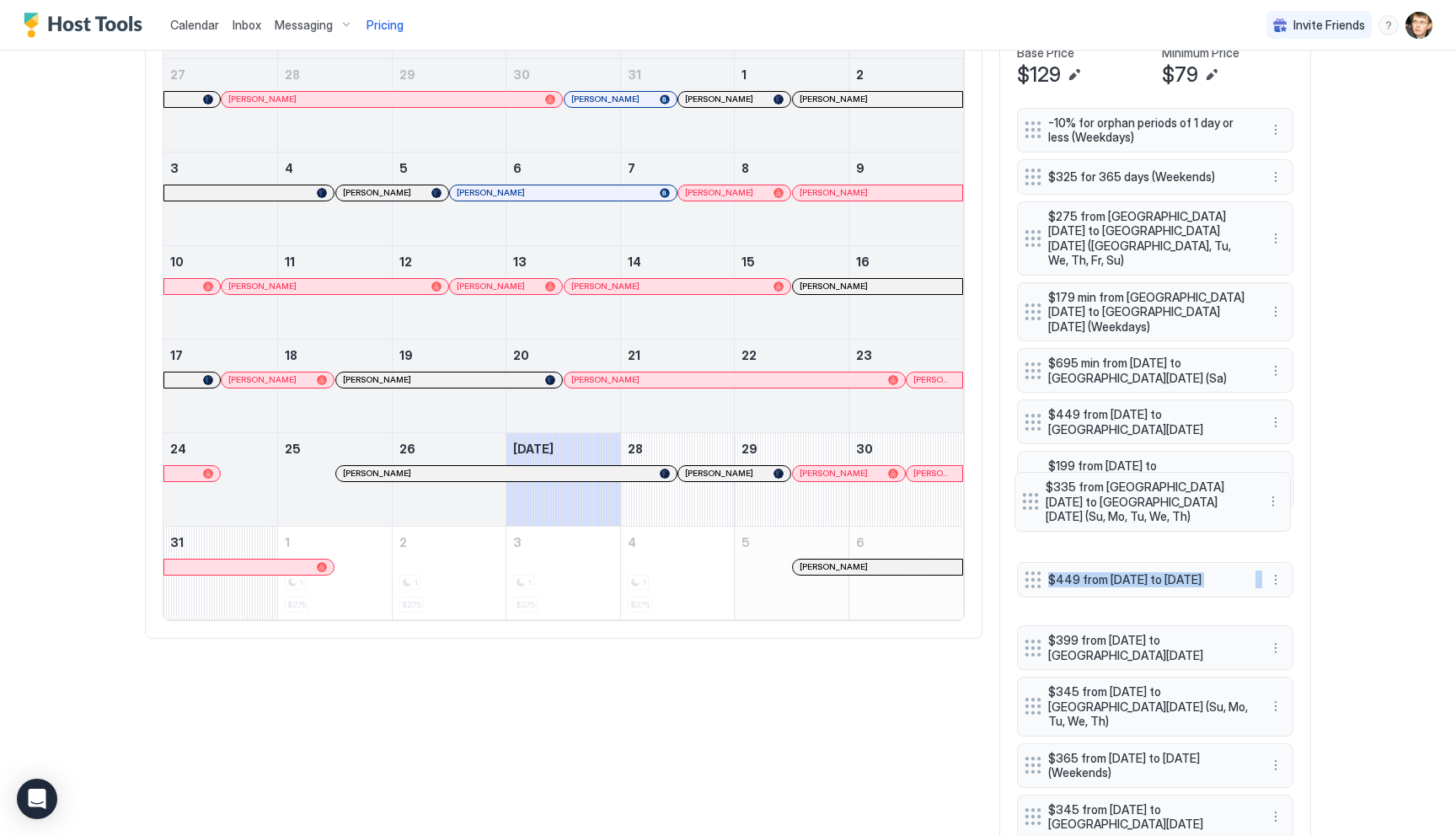
drag, startPoint x: 1033, startPoint y: 549, endPoint x: 1030, endPoint y: 497, distance: 52.1
click at [1030, 497] on div "-10% for orphan periods of 1 day or less (Weekdays) $325 for 365 days (Weekends…" at bounding box center [1154, 474] width 276 height 732
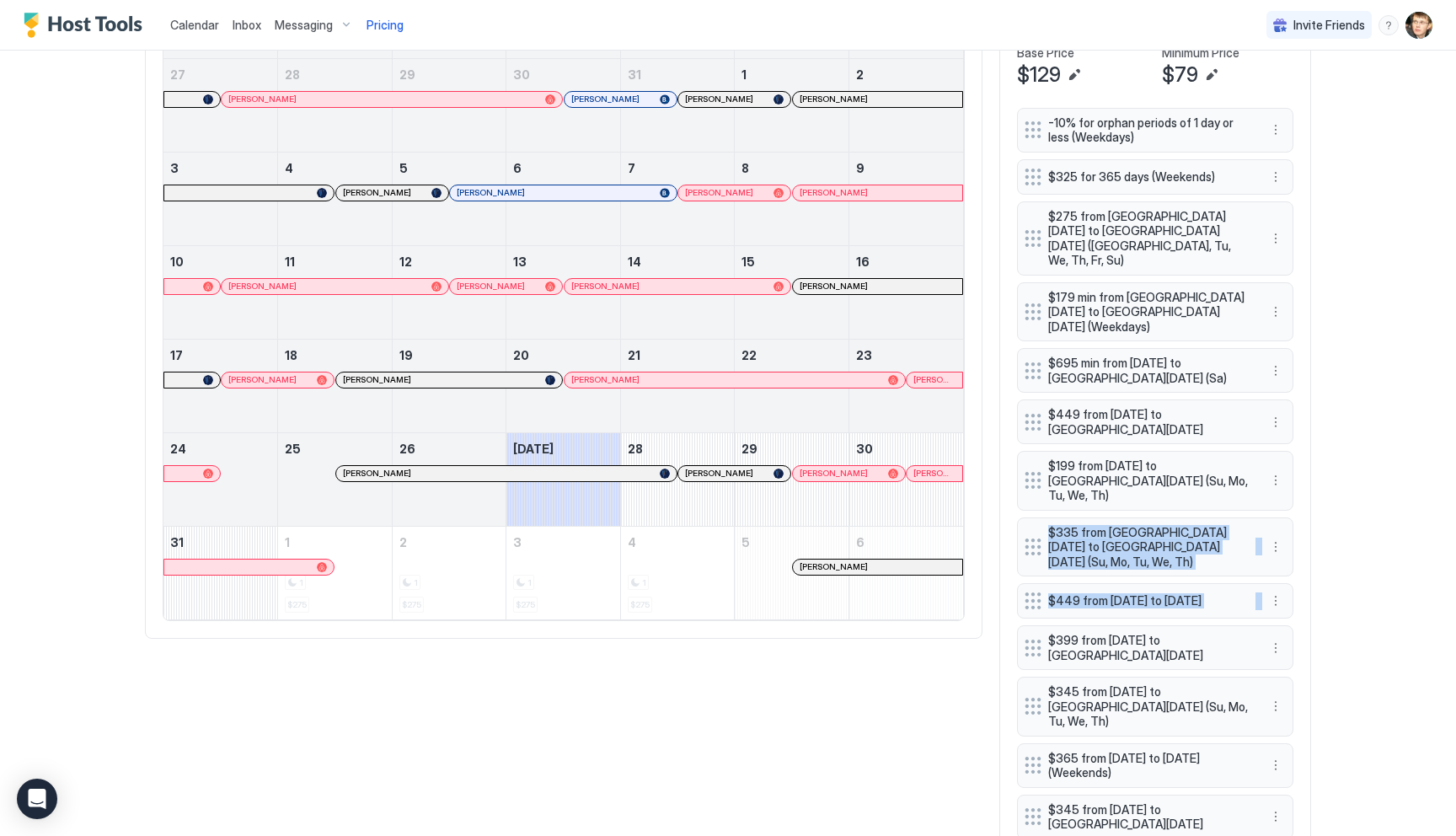
click at [1344, 524] on div "Calendar Inbox Messaging Pricing Invite Friends MS Home Pricing Mountain Views,…" at bounding box center [728, 418] width 1456 height 836
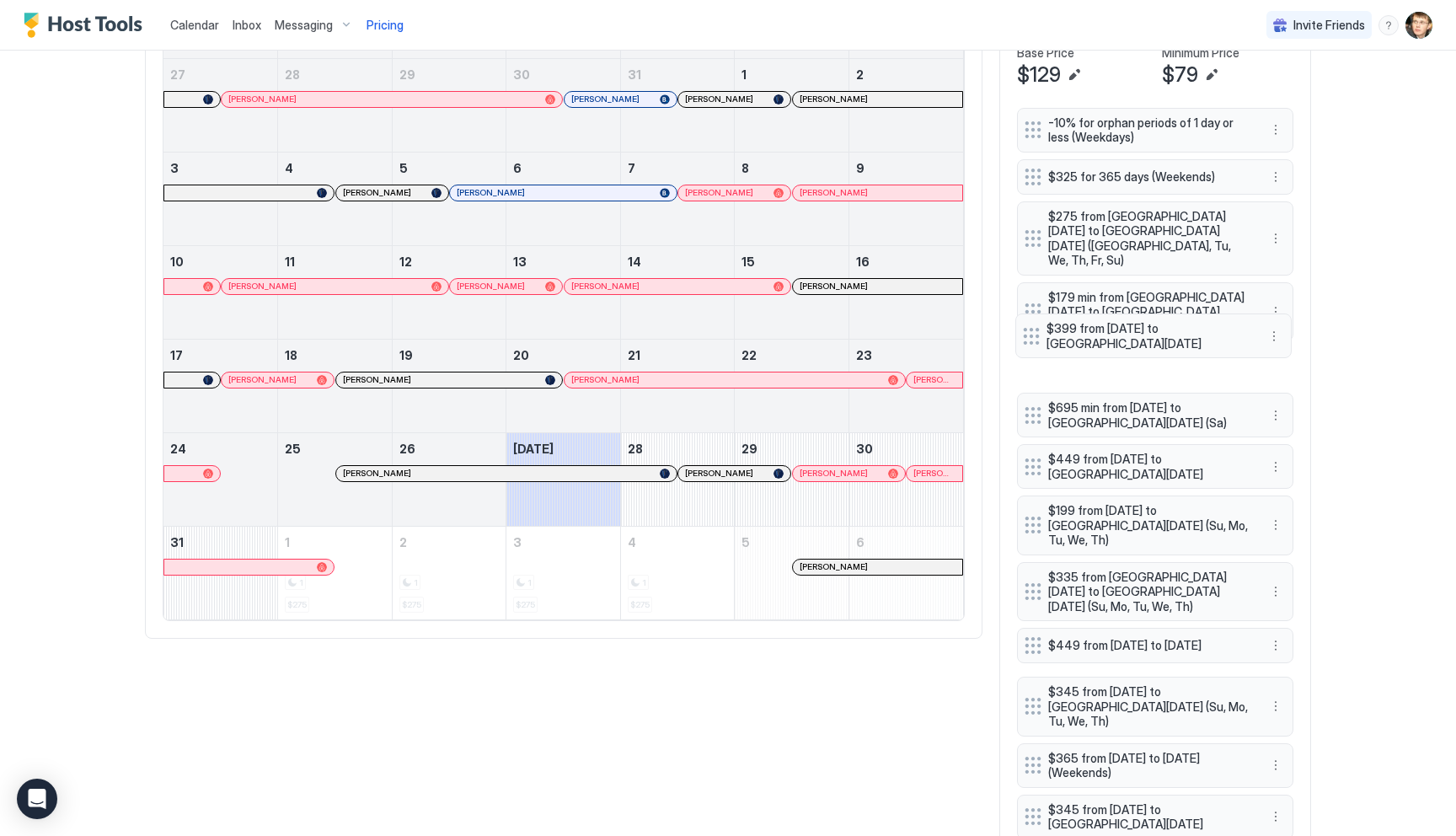
drag, startPoint x: 1031, startPoint y: 598, endPoint x: 1029, endPoint y: 335, distance: 263.0
click at [1029, 335] on div "-10% for orphan periods of 1 day or less (Weekdays) $325 for 365 days (Weekends…" at bounding box center [1154, 474] width 276 height 732
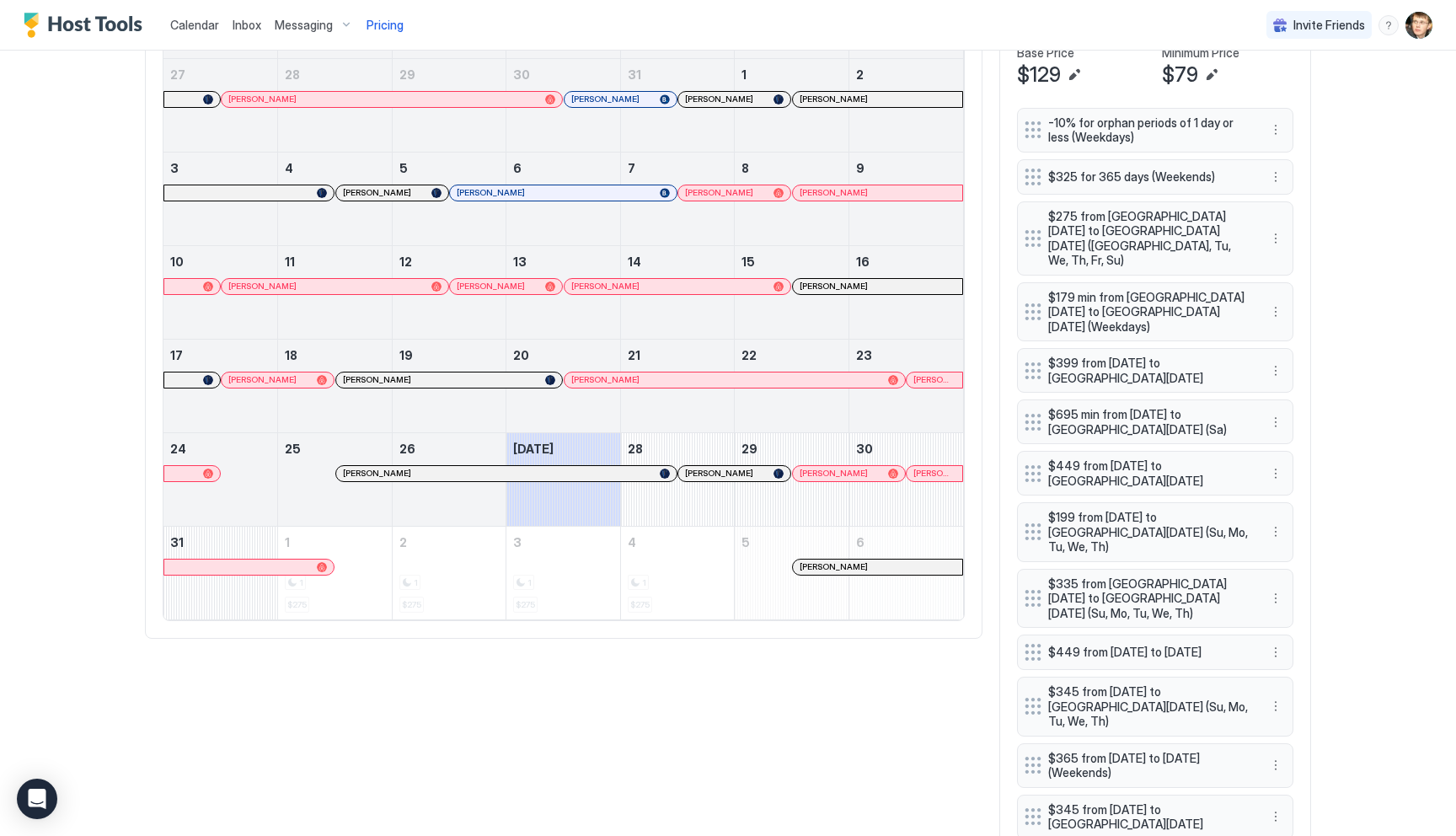
click at [1354, 510] on div "Calendar Inbox Messaging Pricing Invite Friends MS Home Pricing Mountain Views,…" at bounding box center [728, 418] width 1456 height 836
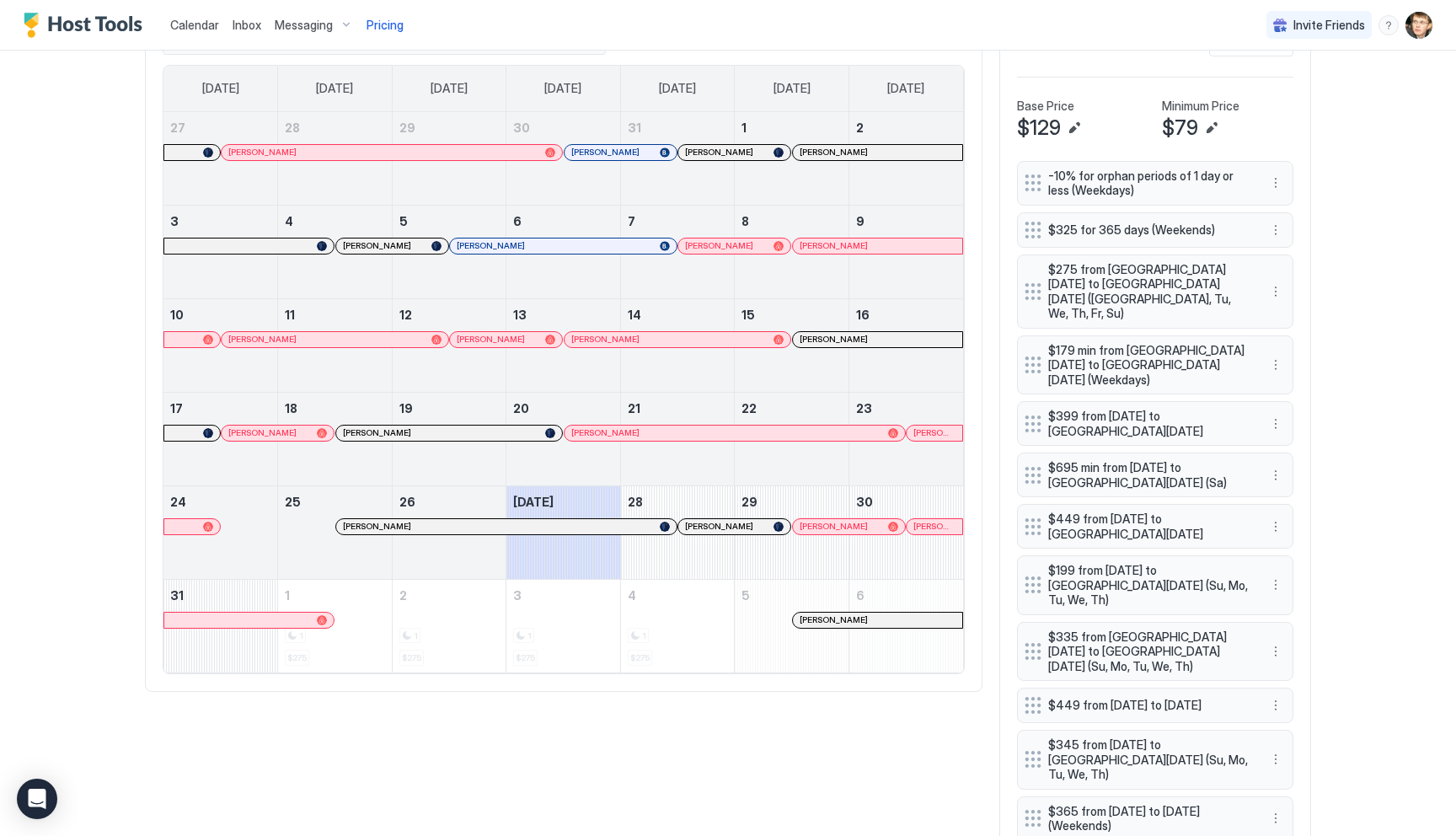
scroll to position [616, 0]
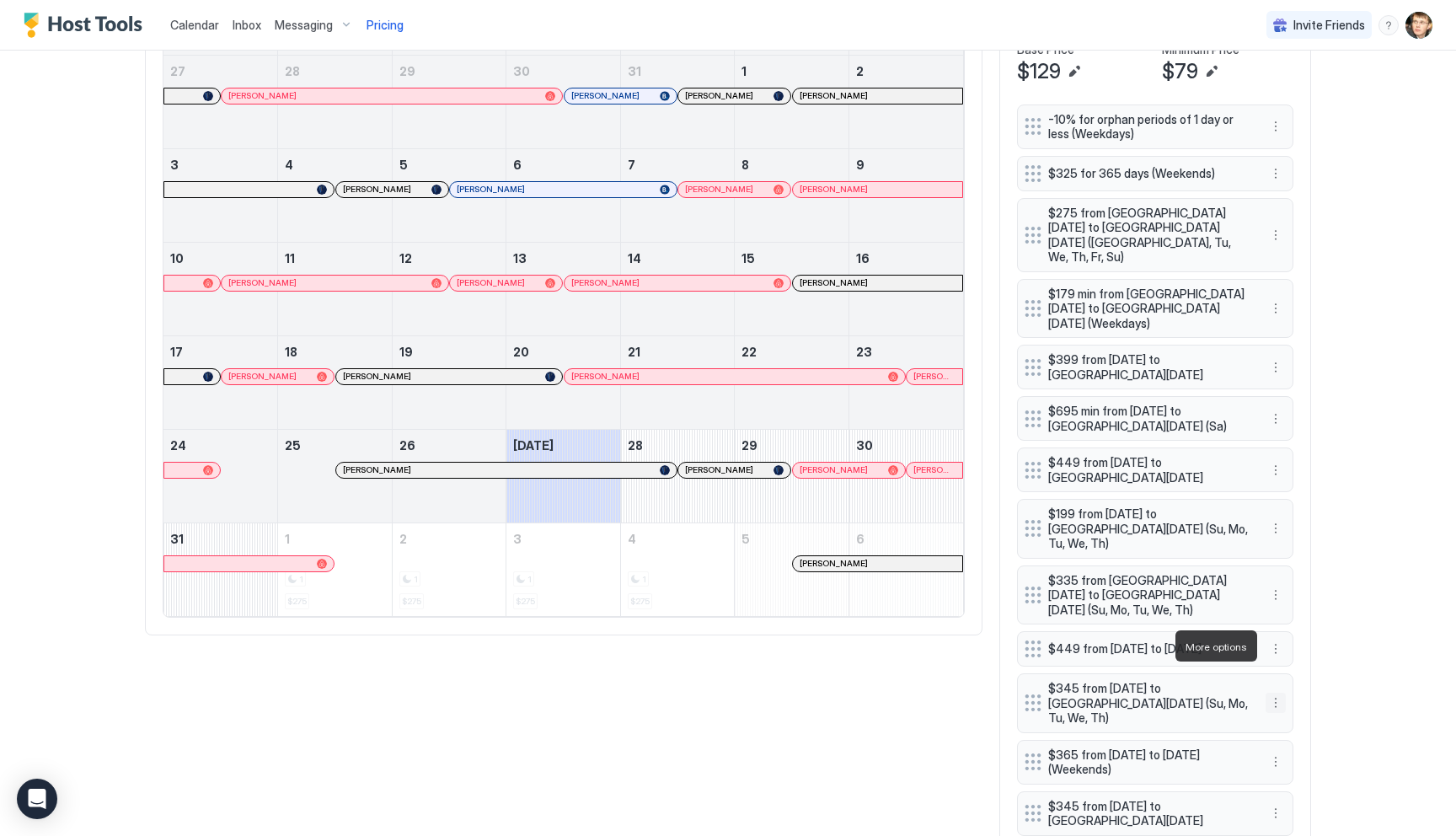
click at [1283, 693] on button "More options" at bounding box center [1275, 703] width 20 height 20
click at [1298, 726] on span "Delete" at bounding box center [1307, 724] width 31 height 13
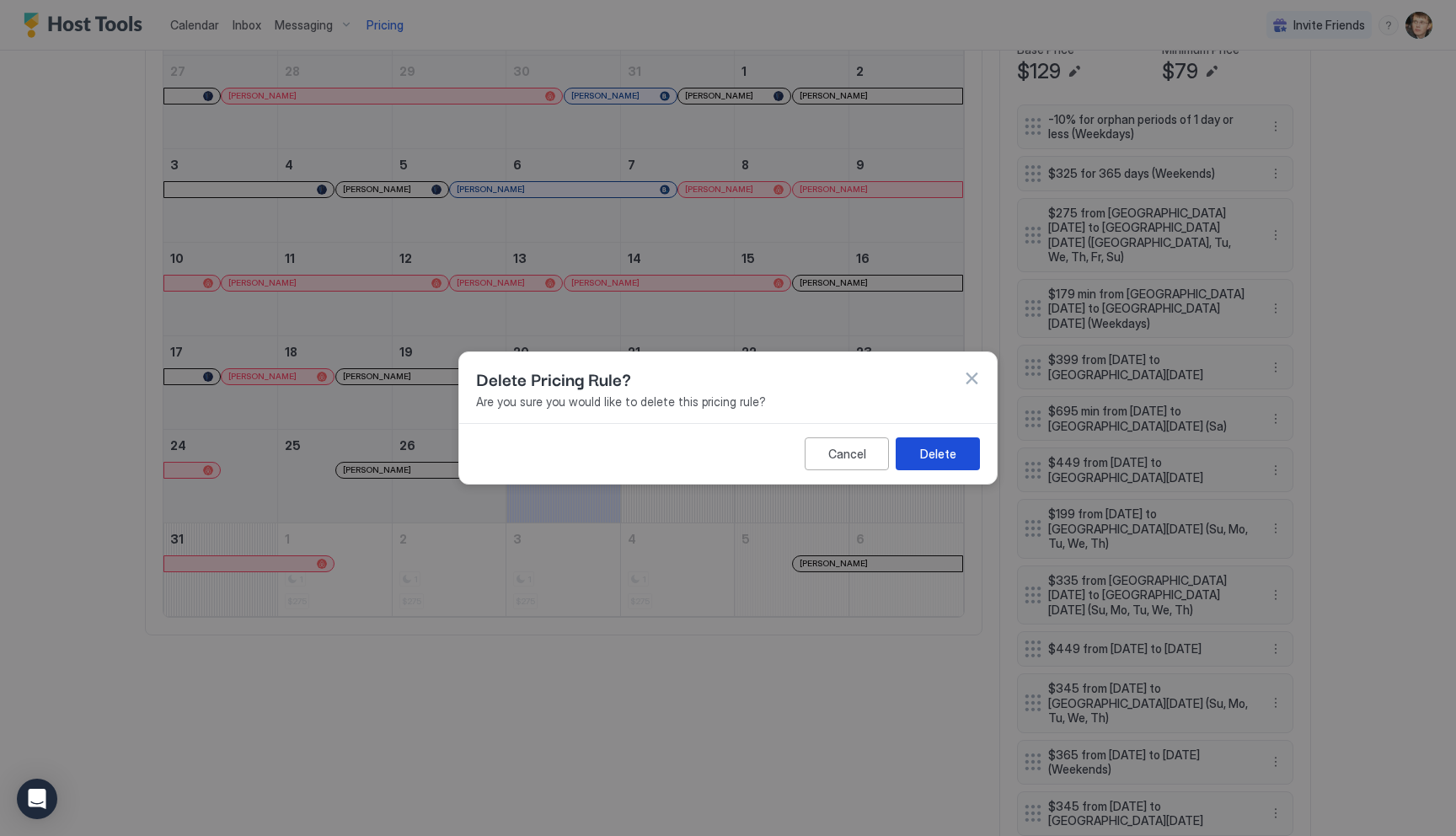
click at [939, 447] on div "Delete" at bounding box center [938, 454] width 36 height 18
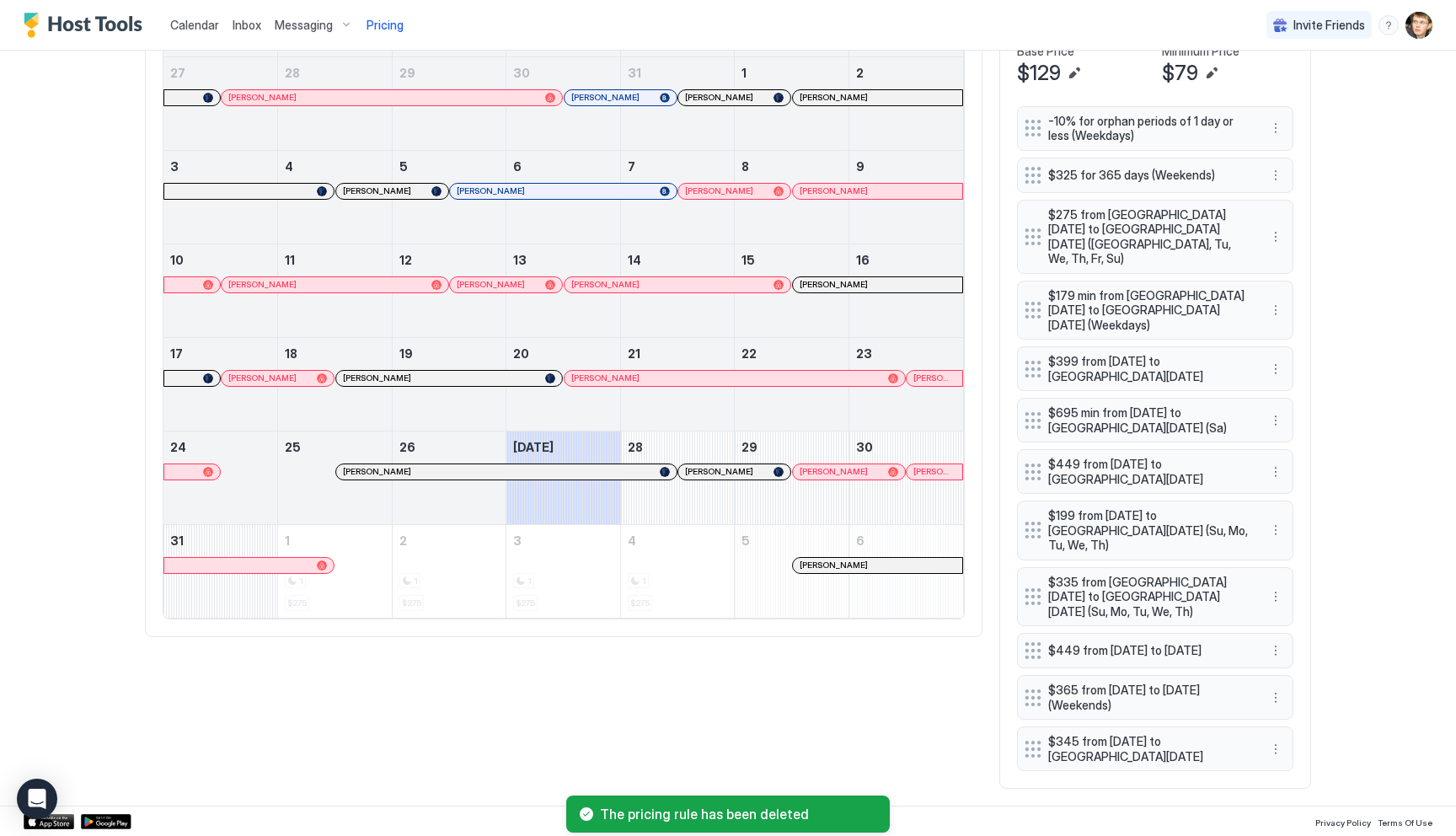
scroll to position [565, 0]
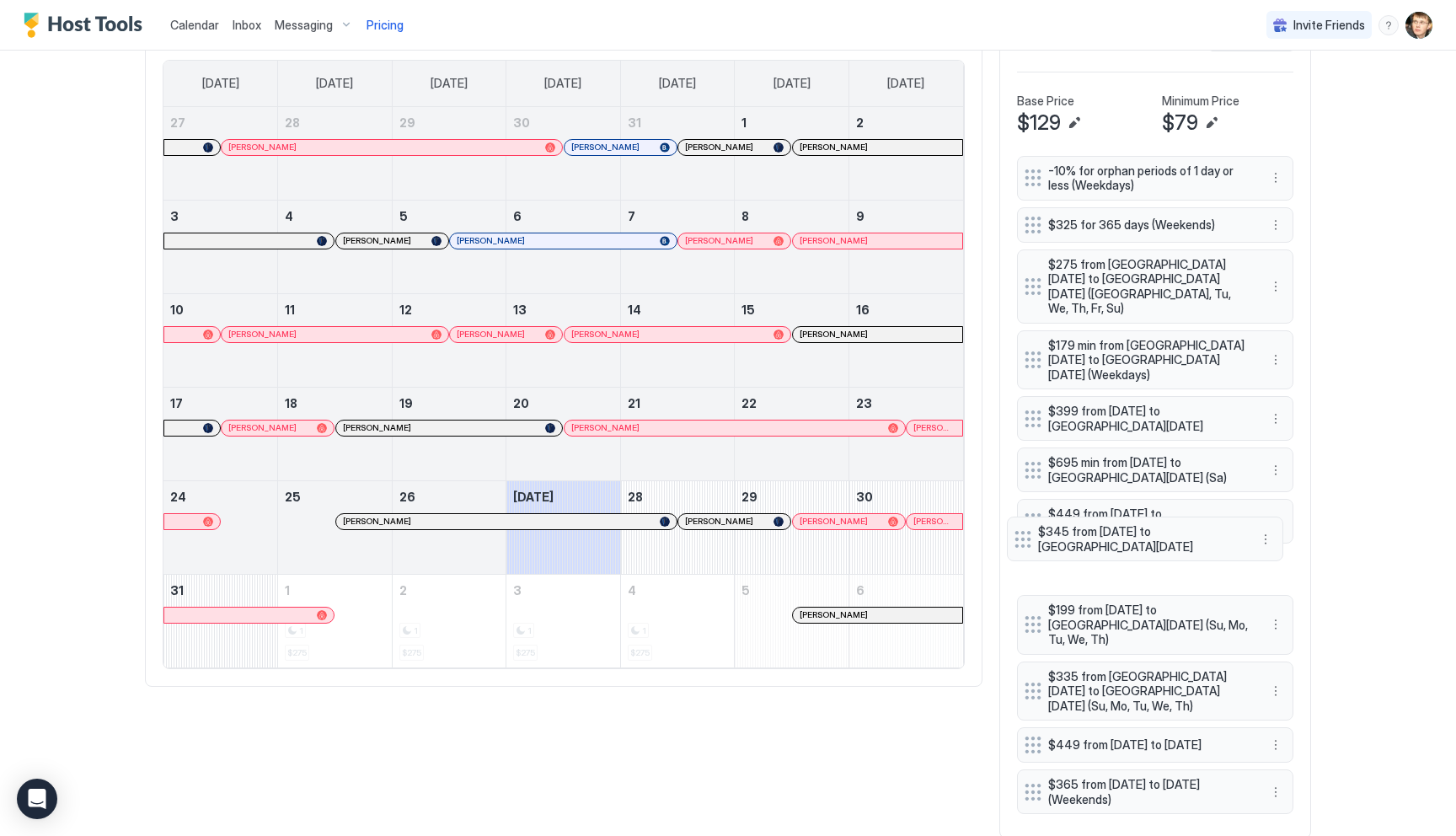
drag, startPoint x: 1029, startPoint y: 747, endPoint x: 1018, endPoint y: 537, distance: 210.3
click at [1018, 537] on div "-10% for orphan periods of 1 day or less (Weekdays) $325 for 365 days (Weekends…" at bounding box center [1154, 488] width 276 height 666
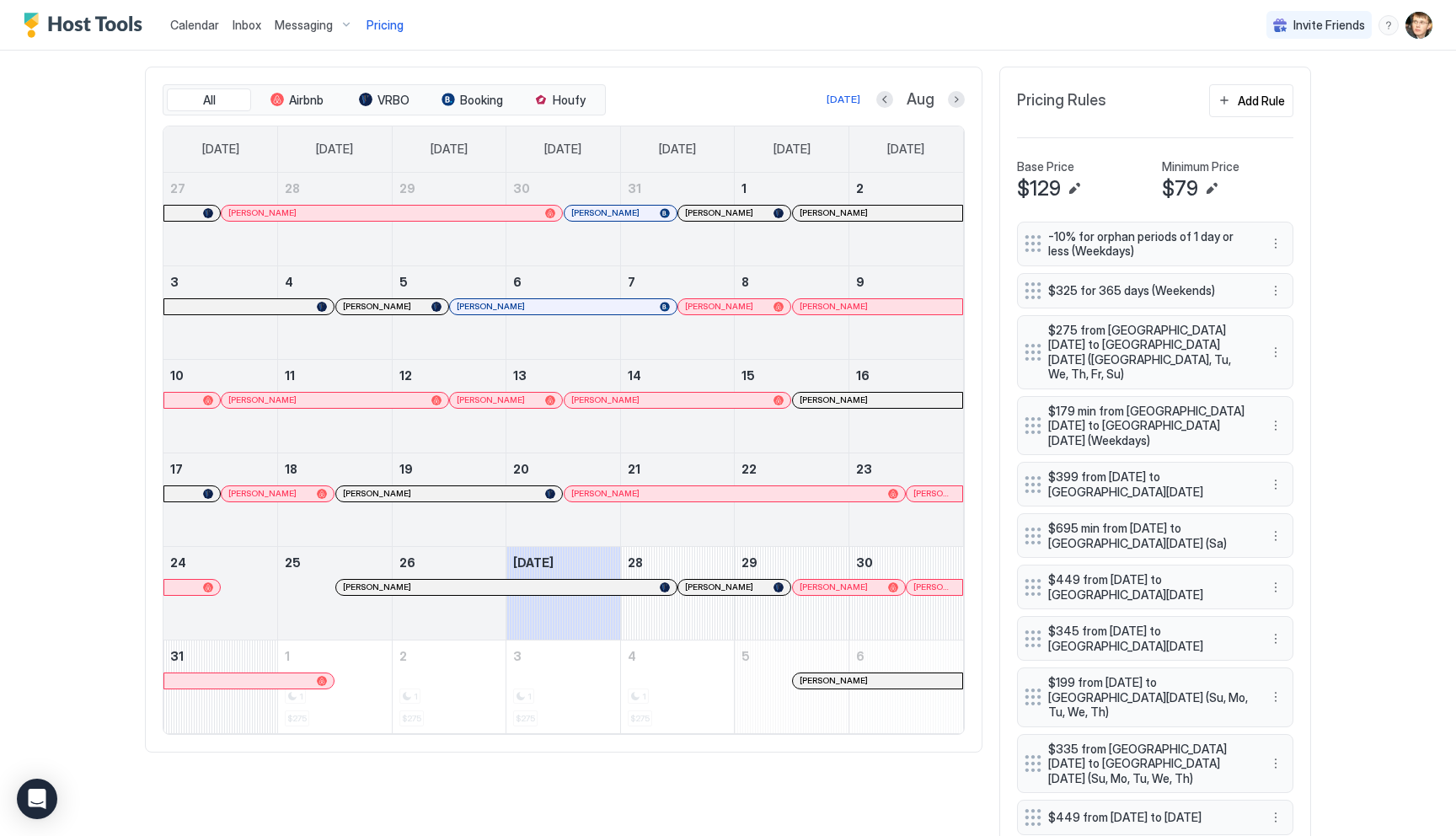
scroll to position [492, 0]
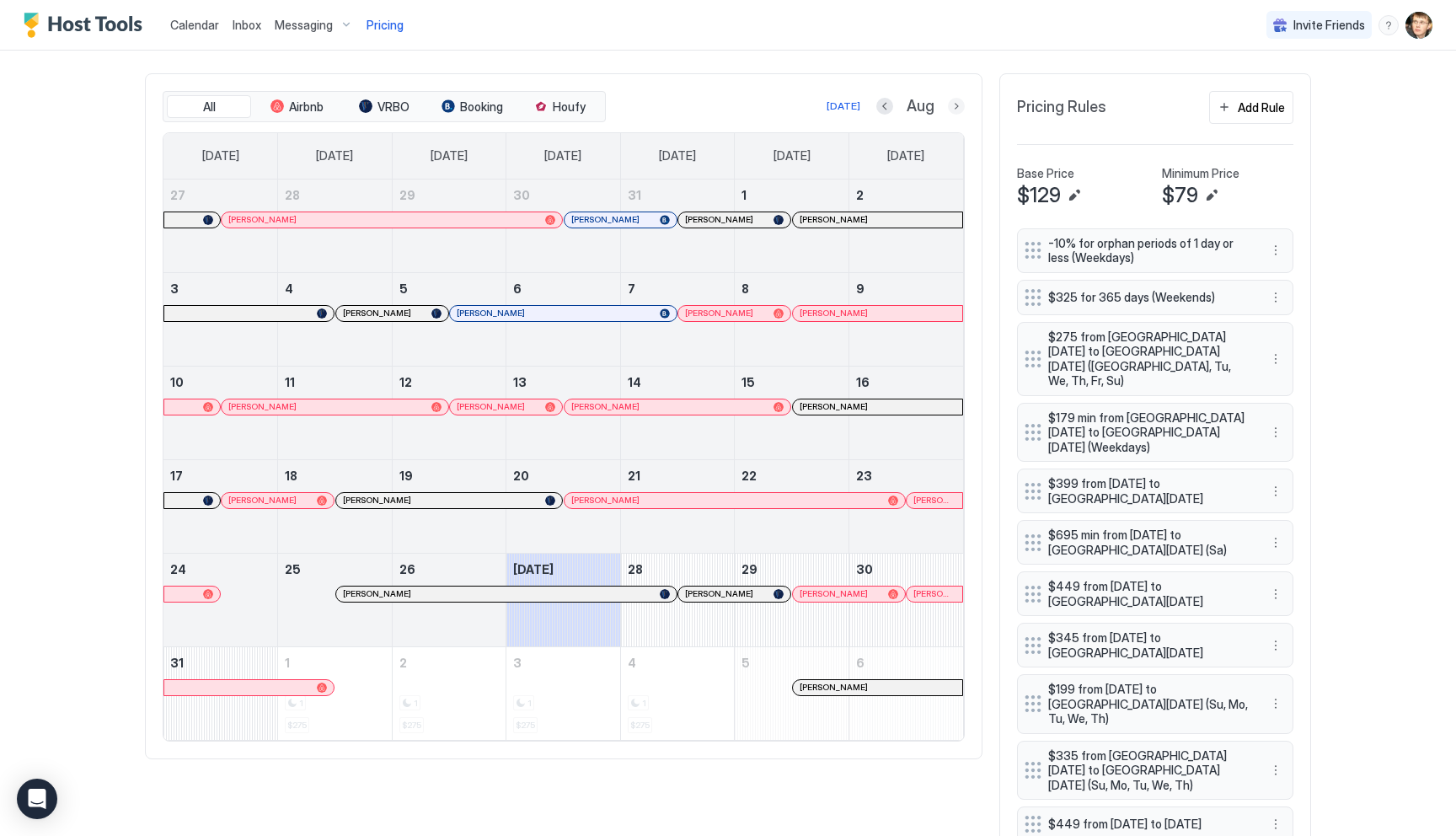
click at [962, 102] on button "Next month" at bounding box center [956, 106] width 17 height 17
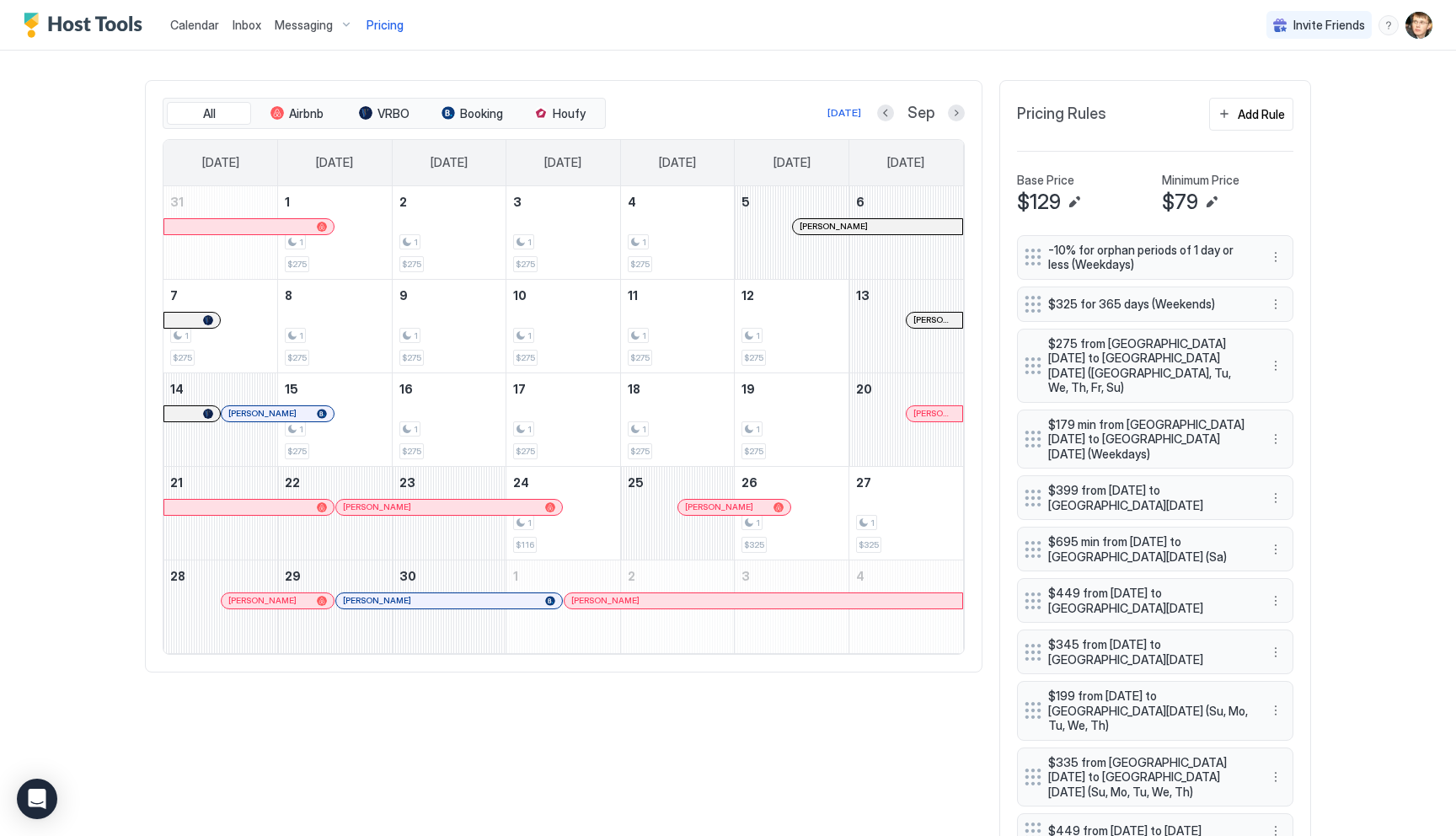
scroll to position [406, 0]
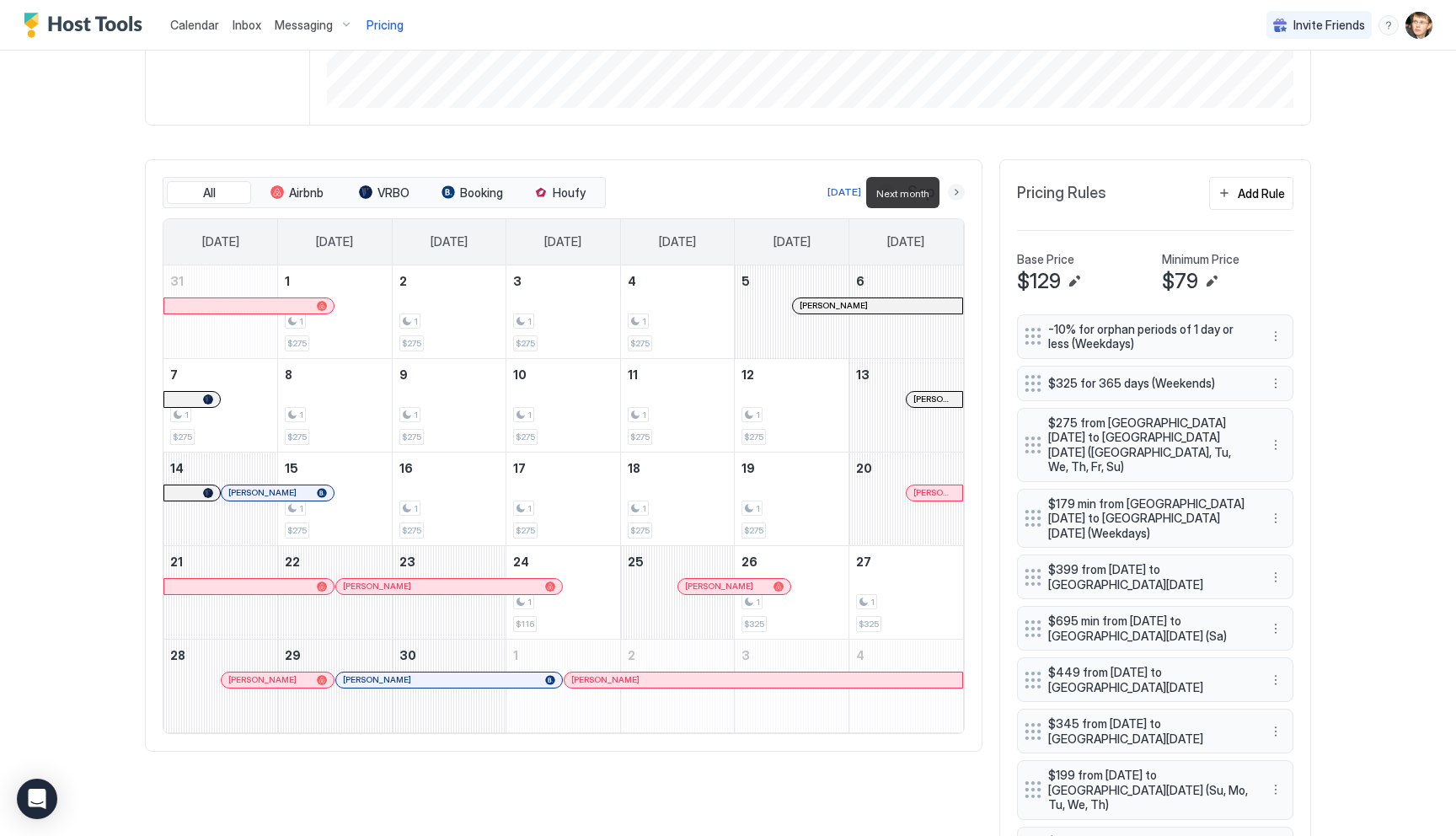
click at [960, 194] on button "Next month" at bounding box center [956, 191] width 17 height 17
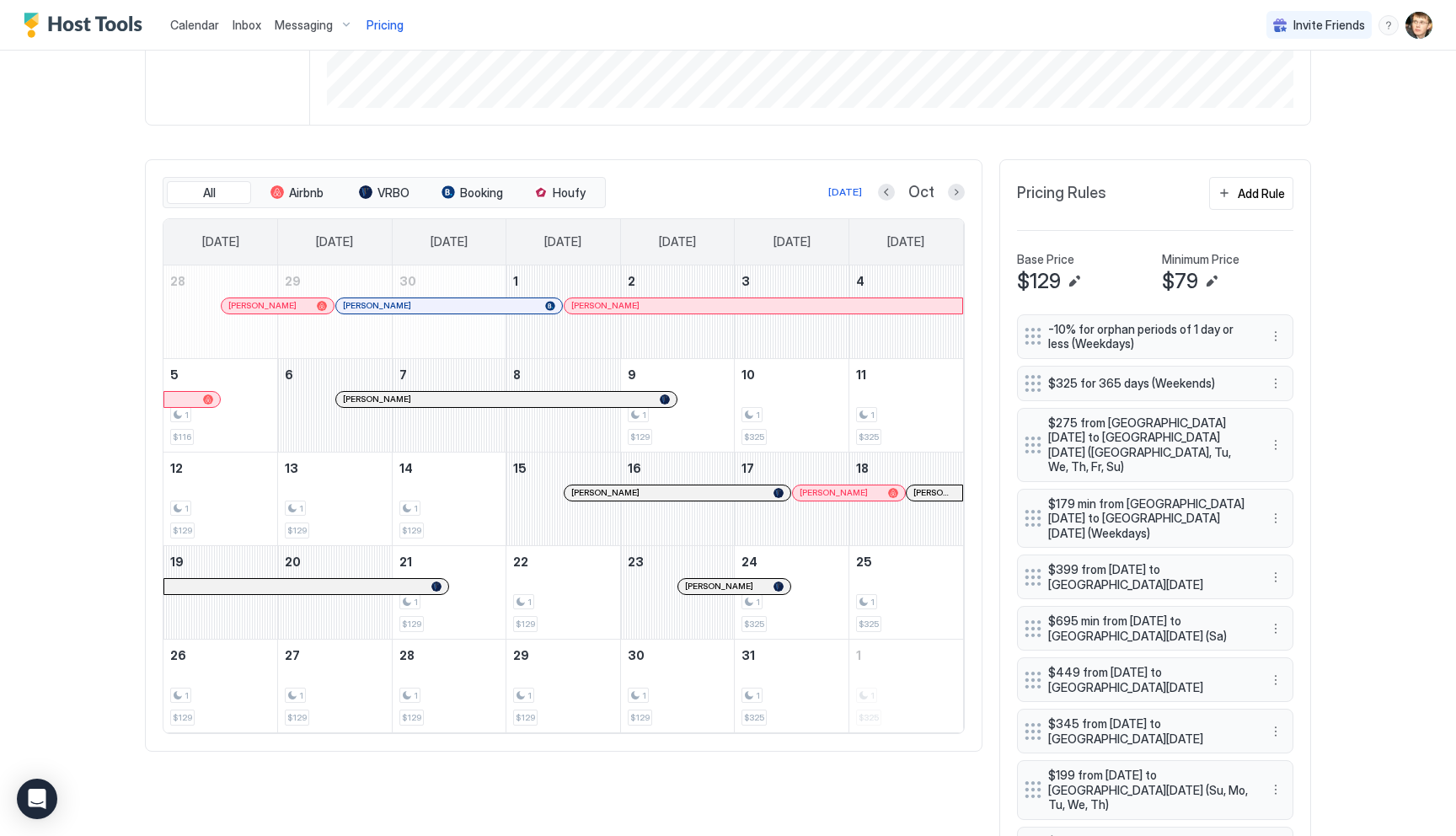
click at [641, 491] on div at bounding box center [642, 493] width 13 height 13
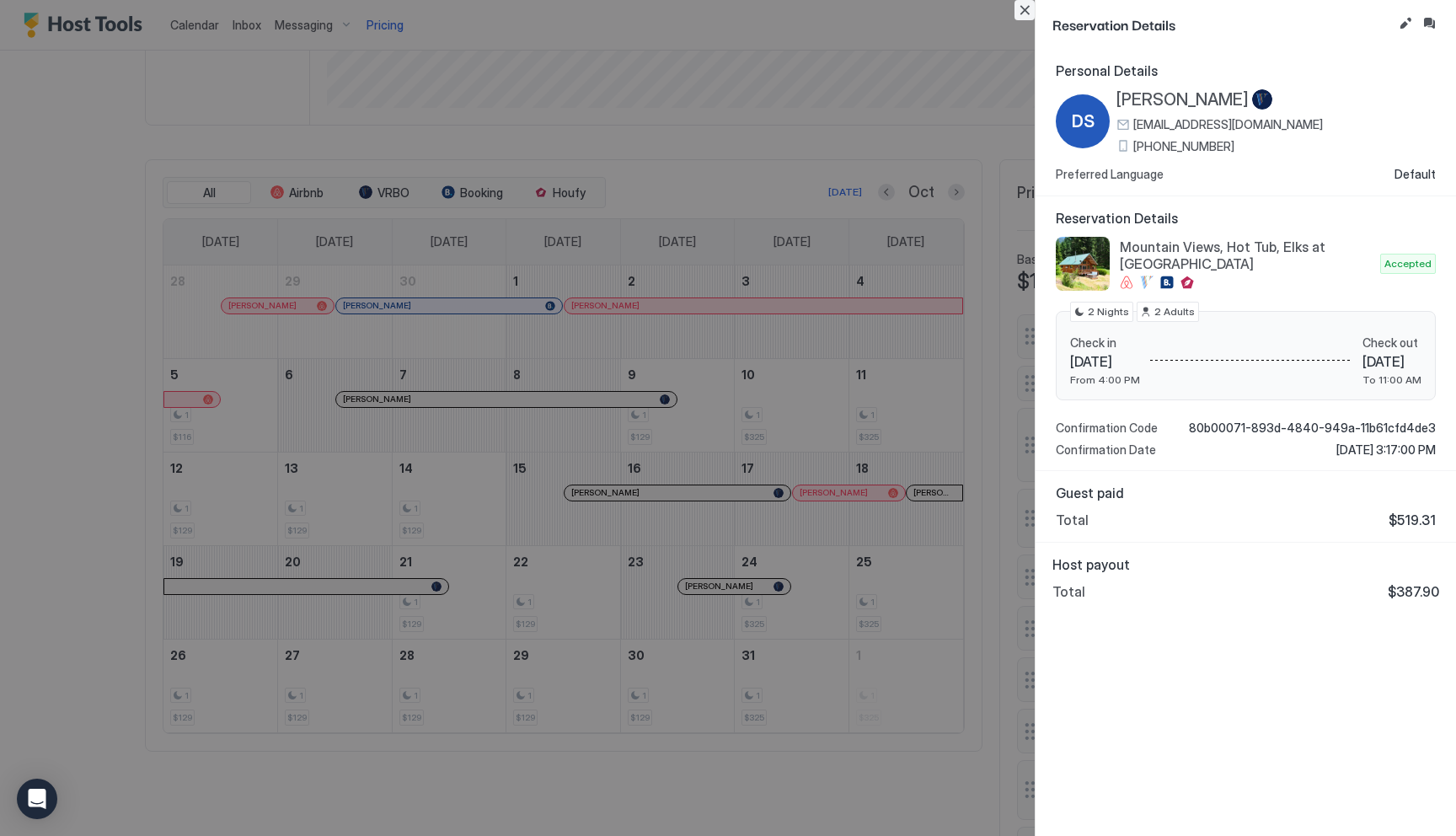
click at [1021, 9] on button "Close" at bounding box center [1025, 10] width 20 height 20
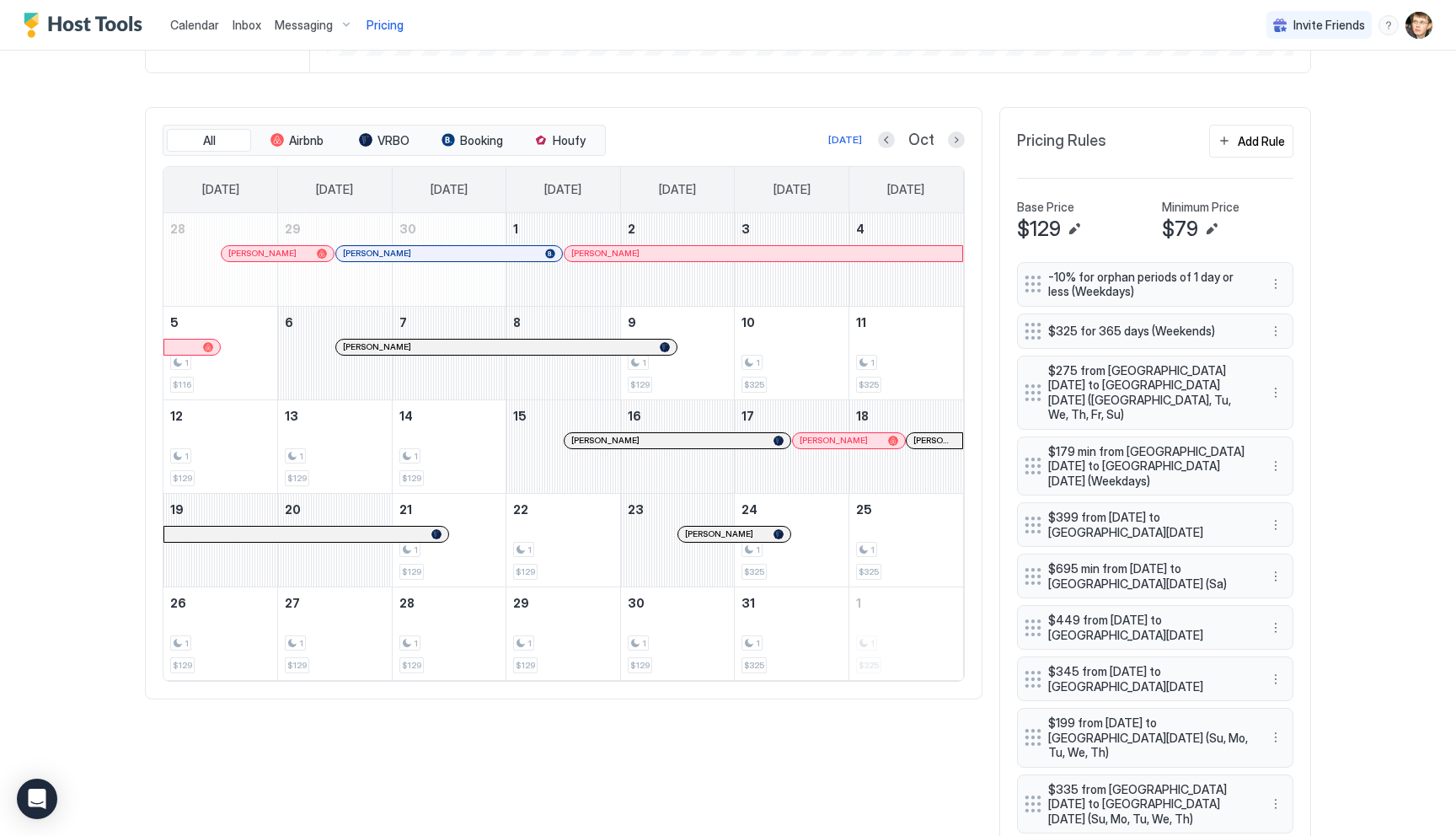
scroll to position [453, 0]
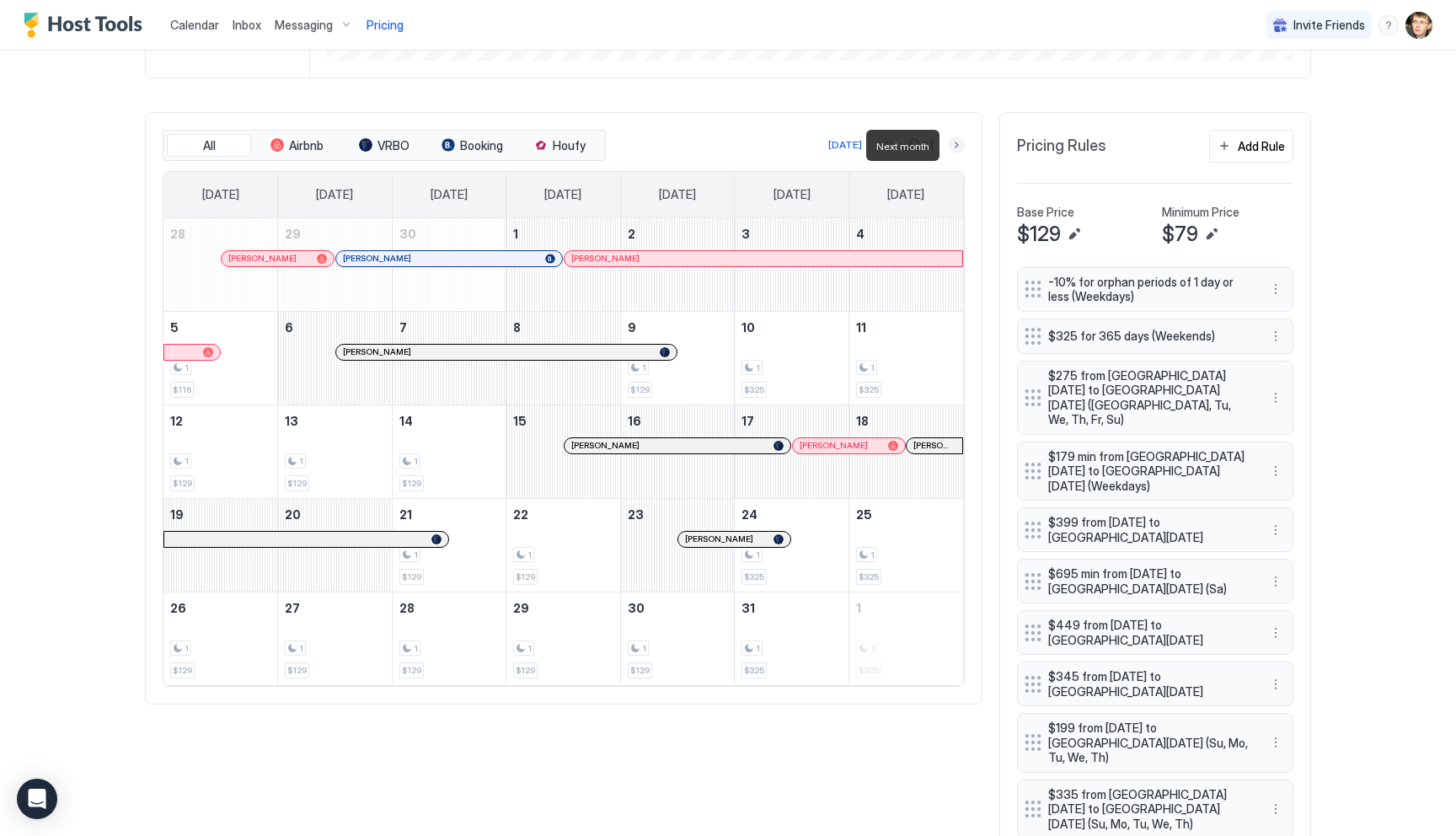
click at [962, 147] on button "Next month" at bounding box center [956, 145] width 17 height 17
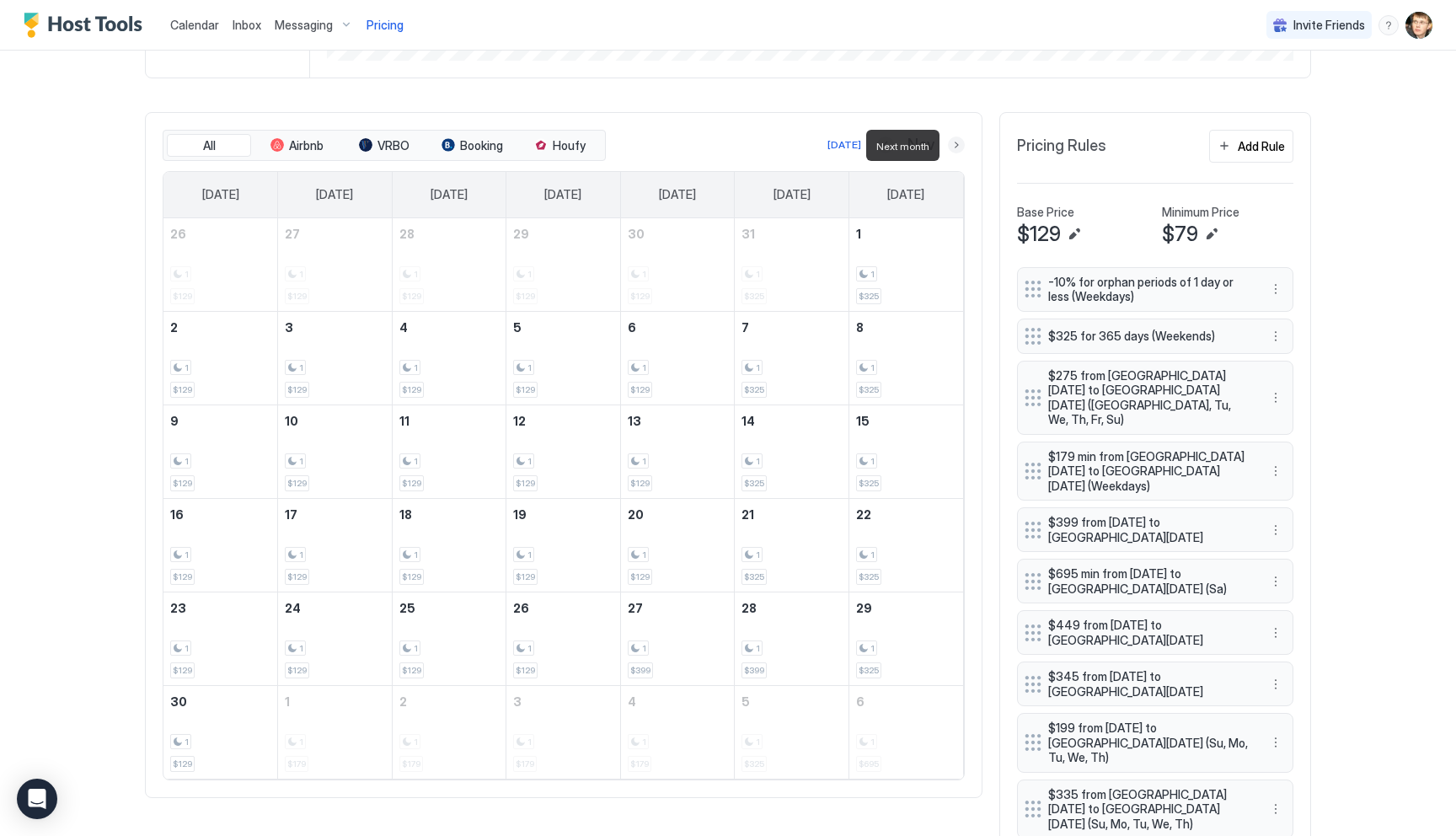
click at [957, 149] on button "Next month" at bounding box center [956, 145] width 17 height 17
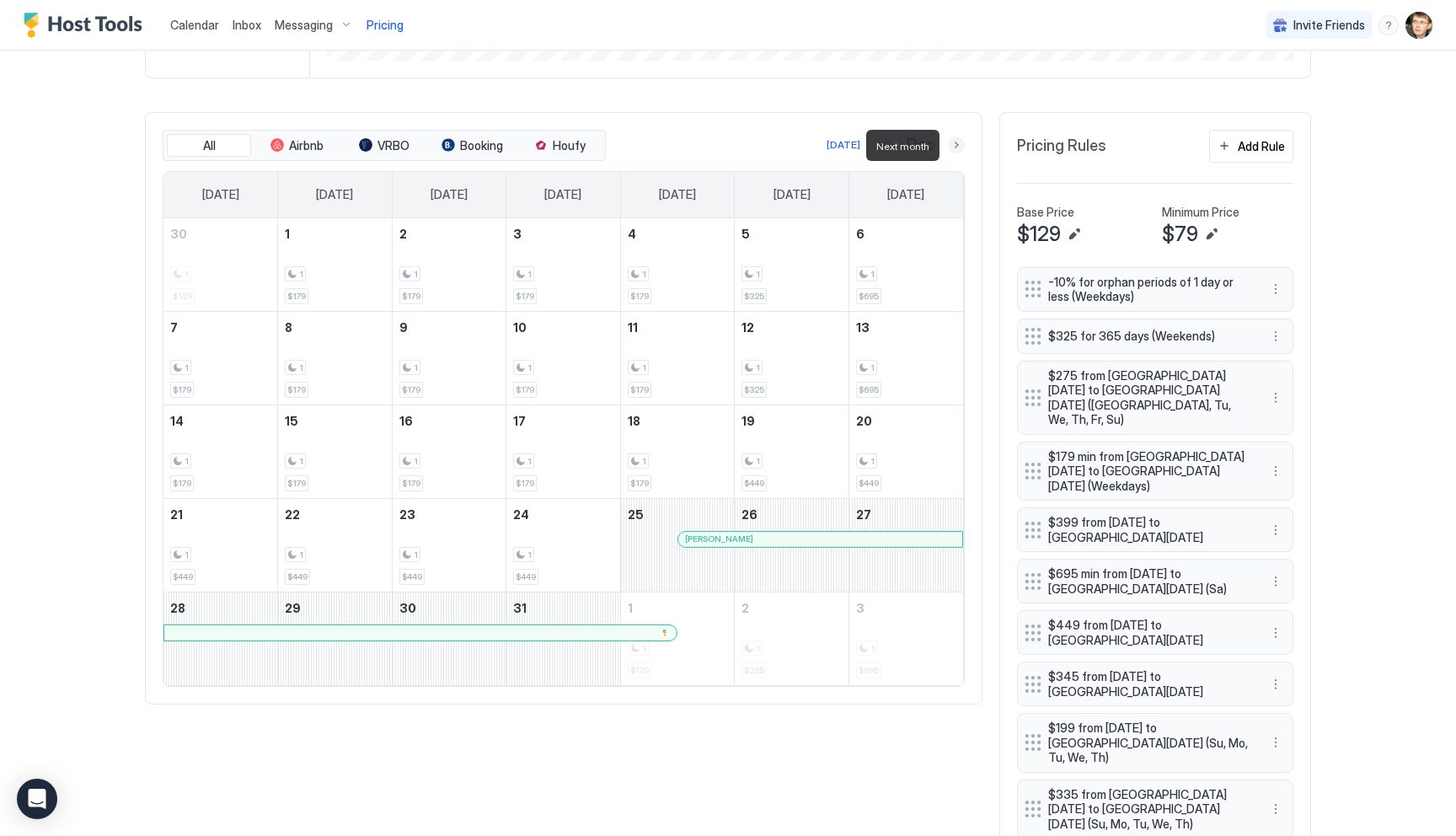
click at [955, 143] on button "Next month" at bounding box center [956, 145] width 17 height 17
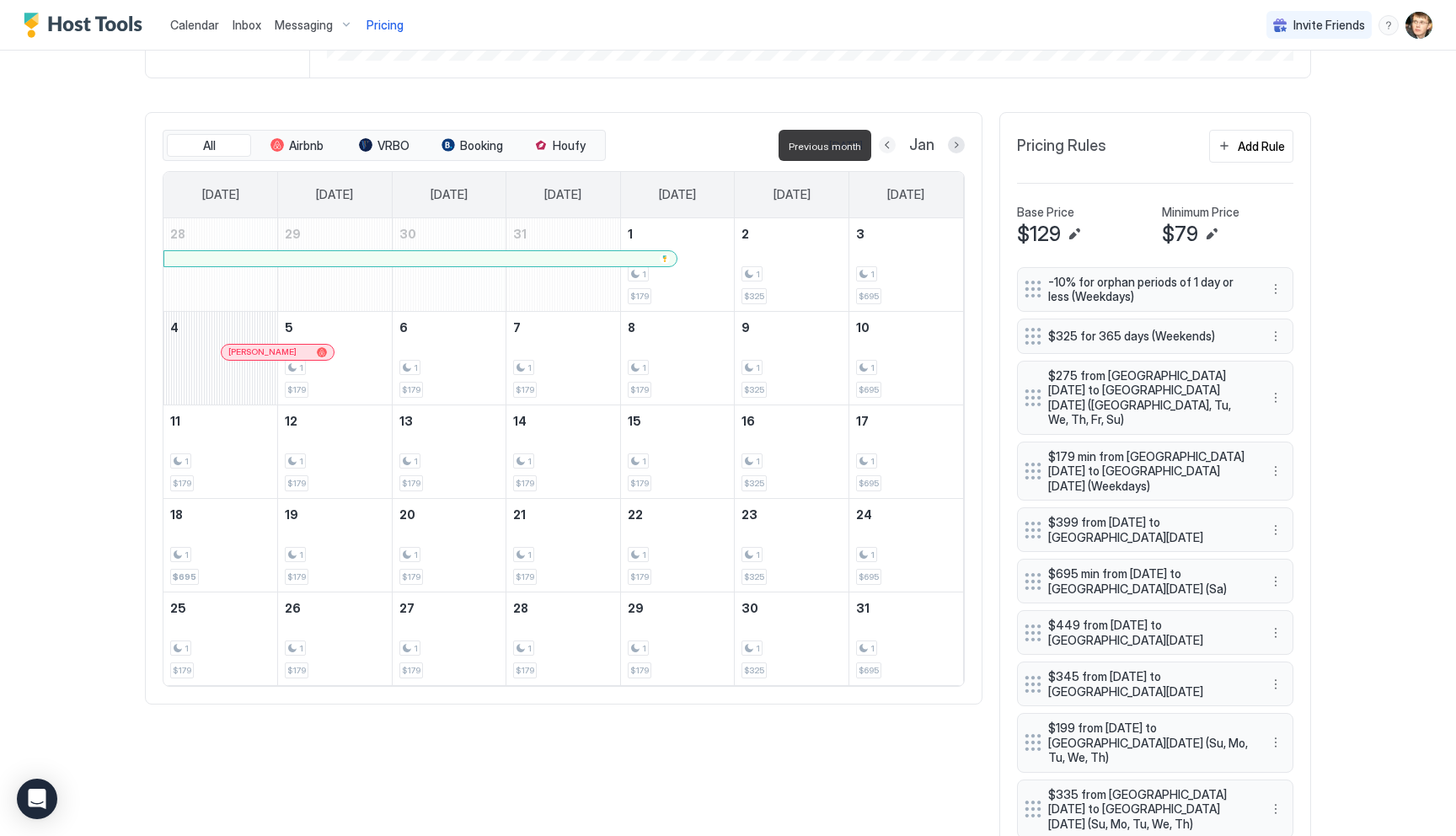
click at [883, 141] on button "Previous month" at bounding box center [887, 145] width 17 height 17
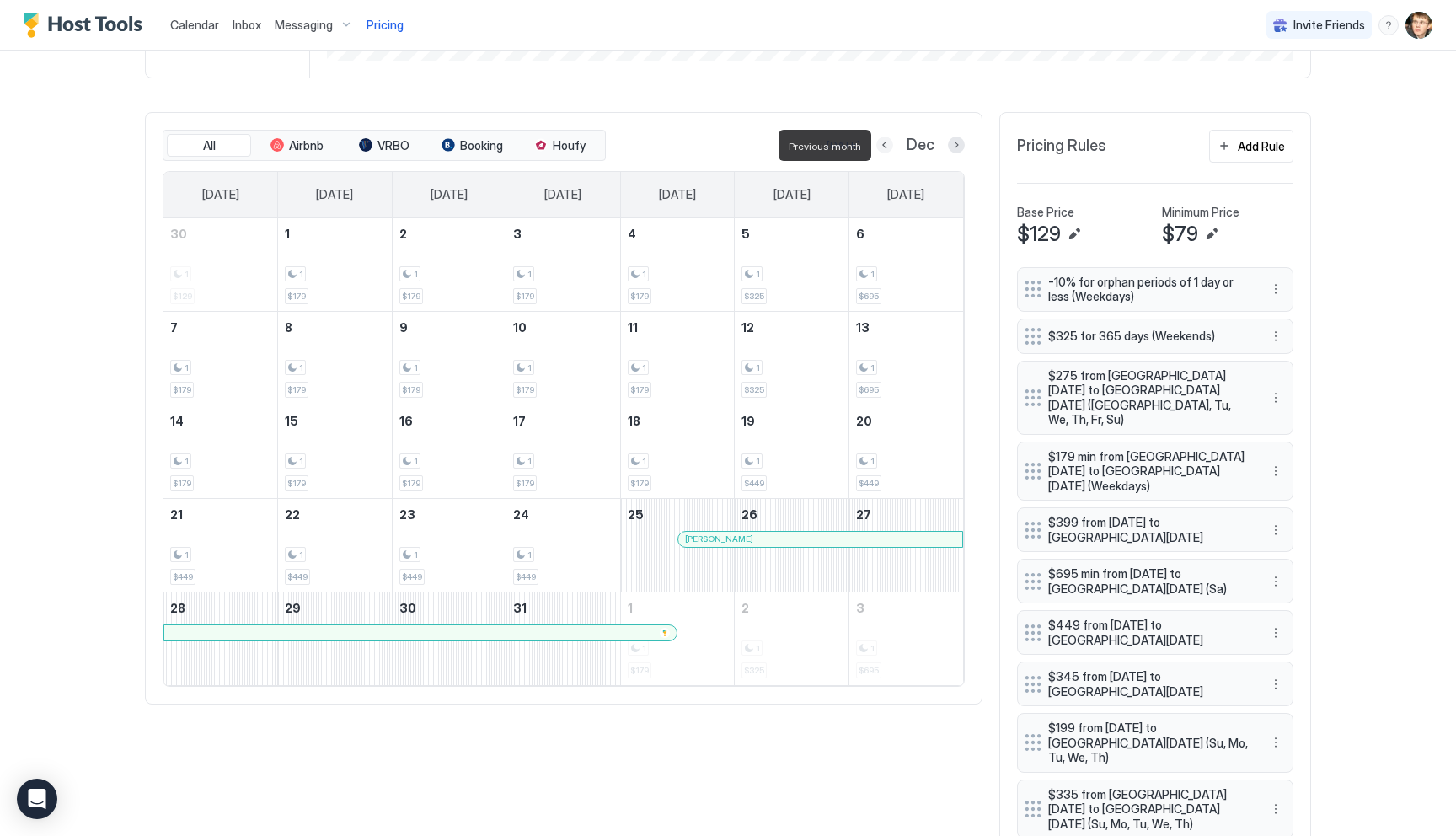
click at [883, 141] on button "Previous month" at bounding box center [884, 145] width 17 height 17
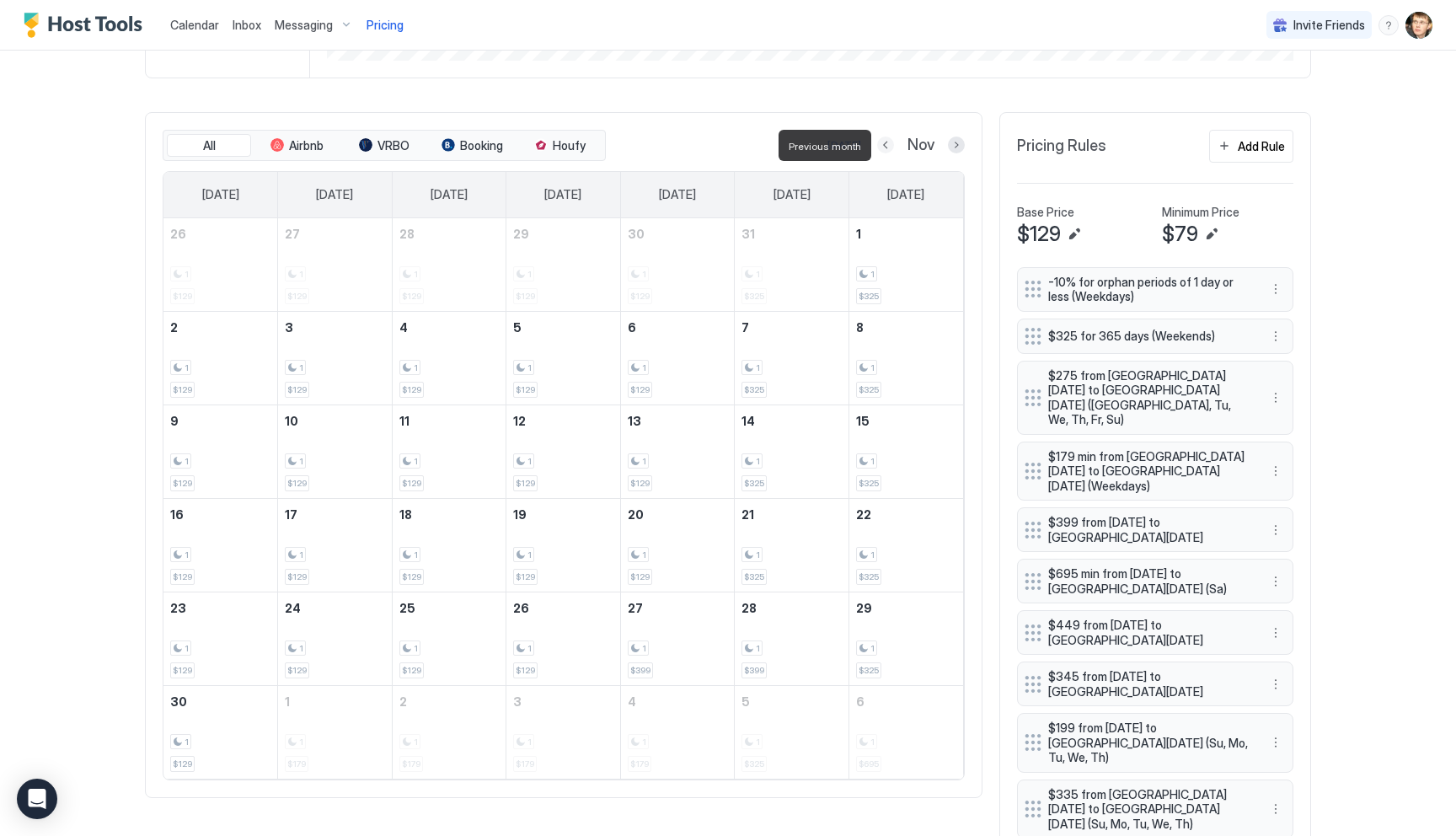
click at [883, 141] on button "Previous month" at bounding box center [885, 145] width 17 height 17
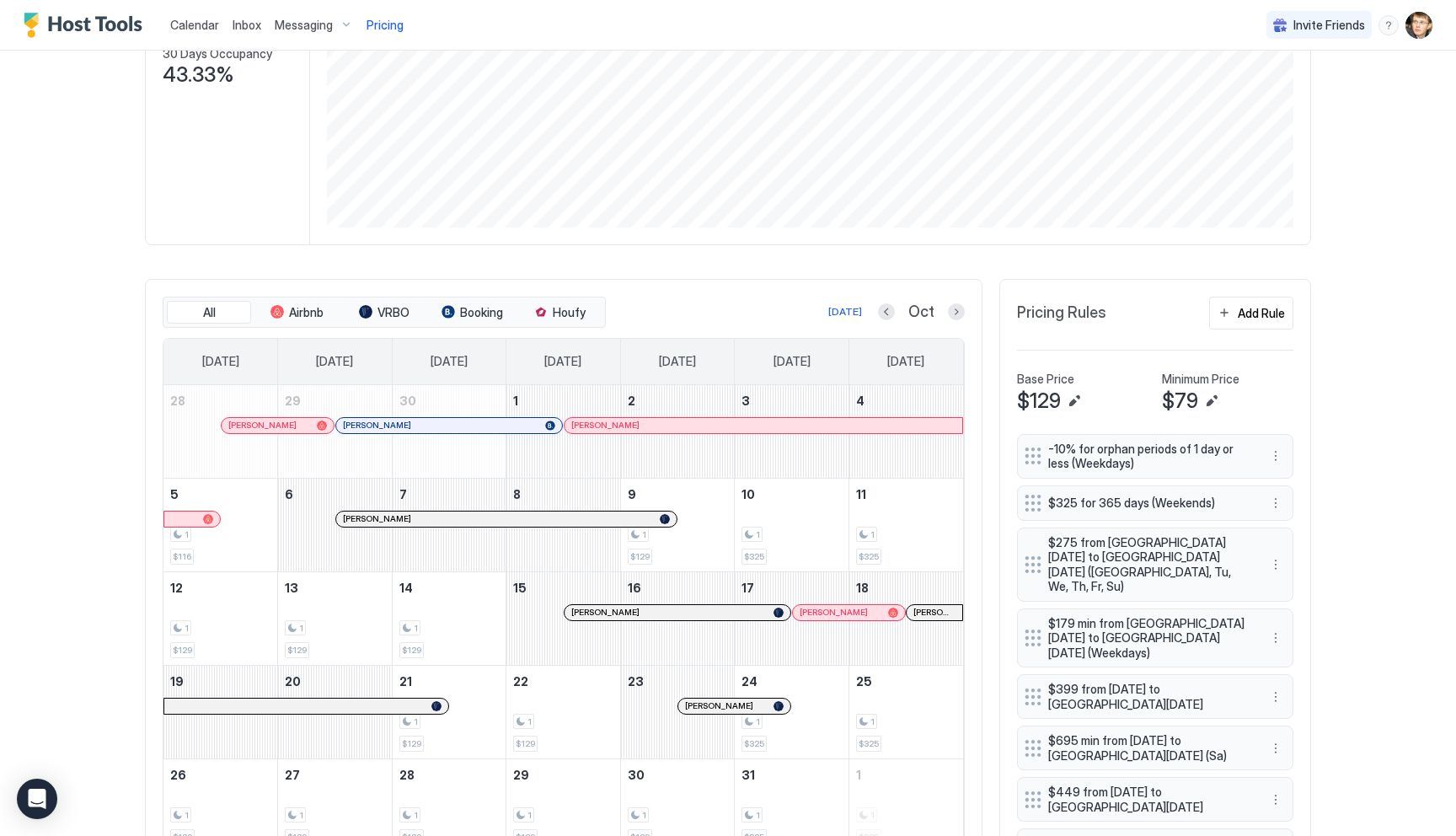
scroll to position [282, 0]
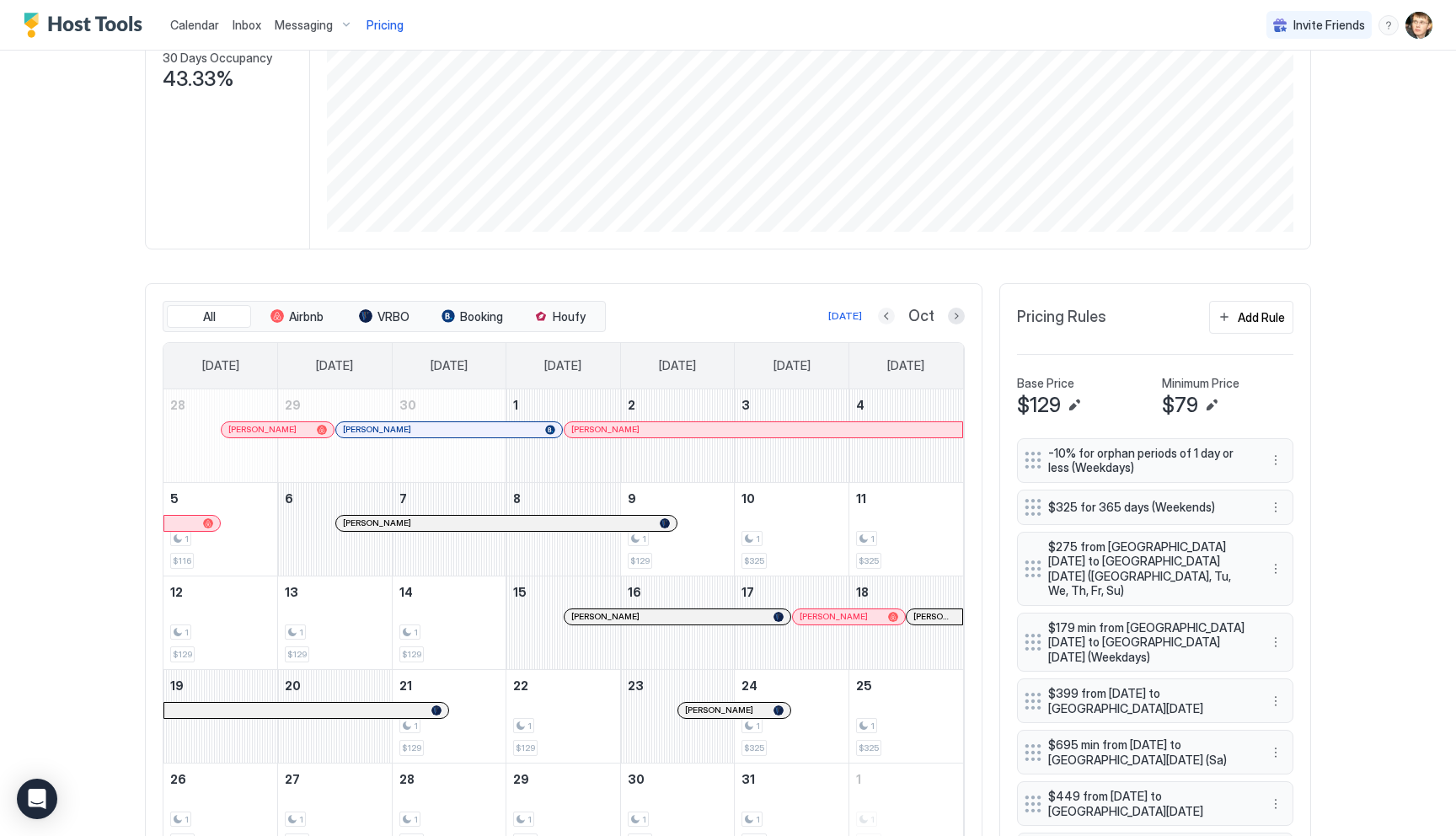
click at [888, 311] on button "Previous month" at bounding box center [886, 316] width 17 height 17
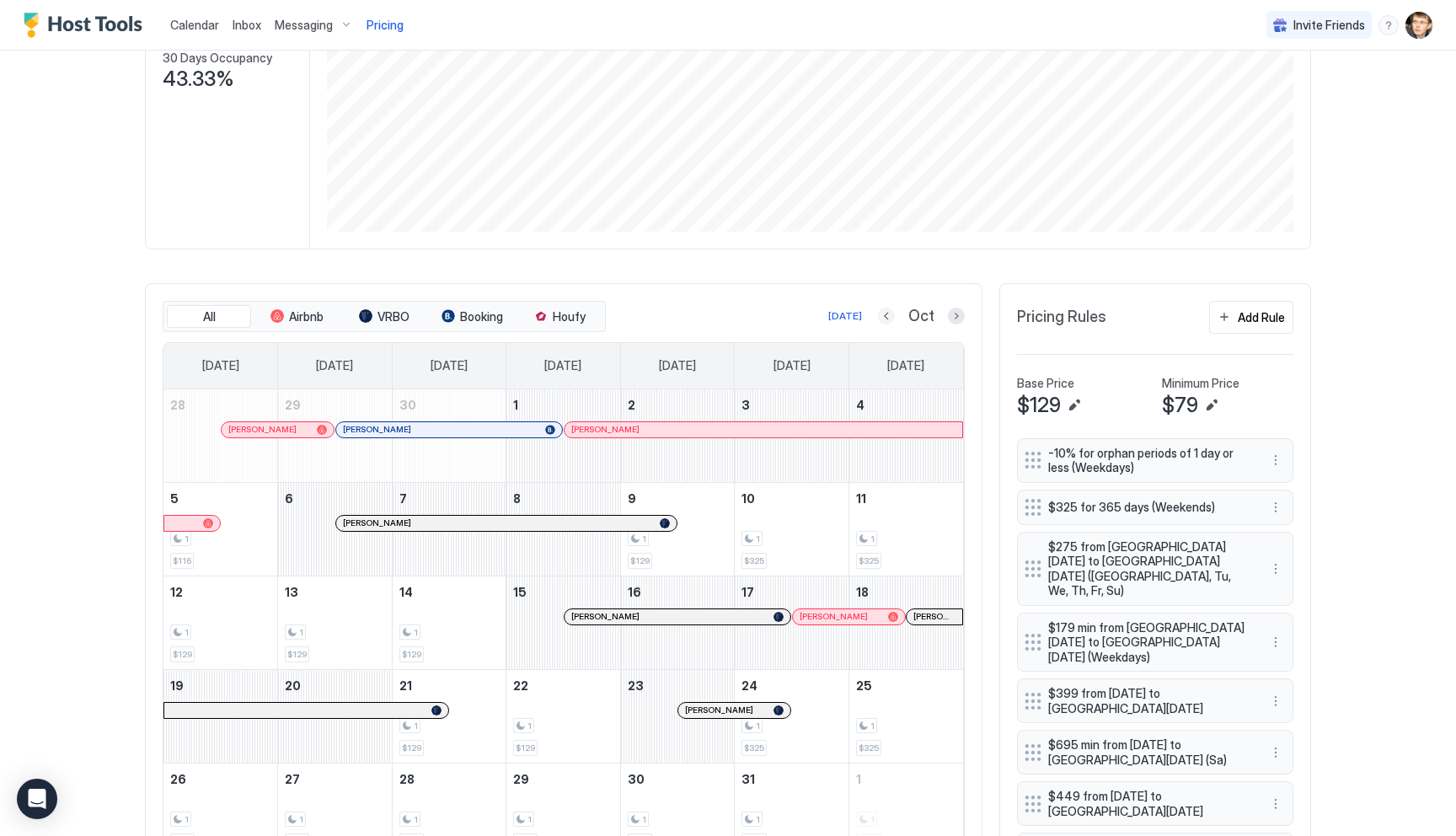
click at [888, 311] on button "Previous month" at bounding box center [886, 316] width 17 height 17
click at [886, 316] on button "Previous month" at bounding box center [886, 316] width 17 height 17
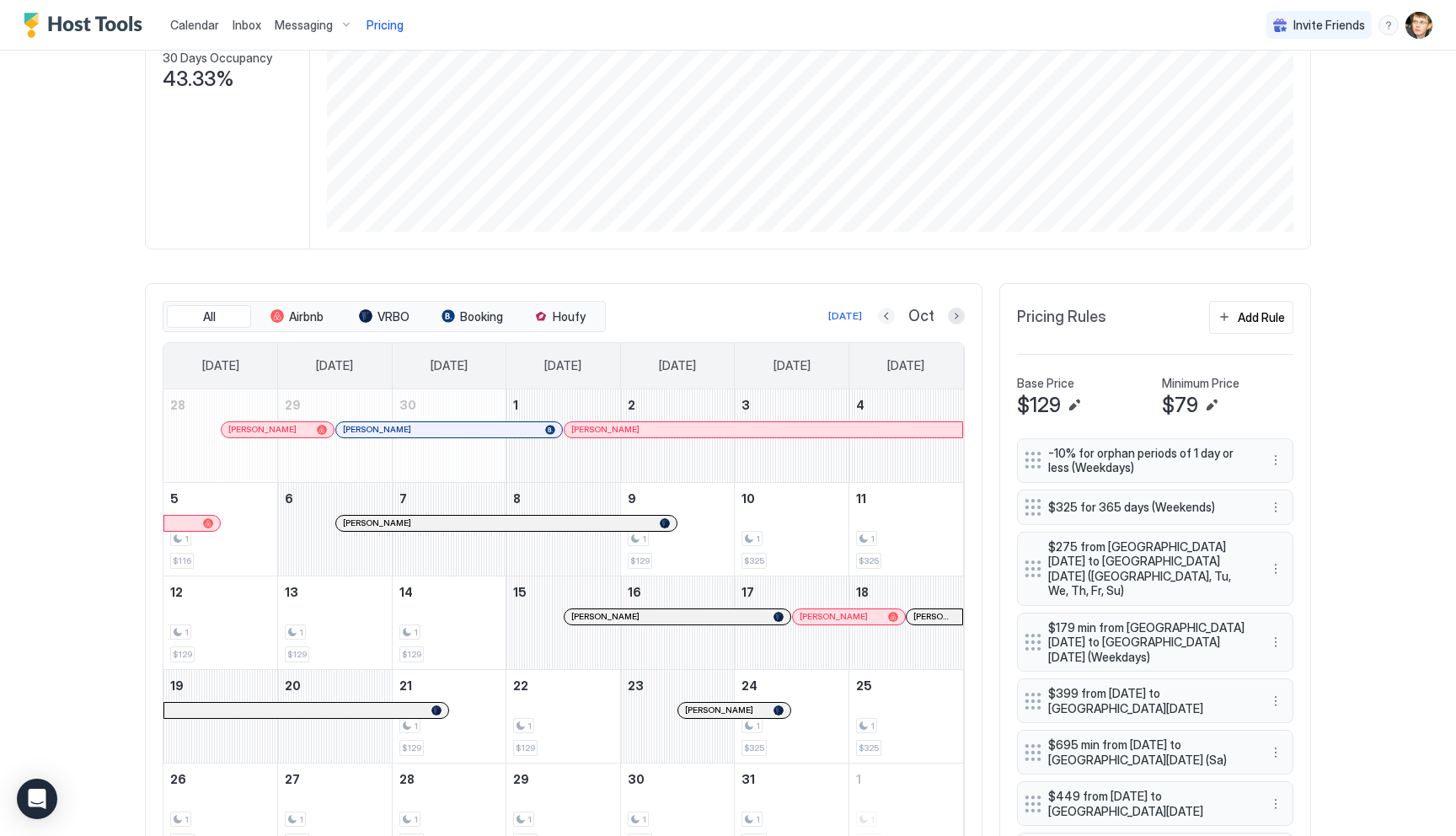
click at [886, 316] on button "Previous month" at bounding box center [886, 316] width 17 height 17
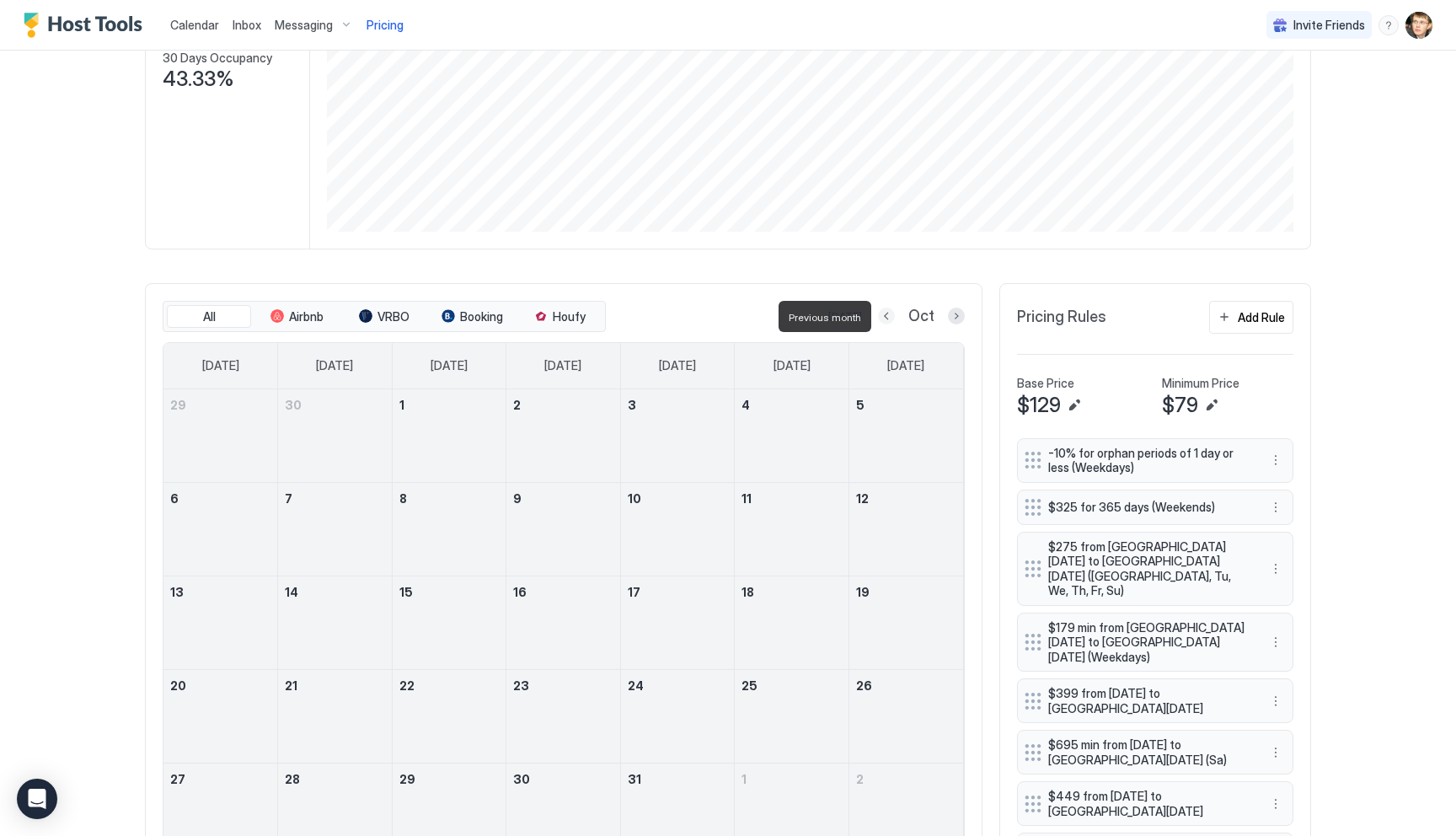
click at [892, 316] on button "Previous month" at bounding box center [886, 316] width 17 height 17
click at [892, 316] on button "Previous month" at bounding box center [886, 316] width 17 height 17
click at [892, 316] on button "Previous month" at bounding box center [887, 316] width 17 height 17
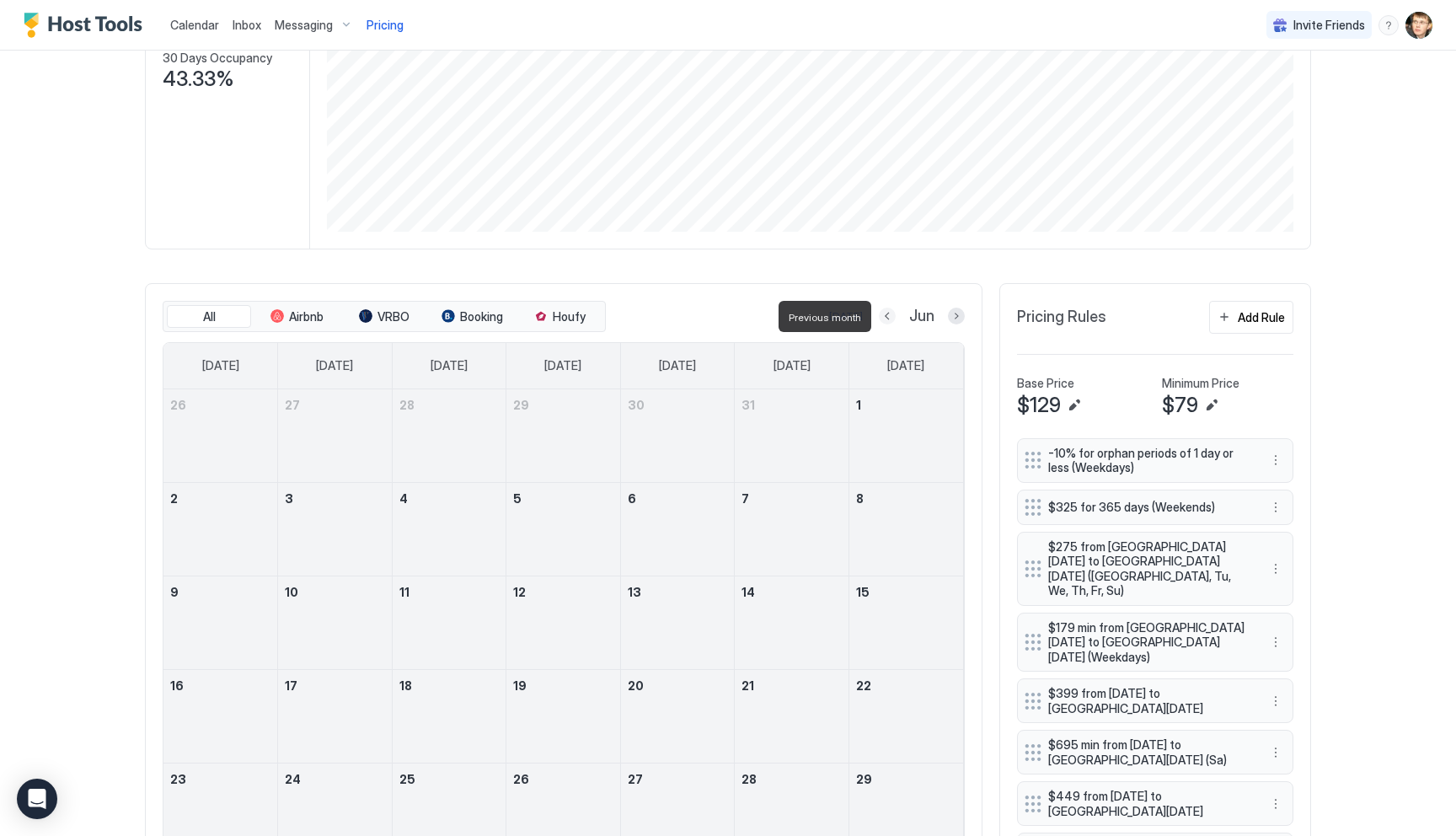
click at [888, 316] on button "Previous month" at bounding box center [887, 316] width 17 height 17
click at [1342, 301] on div "Calendar Inbox Messaging Pricing Invite Friends MS Home Pricing Mountain Views,…" at bounding box center [728, 418] width 1456 height 836
click at [1372, 432] on div "Calendar Inbox Messaging Pricing Invite Friends MS Home Pricing Mountain Views,…" at bounding box center [728, 418] width 1456 height 836
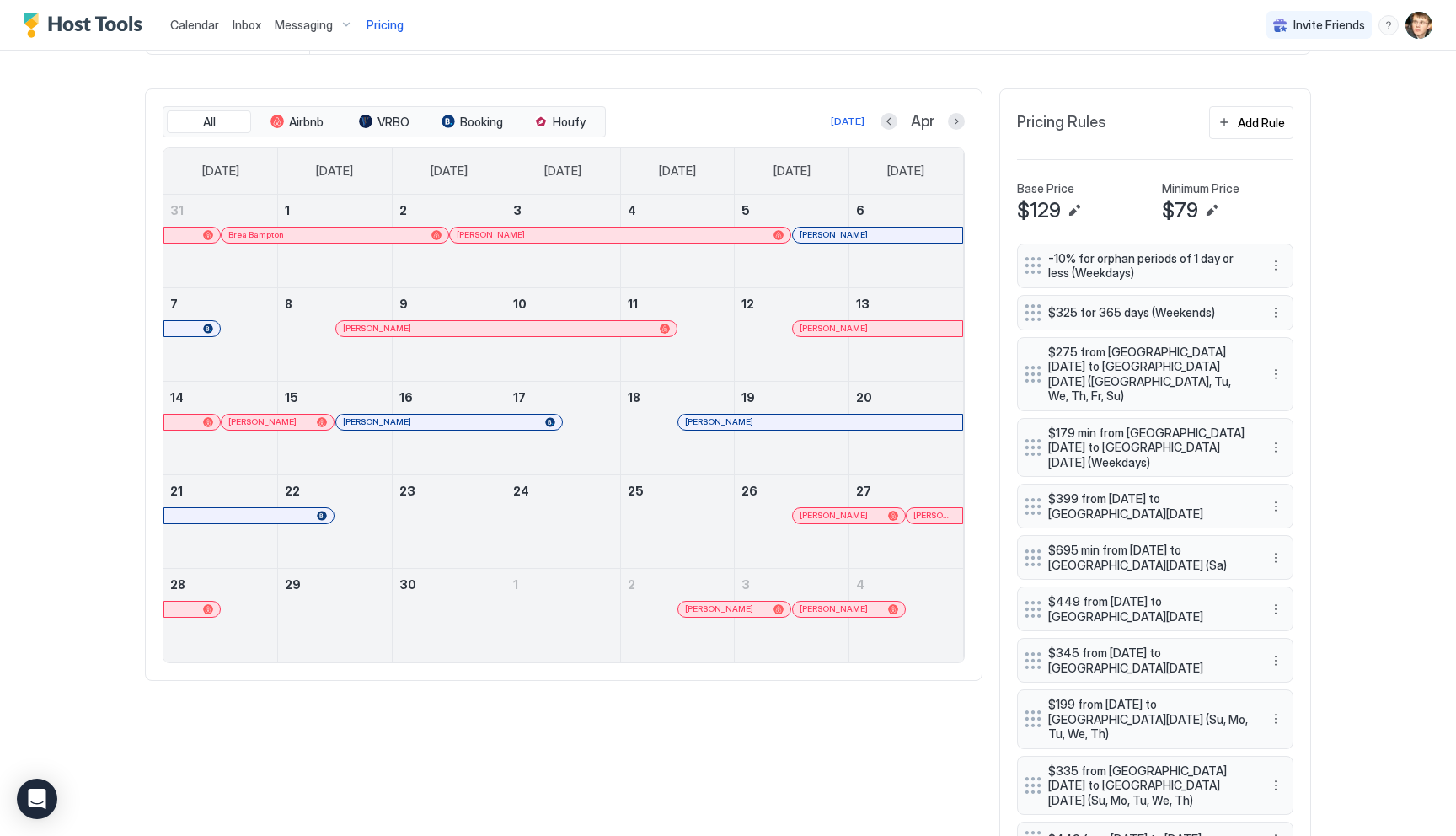
scroll to position [396, 0]
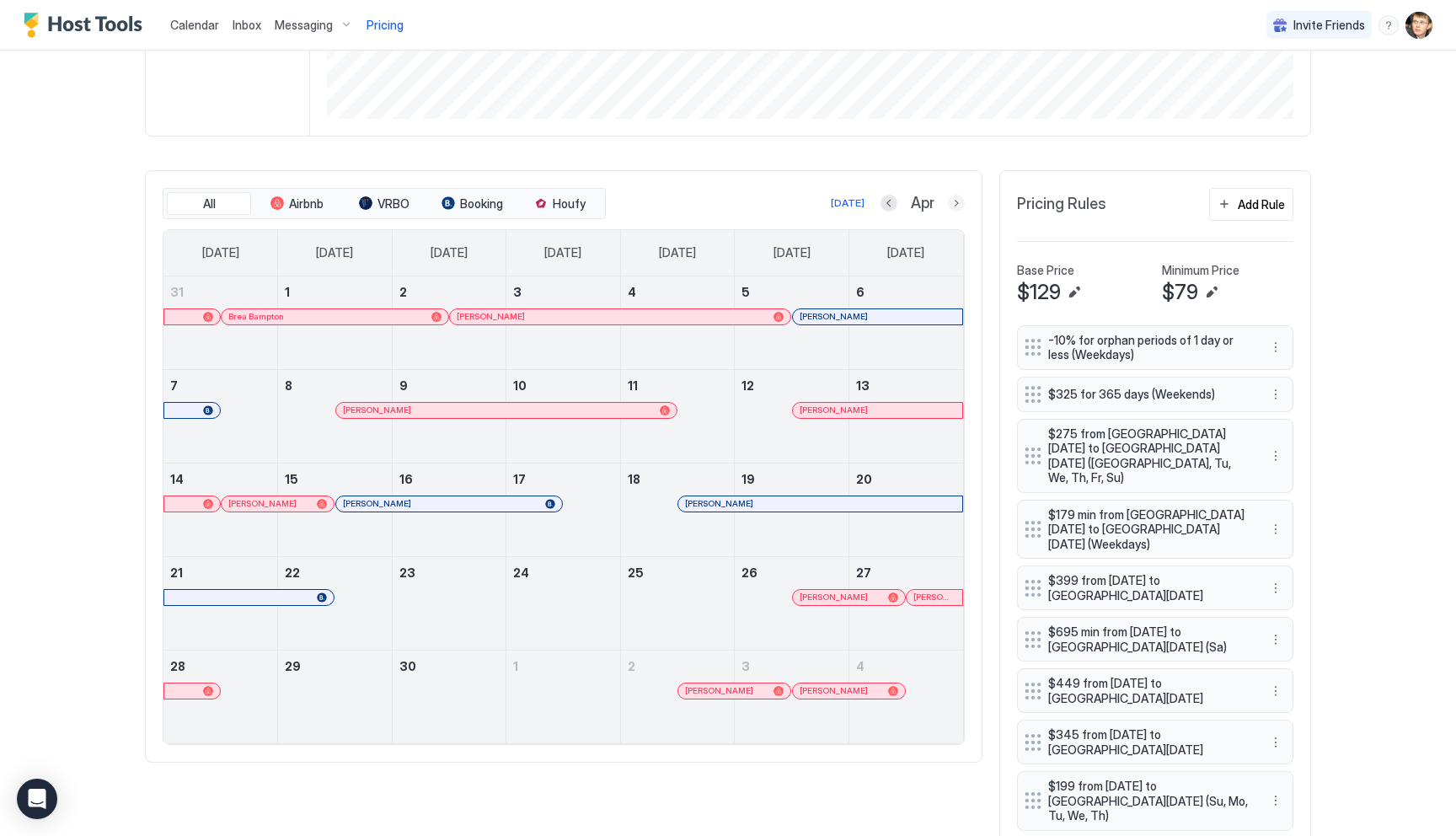
click at [952, 207] on button "Next month" at bounding box center [956, 203] width 17 height 17
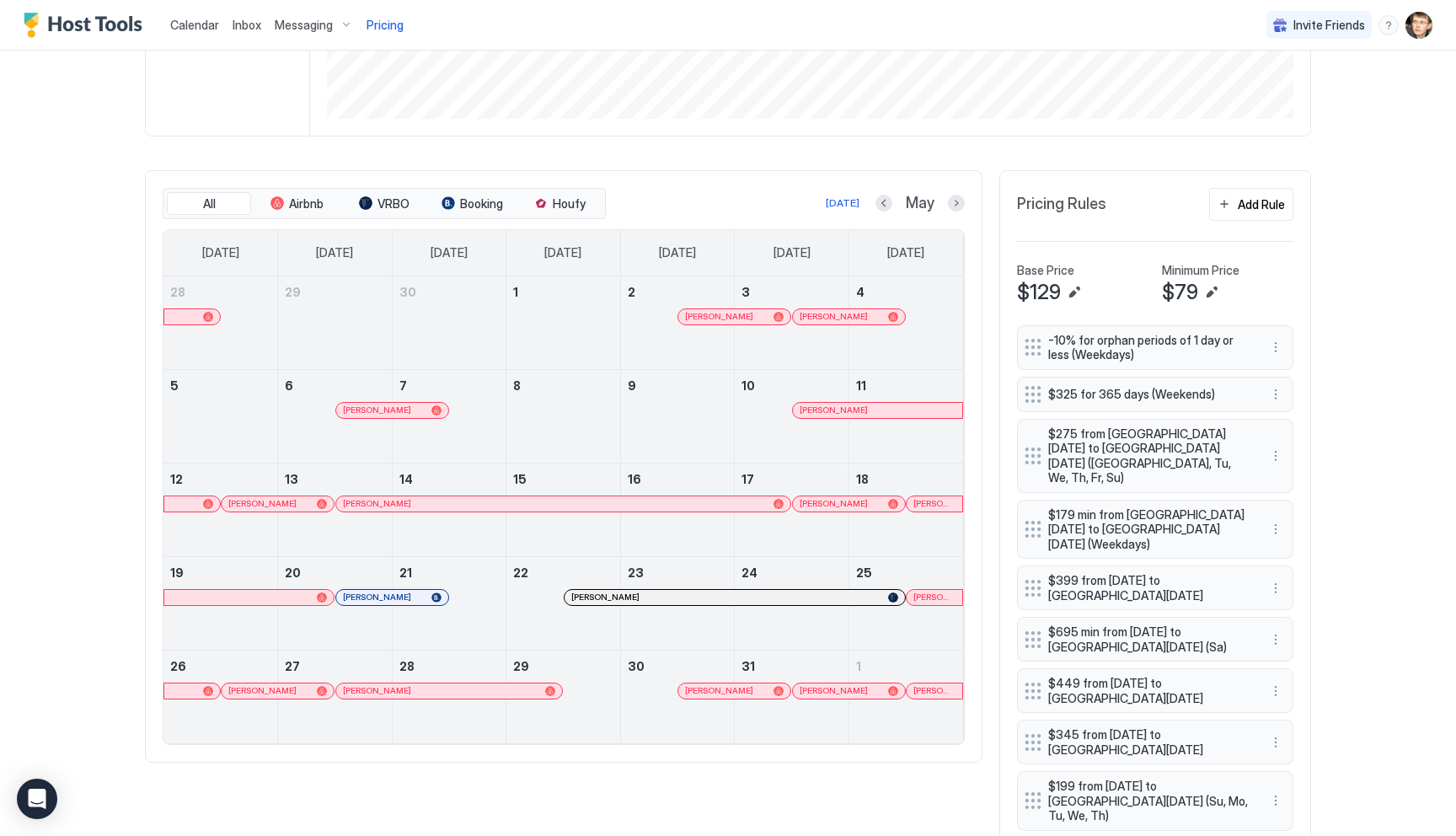
click at [260, 507] on div at bounding box center [259, 503] width 13 height 13
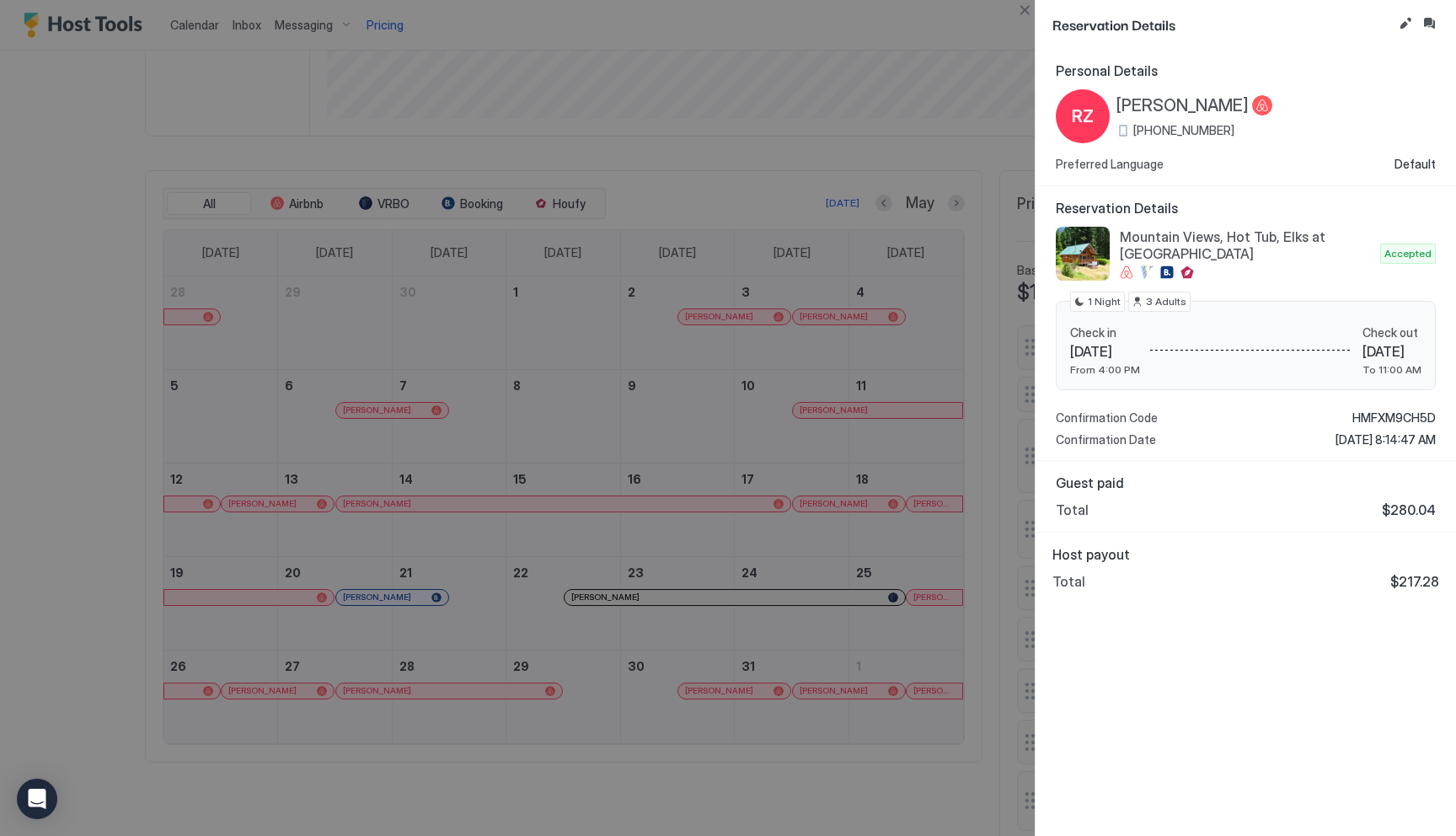
click at [106, 467] on div at bounding box center [728, 418] width 1456 height 836
click at [1019, 12] on button "Close" at bounding box center [1025, 10] width 20 height 20
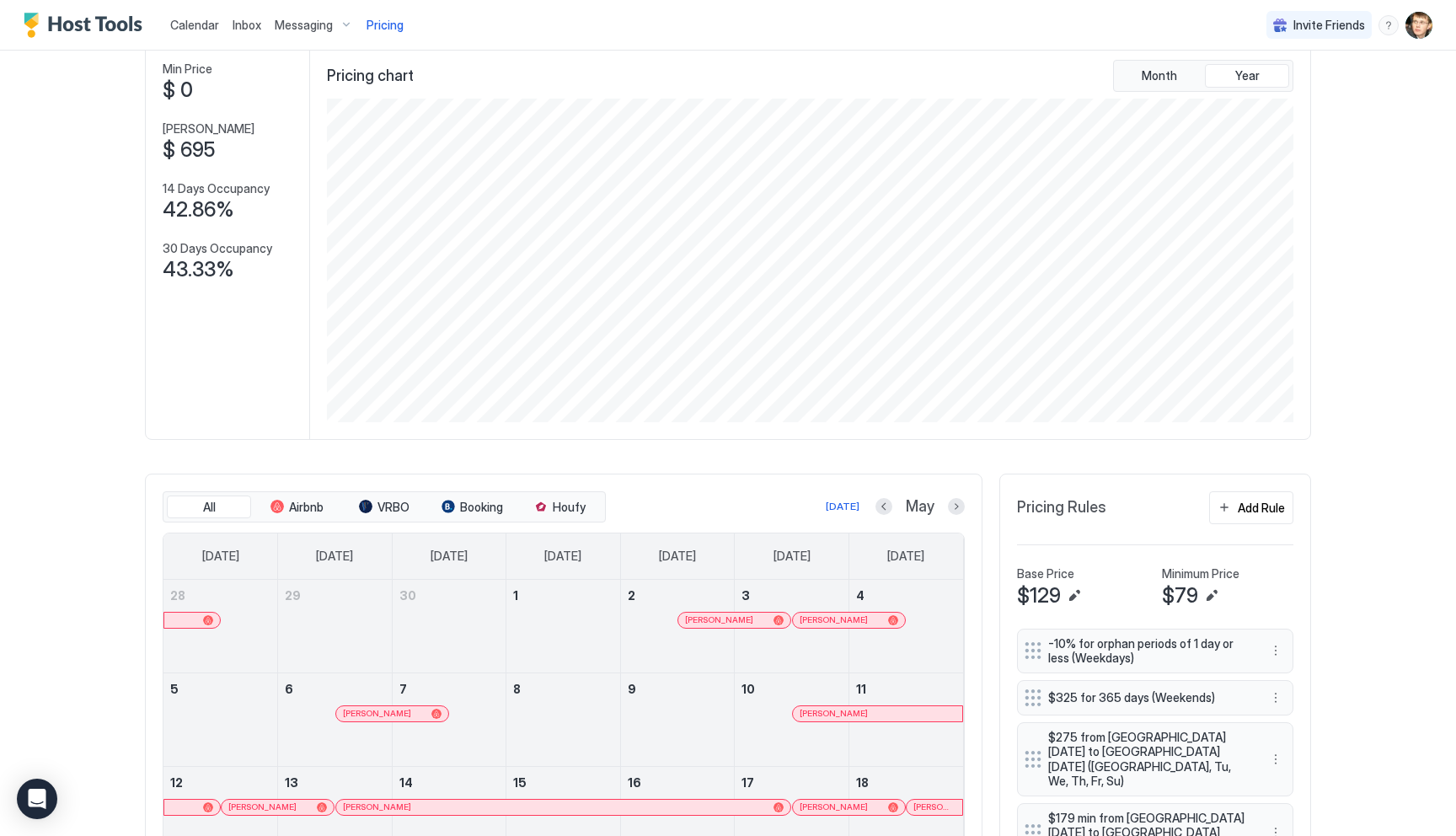
scroll to position [62, 0]
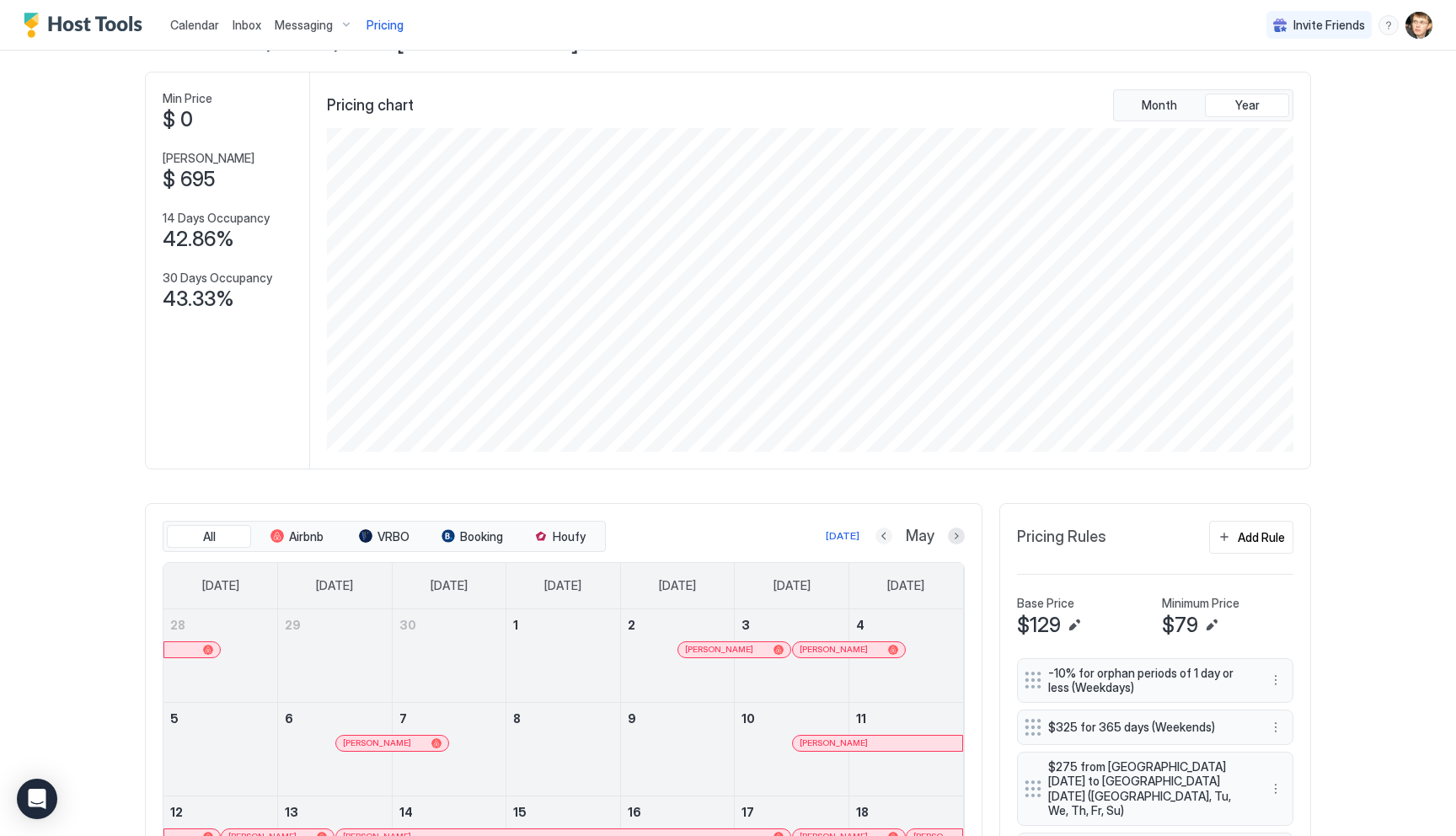
click at [883, 533] on button "Previous month" at bounding box center [883, 536] width 17 height 17
click at [890, 538] on button "Previous month" at bounding box center [883, 536] width 17 height 17
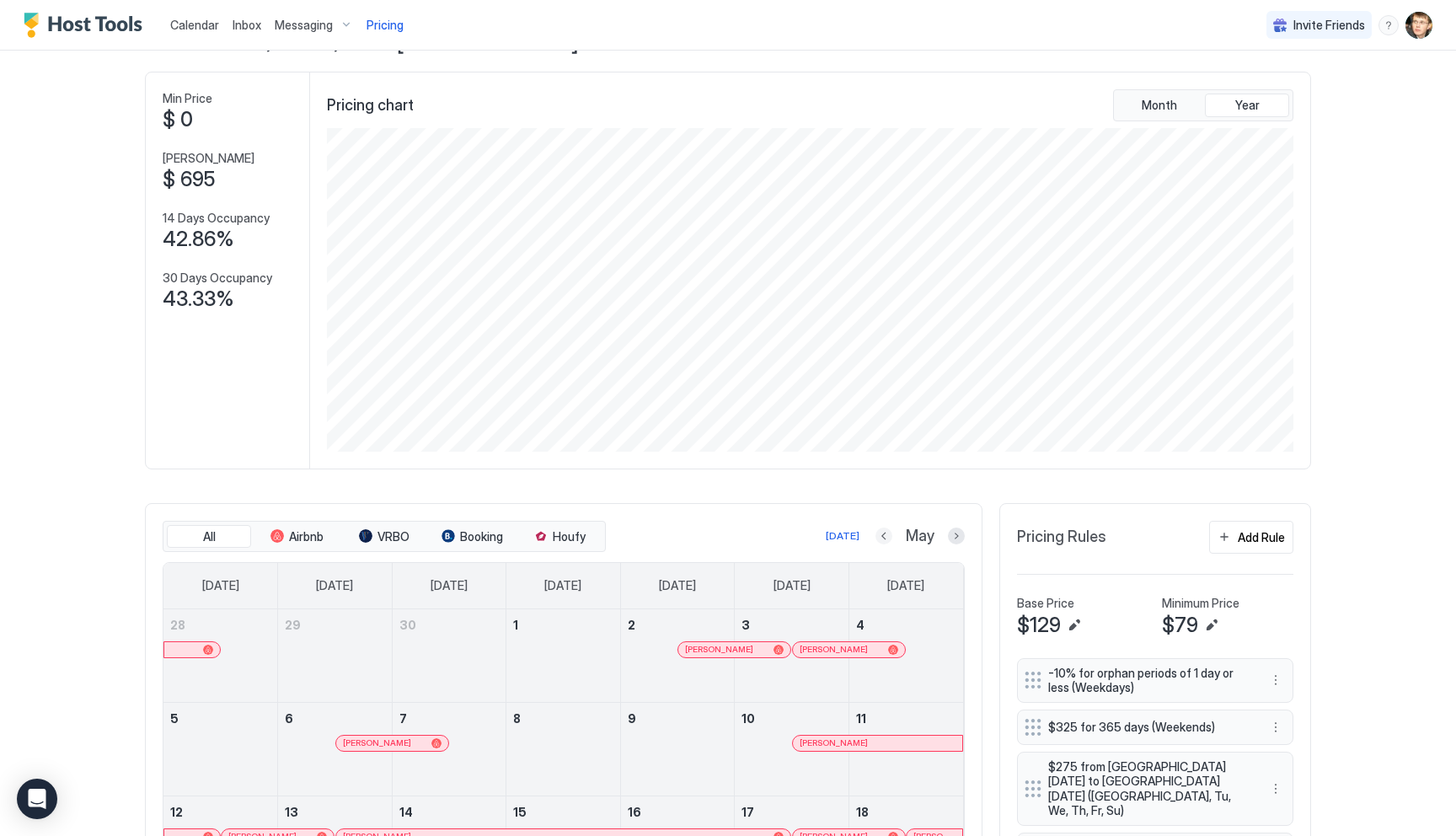
click at [890, 538] on button "Previous month" at bounding box center [883, 536] width 17 height 17
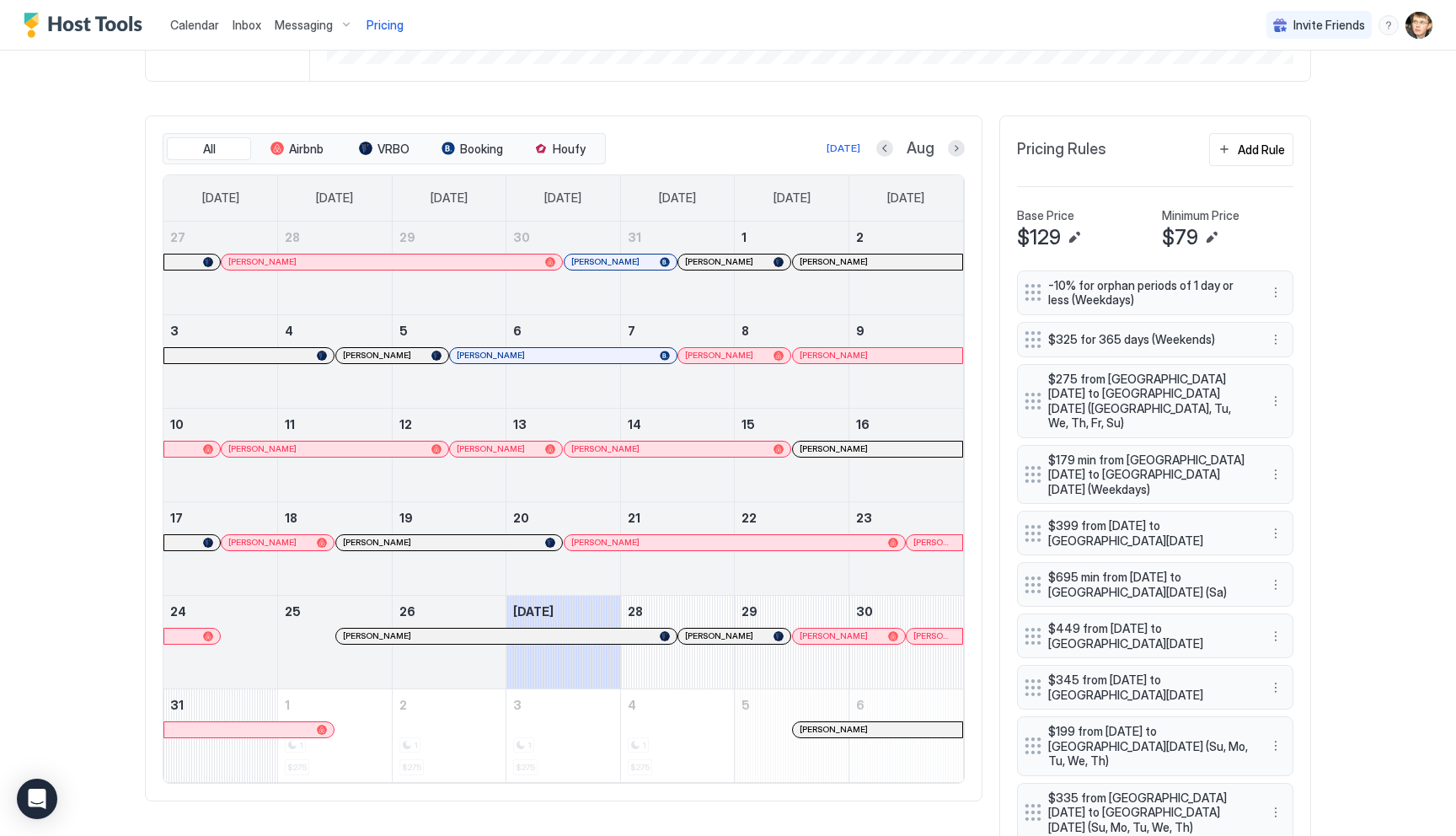
scroll to position [493, 0]
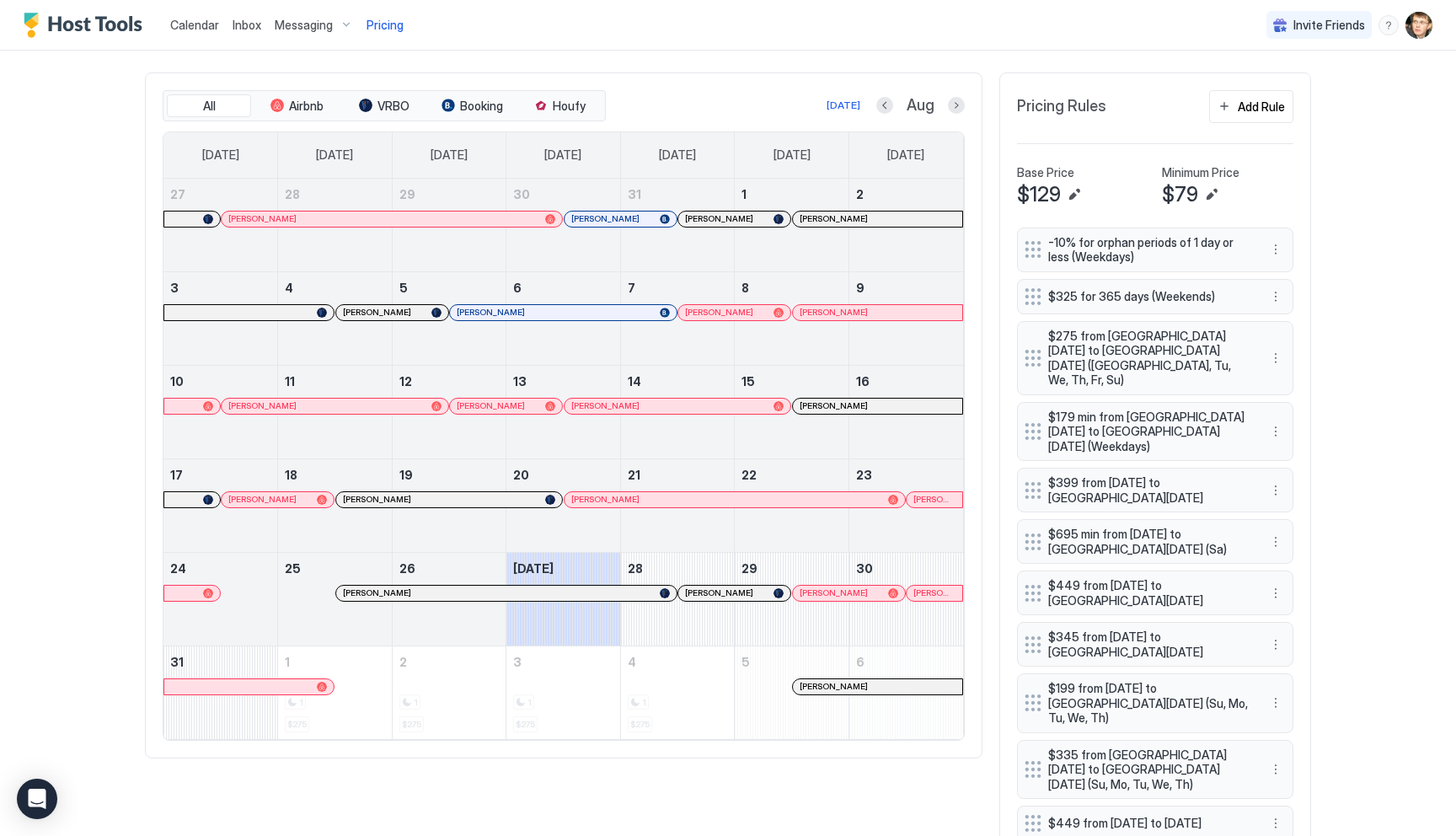
click at [913, 101] on span "Aug" at bounding box center [920, 106] width 28 height 20
click at [887, 105] on button "Previous month" at bounding box center [884, 105] width 17 height 17
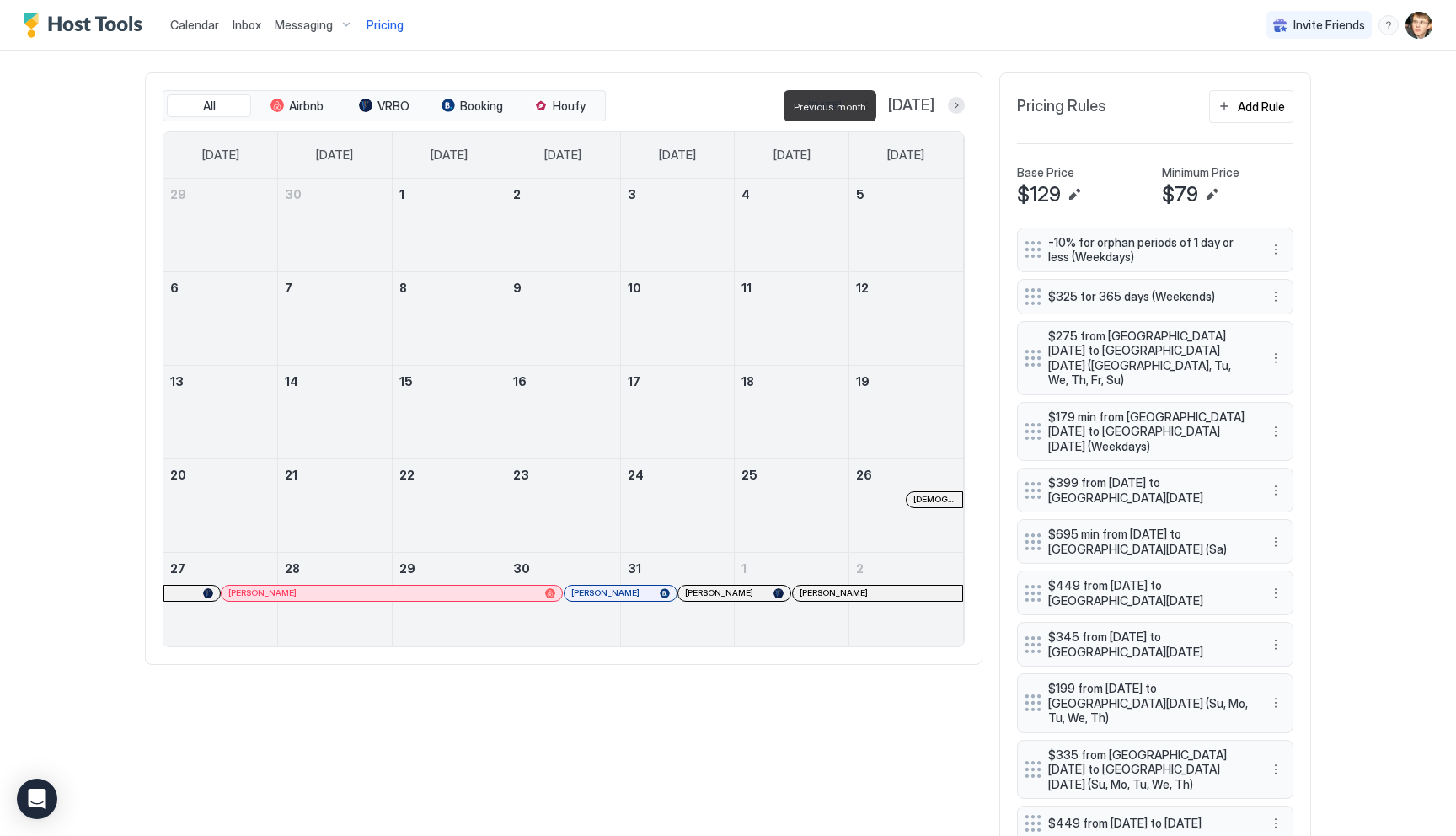
click at [874, 105] on button "Previous month" at bounding box center [866, 105] width 17 height 17
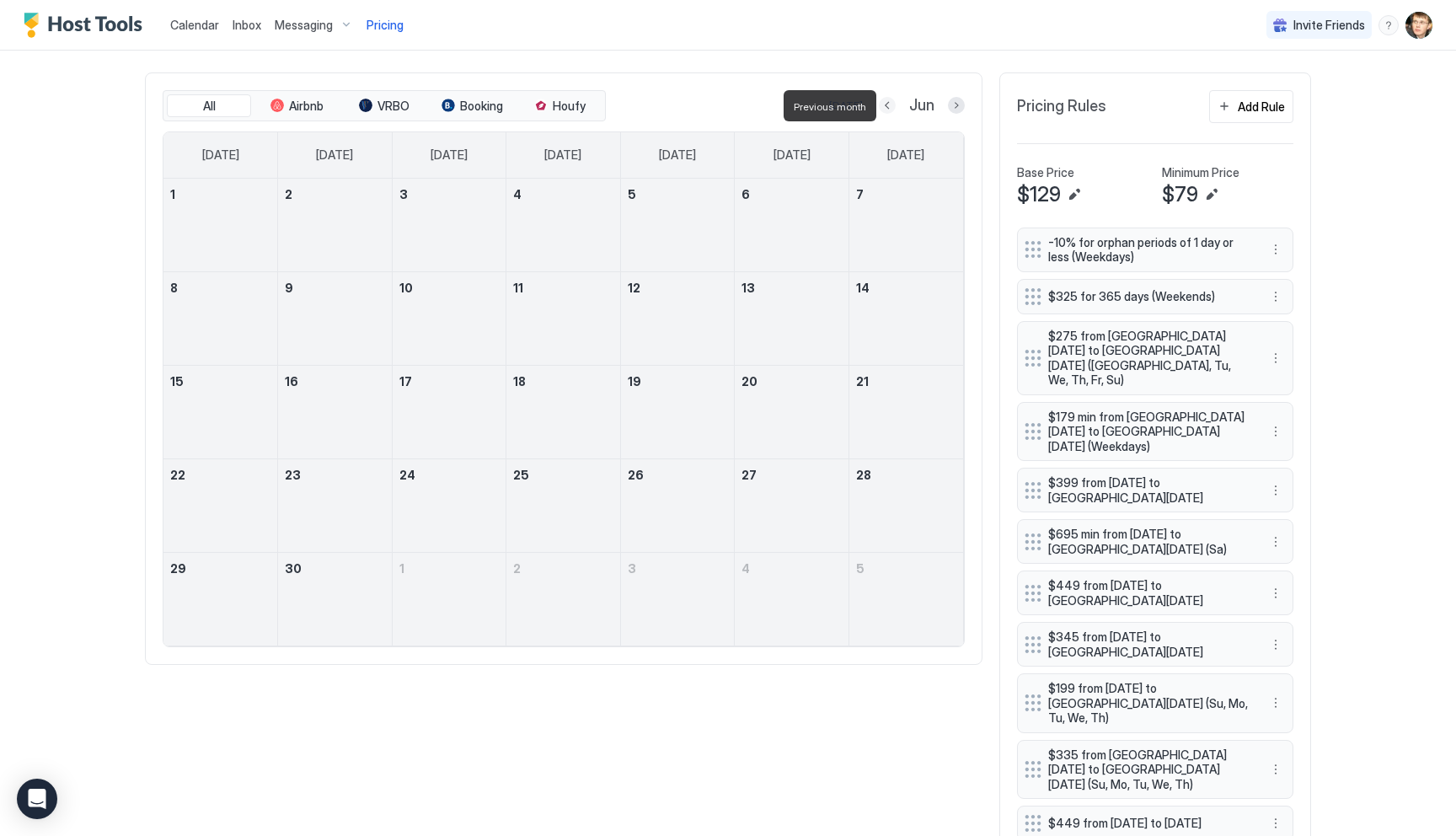
click at [889, 105] on button "Previous month" at bounding box center [887, 105] width 17 height 17
click at [889, 105] on button "Previous month" at bounding box center [883, 105] width 17 height 17
click at [889, 105] on button "Previous month" at bounding box center [889, 105] width 17 height 17
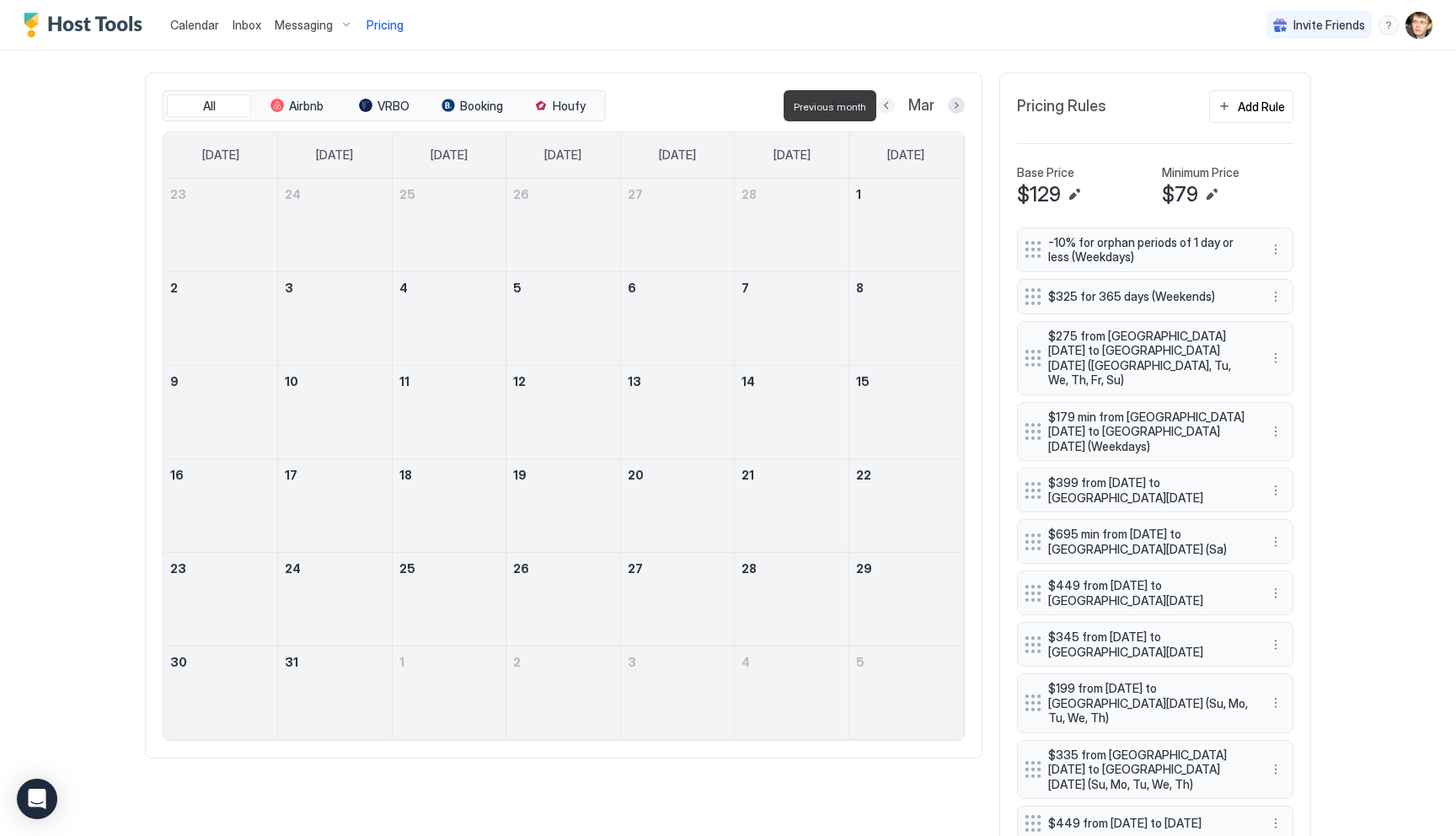
click at [889, 105] on button "Previous month" at bounding box center [886, 105] width 17 height 17
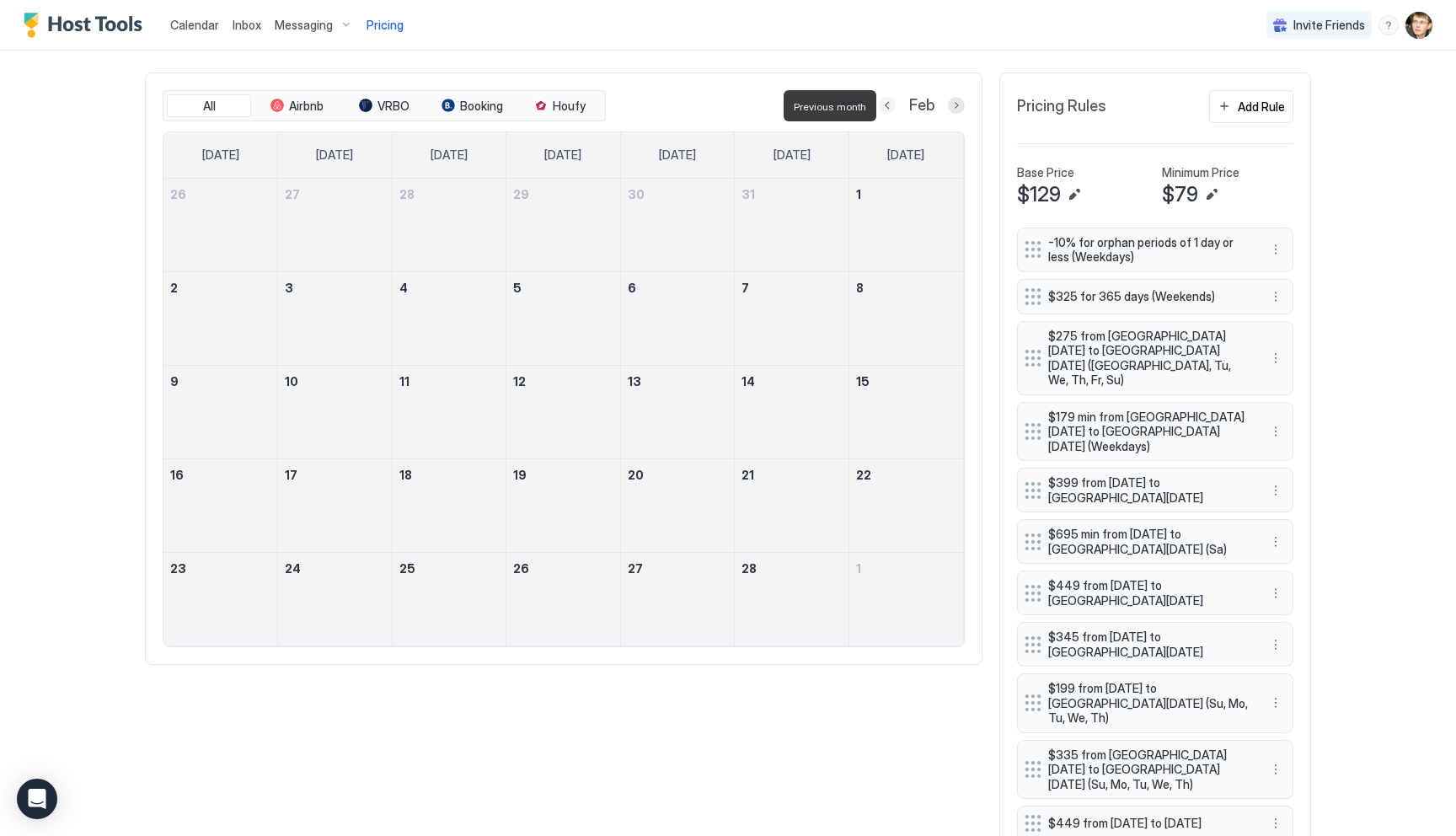
click at [889, 105] on button "Previous month" at bounding box center [887, 105] width 17 height 17
click at [889, 105] on button "Previous month" at bounding box center [884, 105] width 17 height 17
click at [889, 105] on button "Previous month" at bounding box center [885, 105] width 17 height 17
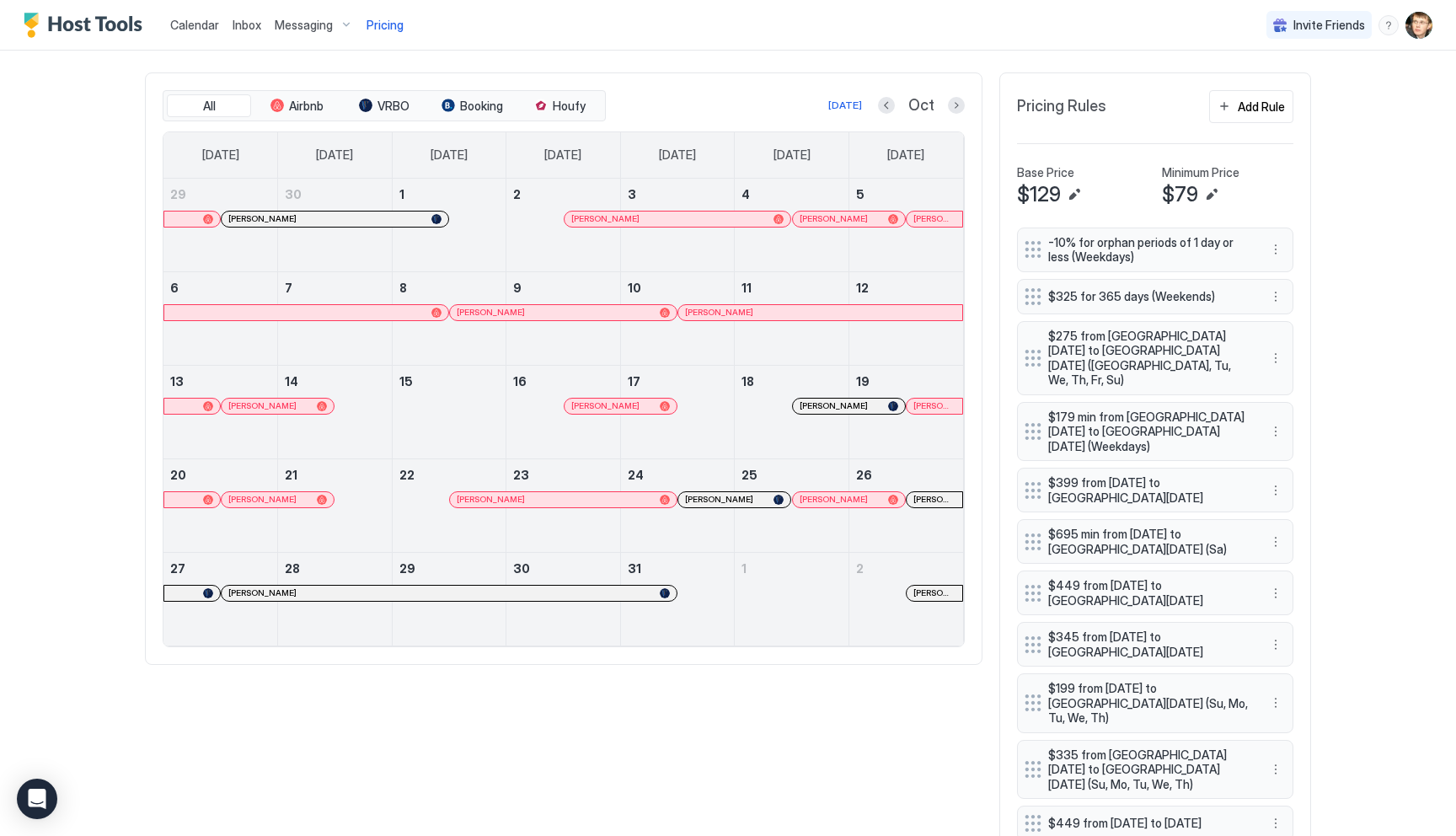
click at [635, 405] on div at bounding box center [635, 405] width 13 height 13
click at [284, 407] on div at bounding box center [283, 405] width 13 height 13
click at [285, 503] on div at bounding box center [284, 499] width 13 height 13
click at [749, 498] on div at bounding box center [751, 499] width 13 height 13
click at [954, 102] on button "Next month" at bounding box center [956, 105] width 17 height 17
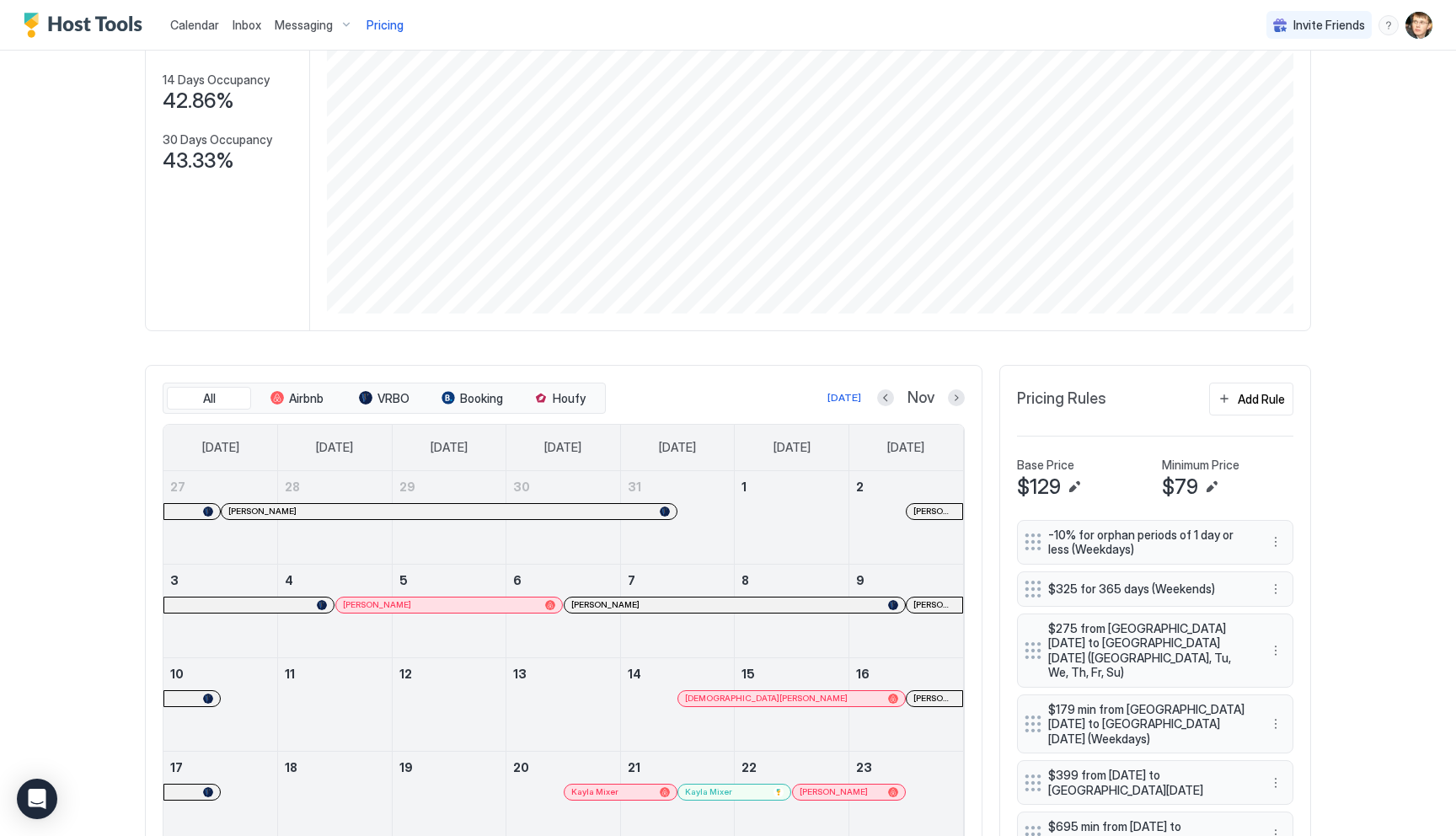
scroll to position [0, 0]
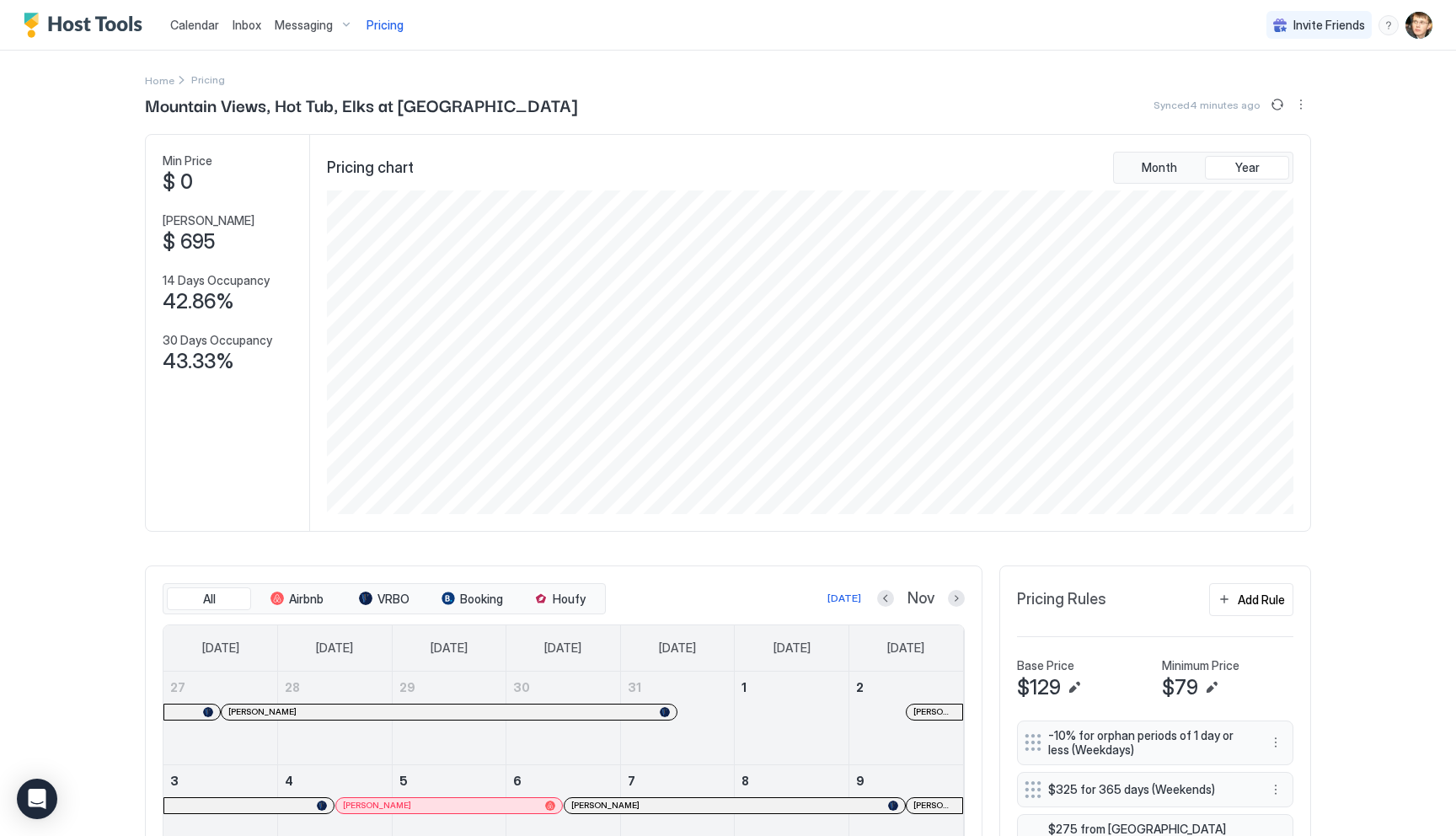
click at [390, 18] on span "Pricing" at bounding box center [385, 25] width 37 height 15
click at [386, 24] on span "Pricing" at bounding box center [385, 25] width 37 height 15
click at [107, 31] on img "Host Tools Logo" at bounding box center [86, 25] width 127 height 25
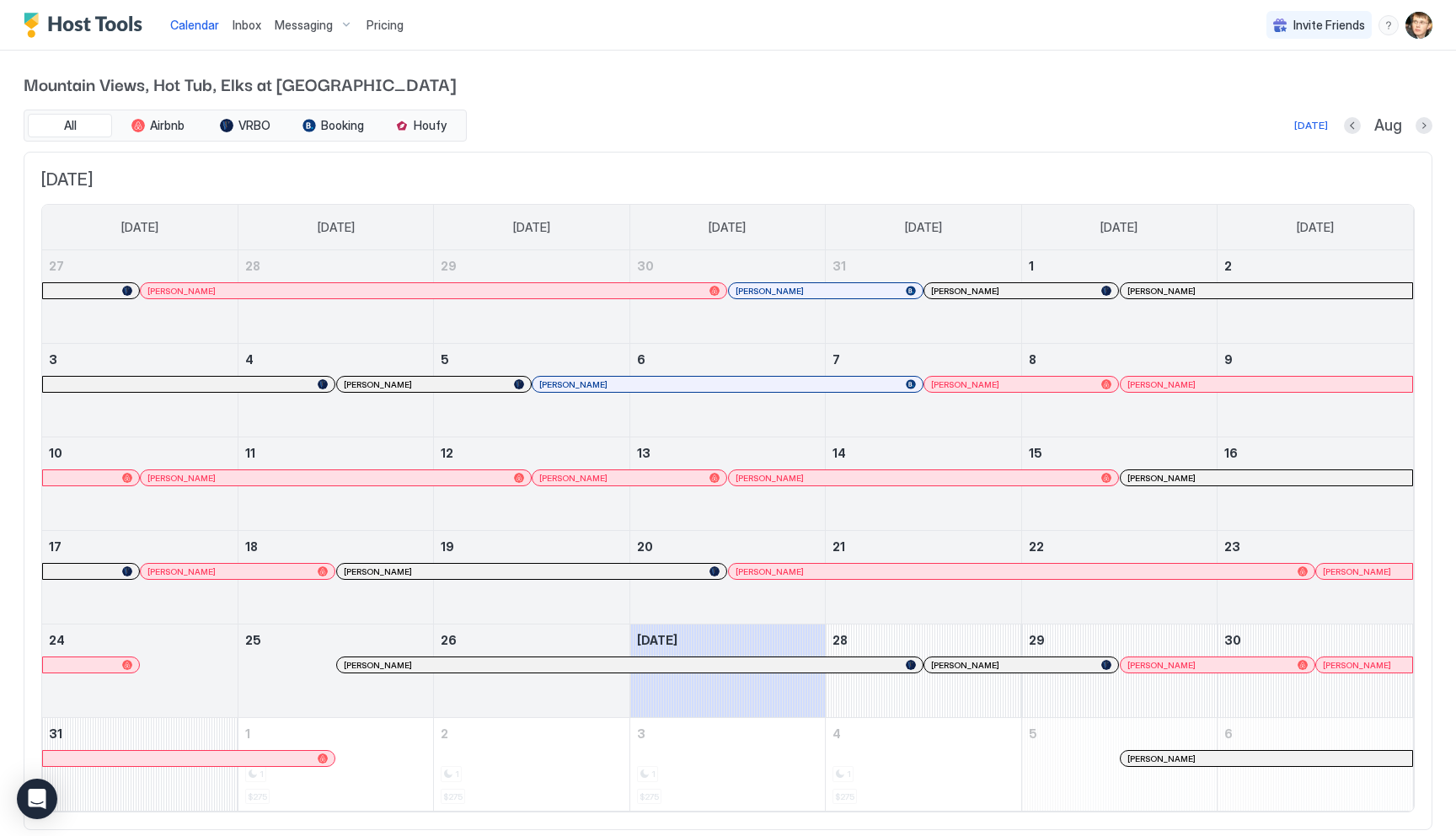
click at [324, 26] on span "Messaging" at bounding box center [304, 25] width 58 height 15
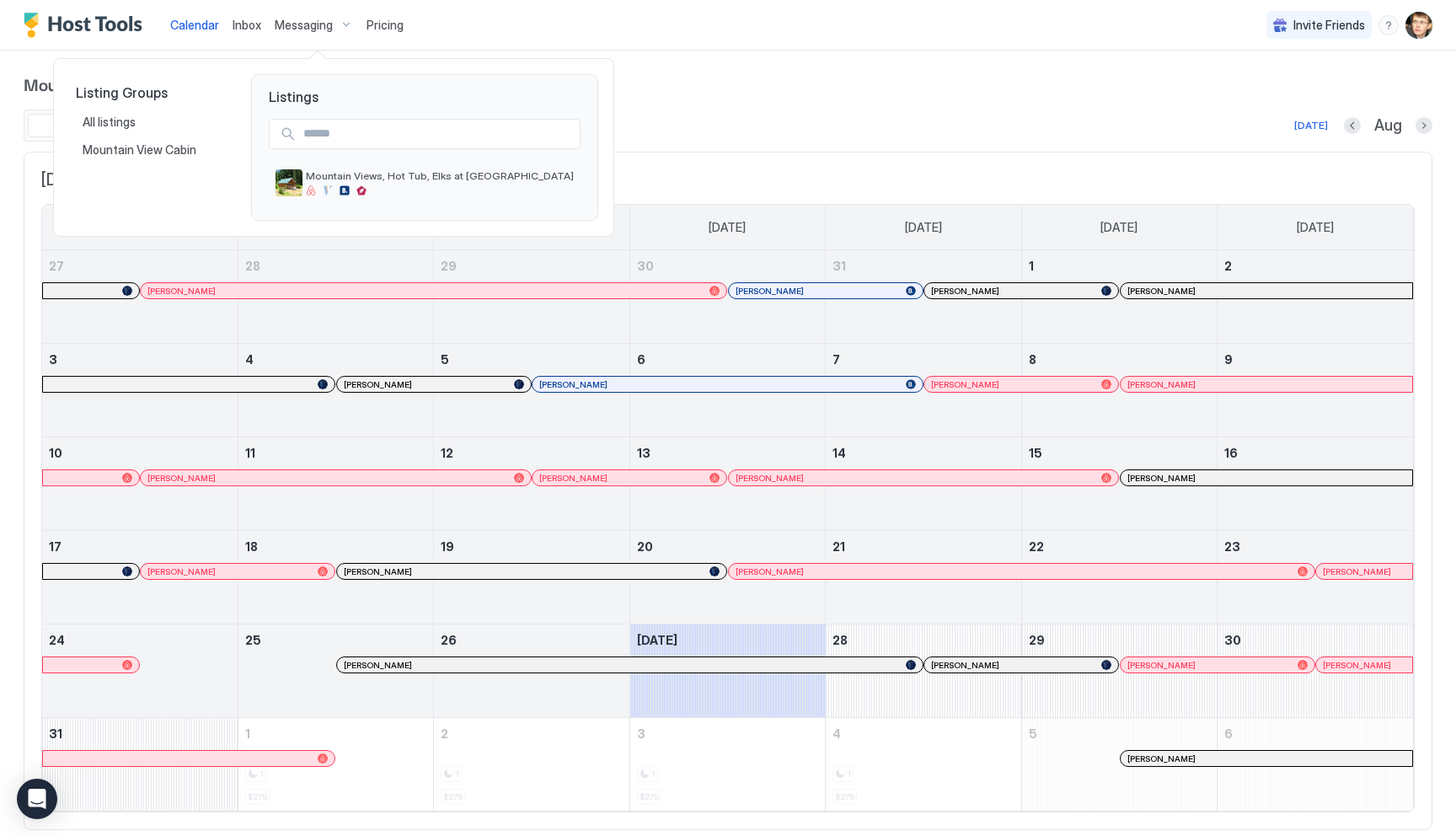
click at [399, 28] on div at bounding box center [728, 418] width 1456 height 836
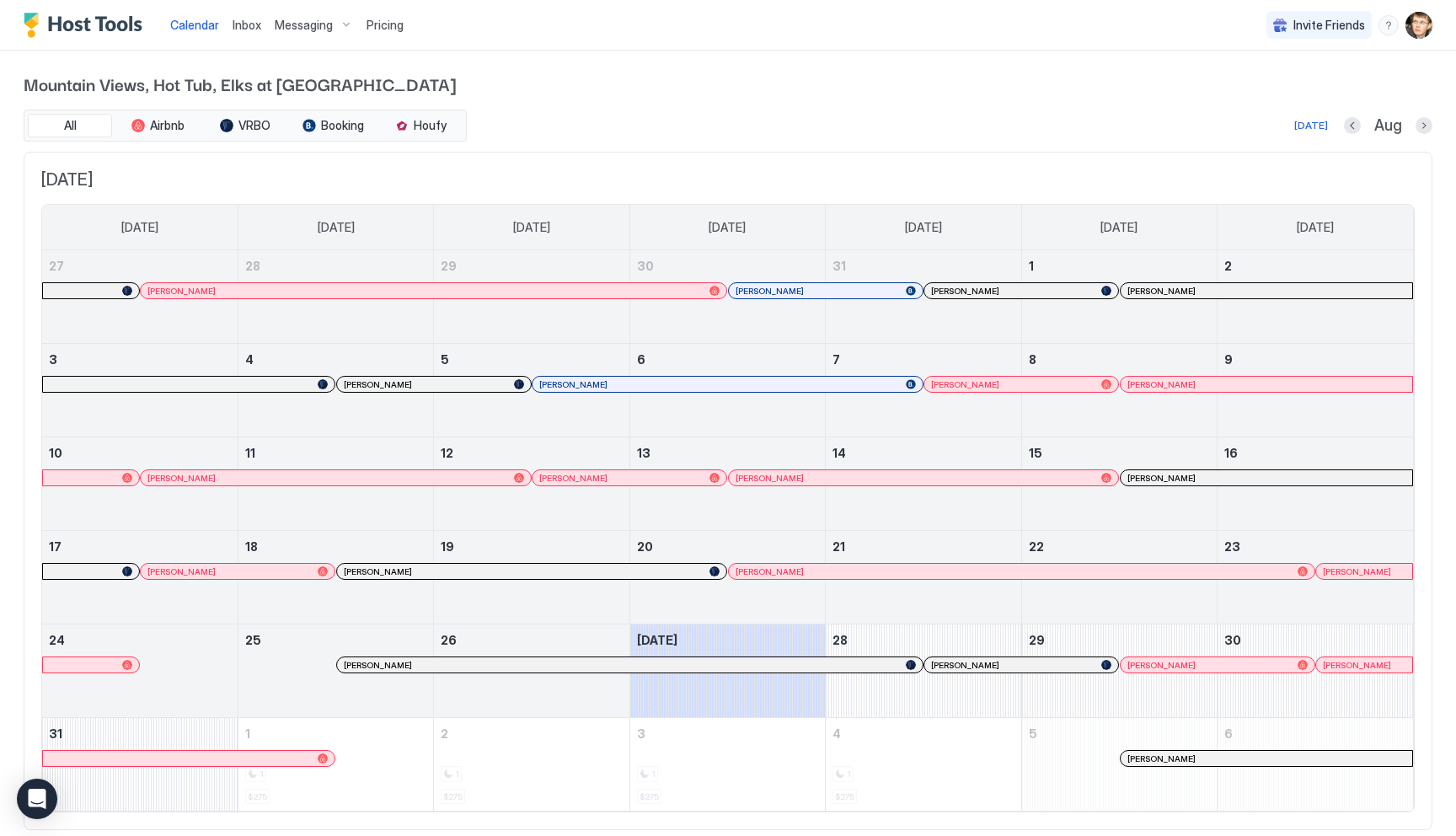
click at [327, 22] on span "Messaging" at bounding box center [304, 25] width 58 height 15
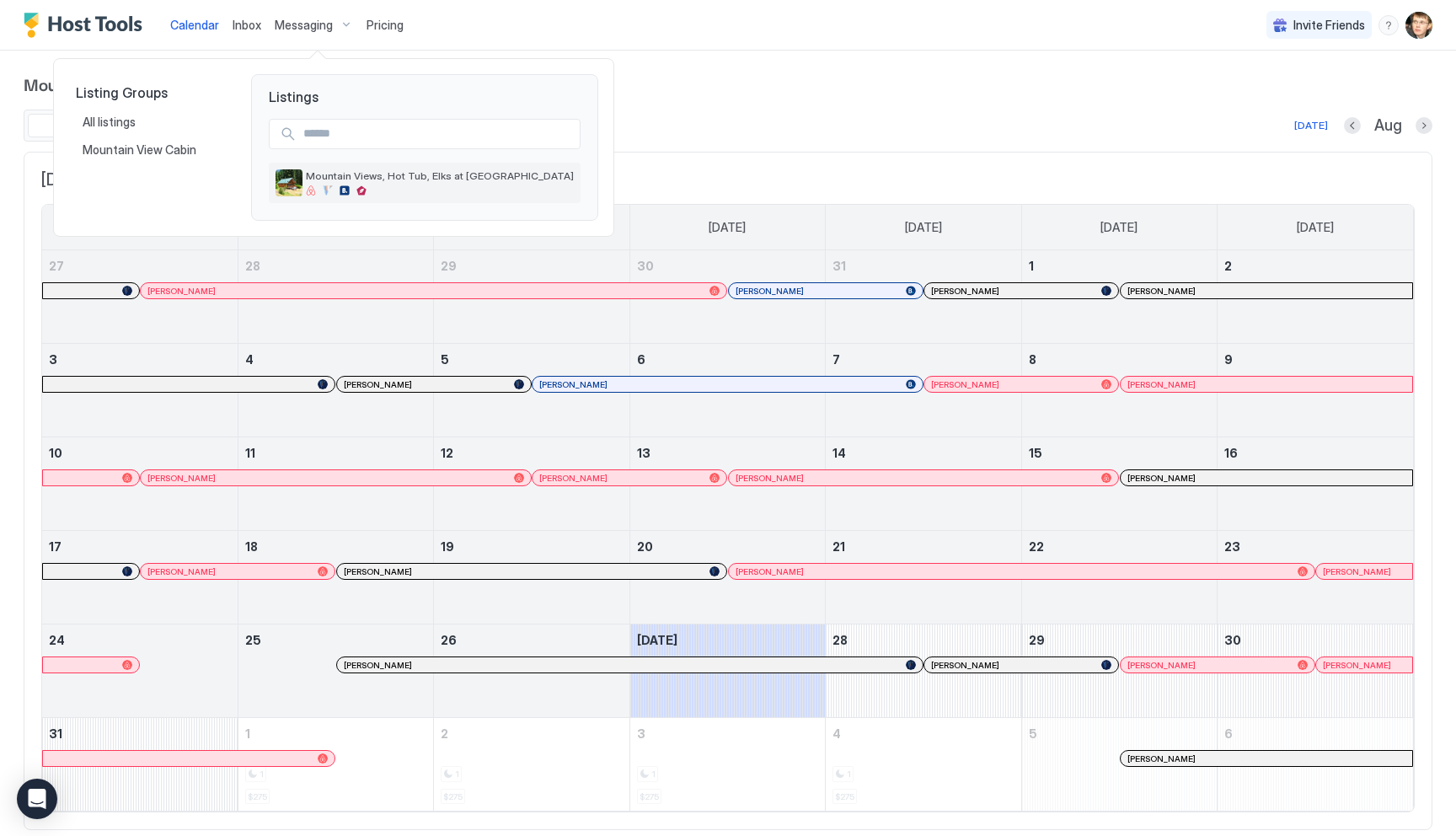
click at [395, 179] on span "Mountain Views, Hot Tub, Elks at [GEOGRAPHIC_DATA]" at bounding box center [439, 175] width 268 height 13
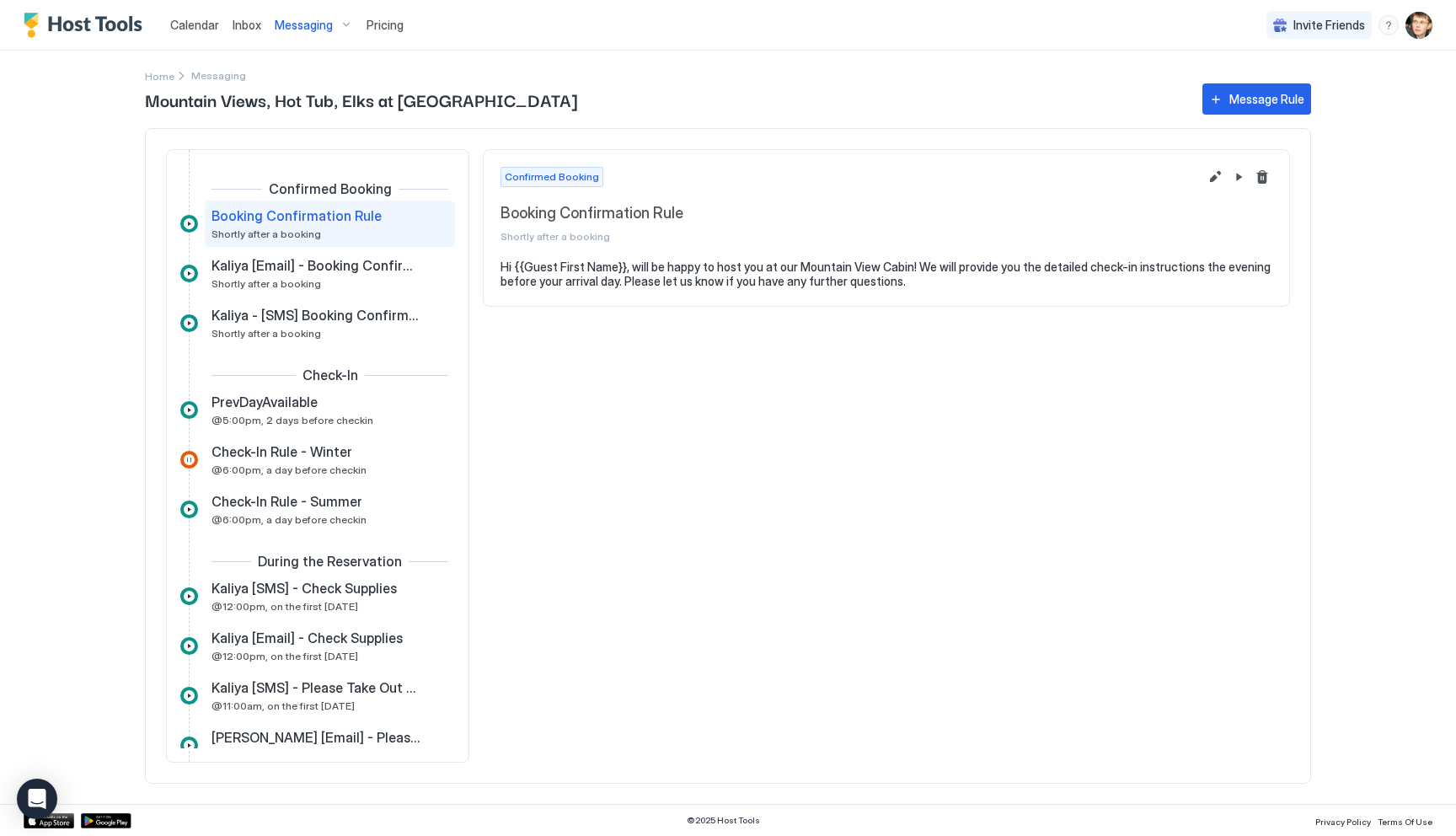
click at [325, 23] on span "Messaging" at bounding box center [304, 25] width 58 height 15
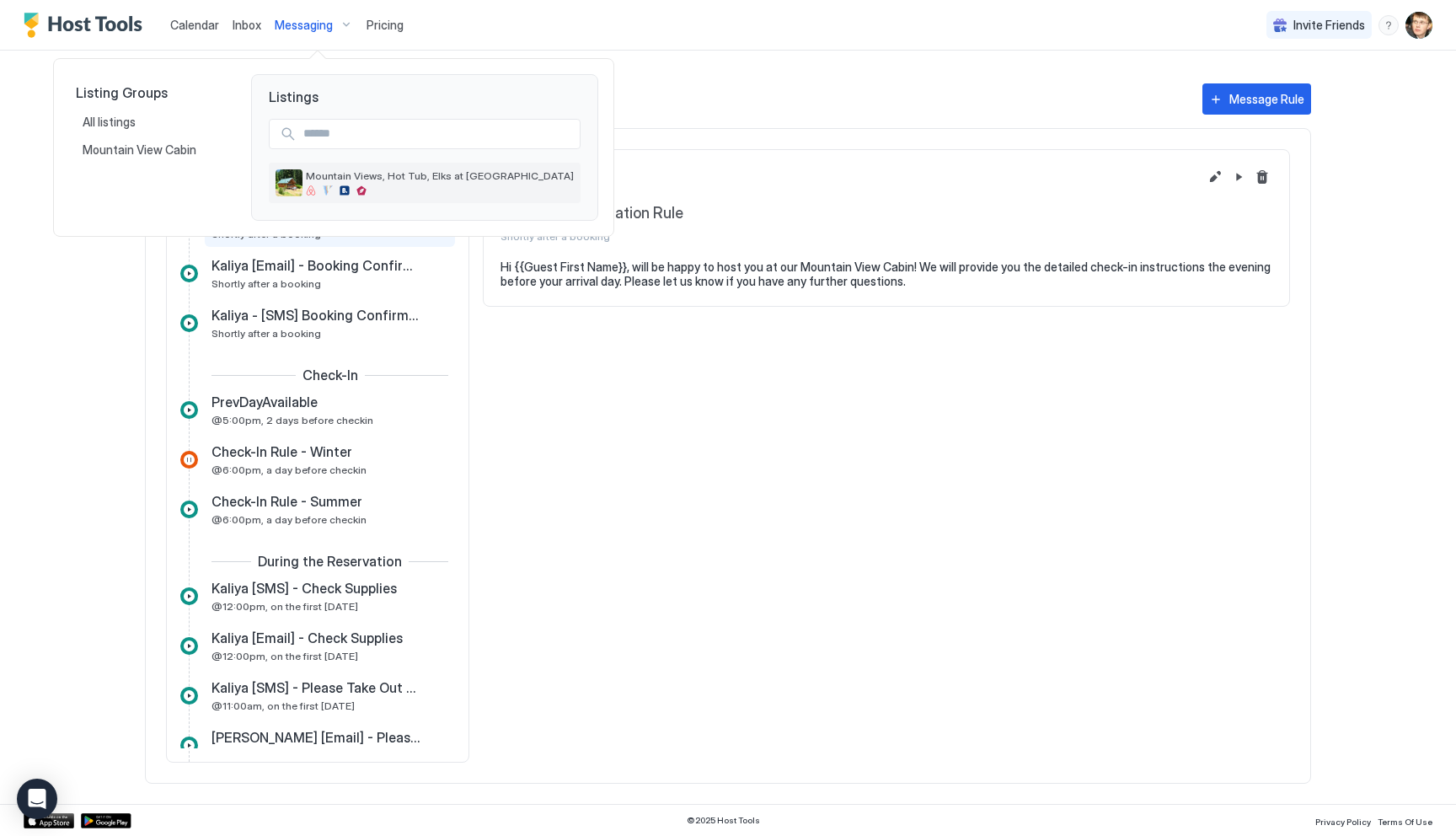
click at [329, 180] on span "Mountain Views, Hot Tub, Elks at [GEOGRAPHIC_DATA]" at bounding box center [439, 175] width 268 height 13
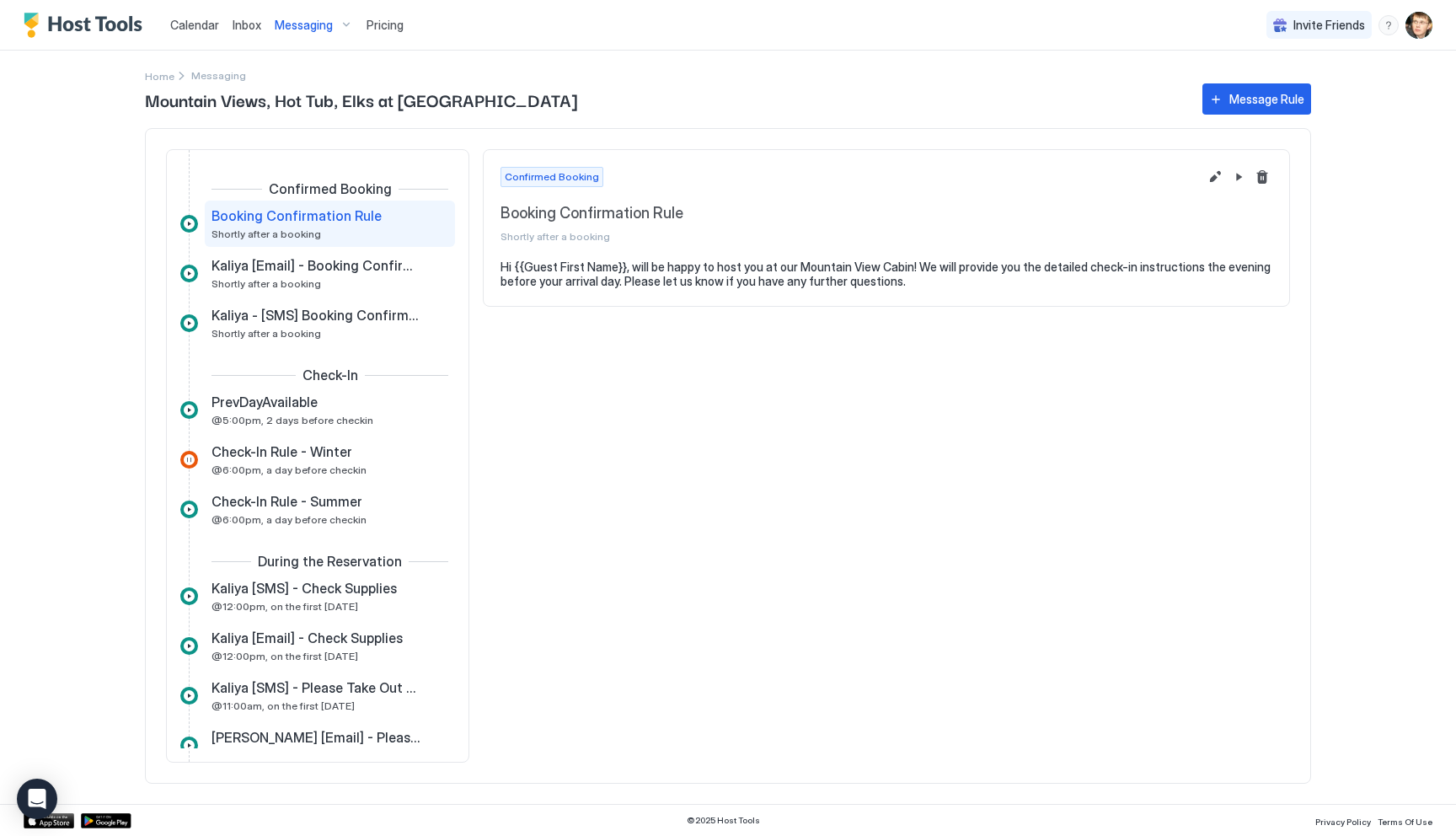
click at [376, 31] on span "Pricing" at bounding box center [385, 25] width 37 height 15
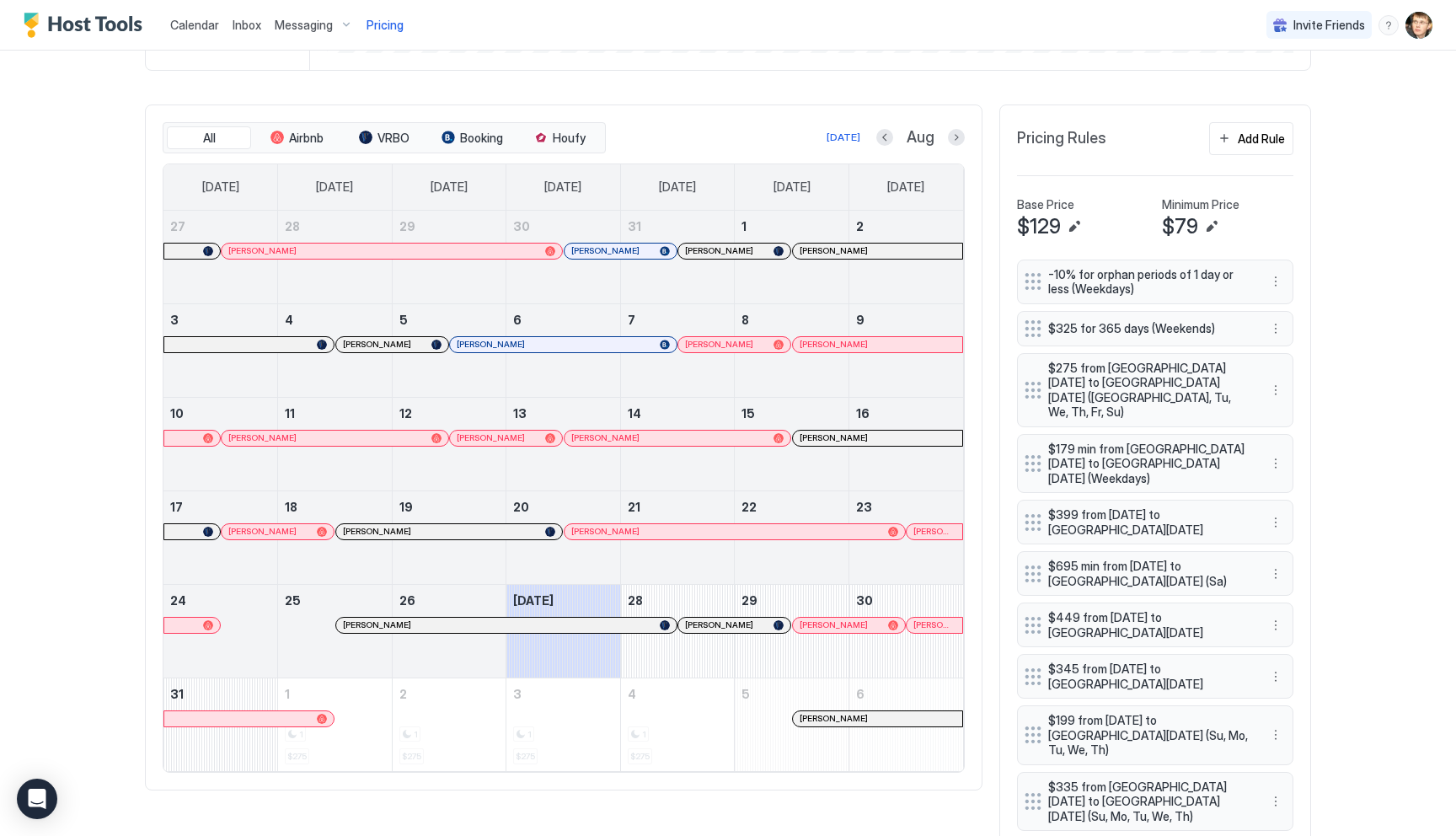
scroll to position [430, 0]
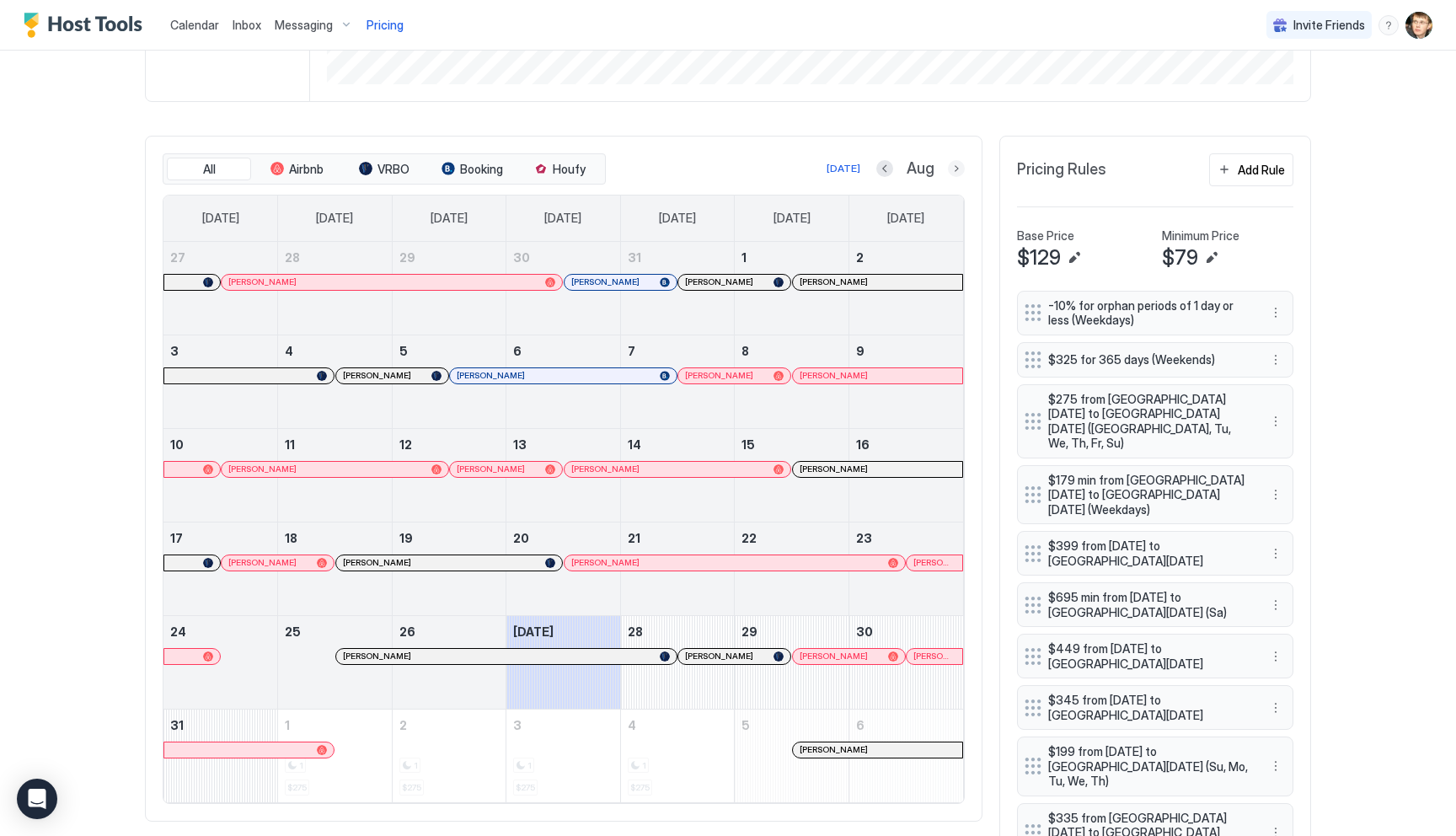
click at [953, 167] on button "Next month" at bounding box center [956, 168] width 17 height 17
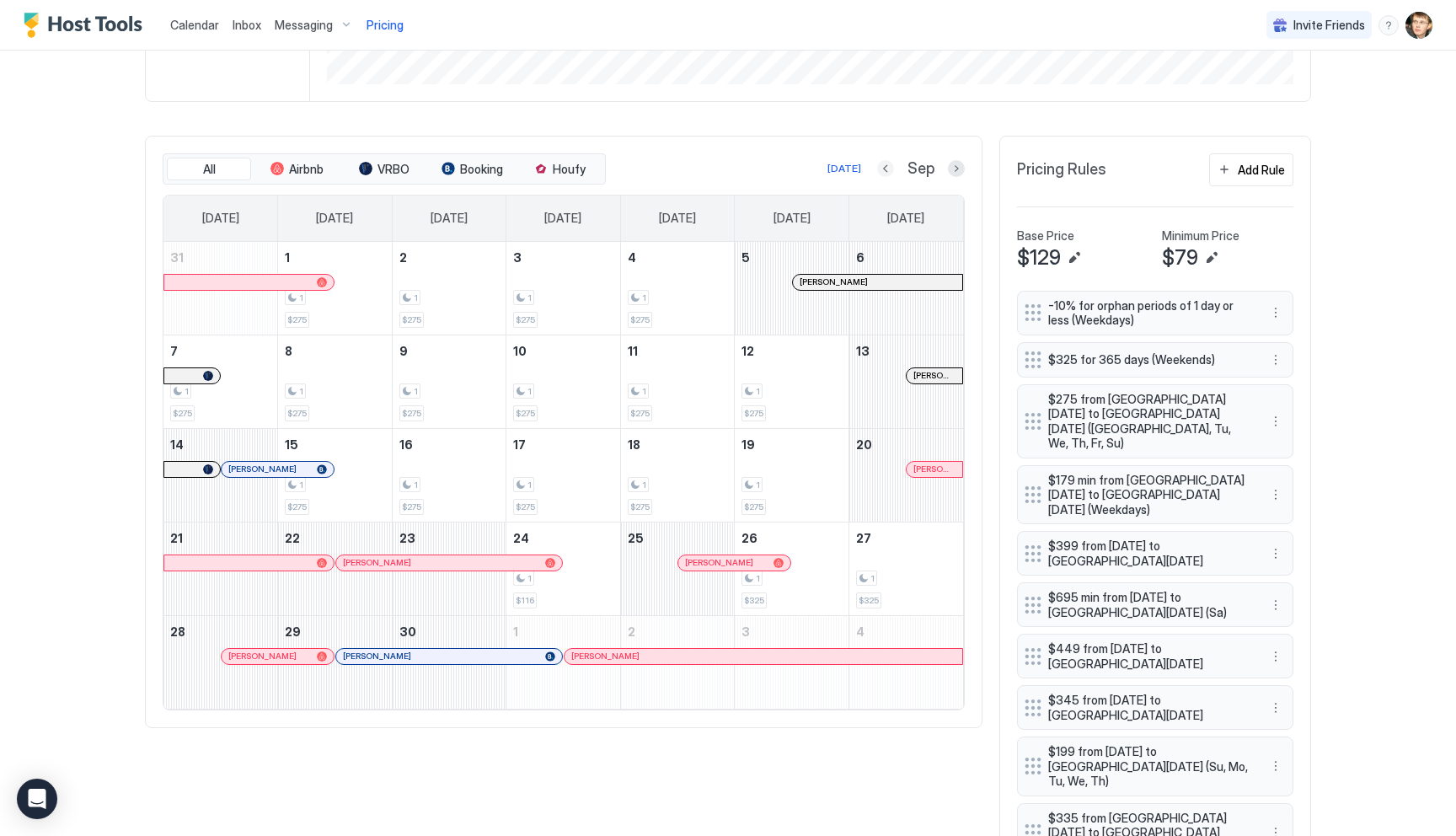
click at [885, 168] on button "Previous month" at bounding box center [885, 168] width 17 height 17
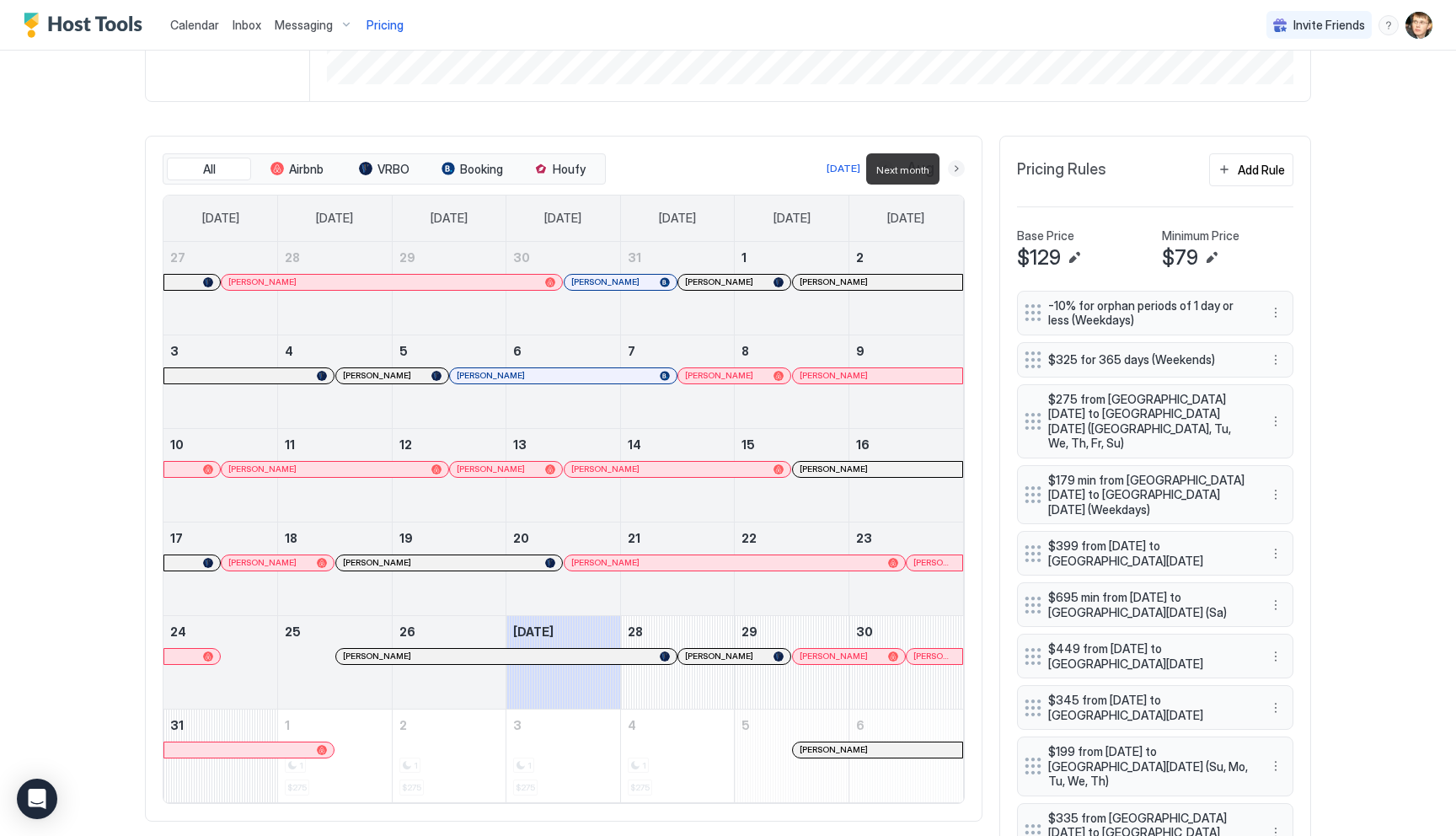
click at [954, 173] on button "Next month" at bounding box center [956, 168] width 17 height 17
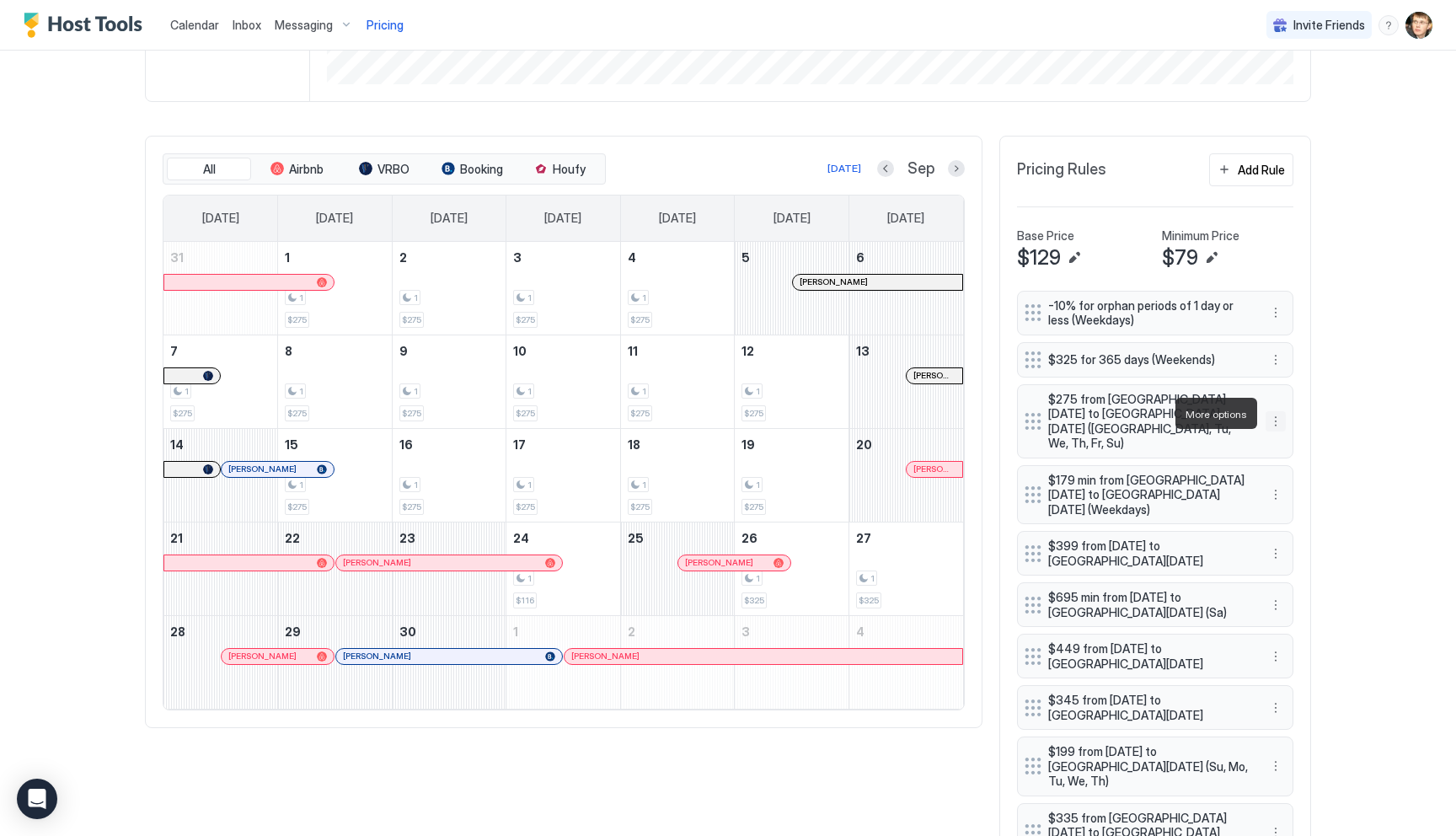
click at [1280, 415] on button "More options" at bounding box center [1275, 421] width 20 height 20
click at [1288, 438] on div "Edit" at bounding box center [1291, 437] width 37 height 13
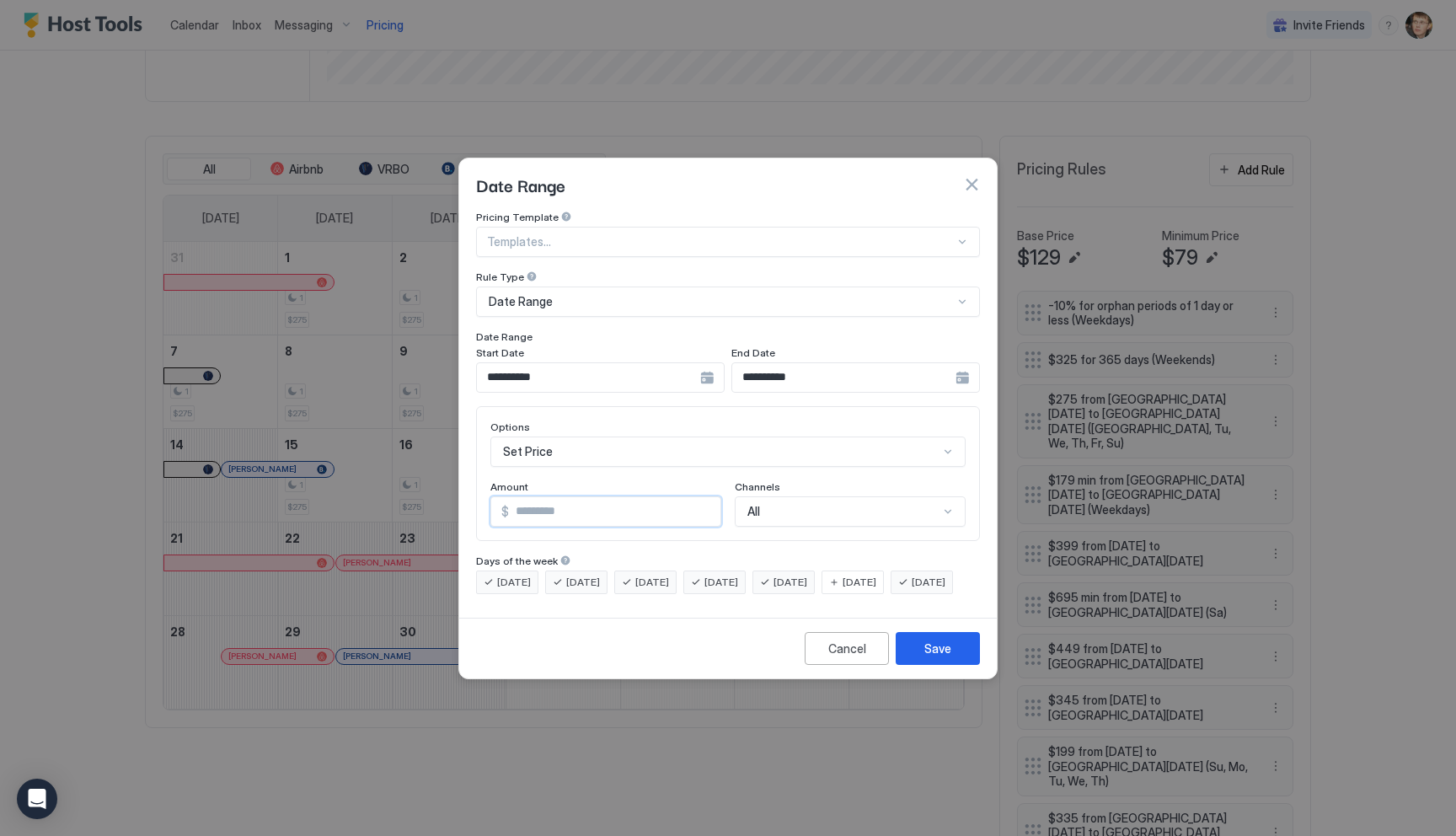
click at [609, 497] on input "***" at bounding box center [614, 511] width 211 height 29
type input "***"
click at [916, 654] on button "Save" at bounding box center [937, 648] width 84 height 33
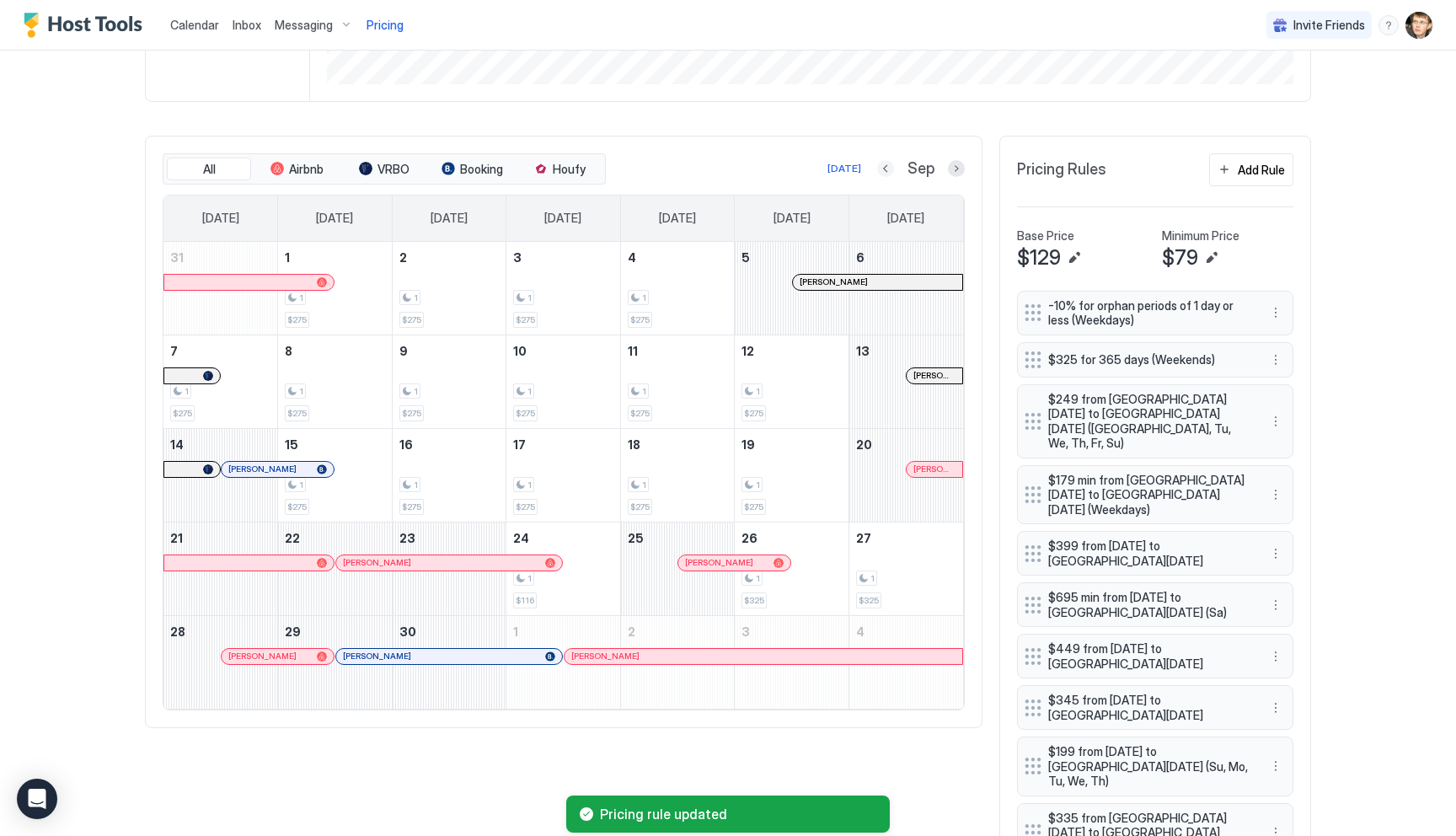
click at [884, 173] on button "Previous month" at bounding box center [885, 168] width 17 height 17
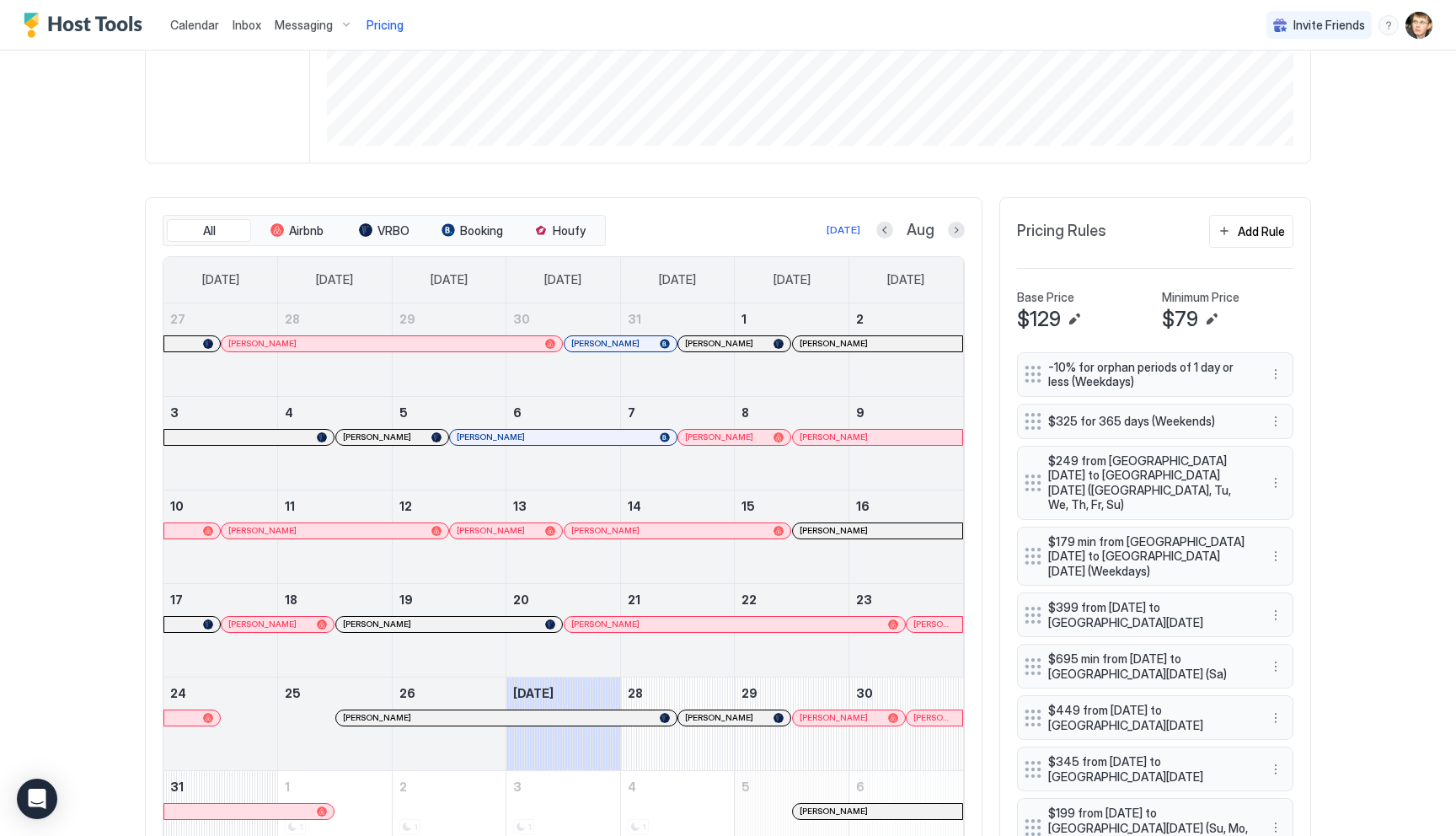
scroll to position [295, 0]
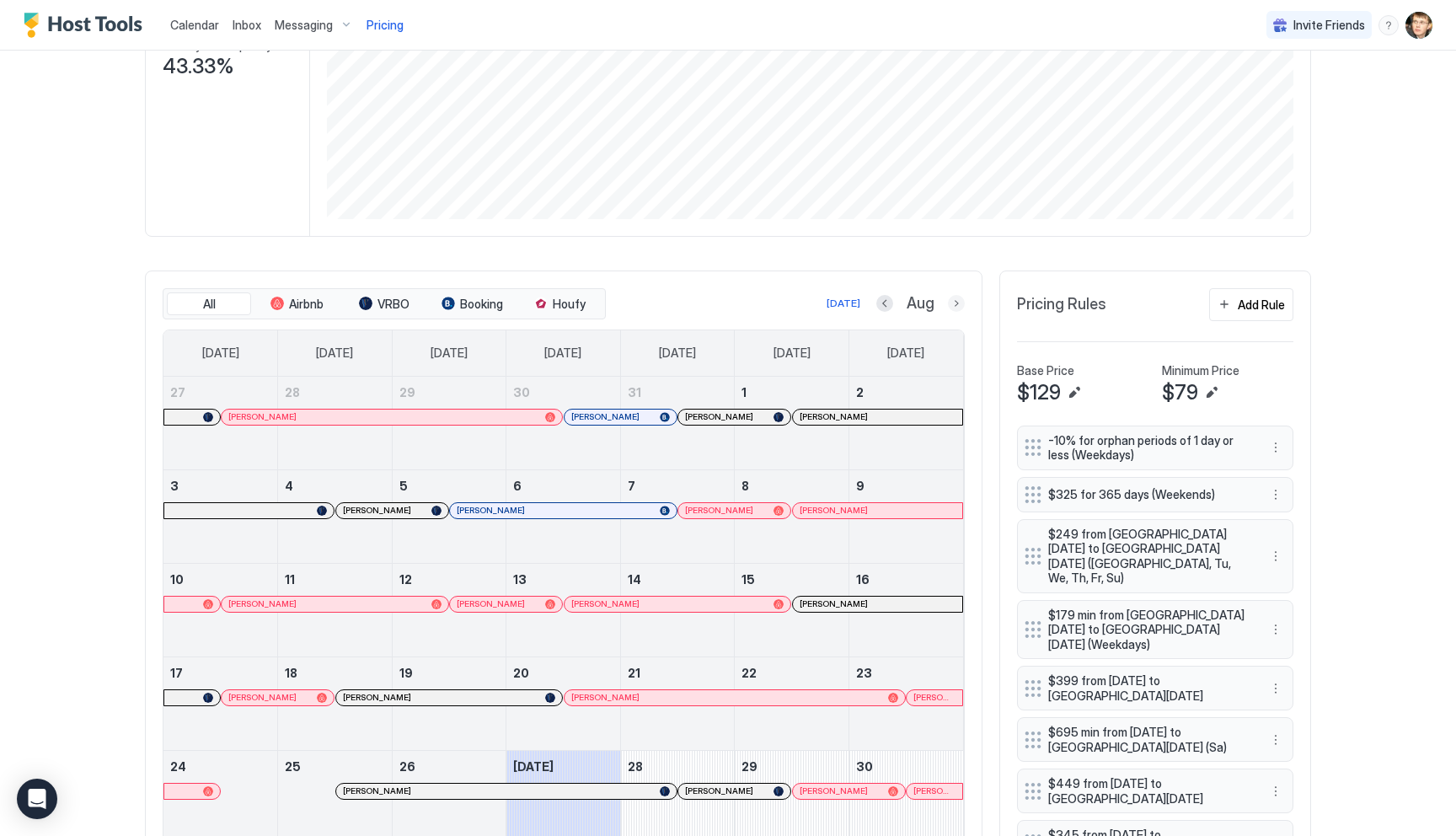
click at [955, 311] on button "Next month" at bounding box center [956, 303] width 17 height 17
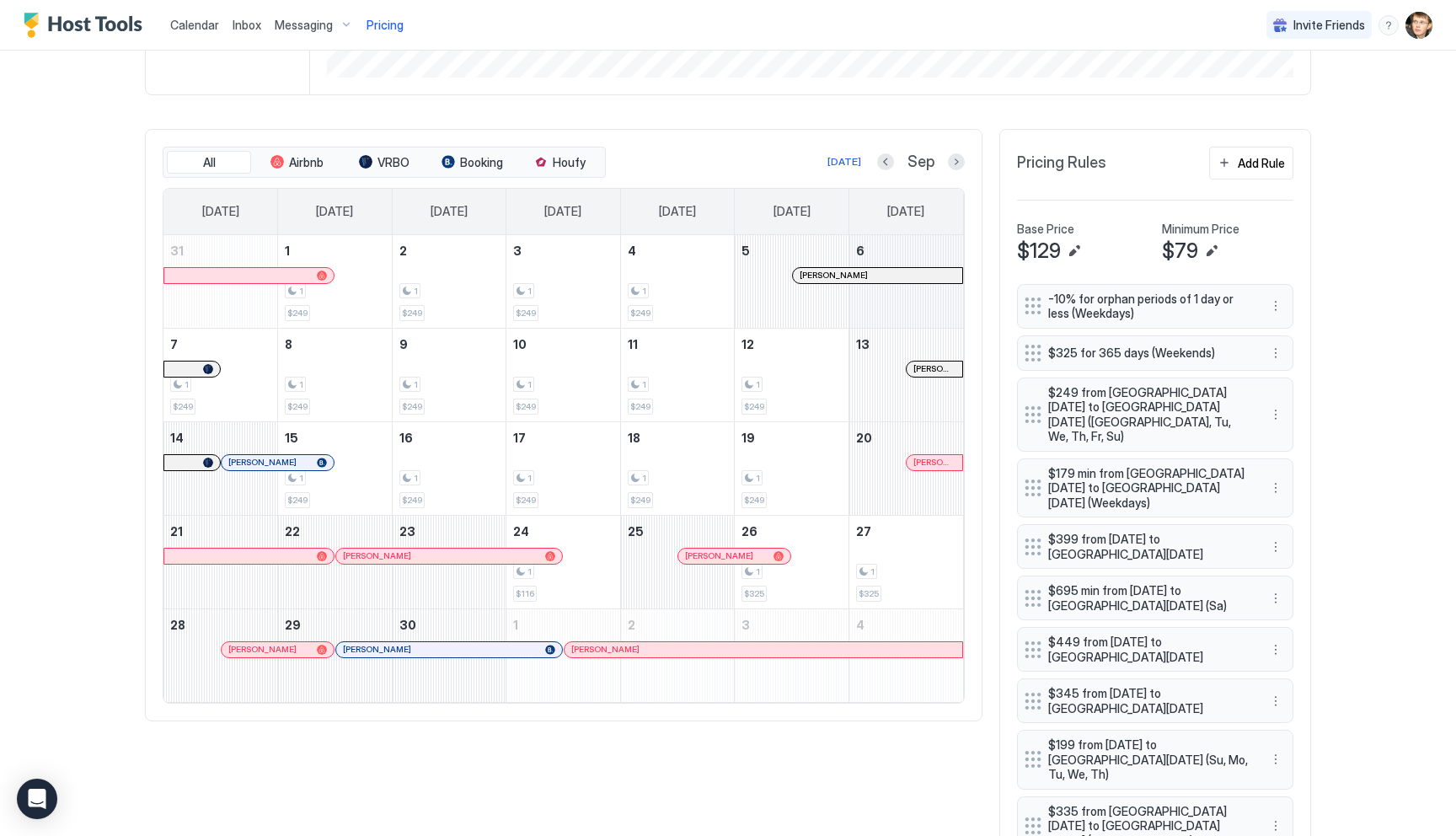
scroll to position [385, 0]
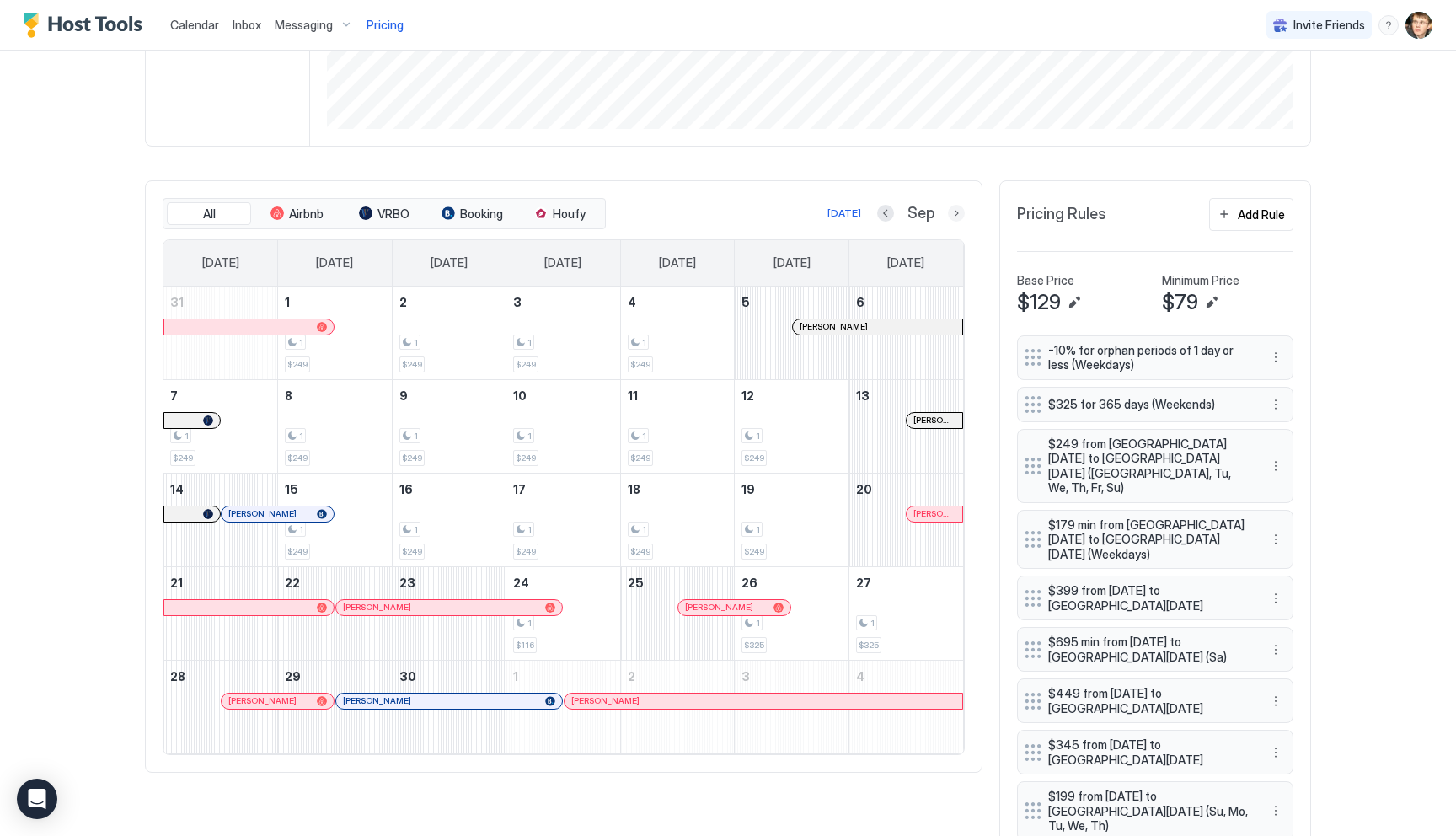
click at [949, 215] on button "Next month" at bounding box center [956, 213] width 17 height 17
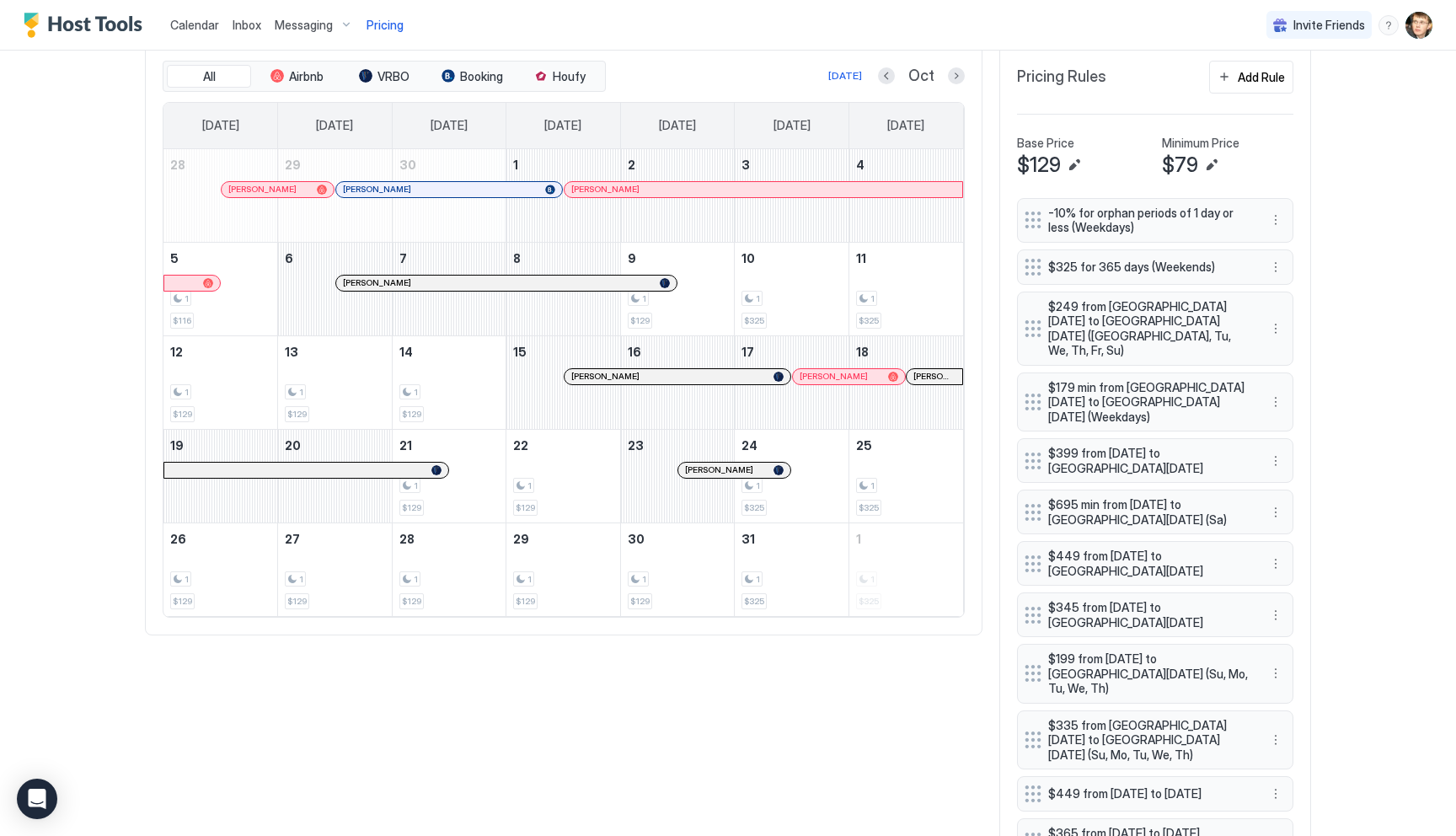
scroll to position [565, 0]
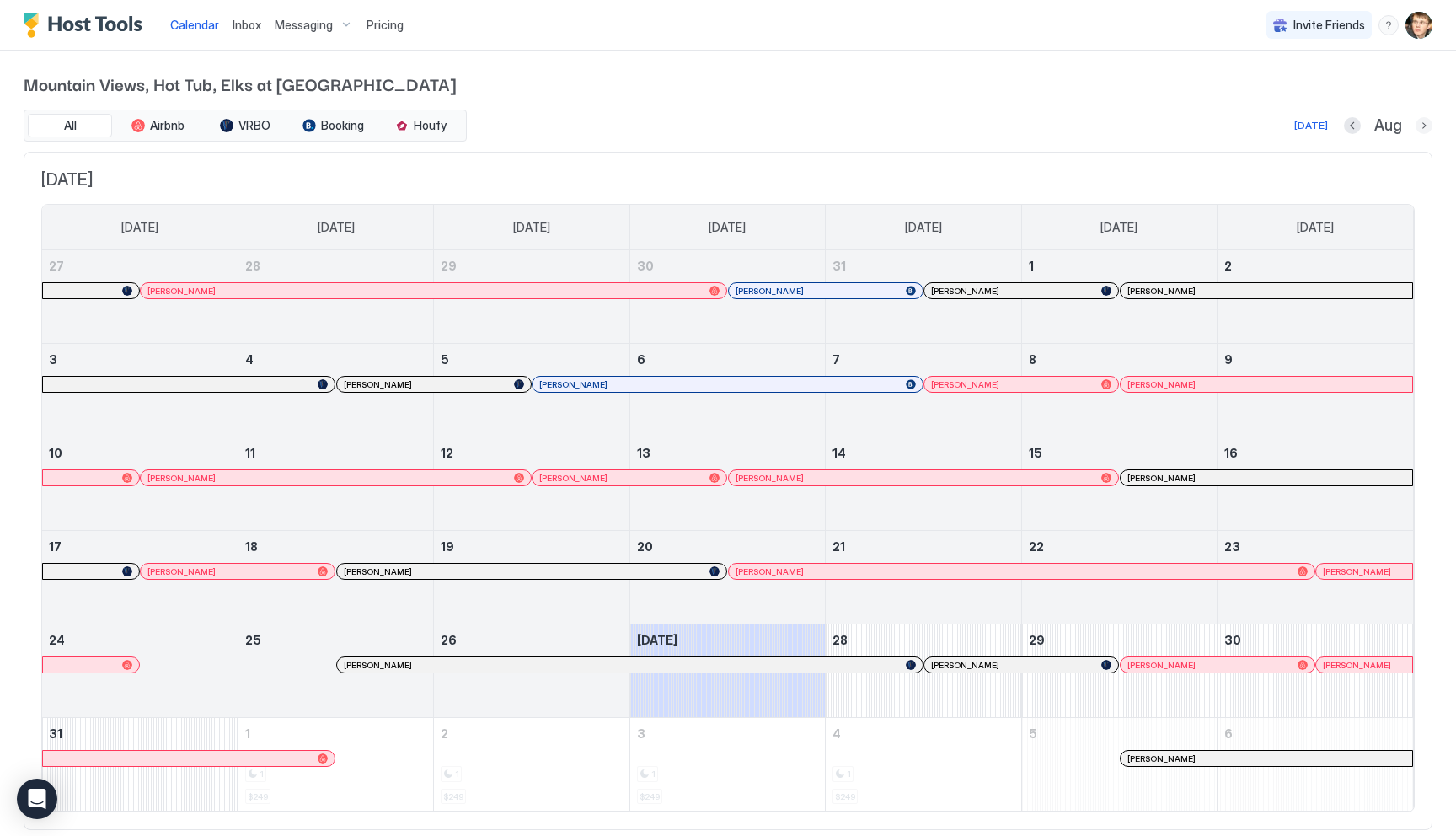
click at [1427, 124] on button "Next month" at bounding box center [1424, 125] width 17 height 17
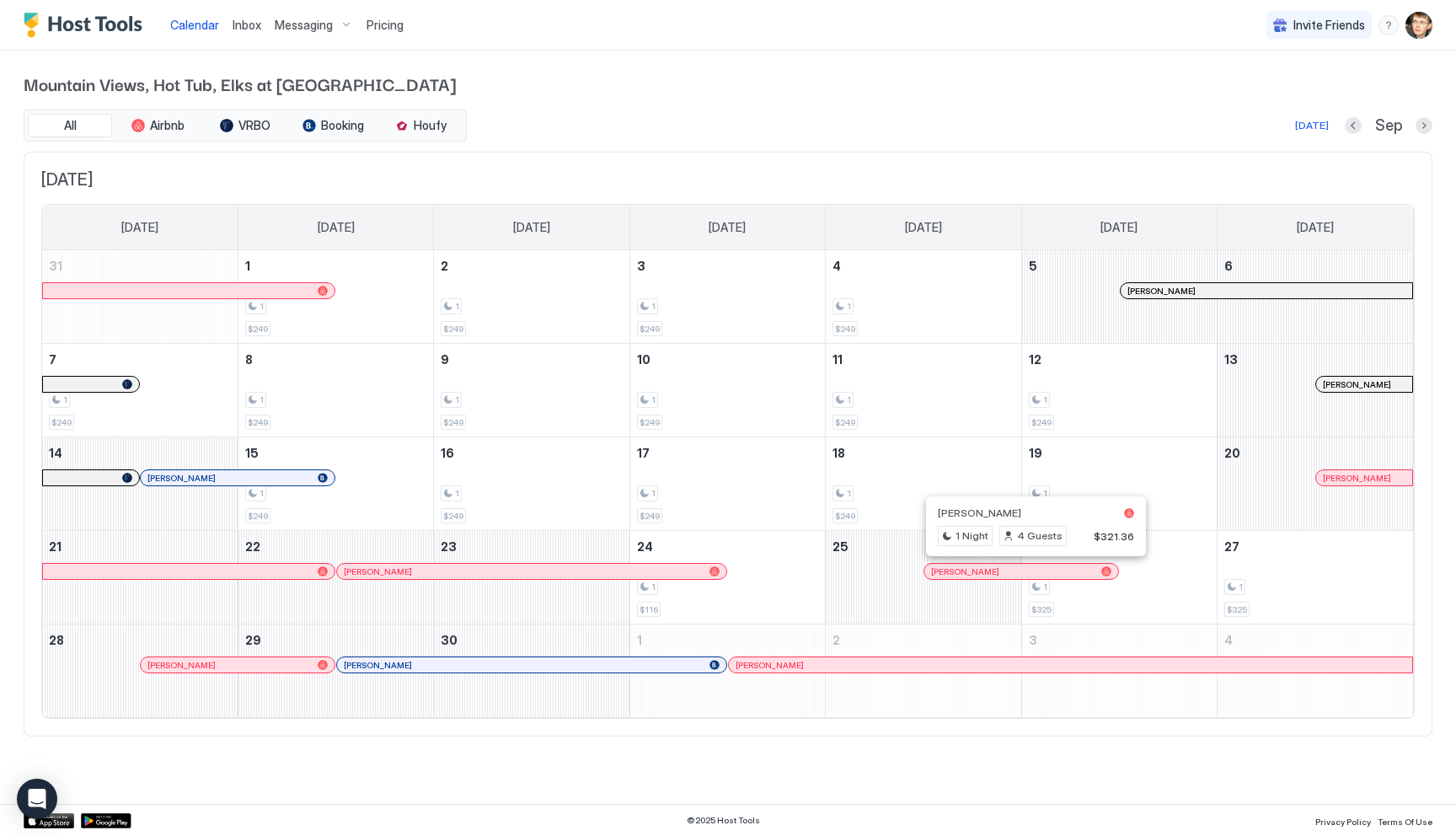
click at [1029, 571] on div at bounding box center [1028, 571] width 13 height 13
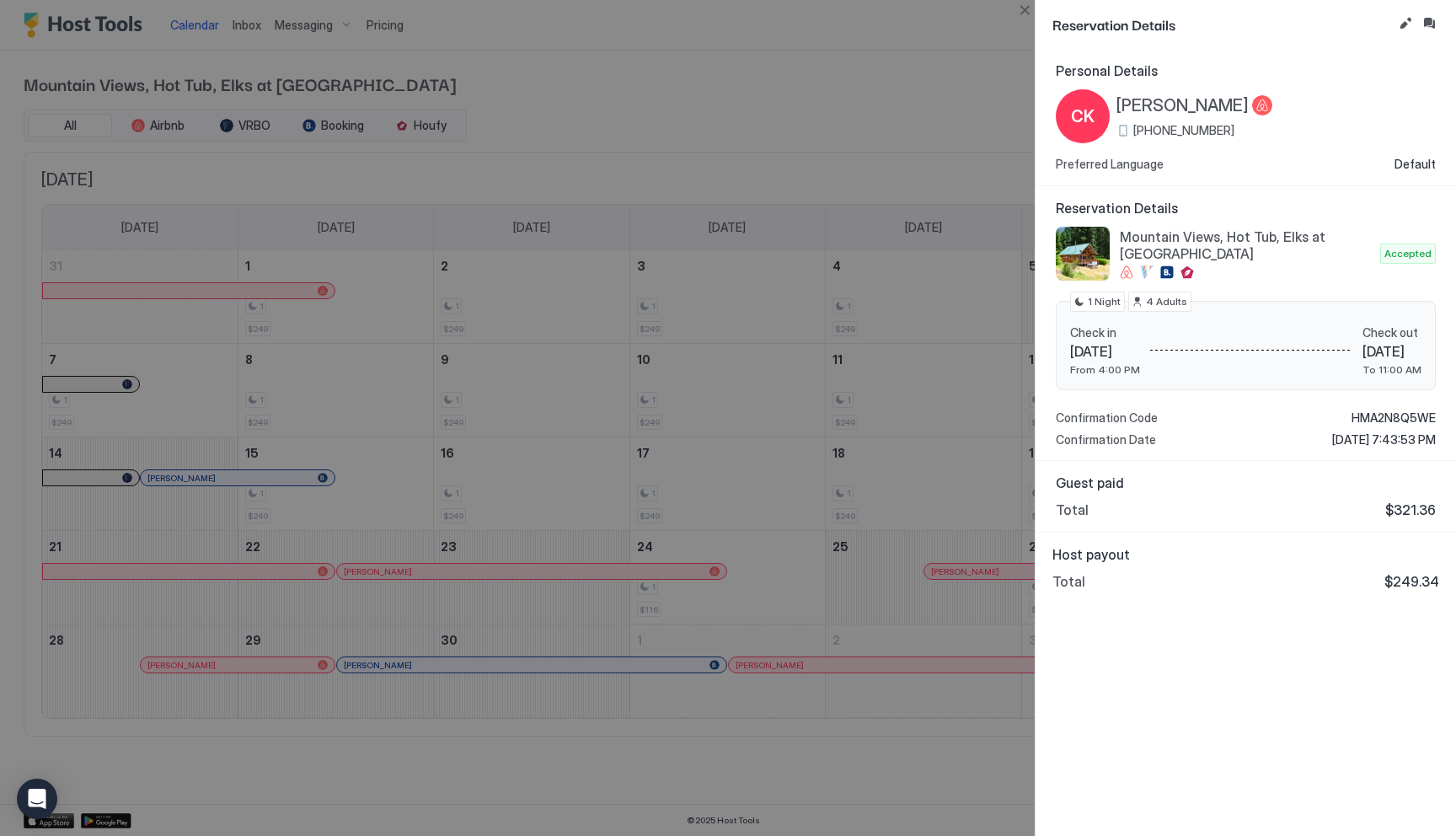
click at [856, 741] on div at bounding box center [728, 418] width 1456 height 836
click at [935, 74] on div at bounding box center [728, 418] width 1456 height 836
click at [1028, 10] on button "Close" at bounding box center [1025, 10] width 20 height 20
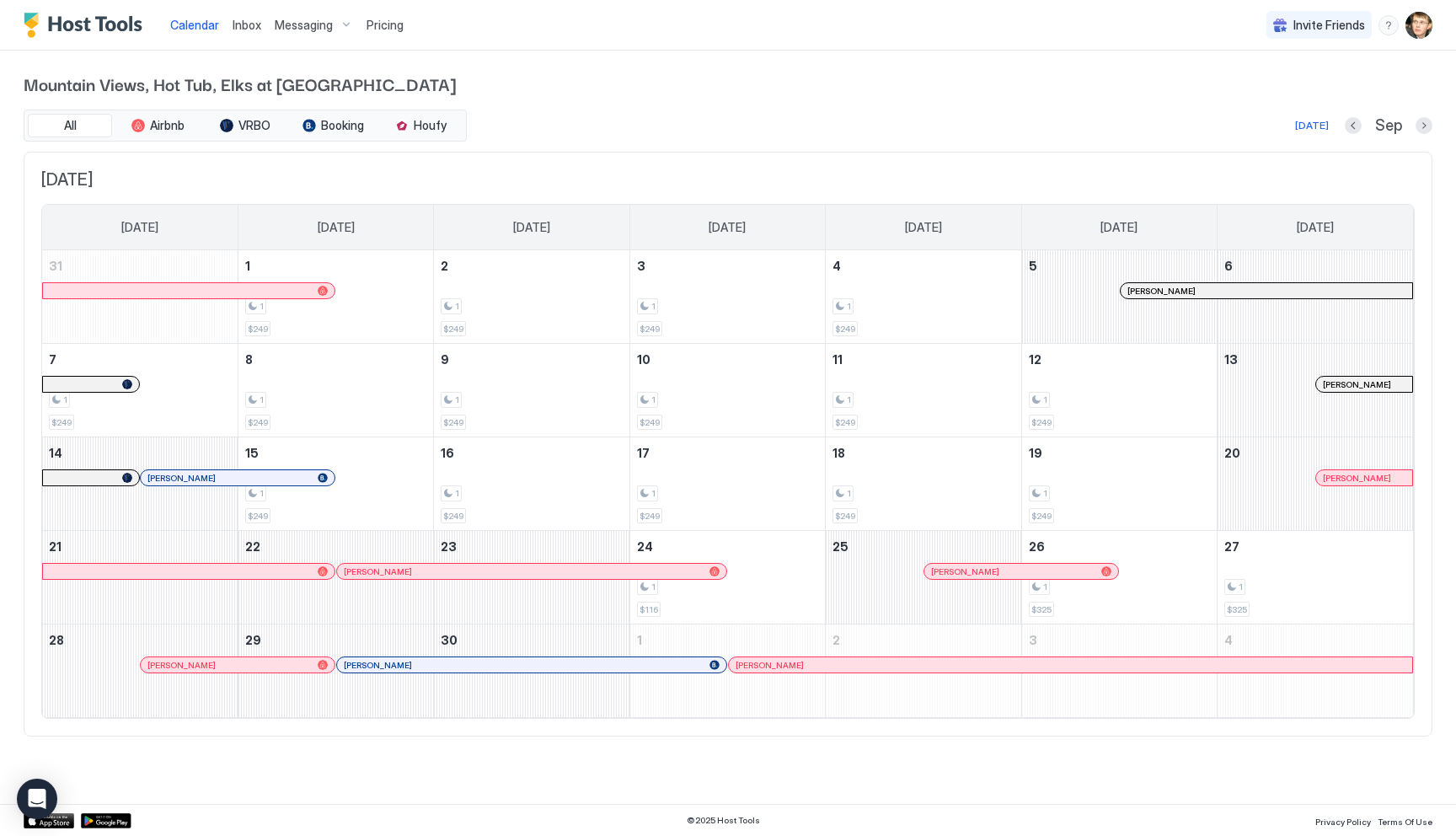
click at [306, 667] on div at bounding box center [306, 664] width 13 height 13
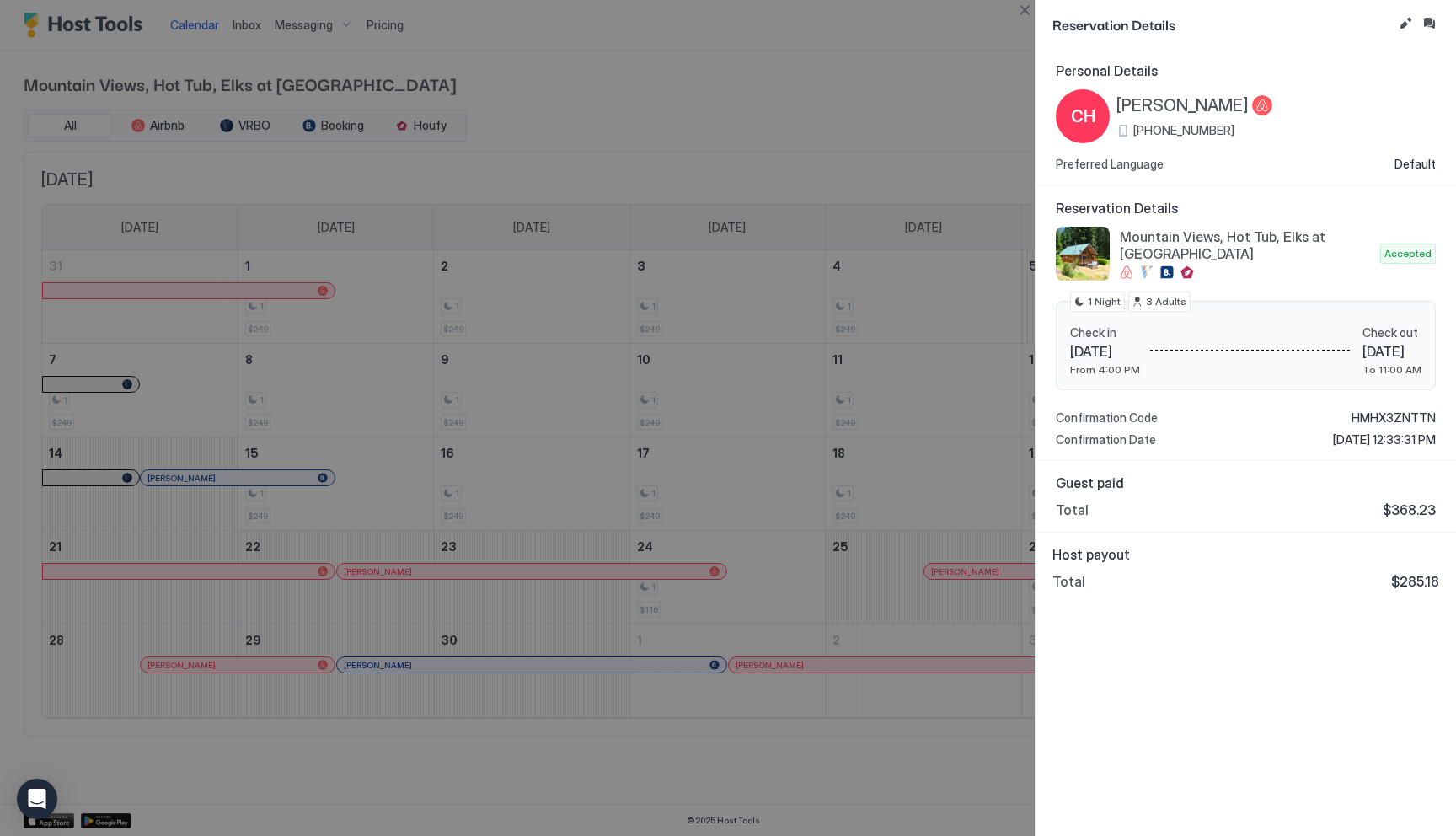
click at [364, 754] on div at bounding box center [728, 418] width 1456 height 836
click at [1025, 13] on button "Close" at bounding box center [1025, 10] width 20 height 20
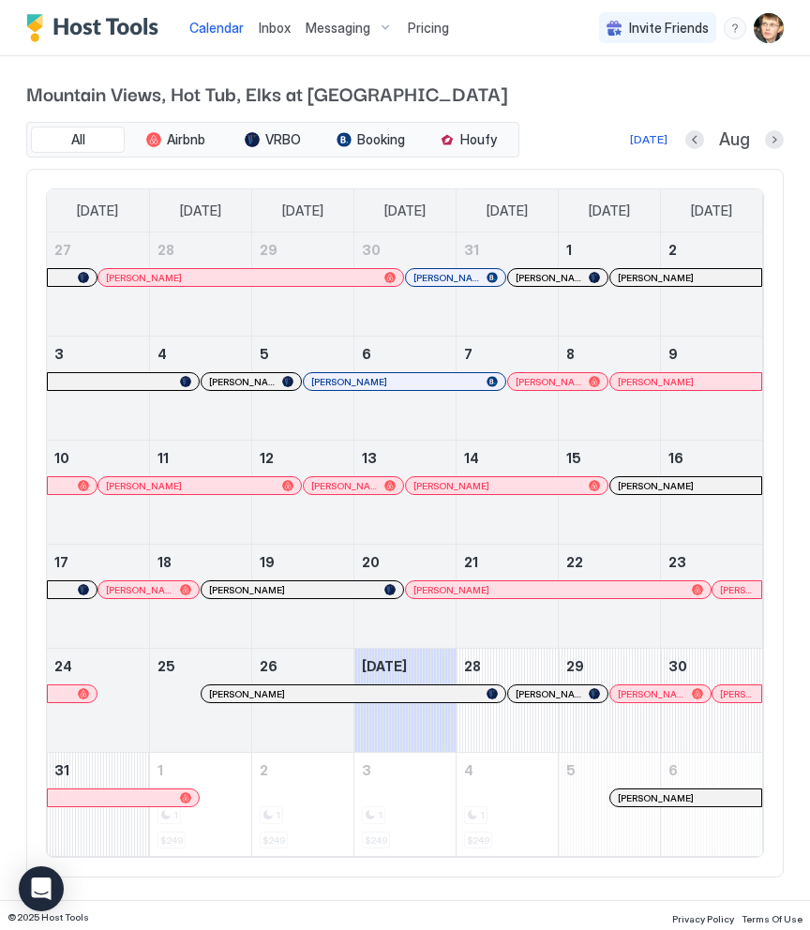
click at [367, 31] on span "Messaging" at bounding box center [338, 28] width 65 height 17
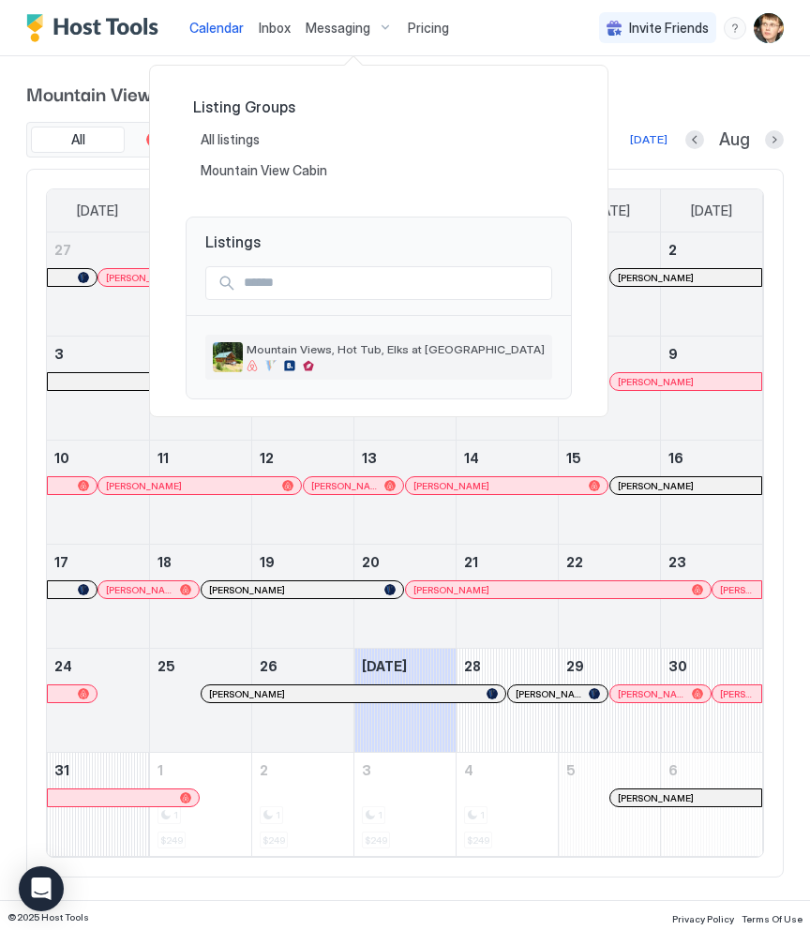
click at [303, 356] on div "Mountain Views, Hot Tub, Elks at [GEOGRAPHIC_DATA]" at bounding box center [396, 356] width 298 height 29
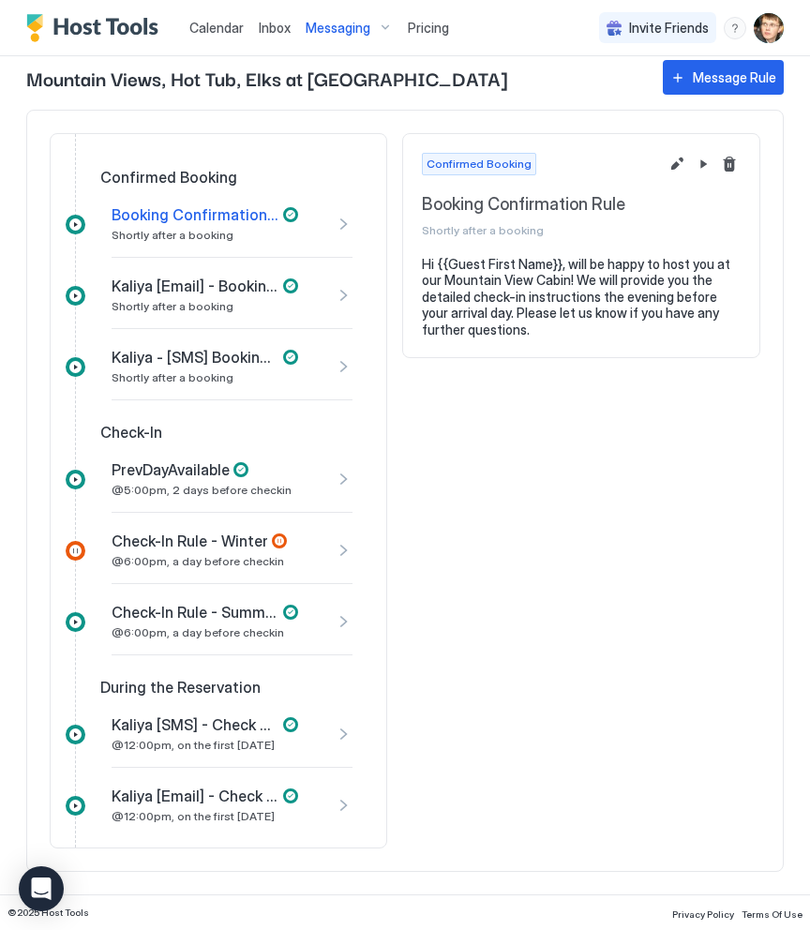
click at [259, 605] on span "Check-In Rule - Summer" at bounding box center [196, 612] width 168 height 19
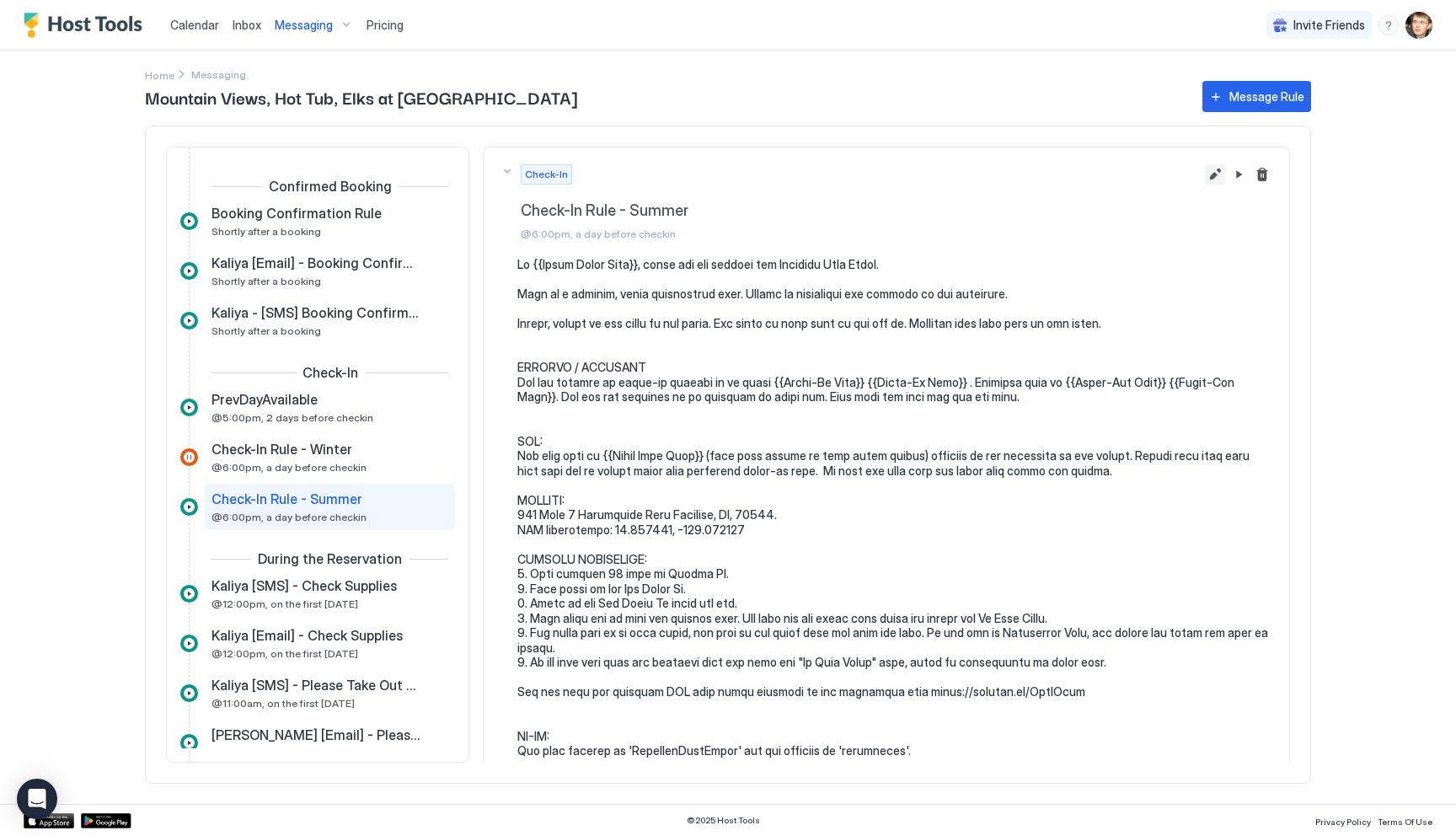
click at [1210, 174] on button "Edit message rule" at bounding box center [1214, 174] width 20 height 20
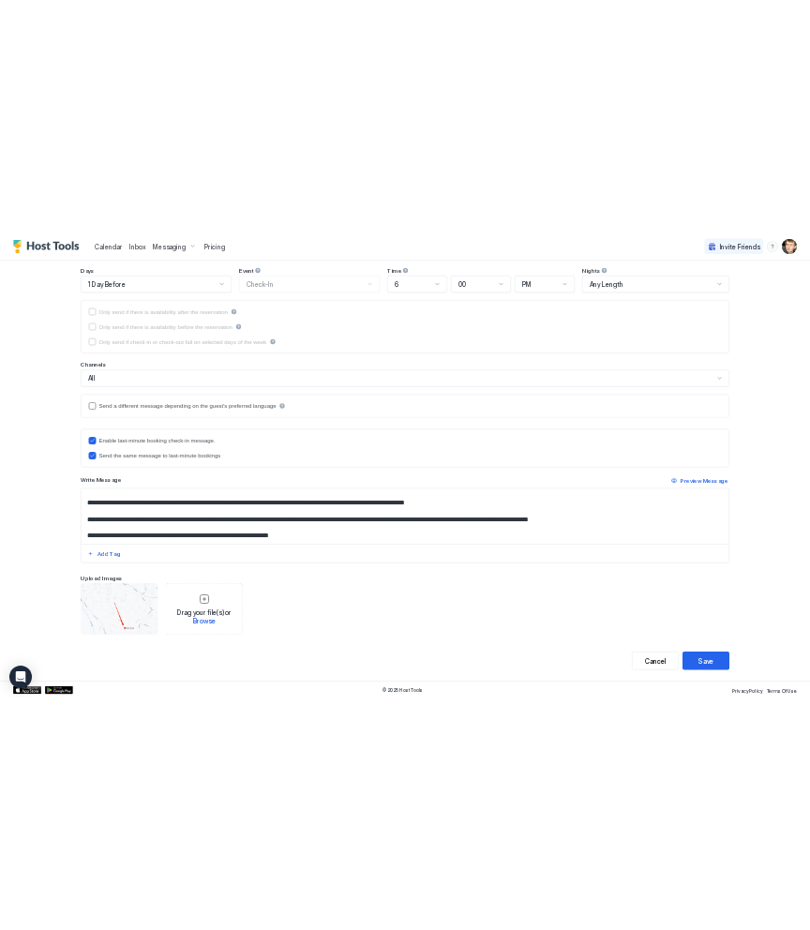
scroll to position [1309, 0]
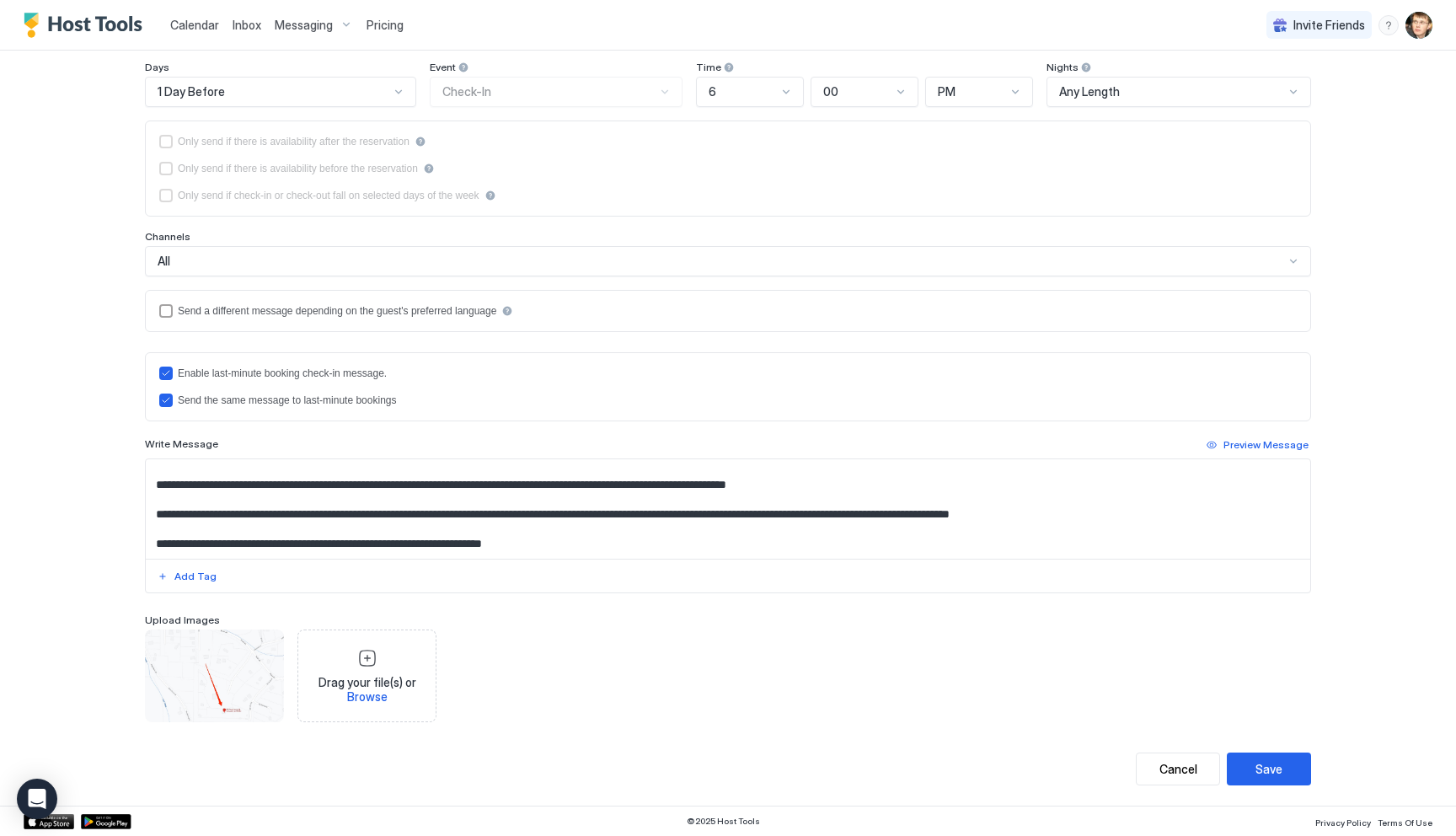
click at [1158, 528] on textarea "Input Field" at bounding box center [727, 509] width 1164 height 100
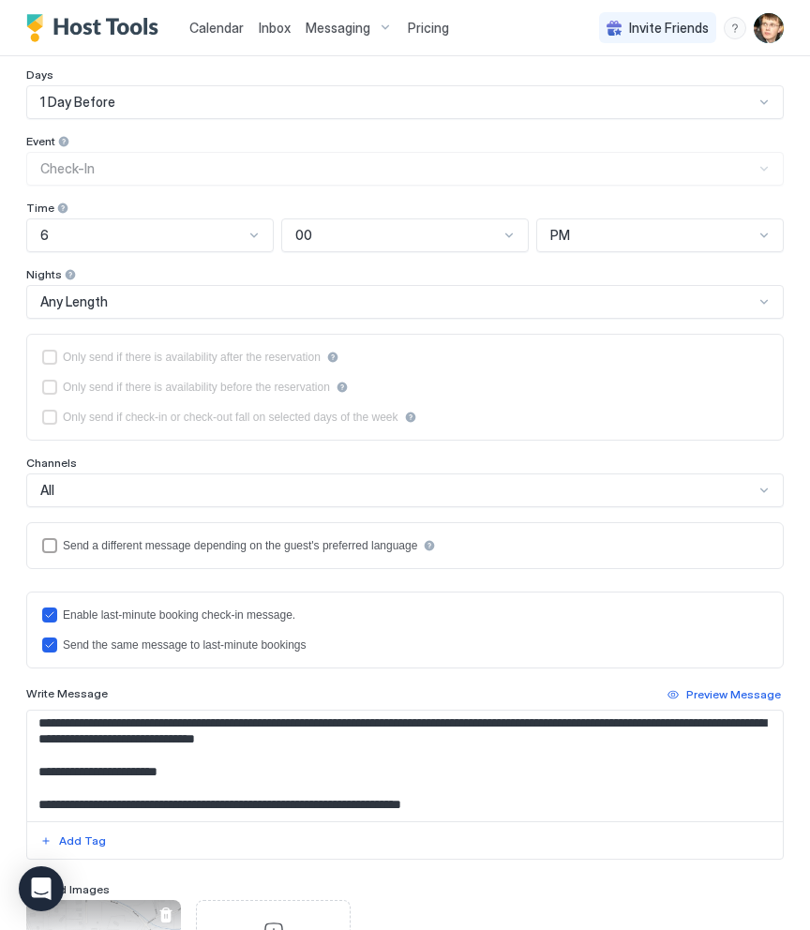
scroll to position [1578, 0]
paste textarea "**********"
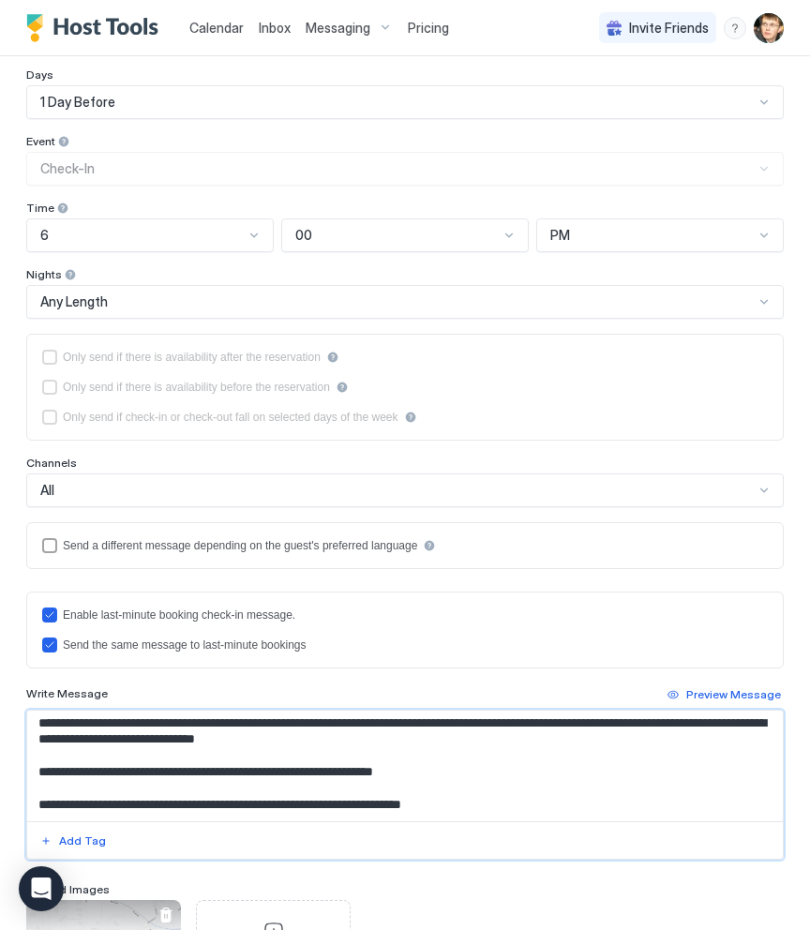
paste textarea "**********"
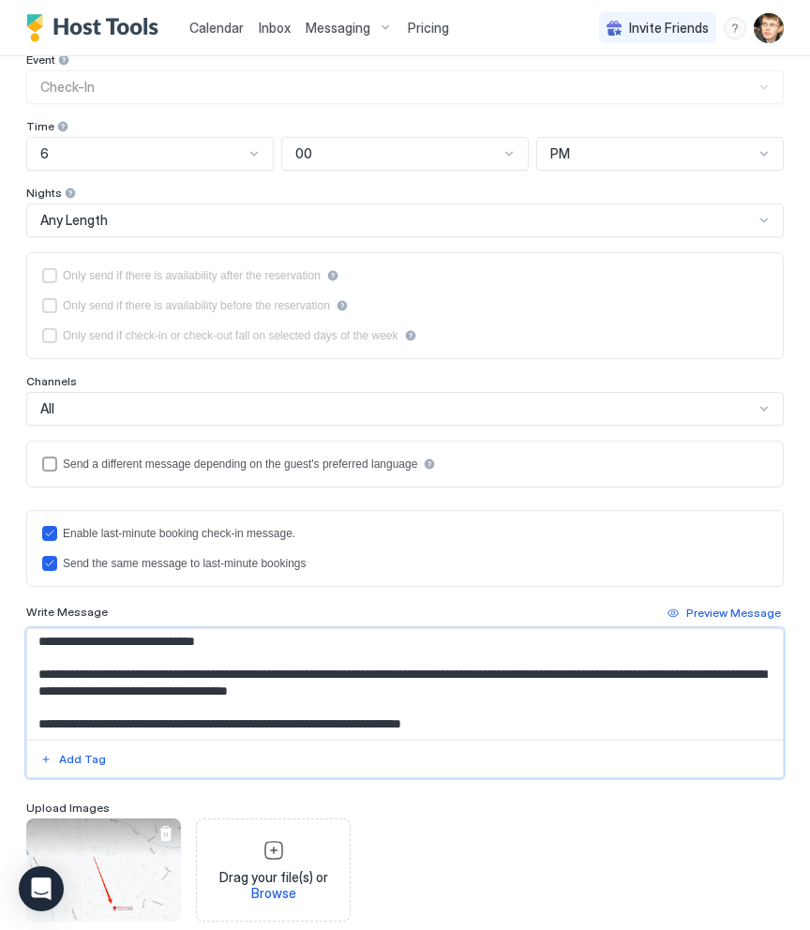
scroll to position [429, 0]
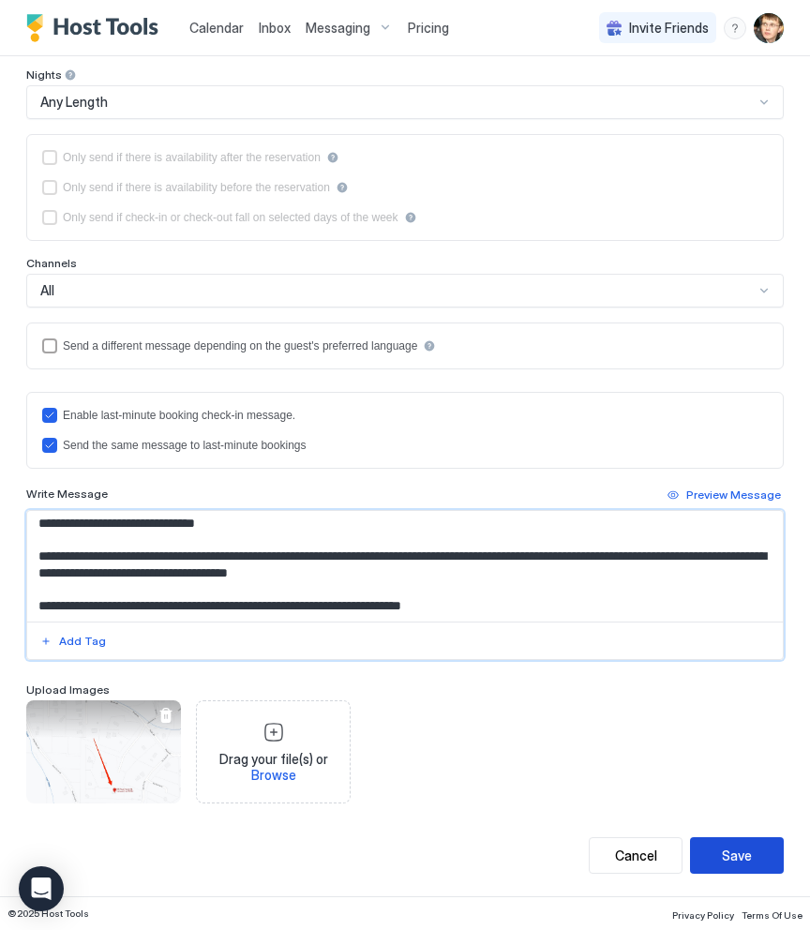
type textarea "**********"
click at [710, 844] on button "Save" at bounding box center [737, 855] width 94 height 37
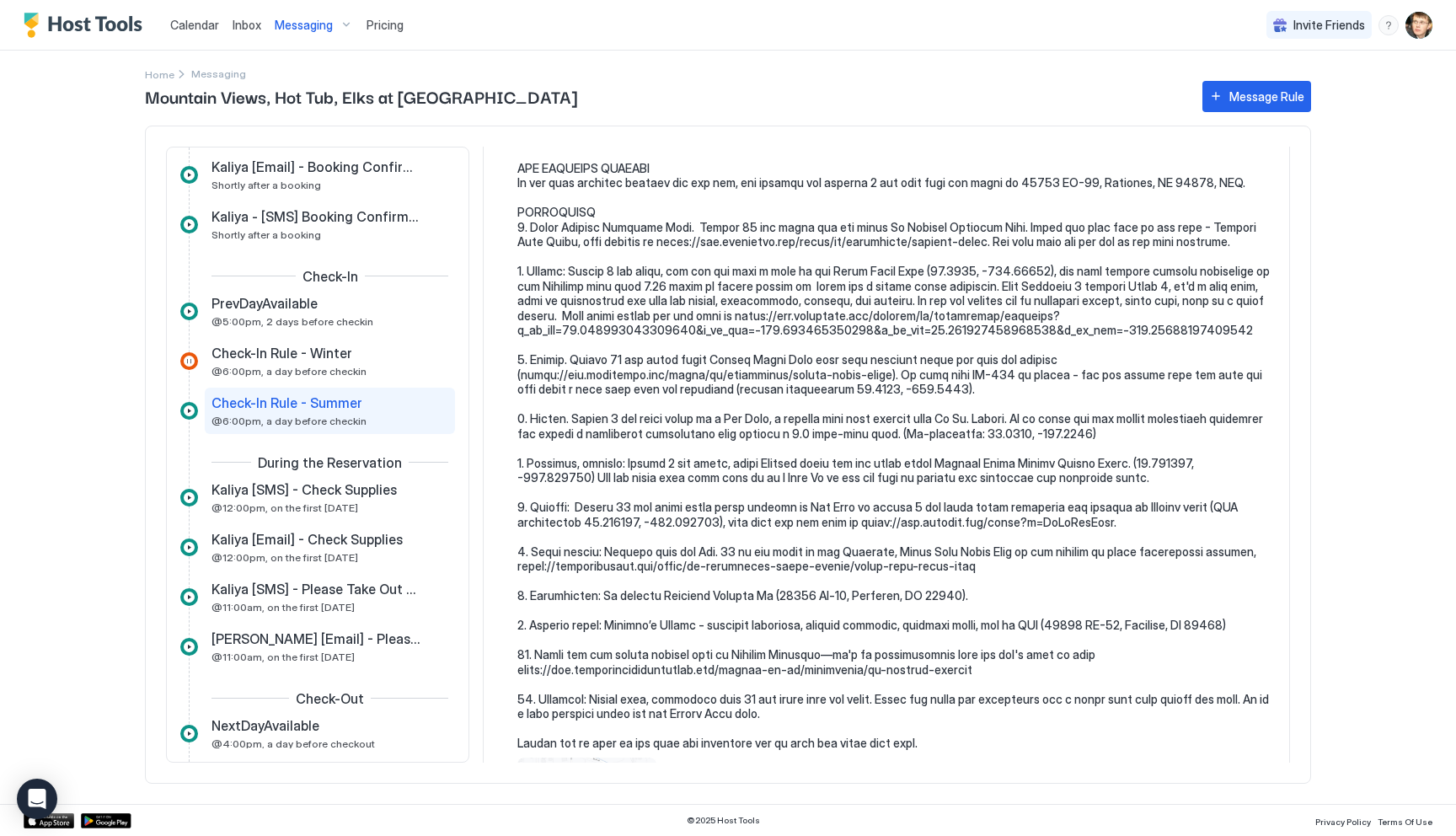
scroll to position [923, 0]
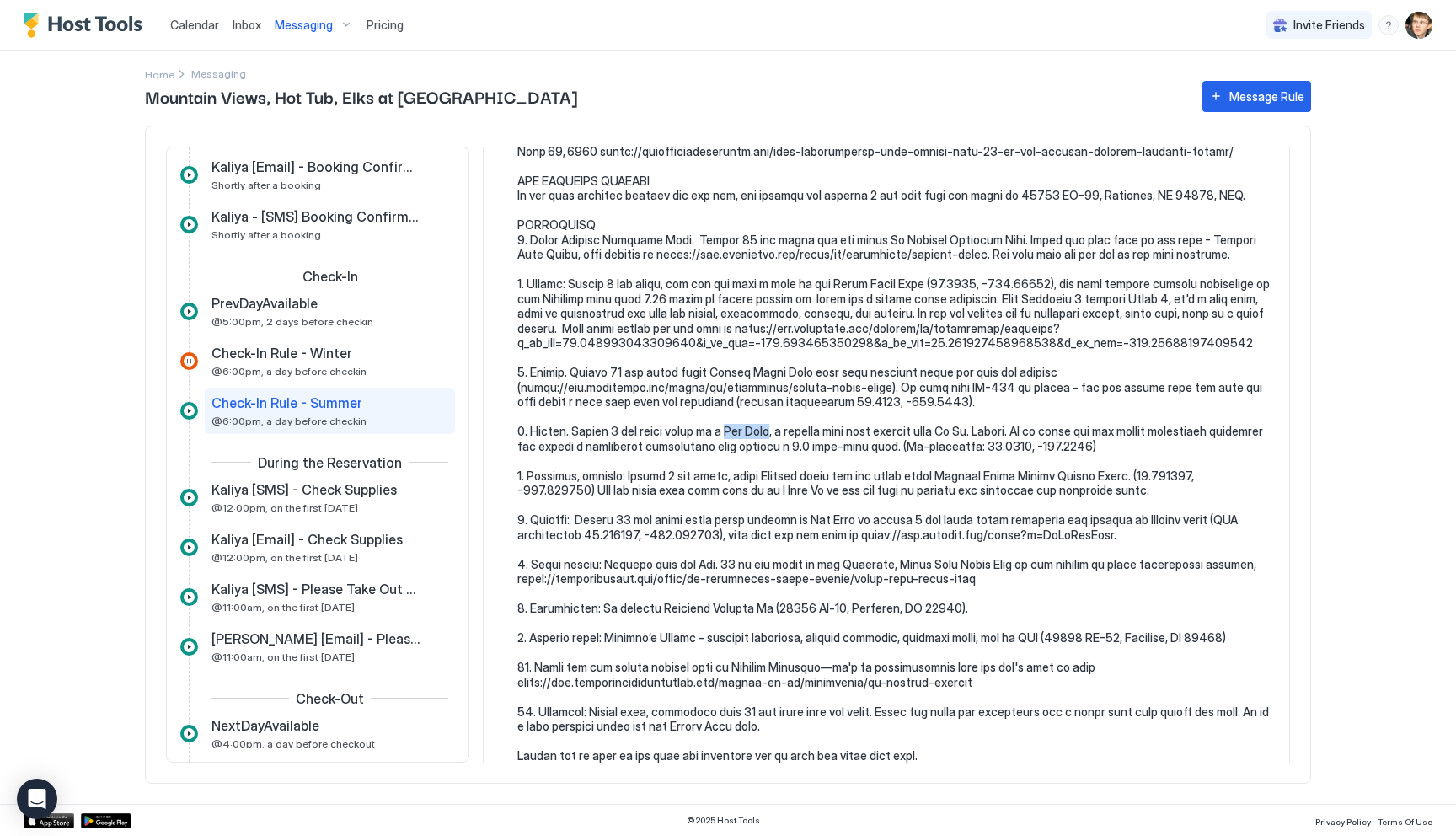
drag, startPoint x: 715, startPoint y: 432, endPoint x: 760, endPoint y: 430, distance: 45.0
click at [760, 430] on pre at bounding box center [895, 49] width 755 height 1431
copy pre "[GEOGRAPHIC_DATA]"
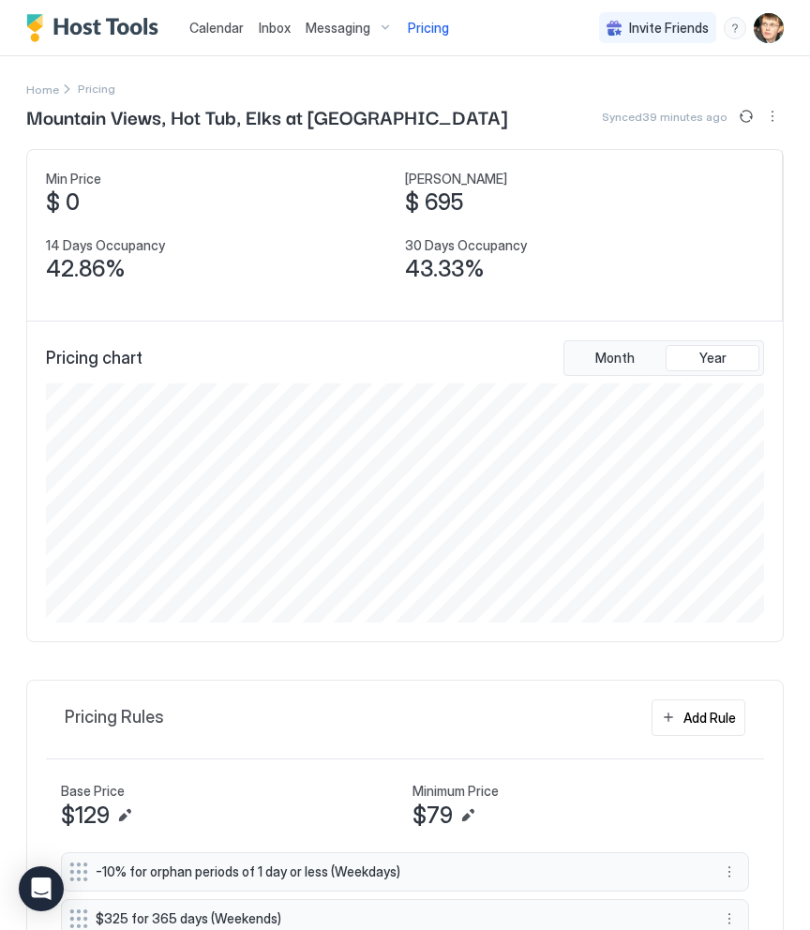
click at [328, 28] on span "Messaging" at bounding box center [338, 28] width 65 height 17
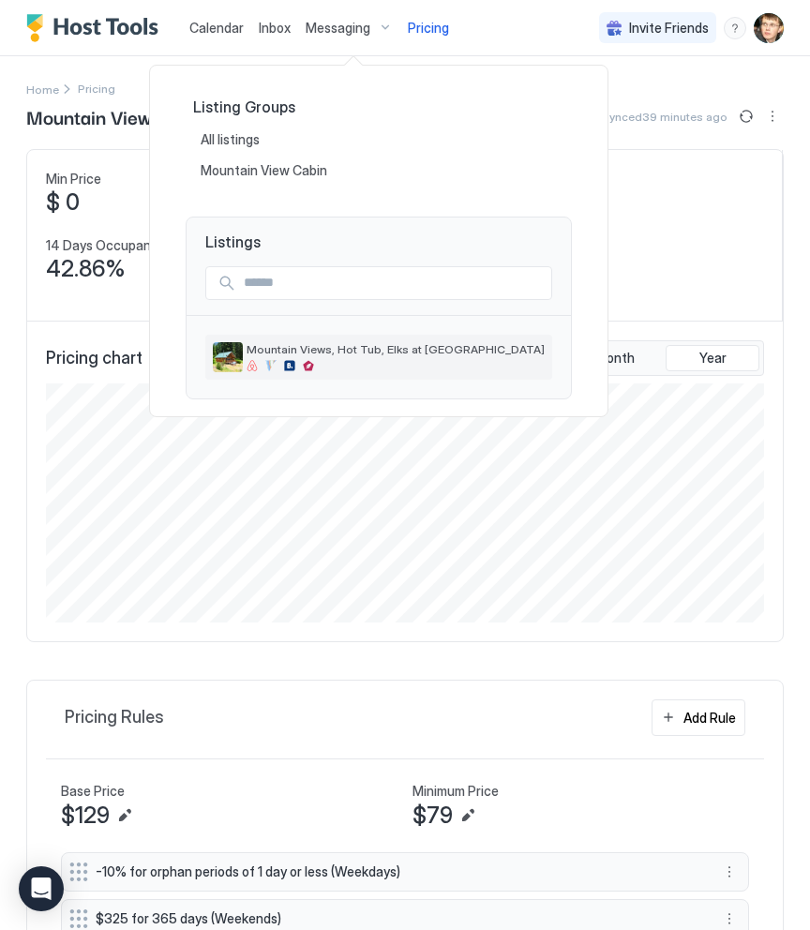
click at [304, 343] on span "Mountain Views, Hot Tub, Elks at [GEOGRAPHIC_DATA]" at bounding box center [396, 349] width 298 height 14
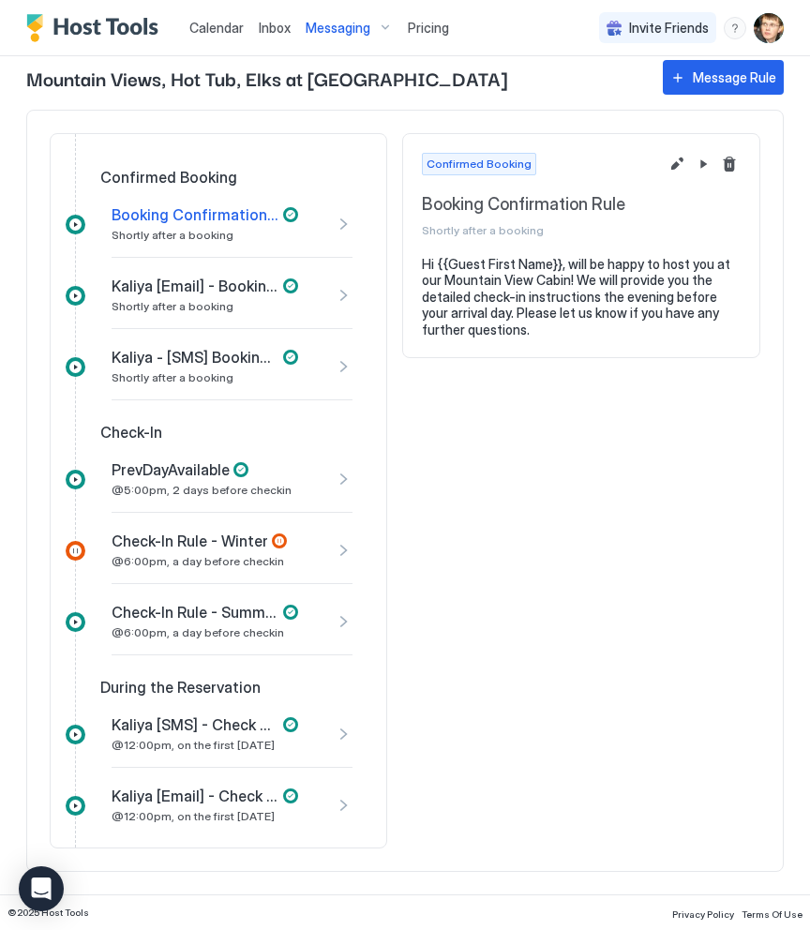
click at [275, 28] on span "Inbox" at bounding box center [275, 28] width 32 height 16
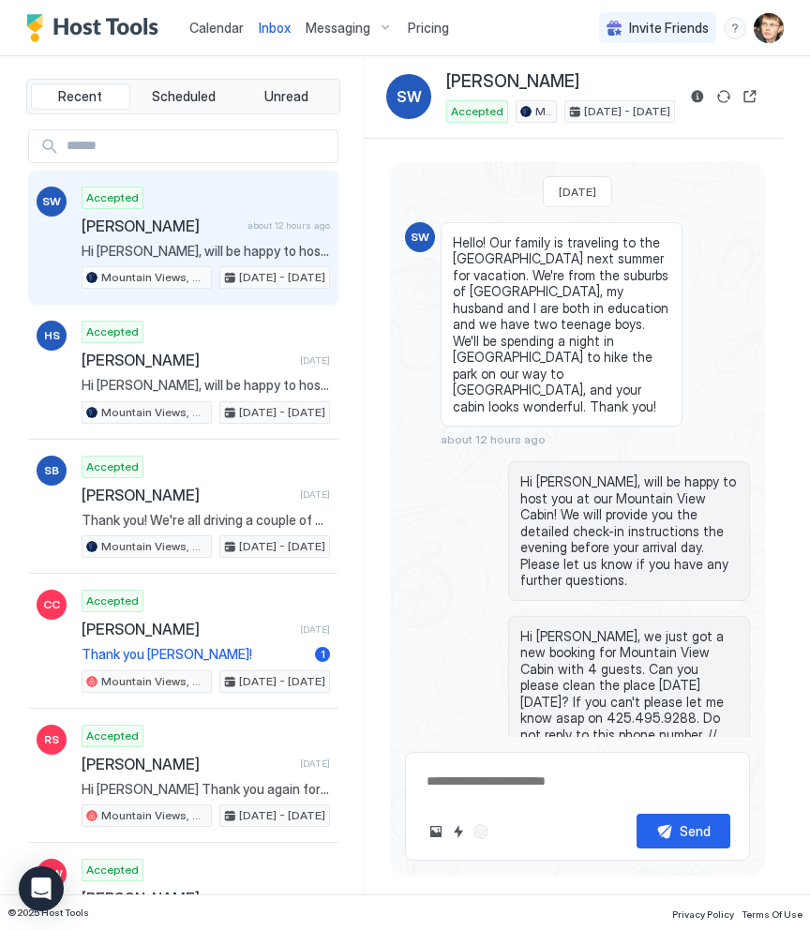
scroll to position [418, 0]
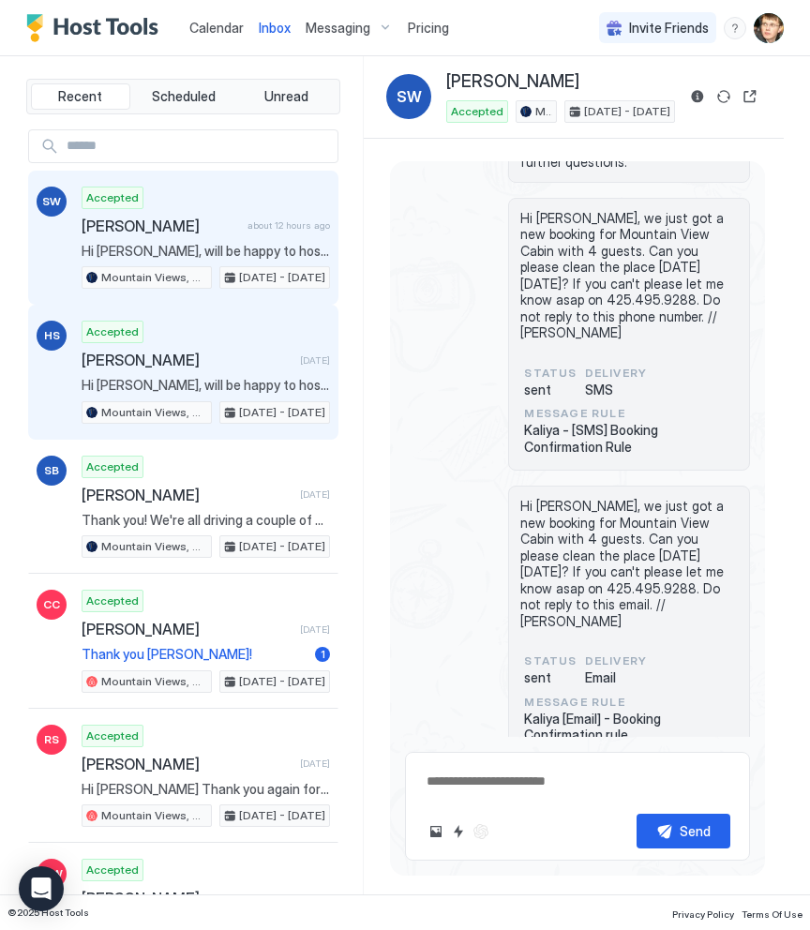
click at [215, 378] on span "Hi Heidi, will be happy to host you at our Mountain View Cabin! We will provide…" at bounding box center [206, 385] width 248 height 17
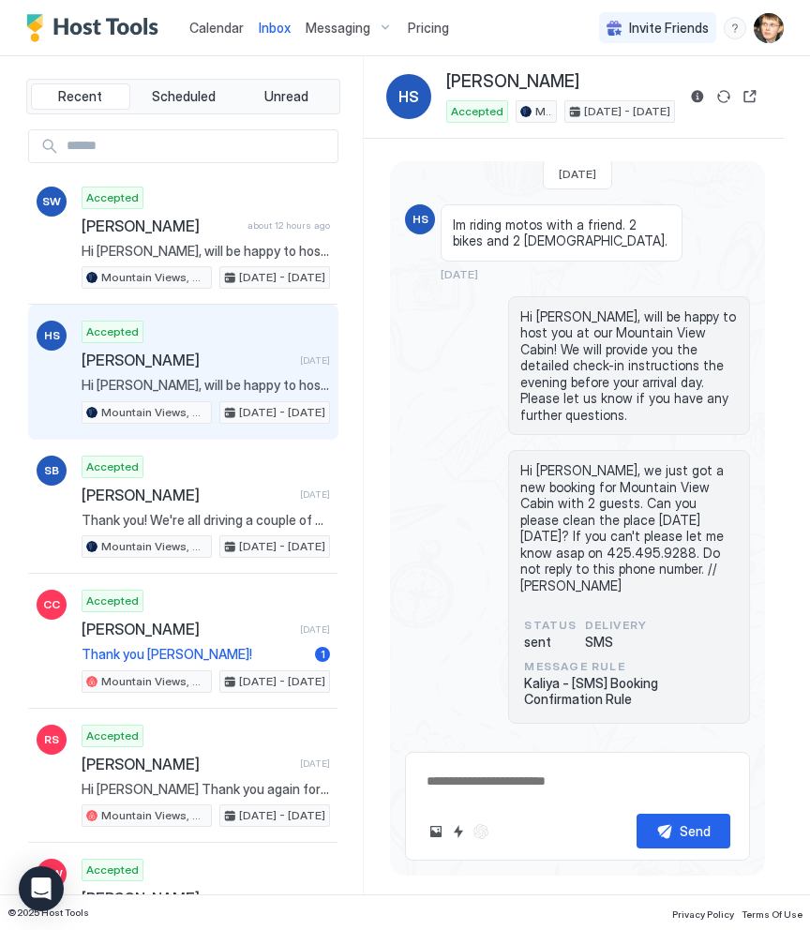
scroll to position [303, 0]
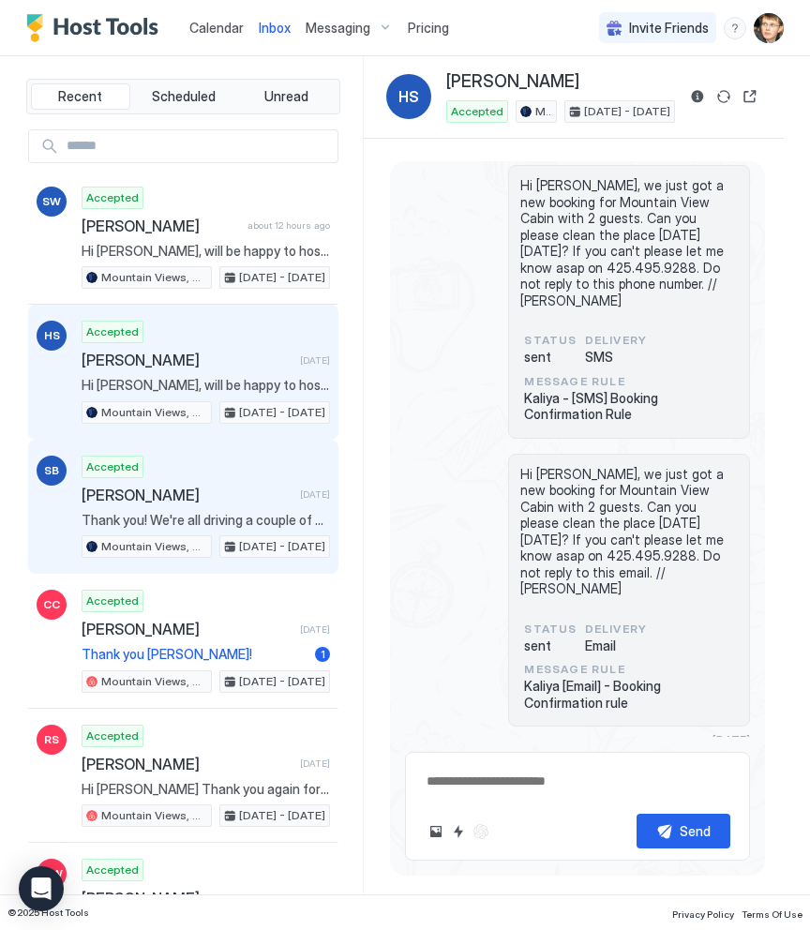
click at [264, 496] on span "[PERSON_NAME]" at bounding box center [187, 495] width 211 height 19
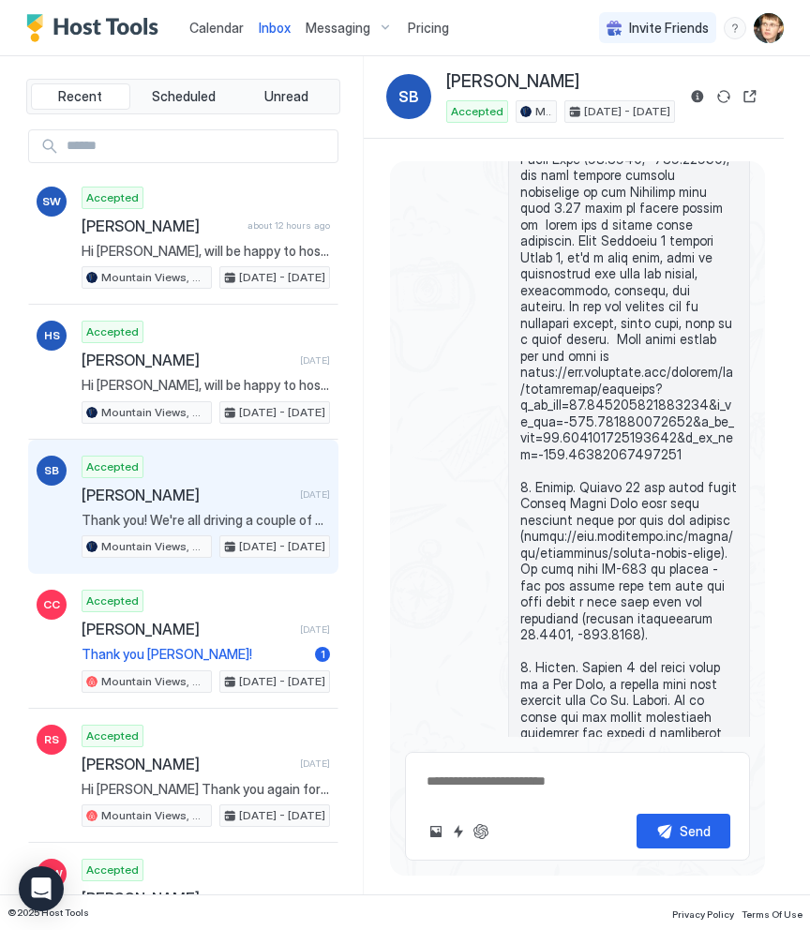
scroll to position [3144, 0]
copy span "Kayaking"
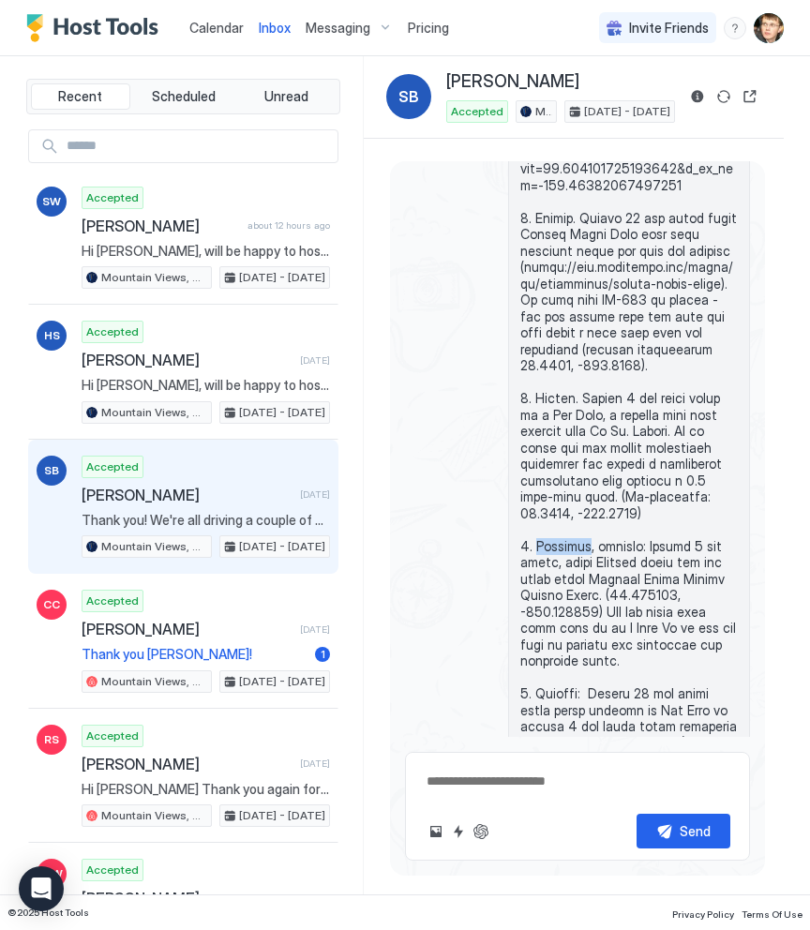
scroll to position [3427, 0]
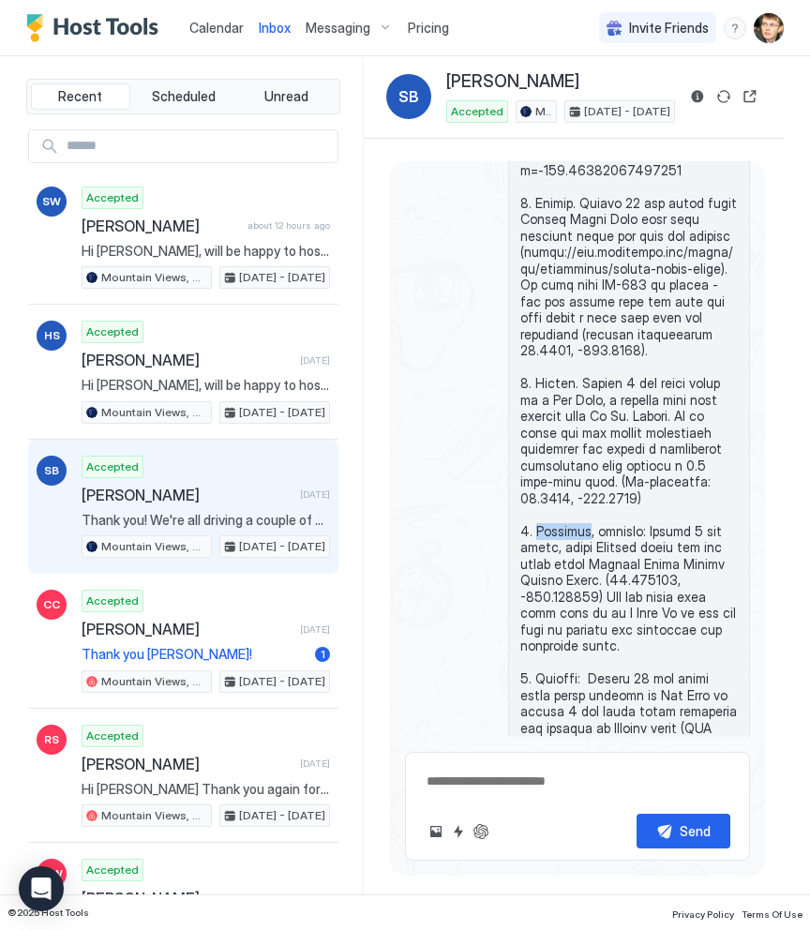
copy span "nwhorsetrails"
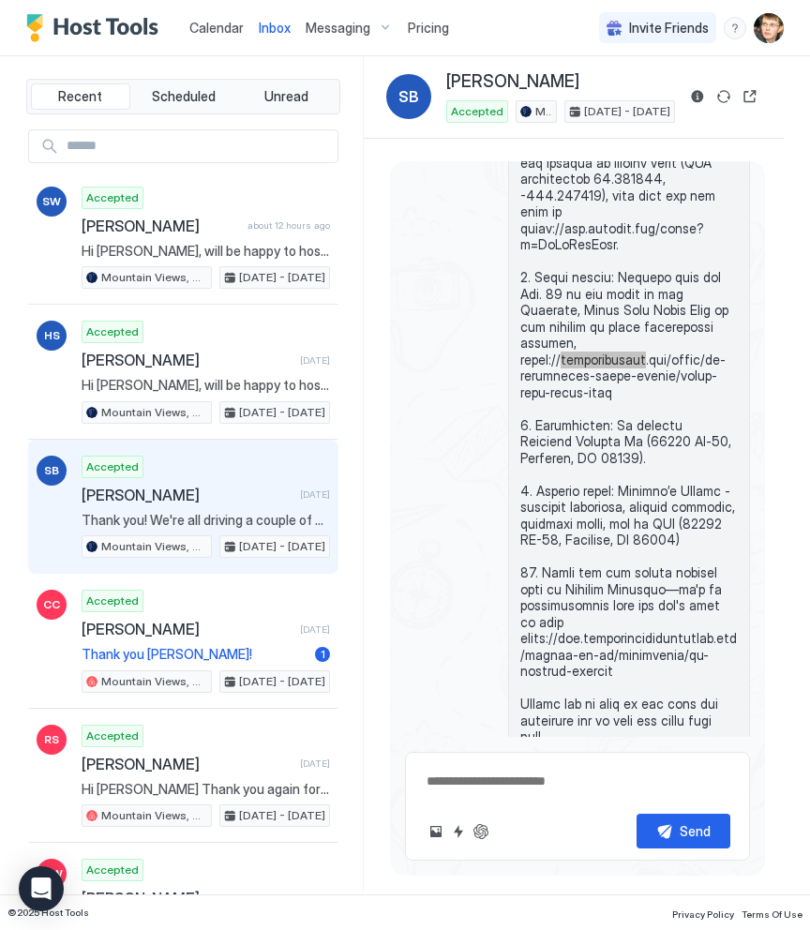
scroll to position [4005, 0]
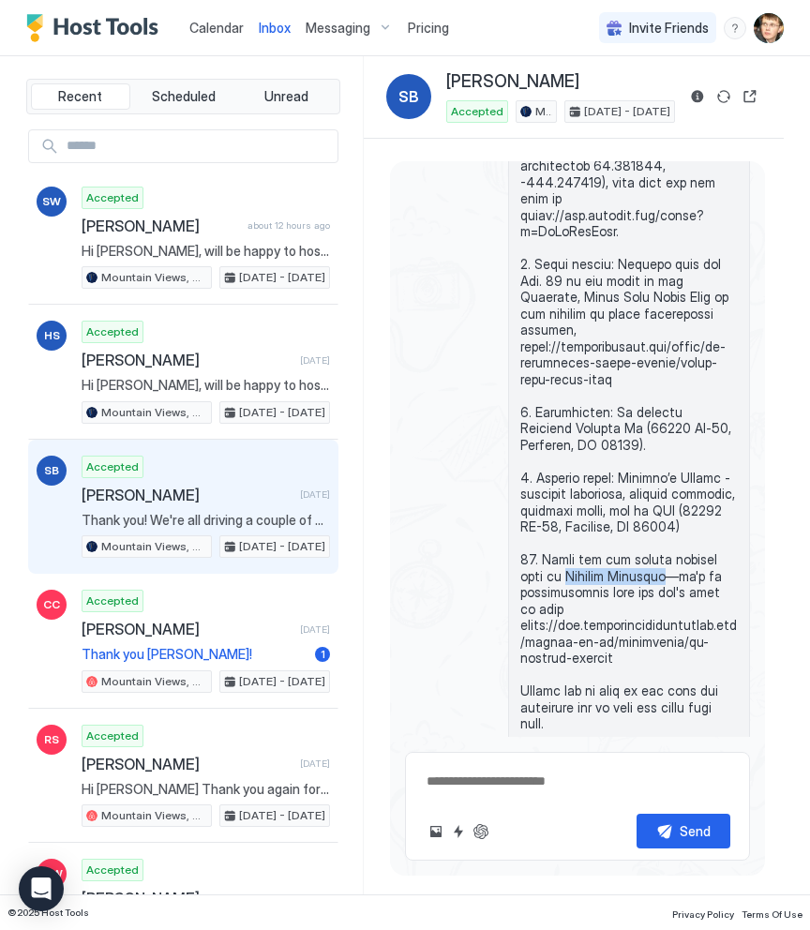
drag, startPoint x: 536, startPoint y: 313, endPoint x: 633, endPoint y: 312, distance: 96.6
copy span "Crystal Mountain"
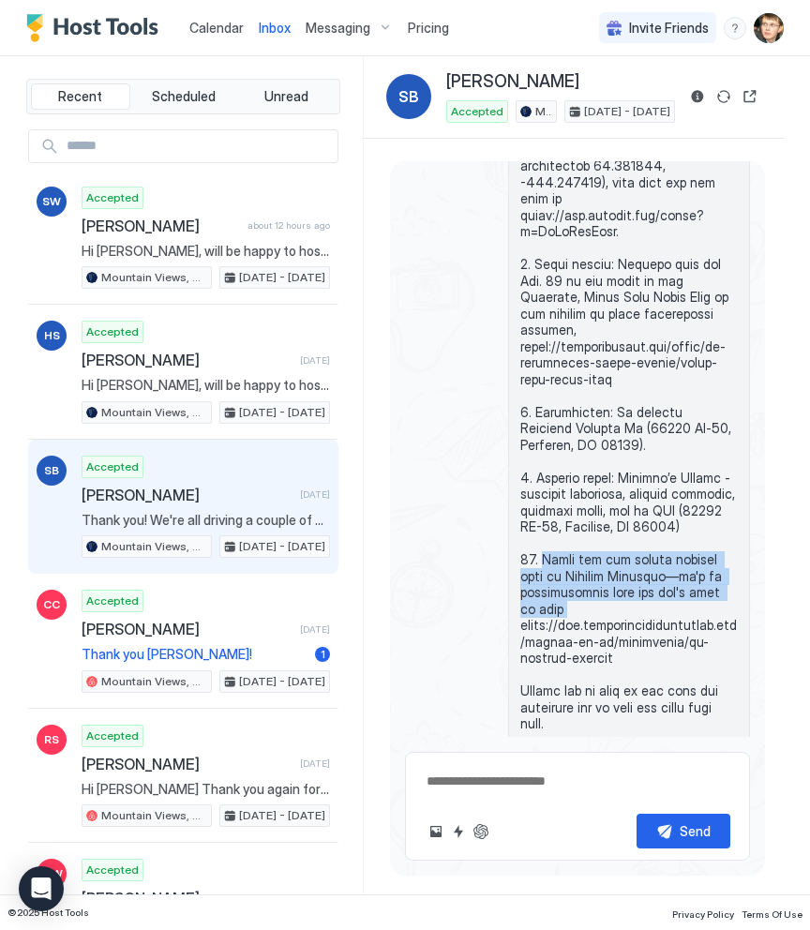
drag, startPoint x: 542, startPoint y: 293, endPoint x: 568, endPoint y: 344, distance: 57.0
copy span "Check out the scenic gondola ride at Crystal Mountain—it's an unforgettable vie…"
click at [336, 22] on span "Messaging" at bounding box center [338, 28] width 65 height 17
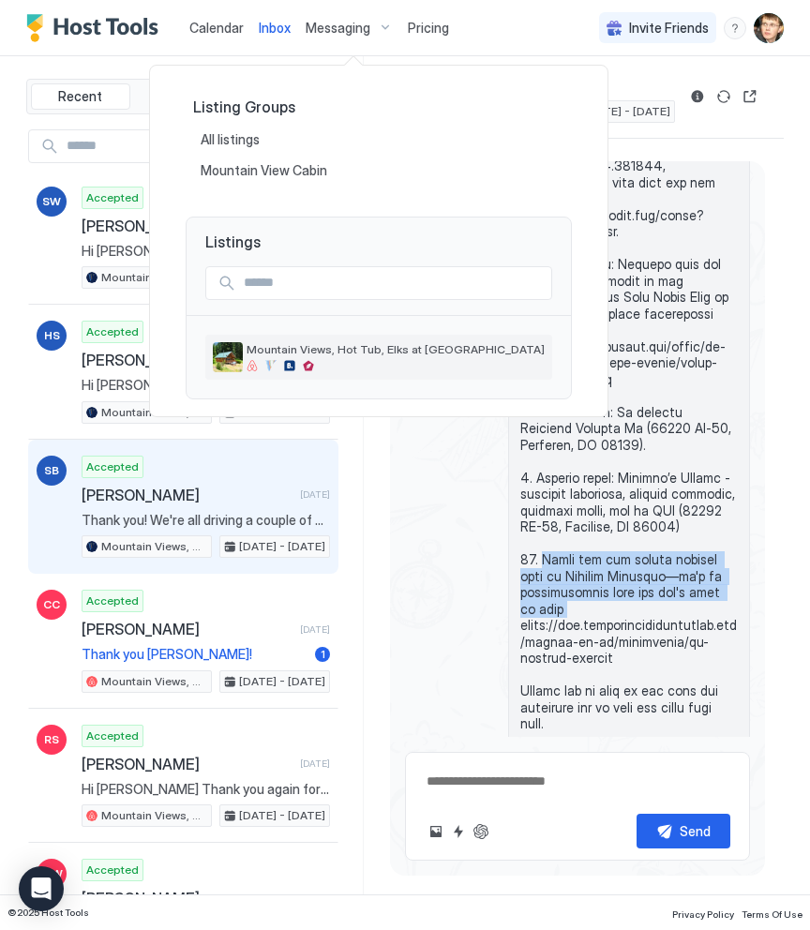
click at [306, 343] on span "Mountain Views, Hot Tub, Elks at [GEOGRAPHIC_DATA]" at bounding box center [396, 349] width 298 height 14
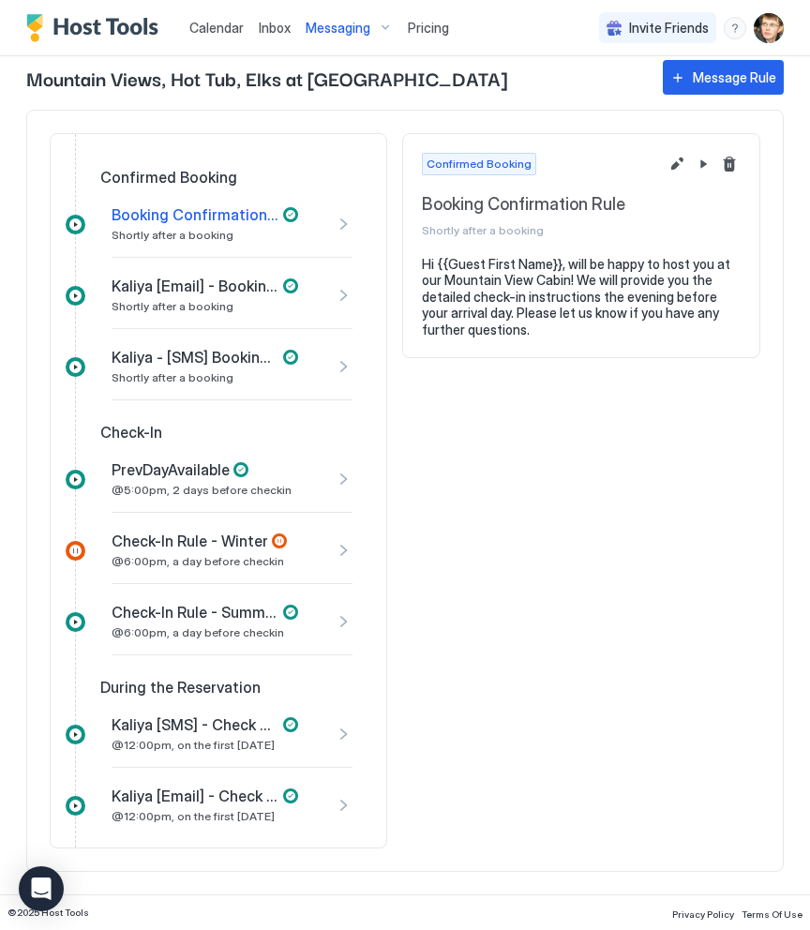
click at [223, 538] on span "Check-In Rule - Winter" at bounding box center [190, 540] width 157 height 19
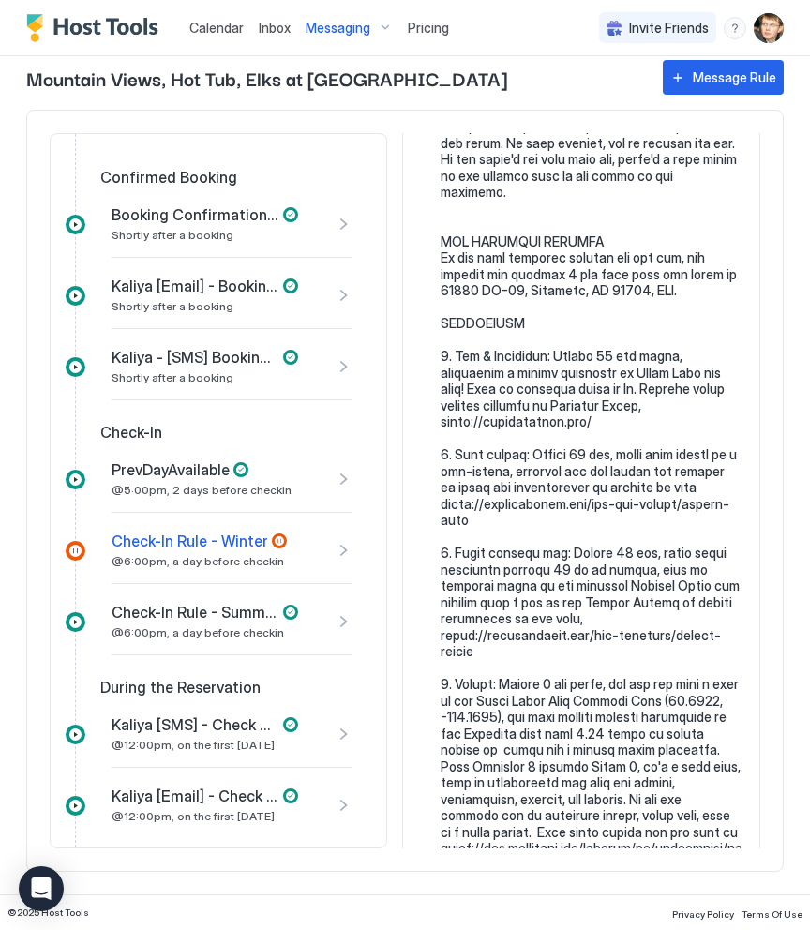
scroll to position [1422, 0]
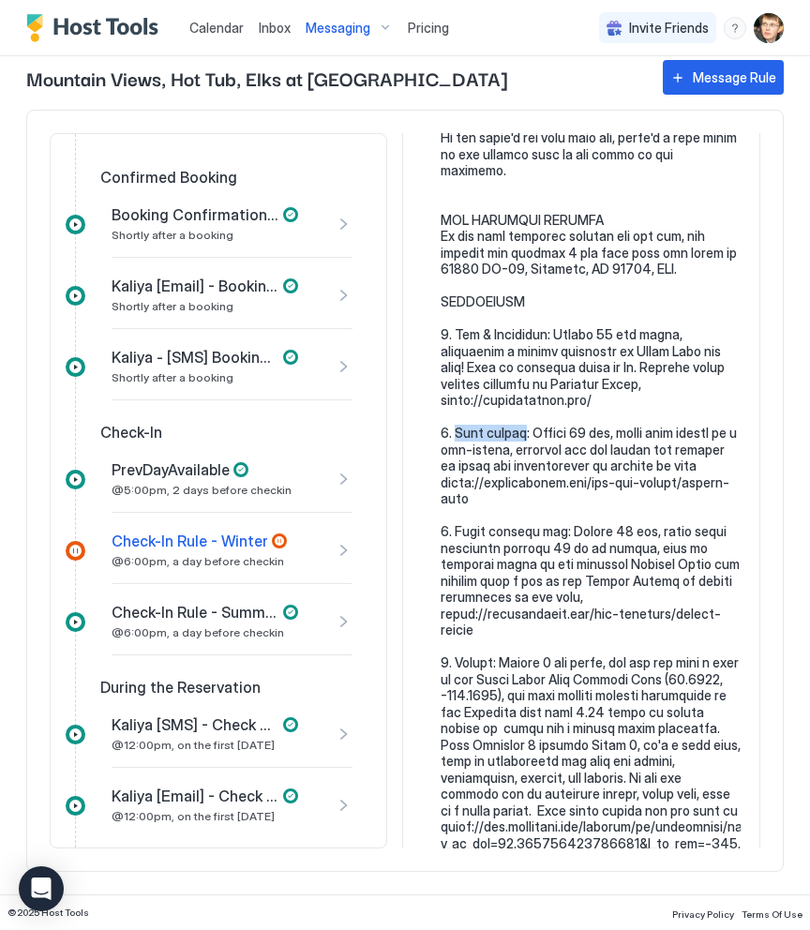
drag, startPoint x: 455, startPoint y: 414, endPoint x: 528, endPoint y: 412, distance: 73.2
click at [528, 412] on pre at bounding box center [591, 48] width 300 height 2428
copy pre "Snow tubing"
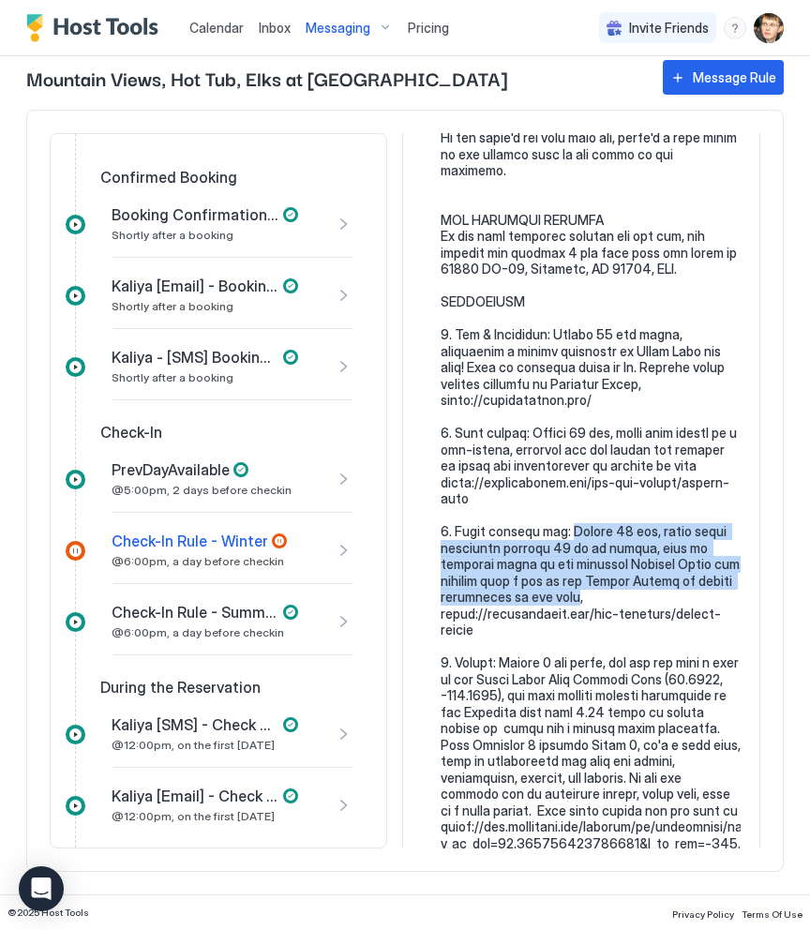
drag, startPoint x: 562, startPoint y: 496, endPoint x: 496, endPoint y: 563, distance: 94.8
click at [496, 563] on pre at bounding box center [591, 48] width 300 height 2428
copy pre "Within 25 min, glide along perfectly groomed 26 km of trails, take in majestic …"
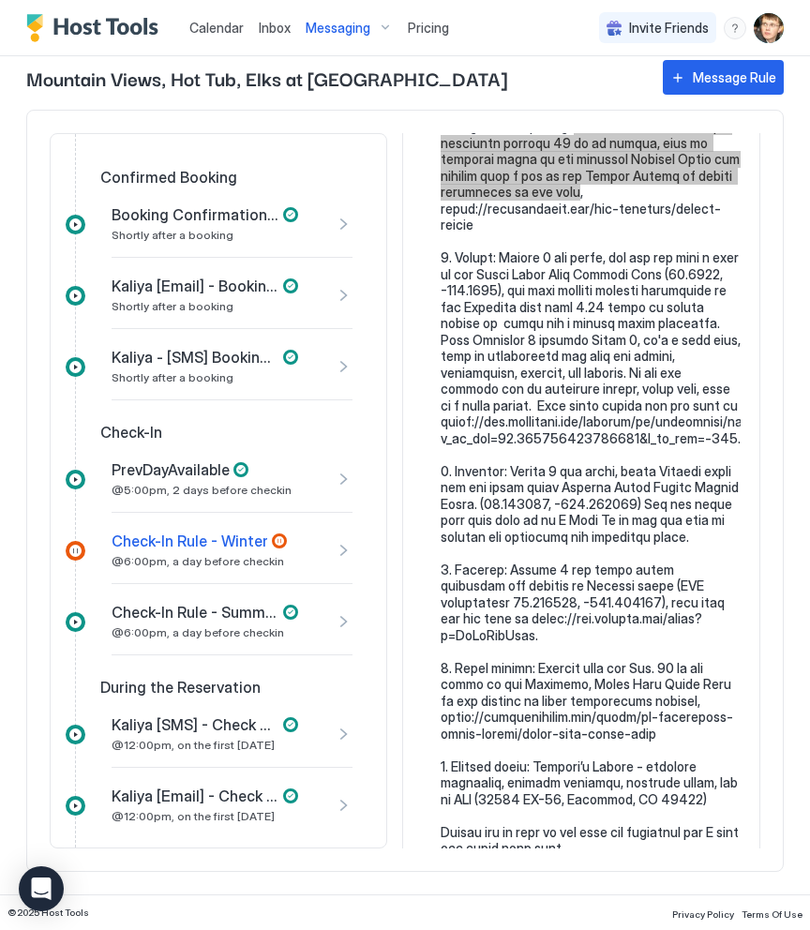
scroll to position [1876, 0]
